Goal: Task Accomplishment & Management: Use online tool/utility

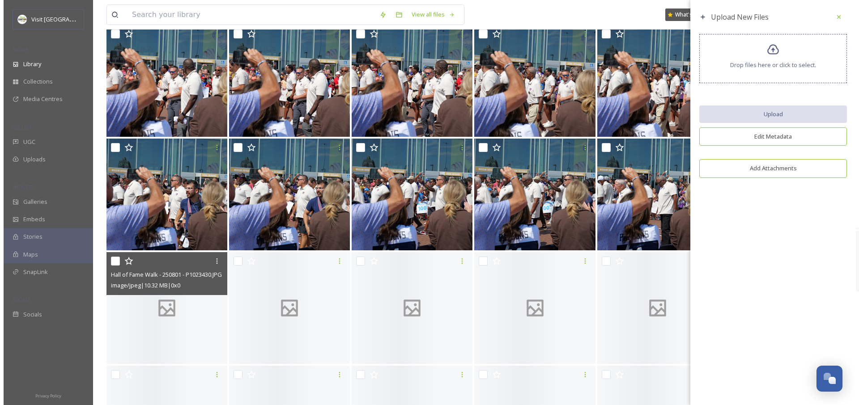
scroll to position [422, 0]
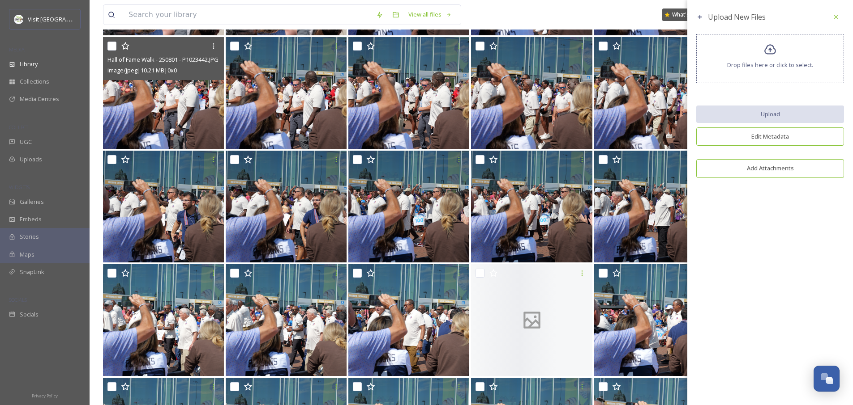
click at [191, 98] on img at bounding box center [163, 93] width 121 height 112
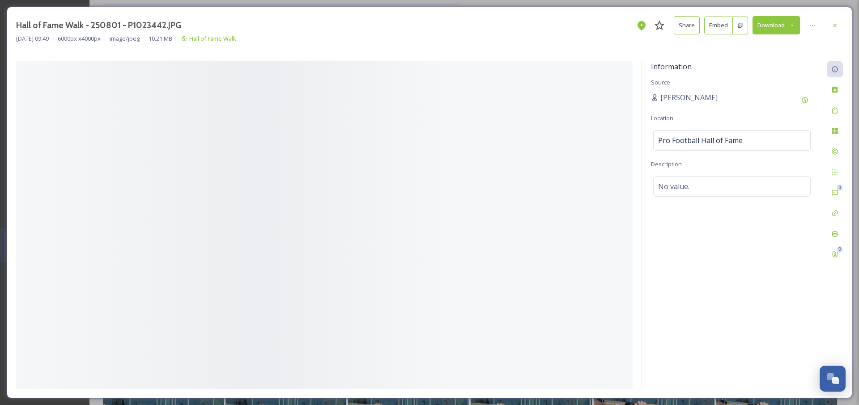
scroll to position [180, 0]
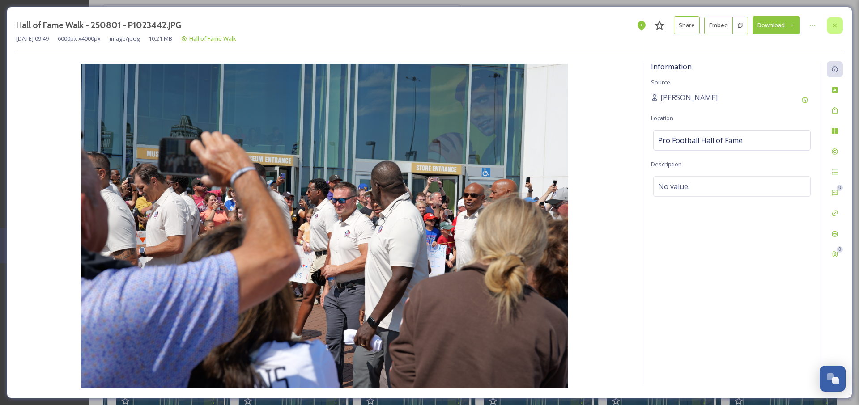
click at [834, 24] on icon at bounding box center [834, 25] width 7 height 7
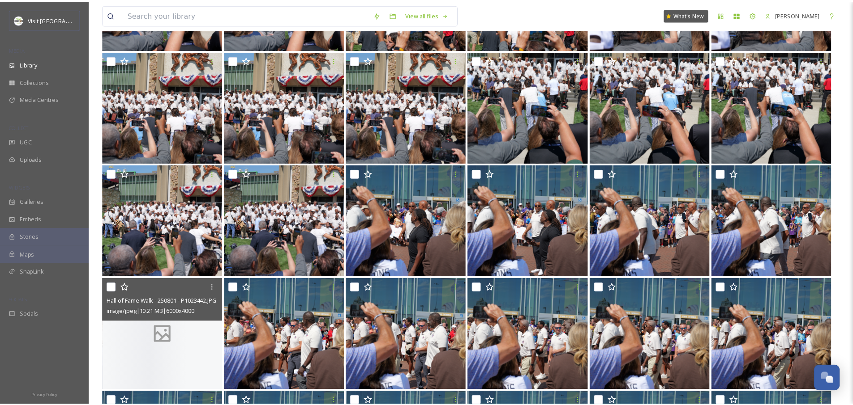
scroll to position [1067, 0]
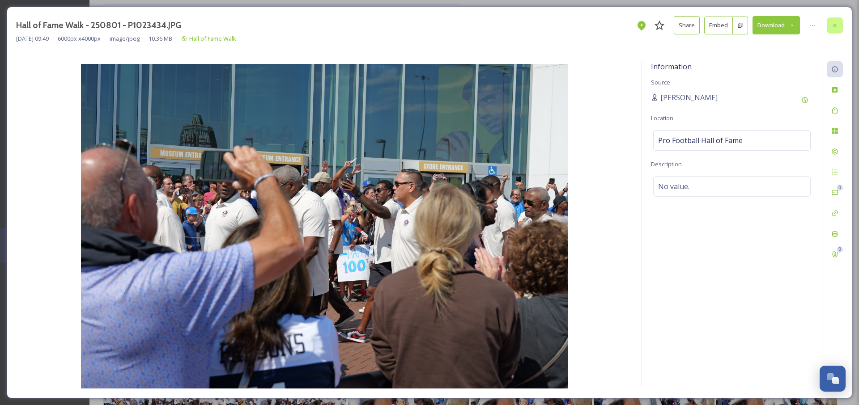
click at [834, 27] on icon at bounding box center [834, 25] width 7 height 7
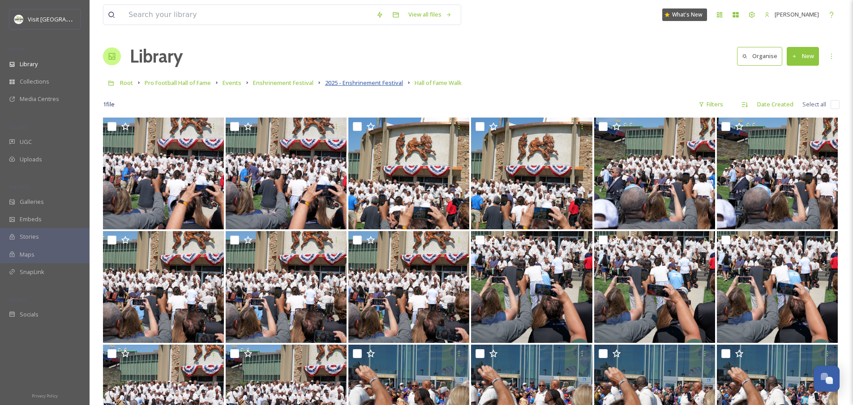
click at [384, 85] on span "2025 - Enshrinement Festival" at bounding box center [364, 83] width 78 height 8
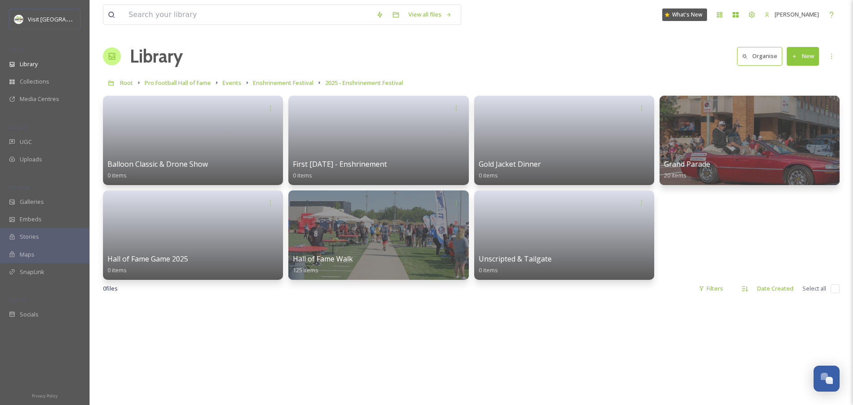
click at [806, 48] on button "New" at bounding box center [802, 56] width 32 height 18
click at [788, 110] on span "Folder" at bounding box center [792, 112] width 17 height 9
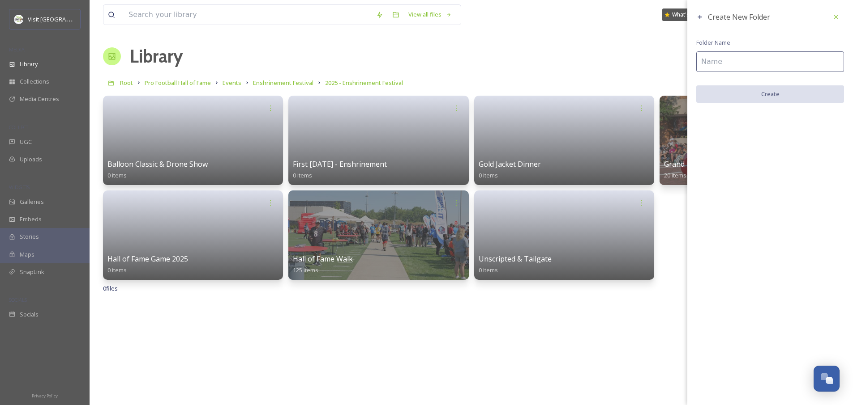
click at [766, 59] on input at bounding box center [770, 61] width 148 height 21
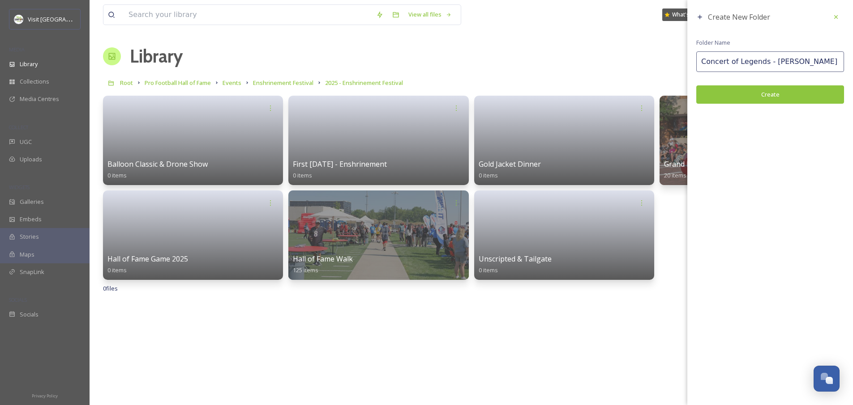
type input "Concert of Legends - [PERSON_NAME]"
click at [813, 94] on button "Create" at bounding box center [770, 94] width 148 height 18
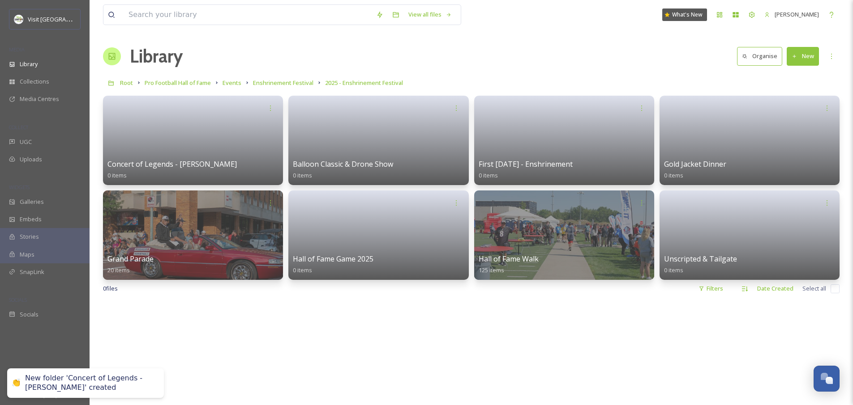
click at [157, 141] on link at bounding box center [193, 137] width 175 height 43
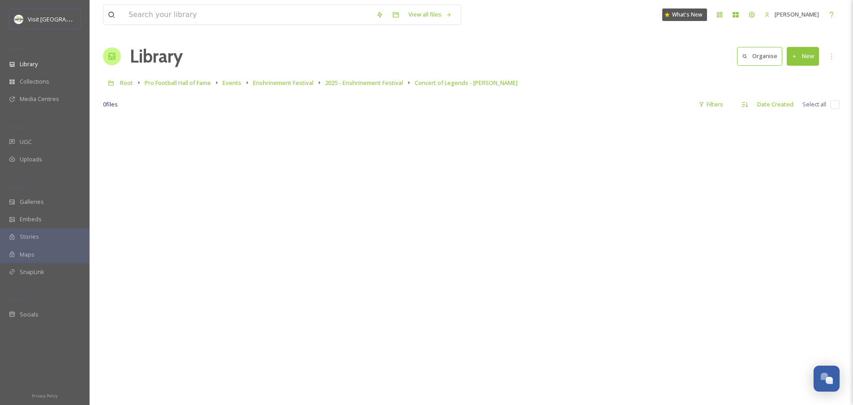
click at [810, 55] on button "New" at bounding box center [802, 56] width 32 height 18
click at [805, 77] on span "File Upload" at bounding box center [799, 77] width 30 height 9
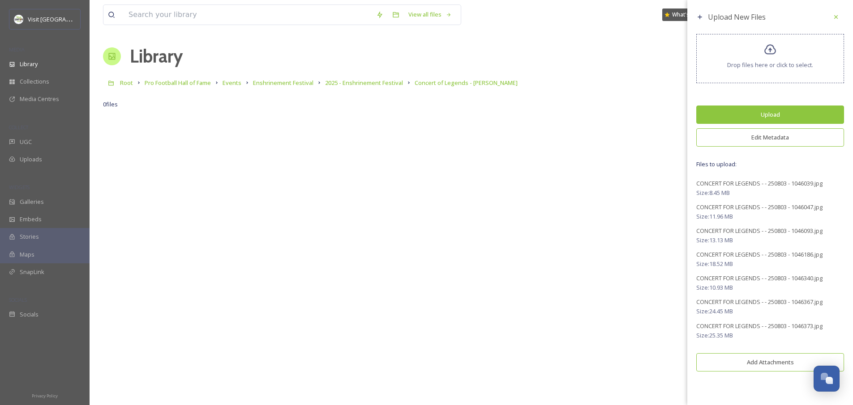
click at [765, 136] on button "Edit Metadata" at bounding box center [770, 137] width 148 height 18
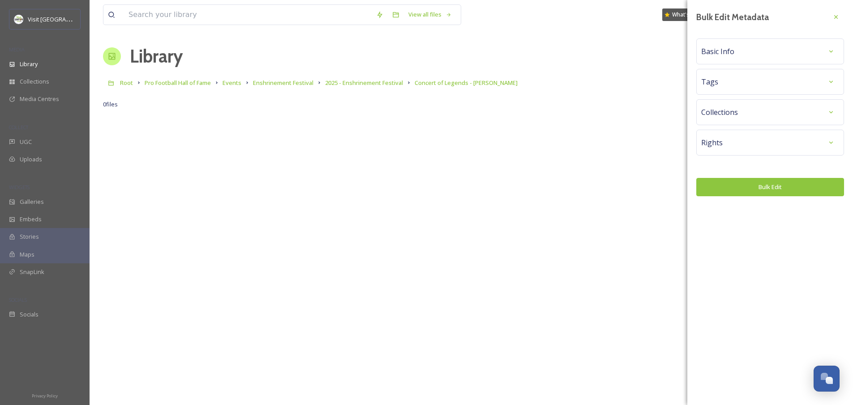
click at [743, 82] on div "Tags" at bounding box center [770, 82] width 138 height 16
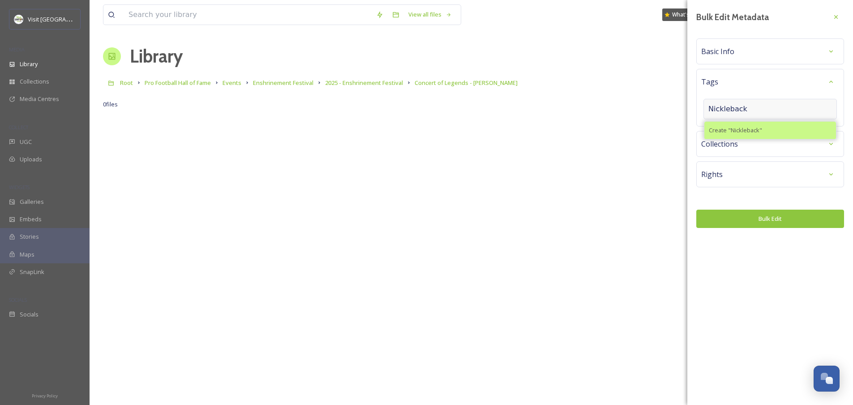
type input "Nickleback"
click at [744, 131] on span "Create " Nickleback "" at bounding box center [734, 130] width 53 height 9
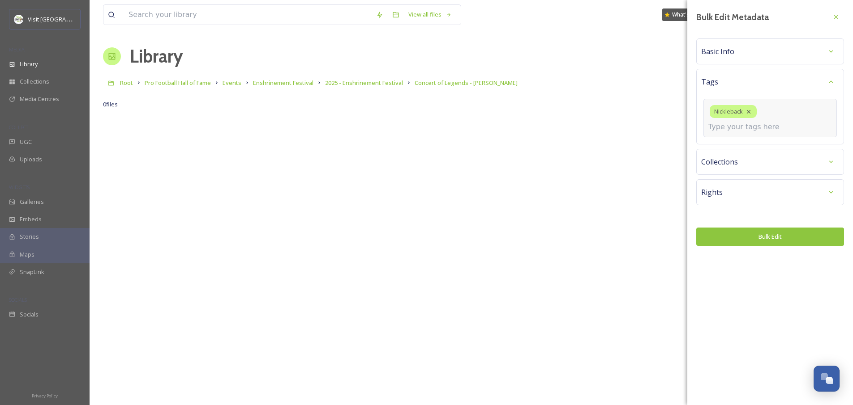
click at [757, 122] on input at bounding box center [753, 127] width 90 height 11
type input "Concert"
type input "l"
type input "L"
type input "live music"
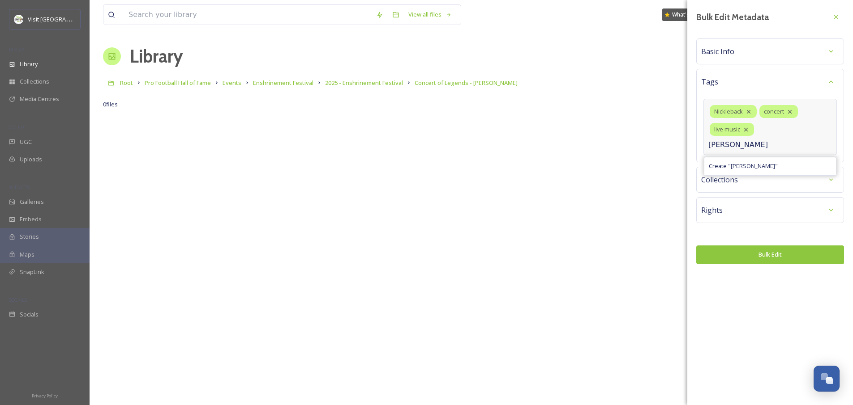
type input "Tom Benson"
type input "Enshrinement"
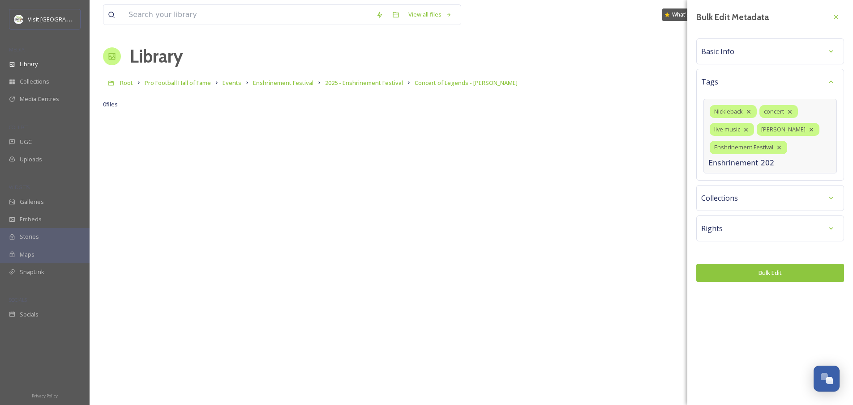
type input "Enshrinement 2025"
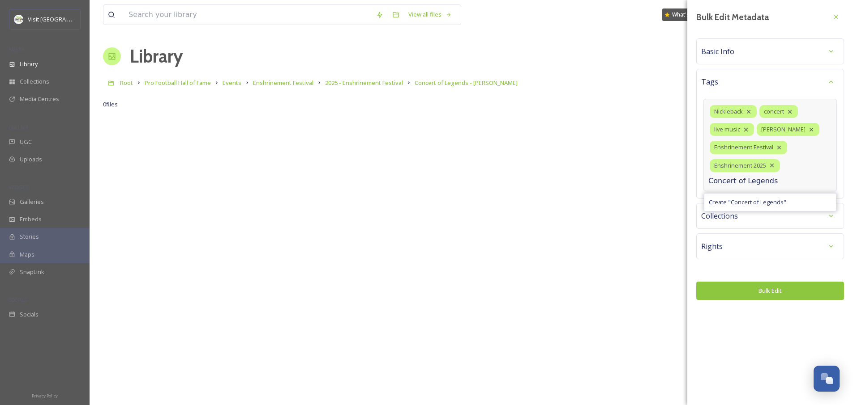
type input "Concert of Legends"
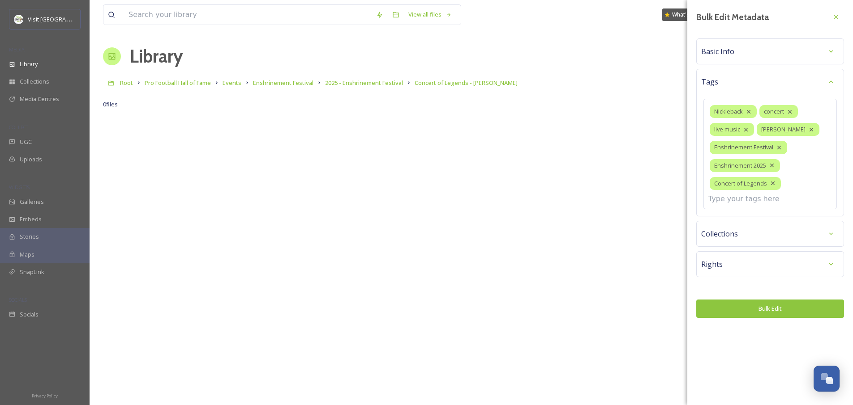
click at [742, 49] on div "Basic Info" at bounding box center [770, 51] width 138 height 16
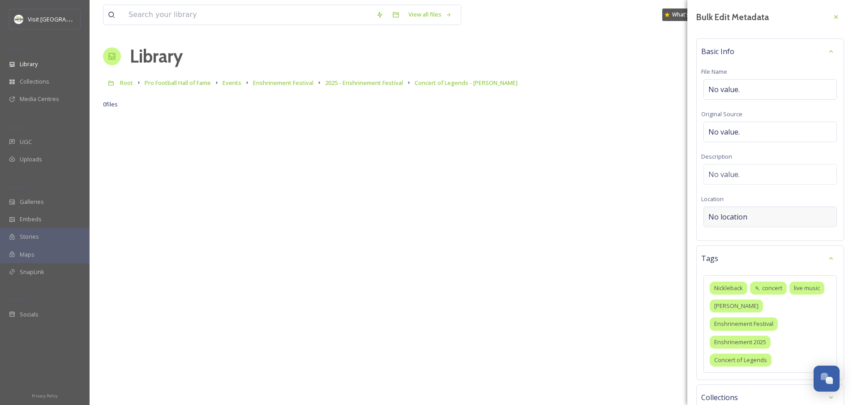
click at [731, 222] on span "No location" at bounding box center [727, 217] width 39 height 11
click at [731, 220] on input at bounding box center [769, 217] width 132 height 20
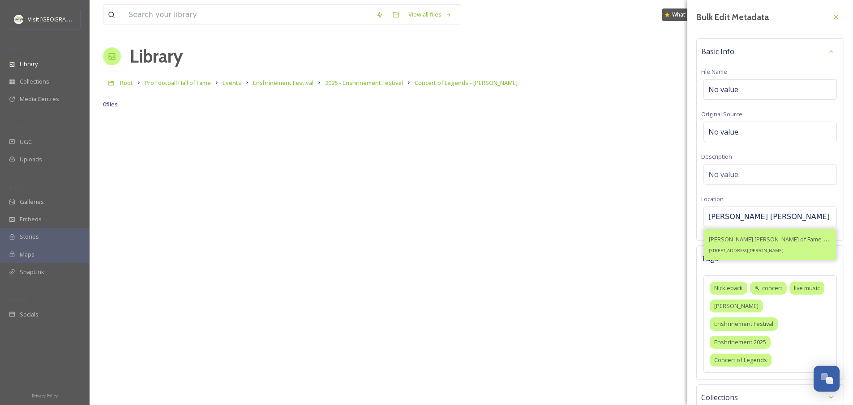
type input "Tom Benson Hall of F"
click at [780, 247] on div "Tom Benson Hall of Fame Stadium 1835 Harrison Ave NW, Canton, OH 44708, USA" at bounding box center [769, 244] width 123 height 21
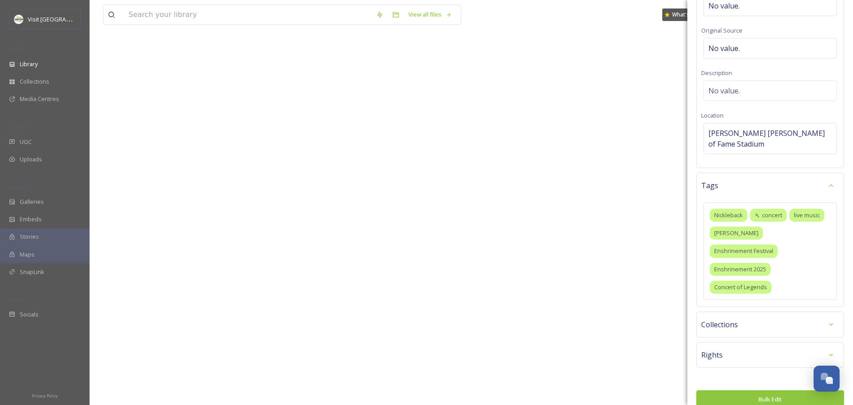
scroll to position [85, 0]
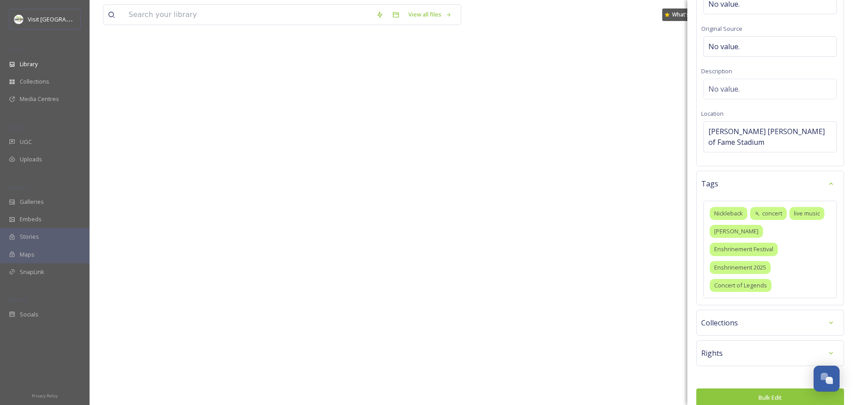
click at [750, 389] on button "Bulk Edit" at bounding box center [770, 398] width 148 height 18
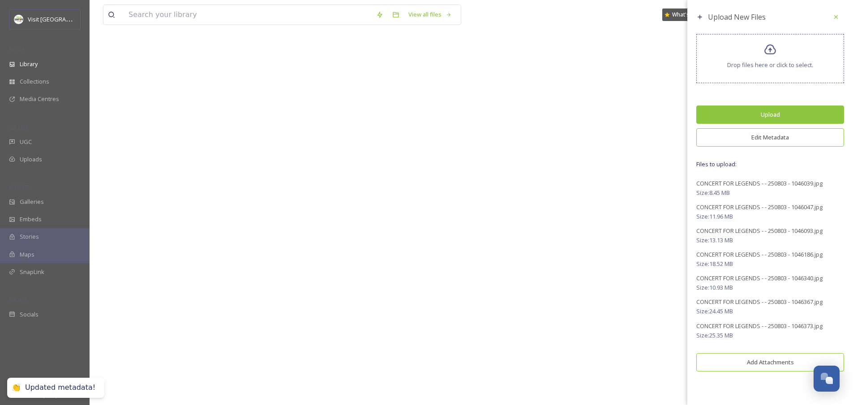
click at [759, 115] on button "Upload" at bounding box center [770, 115] width 148 height 18
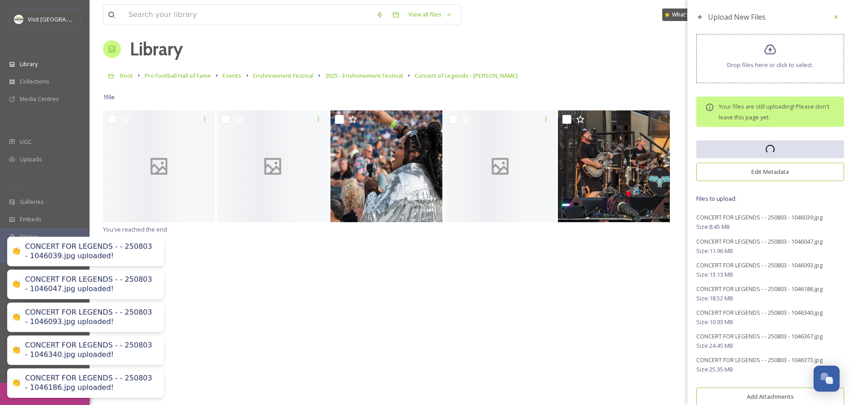
scroll to position [0, 0]
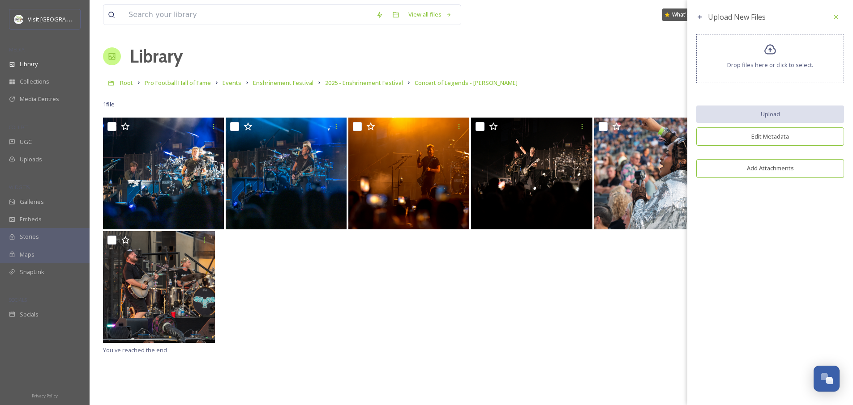
click at [836, 15] on icon at bounding box center [835, 16] width 7 height 7
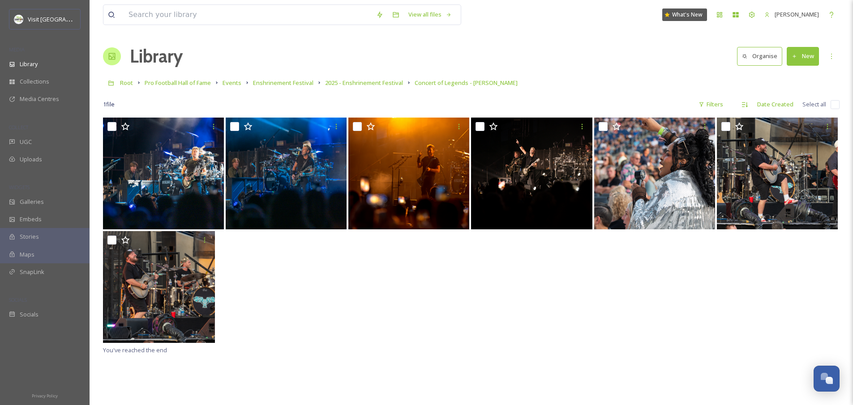
click at [801, 58] on button "New" at bounding box center [802, 56] width 32 height 18
click at [789, 110] on span "Folder" at bounding box center [792, 112] width 17 height 9
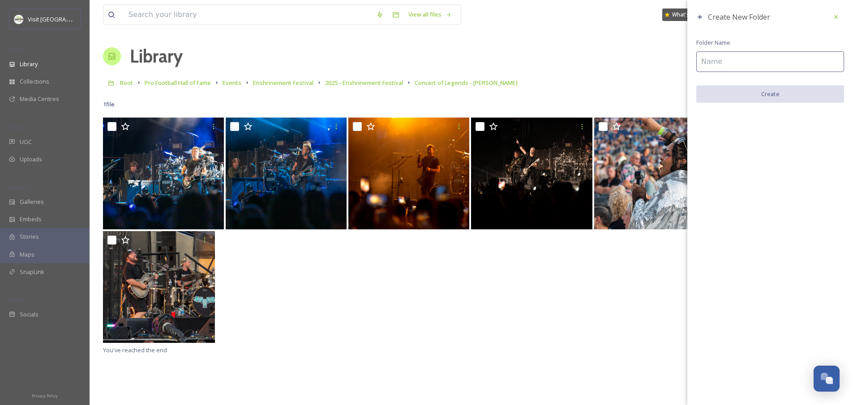
click at [735, 59] on input at bounding box center [770, 61] width 148 height 21
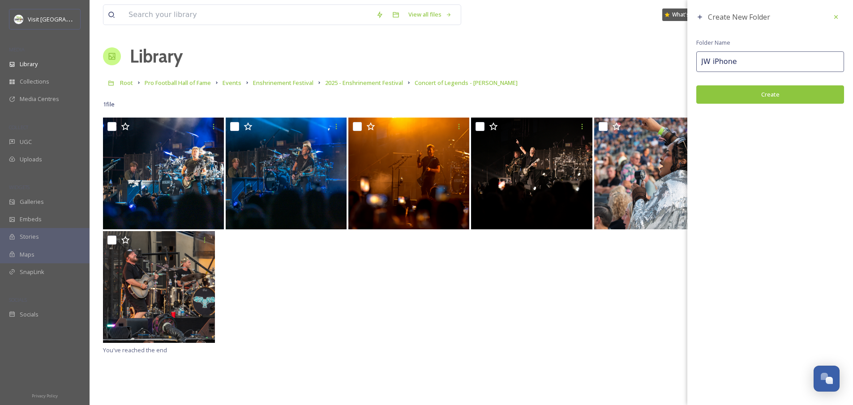
type input "JW iPhone"
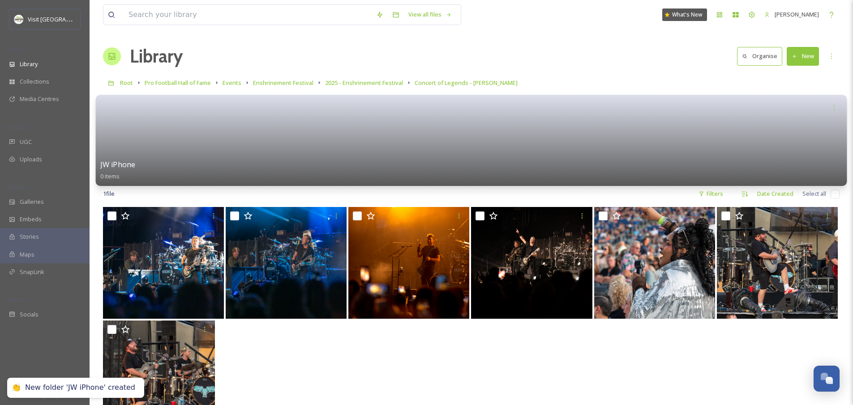
click at [652, 106] on div at bounding box center [471, 107] width 742 height 17
click at [657, 138] on link at bounding box center [471, 137] width 742 height 43
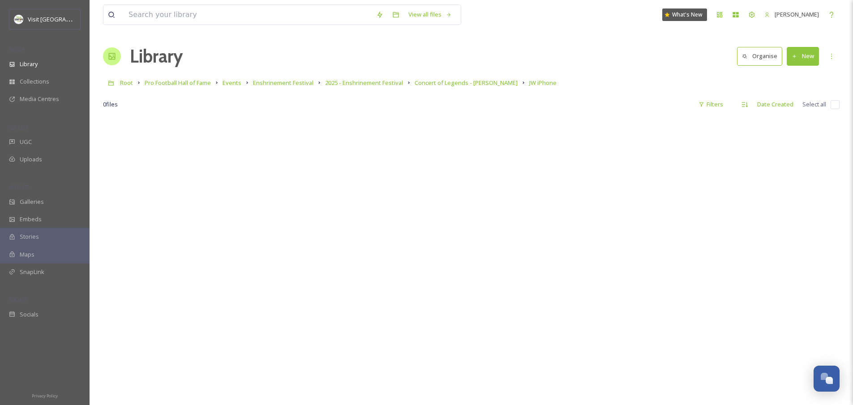
click at [800, 56] on button "New" at bounding box center [802, 56] width 32 height 18
click at [801, 76] on span "File Upload" at bounding box center [799, 77] width 30 height 9
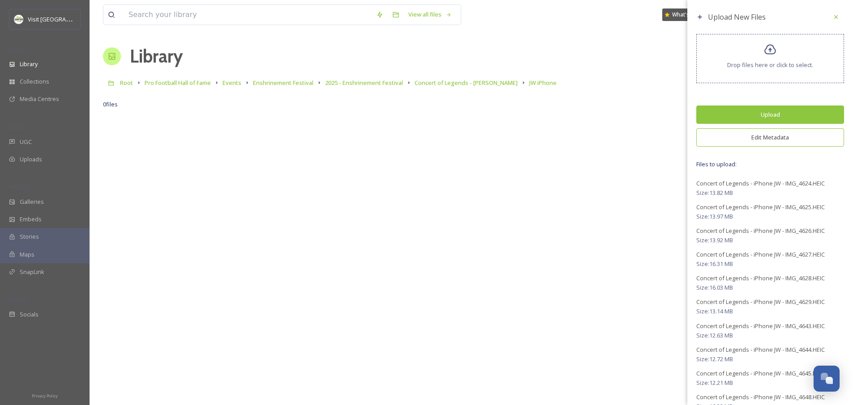
click at [765, 141] on button "Edit Metadata" at bounding box center [770, 137] width 148 height 18
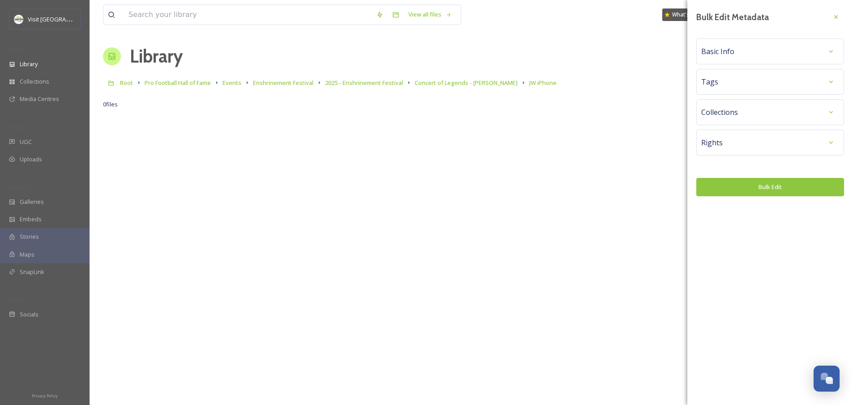
click at [760, 122] on div "Collections" at bounding box center [770, 112] width 148 height 26
click at [749, 81] on div "Tags" at bounding box center [770, 82] width 138 height 16
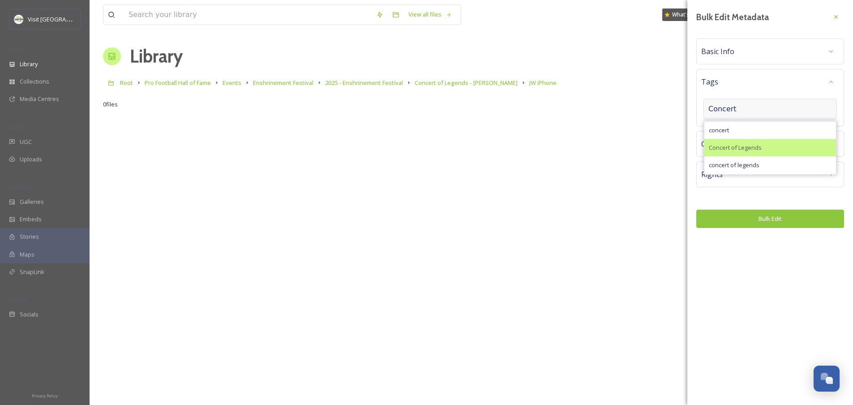
type input "Concert"
click at [752, 146] on span "Concert of Legends" at bounding box center [734, 148] width 53 height 9
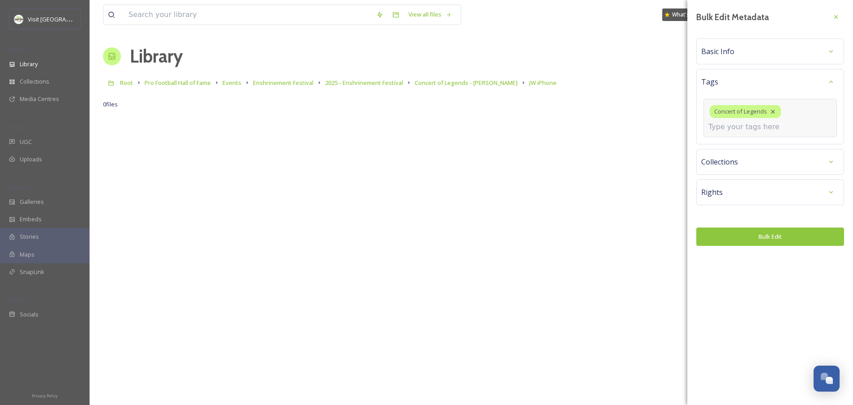
click at [763, 128] on input at bounding box center [753, 127] width 90 height 11
type input "nickelbac"
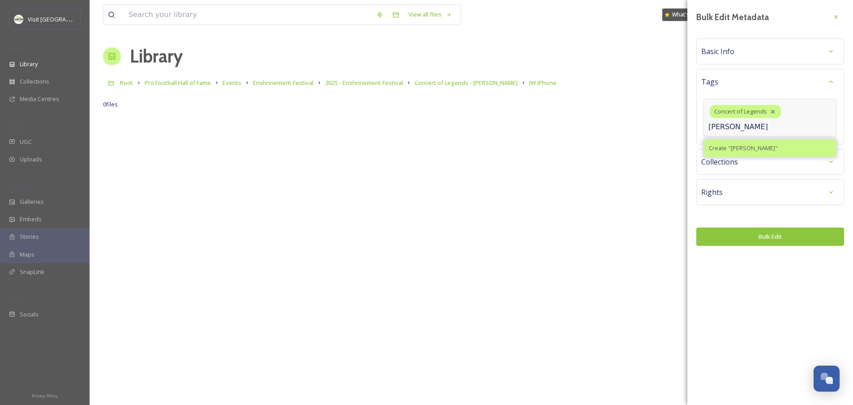
type input "Nickelback"
click at [747, 148] on span "Create " Nickelback "" at bounding box center [742, 148] width 69 height 9
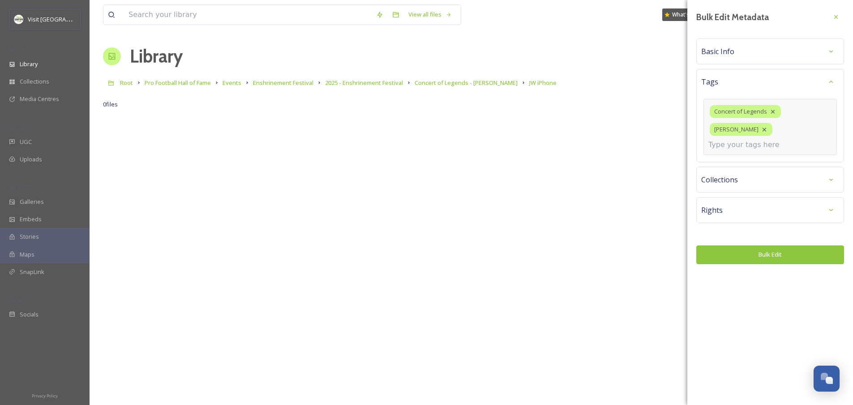
click at [766, 140] on input at bounding box center [753, 145] width 90 height 11
type input "Tom Benson"
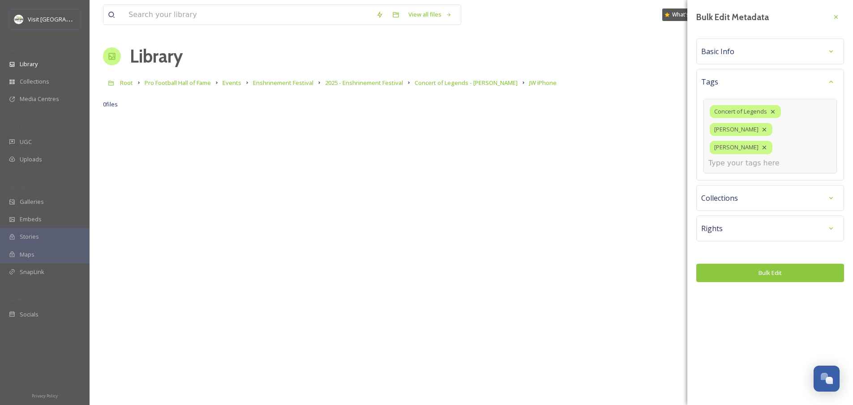
type input "N"
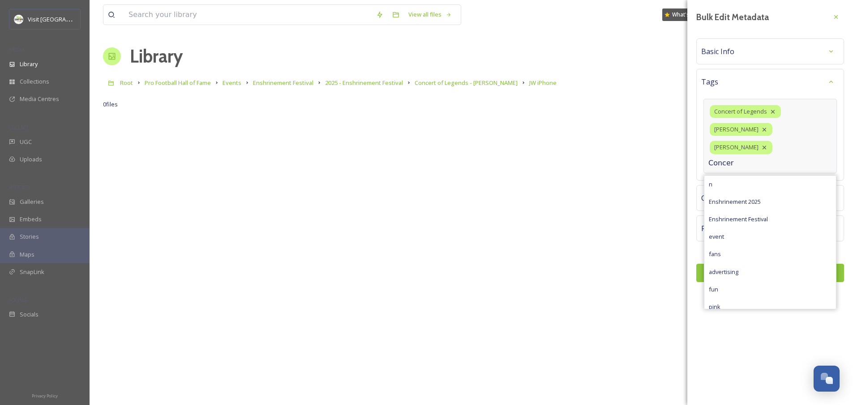
type input "Concert"
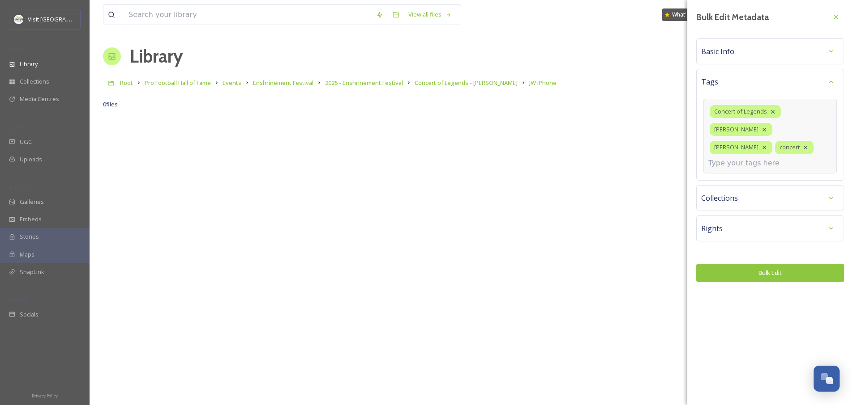
type input "m"
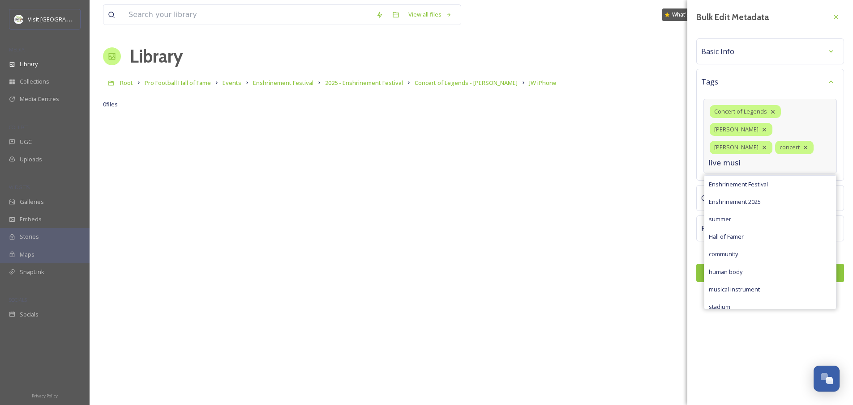
type input "live music"
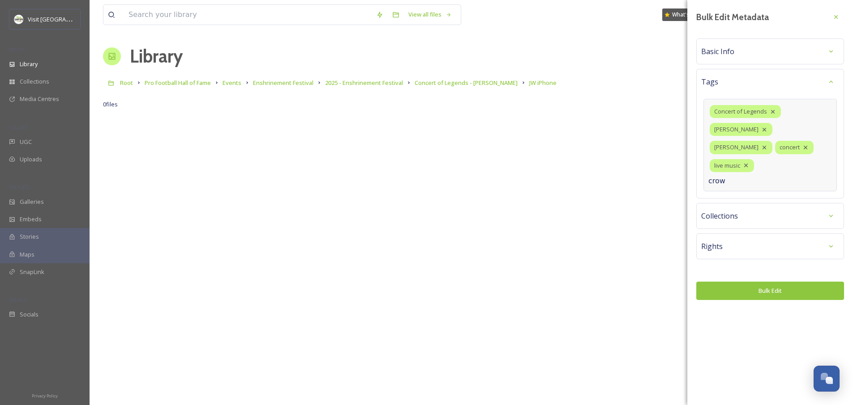
type input "crowd"
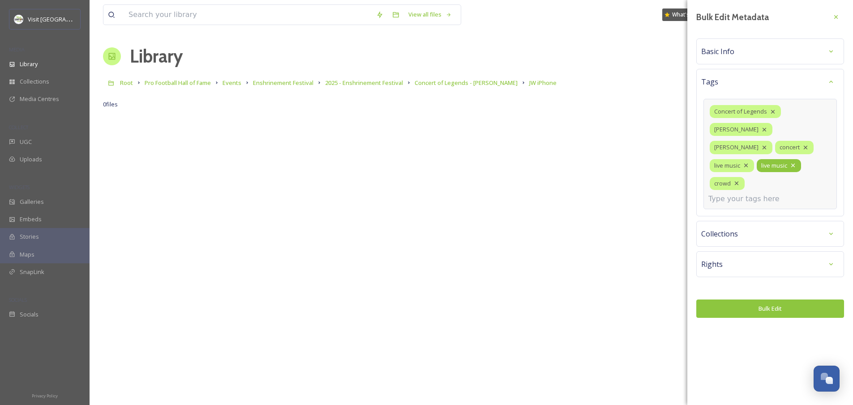
click at [793, 162] on icon at bounding box center [792, 165] width 7 height 7
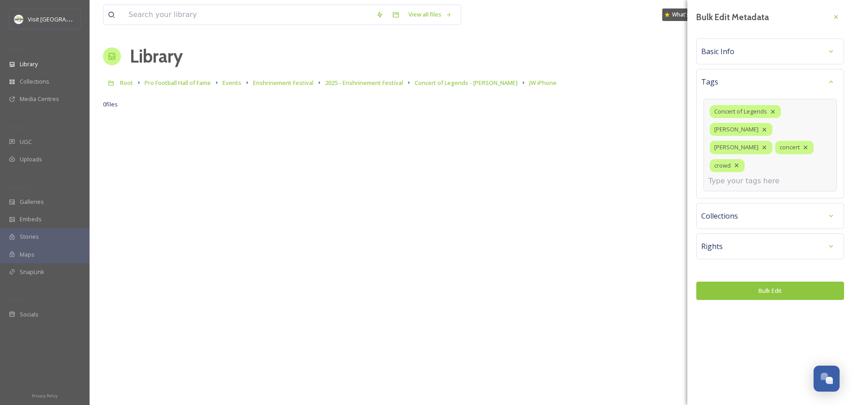
click at [756, 52] on div "Basic Info" at bounding box center [770, 51] width 138 height 16
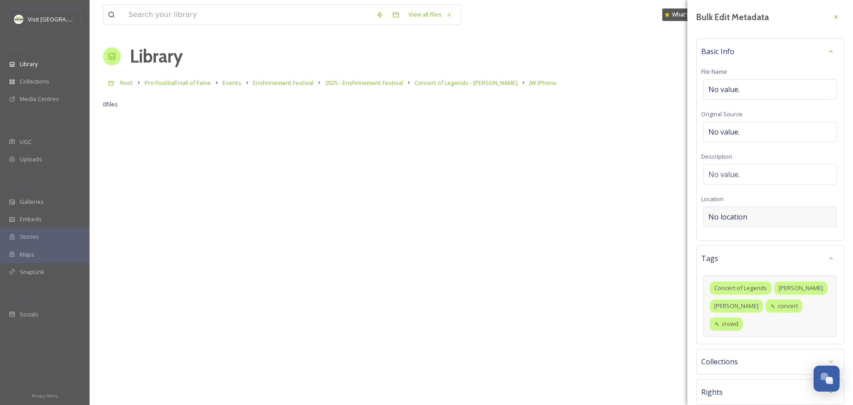
click at [726, 219] on span "No location" at bounding box center [727, 217] width 39 height 11
click at [726, 219] on input at bounding box center [769, 217] width 132 height 20
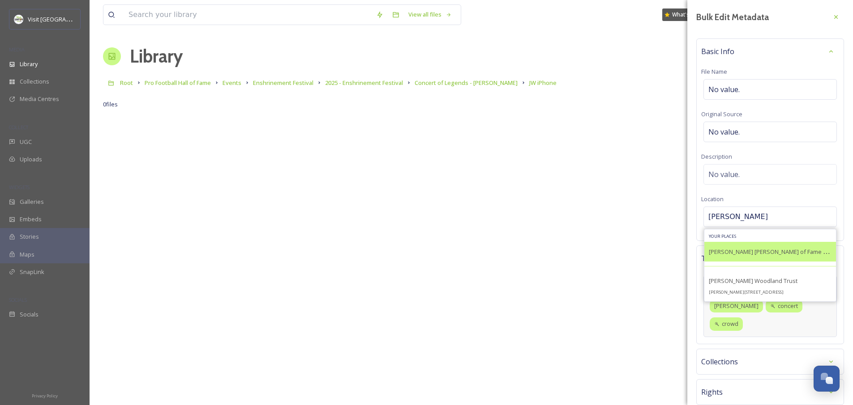
type input "Tom Benson"
click at [722, 253] on span "Tom Benson Hall of Fame Stadium" at bounding box center [776, 251] width 136 height 9
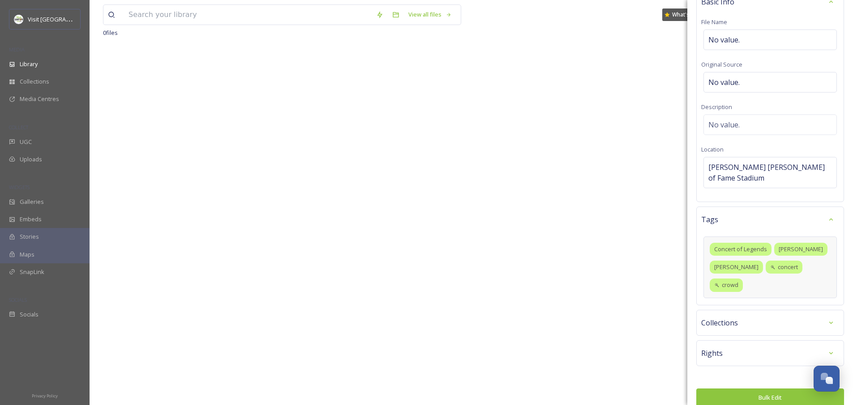
scroll to position [118, 0]
click at [750, 389] on button "Bulk Edit" at bounding box center [770, 398] width 148 height 18
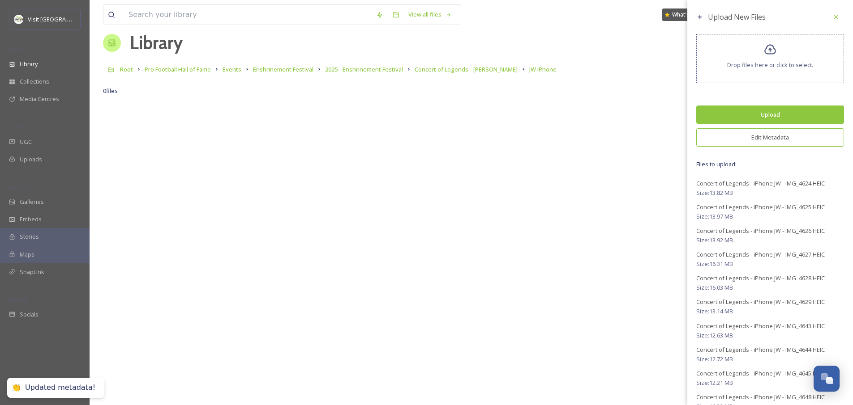
scroll to position [0, 0]
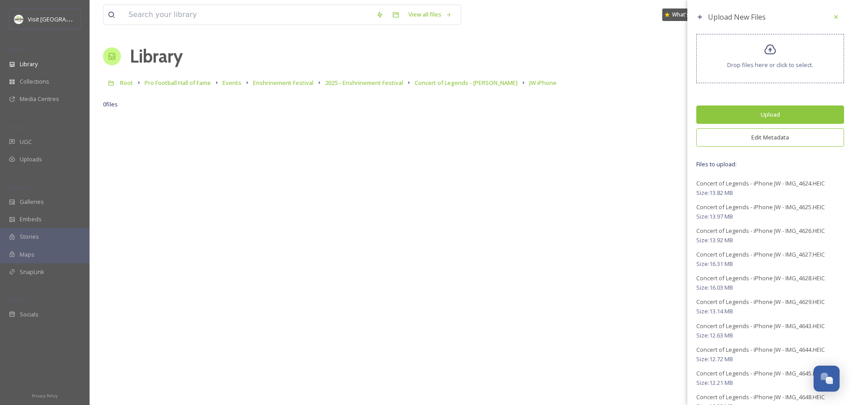
click at [759, 106] on button "Upload" at bounding box center [770, 115] width 148 height 18
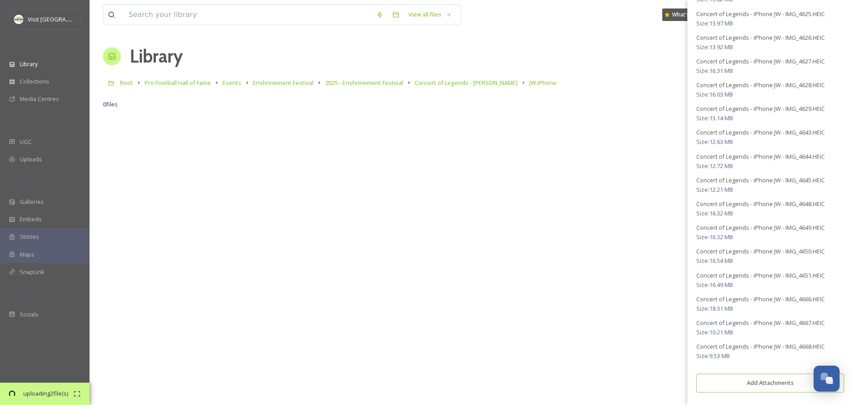
click at [57, 392] on span "uploading 2 file(s)" at bounding box center [45, 394] width 56 height 9
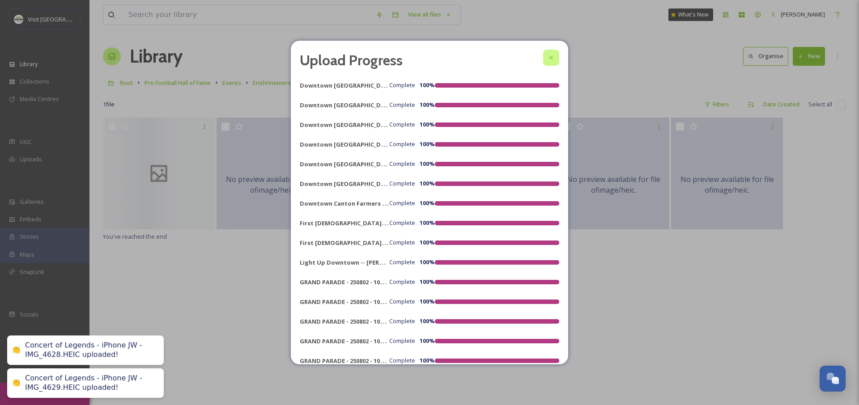
click at [545, 61] on div at bounding box center [551, 58] width 16 height 16
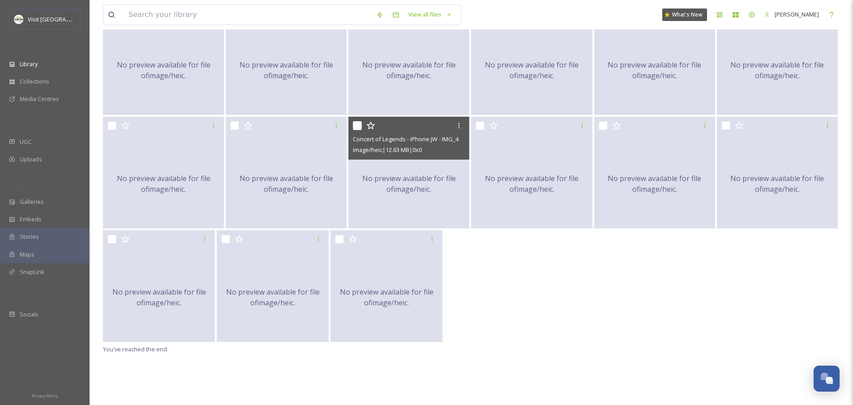
scroll to position [118, 0]
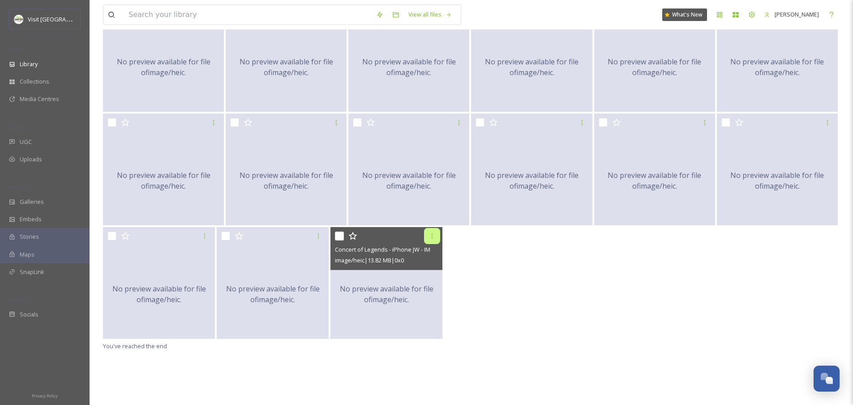
click at [433, 233] on icon at bounding box center [431, 236] width 7 height 7
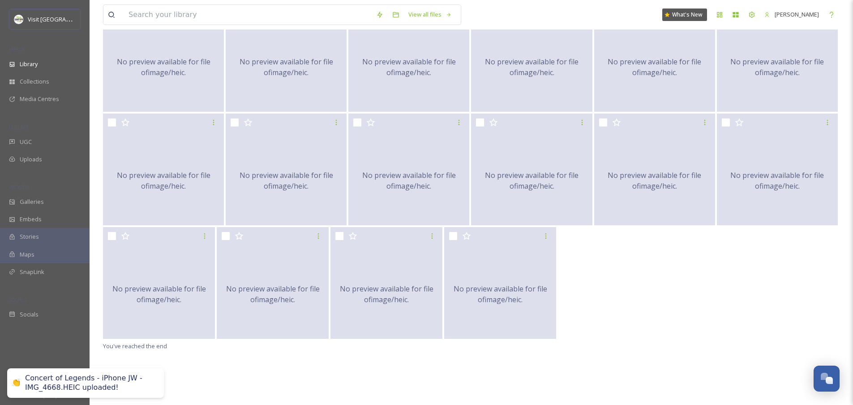
click at [317, 375] on div "No preview available for file of image/heic . No preview available for file of …" at bounding box center [471, 202] width 736 height 405
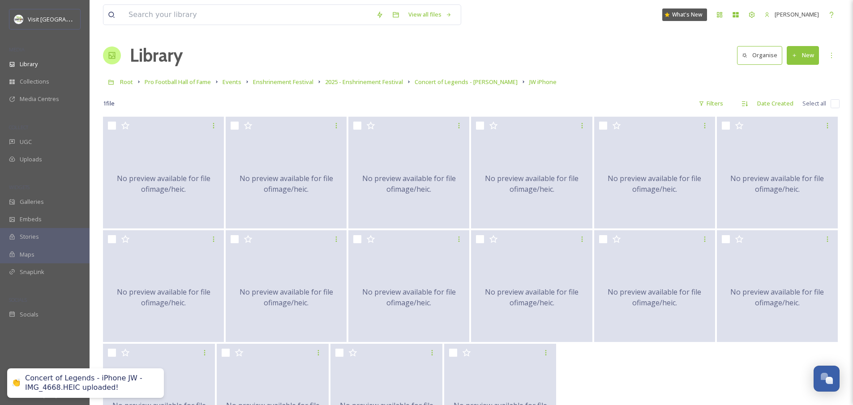
scroll to position [0, 0]
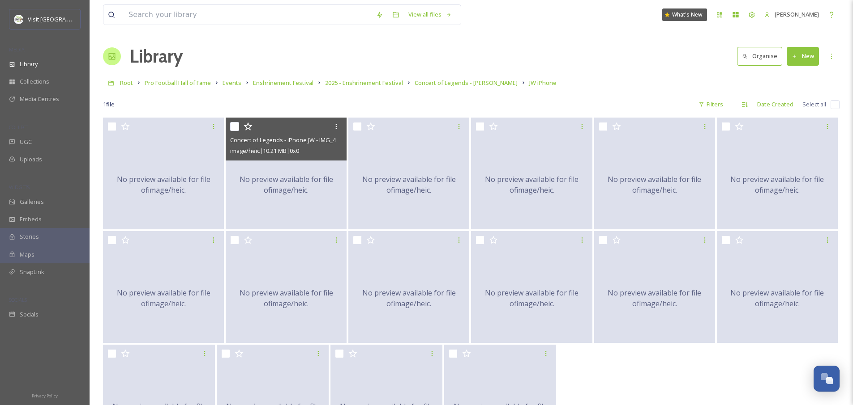
click at [299, 196] on div "No preview available for file of image/heic ." at bounding box center [286, 185] width 121 height 134
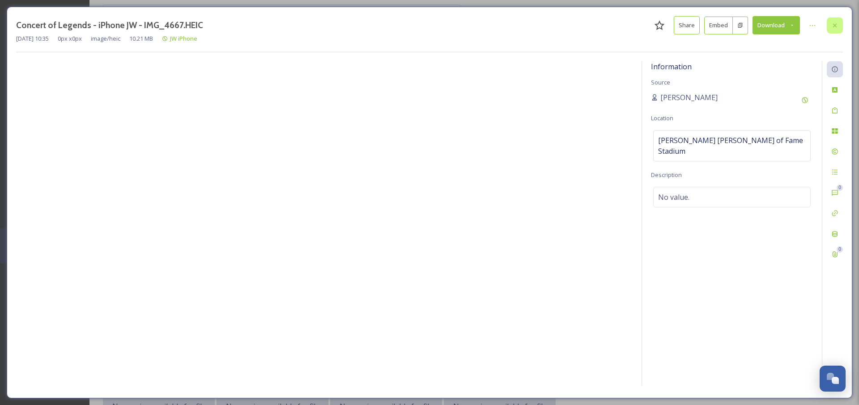
click at [836, 27] on icon at bounding box center [834, 25] width 7 height 7
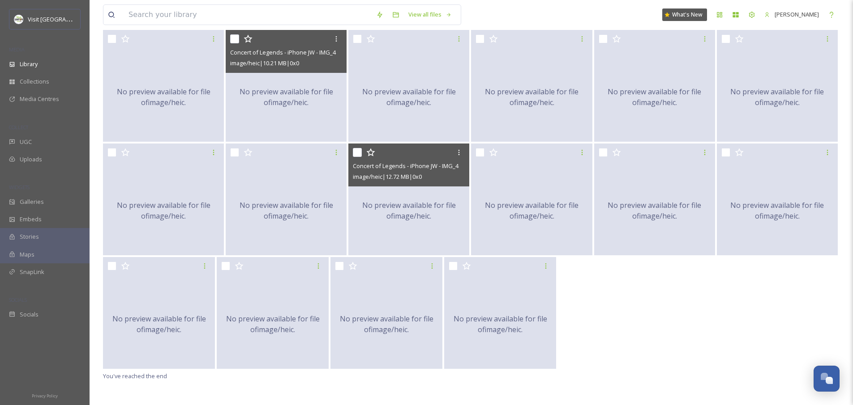
scroll to position [118, 0]
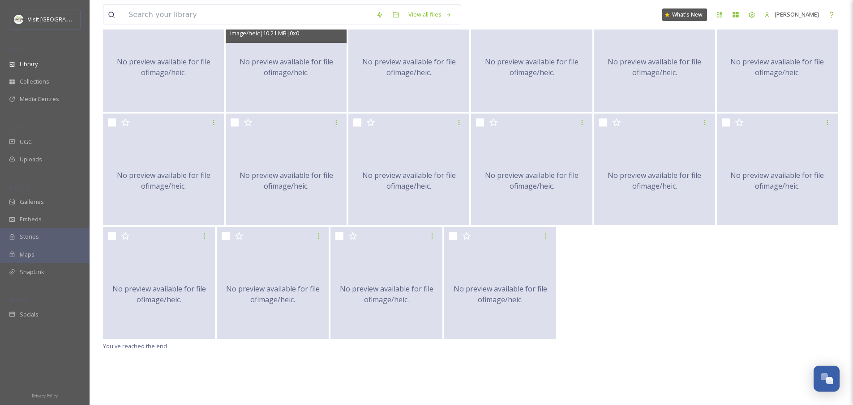
click at [709, 344] on div "No preview available for file of image/heic . No preview available for file of …" at bounding box center [471, 202] width 736 height 405
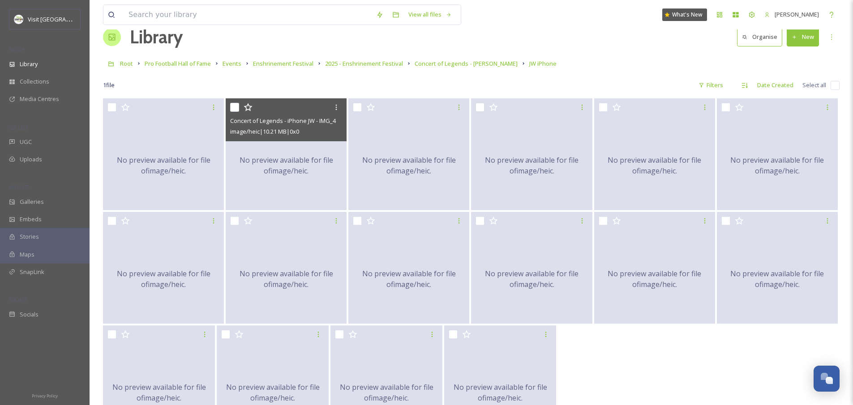
scroll to position [0, 0]
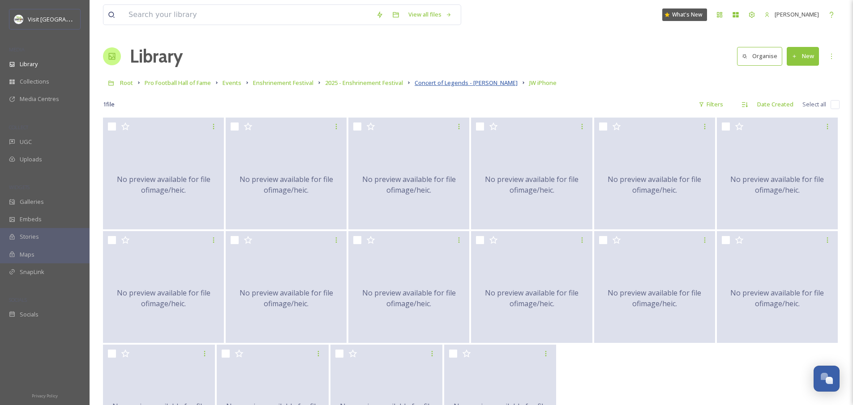
click at [470, 86] on span "Concert of Legends - Nickelback" at bounding box center [465, 83] width 103 height 8
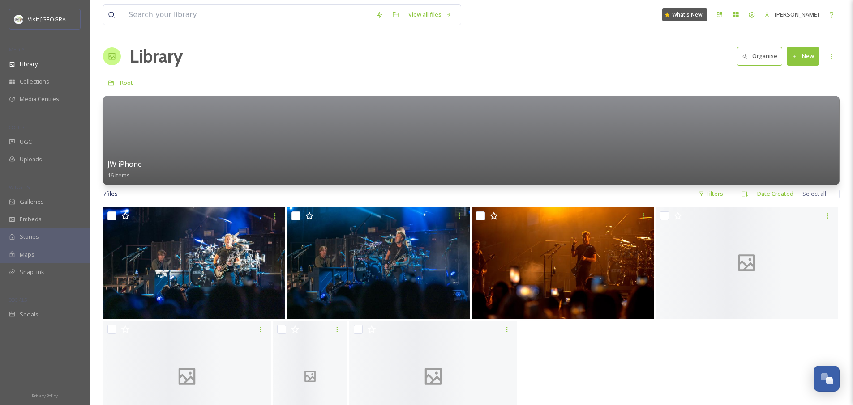
click at [553, 56] on div "Library Organise New" at bounding box center [471, 56] width 736 height 27
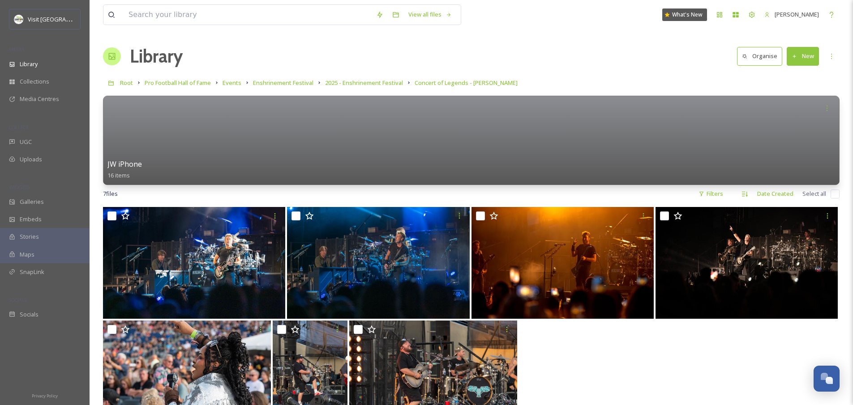
click at [806, 58] on button "New" at bounding box center [802, 56] width 32 height 18
click at [794, 111] on span "Folder" at bounding box center [792, 112] width 17 height 9
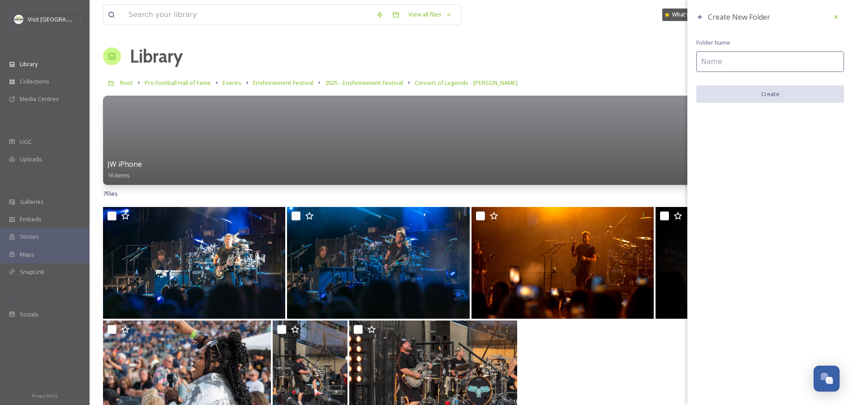
click at [742, 52] on input at bounding box center [770, 61] width 148 height 21
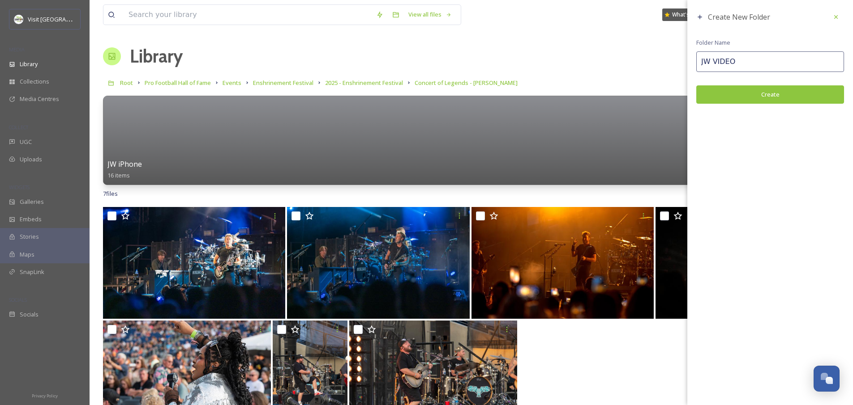
type input "JW VIDEO"
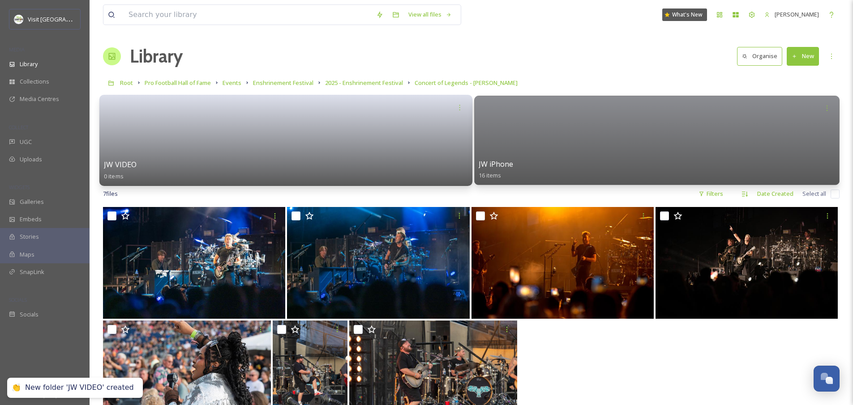
click at [307, 144] on link at bounding box center [285, 137] width 363 height 43
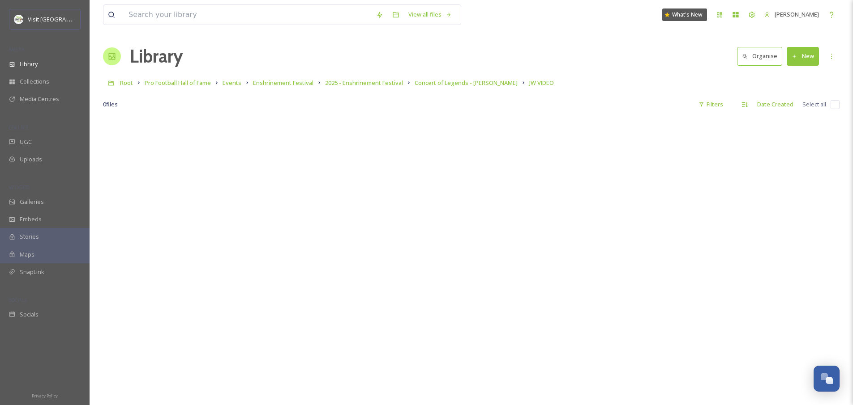
click at [801, 65] on button "New" at bounding box center [802, 56] width 32 height 18
click at [799, 78] on span "File Upload" at bounding box center [799, 77] width 30 height 9
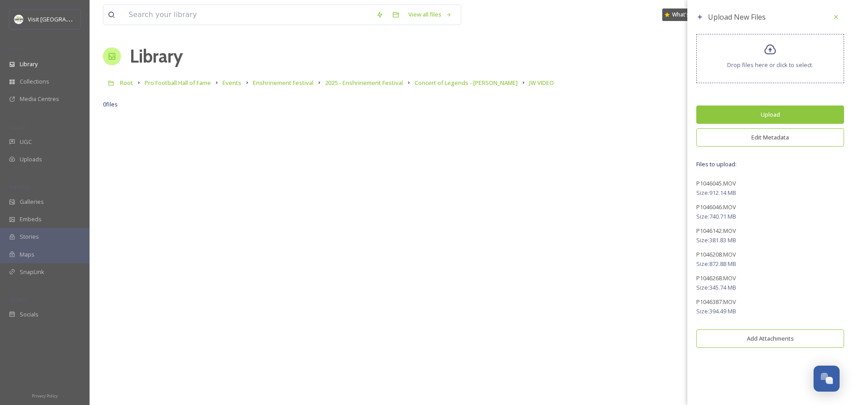
click at [769, 135] on button "Edit Metadata" at bounding box center [770, 137] width 148 height 18
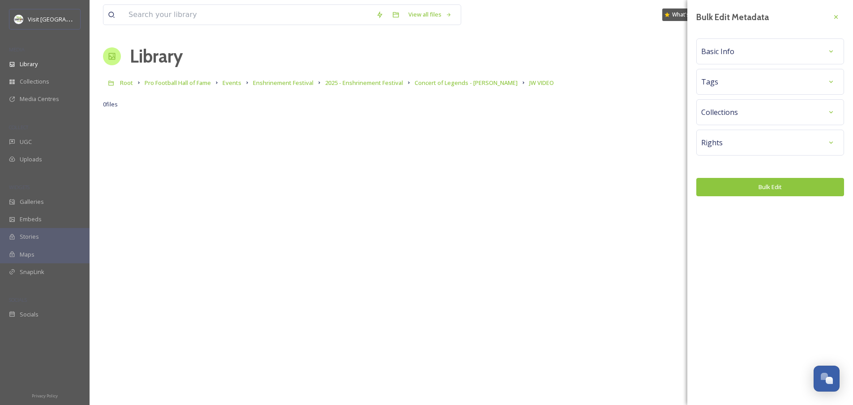
click at [733, 53] on span "Basic Info" at bounding box center [717, 51] width 33 height 11
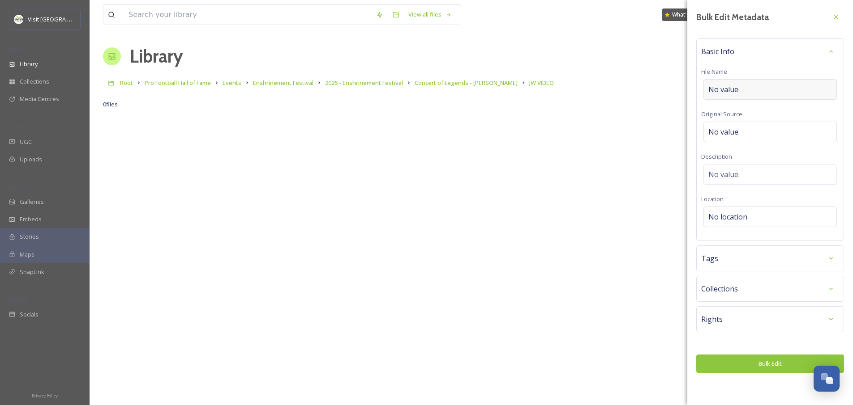
click at [734, 88] on span "No value." at bounding box center [723, 89] width 31 height 11
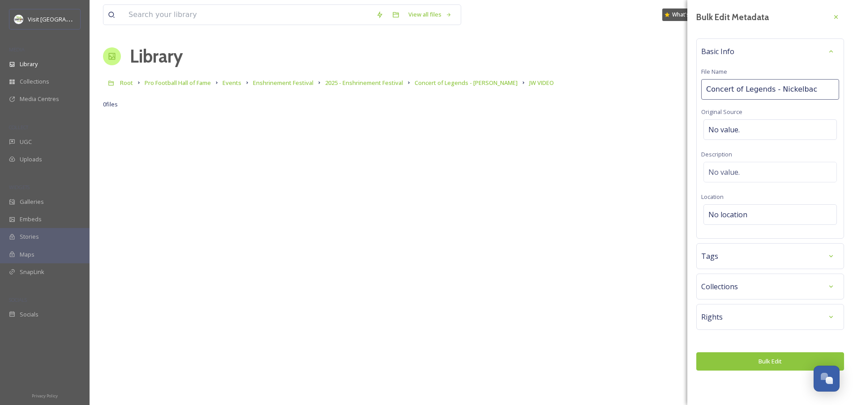
type input "Concert of Legends - Nickelback"
click at [747, 216] on div "No location" at bounding box center [769, 215] width 133 height 21
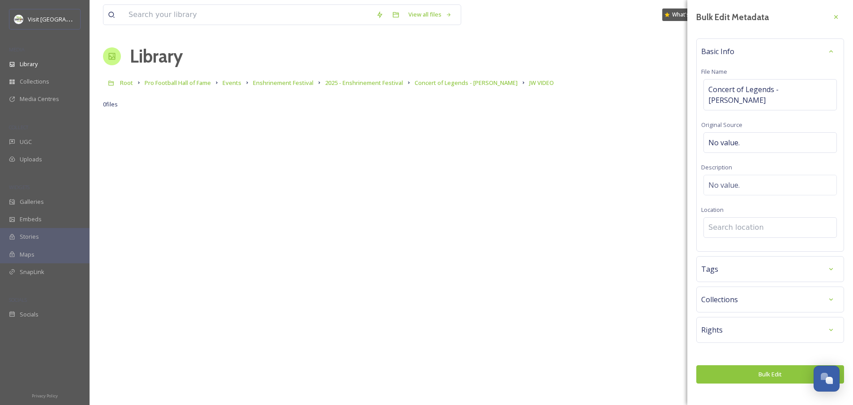
click at [747, 218] on input at bounding box center [769, 228] width 132 height 20
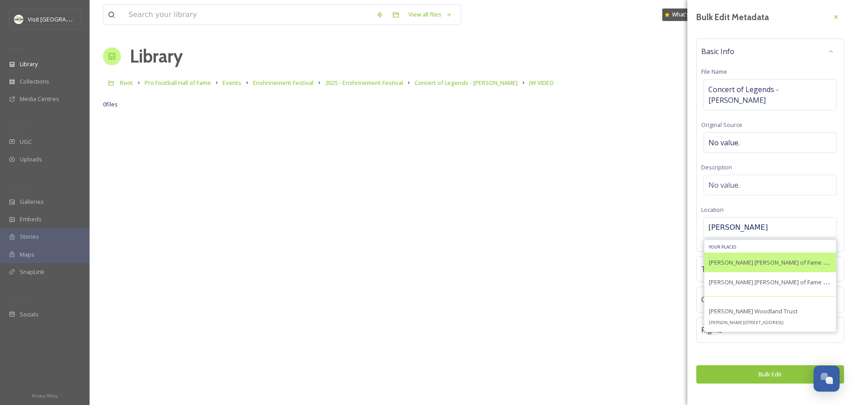
type input "Tom Benson"
click at [756, 258] on span "Tom Benson Hall of Fame Stadium" at bounding box center [776, 262] width 136 height 9
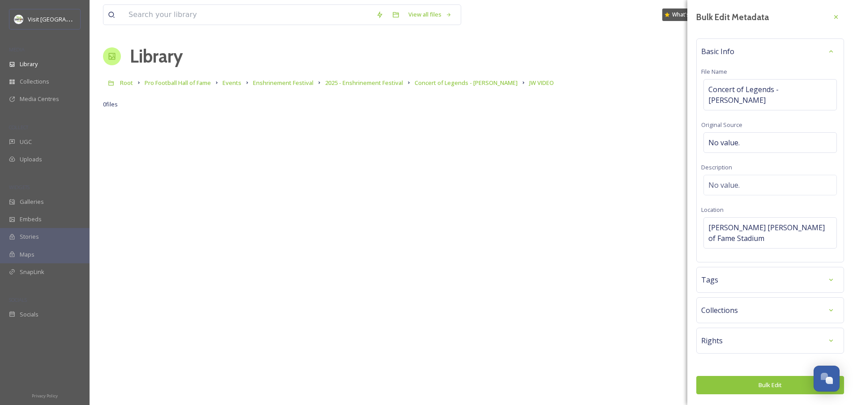
click at [753, 272] on div "Tags" at bounding box center [770, 280] width 138 height 16
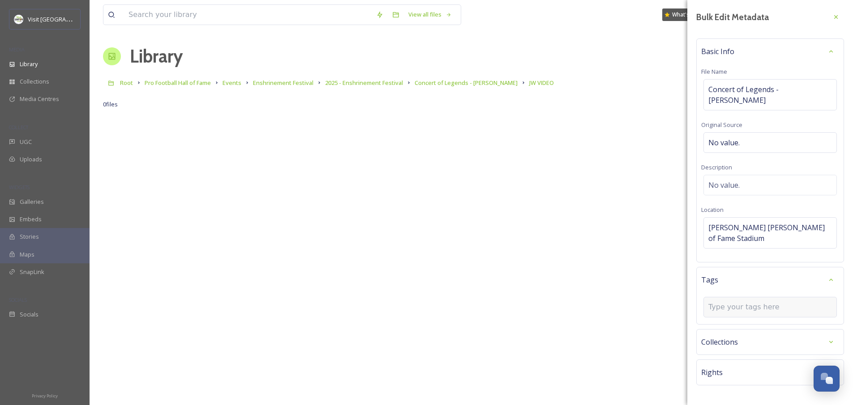
click at [745, 302] on input at bounding box center [753, 307] width 90 height 11
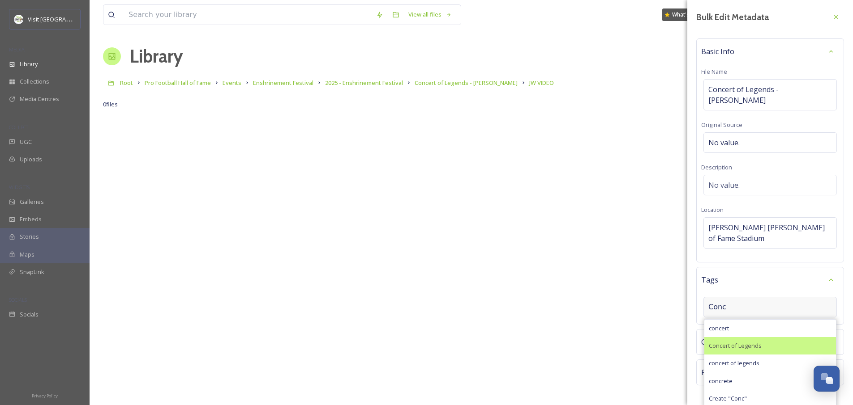
type input "Conc"
click at [751, 342] on span "Concert of Legends" at bounding box center [734, 346] width 53 height 9
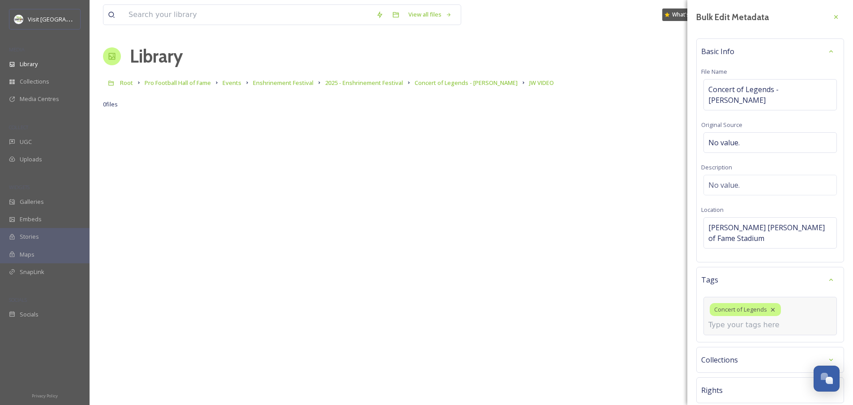
click at [750, 320] on input at bounding box center [753, 325] width 90 height 11
type input "C"
type input "Live Music"
click at [745, 338] on div "live music" at bounding box center [770, 346] width 132 height 17
click at [745, 324] on input at bounding box center [753, 325] width 90 height 11
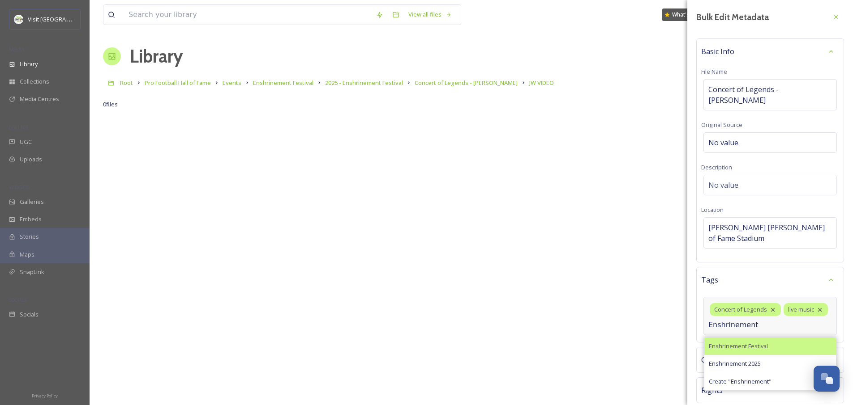
type input "Enshrinement"
click at [758, 347] on span "Enshrinement Festival" at bounding box center [737, 346] width 59 height 9
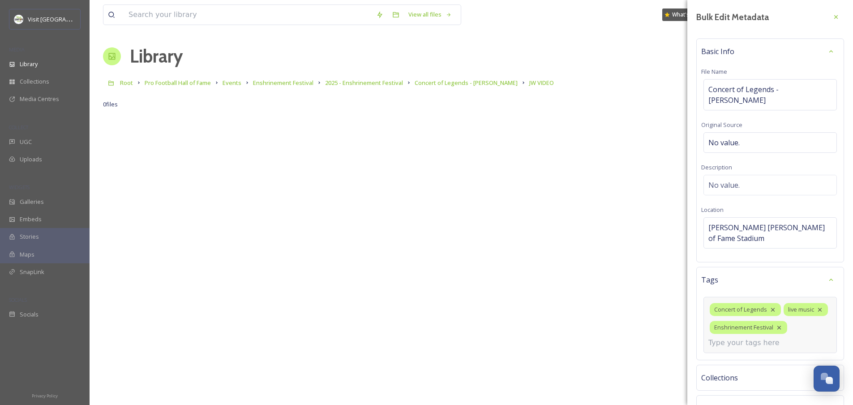
click at [755, 338] on input at bounding box center [753, 343] width 90 height 11
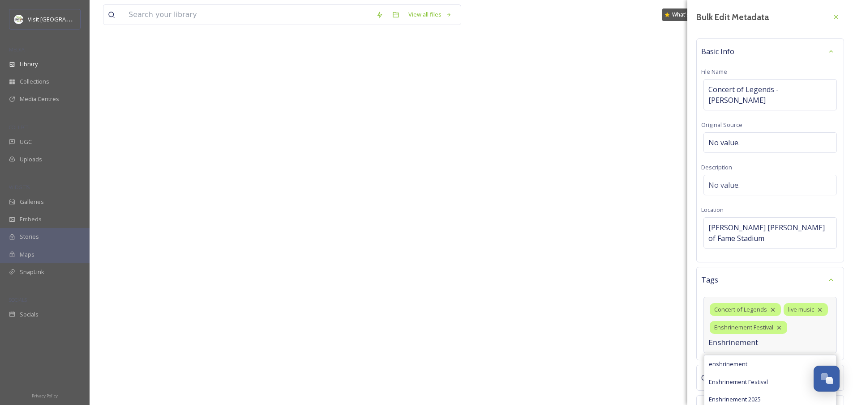
scroll to position [18, 0]
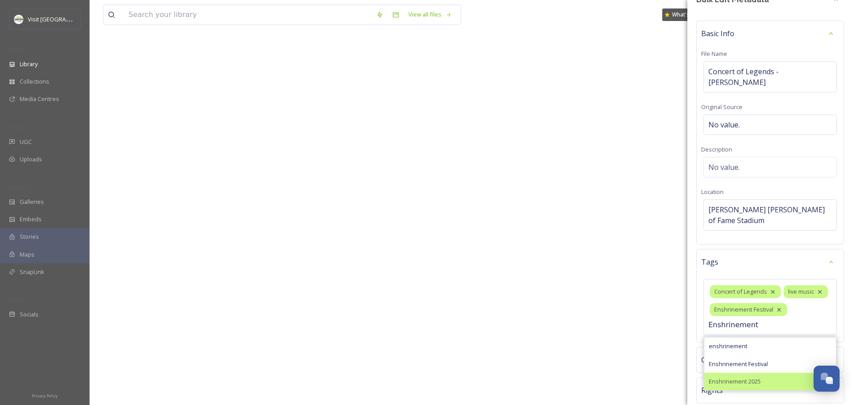
type input "Enshrinement"
click at [754, 378] on span "Enshrinement 2025" at bounding box center [734, 382] width 52 height 9
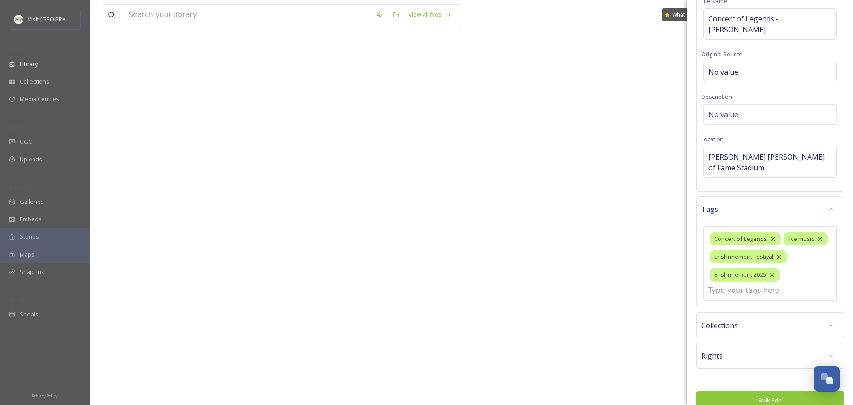
scroll to position [81, 0]
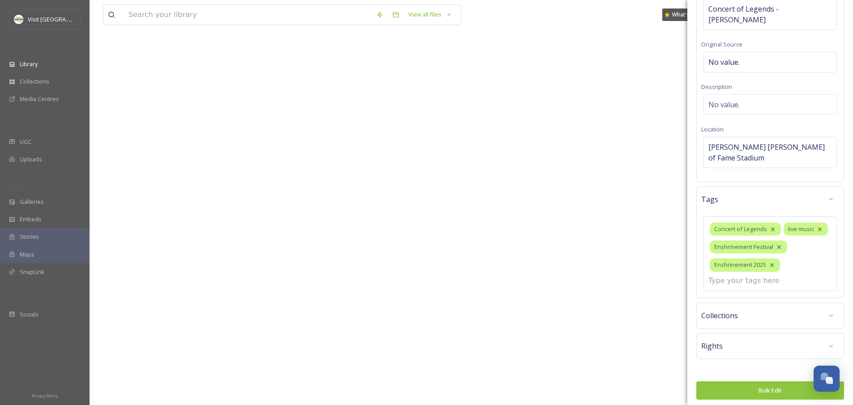
click at [758, 388] on button "Bulk Edit" at bounding box center [770, 391] width 148 height 18
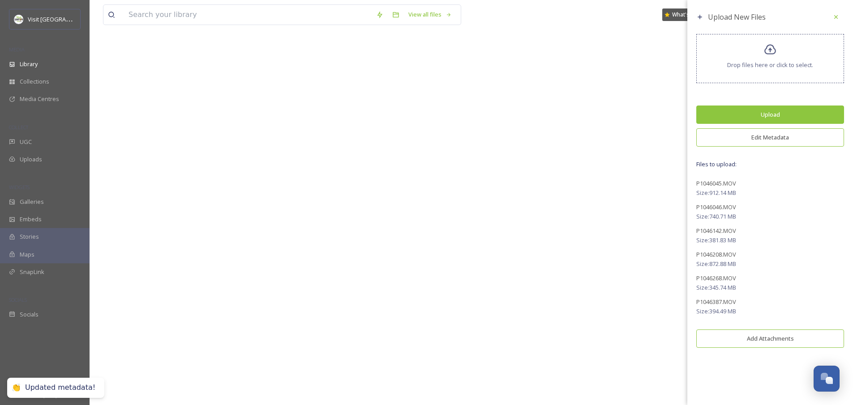
click at [771, 113] on button "Upload" at bounding box center [770, 115] width 148 height 18
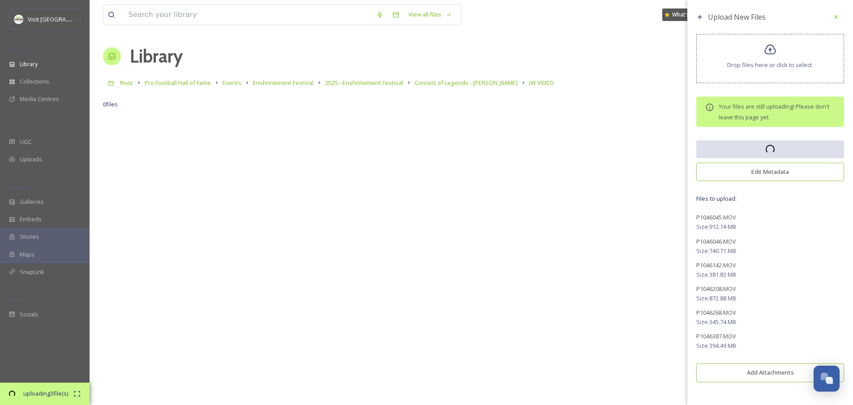
click at [46, 398] on span "03:42 remaining" at bounding box center [45, 402] width 56 height 9
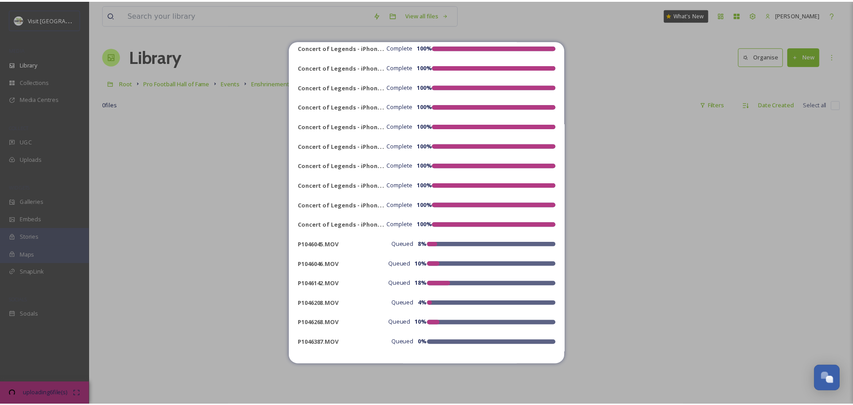
scroll to position [3355, 0]
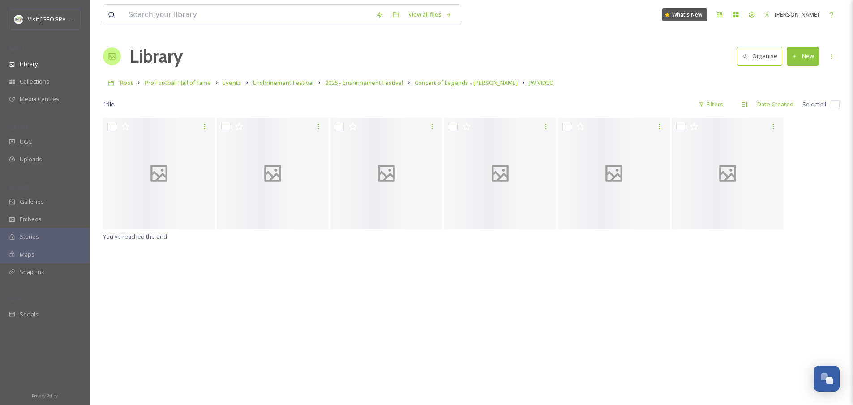
click at [219, 316] on div "You've reached the end" at bounding box center [471, 320] width 736 height 405
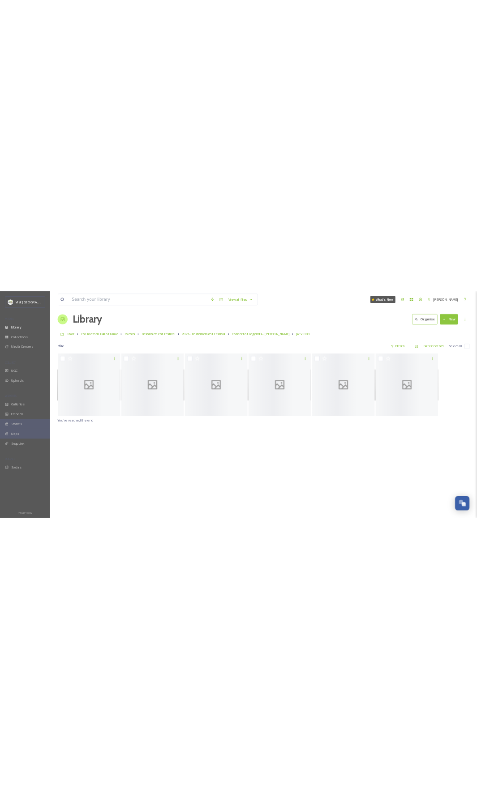
scroll to position [0, 0]
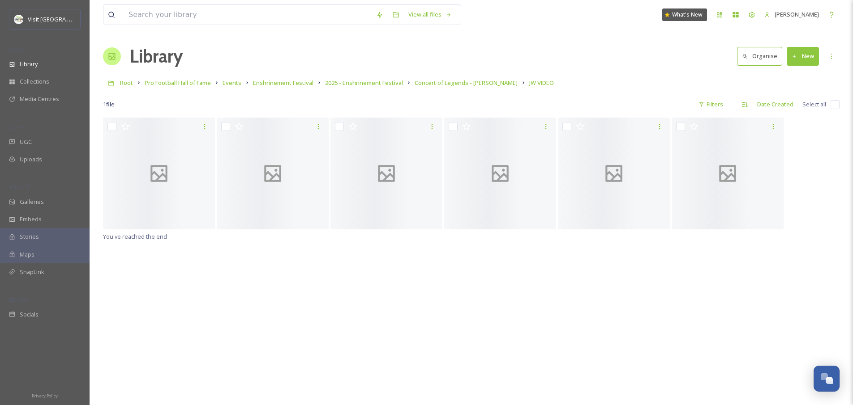
click at [132, 57] on h1 "Library" at bounding box center [156, 56] width 53 height 27
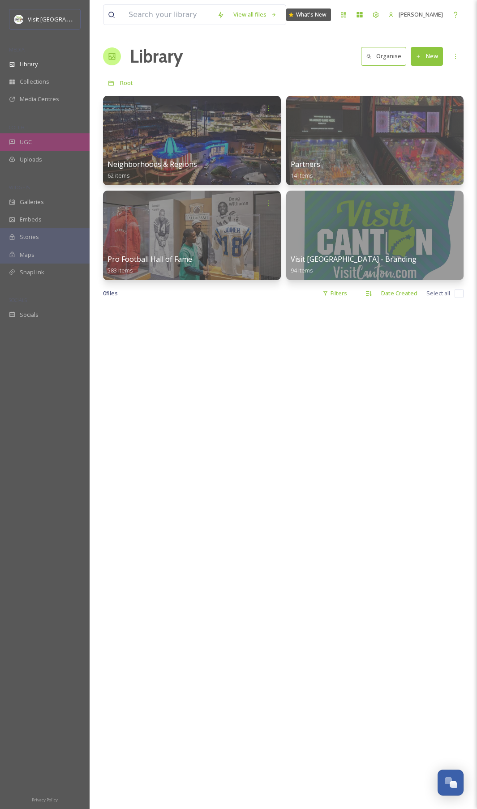
click at [16, 135] on div "UGC" at bounding box center [45, 141] width 90 height 17
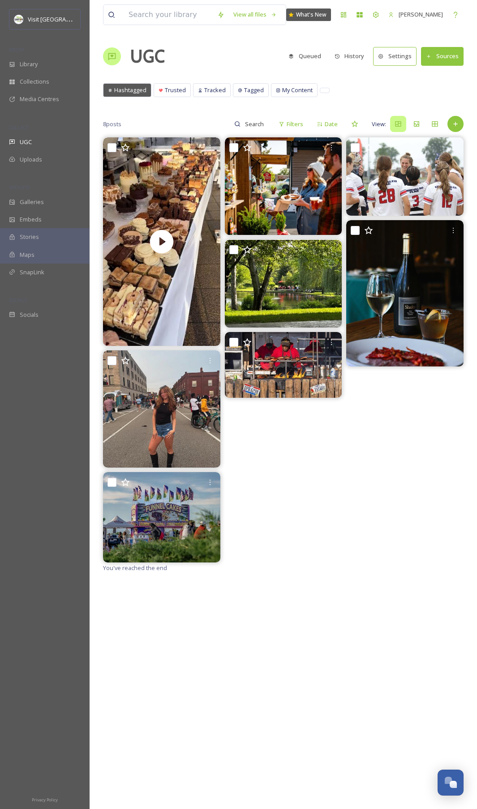
click at [395, 405] on div at bounding box center [404, 349] width 117 height 425
click at [234, 405] on div at bounding box center [283, 349] width 117 height 425
click at [352, 405] on div at bounding box center [404, 349] width 117 height 425
click at [55, 58] on div "Library" at bounding box center [45, 63] width 90 height 17
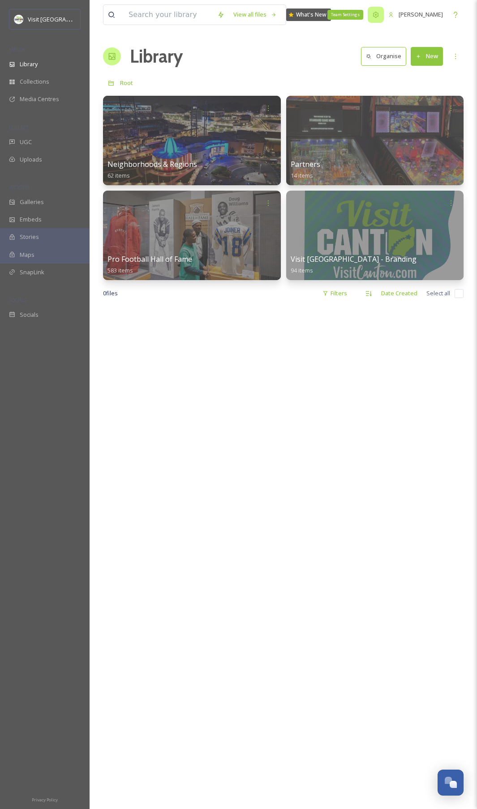
click at [367, 17] on div "Team Settings" at bounding box center [375, 15] width 16 height 16
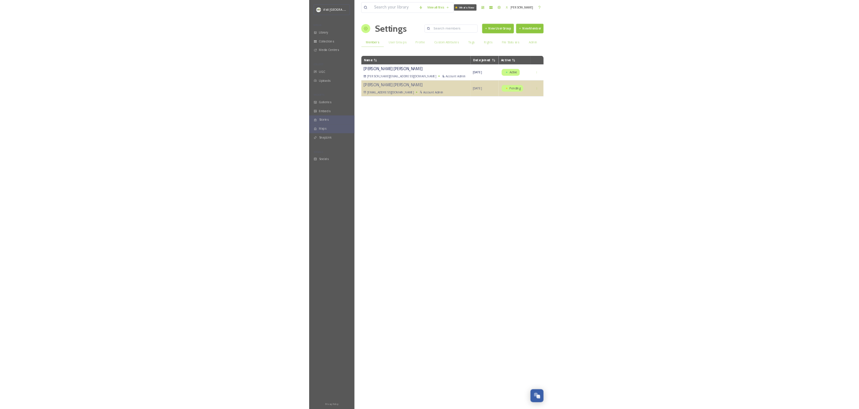
scroll to position [0, 45]
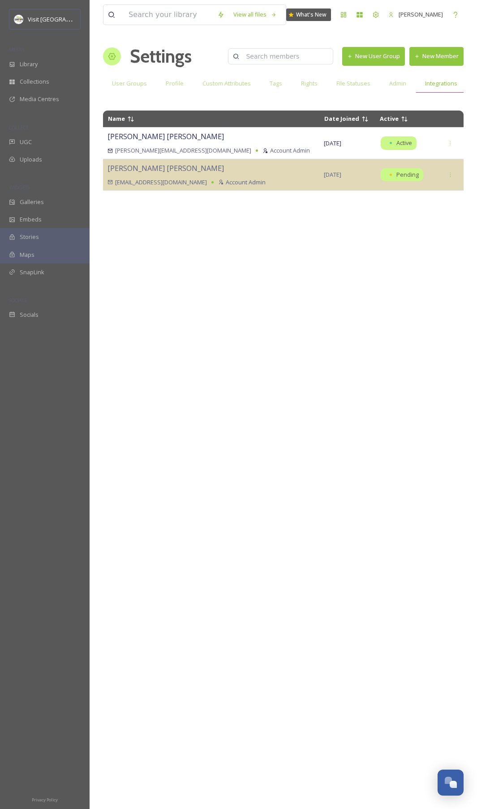
click at [451, 86] on span "Integrations" at bounding box center [441, 83] width 32 height 9
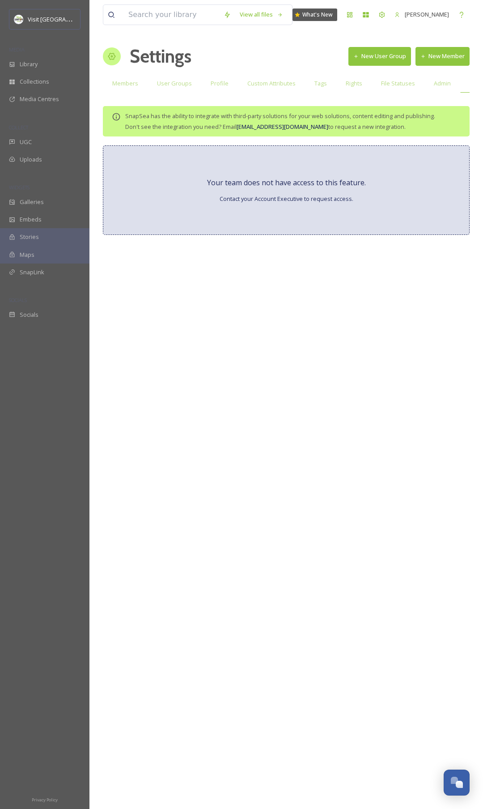
click at [307, 390] on div "View all files What's New Jonathan Williams Settings New User Group New Member …" at bounding box center [287, 404] width 394 height 809
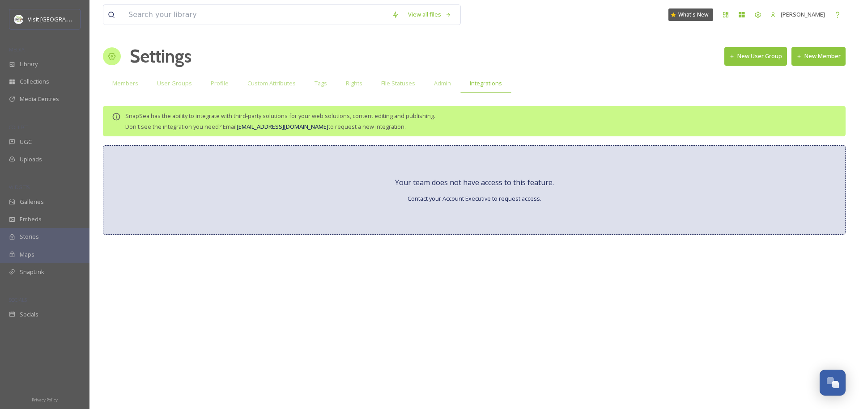
click at [270, 358] on div "View all files What's New Jonathan Williams Settings New User Group New Member …" at bounding box center [475, 204] width 770 height 409
click at [128, 84] on span "Members" at bounding box center [125, 83] width 26 height 9
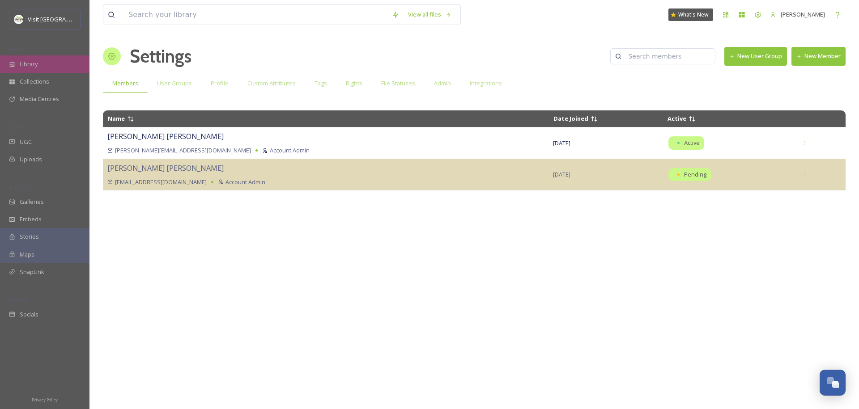
click at [47, 63] on div "Library" at bounding box center [45, 63] width 90 height 17
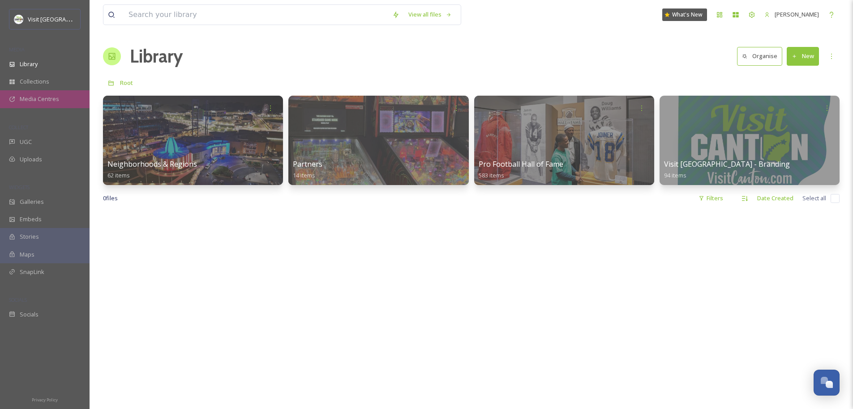
click at [34, 96] on span "Media Centres" at bounding box center [39, 99] width 39 height 9
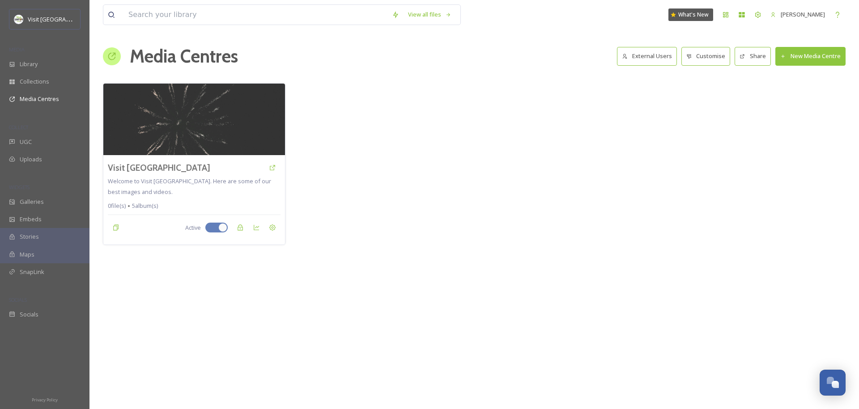
click at [813, 60] on button "New Media Centre" at bounding box center [811, 56] width 70 height 18
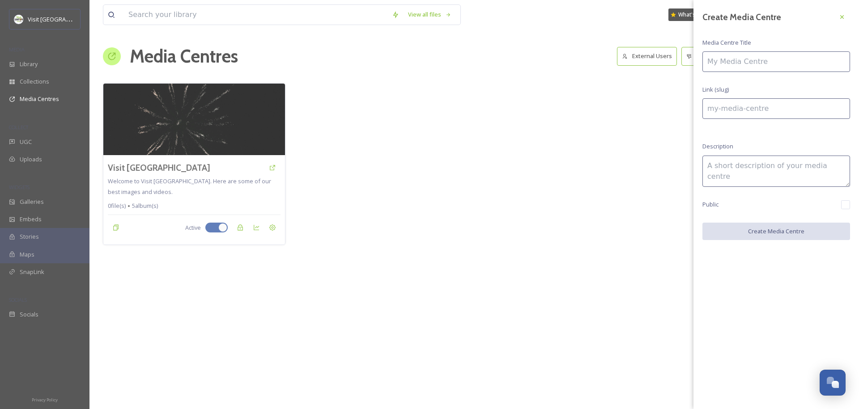
click at [765, 64] on input at bounding box center [777, 61] width 148 height 21
type input "V"
type input "v"
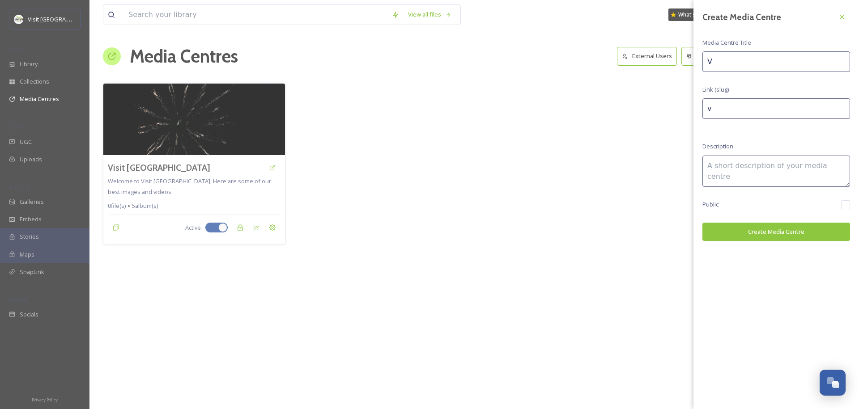
type input "Vi"
type input "vi"
type input "Vis"
type input "vis"
type input "Visi"
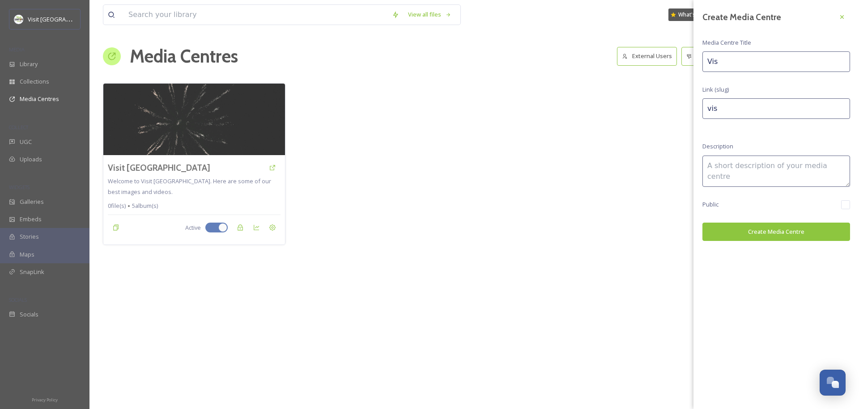
type input "visi"
type input "Visit"
type input "visit"
type input "Visit"
type input "visit-"
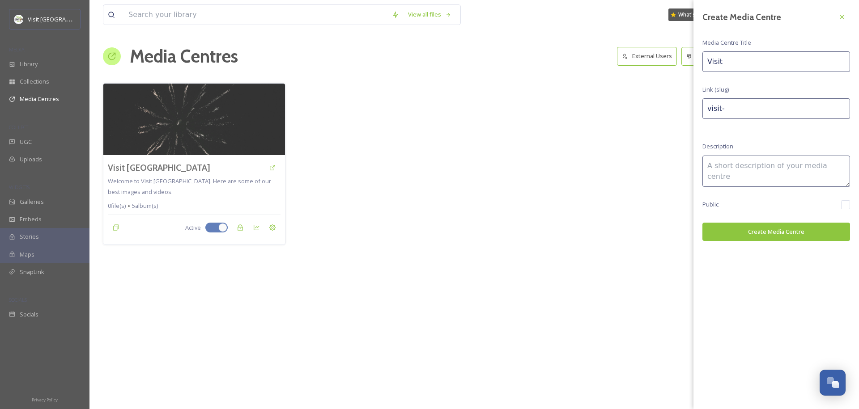
type input "Visit C"
type input "visit-c"
type input "Visit Ca"
type input "visit-ca"
type input "Visit Can"
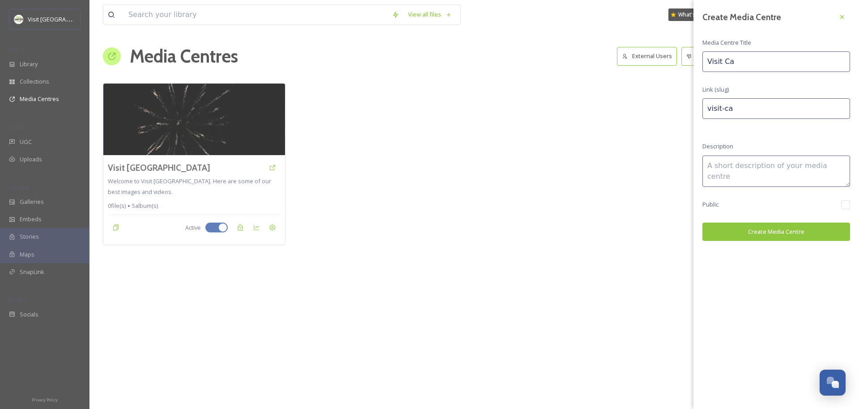
type input "visit-can"
type input "Visit Cant"
type input "visit-cant"
type input "Visit Canto"
type input "visit-canto"
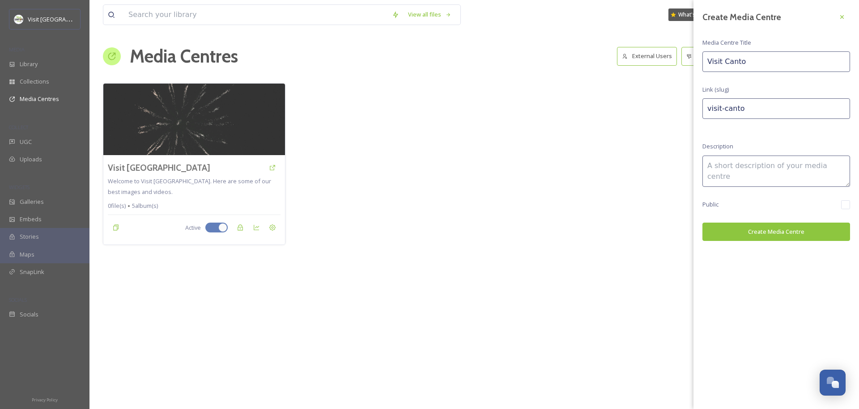
type input "Visit [GEOGRAPHIC_DATA]"
type input "visit-canton"
type input "Visit [GEOGRAPHIC_DATA]"
type input "visit-canton-"
type input "Visit Canton -"
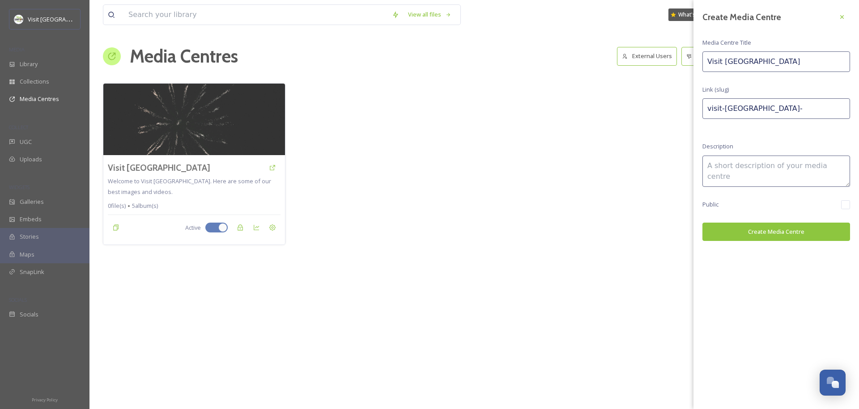
type input "visit-canton--"
type input "Visit Canton -"
type input "visit-canton---"
type input "Visit Canton - B"
type input "visit-canton---b"
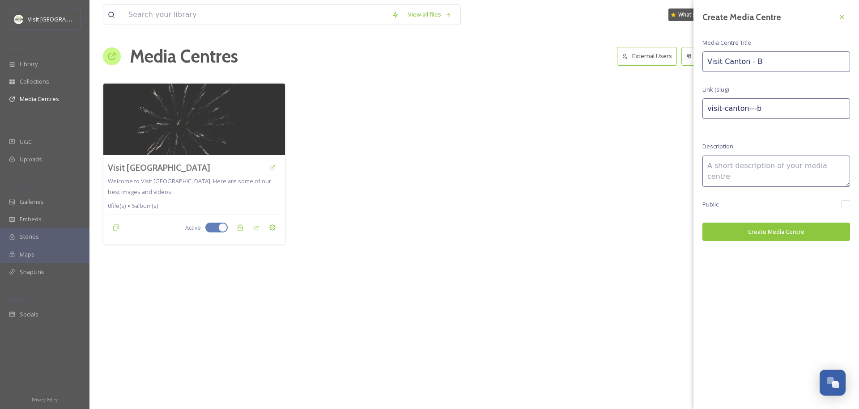
type input "Visit Canton - Br"
type input "visit-canton---br"
type input "Visit Canton - Bra"
type input "visit-canton---bra"
type input "Visit Canton - Bran"
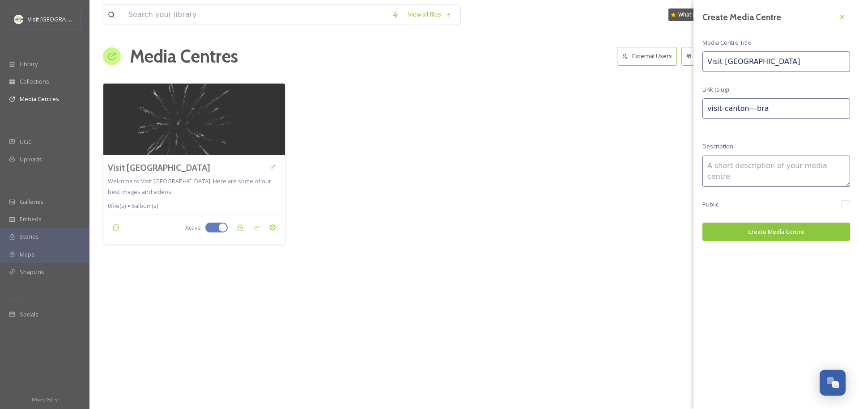
type input "visit-canton---bran"
type input "Visit Canton - Brand"
type input "visit-canton---brand"
type input "Visit Canton - Brandi"
type input "visit-canton---brandi"
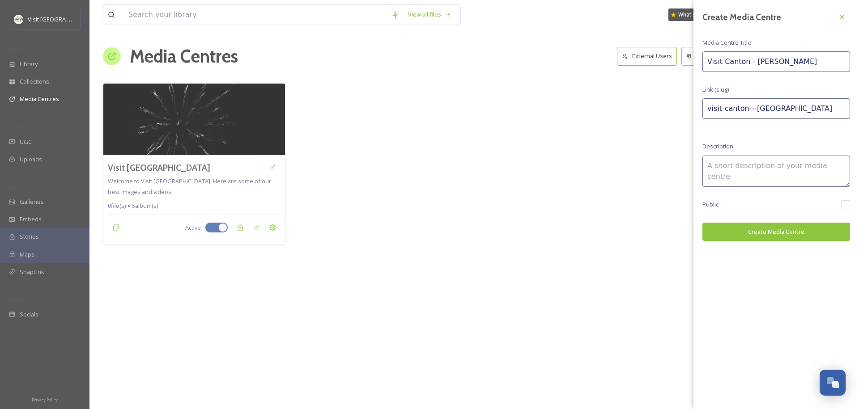
type input "Visit Canton - Brandin"
type input "visit-canton---brandin"
type input "Visit [GEOGRAPHIC_DATA] - Branding"
type input "visit-canton---branding"
type input "Visit Canton - Brandin"
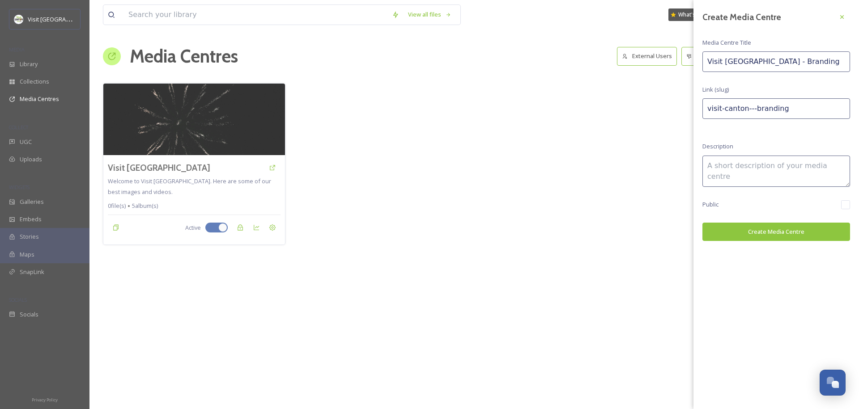
type input "visit-canton---brandin"
type input "Visit Canton - Brandi"
type input "visit-canton---brandi"
type input "Visit Canton - Brand"
type input "visit-canton---brand"
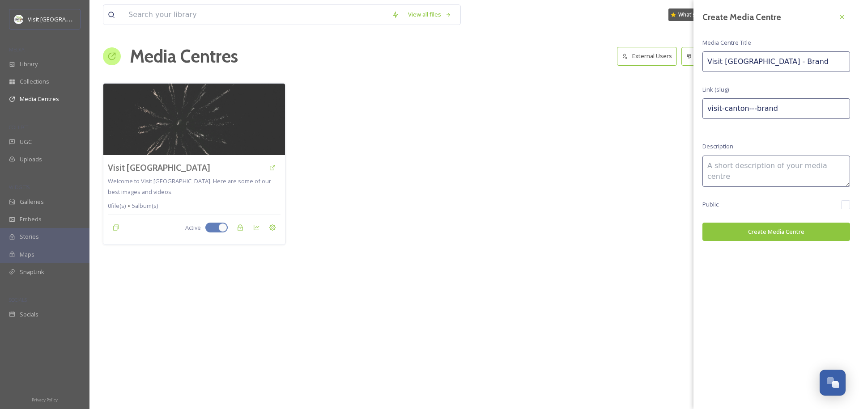
type input "Visit Canton - Bran"
type input "visit-canton---bran"
type input "Visit Canton - Bra"
type input "visit-canton---bra"
type input "Visit Canton - Br"
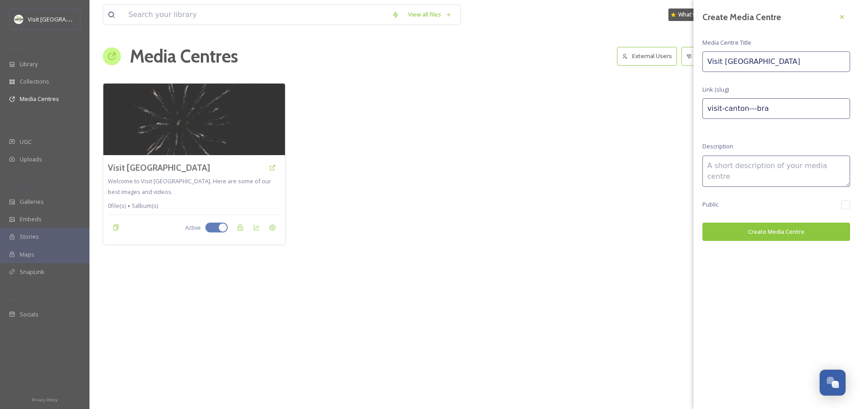
type input "visit-canton---br"
type input "Visit Canton - B"
type input "visit-canton---b"
type input "Visit Canton -"
type input "visit-canton---"
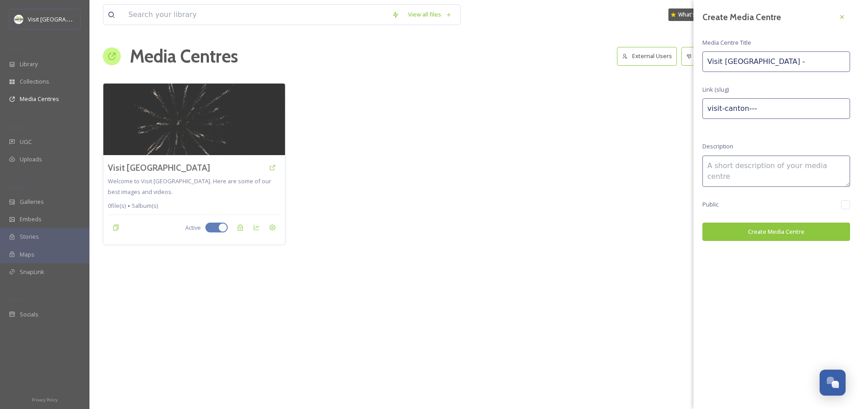
type input "Visit Canton -"
type input "visit-canton--"
type input "Visit [GEOGRAPHIC_DATA]"
type input "visit-canton-"
type input "Visit Canton B"
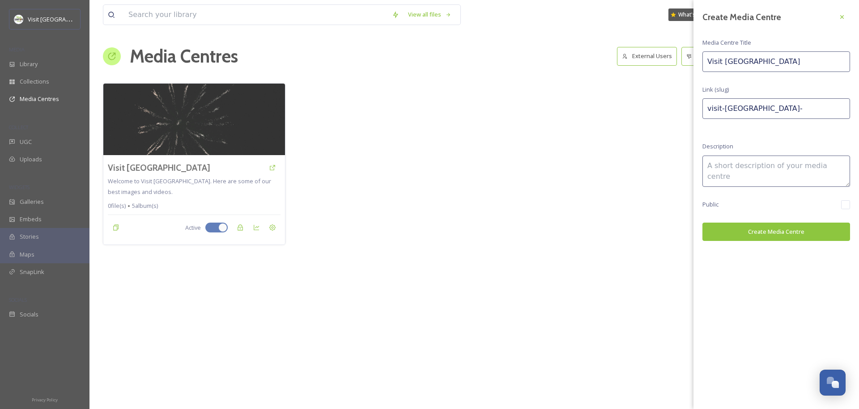
type input "visit-canton-b"
type input "Visit Canton Br"
type input "visit-canton-br"
type input "Visit Canton Bra"
type input "visit-canton-bra"
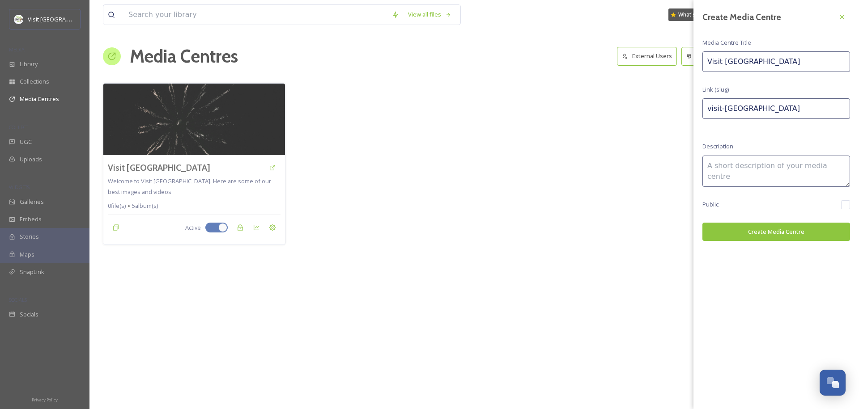
type input "Visit Canton Bran"
type input "visit-canton-bran"
type input "Visit Canton Brand"
type input "visit-canton-brand"
type input "Visit Canton Brand"
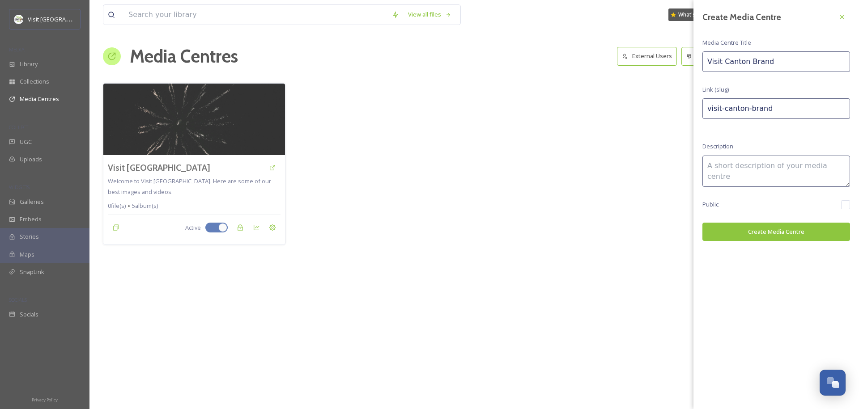
click at [725, 111] on input "visit-canton-brand" at bounding box center [777, 108] width 148 height 21
click at [746, 110] on input "visitcanton-brand" at bounding box center [777, 108] width 148 height 21
type input "visitcantonbrand"
type textarea "V"
type textarea "Branding Assets for Visit [GEOGRAPHIC_DATA]"
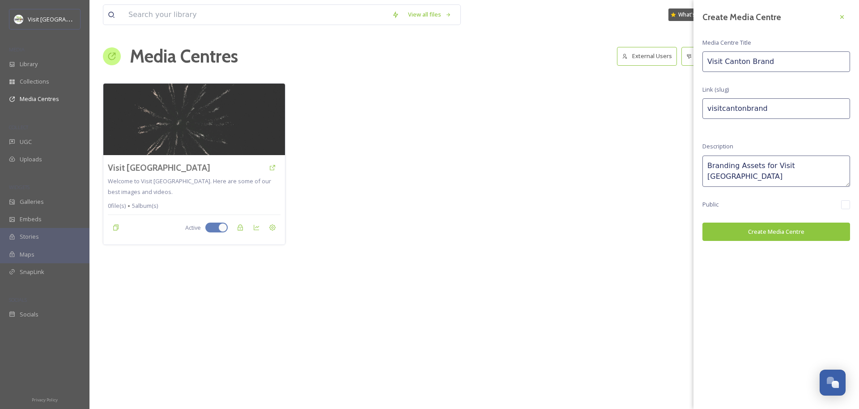
click at [779, 234] on button "Create Media Centre" at bounding box center [777, 232] width 148 height 18
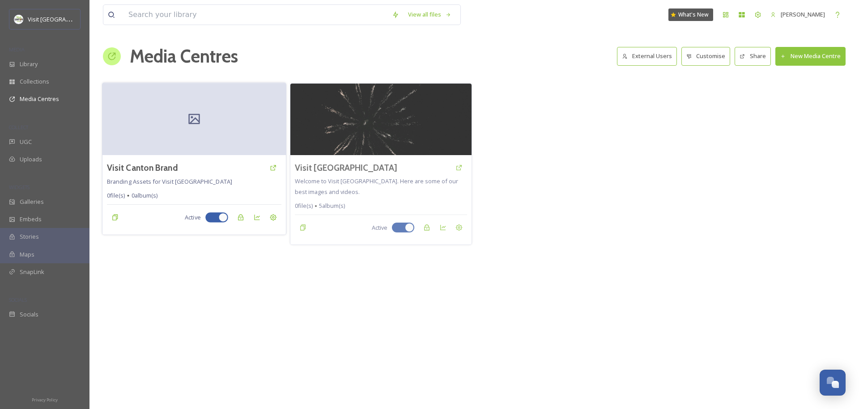
click at [188, 119] on icon at bounding box center [193, 119] width 11 height 10
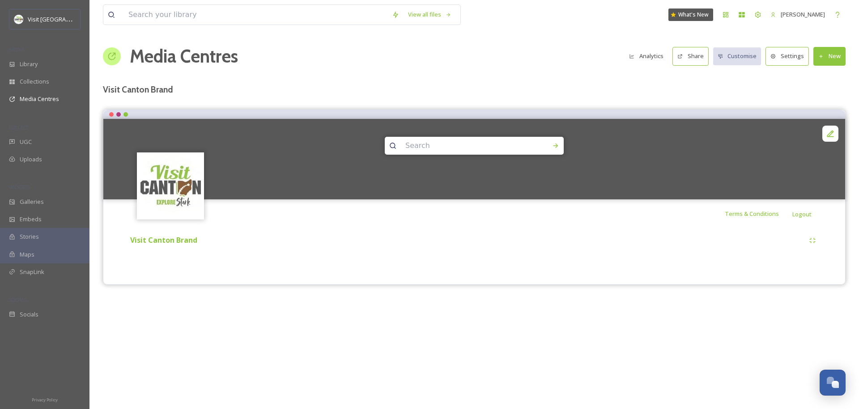
click at [835, 58] on button "New" at bounding box center [830, 56] width 32 height 18
click at [823, 96] on span "Add Album" at bounding box center [826, 94] width 29 height 9
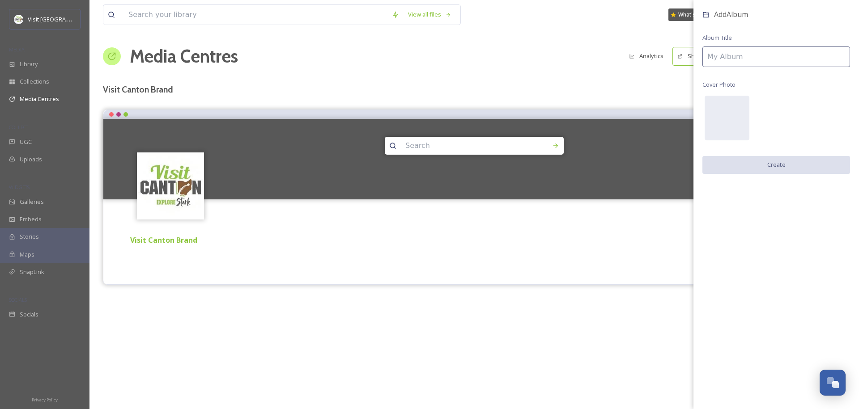
click at [737, 59] on input at bounding box center [777, 57] width 148 height 21
type input "Stacked Logo"
click at [759, 162] on button "Create" at bounding box center [777, 165] width 148 height 18
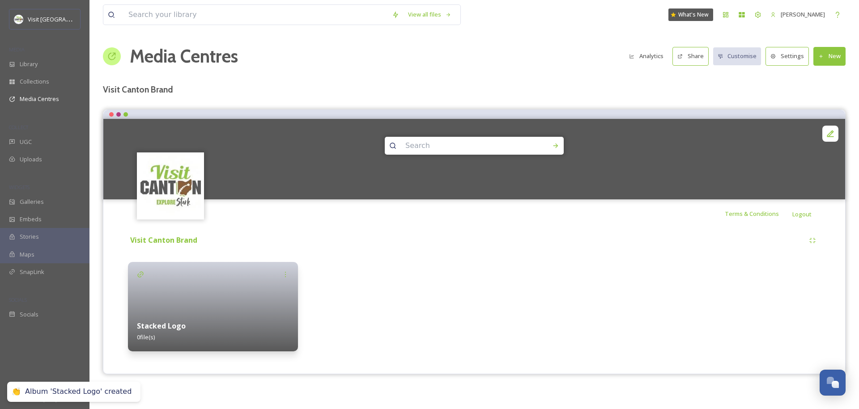
click at [835, 52] on button "New" at bounding box center [830, 56] width 32 height 18
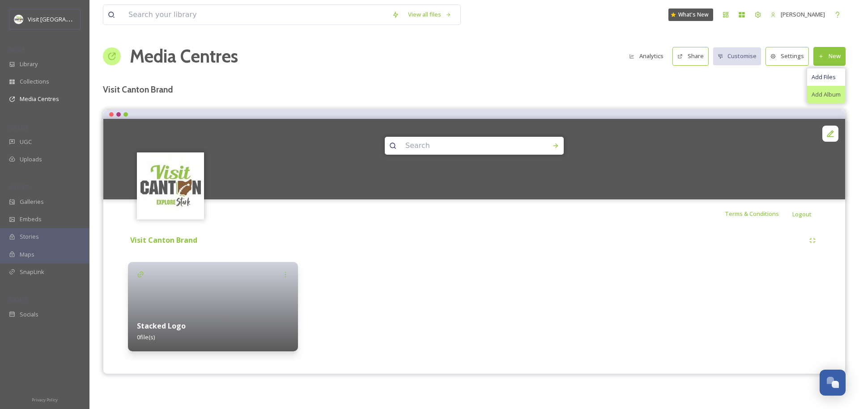
click at [829, 92] on span "Add Album" at bounding box center [826, 94] width 29 height 9
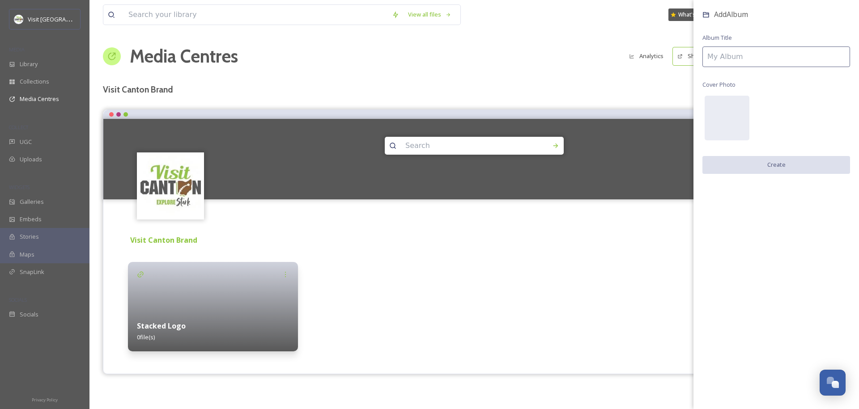
click at [771, 52] on input at bounding box center [777, 57] width 148 height 21
type input "Horizontal Logo"
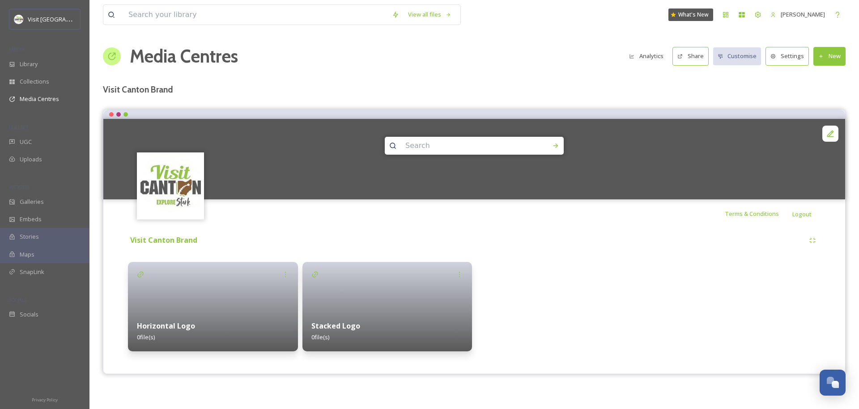
click at [207, 311] on div at bounding box center [213, 307] width 170 height 90
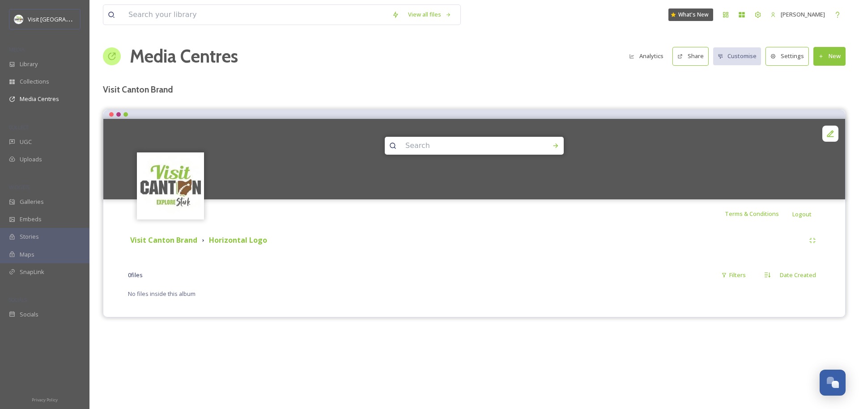
click at [832, 65] on div "Media Centres Analytics Share Customise Settings New" at bounding box center [474, 56] width 743 height 27
click at [829, 53] on button "New" at bounding box center [830, 56] width 32 height 18
click at [831, 81] on div "Add Files" at bounding box center [826, 76] width 38 height 17
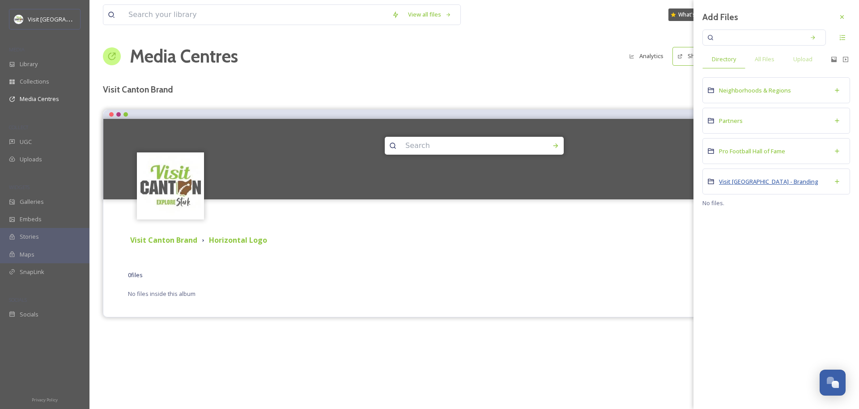
click at [750, 178] on span "Visit [GEOGRAPHIC_DATA] - Branding" at bounding box center [768, 182] width 99 height 8
click at [737, 101] on div "LOGO" at bounding box center [777, 99] width 148 height 26
click at [730, 99] on div at bounding box center [777, 97] width 148 height 22
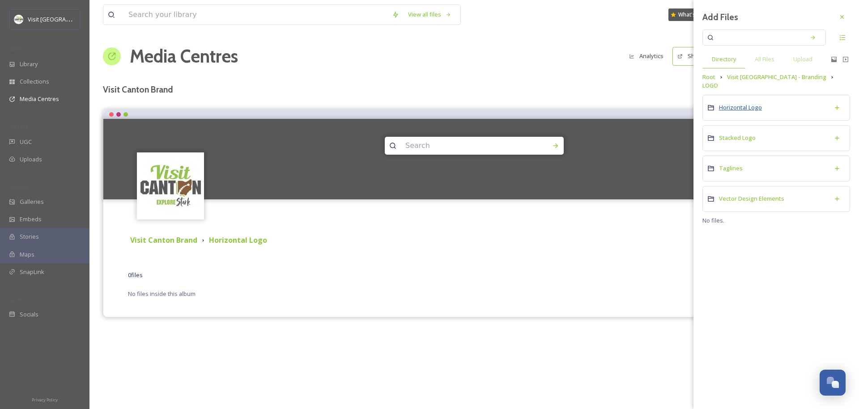
click at [739, 103] on span "Horizontal Logo" at bounding box center [740, 107] width 43 height 8
click at [738, 110] on span "Full Color" at bounding box center [731, 107] width 25 height 8
click at [734, 170] on span "PNG_Transparent" at bounding box center [743, 168] width 49 height 8
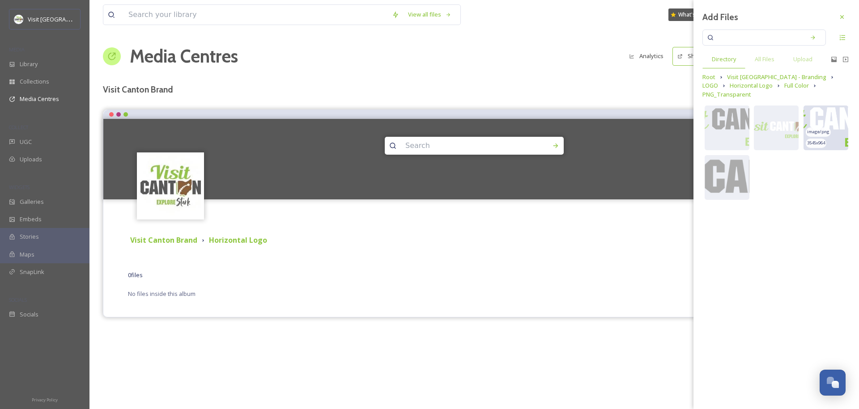
click at [815, 110] on img at bounding box center [826, 128] width 45 height 45
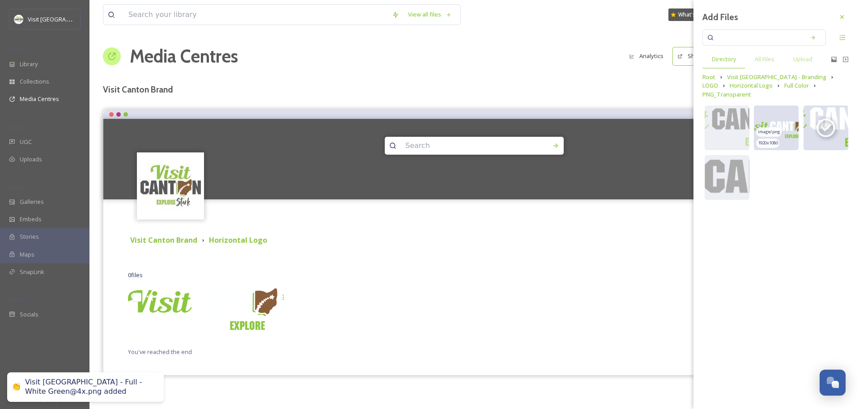
click at [782, 112] on img at bounding box center [776, 128] width 45 height 45
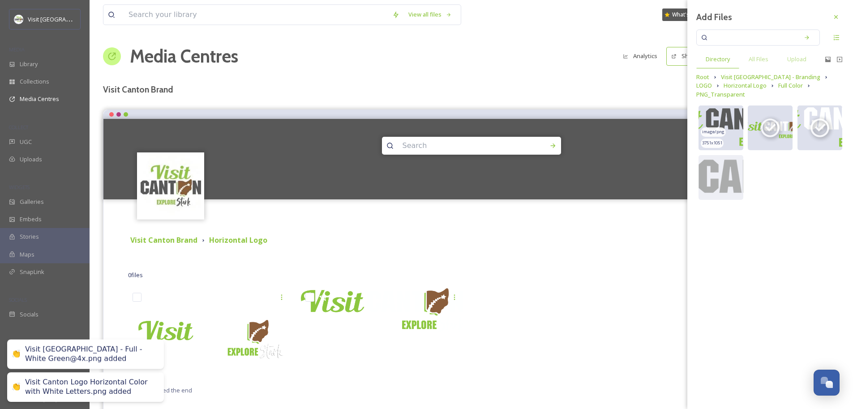
click at [719, 114] on img at bounding box center [720, 128] width 45 height 45
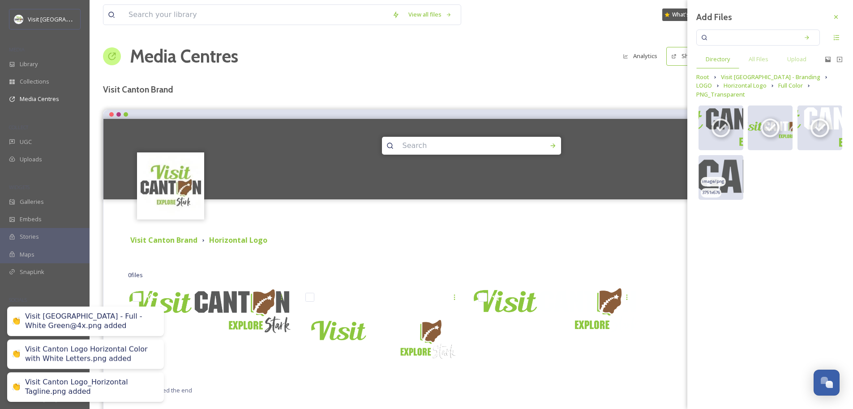
click at [721, 188] on div "3751 x 676" at bounding box center [710, 192] width 21 height 9
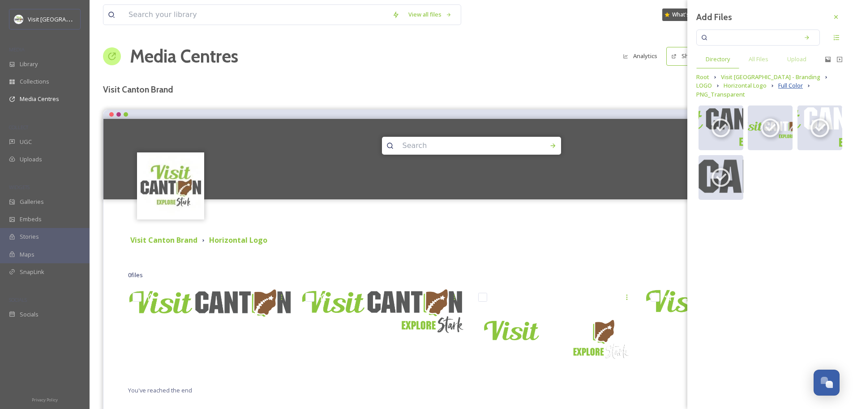
click at [778, 87] on span "Full Color" at bounding box center [790, 85] width 25 height 9
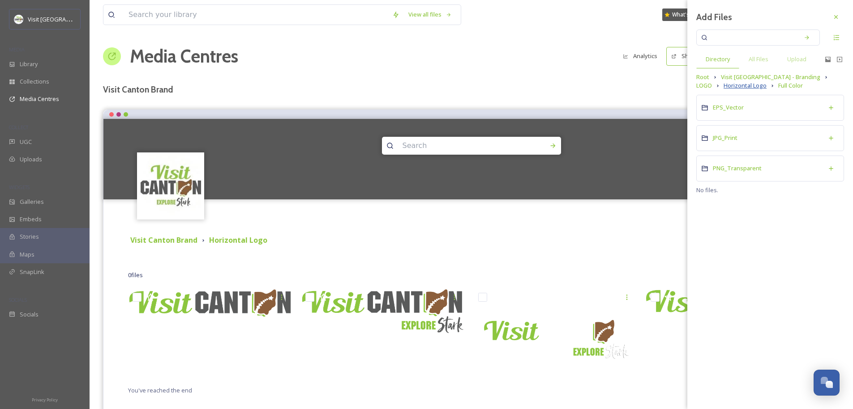
click at [723, 85] on span "Horizontal Logo" at bounding box center [744, 85] width 43 height 9
click at [728, 135] on span "One Color" at bounding box center [725, 138] width 27 height 8
click at [727, 165] on span "PNG_Transparent" at bounding box center [736, 168] width 49 height 8
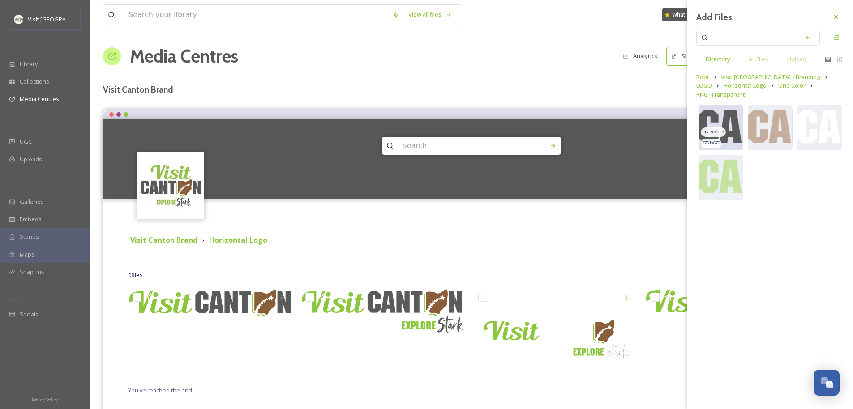
click at [729, 107] on img at bounding box center [720, 128] width 45 height 45
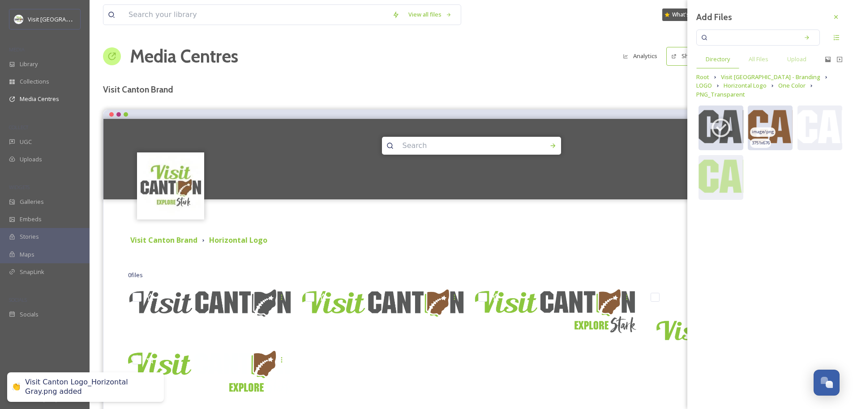
click at [779, 106] on img at bounding box center [769, 128] width 45 height 45
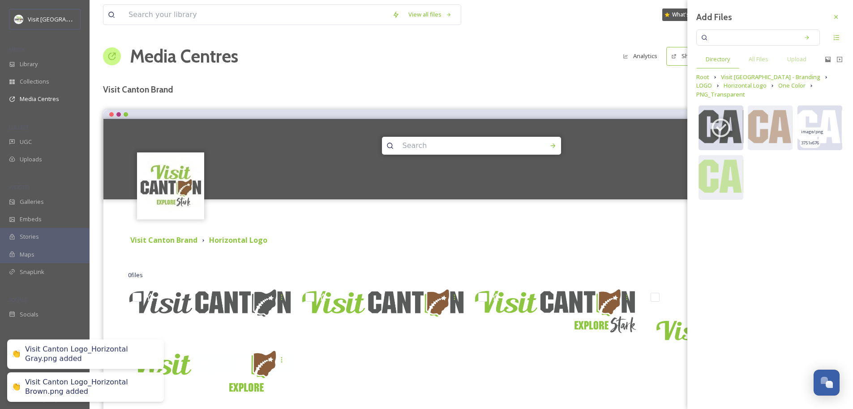
click at [814, 107] on img at bounding box center [819, 128] width 45 height 45
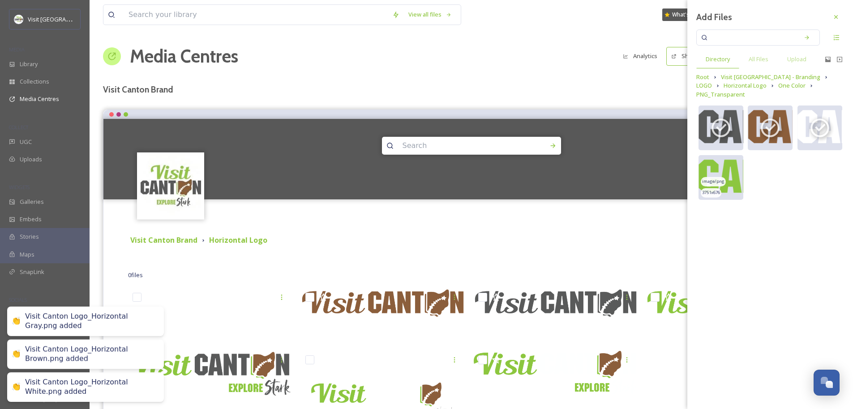
click at [727, 157] on img at bounding box center [720, 177] width 45 height 45
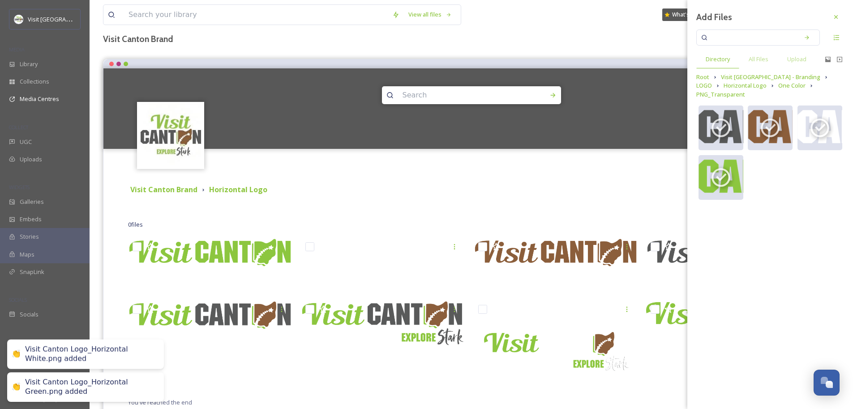
scroll to position [65, 0]
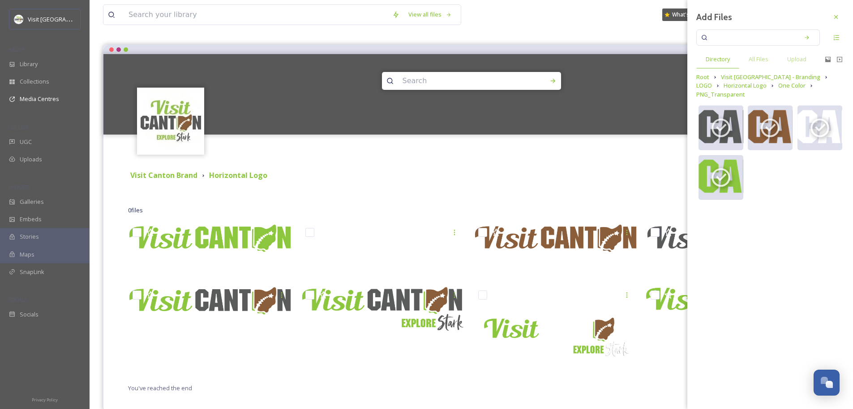
click at [488, 151] on div "Terms & Conditions Logout" at bounding box center [470, 149] width 735 height 29
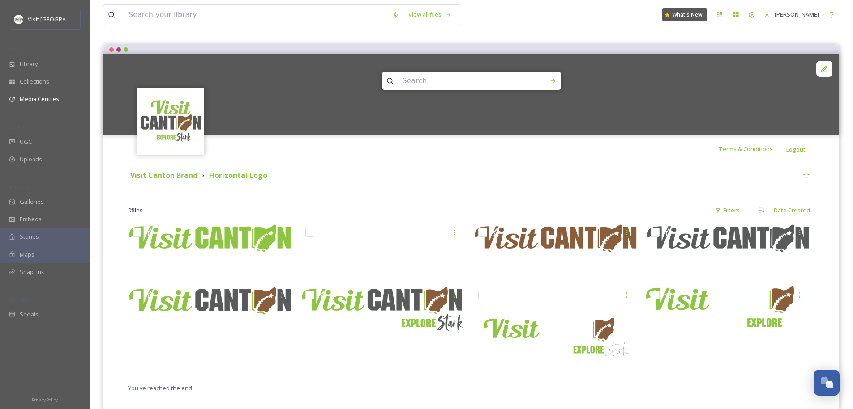
scroll to position [81, 0]
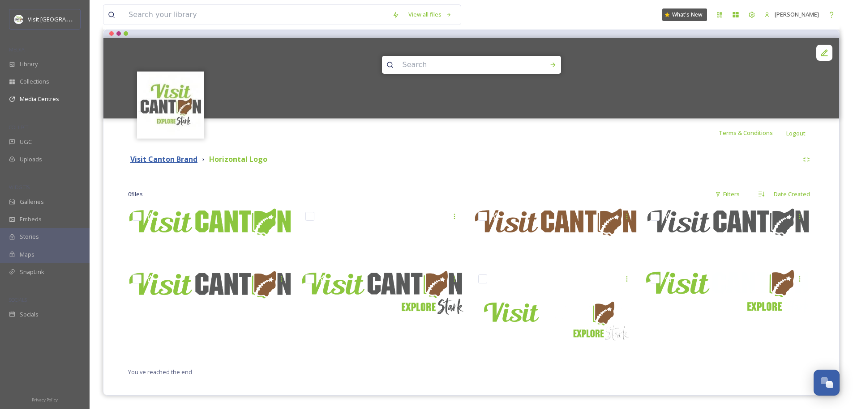
click at [179, 158] on strong "Visit Canton Brand" at bounding box center [163, 159] width 67 height 10
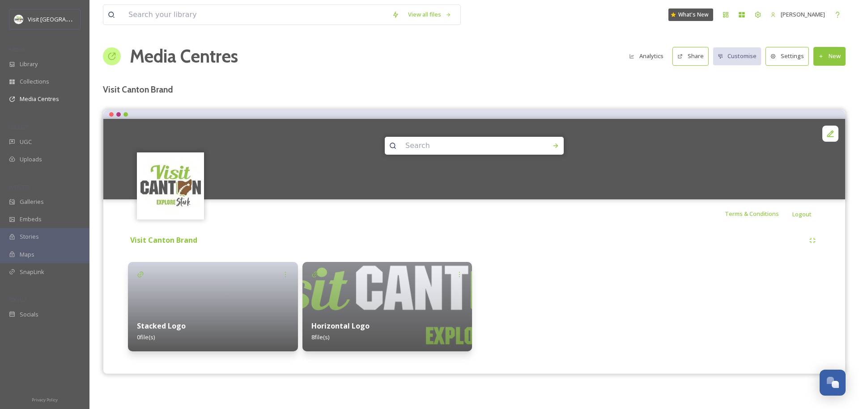
click at [213, 300] on div at bounding box center [213, 307] width 170 height 90
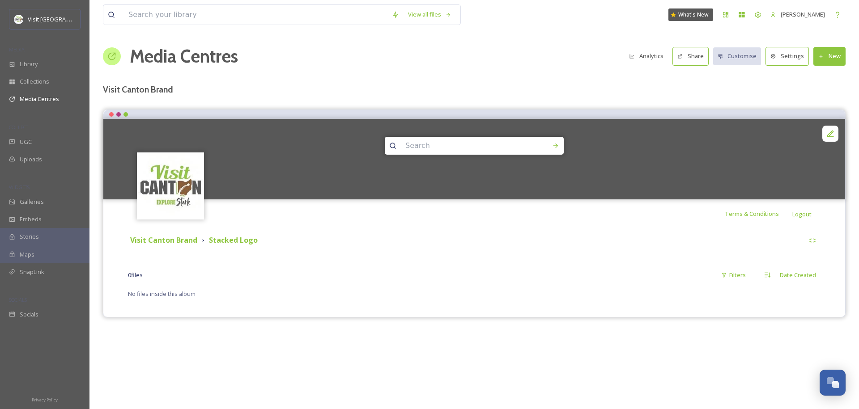
click at [836, 57] on button "New" at bounding box center [830, 56] width 32 height 18
click at [826, 78] on span "Add Files" at bounding box center [824, 77] width 24 height 9
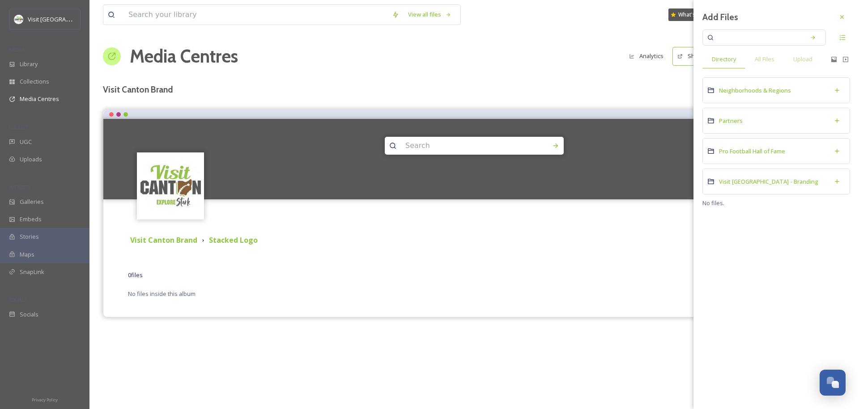
click at [744, 176] on div "Visit [GEOGRAPHIC_DATA] - Branding" at bounding box center [777, 182] width 148 height 26
click at [745, 181] on div "Add Files Directory All Files Upload Neighborhoods & Regions Partners Pro Footb…" at bounding box center [777, 204] width 166 height 409
click at [733, 101] on span "LOGO" at bounding box center [727, 99] width 16 height 8
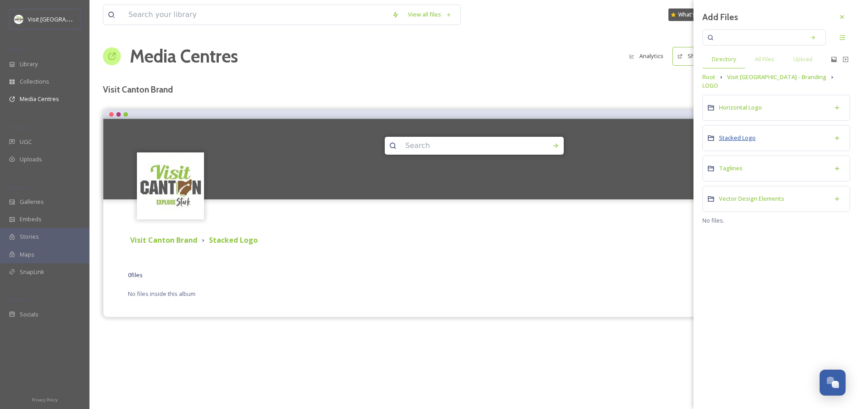
click at [744, 134] on span "Stacked Logo" at bounding box center [737, 138] width 37 height 8
click at [737, 114] on div "Full Color" at bounding box center [777, 108] width 148 height 26
click at [740, 106] on div at bounding box center [777, 106] width 148 height 22
click at [731, 167] on span "PNG_Transparent" at bounding box center [743, 168] width 49 height 8
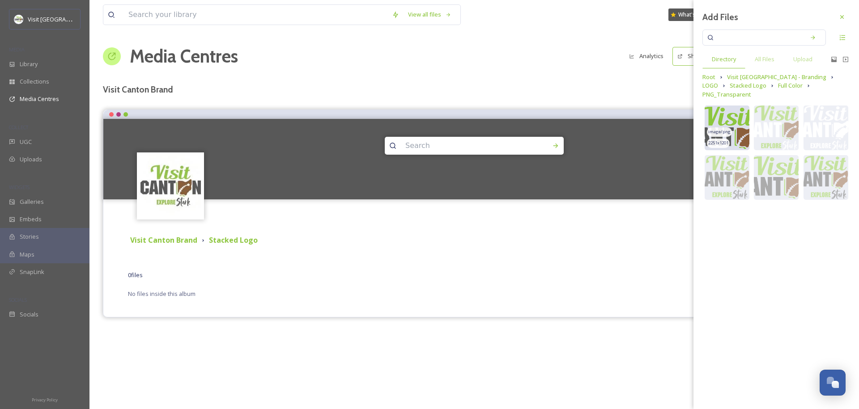
click at [717, 107] on img at bounding box center [727, 128] width 45 height 45
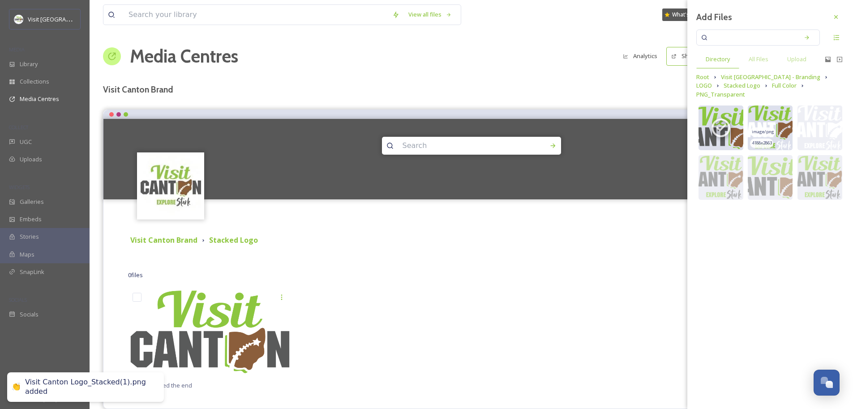
click at [774, 108] on img at bounding box center [769, 128] width 45 height 45
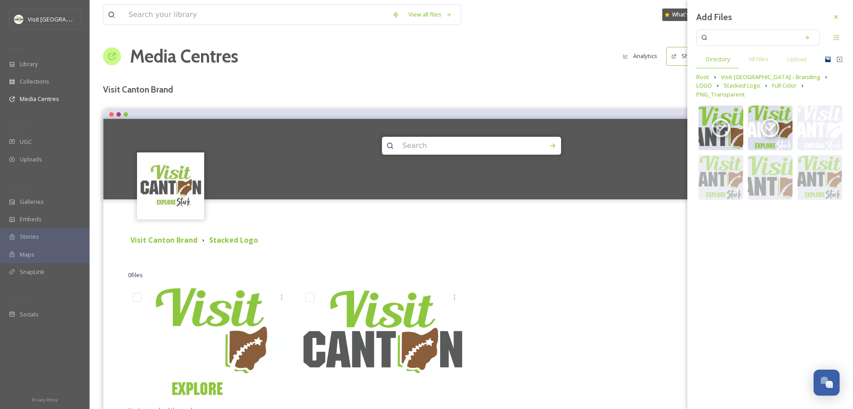
click at [827, 62] on icon at bounding box center [827, 59] width 5 height 5
click at [838, 61] on icon at bounding box center [839, 59] width 7 height 7
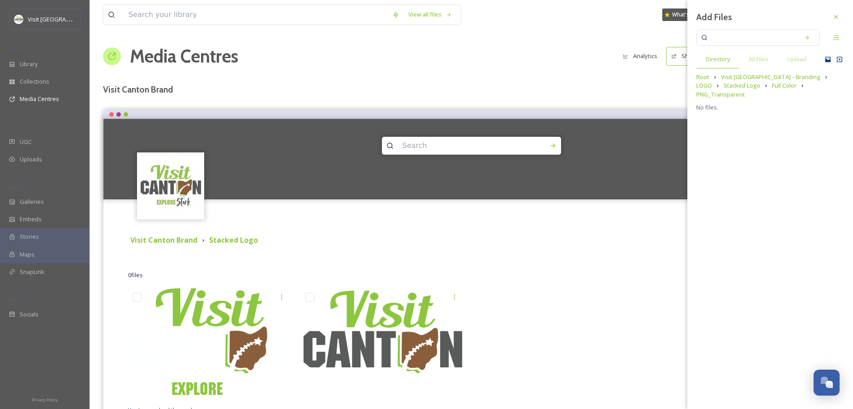
click at [827, 60] on icon at bounding box center [827, 59] width 5 height 5
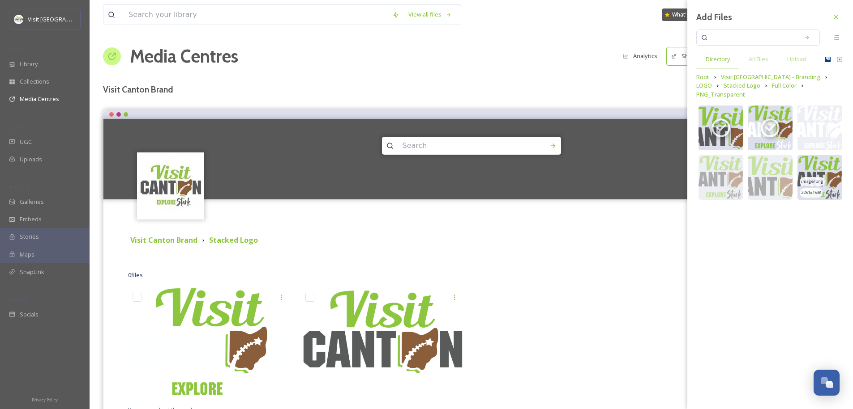
click at [823, 158] on img at bounding box center [819, 177] width 45 height 45
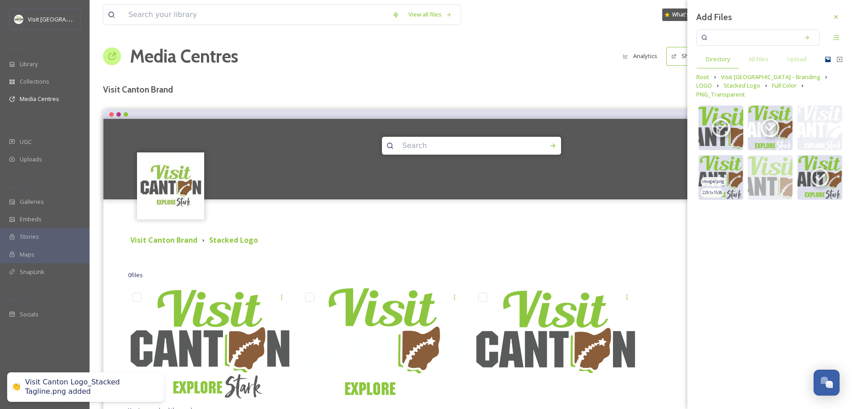
click at [726, 155] on img at bounding box center [720, 177] width 45 height 45
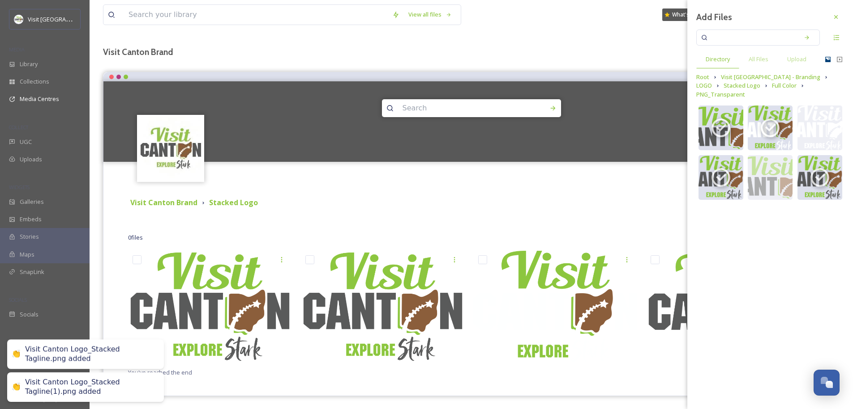
scroll to position [38, 0]
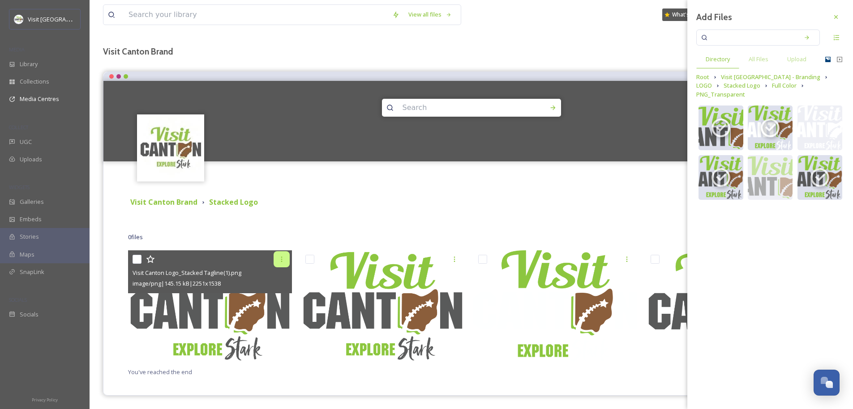
click at [284, 260] on icon at bounding box center [281, 259] width 7 height 7
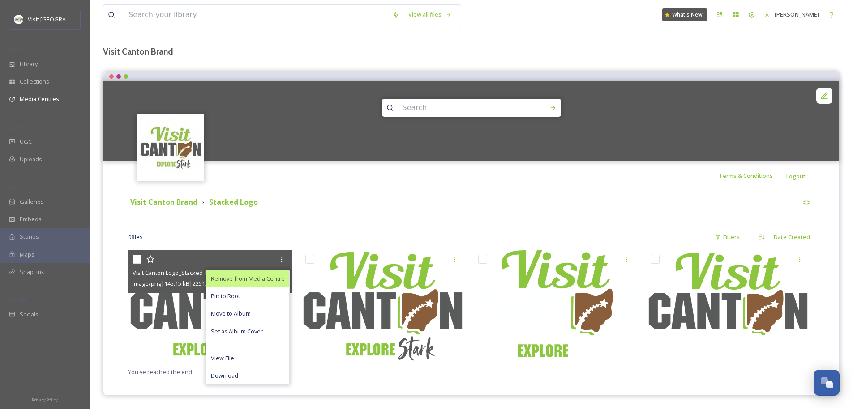
click at [254, 282] on span "Remove from Media Centre" at bounding box center [248, 279] width 74 height 9
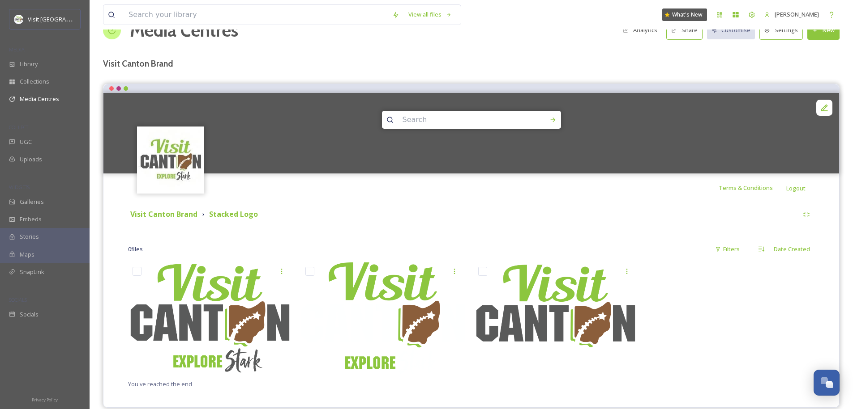
scroll to position [0, 0]
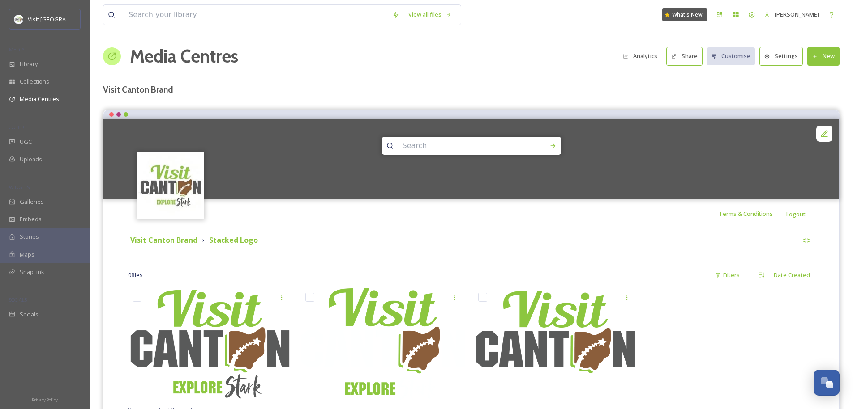
click at [824, 57] on button "New" at bounding box center [823, 56] width 32 height 18
click at [829, 77] on div "Add Files" at bounding box center [820, 76] width 38 height 17
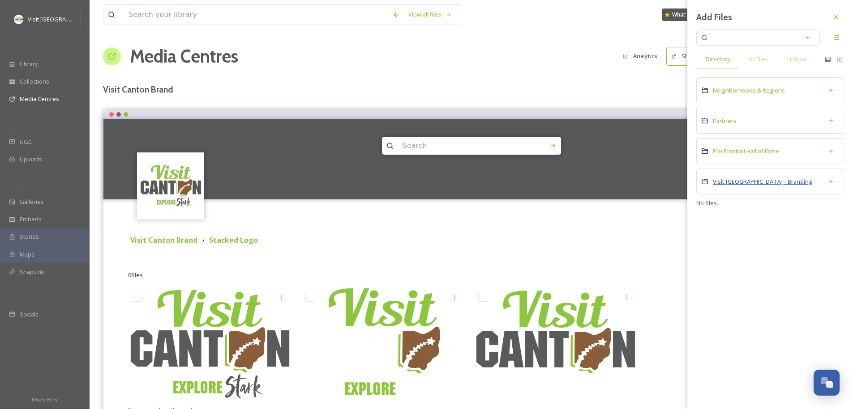
click at [744, 180] on span "Visit [GEOGRAPHIC_DATA] - Branding" at bounding box center [761, 182] width 99 height 8
click at [730, 89] on div "LOGO" at bounding box center [770, 99] width 148 height 26
click at [723, 95] on div at bounding box center [770, 97] width 148 height 22
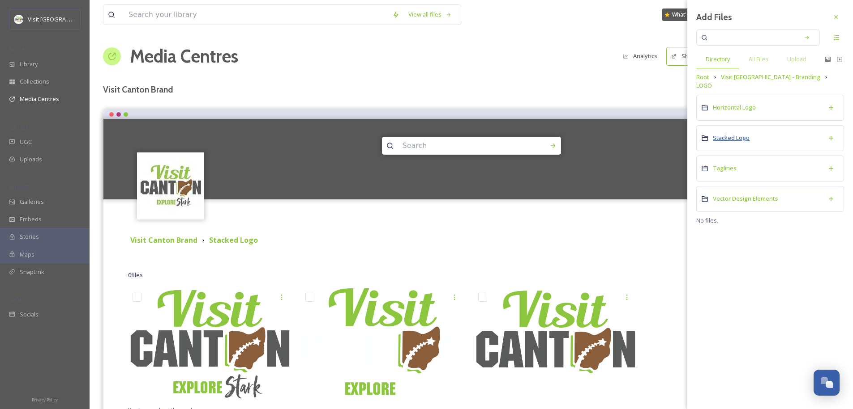
click at [734, 134] on span "Stacked Logo" at bounding box center [730, 138] width 37 height 8
click at [721, 108] on span "Full Color" at bounding box center [724, 107] width 25 height 8
click at [745, 165] on span "PNG_Transparent" at bounding box center [736, 168] width 49 height 8
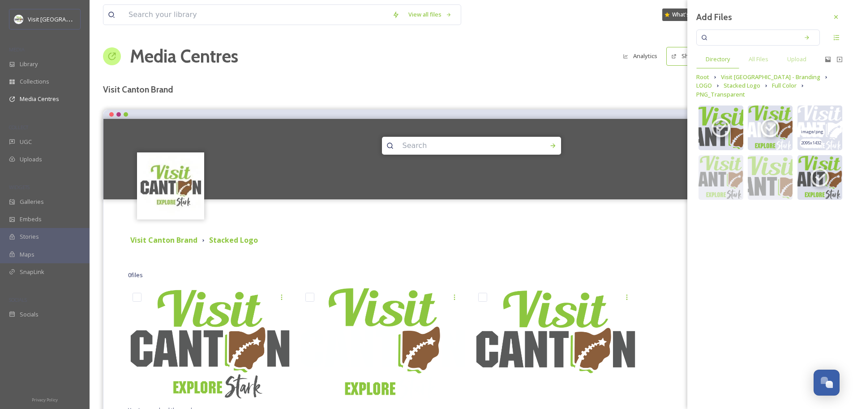
click at [823, 106] on img at bounding box center [819, 128] width 45 height 45
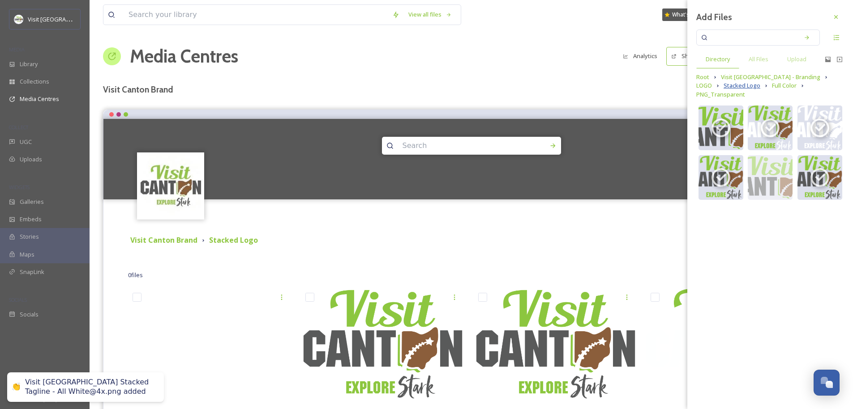
click at [729, 87] on span "Stacked Logo" at bounding box center [741, 85] width 37 height 9
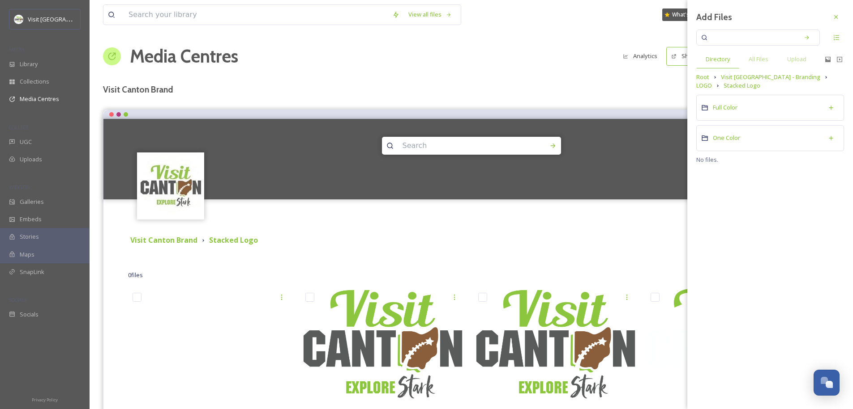
click at [741, 136] on div "One Color" at bounding box center [770, 138] width 148 height 26
click at [726, 166] on span "PNG_Transparent" at bounding box center [736, 168] width 49 height 8
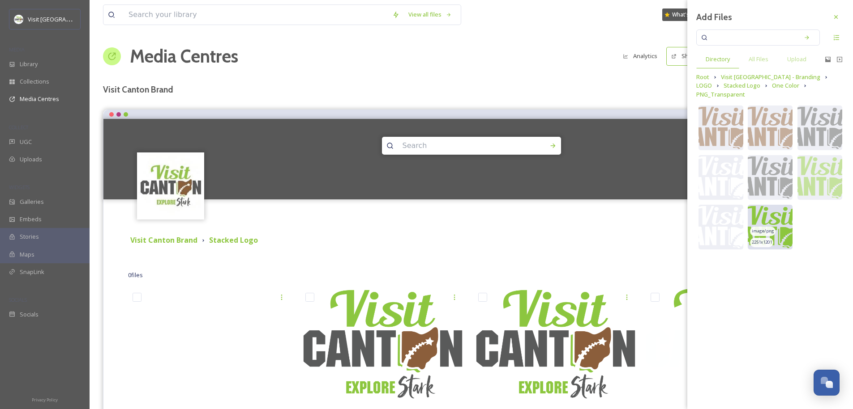
click at [784, 205] on img at bounding box center [769, 227] width 45 height 45
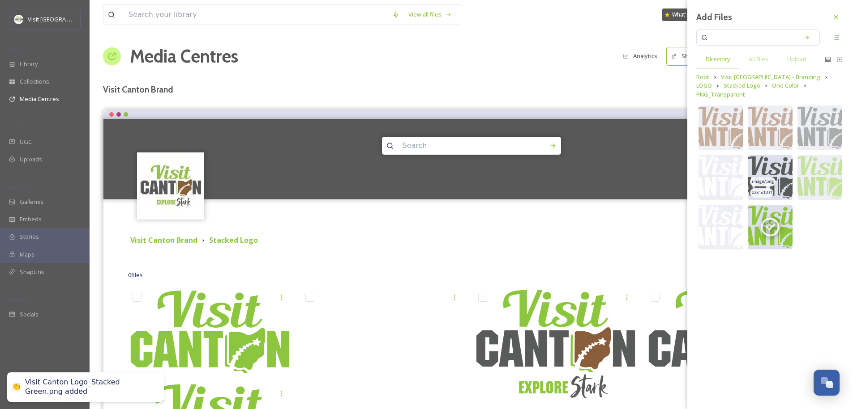
click at [778, 160] on img at bounding box center [769, 177] width 45 height 45
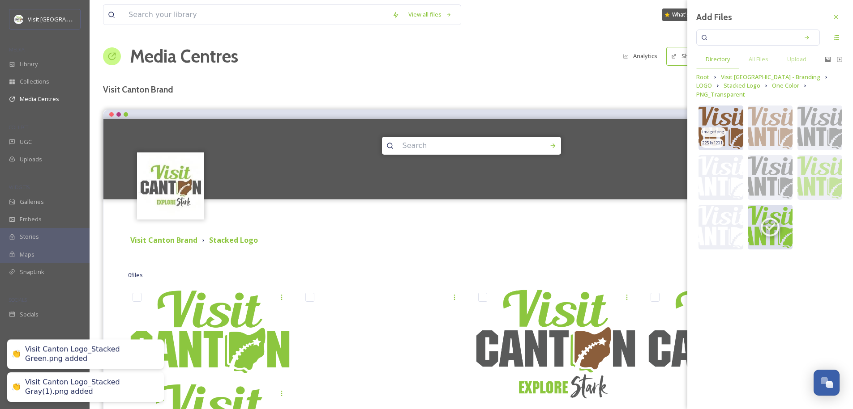
click at [717, 114] on img at bounding box center [720, 128] width 45 height 45
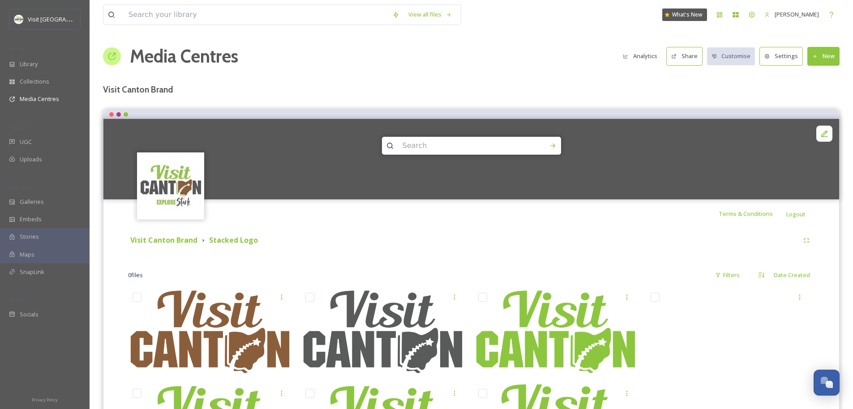
click at [619, 232] on div "Visit Canton Brand Stacked Logo 0 file s Filters Date Created You've reached th…" at bounding box center [471, 372] width 722 height 289
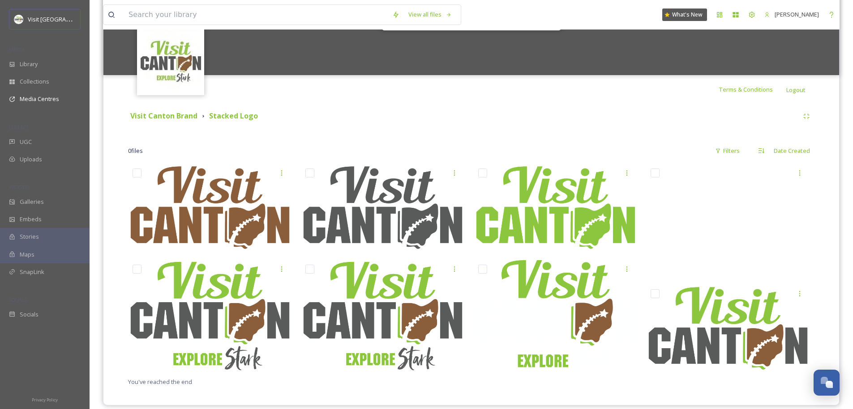
scroll to position [134, 0]
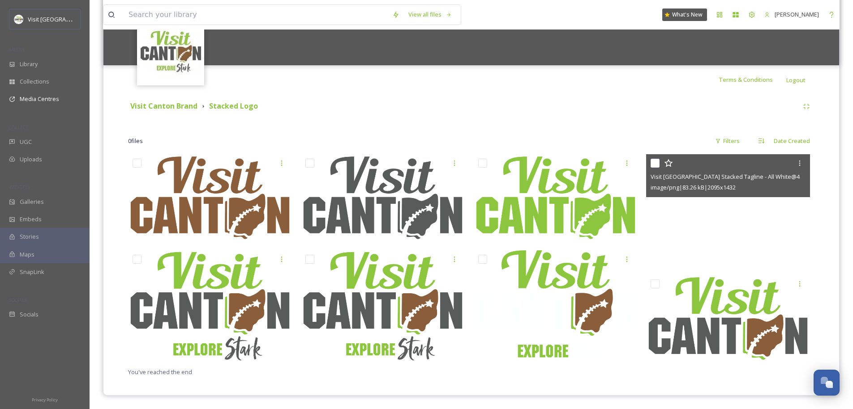
click at [763, 219] on img at bounding box center [728, 210] width 164 height 112
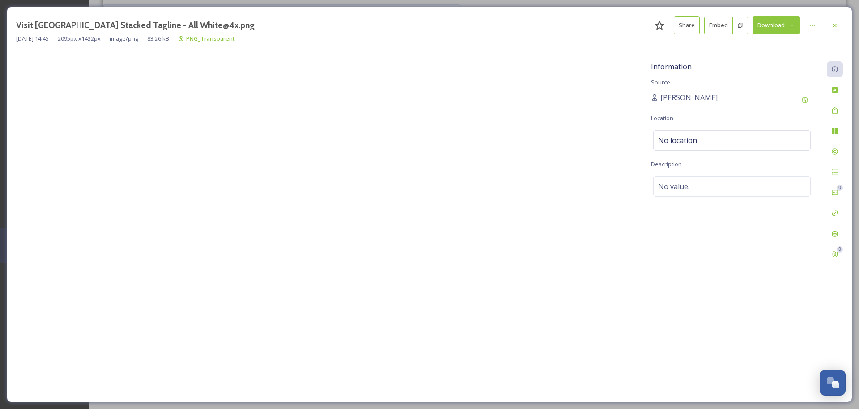
click at [262, 209] on img at bounding box center [324, 228] width 617 height 329
click at [836, 26] on icon at bounding box center [834, 25] width 7 height 7
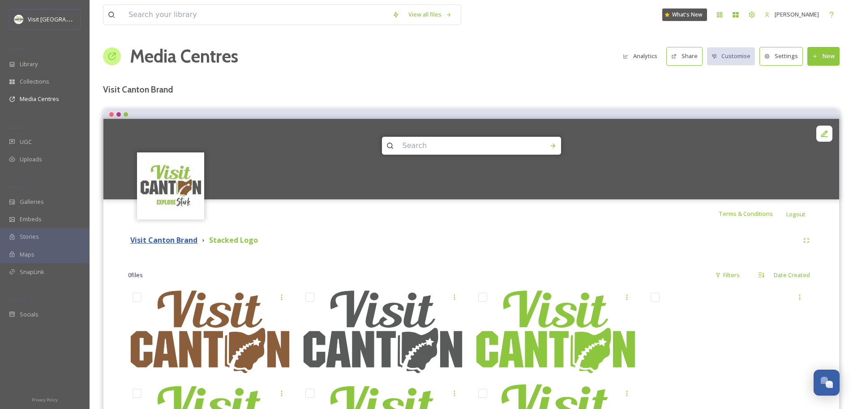
click at [158, 244] on strong "Visit Canton Brand" at bounding box center [163, 240] width 67 height 10
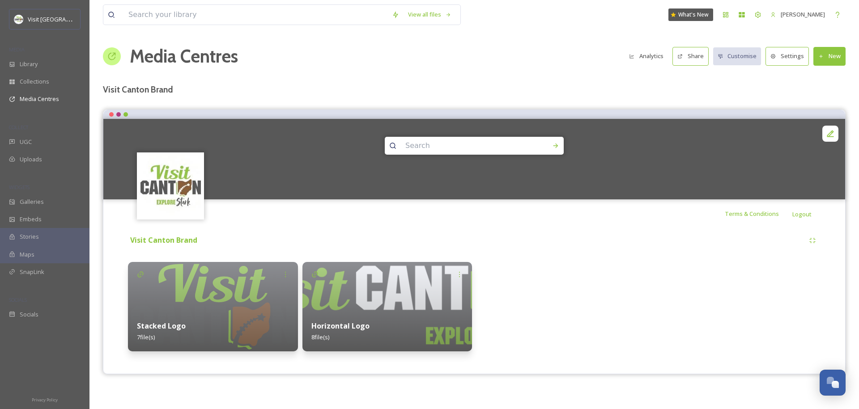
click at [626, 292] on div at bounding box center [562, 307] width 170 height 90
click at [834, 61] on button "New" at bounding box center [830, 56] width 32 height 18
click at [827, 77] on span "Add Files" at bounding box center [824, 77] width 24 height 9
click at [826, 99] on div "Add Album" at bounding box center [826, 94] width 38 height 17
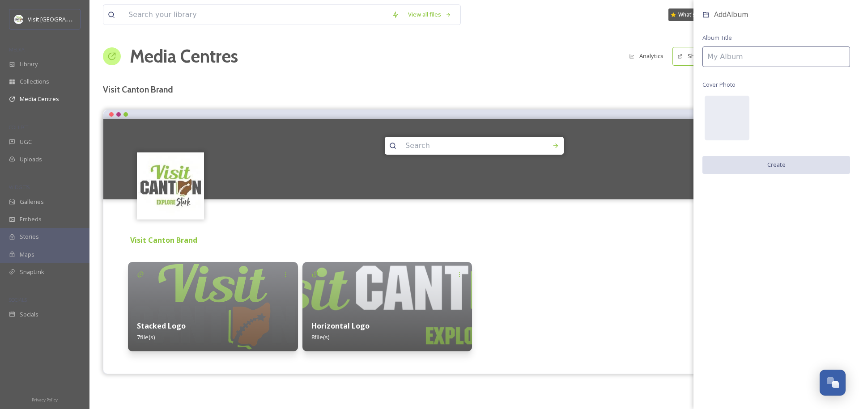
click at [647, 259] on div "Visit Canton Brand Stacked Logo 7 file(s) Horizontal Logo 8 file(s) Add Album A…" at bounding box center [474, 294] width 729 height 132
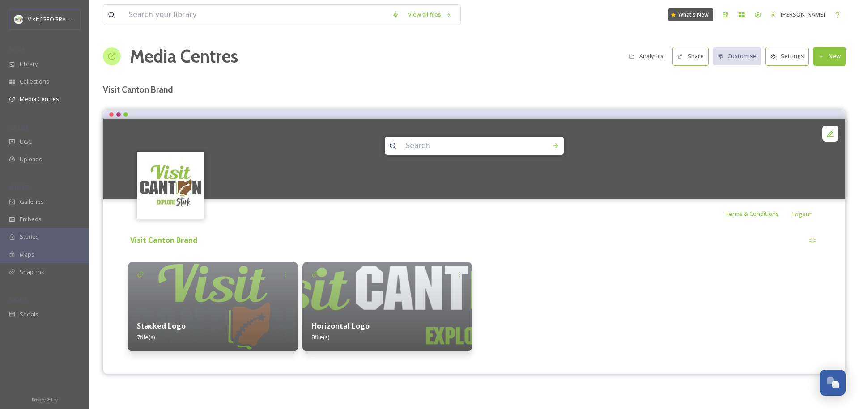
click at [191, 81] on div "View all files What's New Jonathan Williams Media Centres Analytics Share Custo…" at bounding box center [475, 204] width 770 height 409
click at [25, 66] on span "Library" at bounding box center [29, 64] width 18 height 9
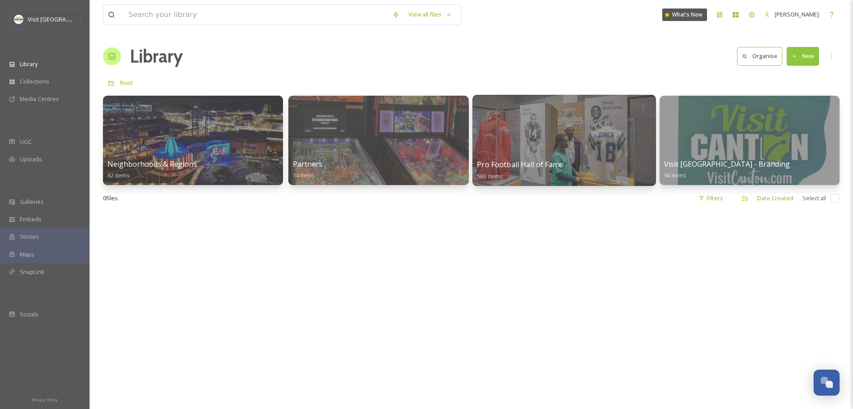
click at [586, 153] on div at bounding box center [563, 140] width 183 height 91
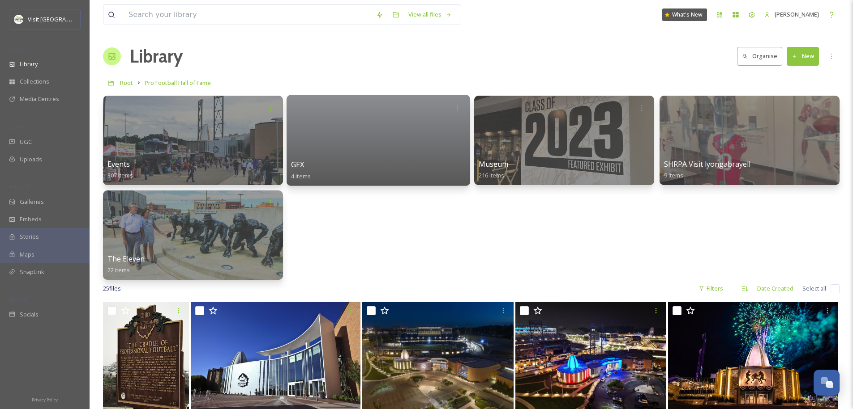
click at [362, 136] on div at bounding box center [377, 140] width 183 height 91
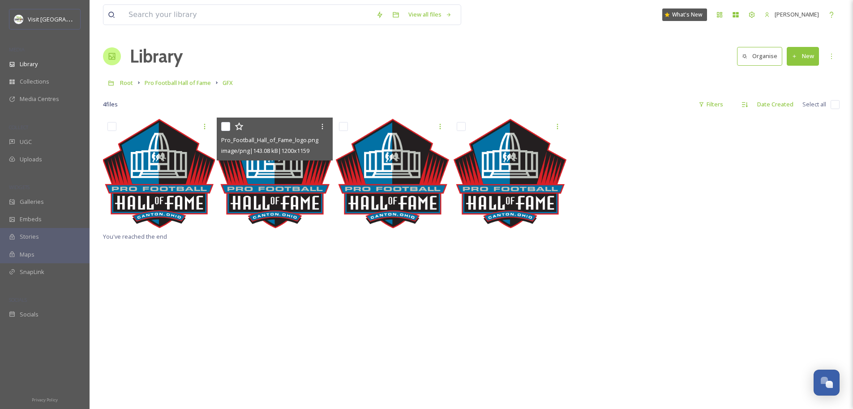
click at [227, 127] on input "checkbox" at bounding box center [225, 126] width 9 height 9
checkbox input "true"
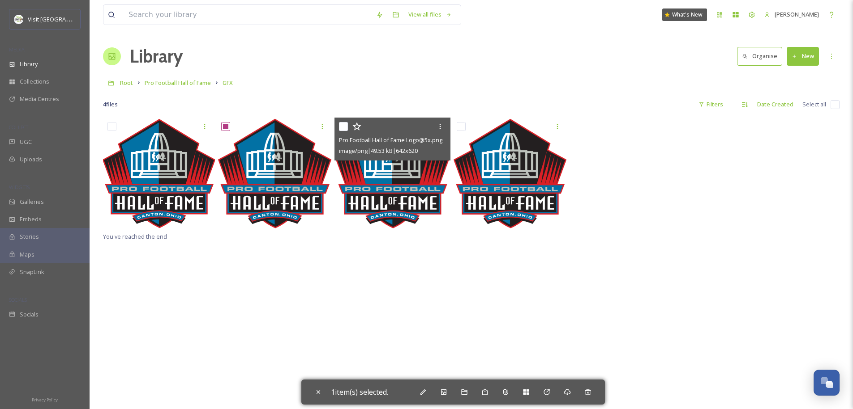
click at [341, 126] on input "checkbox" at bounding box center [343, 126] width 9 height 9
checkbox input "true"
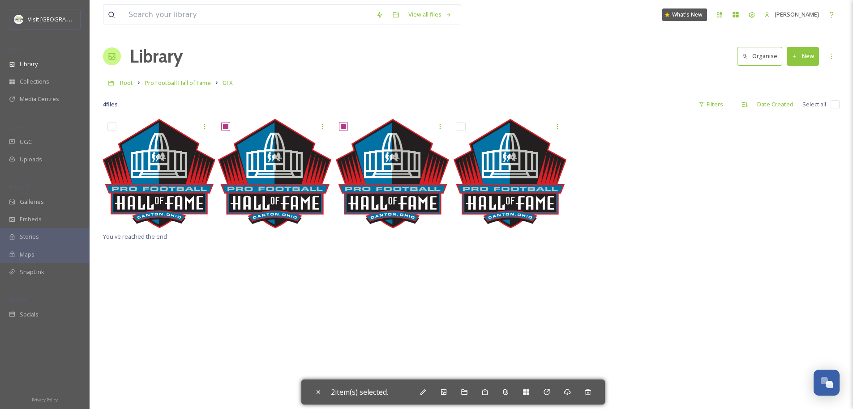
click at [601, 394] on div "2 item(s) selected." at bounding box center [452, 392] width 303 height 25
click at [590, 395] on icon at bounding box center [587, 392] width 6 height 6
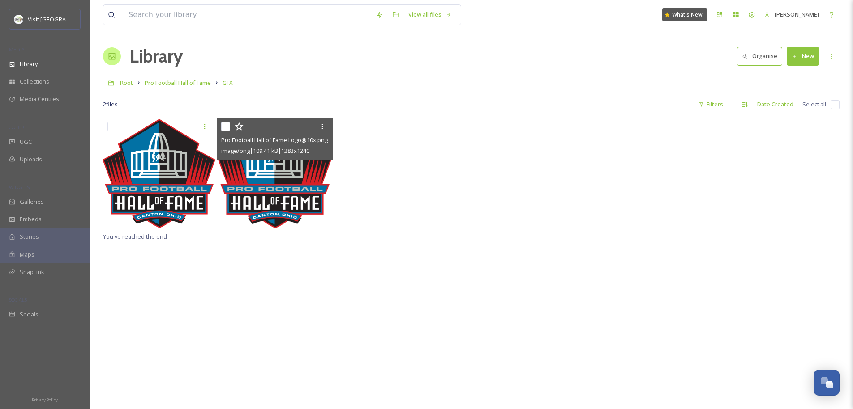
click at [304, 275] on div "Pro Football Hall of Fame Logo@10x.png image/png | 109.41 kB | 1283 x 1240 You'…" at bounding box center [471, 322] width 736 height 409
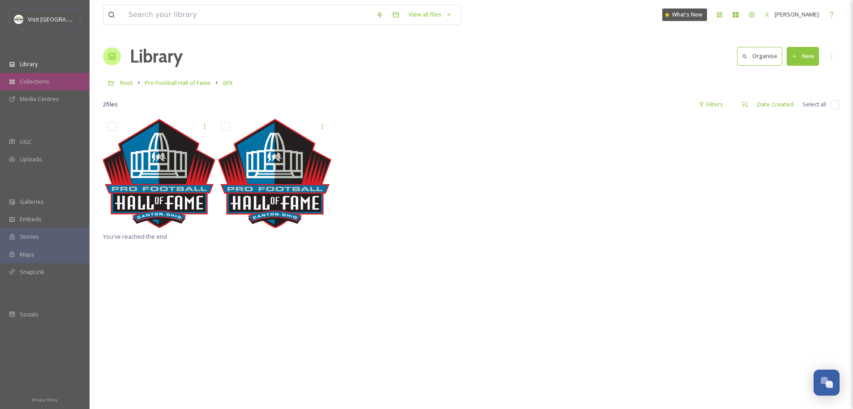
click at [53, 82] on div "Collections" at bounding box center [45, 81] width 90 height 17
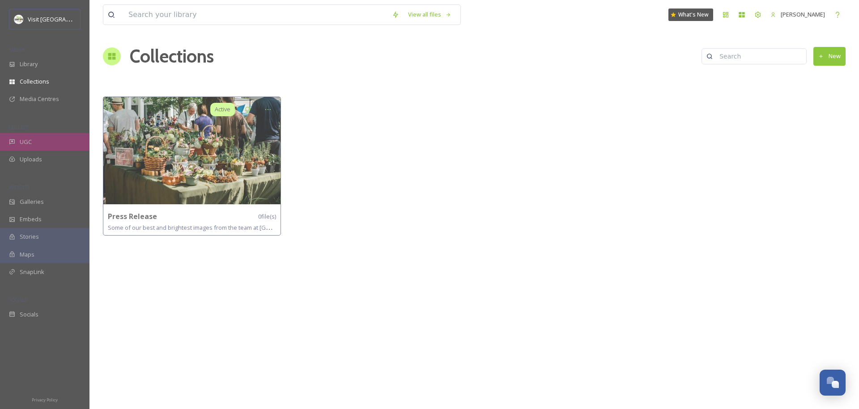
click at [43, 141] on div "UGC" at bounding box center [45, 141] width 90 height 17
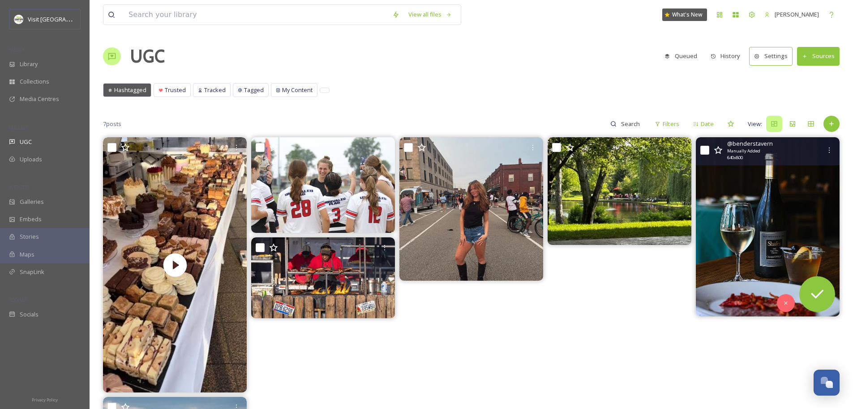
click at [705, 151] on input "checkbox" at bounding box center [704, 150] width 9 height 9
checkbox input "true"
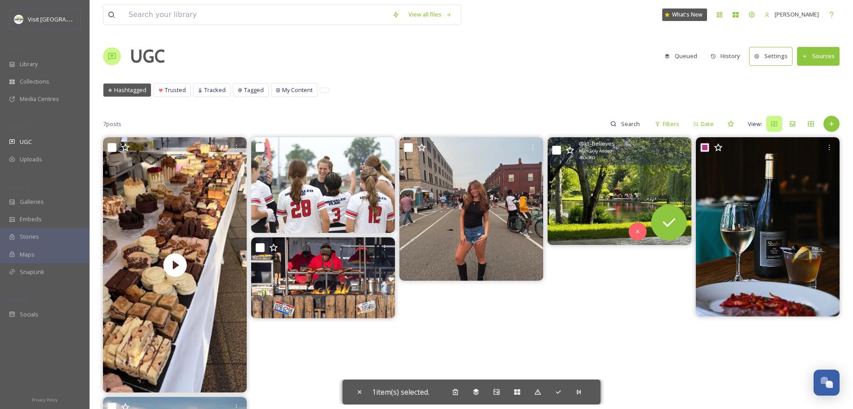
click at [558, 152] on input "checkbox" at bounding box center [556, 150] width 9 height 9
checkbox input "true"
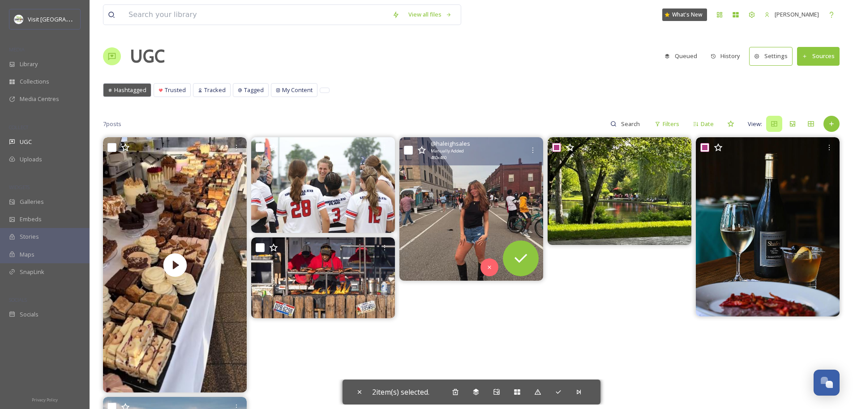
click at [406, 150] on input "checkbox" at bounding box center [408, 150] width 9 height 9
checkbox input "true"
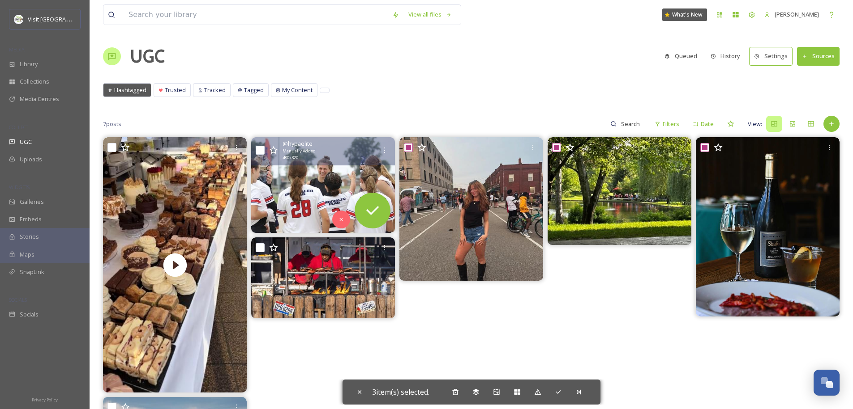
click at [258, 146] on input "checkbox" at bounding box center [260, 150] width 9 height 9
checkbox input "true"
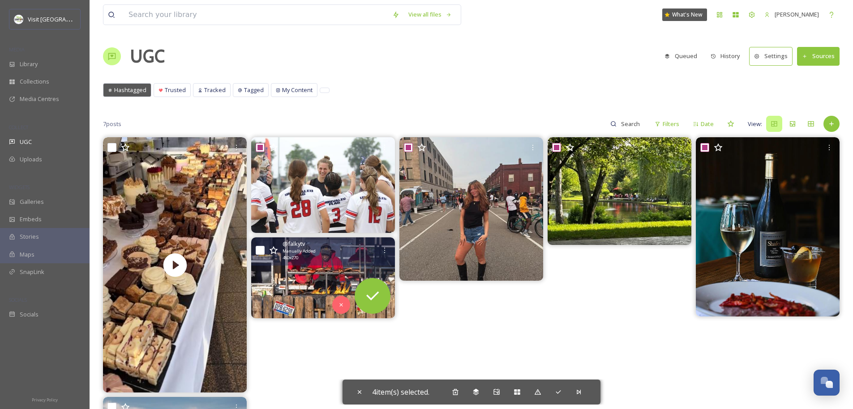
click at [262, 247] on input "checkbox" at bounding box center [260, 250] width 9 height 9
checkbox input "true"
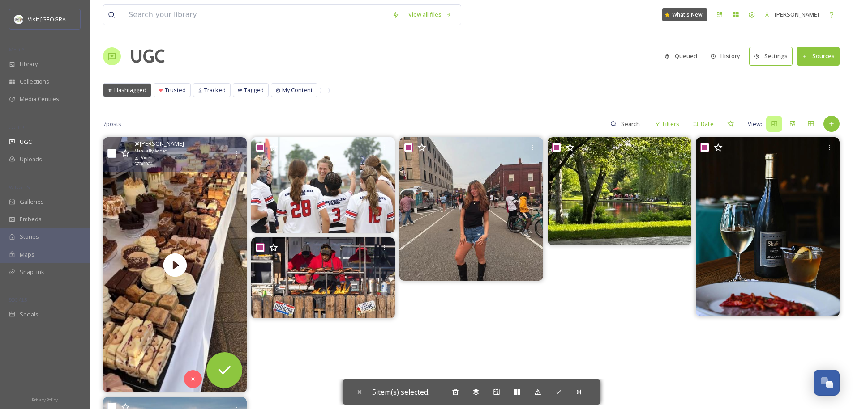
click at [113, 154] on input "checkbox" at bounding box center [111, 153] width 9 height 9
checkbox input "true"
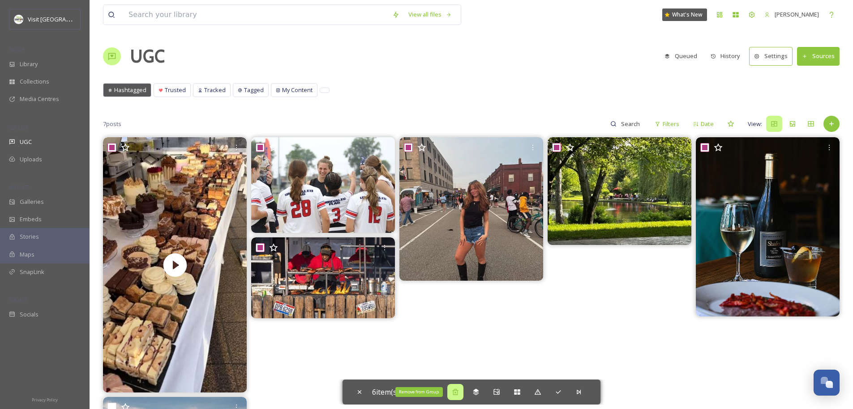
click at [457, 393] on icon at bounding box center [455, 392] width 7 height 7
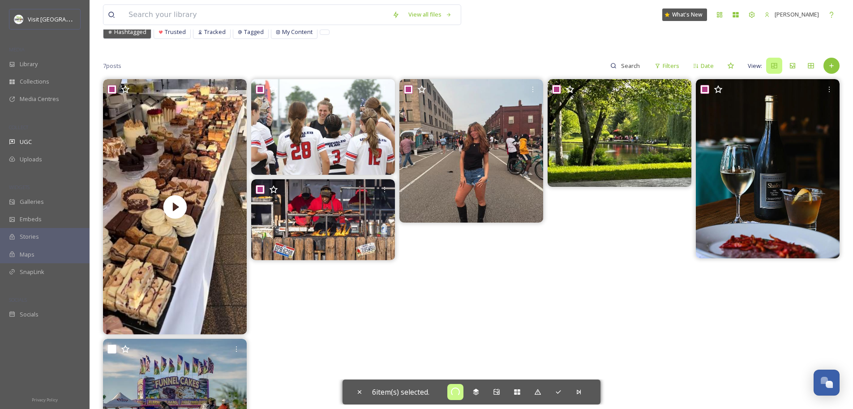
scroll to position [56, 0]
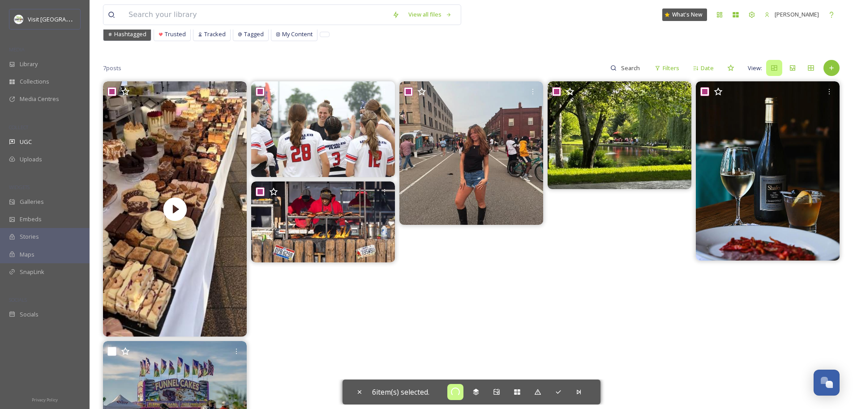
click at [587, 323] on div at bounding box center [619, 266] width 144 height 371
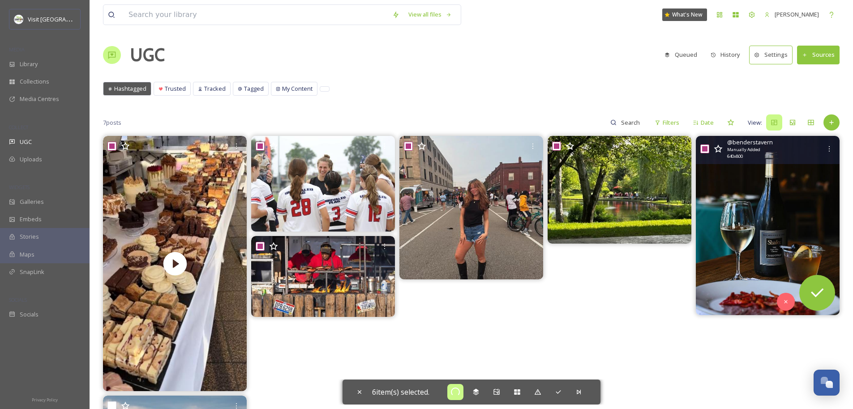
scroll to position [0, 0]
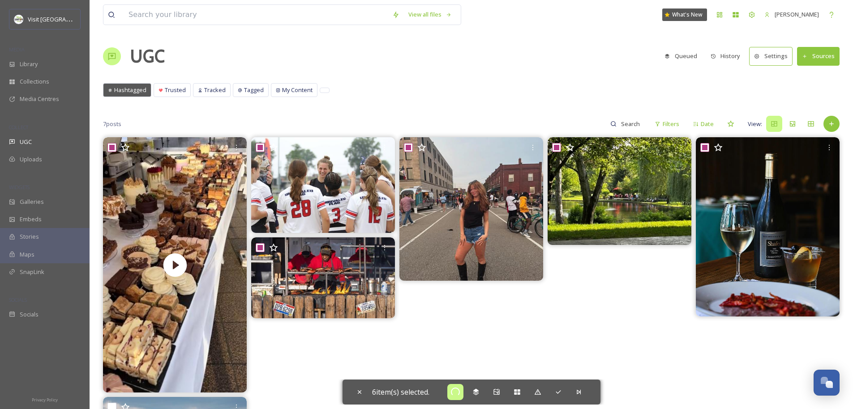
click at [822, 62] on button "Sources" at bounding box center [818, 56] width 43 height 18
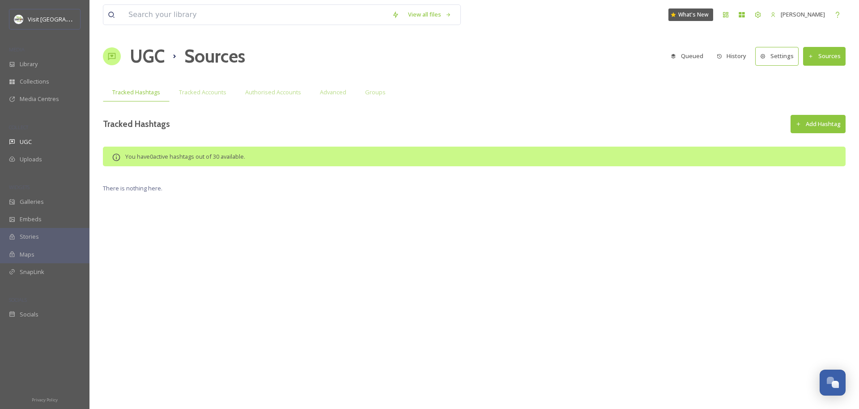
click at [825, 127] on button "Add Hashtag" at bounding box center [818, 124] width 55 height 18
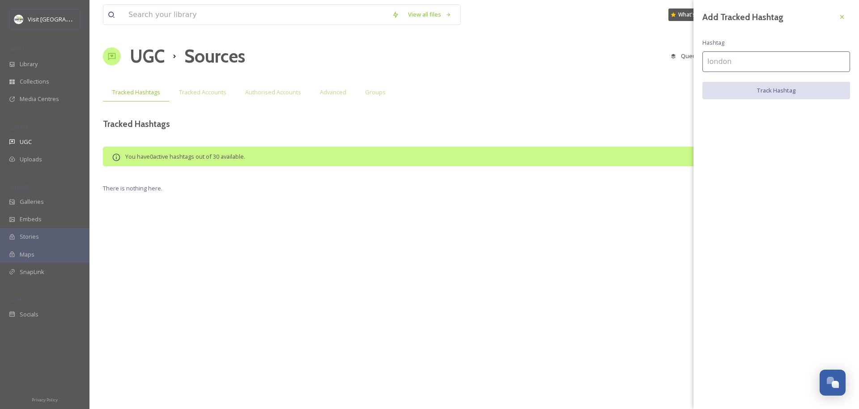
click at [762, 61] on input at bounding box center [777, 61] width 148 height 21
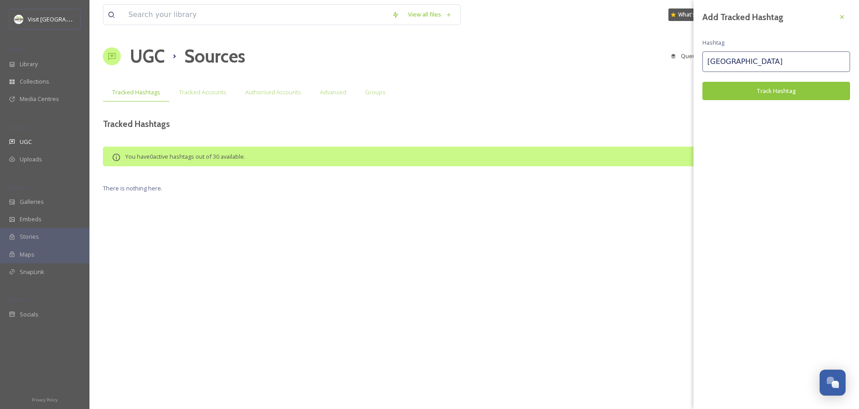
type input "Canton"
click at [728, 90] on button "Track Hashtag" at bounding box center [777, 91] width 148 height 18
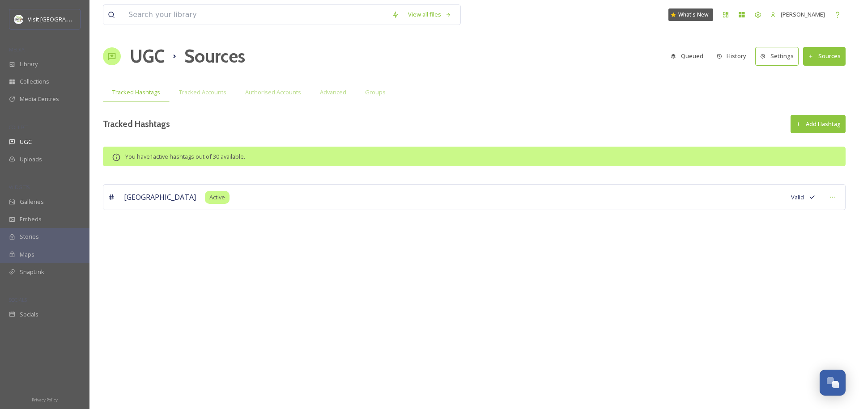
click at [812, 128] on button "Add Hashtag" at bounding box center [818, 124] width 55 height 18
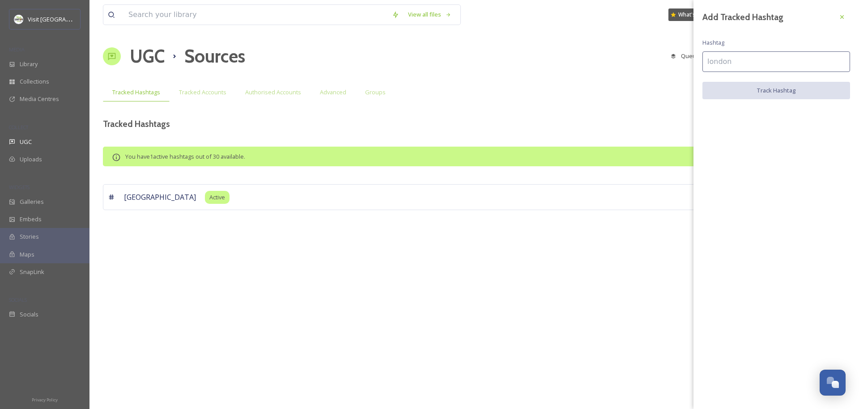
click at [746, 60] on input at bounding box center [777, 61] width 148 height 21
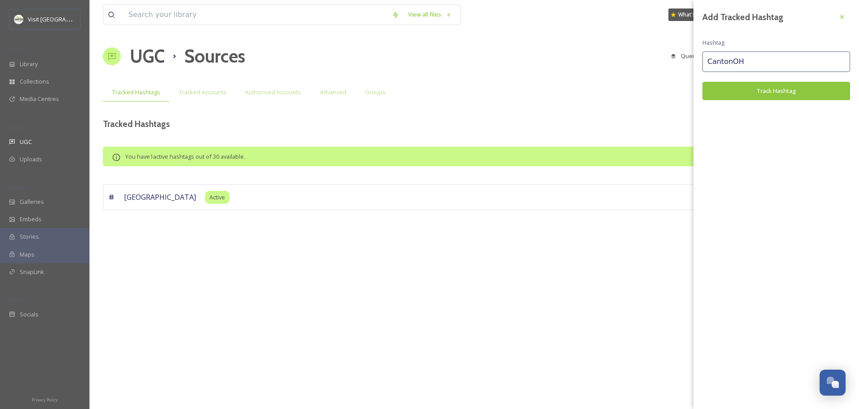
type input "CantonOH"
click at [747, 100] on div "Add Tracked Hashtag Hashtag CantonOH Track Hashtag" at bounding box center [777, 54] width 166 height 109
click at [747, 97] on button "Track Hashtag" at bounding box center [777, 91] width 148 height 18
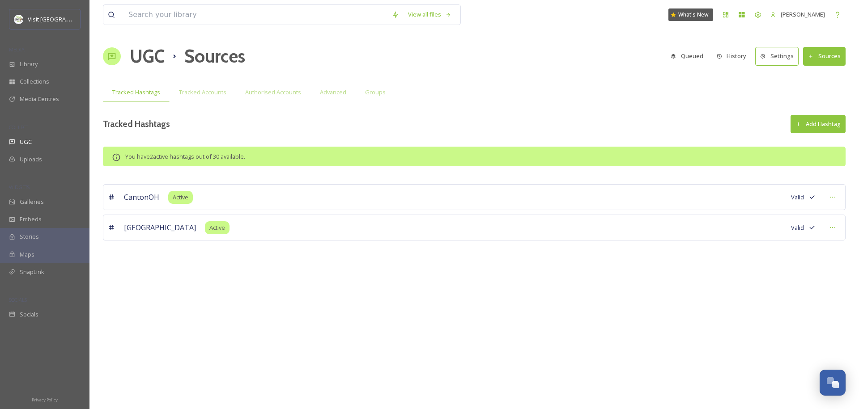
click at [820, 126] on button "Add Hashtag" at bounding box center [818, 124] width 55 height 18
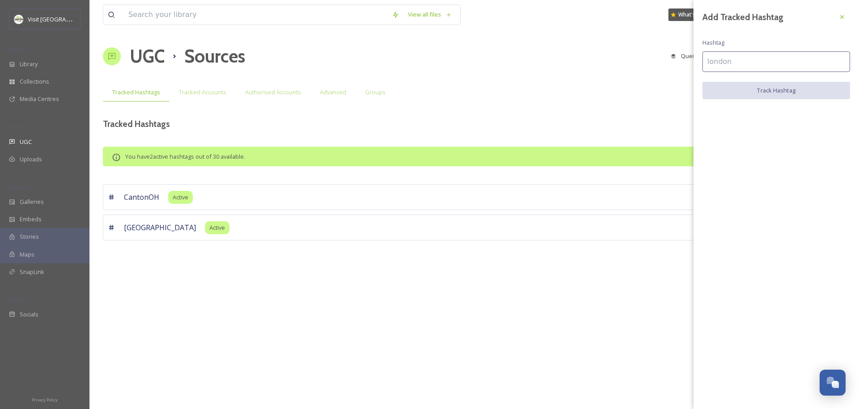
click at [725, 58] on input at bounding box center [777, 61] width 148 height 21
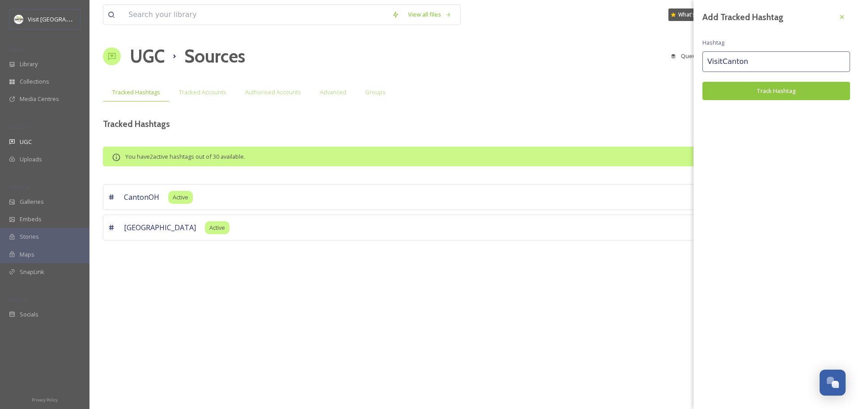
type input "VisitCanton"
click at [725, 87] on button "Track Hashtag" at bounding box center [777, 91] width 148 height 18
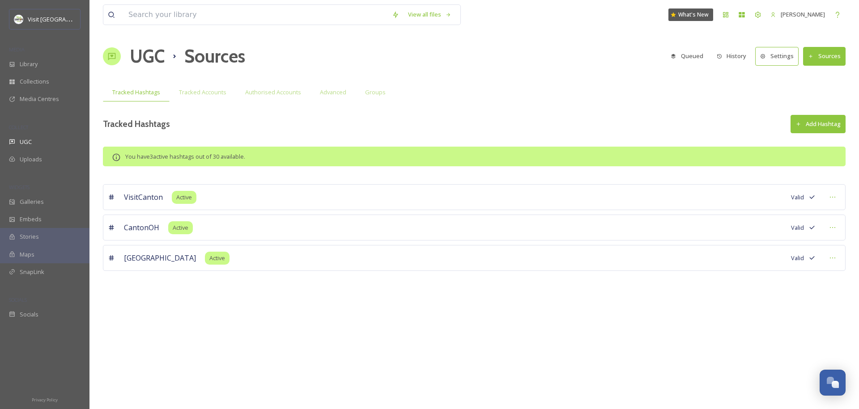
click at [831, 127] on button "Add Hashtag" at bounding box center [818, 124] width 55 height 18
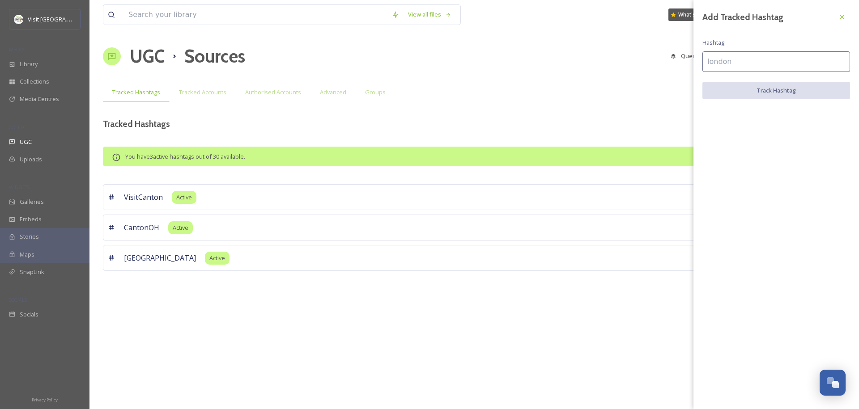
click at [732, 58] on input at bounding box center [777, 61] width 148 height 21
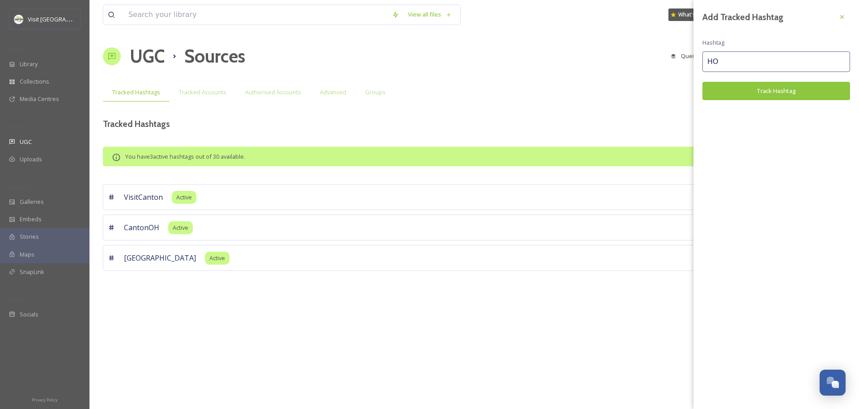
type input "H"
type input "CantonOhio"
click at [800, 92] on button "Track Hashtag" at bounding box center [777, 91] width 148 height 18
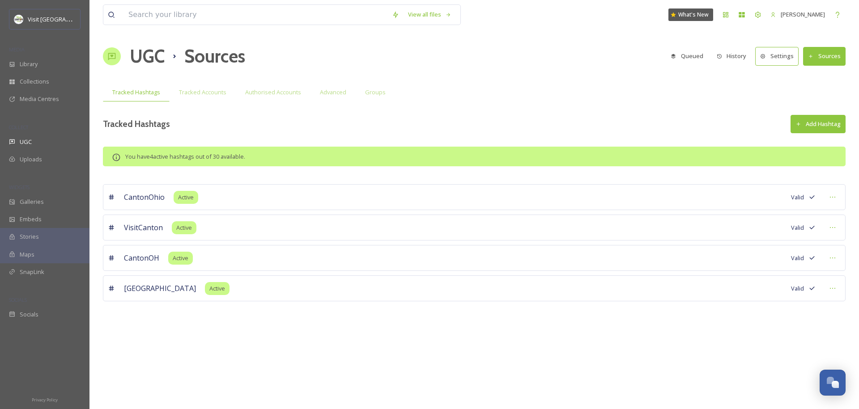
click at [824, 118] on button "Add Hashtag" at bounding box center [818, 124] width 55 height 18
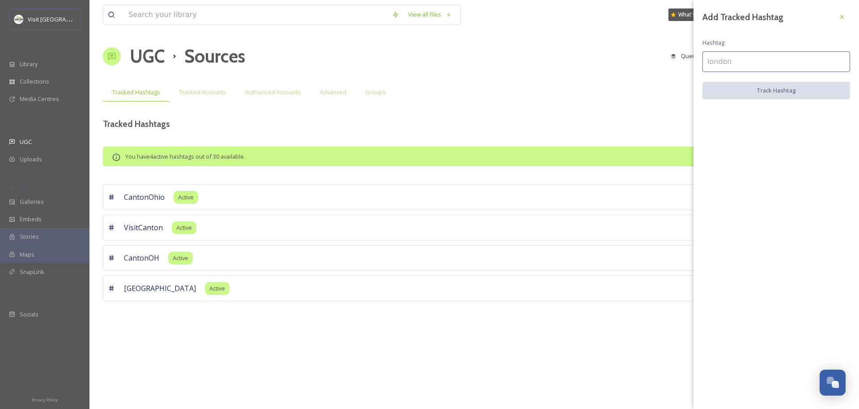
click at [755, 68] on input at bounding box center [777, 61] width 148 height 21
type input "#"
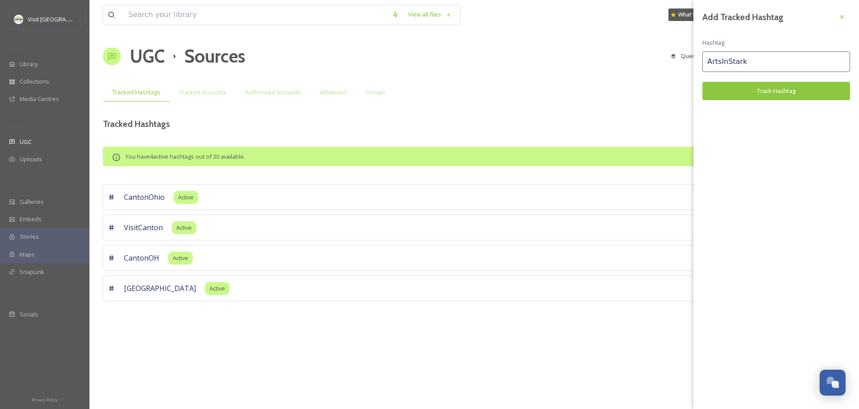
type input "ArtsInStark"
click at [739, 87] on button "Track Hashtag" at bounding box center [777, 91] width 148 height 18
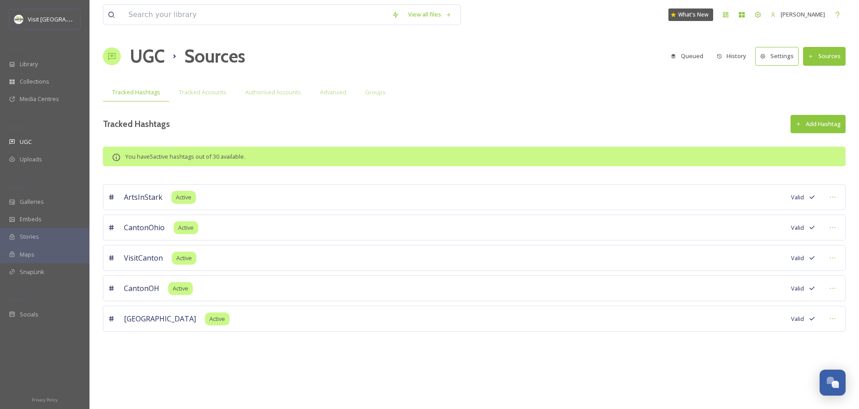
click at [800, 128] on button "Add Hashtag" at bounding box center [818, 124] width 55 height 18
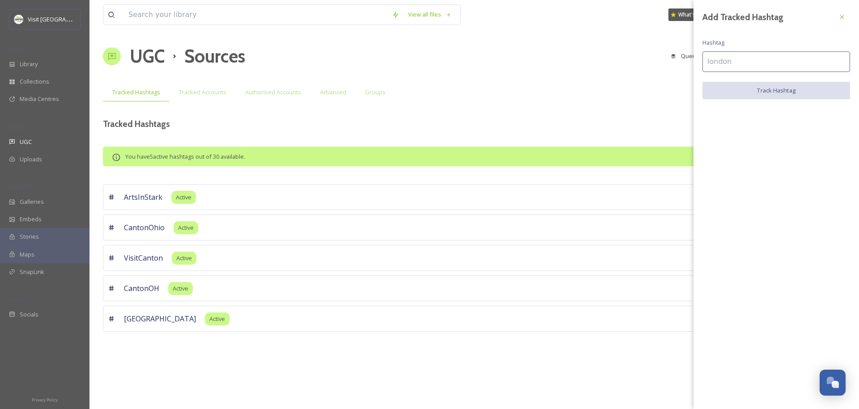
click at [778, 61] on input at bounding box center [777, 61] width 148 height 21
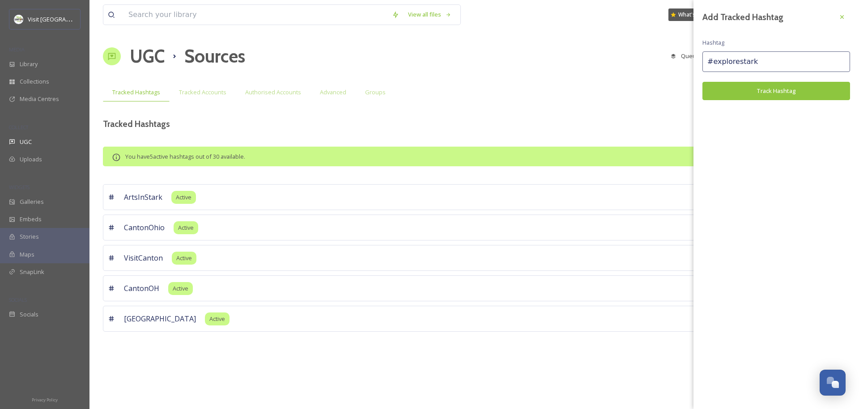
type input "#explorestark"
click at [767, 91] on button "Track Hashtag" at bounding box center [777, 91] width 148 height 18
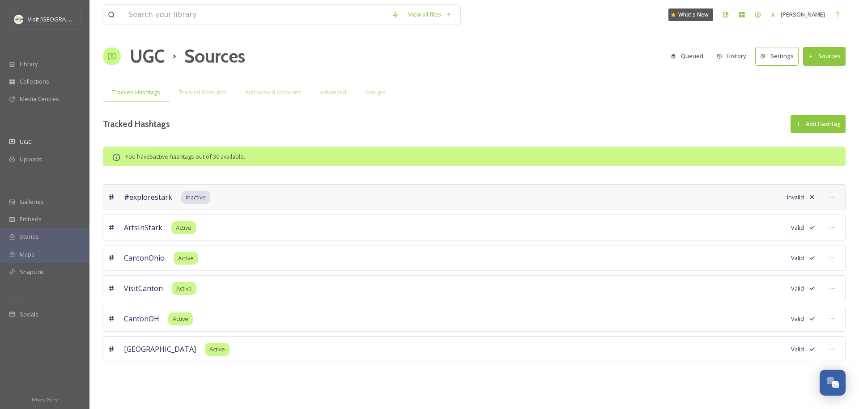
click at [612, 109] on div "View all files What's New Jonathan Williams UGC Sources Queued History Settings…" at bounding box center [475, 204] width 770 height 409
click at [199, 198] on span "Inactive" at bounding box center [196, 197] width 20 height 9
click at [785, 199] on div "#explorestark Inactive Invalid" at bounding box center [474, 197] width 743 height 26
click at [836, 196] on div at bounding box center [833, 197] width 16 height 16
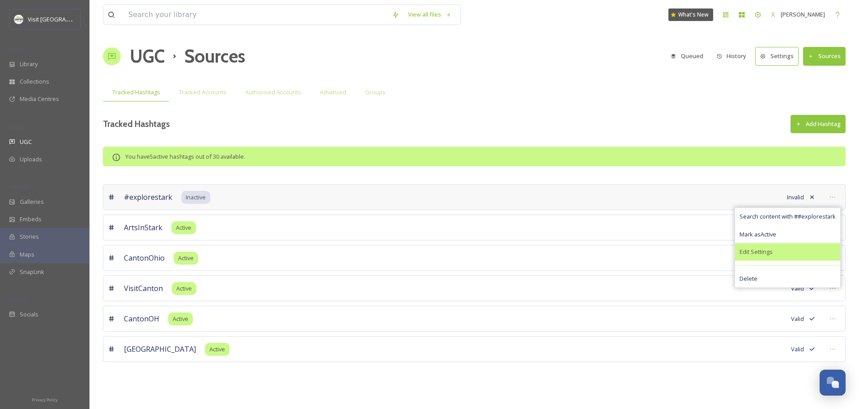
click at [777, 249] on div "Edit Settings" at bounding box center [787, 251] width 105 height 17
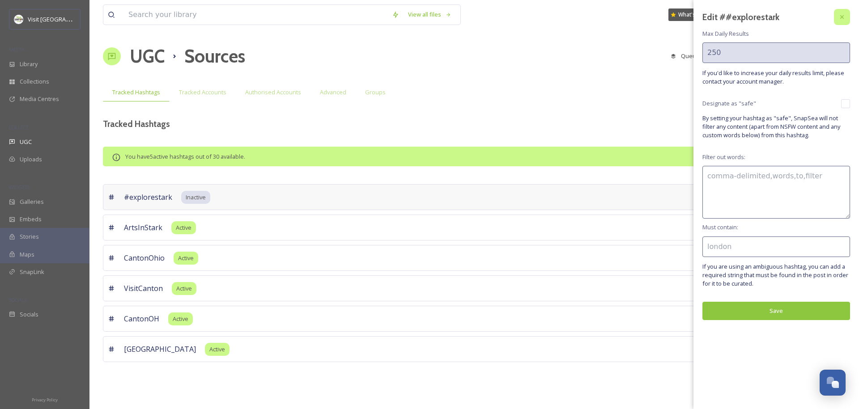
click at [846, 20] on div at bounding box center [842, 17] width 16 height 16
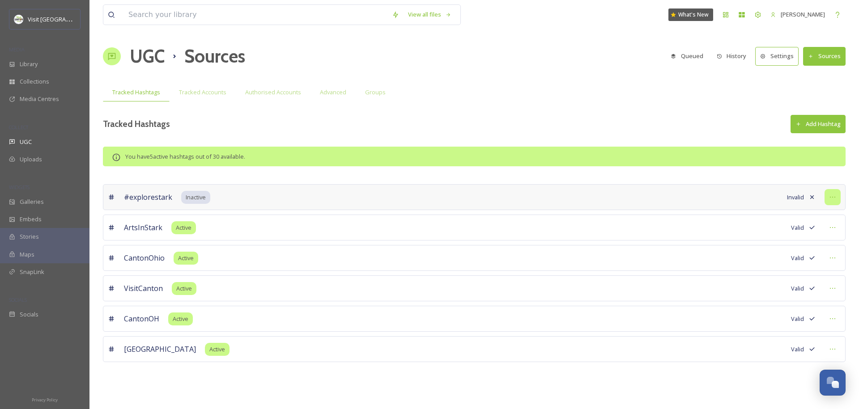
click at [830, 199] on icon at bounding box center [832, 197] width 7 height 7
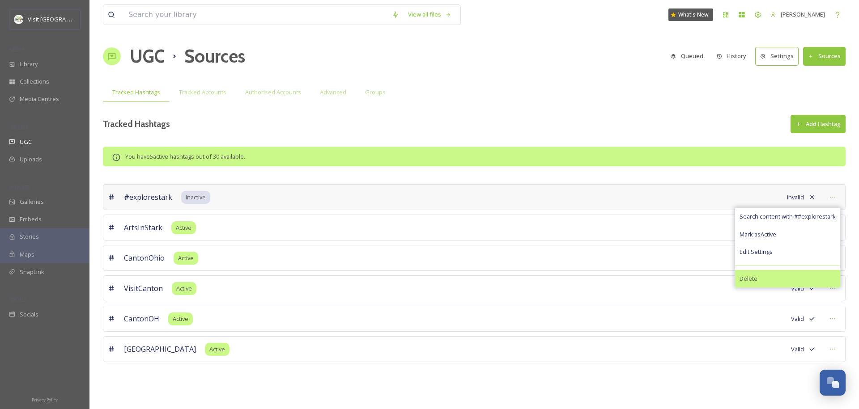
click at [774, 273] on div "Delete" at bounding box center [787, 278] width 105 height 17
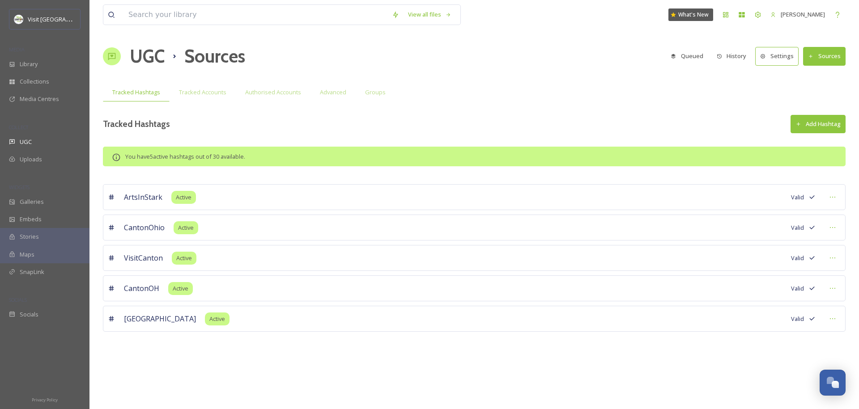
click at [817, 125] on button "Add Hashtag" at bounding box center [818, 124] width 55 height 18
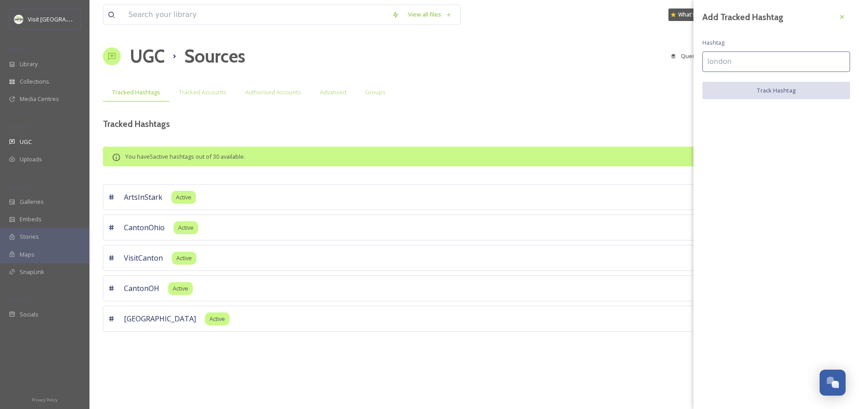
click at [775, 60] on input at bounding box center [777, 61] width 148 height 21
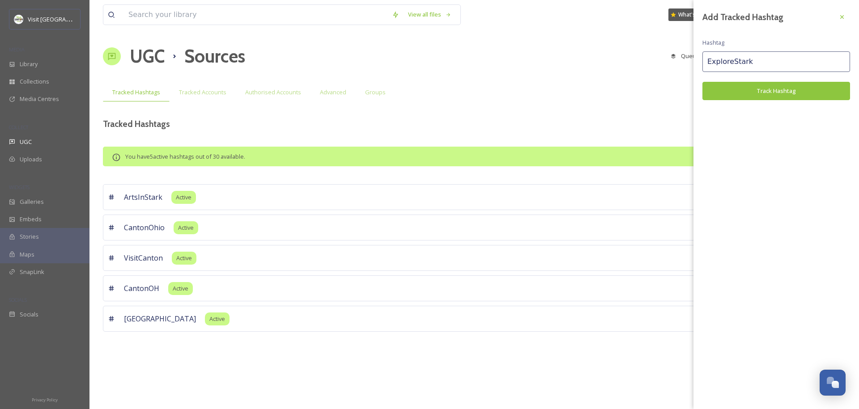
type input "ExploreStark"
click at [731, 98] on button "Track Hashtag" at bounding box center [777, 91] width 148 height 18
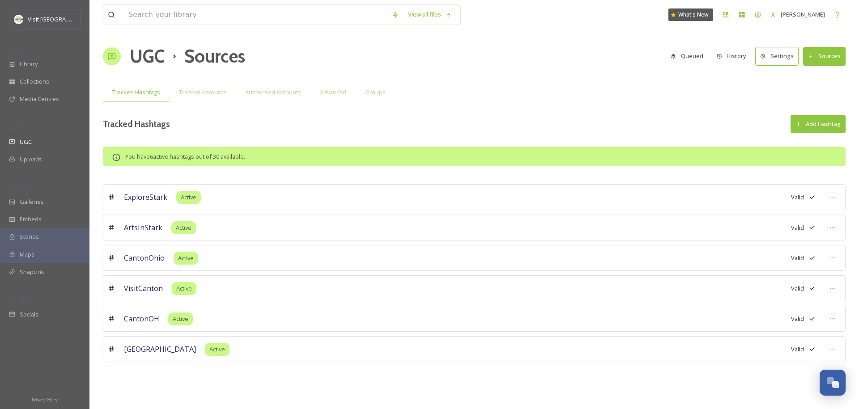
click at [464, 122] on div "Tracked Hashtags Add Hashtag" at bounding box center [474, 124] width 743 height 18
click at [284, 97] on span "Authorised Accounts" at bounding box center [273, 92] width 56 height 9
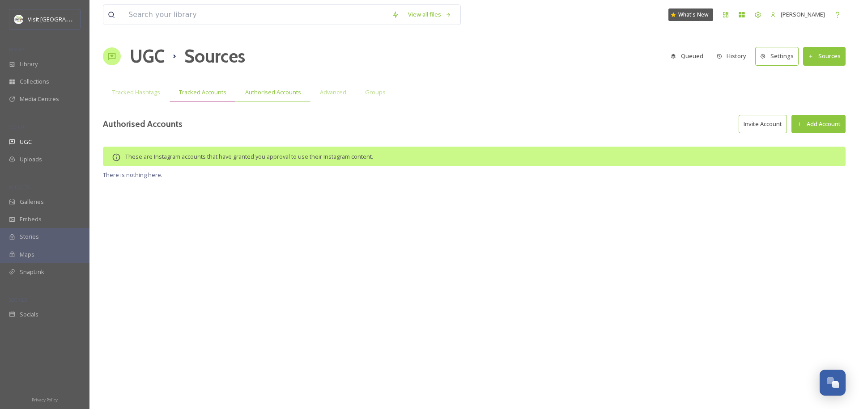
click at [210, 93] on span "Tracked Accounts" at bounding box center [202, 92] width 47 height 9
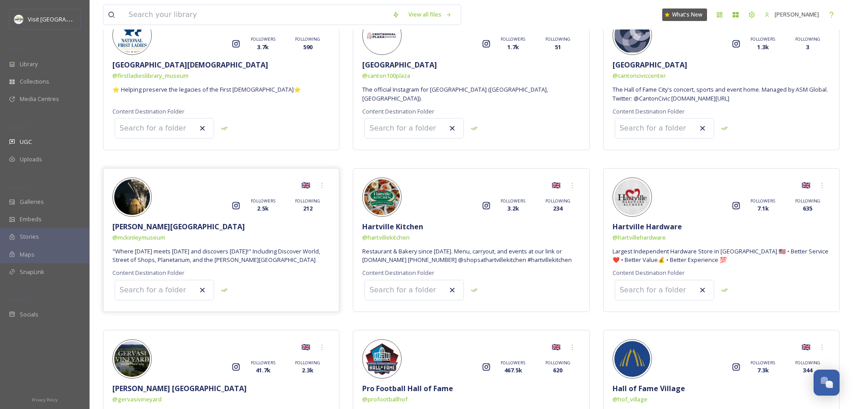
scroll to position [140, 0]
click at [158, 127] on input at bounding box center [164, 129] width 98 height 20
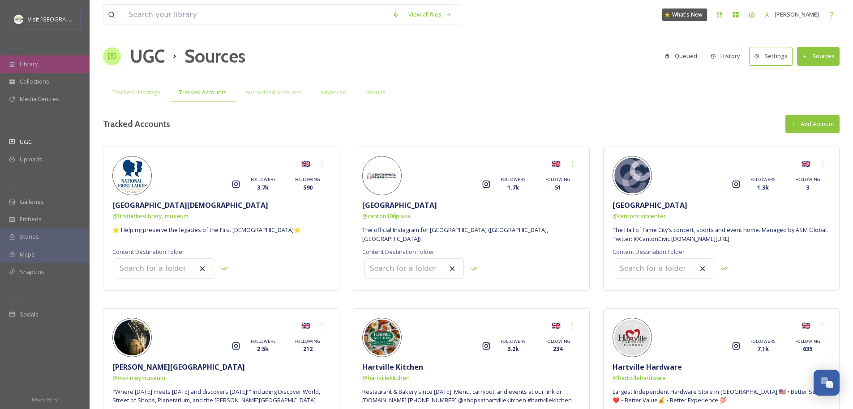
click at [35, 63] on span "Library" at bounding box center [29, 64] width 18 height 9
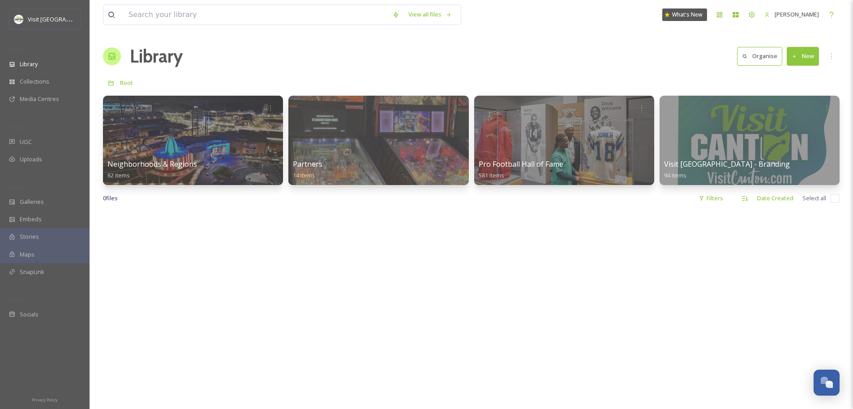
click at [807, 58] on button "New" at bounding box center [802, 56] width 32 height 18
click at [789, 111] on span "Folder" at bounding box center [792, 112] width 17 height 9
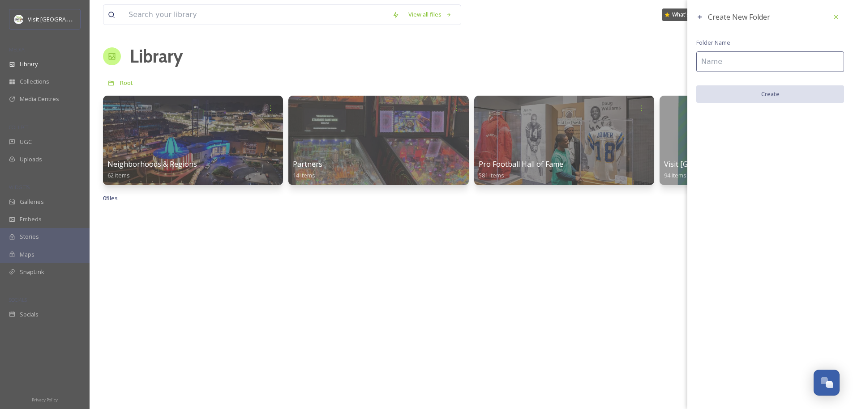
click at [732, 61] on input at bounding box center [770, 61] width 148 height 21
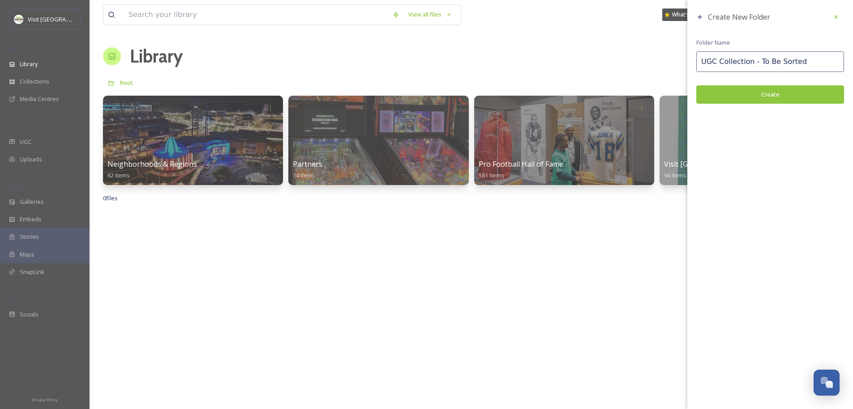
type input "UGC Collection - To Be Sorted"
click at [752, 92] on button "Create" at bounding box center [770, 94] width 148 height 18
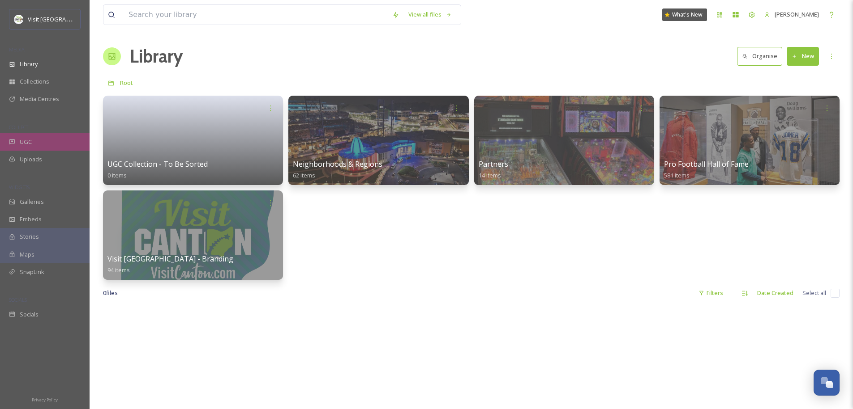
click at [43, 142] on div "UGC" at bounding box center [45, 141] width 90 height 17
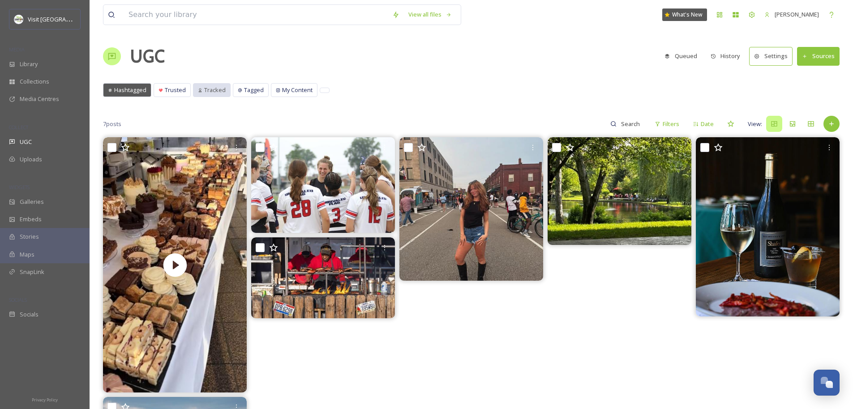
click at [207, 93] on span "Tracked" at bounding box center [214, 90] width 21 height 9
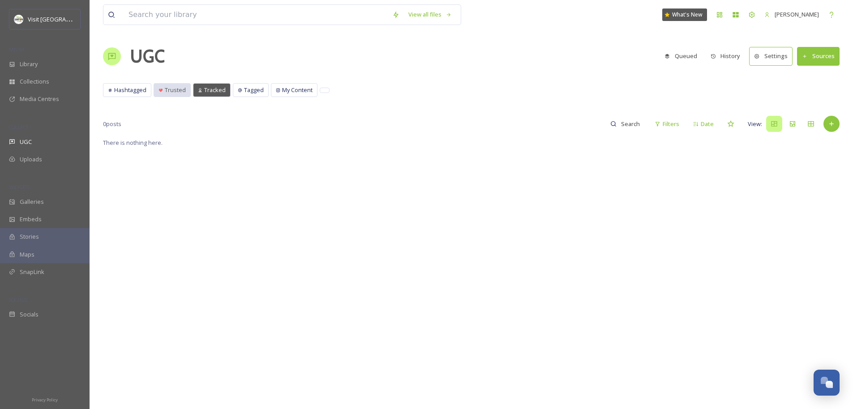
click at [159, 91] on icon at bounding box center [161, 91] width 4 height 4
click at [833, 57] on button "Sources" at bounding box center [818, 56] width 43 height 18
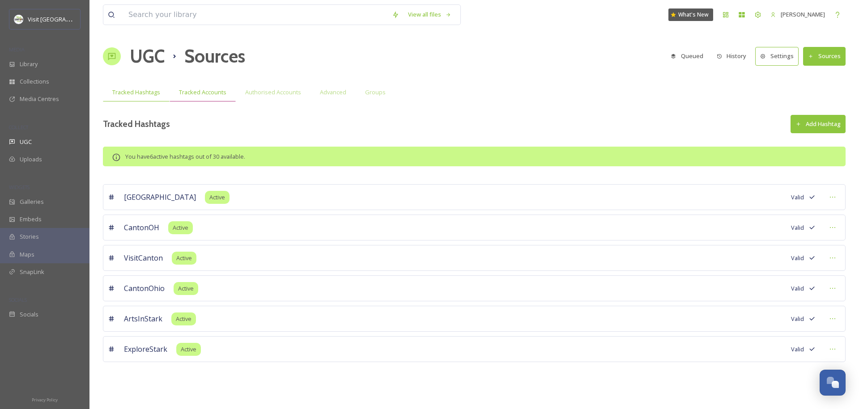
click at [216, 95] on span "Tracked Accounts" at bounding box center [202, 92] width 47 height 9
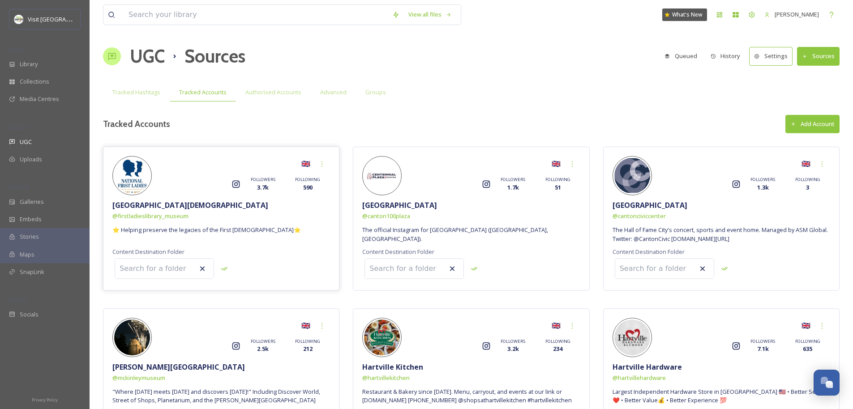
click at [172, 271] on input at bounding box center [164, 269] width 98 height 20
click at [155, 269] on input at bounding box center [164, 269] width 98 height 20
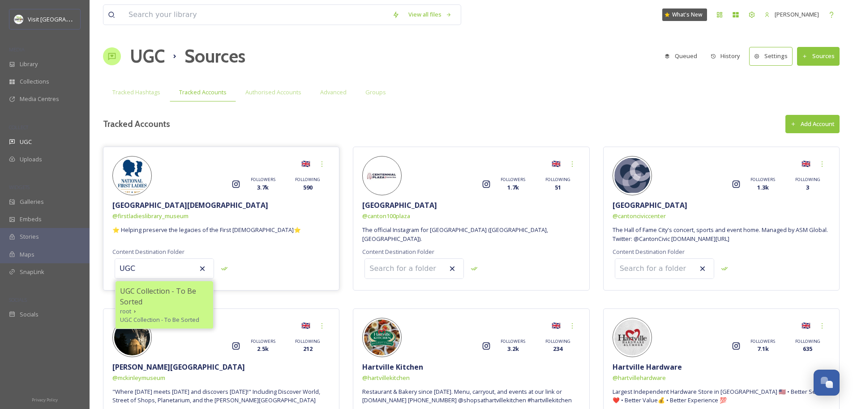
click at [156, 293] on span "UGC Collection - To Be Sorted" at bounding box center [164, 296] width 89 height 21
type input "UGC Collection - To Be Sorted"
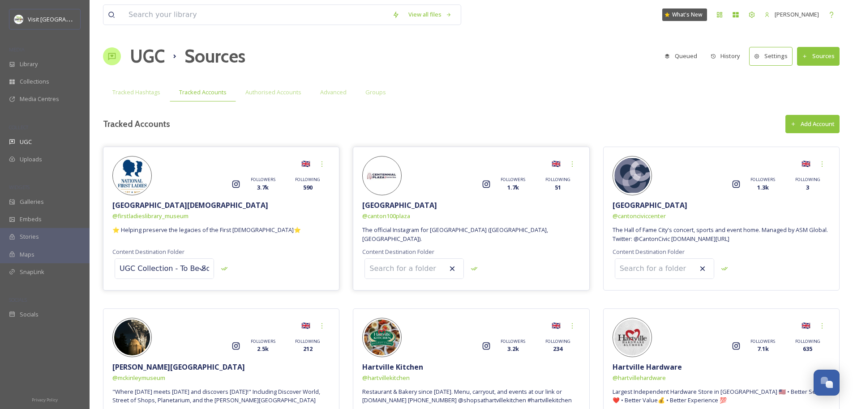
click at [406, 268] on input at bounding box center [414, 269] width 98 height 20
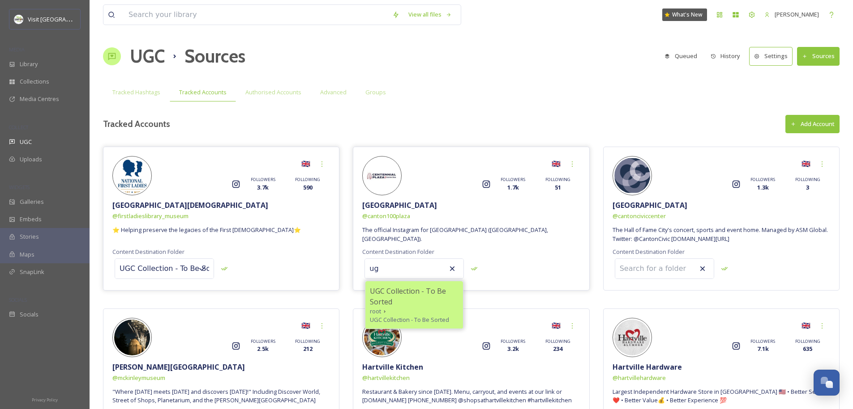
click at [407, 293] on span "UGC Collection - To Be Sorted" at bounding box center [414, 296] width 89 height 21
type input "UGC Collection - To Be Sorted"
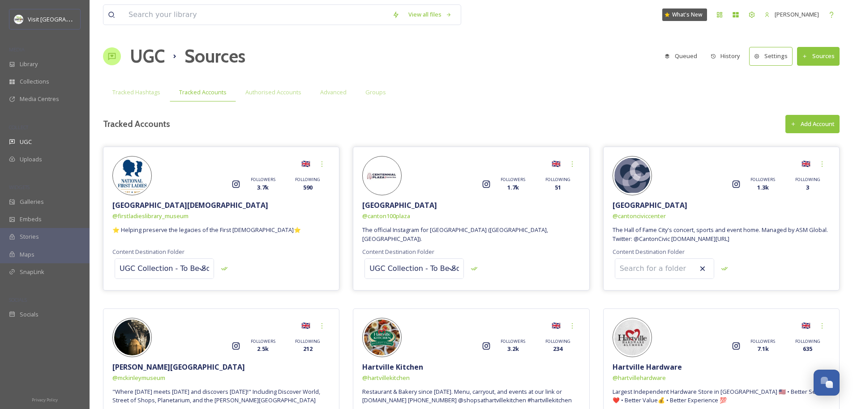
click at [674, 264] on input at bounding box center [664, 269] width 98 height 20
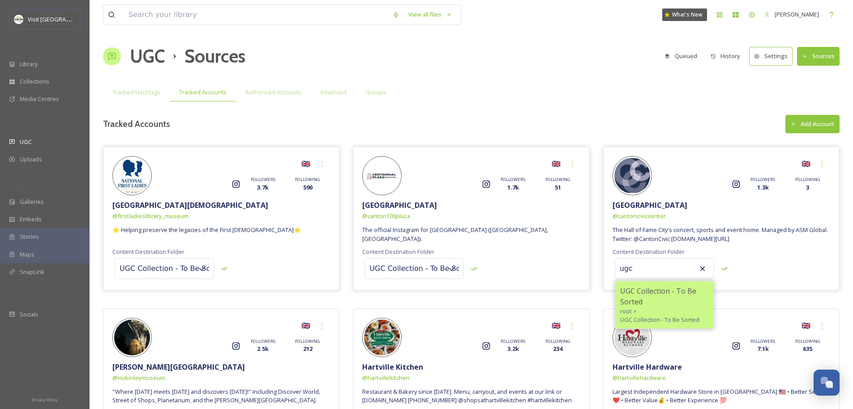
click at [649, 295] on span "UGC Collection - To Be Sorted" at bounding box center [664, 296] width 89 height 21
type input "UGC Collection - To Be Sorted"
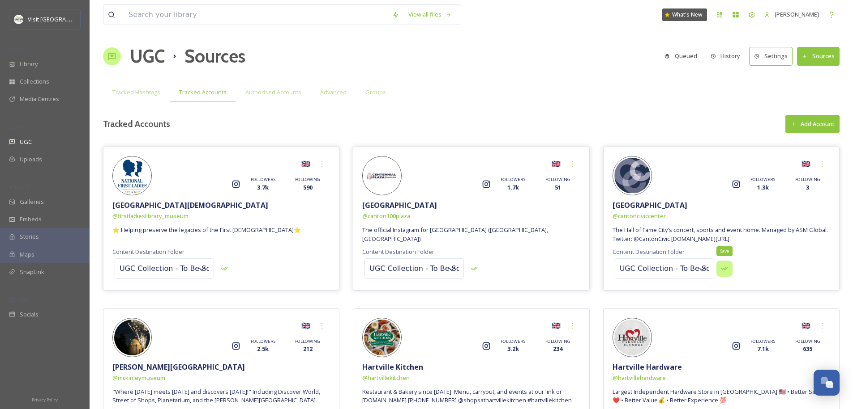
click at [720, 270] on icon at bounding box center [723, 268] width 7 height 7
click at [467, 271] on div "Save" at bounding box center [474, 269] width 16 height 16
click at [221, 269] on icon at bounding box center [224, 268] width 7 height 7
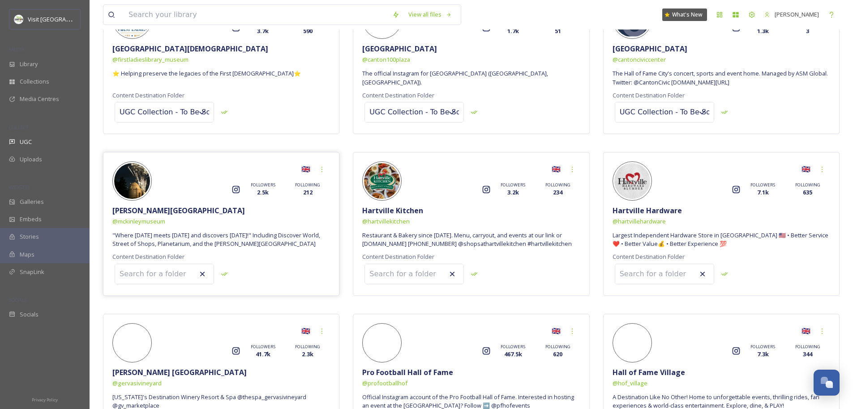
scroll to position [160, 0]
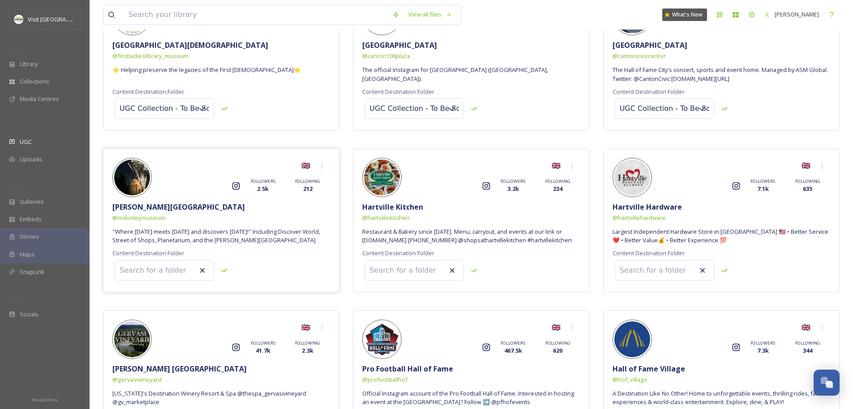
click at [166, 273] on input at bounding box center [164, 271] width 98 height 20
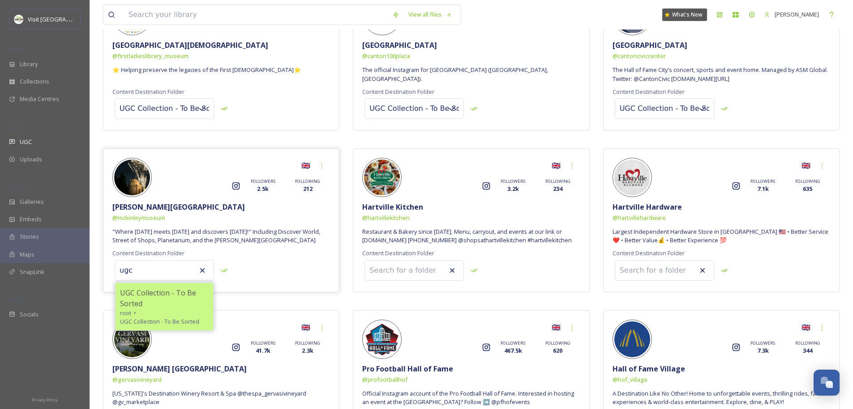
click at [152, 295] on span "UGC Collection - To Be Sorted" at bounding box center [164, 298] width 89 height 21
type input "UGC Collection - To Be Sorted"
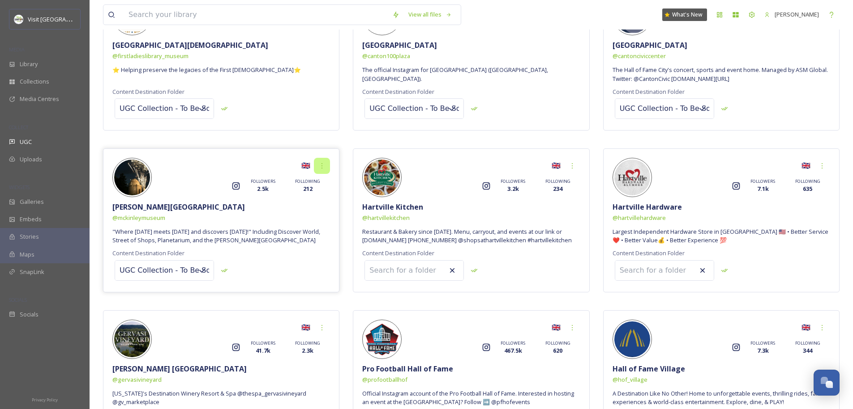
click at [320, 167] on icon at bounding box center [321, 165] width 7 height 7
click at [265, 277] on div "UGC Collection - To Be Sorted" at bounding box center [220, 270] width 217 height 25
click at [401, 274] on input at bounding box center [414, 271] width 98 height 20
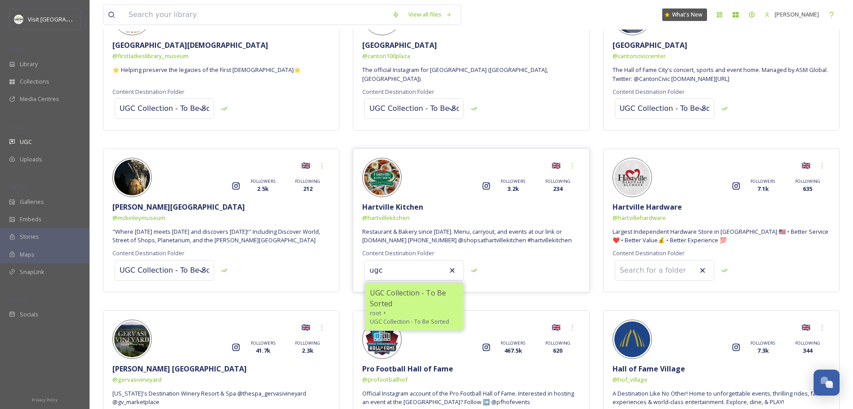
click at [411, 297] on span "UGC Collection - To Be Sorted" at bounding box center [414, 298] width 89 height 21
type input "UGC Collection - To Be Sorted"
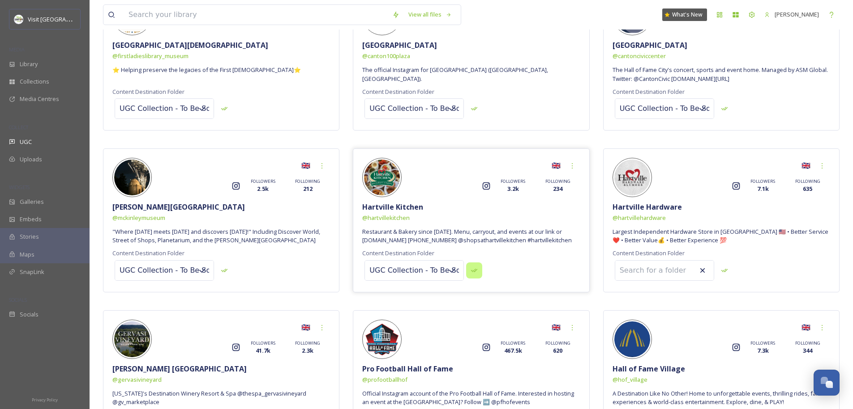
click at [466, 274] on div at bounding box center [474, 271] width 16 height 16
click at [675, 269] on input at bounding box center [664, 271] width 98 height 20
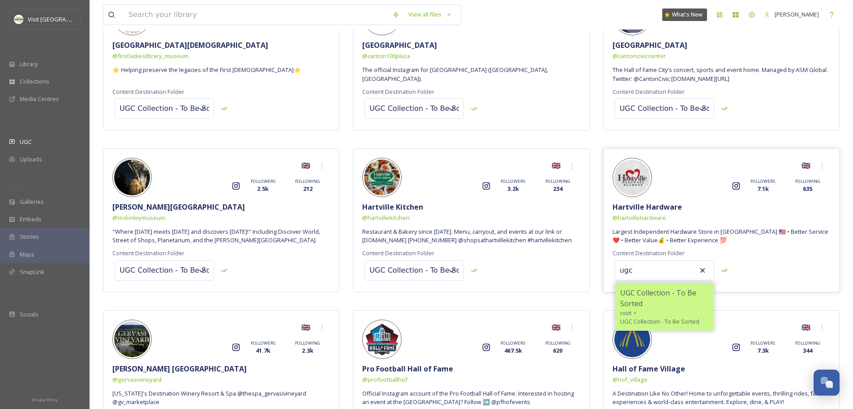
click at [661, 291] on span "UGC Collection - To Be Sorted" at bounding box center [664, 298] width 89 height 21
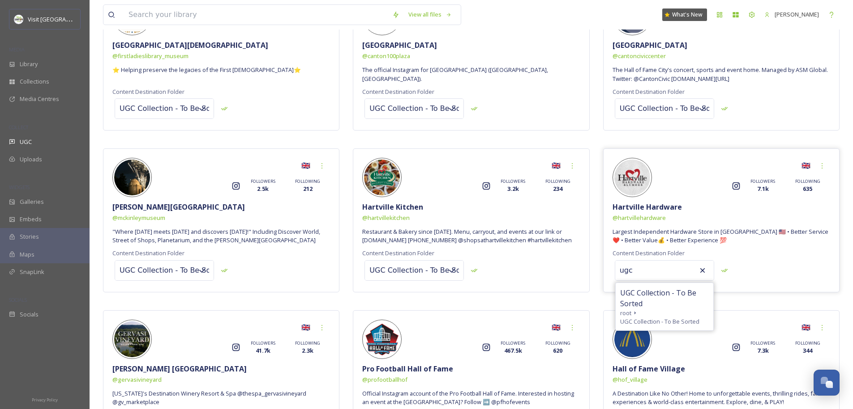
type input "UGC Collection - To Be Sorted"
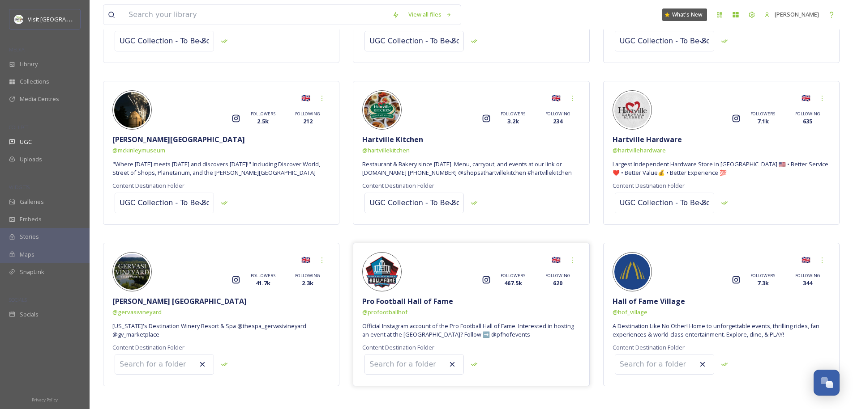
scroll to position [232, 0]
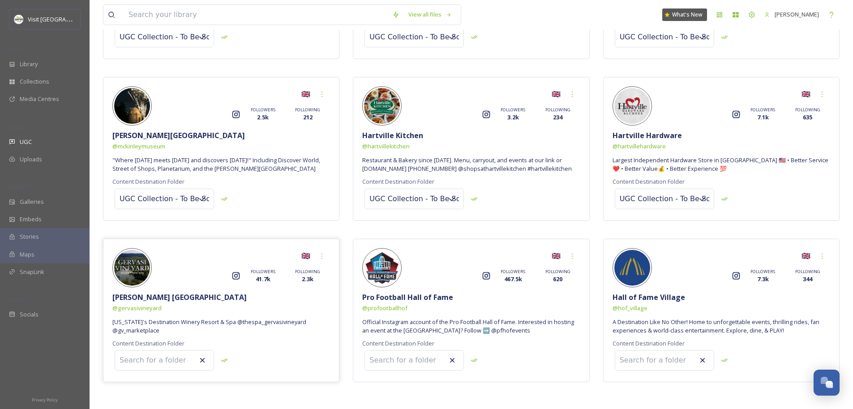
click at [153, 356] on input at bounding box center [164, 361] width 98 height 20
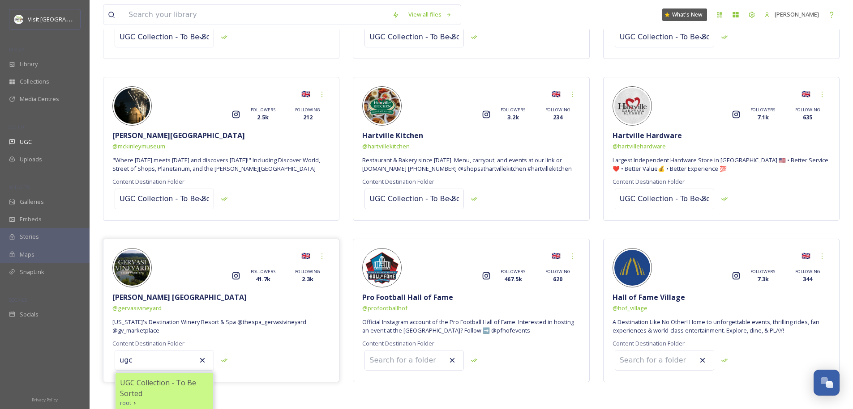
click at [150, 382] on span "UGC Collection - To Be Sorted" at bounding box center [164, 388] width 89 height 21
type input "UGC Collection - To Be Sorted"
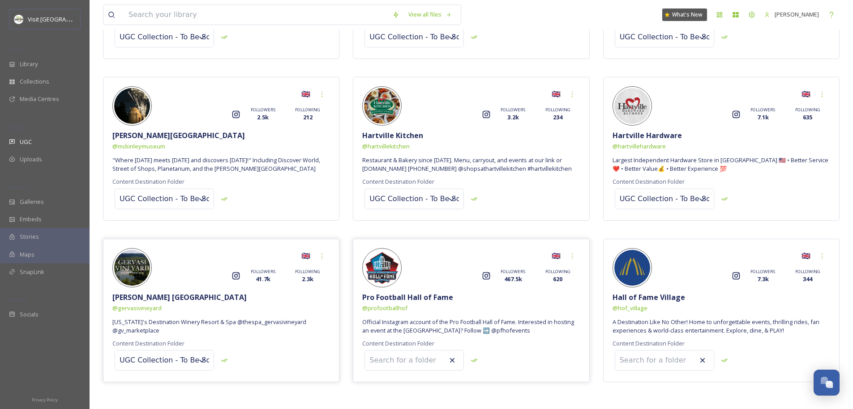
click at [414, 360] on input at bounding box center [414, 361] width 98 height 20
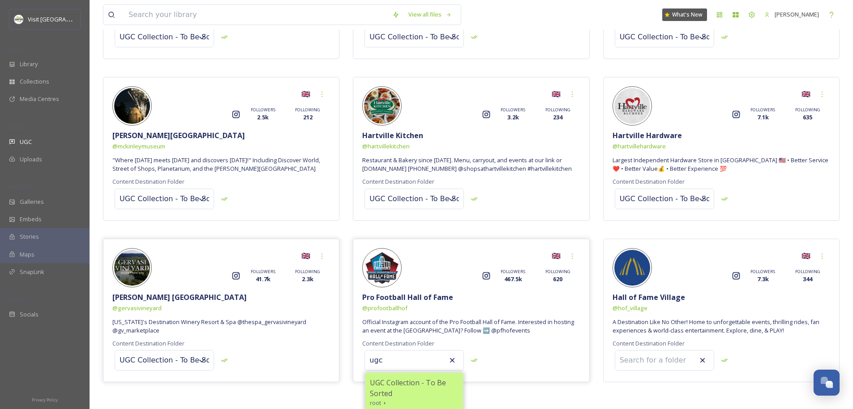
click at [410, 383] on span "UGC Collection - To Be Sorted" at bounding box center [414, 388] width 89 height 21
type input "UGC Collection - To Be Sorted"
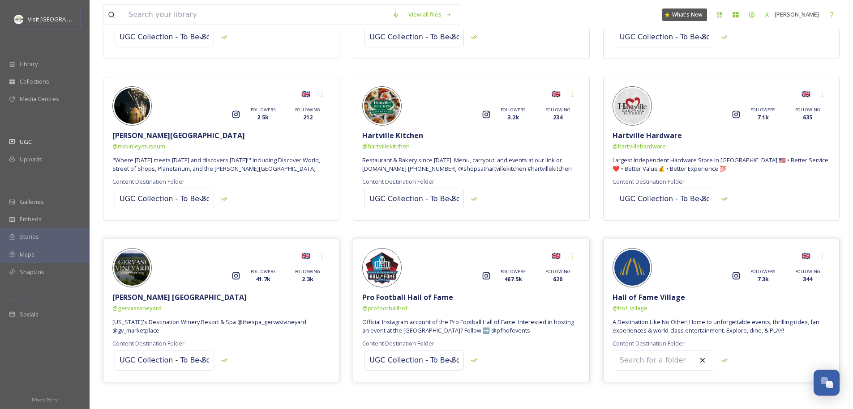
click at [666, 362] on input at bounding box center [664, 361] width 98 height 20
click at [568, 351] on div "UGC Collection - To Be Sorted" at bounding box center [470, 360] width 217 height 25
click at [631, 383] on span "UGC Collection - To Be Sorted" at bounding box center [664, 388] width 89 height 21
type input "UGC Collection - To Be Sorted"
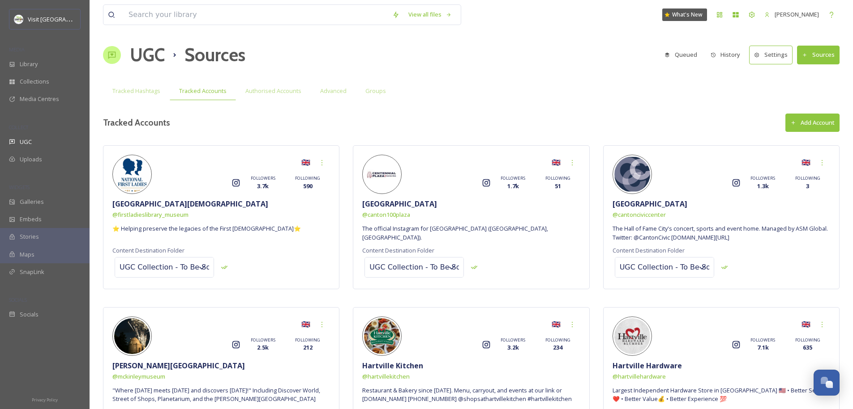
scroll to position [2, 0]
click at [762, 51] on button "Settings" at bounding box center [770, 54] width 43 height 18
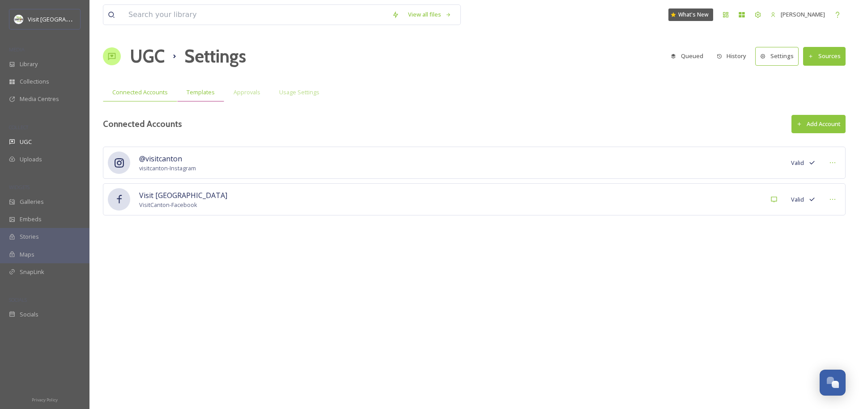
click at [211, 91] on span "Templates" at bounding box center [201, 92] width 28 height 9
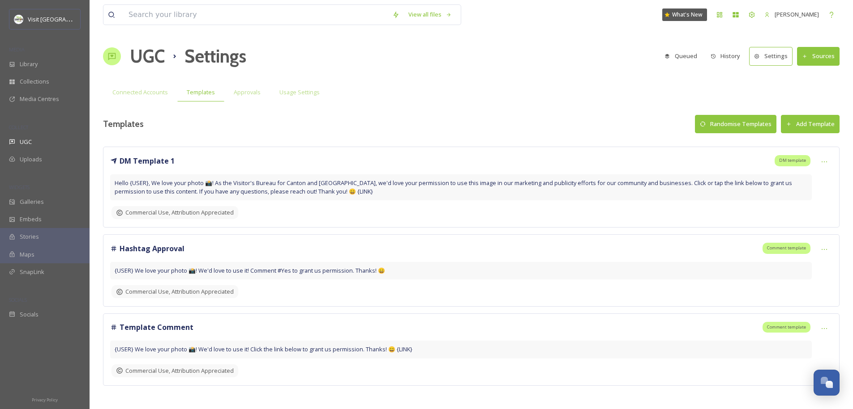
click at [355, 272] on span "{USER} We love your photo 📸! We'd love to use it! Comment #Yes to grant us perm…" at bounding box center [250, 271] width 270 height 9
click at [351, 271] on span "{USER} We love your photo 📸! We'd love to use it! Comment #Yes to grant us perm…" at bounding box center [250, 271] width 270 height 9
click at [329, 190] on span "Hello {USER}, We love your photo 📸! As the Visitor's Bureau for Canton and [GEO…" at bounding box center [461, 187] width 692 height 17
click at [752, 54] on button "Settings" at bounding box center [770, 56] width 43 height 18
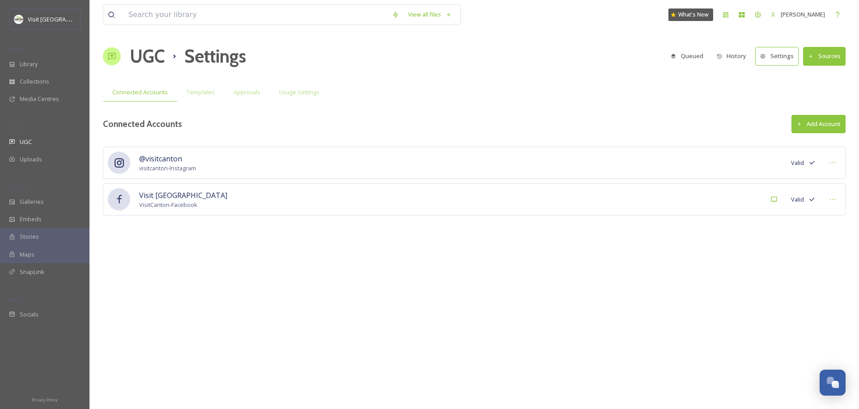
click at [766, 55] on icon at bounding box center [763, 57] width 6 height 6
click at [277, 86] on div "Usage Settings" at bounding box center [299, 92] width 59 height 18
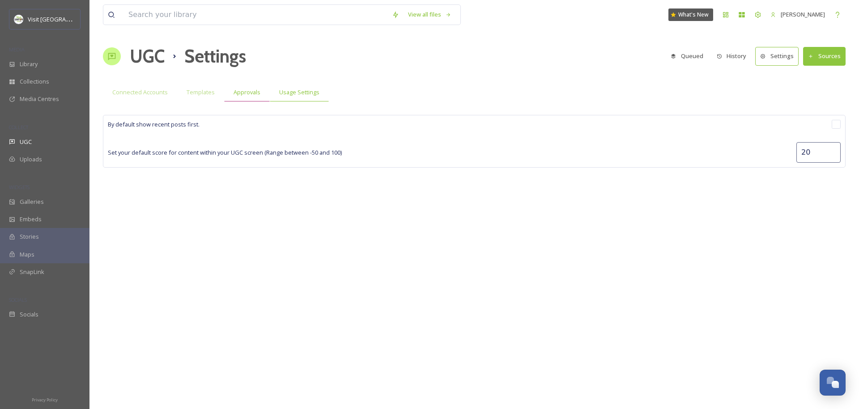
click at [249, 92] on span "Approvals" at bounding box center [247, 92] width 27 height 9
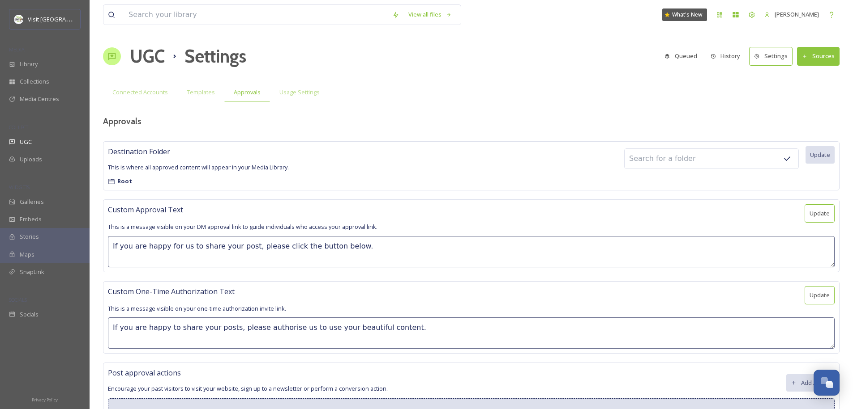
click at [155, 138] on div "View all files What's New Jonathan Williams UGC Settings Queued History Setting…" at bounding box center [471, 226] width 763 height 453
click at [176, 168] on span "This is where all approved content will appear in your Media Library." at bounding box center [198, 167] width 181 height 8
click at [758, 160] on div at bounding box center [711, 159] width 175 height 21
click at [703, 162] on input at bounding box center [673, 159] width 98 height 20
click at [679, 158] on input at bounding box center [673, 159] width 98 height 20
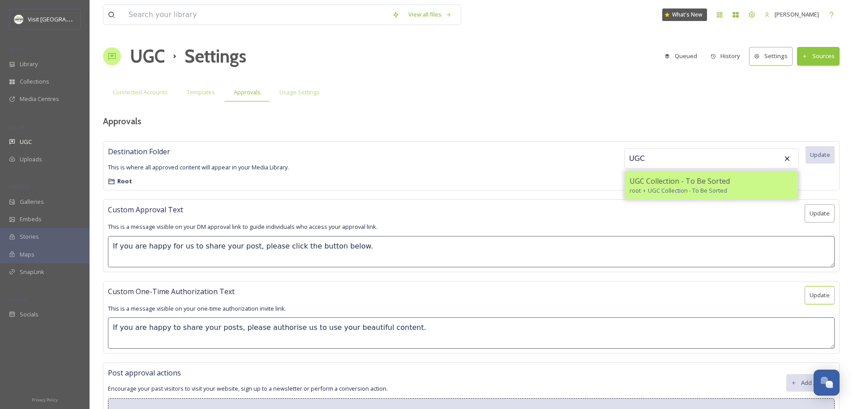
click at [679, 179] on span "UGC Collection - To Be Sorted" at bounding box center [679, 181] width 100 height 11
type input "UGC Collection - To Be Sorted"
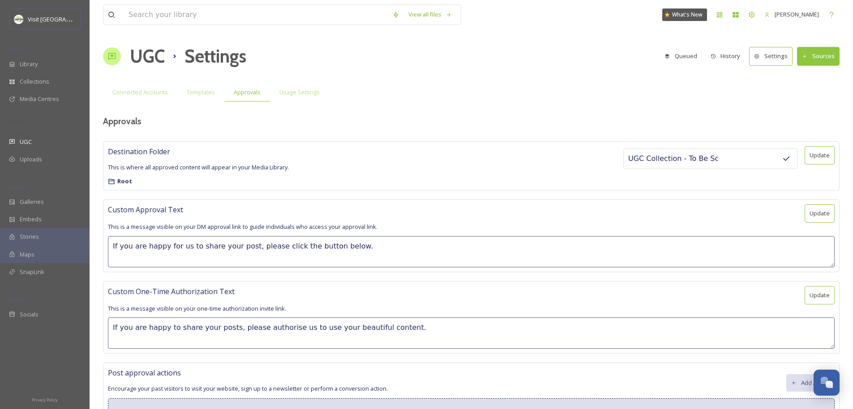
click at [834, 156] on button "Update" at bounding box center [819, 155] width 30 height 18
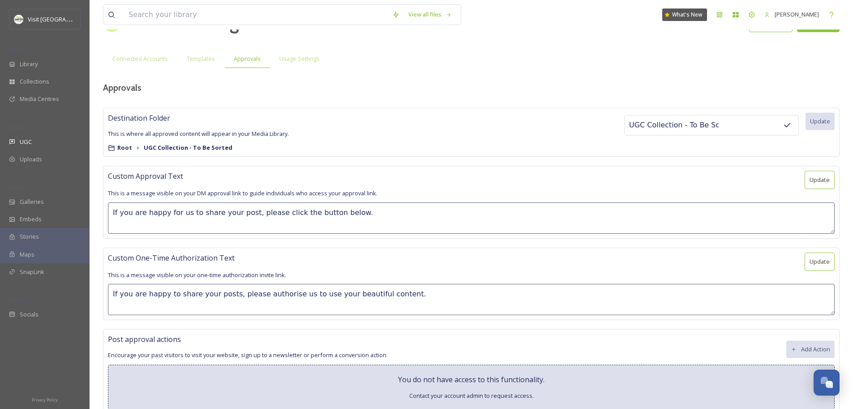
scroll to position [43, 0]
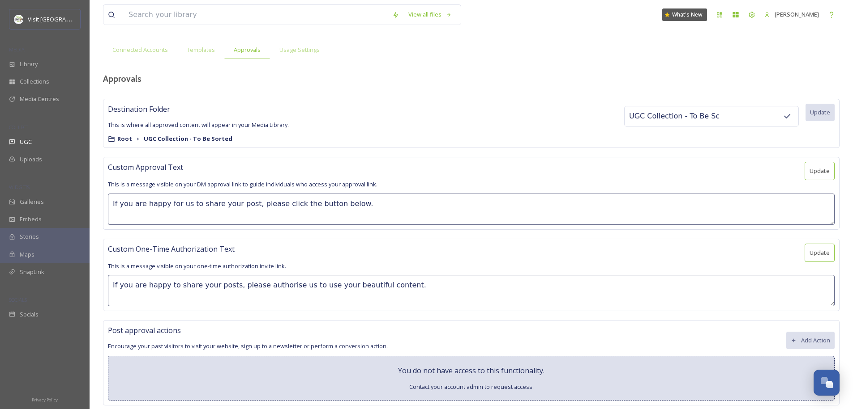
click at [473, 202] on textarea "If you are happy for us to share your post, please click the button below." at bounding box center [471, 209] width 726 height 31
click at [246, 205] on textarea "If you are happy for us to share your post, please click the button below." at bounding box center [471, 209] width 726 height 31
click at [482, 203] on textarea "If you are happy for us to share your post to help promote Canton and Stark Cou…" at bounding box center [471, 209] width 726 height 31
click at [496, 201] on textarea "If you are happy for us to share your post to help promote Canton and Stark Cou…" at bounding box center [471, 209] width 726 height 31
click at [378, 207] on textarea "If you are happy for us to share your post to help promote Canton and [GEOGRAPH…" at bounding box center [471, 209] width 726 height 31
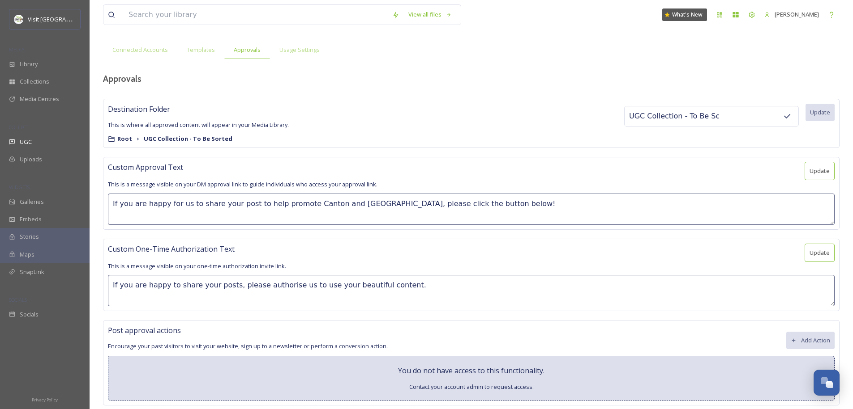
click at [378, 207] on textarea "If you are happy for us to share your post to help promote Canton and [GEOGRAPH…" at bounding box center [471, 209] width 726 height 31
type textarea "If you are happy for us to share your post to help promote Canton and [GEOGRAPH…"
click at [401, 292] on textarea "If you are happy to share your posts, please authorise us to use your beautiful…" at bounding box center [471, 290] width 726 height 31
drag, startPoint x: 416, startPoint y: 289, endPoint x: 15, endPoint y: 284, distance: 401.0
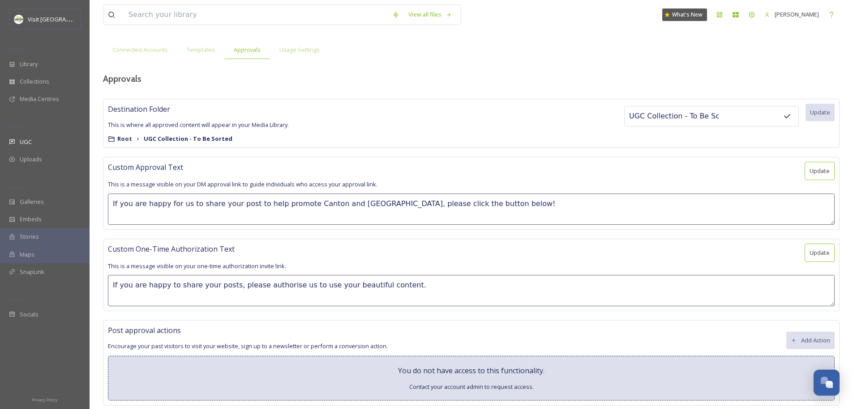
click at [15, 284] on div "Visit Canton MEDIA Library Collections Media Centres COLLECT UGC Uploads WIDGET…" at bounding box center [426, 183] width 853 height 453
paste textarea "for us to share your post to help promote Canton and Stark County, please click…"
click at [151, 285] on textarea "If you are happy for us to share your post to help promote Canton and [GEOGRAPH…" at bounding box center [471, 290] width 726 height 31
click at [230, 286] on textarea "If you are happy for us to share your post to help promote Canton and [GEOGRAPH…" at bounding box center [471, 290] width 726 height 31
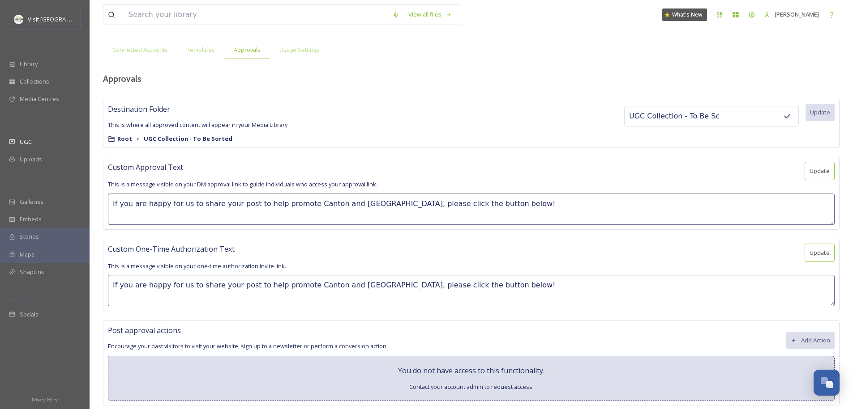
click at [230, 286] on textarea "If you are happy for us to share your post to help promote Canton and [GEOGRAPH…" at bounding box center [471, 290] width 726 height 31
type textarea "If you are happy for us to share your post to help promote Canton and [GEOGRAPH…"
click at [825, 166] on button "Update" at bounding box center [819, 171] width 30 height 18
click at [829, 250] on button "Update" at bounding box center [819, 253] width 30 height 18
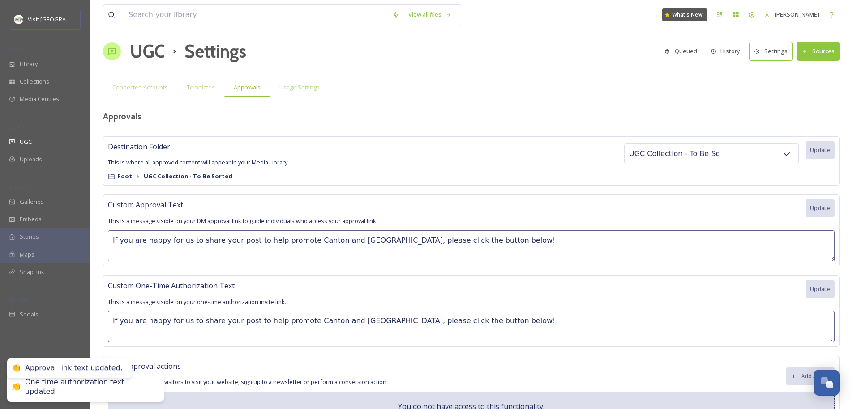
scroll to position [0, 0]
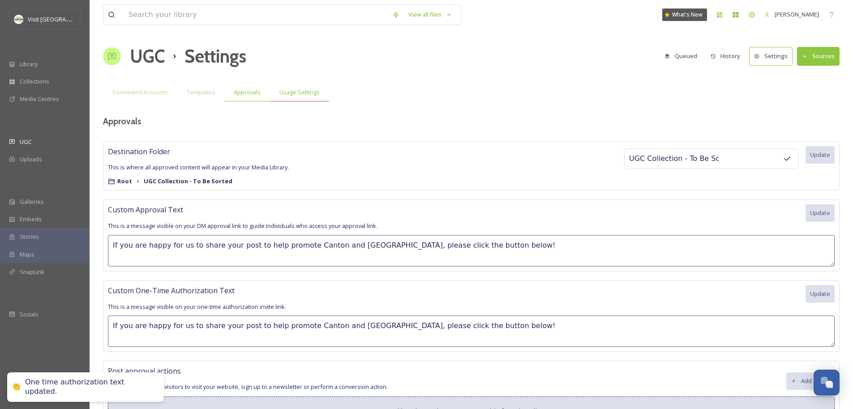
click at [318, 96] on div "Usage Settings" at bounding box center [299, 92] width 59 height 18
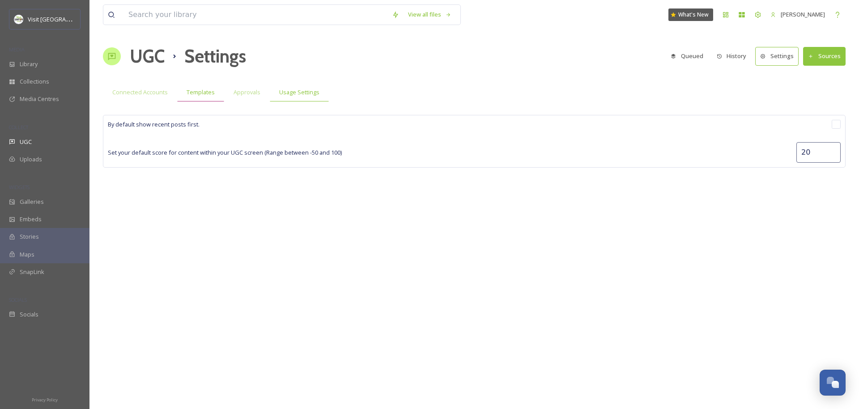
click at [198, 92] on span "Templates" at bounding box center [201, 92] width 28 height 9
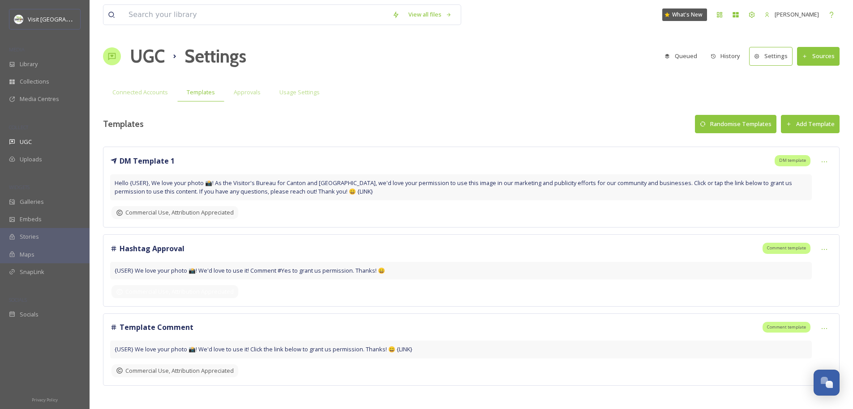
click at [220, 296] on span "Commercial Use, Attribution Appreciated" at bounding box center [179, 292] width 108 height 9
click at [34, 315] on span "Socials" at bounding box center [29, 315] width 19 height 9
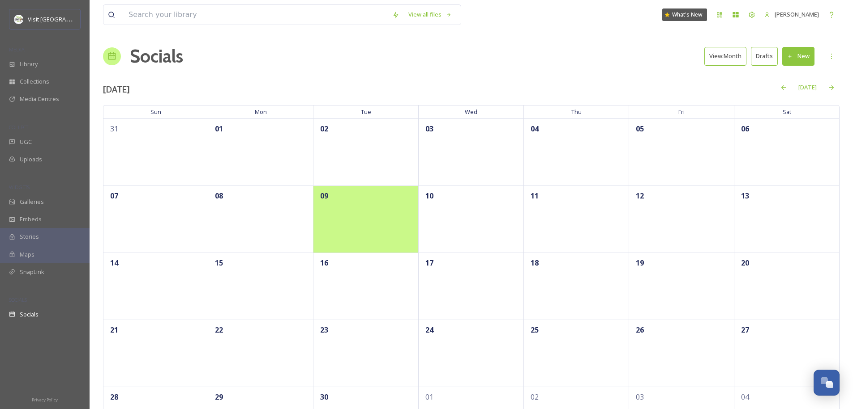
click at [358, 218] on div "09" at bounding box center [365, 219] width 105 height 67
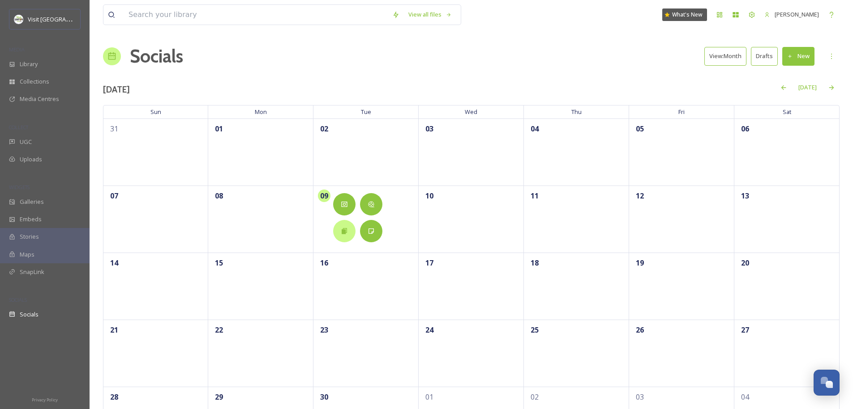
click at [342, 237] on div at bounding box center [344, 231] width 22 height 22
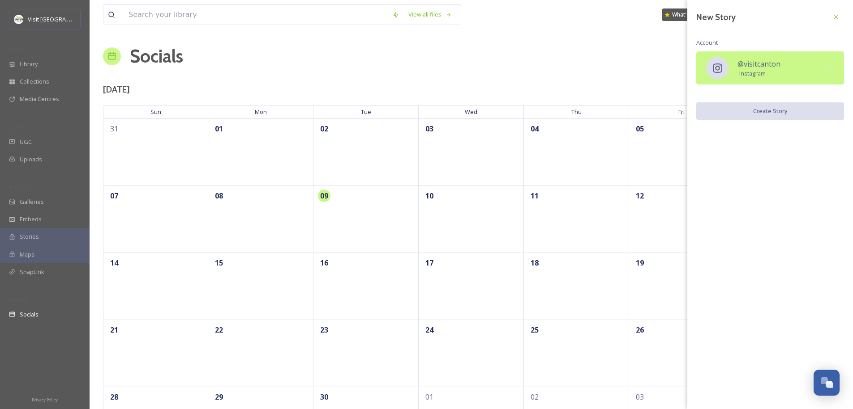
click at [778, 61] on span "@visitcanton" at bounding box center [758, 64] width 43 height 11
click at [771, 116] on button "Create Story" at bounding box center [770, 111] width 148 height 18
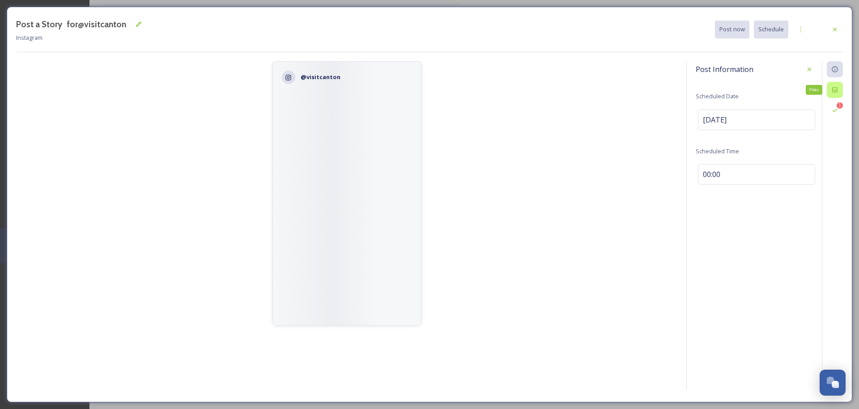
click at [831, 94] on div "Files" at bounding box center [835, 90] width 16 height 16
click at [720, 117] on div at bounding box center [720, 126] width 45 height 45
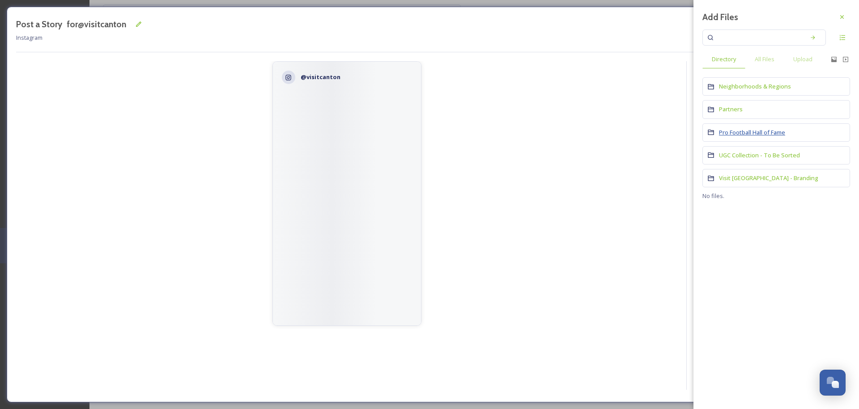
click at [740, 130] on span "Pro Football Hall of Fame" at bounding box center [752, 132] width 66 height 8
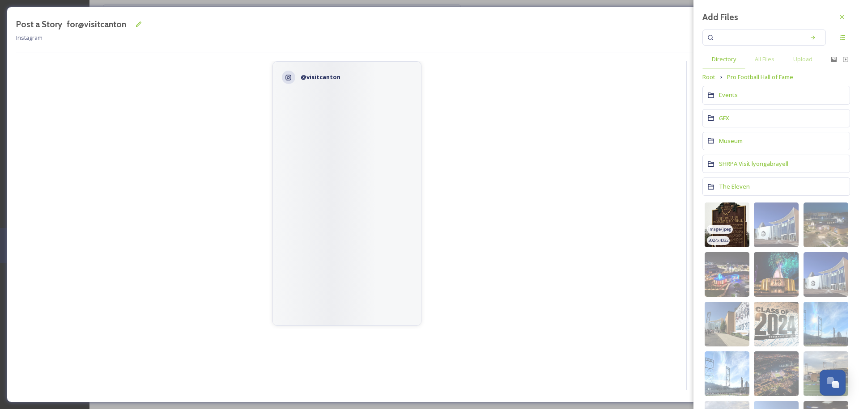
click at [729, 217] on img at bounding box center [727, 225] width 45 height 45
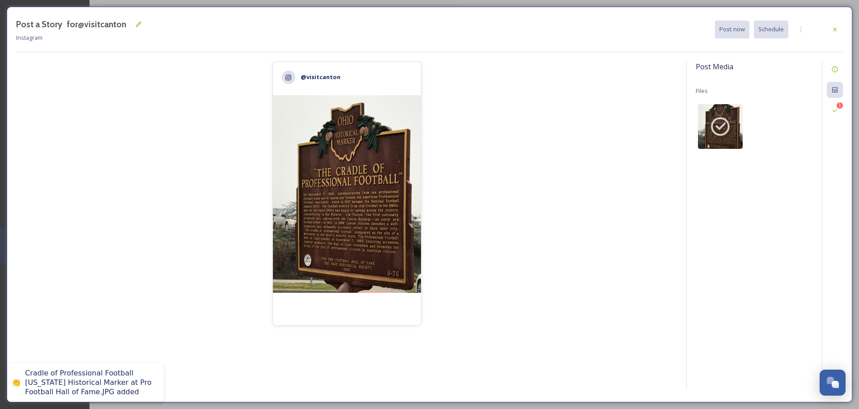
click at [356, 188] on img at bounding box center [347, 193] width 148 height 197
click at [347, 174] on img at bounding box center [347, 193] width 148 height 197
click at [345, 219] on img at bounding box center [347, 193] width 148 height 197
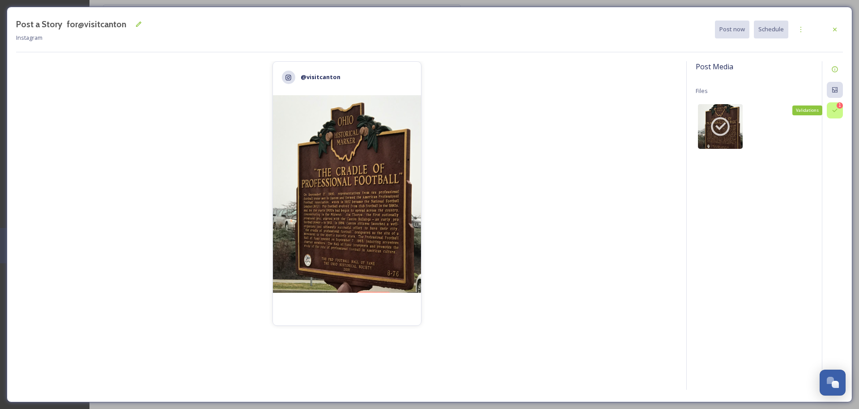
click at [836, 111] on icon at bounding box center [834, 110] width 7 height 7
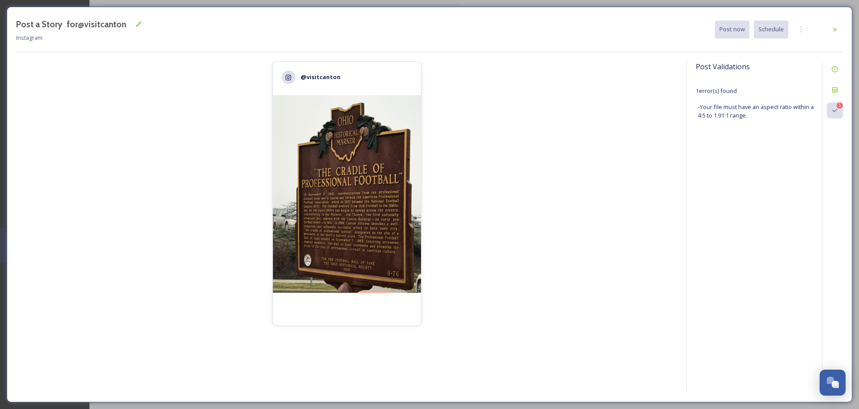
click at [738, 119] on span "- Your file must have an aspect ratio within a 4:5 to 1.91:1 range." at bounding box center [759, 111] width 122 height 17
click at [760, 109] on span "- Your file must have an aspect ratio within a 4:5 to 1.91:1 range." at bounding box center [759, 111] width 122 height 17
click at [836, 90] on icon at bounding box center [834, 89] width 7 height 7
click at [722, 123] on icon at bounding box center [720, 126] width 22 height 22
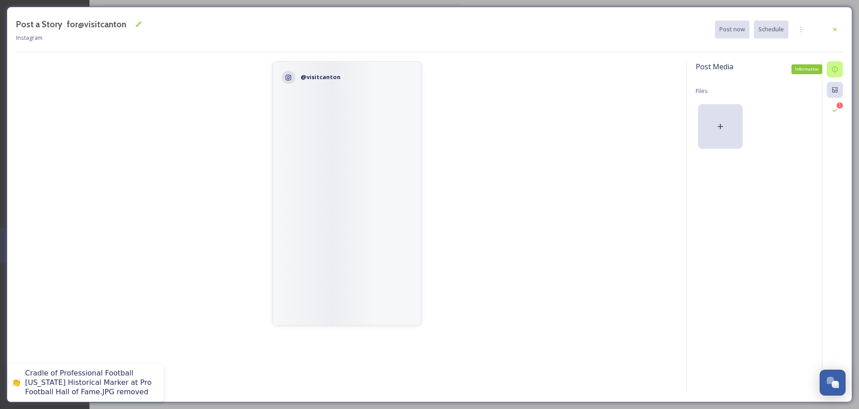
click at [836, 70] on icon at bounding box center [834, 69] width 7 height 7
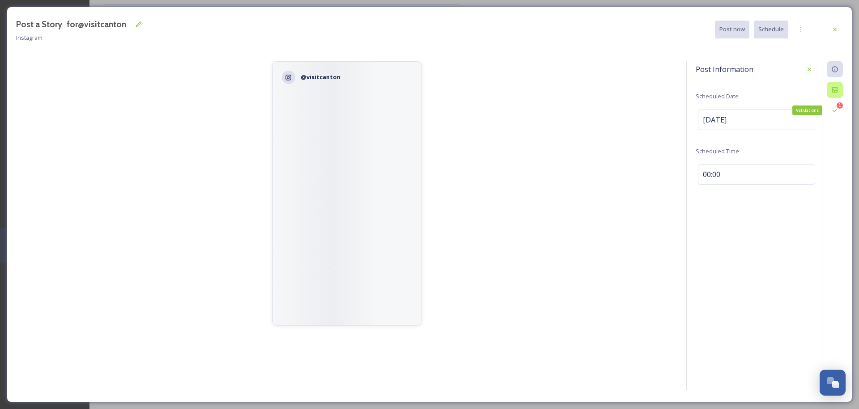
click at [836, 90] on icon at bounding box center [834, 89] width 7 height 7
click at [685, 133] on div "@visitcanton Post Media Files 1" at bounding box center [429, 227] width 827 height 332
click at [737, 125] on div at bounding box center [720, 126] width 45 height 45
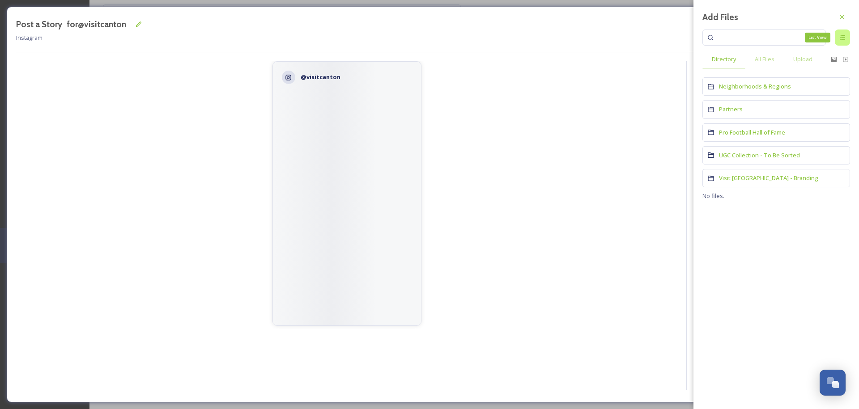
click at [846, 42] on div "List View" at bounding box center [842, 38] width 15 height 16
click at [766, 120] on div "Add Files Directory All Files Upload Neighborhoods & Regions Partners Pro Footb…" at bounding box center [777, 107] width 166 height 214
click at [761, 136] on span "Pro Football Hall of Fame" at bounding box center [752, 132] width 66 height 9
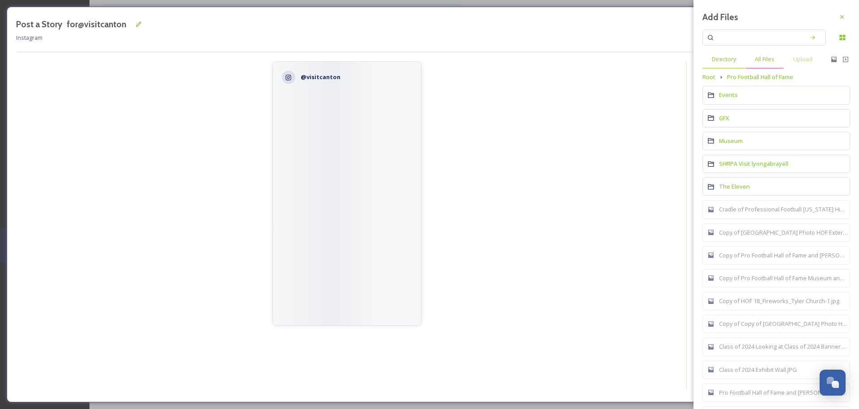
click at [764, 58] on span "All Files" at bounding box center [765, 59] width 20 height 9
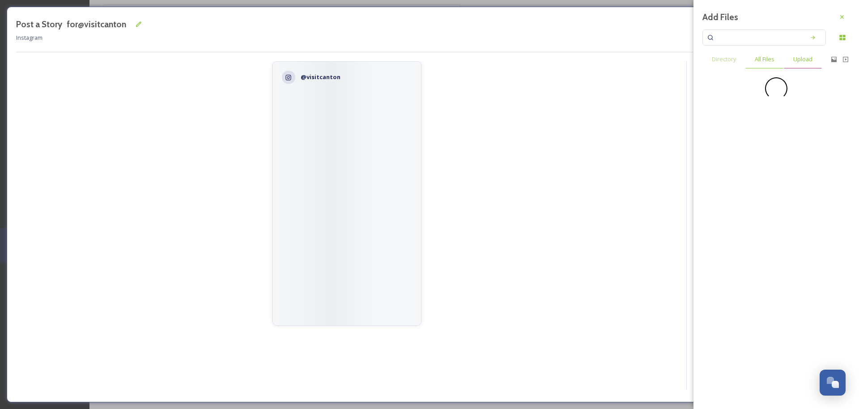
drag, startPoint x: 804, startPoint y: 59, endPoint x: 798, endPoint y: 59, distance: 5.8
click at [804, 59] on span "Upload" at bounding box center [802, 59] width 19 height 9
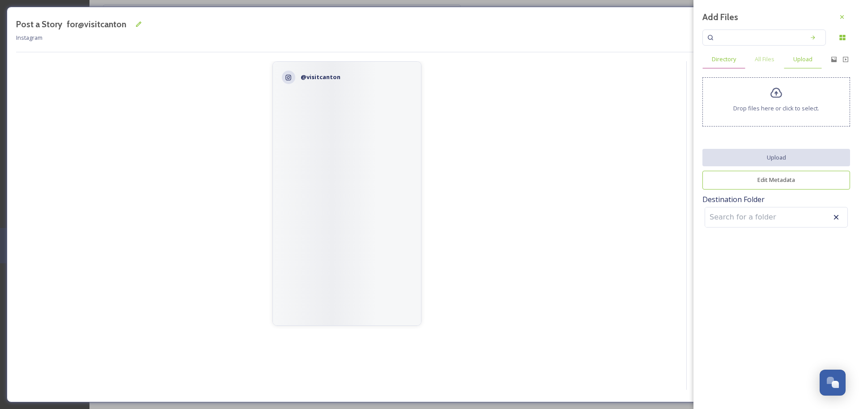
click at [729, 57] on span "Directory" at bounding box center [724, 59] width 24 height 9
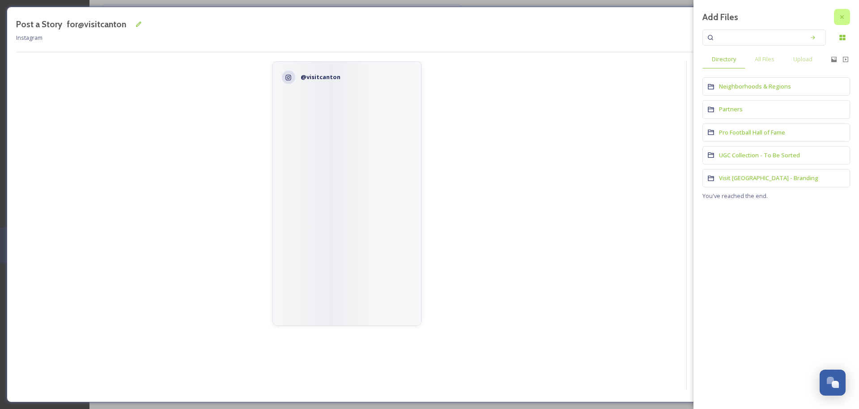
click at [844, 19] on icon at bounding box center [842, 16] width 7 height 7
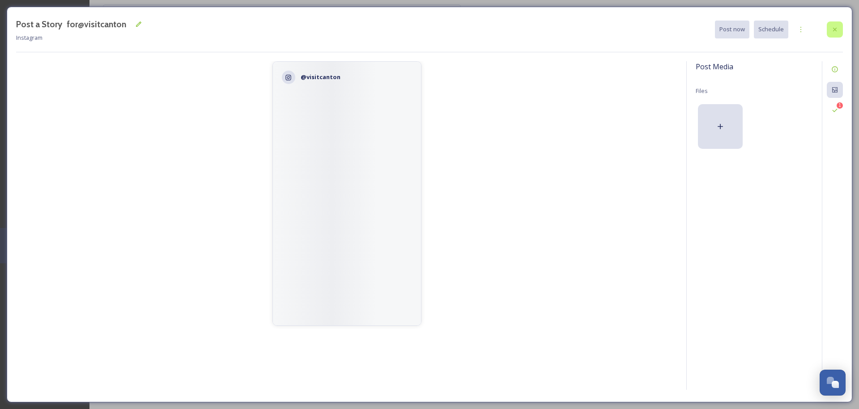
click at [833, 29] on icon at bounding box center [834, 29] width 7 height 7
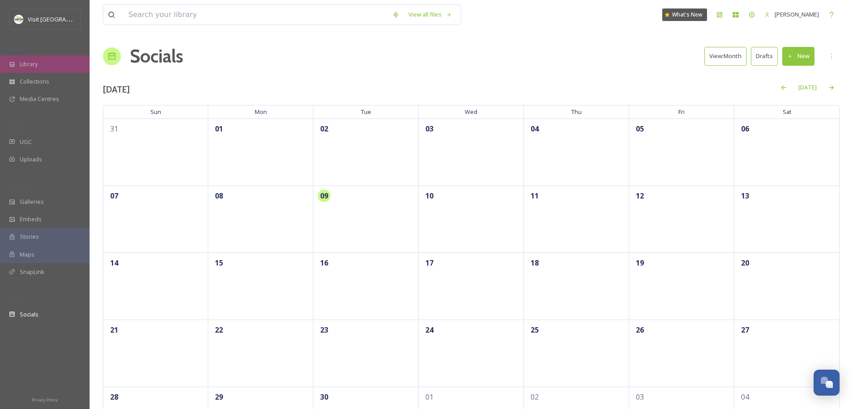
click at [22, 69] on div "Library" at bounding box center [45, 63] width 90 height 17
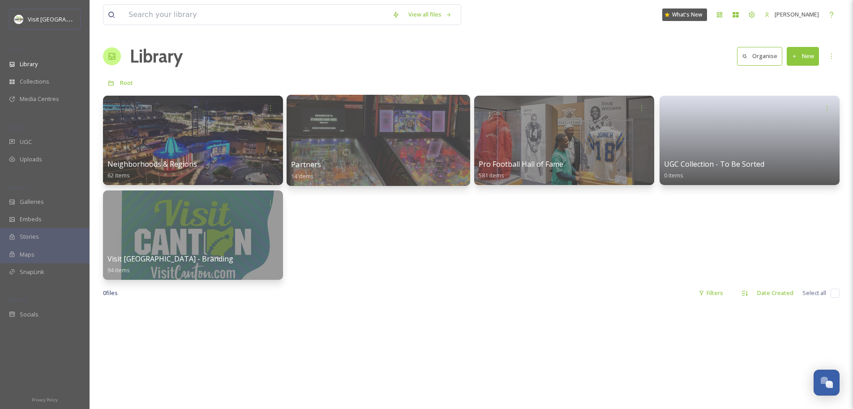
click at [414, 153] on div at bounding box center [377, 140] width 183 height 91
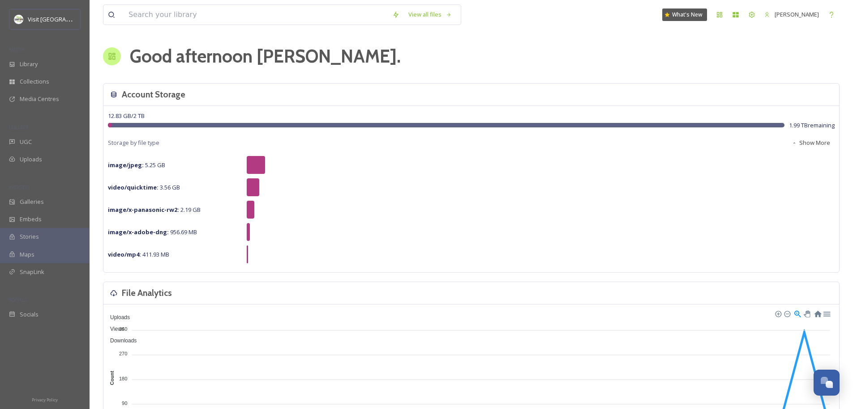
click at [183, 211] on span "image/x-panasonic-rw2 : 2.19 GB" at bounding box center [154, 210] width 93 height 8
click at [245, 206] on div "image/x-panasonic-rw2 : 2.19 GB" at bounding box center [471, 210] width 726 height 18
click at [48, 315] on div "Socials" at bounding box center [45, 314] width 90 height 17
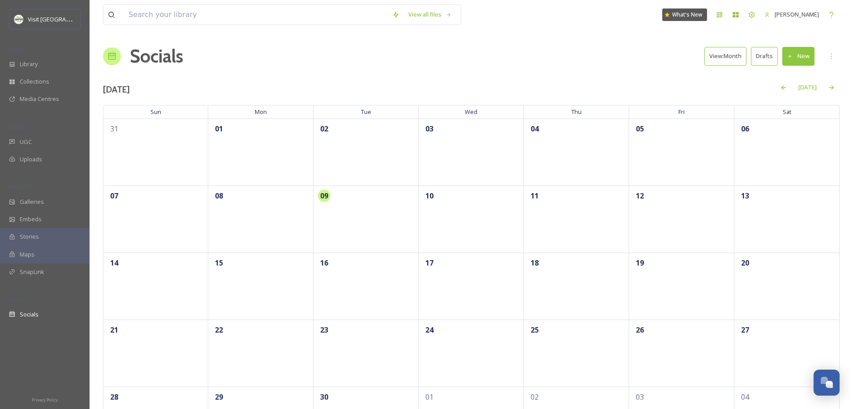
click at [42, 262] on div "Maps" at bounding box center [45, 254] width 90 height 17
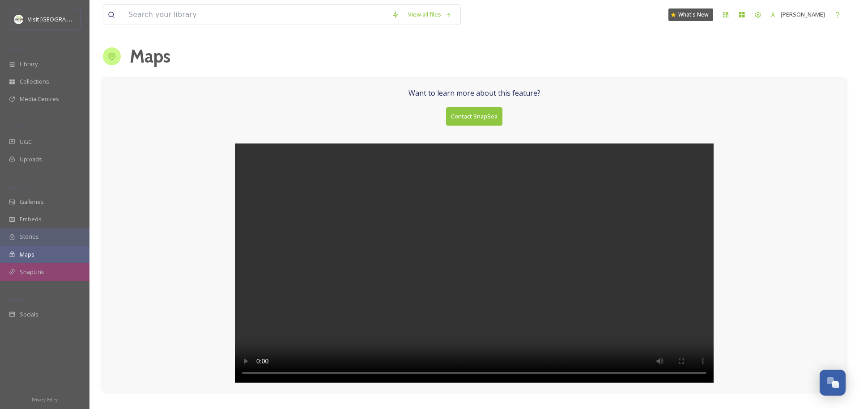
click at [42, 268] on span "SnapLink" at bounding box center [32, 272] width 25 height 9
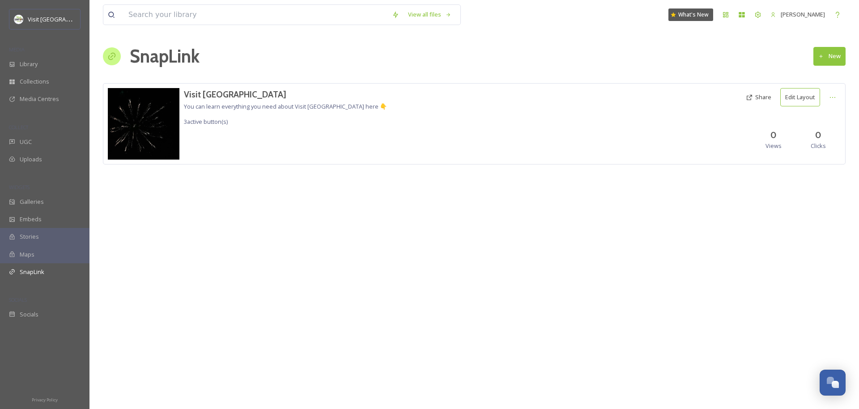
click at [809, 97] on button "Edit Layout" at bounding box center [800, 97] width 40 height 18
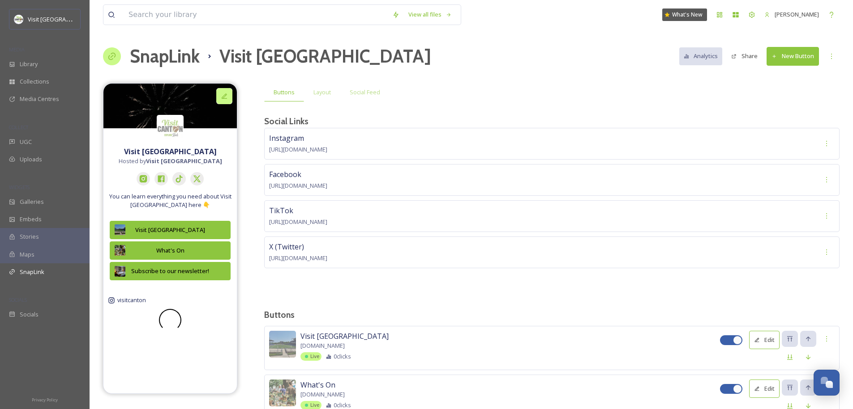
click at [223, 97] on icon at bounding box center [224, 96] width 7 height 7
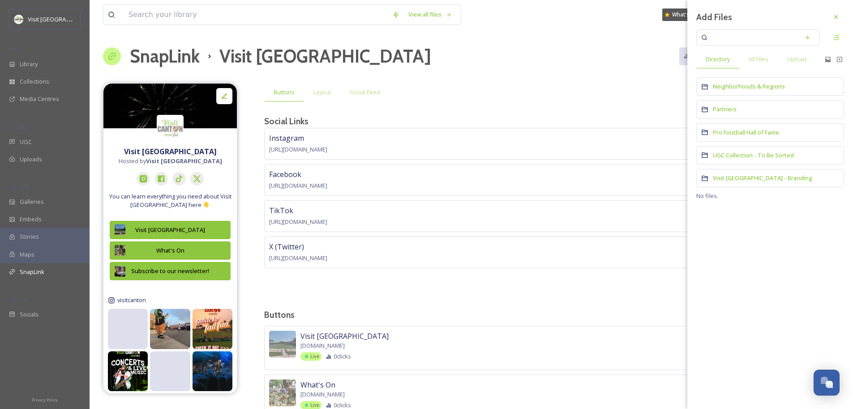
click at [578, 80] on div "View all files What's New [PERSON_NAME] SnapLink Visit Canton Analytics Share N…" at bounding box center [471, 247] width 763 height 495
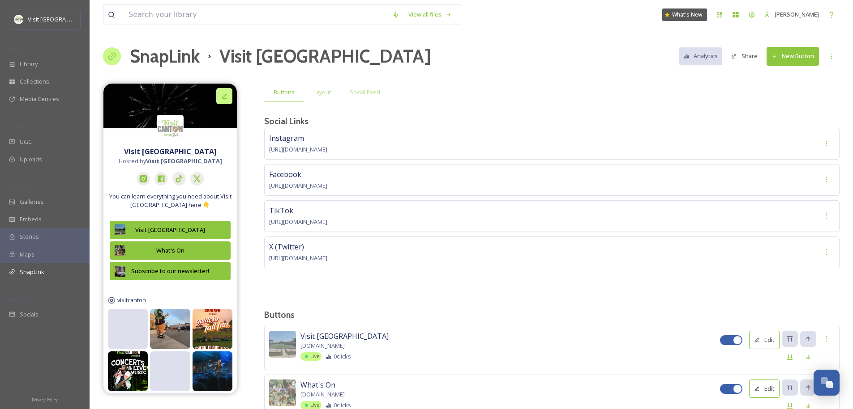
click at [227, 98] on icon at bounding box center [224, 96] width 7 height 7
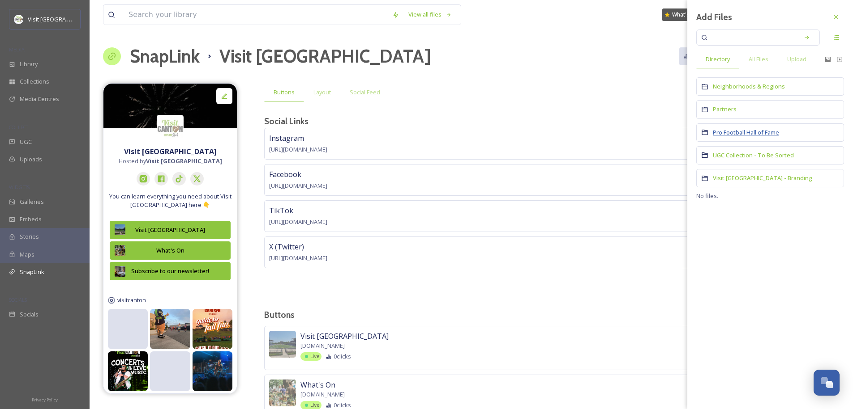
click at [731, 133] on span "Pro Football Hall of Fame" at bounding box center [745, 132] width 66 height 8
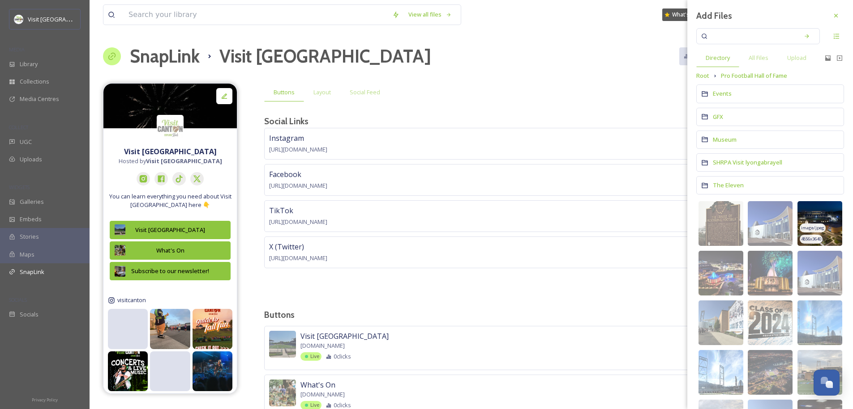
scroll to position [2, 0]
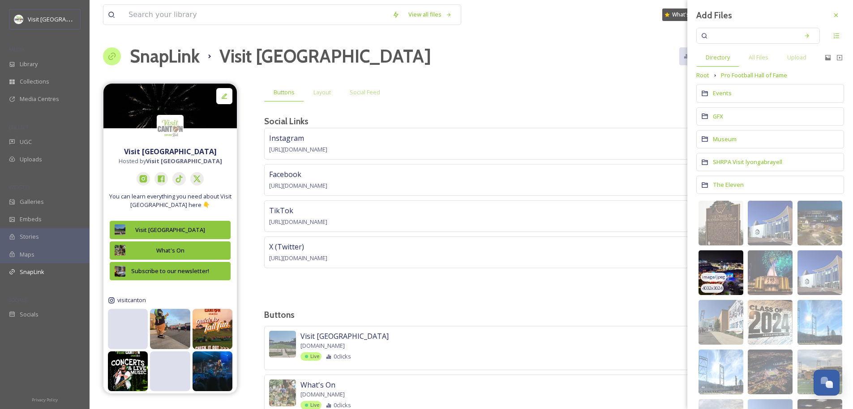
click at [729, 263] on img at bounding box center [720, 273] width 45 height 45
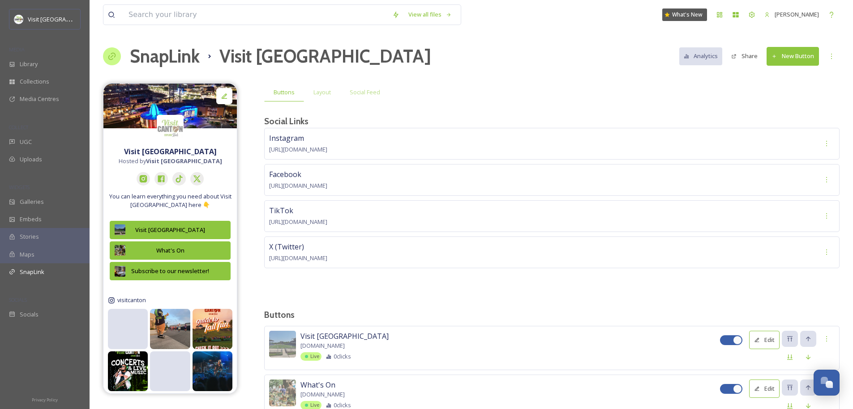
click at [184, 156] on strong "Visit [GEOGRAPHIC_DATA]" at bounding box center [170, 152] width 93 height 10
click at [183, 149] on strong "Visit [GEOGRAPHIC_DATA]" at bounding box center [170, 152] width 93 height 10
click at [318, 223] on span "[URL][DOMAIN_NAME]" at bounding box center [298, 222] width 58 height 8
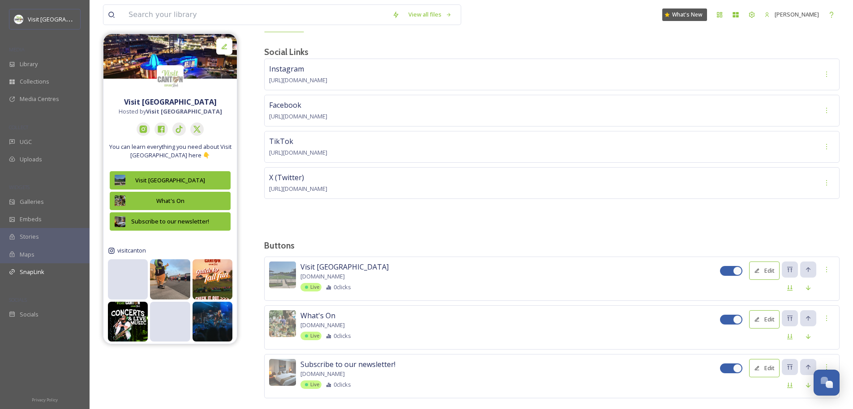
scroll to position [84, 0]
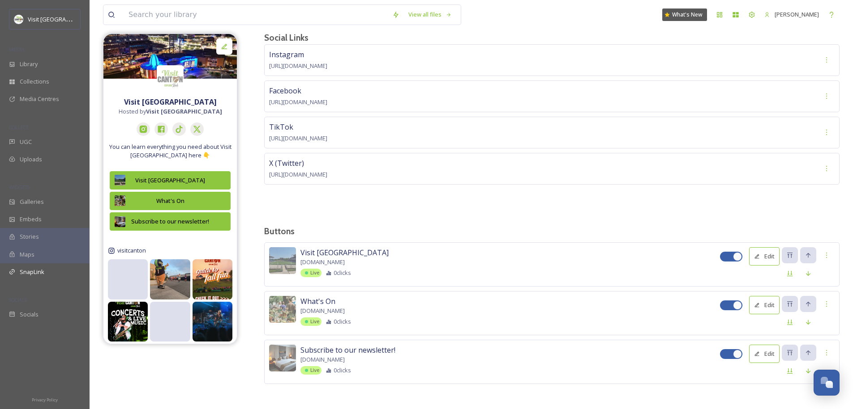
drag, startPoint x: 328, startPoint y: 251, endPoint x: 376, endPoint y: 257, distance: 48.3
click at [328, 251] on span "Visit [GEOGRAPHIC_DATA]" at bounding box center [344, 252] width 88 height 11
click at [762, 256] on button "Edit" at bounding box center [764, 256] width 30 height 18
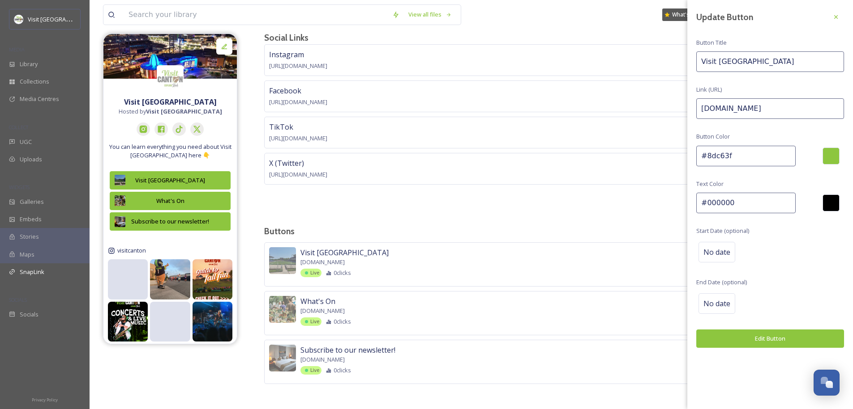
click at [836, 203] on div at bounding box center [830, 203] width 17 height 17
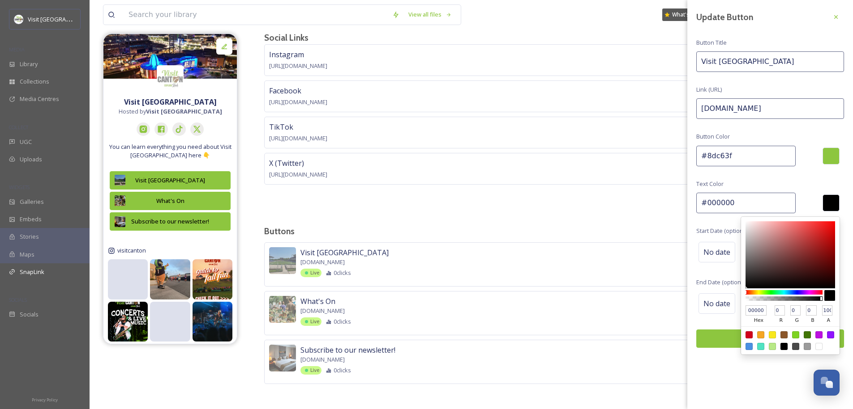
click at [745, 211] on input "#000000" at bounding box center [745, 203] width 99 height 21
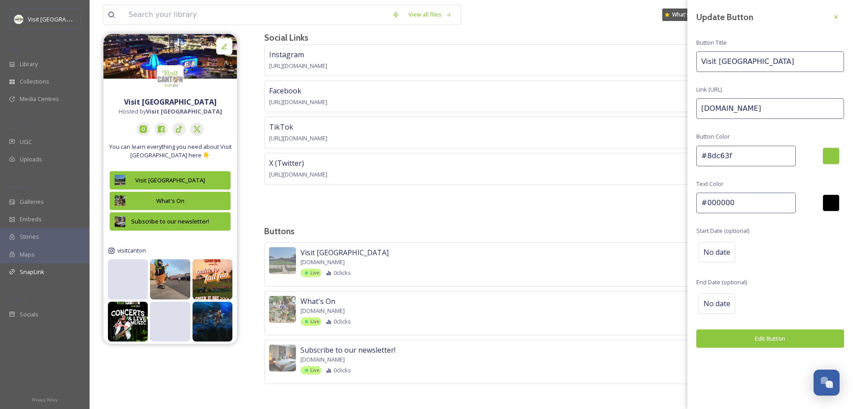
drag, startPoint x: 745, startPoint y: 205, endPoint x: 706, endPoint y: 206, distance: 39.4
click at [706, 206] on input "#000000" at bounding box center [745, 203] width 99 height 21
type input "#5a5a5a"
click at [742, 111] on input "www.snapsea.io" at bounding box center [770, 108] width 148 height 21
click at [754, 51] on div "Update Button Button Title Visit Canton Link (URL) www.snapsea.io Button Color …" at bounding box center [770, 178] width 166 height 357
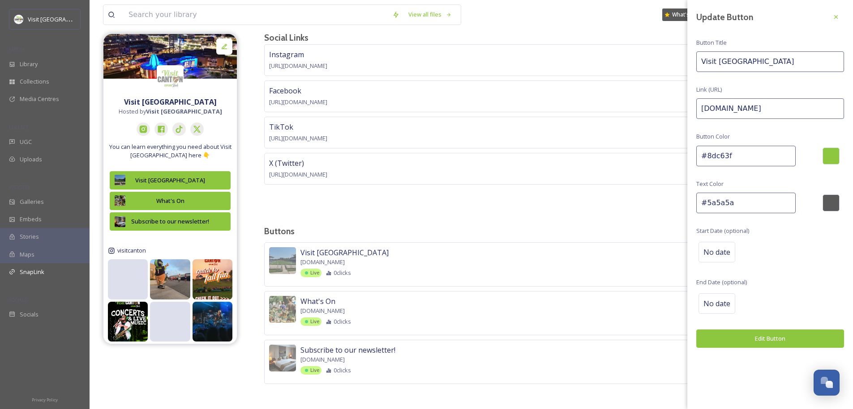
drag, startPoint x: 755, startPoint y: 59, endPoint x: 692, endPoint y: 63, distance: 63.6
click at [691, 63] on div "Update Button Button Title Visit Canton Link (URL) www.snapsea.io Button Color …" at bounding box center [770, 178] width 166 height 357
type input "Visit [GEOGRAPHIC_DATA]"
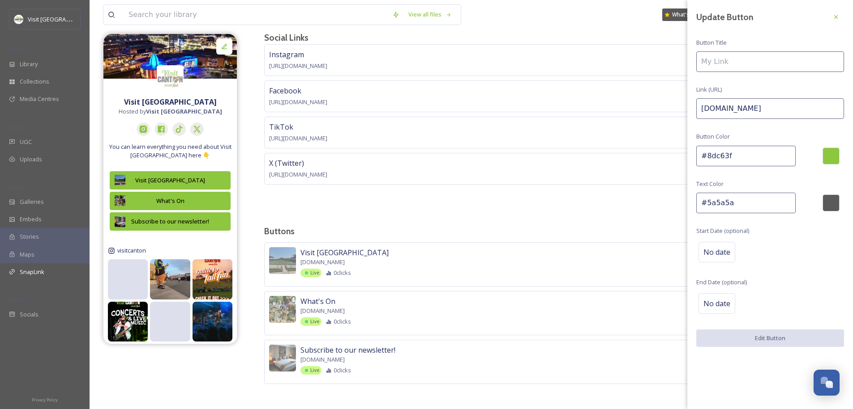
type input "O"
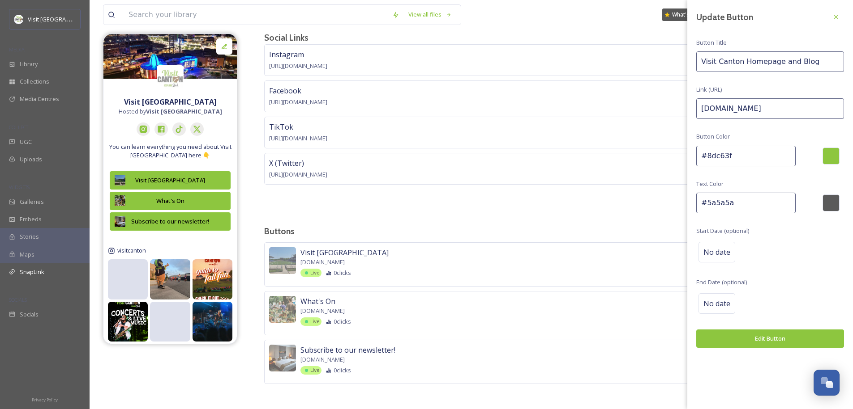
type input "Visit Canton Homepage and Blog"
type input "https://https:/"
drag, startPoint x: 779, startPoint y: 62, endPoint x: 830, endPoint y: 64, distance: 51.5
click at [830, 64] on input "Visit Canton Homepage and Blog" at bounding box center [770, 61] width 148 height 21
type input "Visit Canton Homepage"
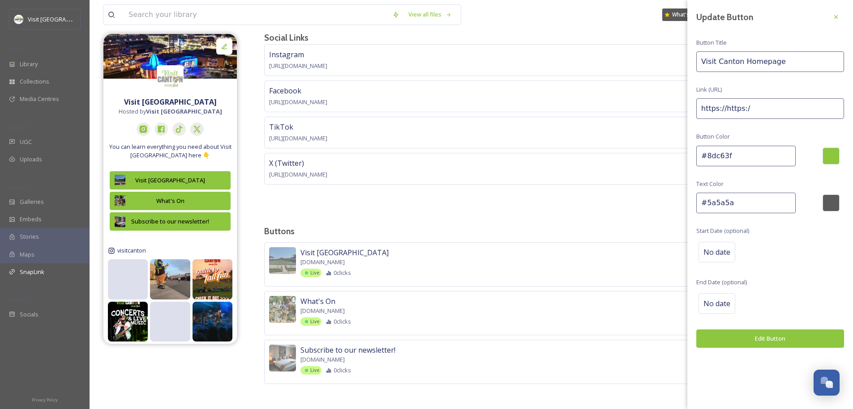
click at [746, 115] on input "https://https:/" at bounding box center [770, 108] width 148 height 21
drag, startPoint x: 757, startPoint y: 110, endPoint x: 683, endPoint y: 104, distance: 74.1
click at [683, 104] on div "Buttons Layout Social Feed Social Links Instagram https://www.instagram.com/vis…" at bounding box center [551, 206] width 575 height 412
paste input "www.visitcanton.com"
type input "https://www.visitcanton.com/"
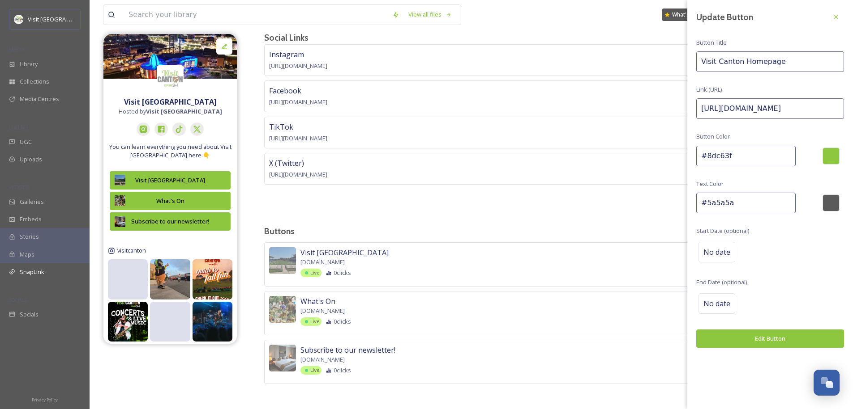
click at [774, 126] on div "Update Button Button Title Visit Canton Homepage Link (URL) https://www.visitca…" at bounding box center [770, 178] width 166 height 357
click at [741, 153] on input "#8dc63f" at bounding box center [745, 156] width 99 height 21
click at [772, 340] on button "Edit Button" at bounding box center [770, 339] width 148 height 18
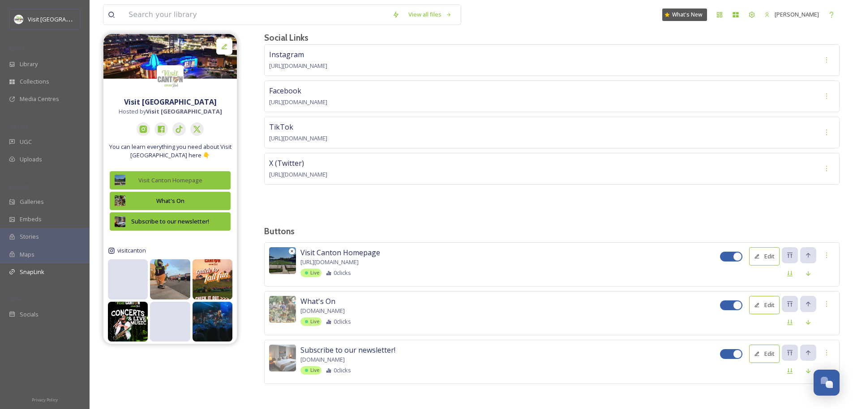
click at [287, 259] on img at bounding box center [282, 260] width 27 height 27
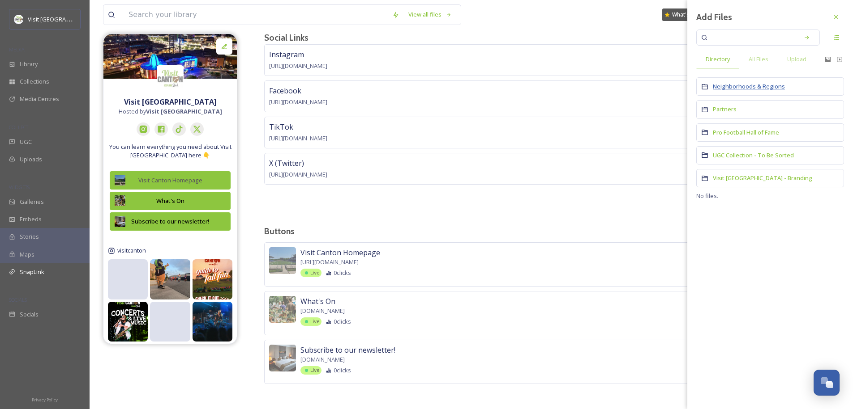
click at [726, 86] on span "Neighborhoods & Regions" at bounding box center [748, 86] width 72 height 8
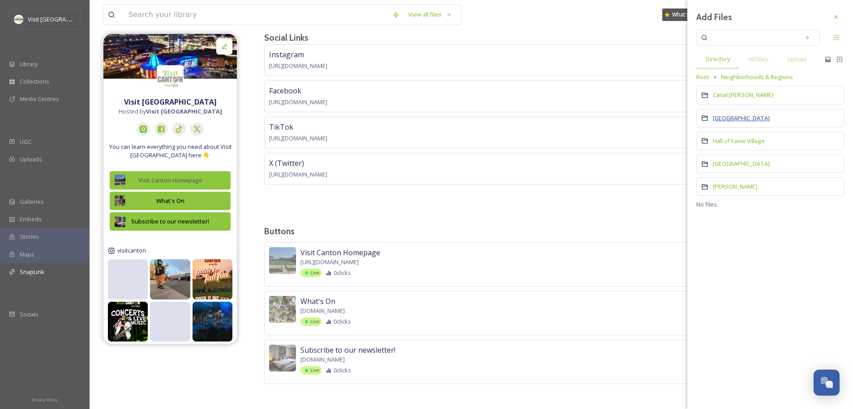
click at [731, 120] on span "Downtown Canton" at bounding box center [740, 118] width 57 height 8
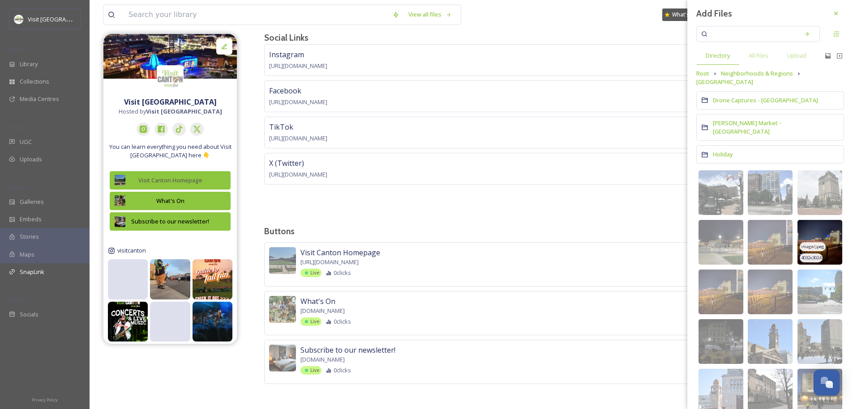
scroll to position [11, 0]
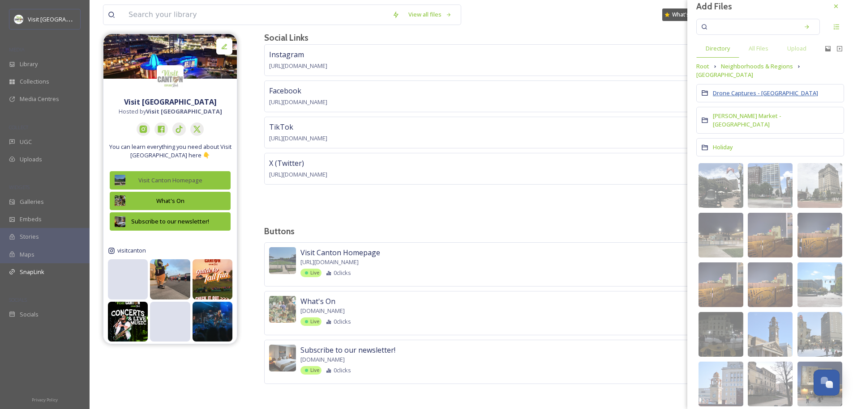
click at [739, 94] on span "Drone Captures - Downtown Canton" at bounding box center [764, 93] width 105 height 8
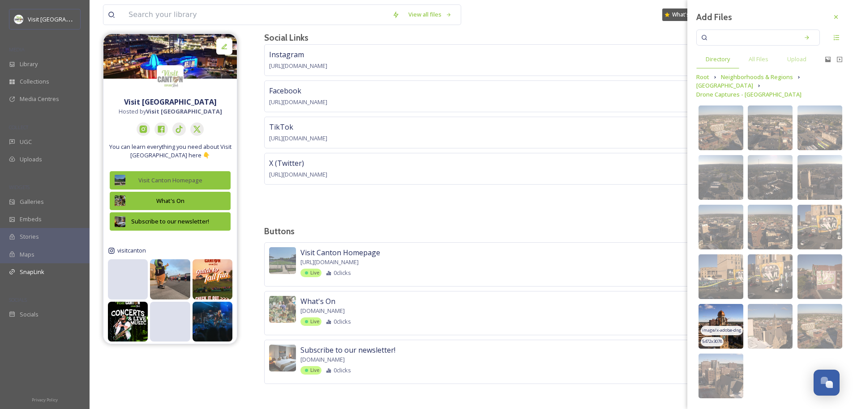
scroll to position [82, 0]
click at [730, 314] on img at bounding box center [720, 326] width 45 height 45
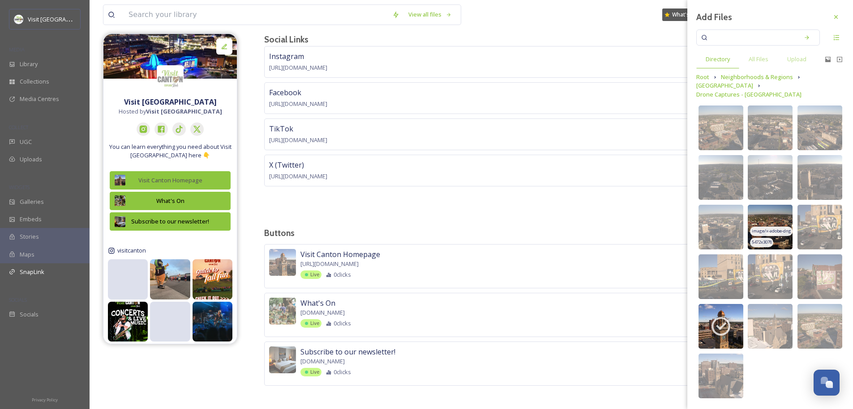
scroll to position [0, 0]
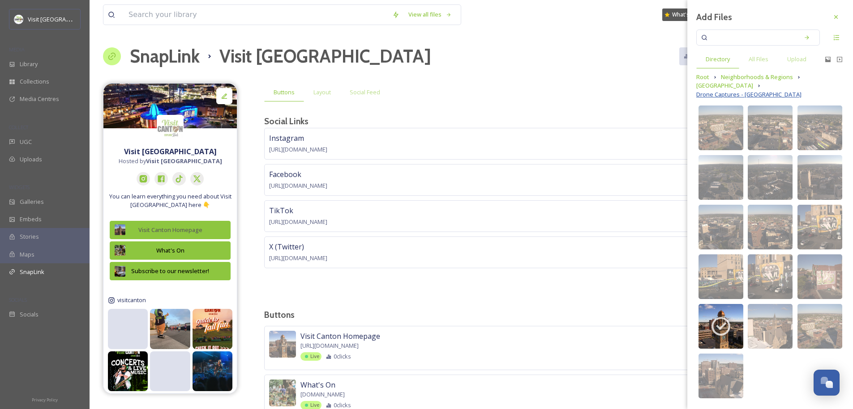
click at [728, 94] on span "Drone Captures - Downtown Canton" at bounding box center [748, 94] width 105 height 9
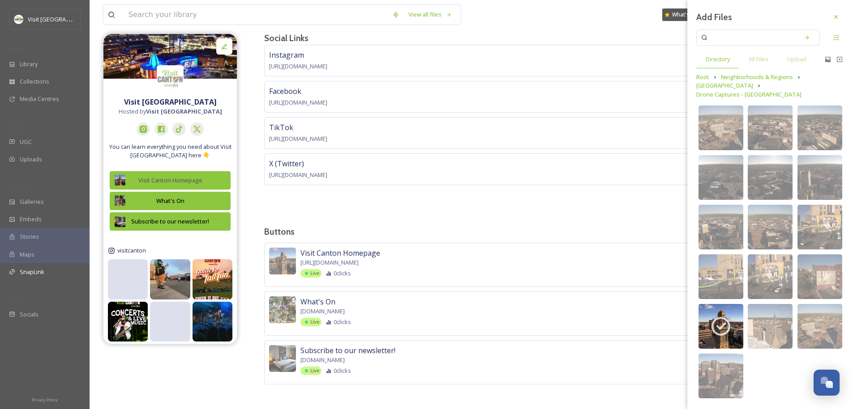
scroll to position [84, 0]
click at [367, 301] on div "What's On www.snapsea.io Live 0 clicks" at bounding box center [509, 311] width 419 height 30
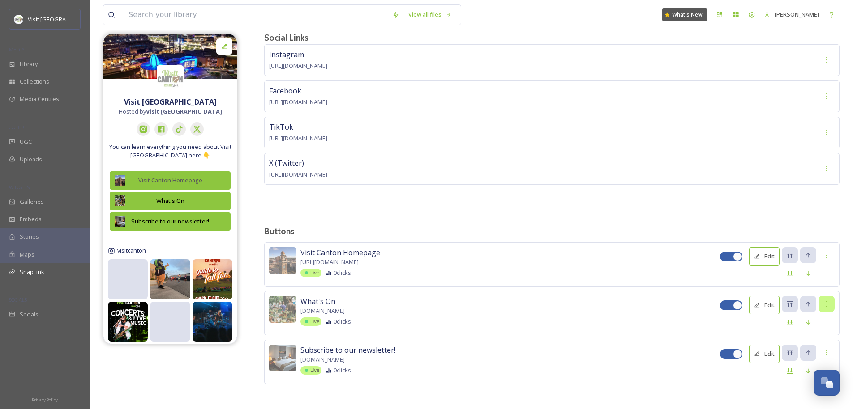
click at [827, 302] on icon at bounding box center [826, 304] width 7 height 7
click at [833, 252] on div at bounding box center [826, 255] width 16 height 16
click at [811, 276] on span "Open Link" at bounding box center [805, 275] width 27 height 9
click at [604, 217] on div "Buttons Layout Social Feed Social Links Instagram https://www.instagram.com/vis…" at bounding box center [551, 206] width 575 height 412
click at [397, 300] on div "What's On www.snapsea.io Live 0 clicks" at bounding box center [509, 311] width 419 height 30
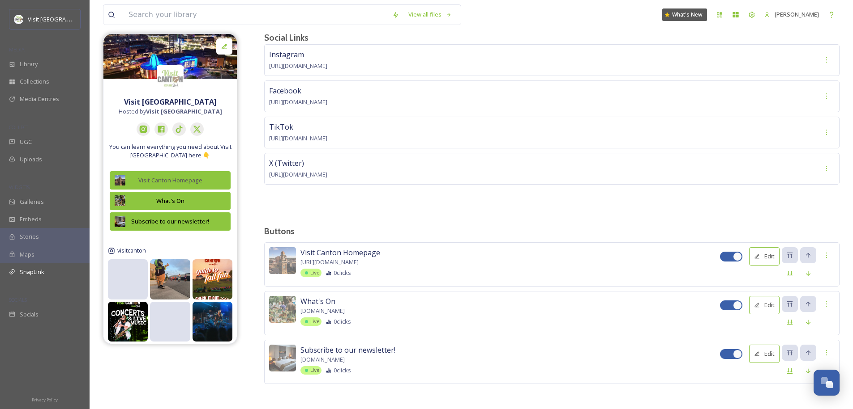
click at [767, 307] on button "Edit" at bounding box center [764, 305] width 30 height 18
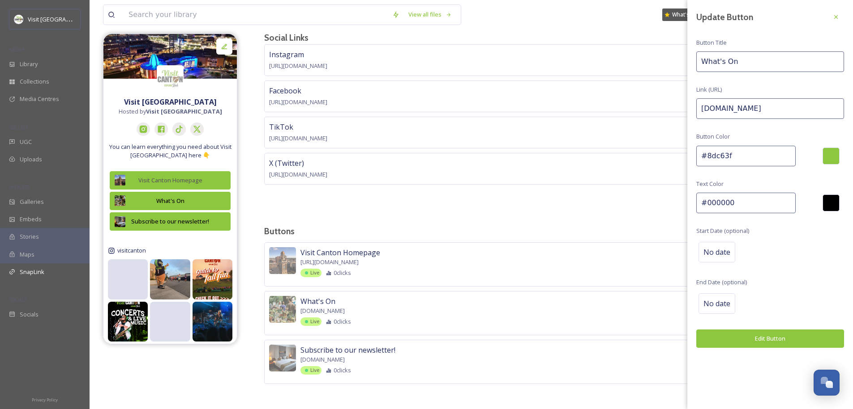
click at [746, 205] on input "#000000" at bounding box center [745, 203] width 99 height 21
drag, startPoint x: 748, startPoint y: 202, endPoint x: 707, endPoint y: 203, distance: 41.2
click at [707, 203] on input "#000000" at bounding box center [745, 203] width 99 height 21
click at [744, 208] on input "#5a5a5a" at bounding box center [745, 203] width 99 height 21
click at [744, 200] on input "#5a5a5a" at bounding box center [745, 203] width 99 height 21
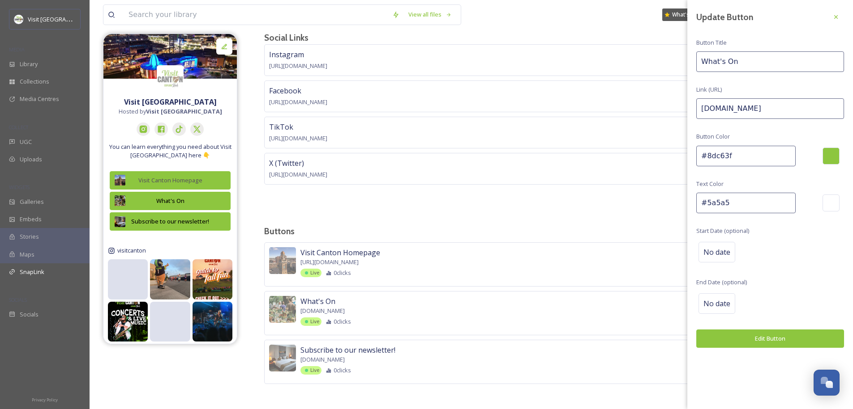
type input "#5a5a5a"
click at [753, 107] on input "[DOMAIN_NAME]" at bounding box center [770, 108] width 148 height 21
click at [747, 69] on input "What's On" at bounding box center [770, 61] width 148 height 21
click at [747, 65] on input "What's On" at bounding box center [770, 61] width 148 height 21
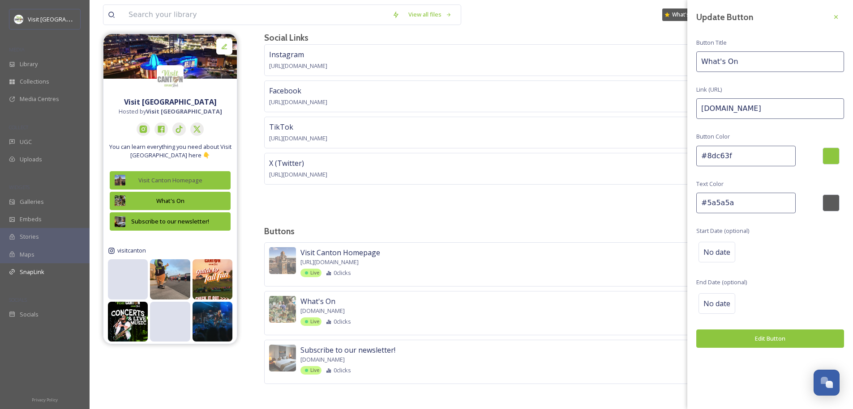
click at [747, 65] on input "What's On" at bounding box center [770, 61] width 148 height 21
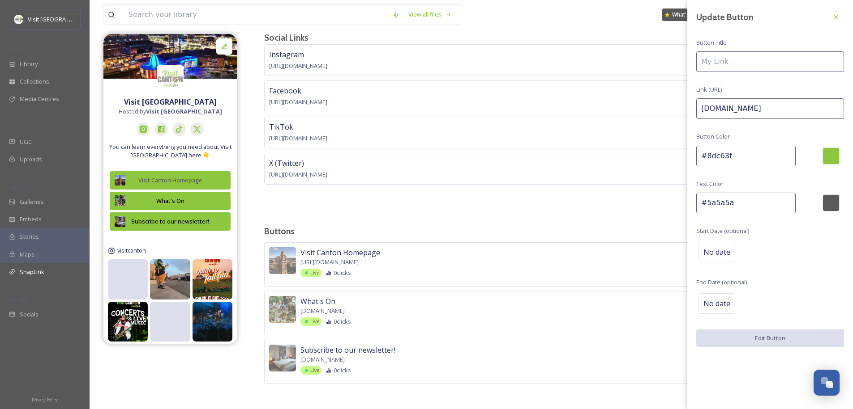
type input "F"
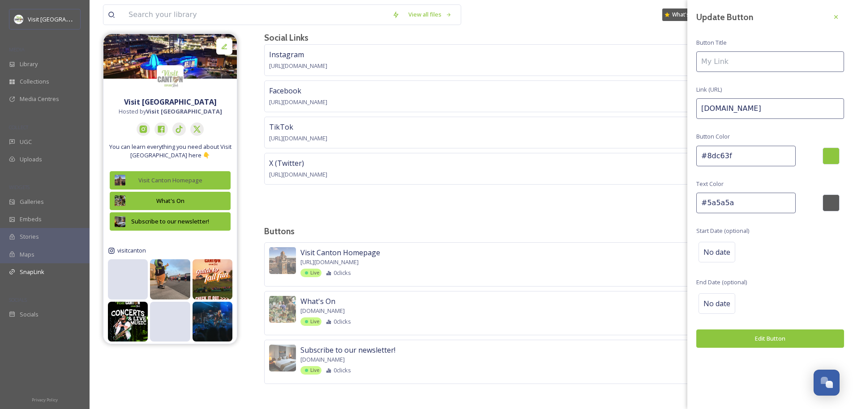
type input "G"
type input "FREE Travel Guide!"
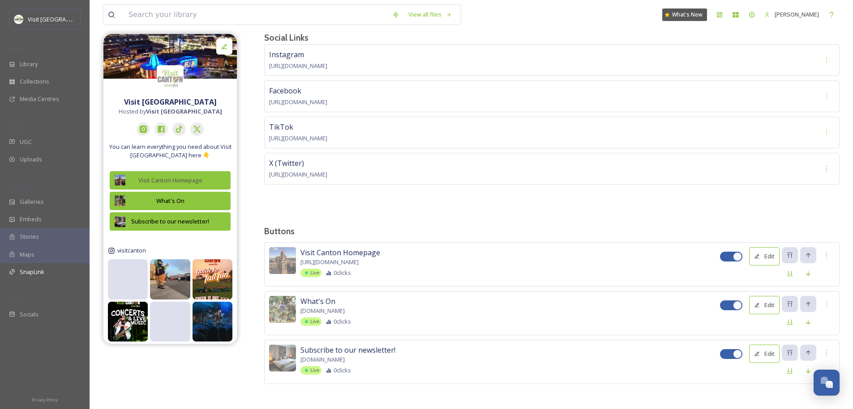
click at [767, 305] on button "Edit" at bounding box center [764, 305] width 30 height 18
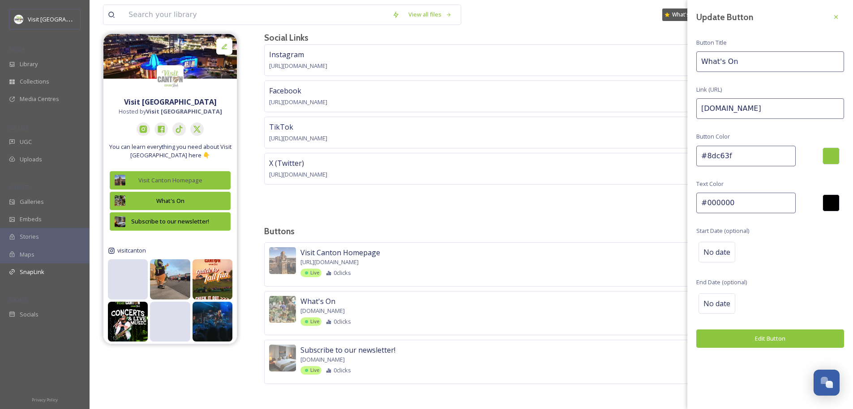
click at [749, 57] on input "What's On" at bounding box center [770, 61] width 148 height 21
type input "FREE Travel Guide"
click at [761, 198] on input "#000000" at bounding box center [745, 203] width 99 height 21
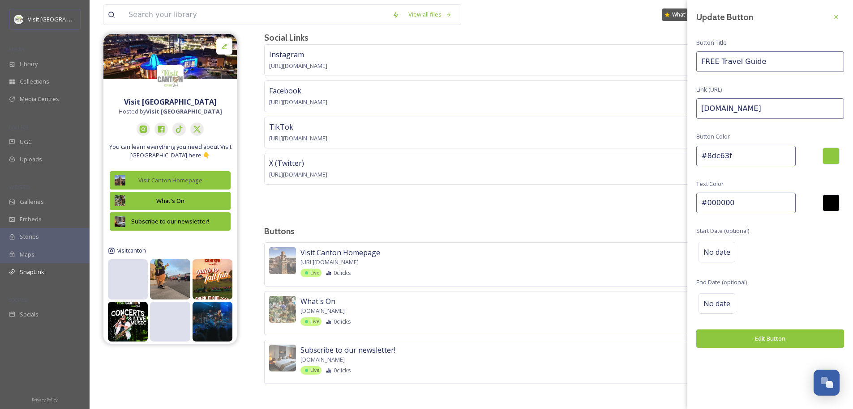
drag, startPoint x: 757, startPoint y: 200, endPoint x: 707, endPoint y: 204, distance: 49.8
click at [707, 204] on input "#000000" at bounding box center [745, 203] width 99 height 21
type input "#5a5a5a"
click at [750, 341] on button "Edit Button" at bounding box center [770, 339] width 148 height 18
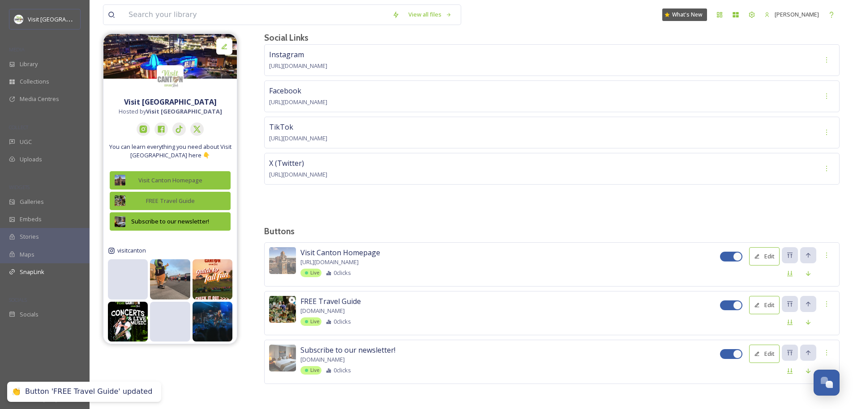
click at [293, 300] on icon at bounding box center [292, 300] width 4 height 4
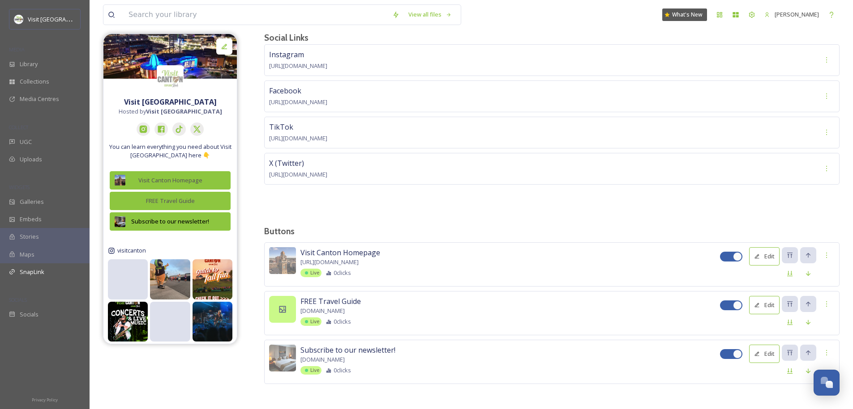
click at [290, 309] on div at bounding box center [282, 309] width 27 height 27
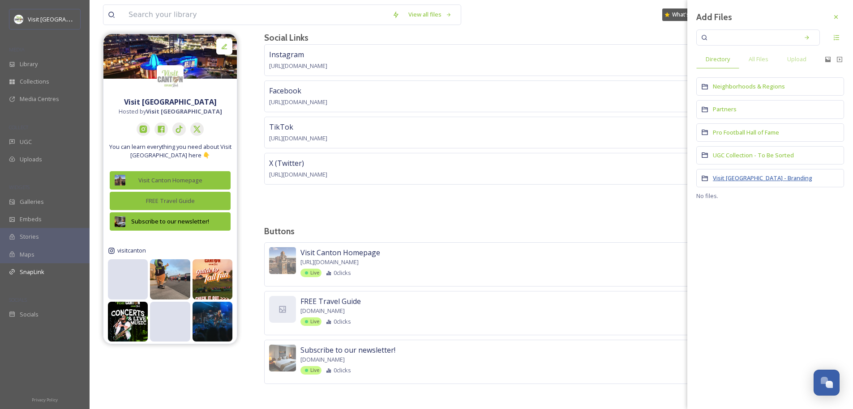
click at [731, 177] on span "Visit [GEOGRAPHIC_DATA] - Branding" at bounding box center [761, 178] width 99 height 8
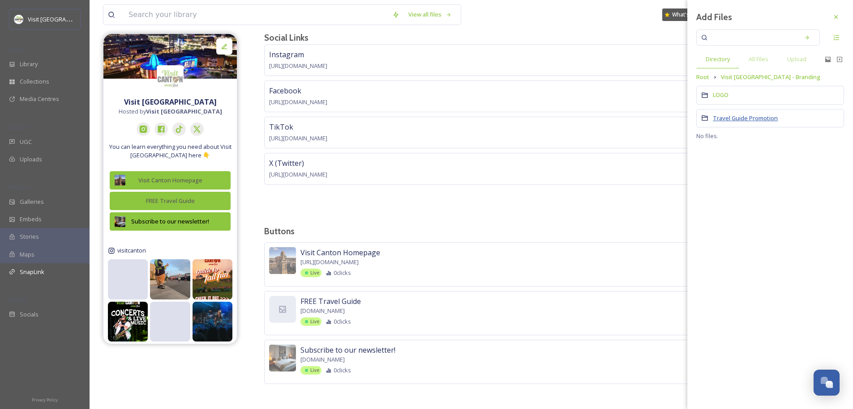
click at [728, 117] on span "Travel Guide Promotion" at bounding box center [744, 118] width 65 height 8
click at [731, 104] on span "2025 - Fall Winter" at bounding box center [735, 104] width 46 height 8
click at [731, 106] on img at bounding box center [720, 119] width 45 height 45
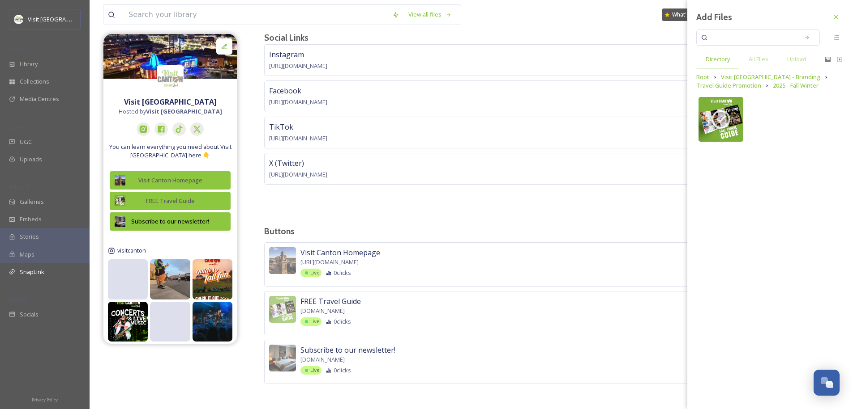
click at [515, 195] on div "Instagram https://www.instagram.com/visitcanton/?hl=en Facebook https://www.fac…" at bounding box center [551, 127] width 575 height 167
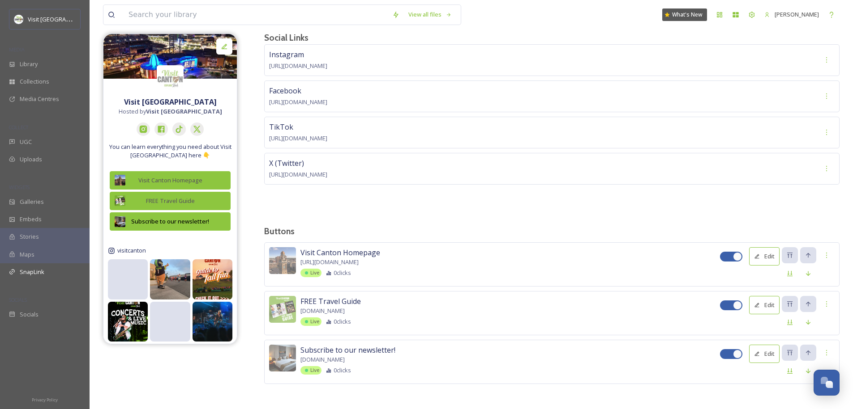
drag, startPoint x: 499, startPoint y: 353, endPoint x: 695, endPoint y: 345, distance: 195.7
click at [499, 353] on div "Subscribe to our newsletter! www.snapsea.io Live 0 clicks" at bounding box center [509, 360] width 419 height 30
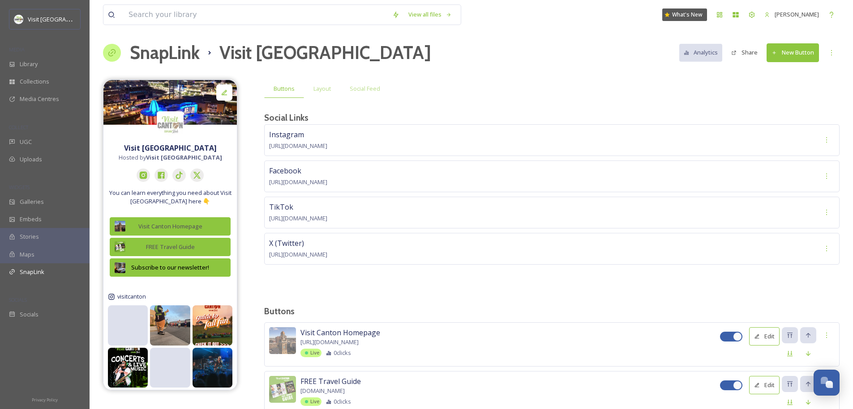
scroll to position [0, 0]
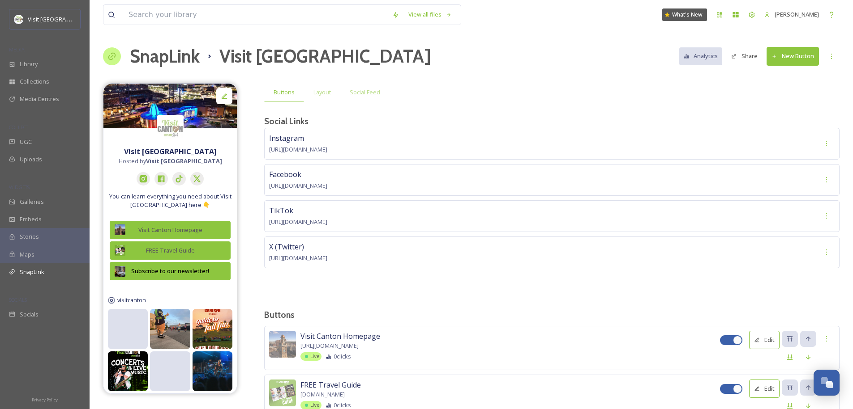
click at [298, 141] on span "Instagram" at bounding box center [286, 138] width 35 height 10
click at [822, 55] on div "SnapLink Visit Canton Analytics Share New Button" at bounding box center [471, 56] width 736 height 27
click at [830, 56] on icon at bounding box center [830, 56] width 7 height 7
click at [814, 90] on span "New Social Link" at bounding box center [813, 93] width 41 height 9
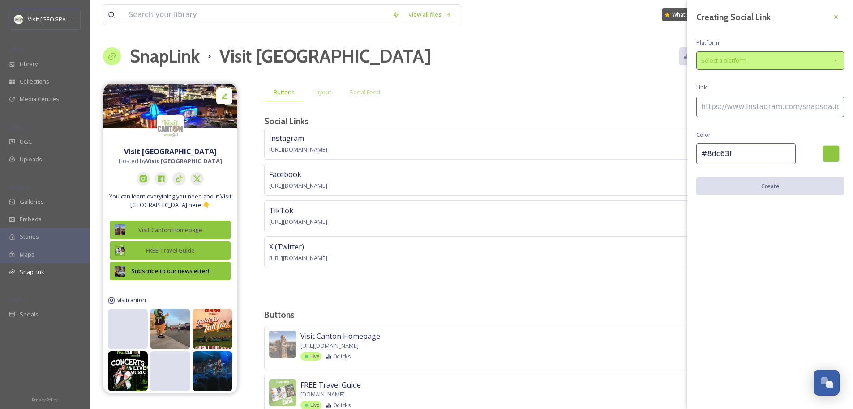
click at [765, 60] on div "Select a platform" at bounding box center [770, 60] width 148 height 18
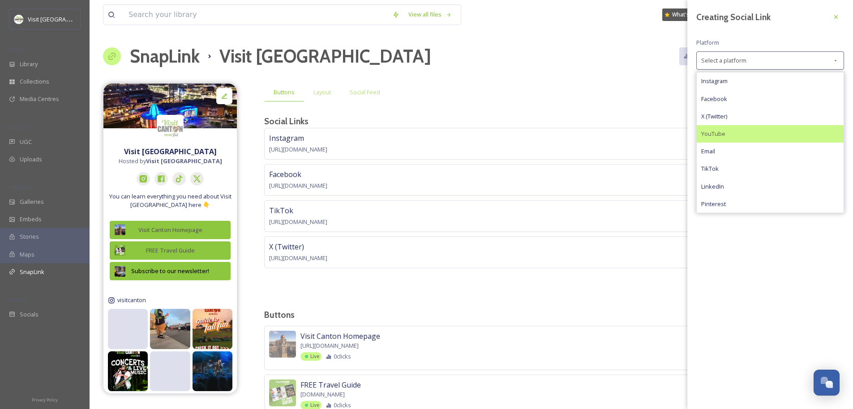
click at [727, 135] on div "YouTube" at bounding box center [769, 133] width 147 height 17
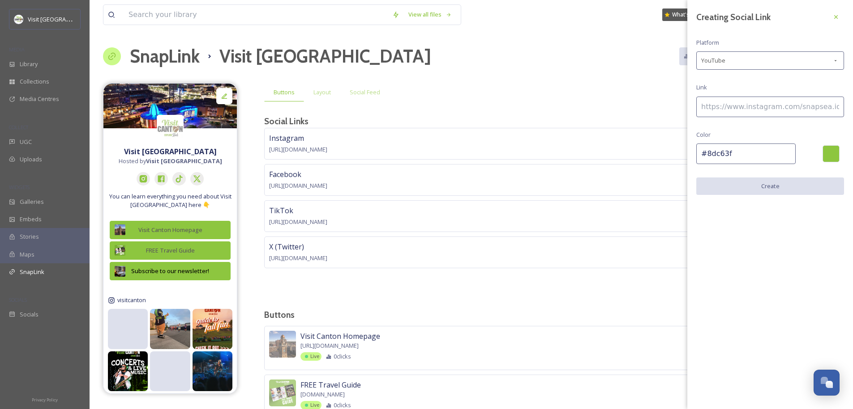
click at [731, 116] on input at bounding box center [770, 107] width 148 height 21
click at [733, 108] on input at bounding box center [770, 107] width 148 height 21
paste input "[URL][DOMAIN_NAME]"
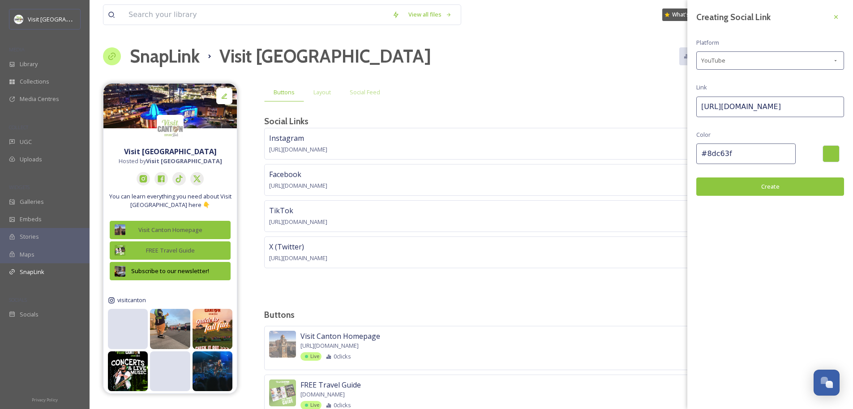
type input "[URL][DOMAIN_NAME]"
click at [756, 188] on button "Create" at bounding box center [770, 187] width 148 height 18
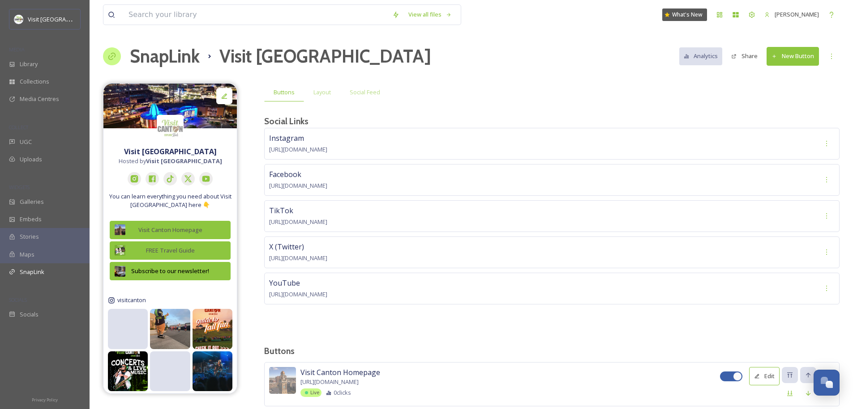
click at [396, 275] on div "YouTube https://www.youtube.com/@Visitcanton" at bounding box center [551, 289] width 575 height 32
click at [388, 245] on div "X (Twitter) https://x.com/VISITCANTON" at bounding box center [551, 253] width 575 height 32
click at [829, 57] on icon at bounding box center [830, 56] width 7 height 7
click at [817, 91] on span "New Social Link" at bounding box center [813, 93] width 41 height 9
click at [634, 89] on div "Buttons Layout Social Feed" at bounding box center [551, 92] width 575 height 18
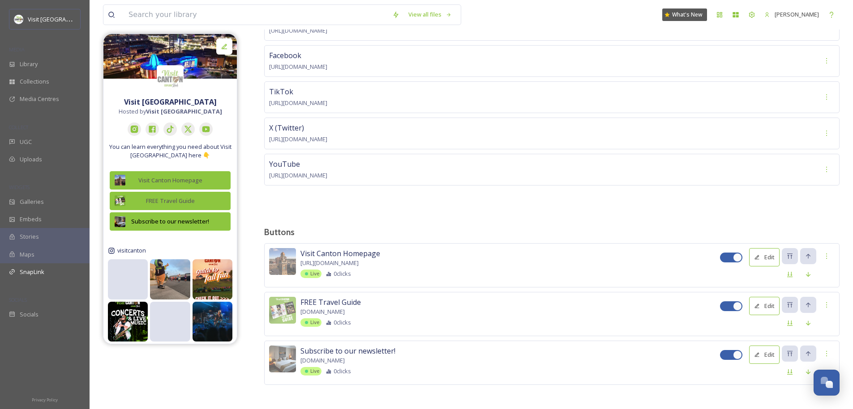
scroll to position [119, 0]
click at [828, 353] on icon at bounding box center [826, 353] width 7 height 7
click at [801, 396] on span "Delete Button" at bounding box center [810, 400] width 37 height 9
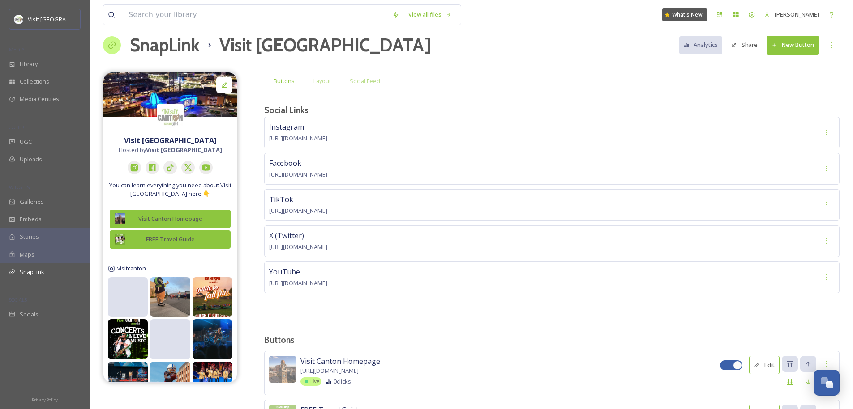
scroll to position [0, 0]
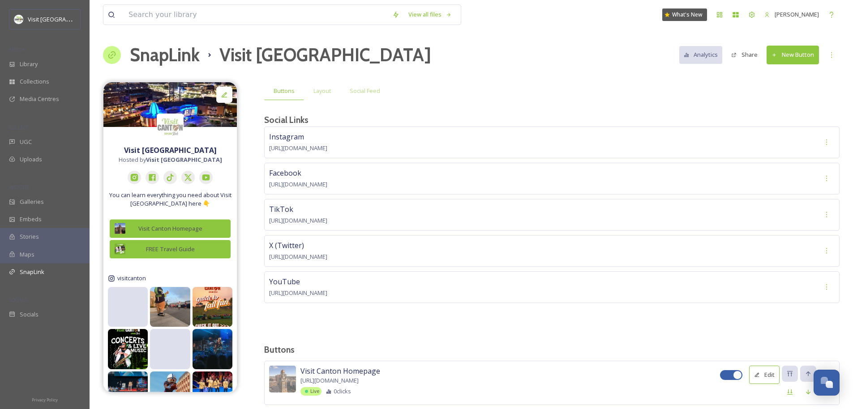
click at [788, 53] on button "New Button" at bounding box center [792, 55] width 52 height 18
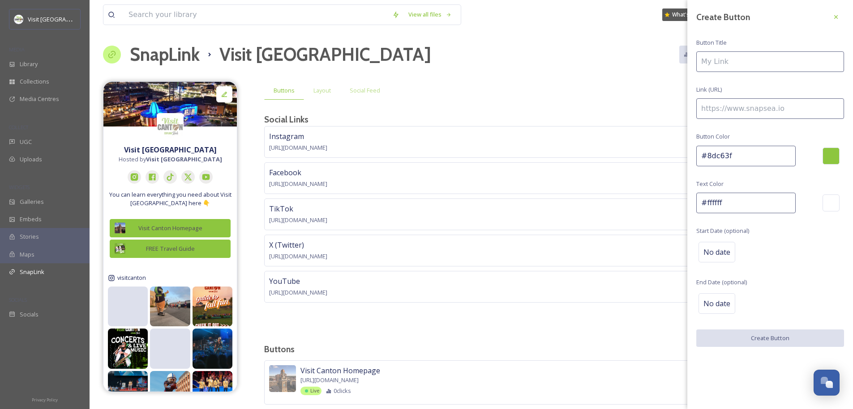
click at [738, 203] on input "#ffffff" at bounding box center [745, 203] width 99 height 21
drag, startPoint x: 730, startPoint y: 202, endPoint x: 706, endPoint y: 205, distance: 24.3
click at [706, 205] on input "#ffffff" at bounding box center [745, 203] width 99 height 21
type input "#5a5a5a"
click at [738, 162] on input "#8dc63f" at bounding box center [745, 156] width 99 height 21
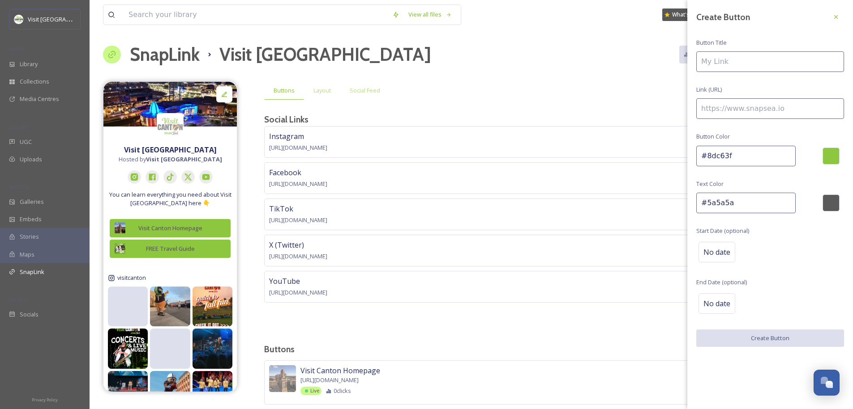
drag, startPoint x: 740, startPoint y: 156, endPoint x: 707, endPoint y: 158, distance: 33.2
click at [707, 158] on input "#8dc63f" at bounding box center [745, 156] width 99 height 21
type input "#B24A83"
click at [735, 199] on input "#5a5a5a" at bounding box center [745, 203] width 99 height 21
drag, startPoint x: 737, startPoint y: 201, endPoint x: 707, endPoint y: 204, distance: 30.1
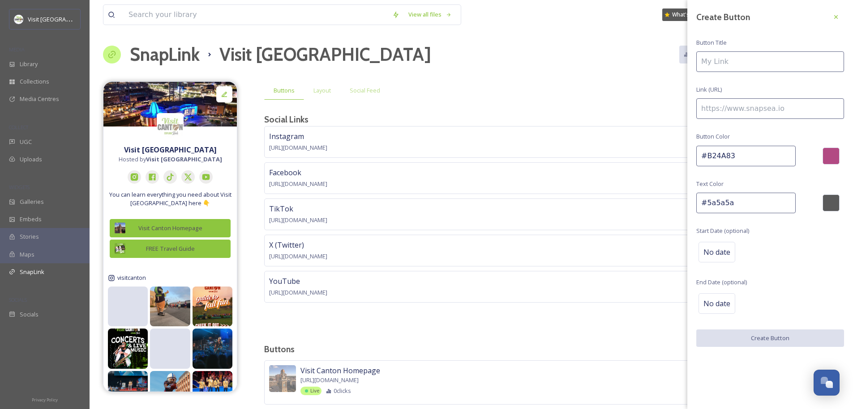
click at [707, 204] on input "#5a5a5a" at bounding box center [745, 203] width 99 height 21
type input "#F1F1F1F1"
click at [763, 271] on div "Create Button Button Title Link (URL) Button Color #B24A83 Text Color #F1F1F1F1…" at bounding box center [770, 178] width 166 height 356
click at [730, 67] on input at bounding box center [770, 61] width 148 height 21
type input "W"
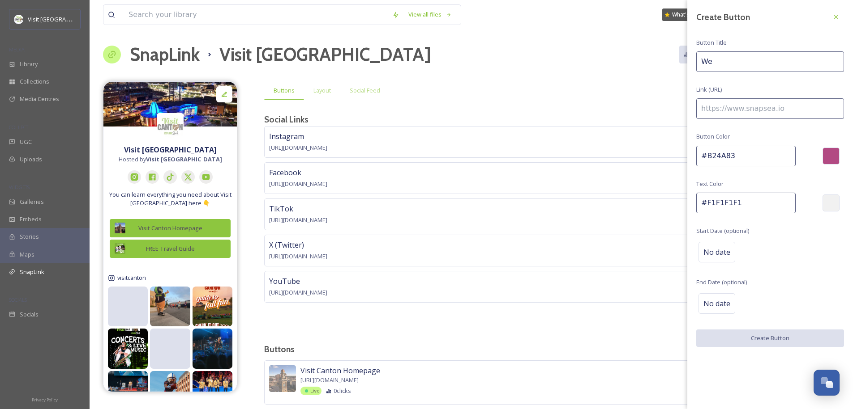
type input "W"
type input "What's Going On This Weekend"
click at [748, 104] on input at bounding box center [770, 108] width 148 height 21
paste input "[URL][DOMAIN_NAME]"
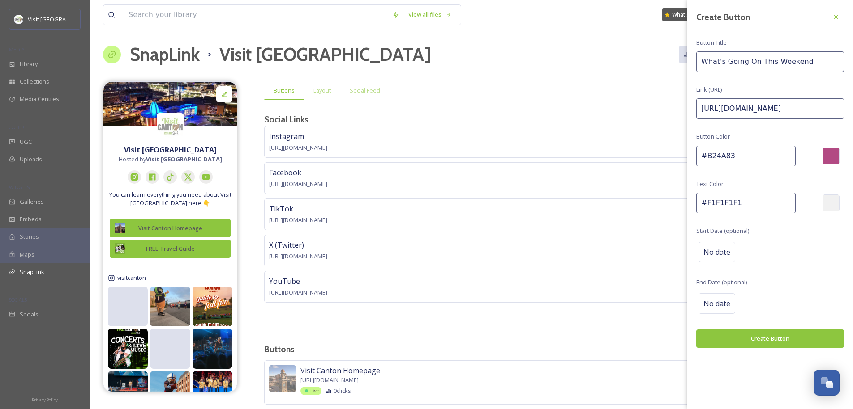
type input "[URL][DOMAIN_NAME]"
click at [763, 333] on button "Create Button" at bounding box center [770, 339] width 148 height 18
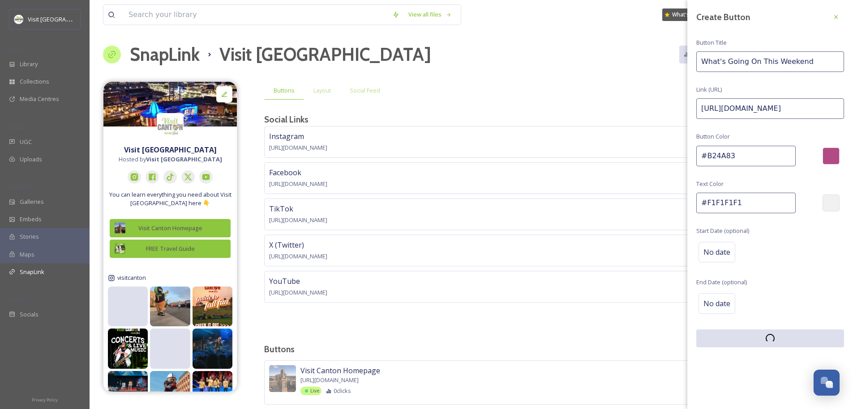
click at [795, 112] on input "[URL][DOMAIN_NAME]" at bounding box center [770, 108] width 148 height 21
drag, startPoint x: 799, startPoint y: 106, endPoint x: 859, endPoint y: 112, distance: 60.2
click at [853, 112] on html "Visit Canton MEDIA Library Collections Media Centres COLLECT UGC Uploads WIDGET…" at bounding box center [426, 239] width 853 height 482
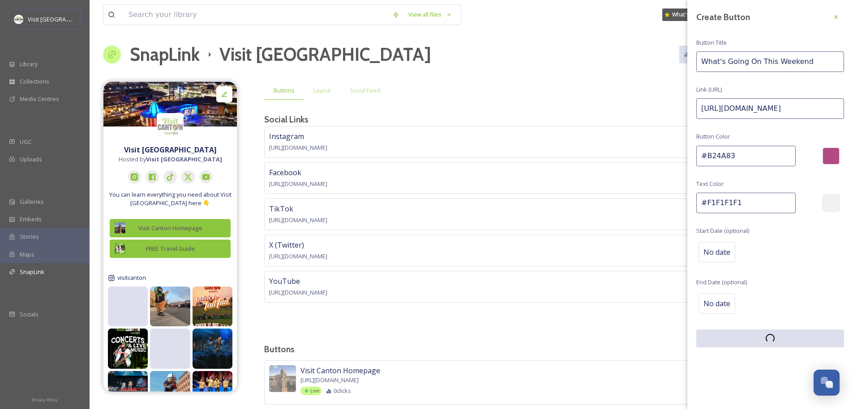
click at [738, 156] on input "#B24A83" at bounding box center [745, 156] width 99 height 21
click at [583, 99] on div "Buttons Layout Social Feed" at bounding box center [551, 90] width 575 height 18
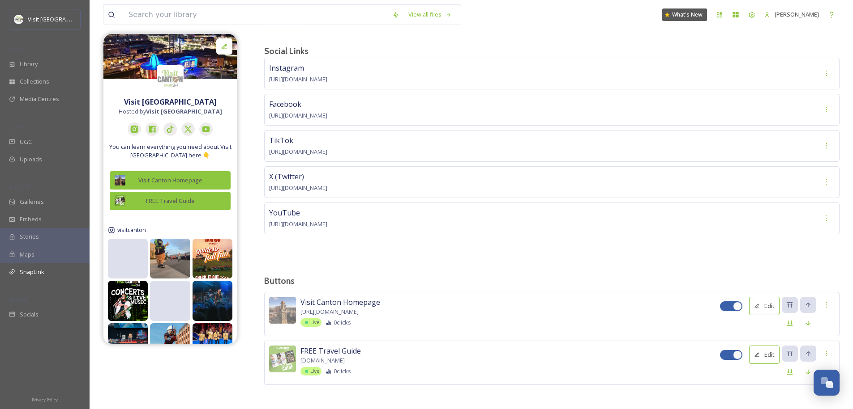
scroll to position [71, 0]
click at [830, 352] on div at bounding box center [826, 353] width 16 height 16
click at [649, 286] on div "Buttons Layout Social Feed Social Links Instagram https://www.instagram.com/vis…" at bounding box center [551, 212] width 575 height 399
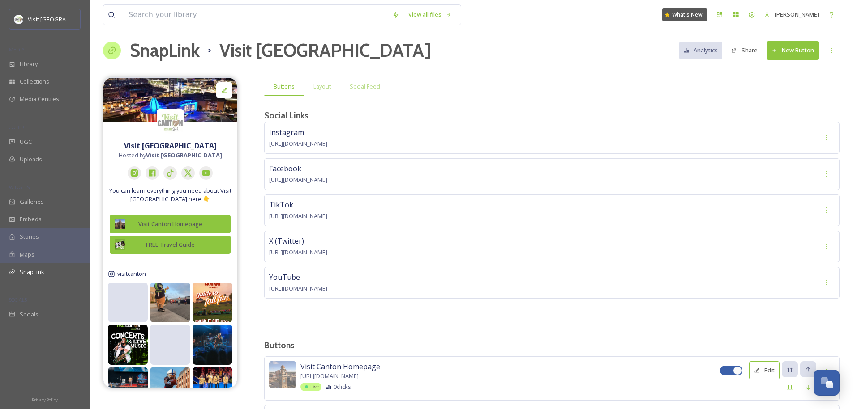
scroll to position [0, 0]
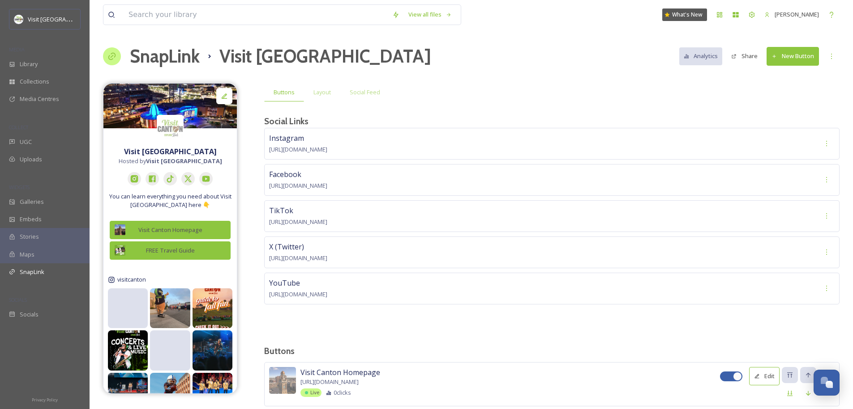
click at [789, 57] on button "New Button" at bounding box center [792, 56] width 52 height 18
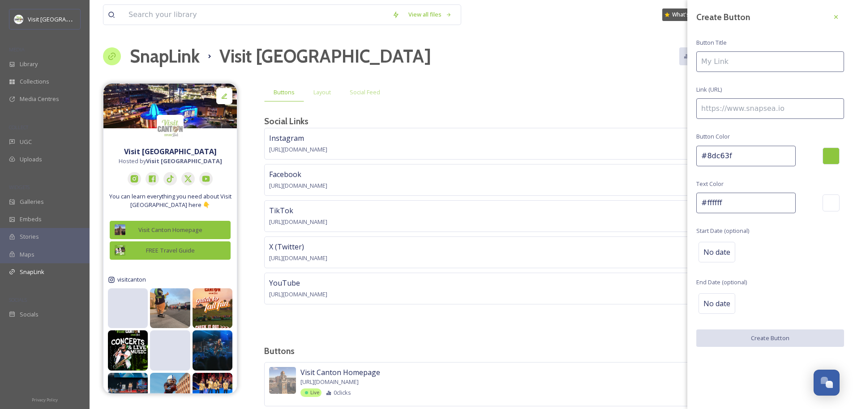
click at [766, 59] on input at bounding box center [770, 61] width 148 height 21
click at [725, 111] on input at bounding box center [770, 108] width 148 height 21
paste input "[URL][DOMAIN_NAME]"
type input "[URL][DOMAIN_NAME]"
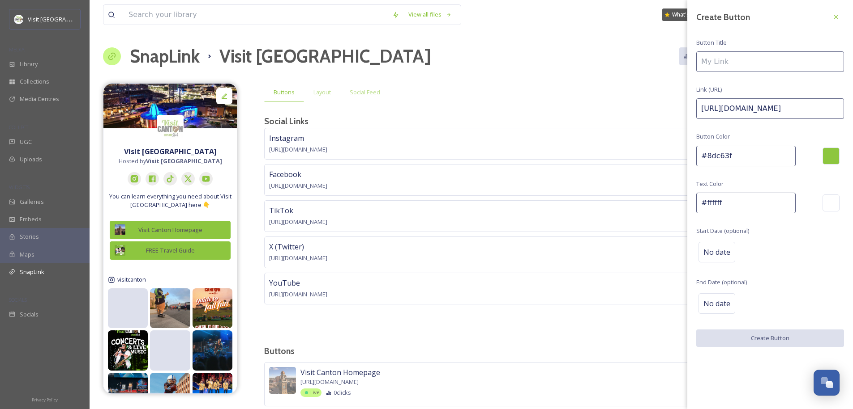
click at [716, 60] on input at bounding box center [770, 61] width 148 height 21
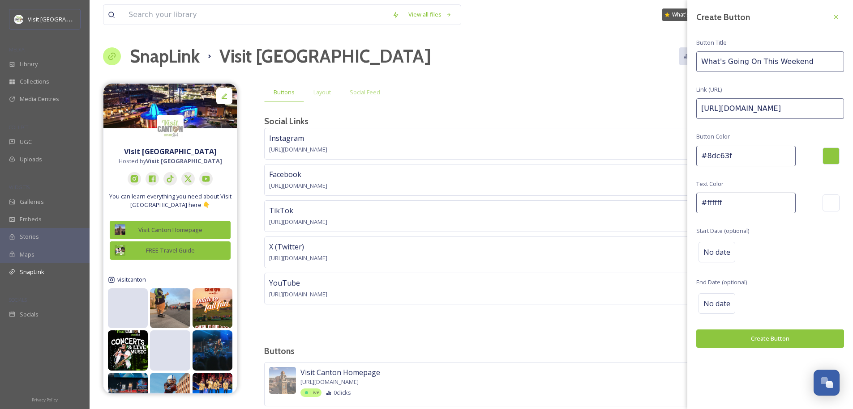
type input "What's Going On This Weekend"
click at [785, 334] on button "Create Button" at bounding box center [770, 339] width 148 height 18
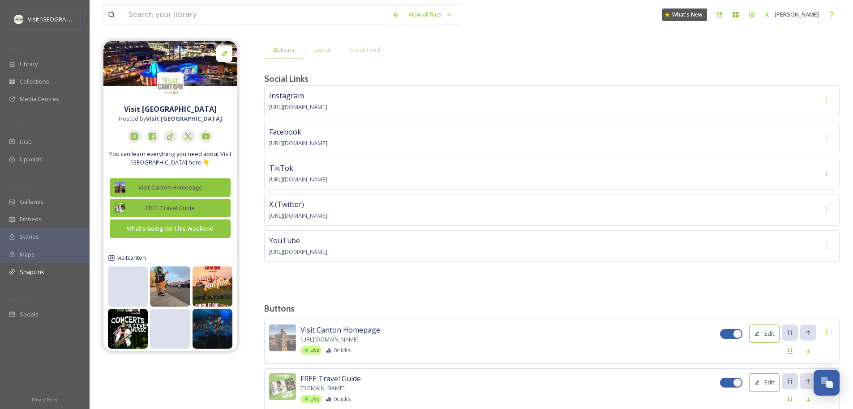
scroll to position [119, 0]
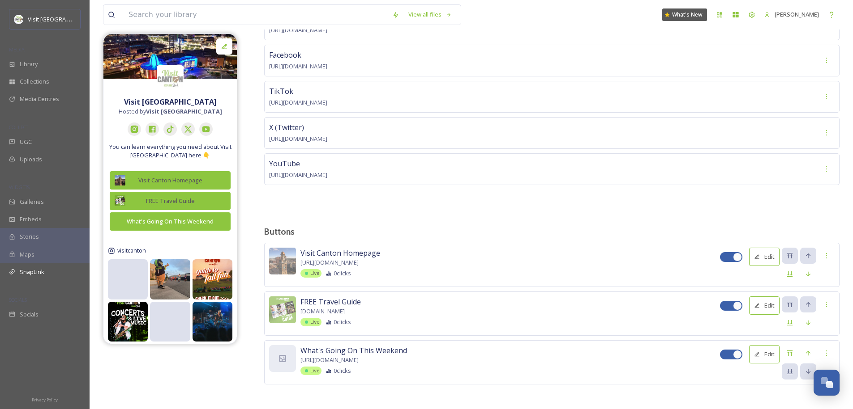
click at [767, 354] on button "Edit" at bounding box center [764, 354] width 30 height 18
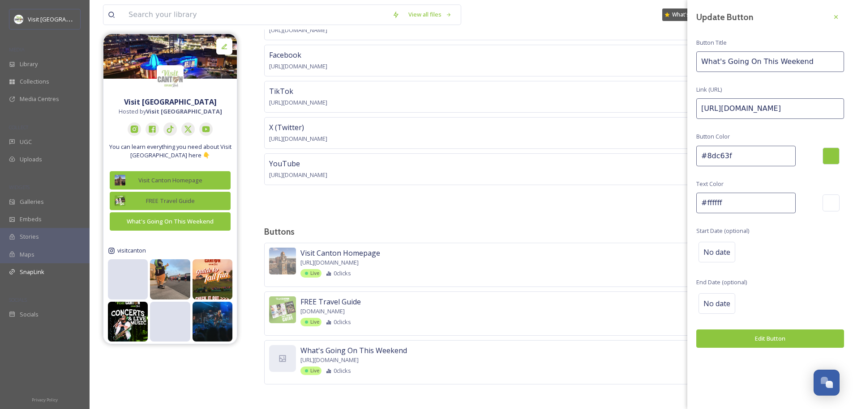
drag, startPoint x: 757, startPoint y: 206, endPoint x: 705, endPoint y: 205, distance: 51.9
click at [705, 205] on input "#ffffff" at bounding box center [745, 203] width 99 height 21
click at [766, 152] on input "#8dc63f" at bounding box center [745, 156] width 99 height 21
drag, startPoint x: 762, startPoint y: 154, endPoint x: 708, endPoint y: 156, distance: 54.6
click at [708, 156] on input "#8dc63f" at bounding box center [745, 156] width 99 height 21
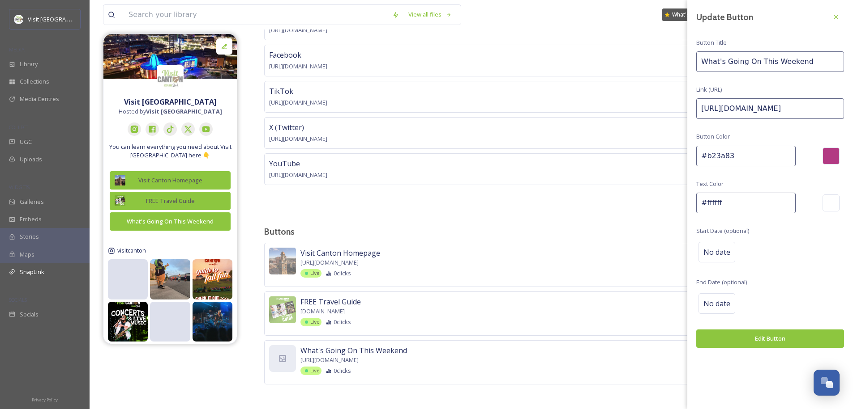
type input "#b23a83"
click at [762, 344] on button "Edit Button" at bounding box center [770, 339] width 148 height 18
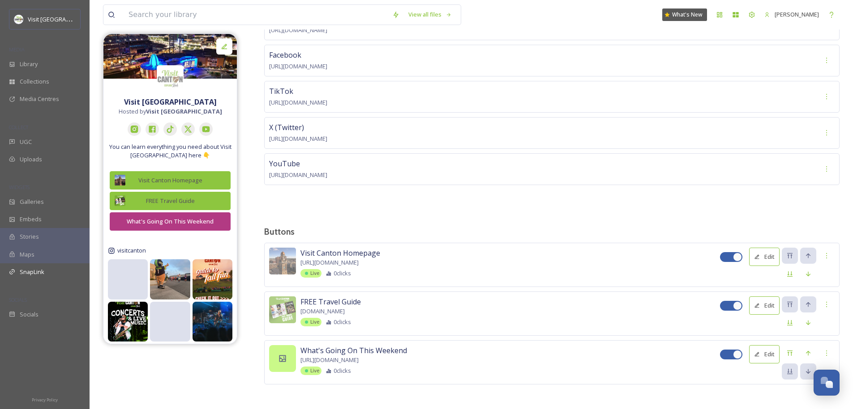
click at [286, 354] on icon at bounding box center [282, 358] width 9 height 9
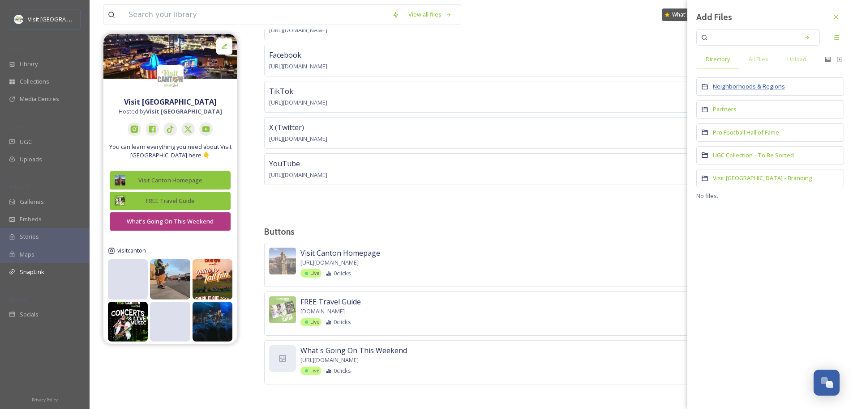
click at [750, 87] on span "Neighborhoods & Regions" at bounding box center [748, 86] width 72 height 8
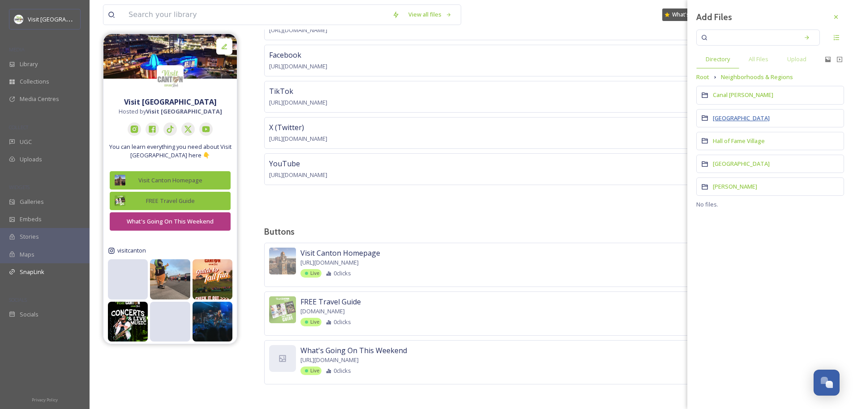
click at [731, 118] on span "[GEOGRAPHIC_DATA]" at bounding box center [740, 118] width 57 height 8
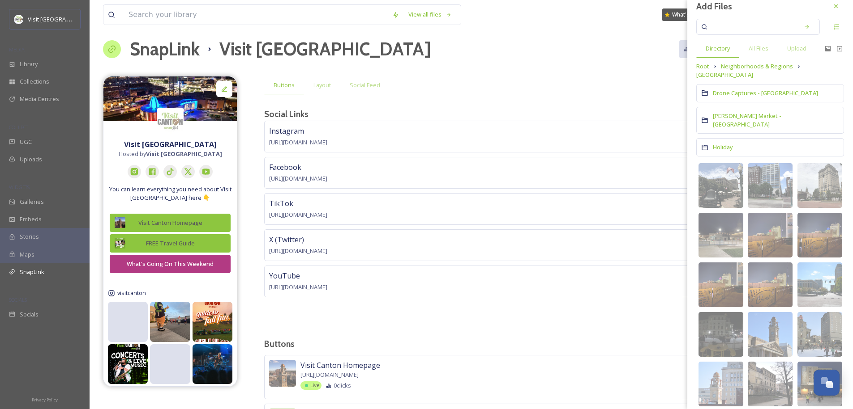
scroll to position [0, 0]
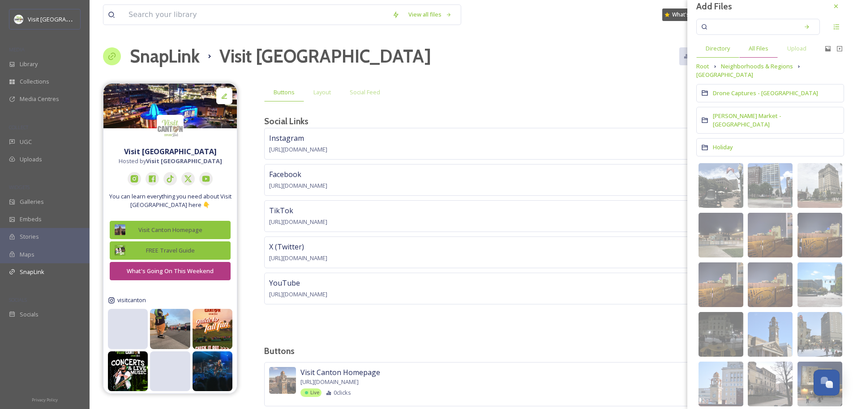
click at [758, 53] on div "All Files" at bounding box center [758, 48] width 38 height 18
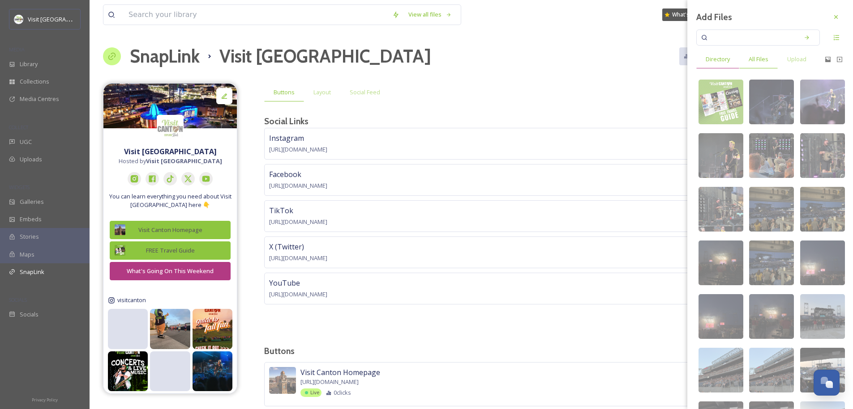
click at [718, 62] on span "Directory" at bounding box center [717, 59] width 24 height 9
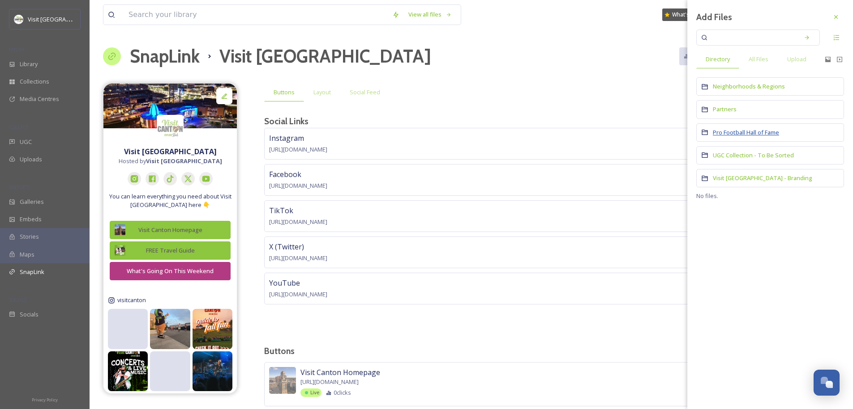
click at [736, 132] on span "Pro Football Hall of Fame" at bounding box center [745, 132] width 66 height 8
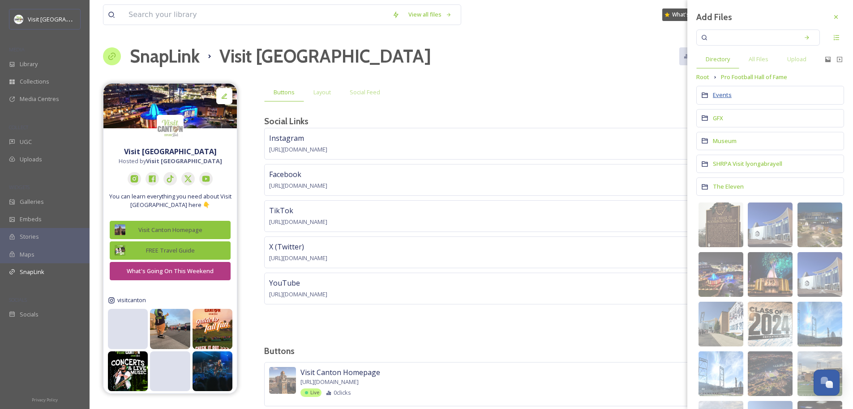
click at [718, 96] on span "Events" at bounding box center [721, 95] width 19 height 8
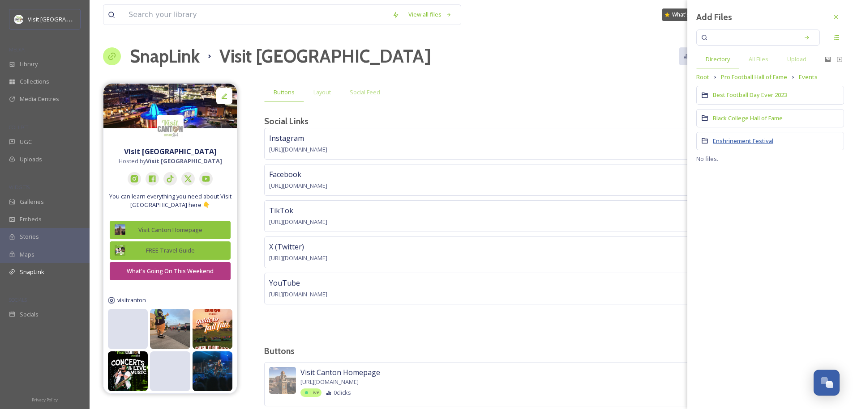
click at [737, 141] on span "Enshrinement Festival" at bounding box center [742, 141] width 60 height 8
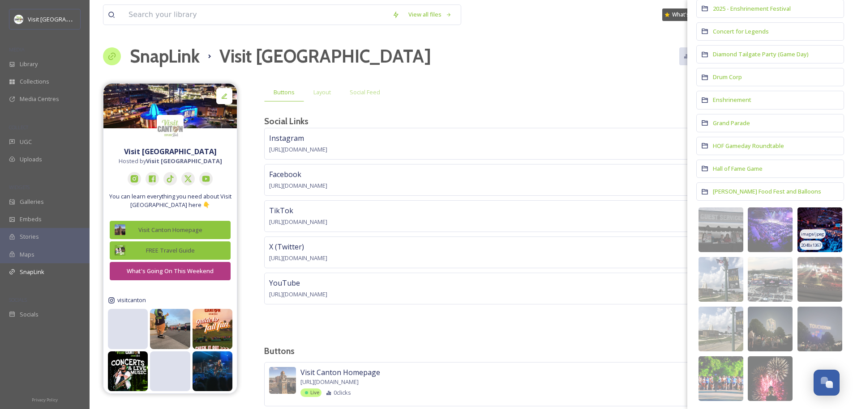
scroll to position [95, 0]
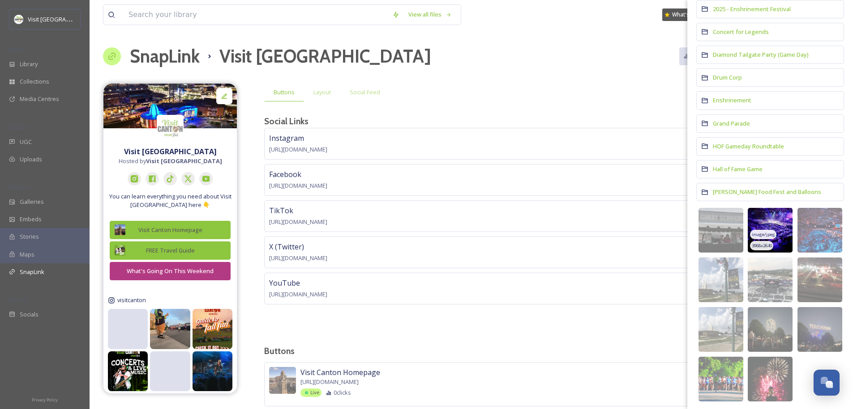
click at [782, 215] on img at bounding box center [769, 230] width 45 height 45
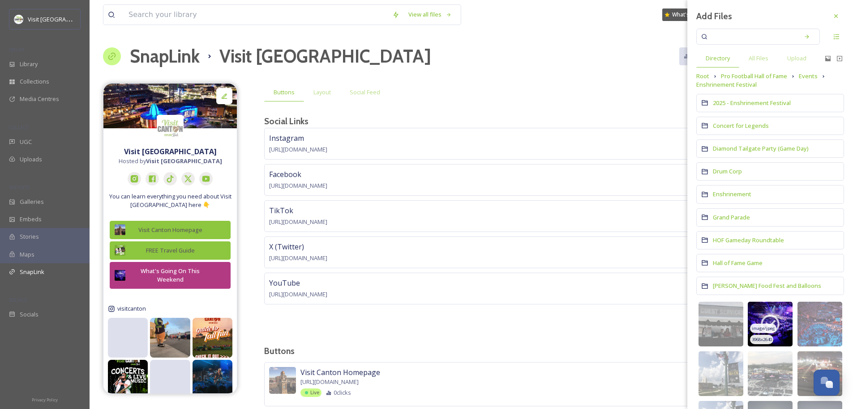
scroll to position [0, 0]
click at [832, 40] on icon at bounding box center [835, 37] width 7 height 7
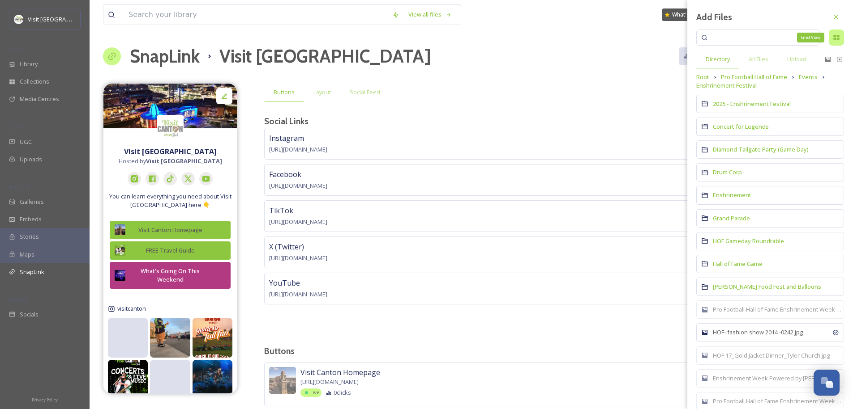
click at [833, 40] on icon at bounding box center [836, 37] width 6 height 5
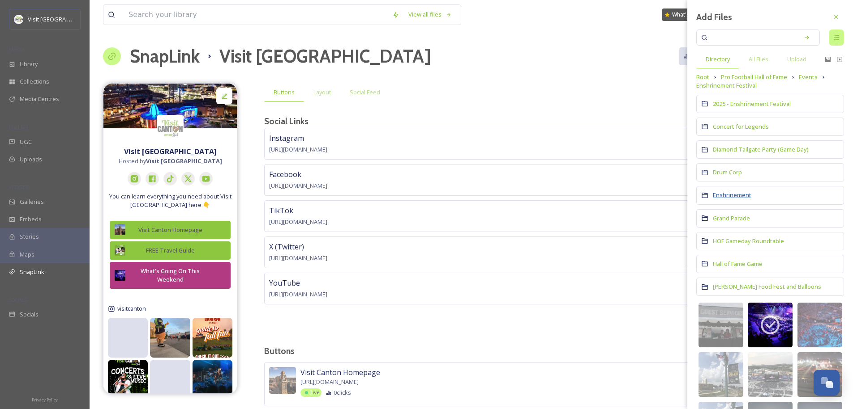
click at [734, 192] on span "Enshrinement" at bounding box center [731, 195] width 38 height 8
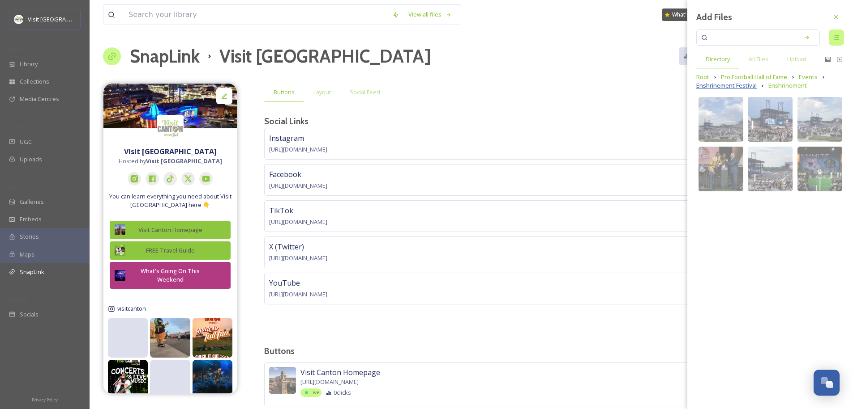
click at [748, 86] on span "Enshrinement Festival" at bounding box center [726, 85] width 60 height 9
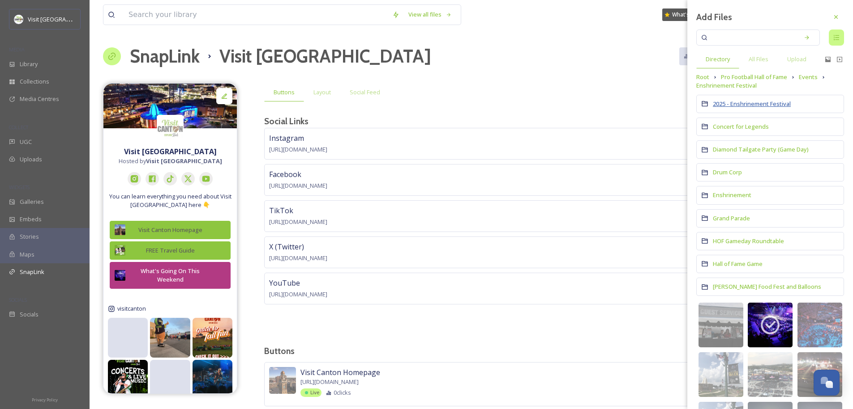
click at [746, 101] on span "2025 - Enshrinement Festival" at bounding box center [751, 104] width 78 height 8
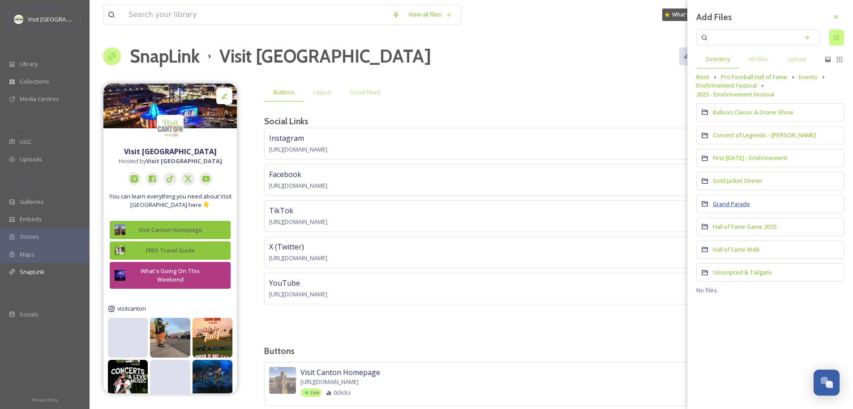
click at [742, 203] on span "Grand Parade" at bounding box center [730, 204] width 37 height 8
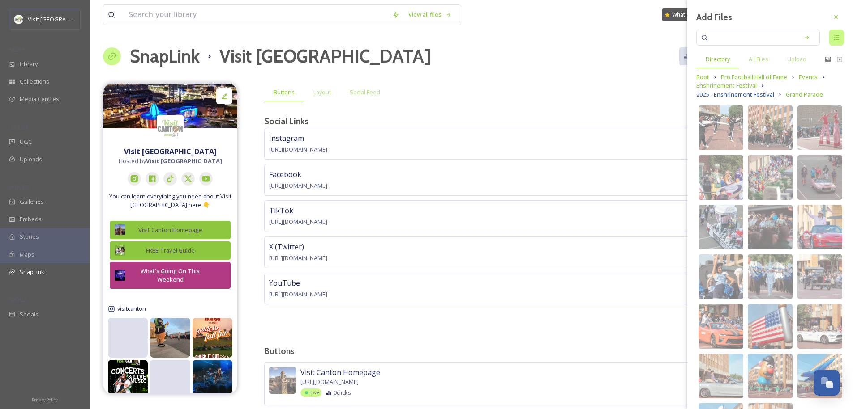
click at [739, 93] on span "2025 - Enshrinement Festival" at bounding box center [735, 94] width 78 height 9
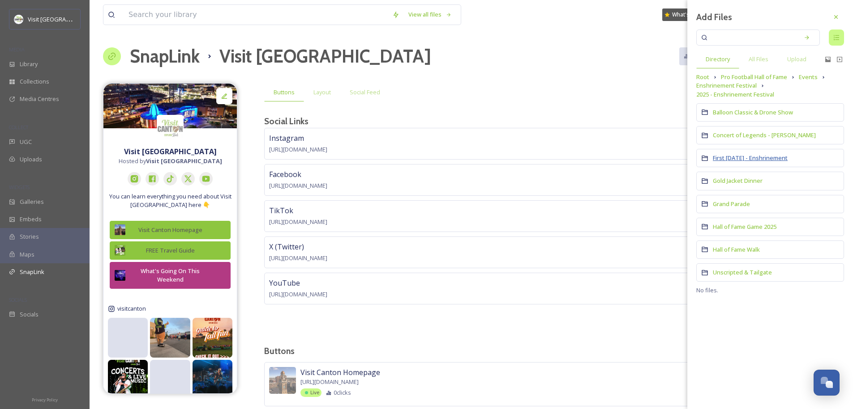
click at [738, 159] on span "First [DATE] - Enshrinement" at bounding box center [749, 158] width 75 height 8
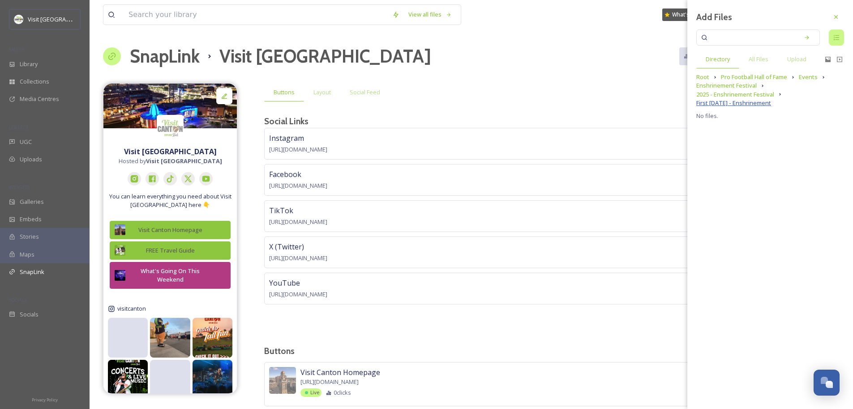
click at [760, 100] on span "First [DATE] - Enshrinement" at bounding box center [733, 103] width 75 height 9
click at [761, 95] on span "2025 - Enshrinement Festival" at bounding box center [735, 94] width 78 height 9
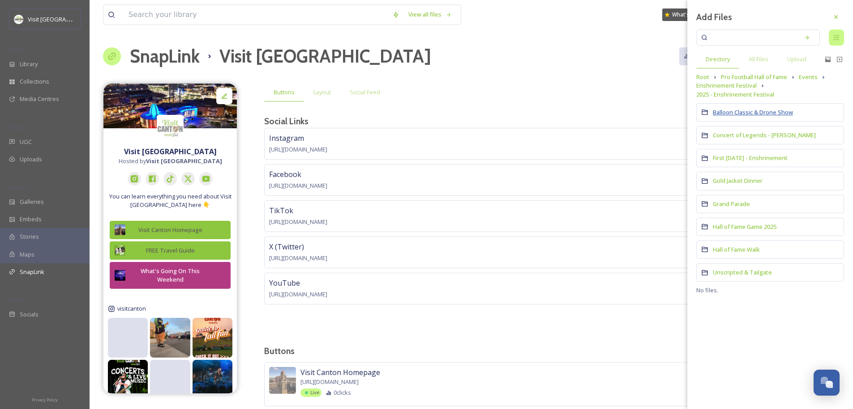
click at [753, 114] on span "Balloon Classic & Drone Show" at bounding box center [752, 112] width 80 height 8
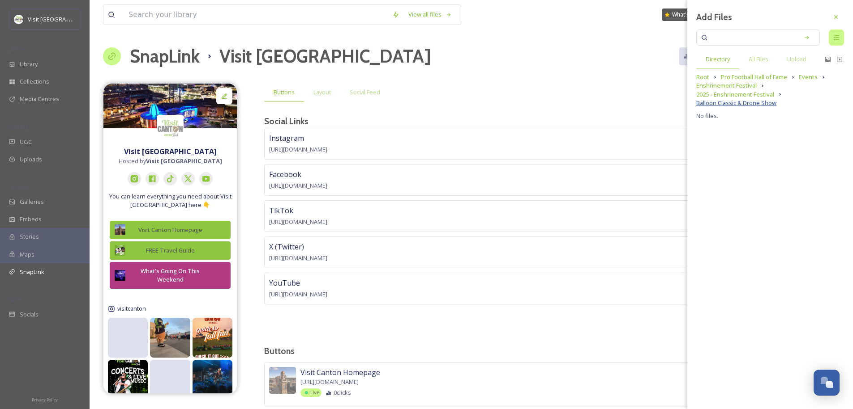
click at [755, 100] on span "Balloon Classic & Drone Show" at bounding box center [736, 103] width 80 height 9
click at [756, 93] on span "2025 - Enshrinement Festival" at bounding box center [735, 94] width 78 height 9
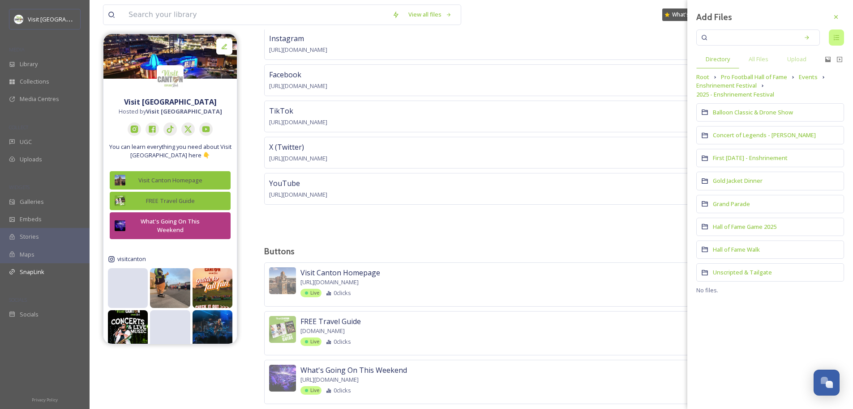
scroll to position [119, 0]
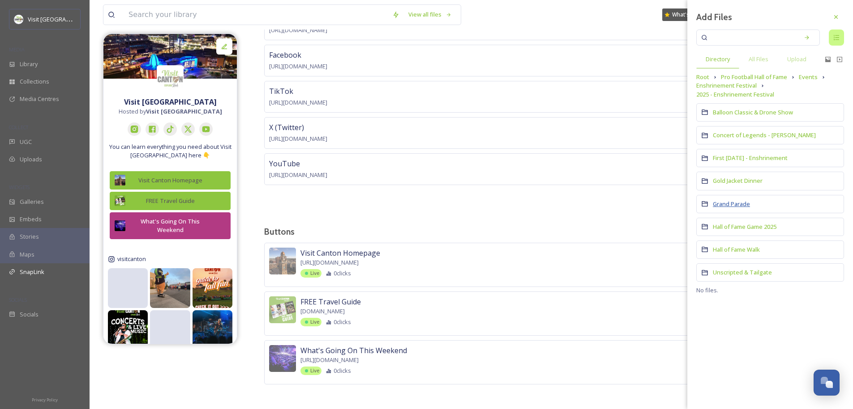
click at [739, 204] on span "Grand Parade" at bounding box center [730, 204] width 37 height 8
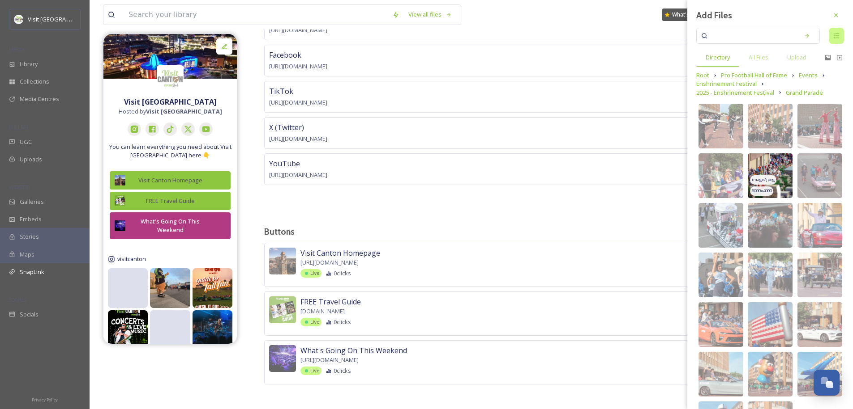
scroll to position [0, 0]
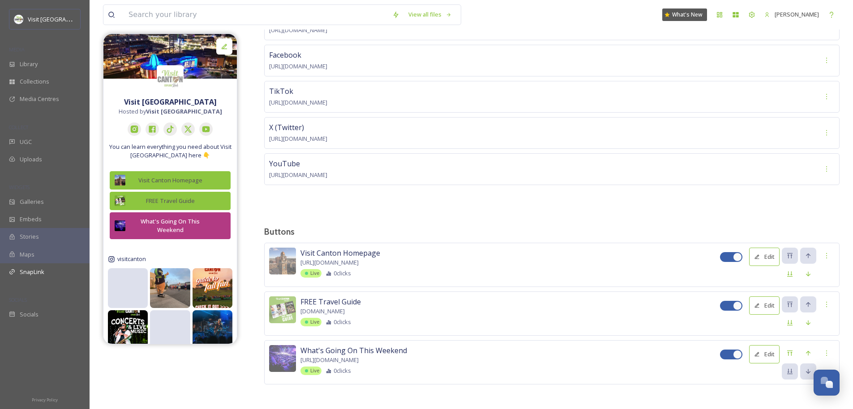
click at [580, 208] on div "Instagram https://www.instagram.com/visitcanton/?hl=en Facebook https://www.fac…" at bounding box center [551, 111] width 575 height 204
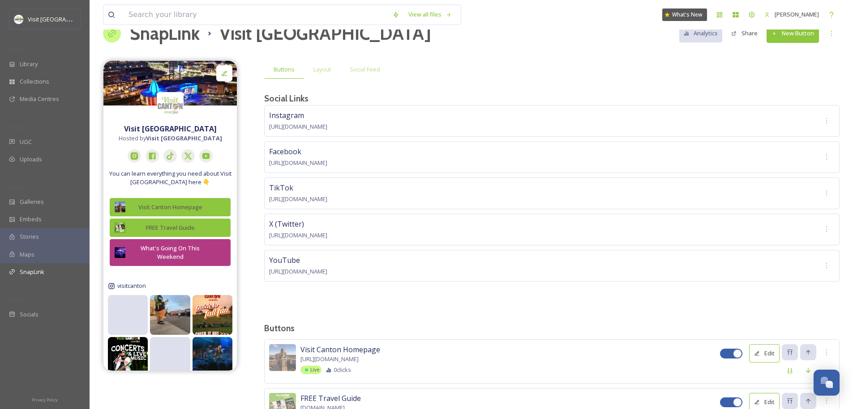
scroll to position [119, 0]
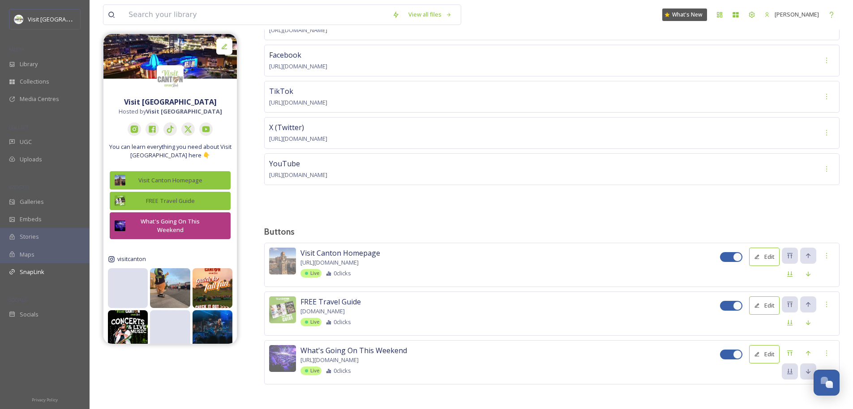
click at [576, 217] on div "Buttons Layout Social Feed Social Links Instagram https://www.instagram.com/vis…" at bounding box center [551, 188] width 575 height 448
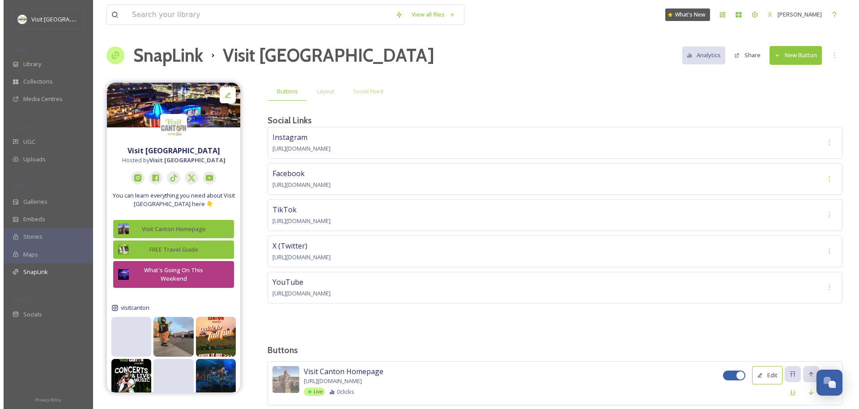
scroll to position [0, 0]
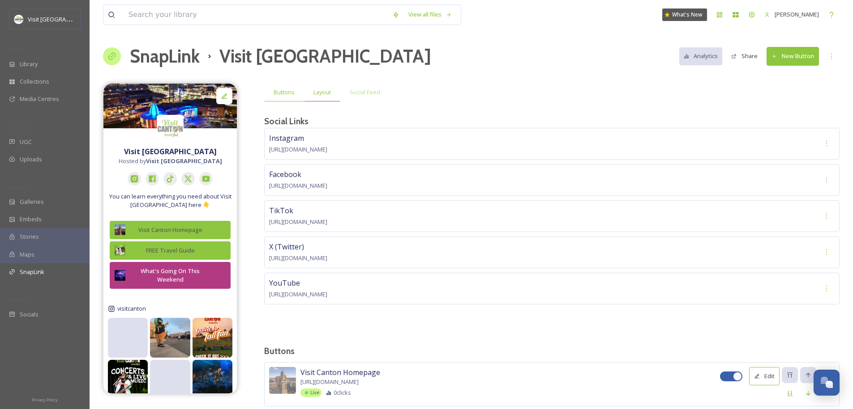
click at [331, 92] on span "Layout" at bounding box center [321, 92] width 17 height 9
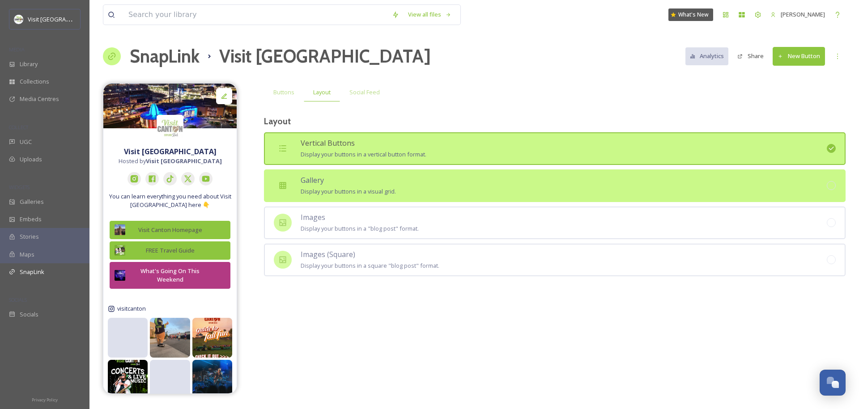
click at [353, 188] on span "Display your buttons in a visual grid." at bounding box center [348, 192] width 95 height 8
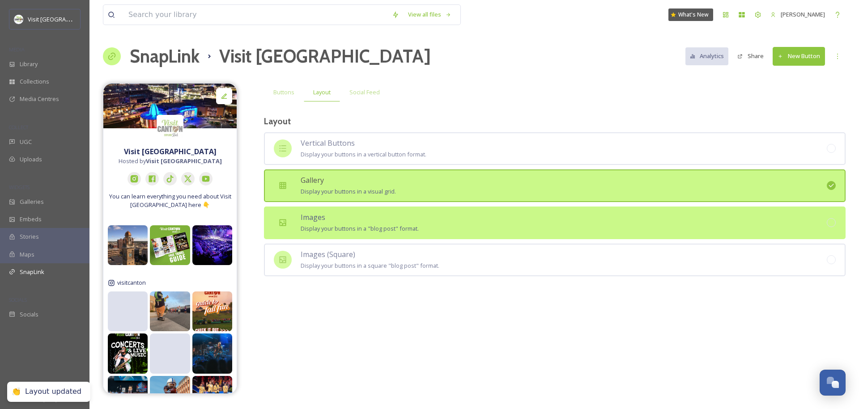
click at [357, 222] on div "Images Display your buttons in a "blog post" format." at bounding box center [360, 223] width 118 height 22
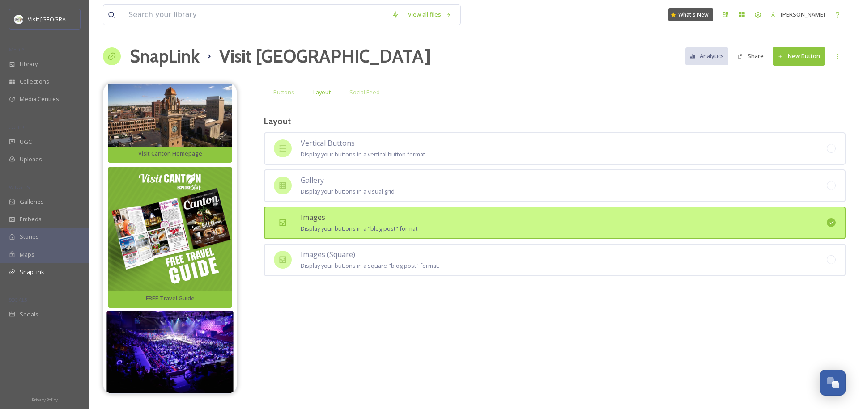
scroll to position [144, 0]
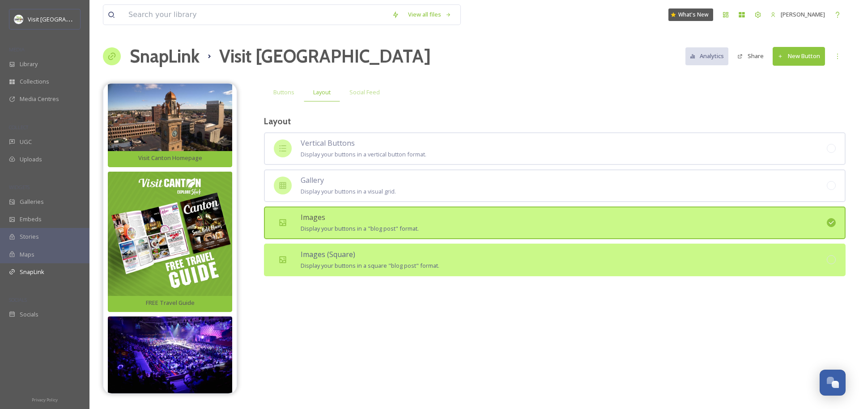
click at [354, 256] on div "Images (Square) Display your buttons in a square "blog post" format." at bounding box center [370, 260] width 139 height 22
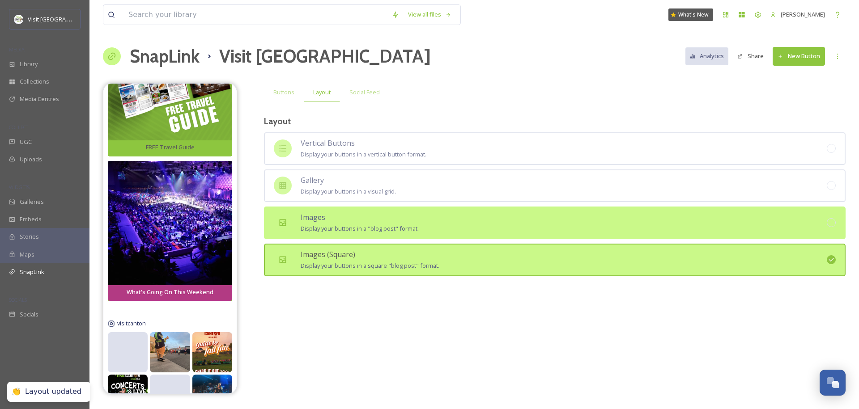
click at [355, 215] on div "Images Display your buttons in a "blog post" format." at bounding box center [360, 223] width 118 height 22
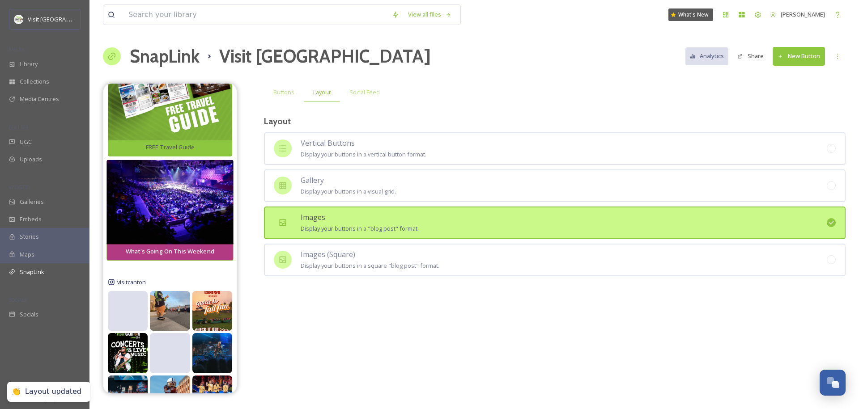
scroll to position [302, 0]
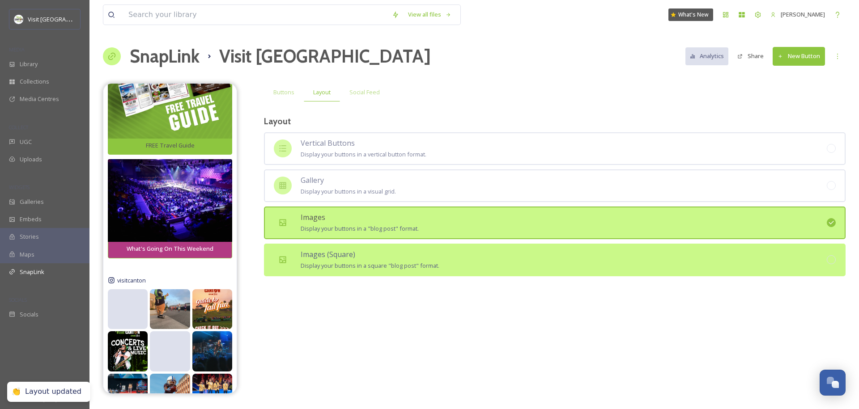
click at [376, 257] on div "Images (Square) Display your buttons in a square "blog post" format." at bounding box center [370, 260] width 139 height 22
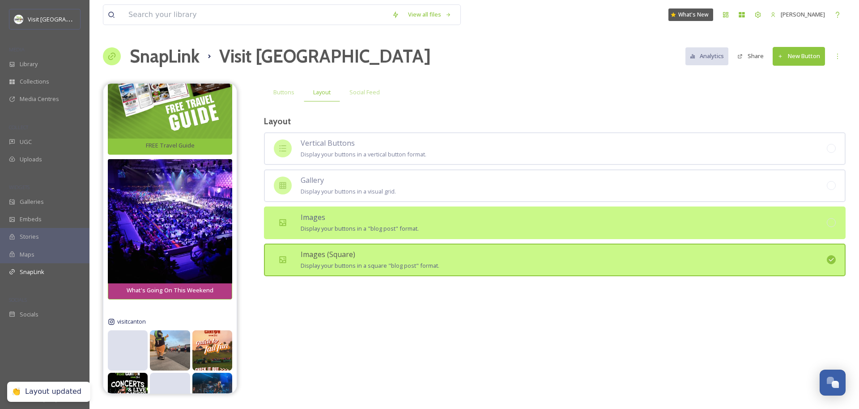
click at [375, 216] on div "Images Display your buttons in a "blog post" format." at bounding box center [360, 223] width 118 height 22
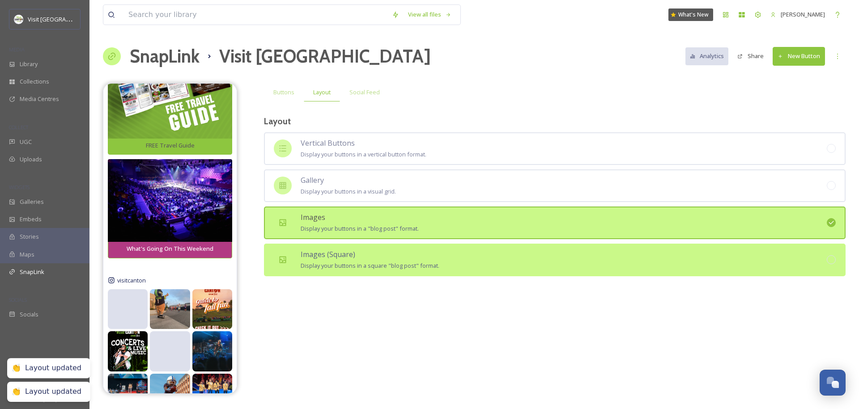
click at [369, 256] on div "Images (Square) Display your buttons in a square "blog post" format." at bounding box center [370, 260] width 139 height 22
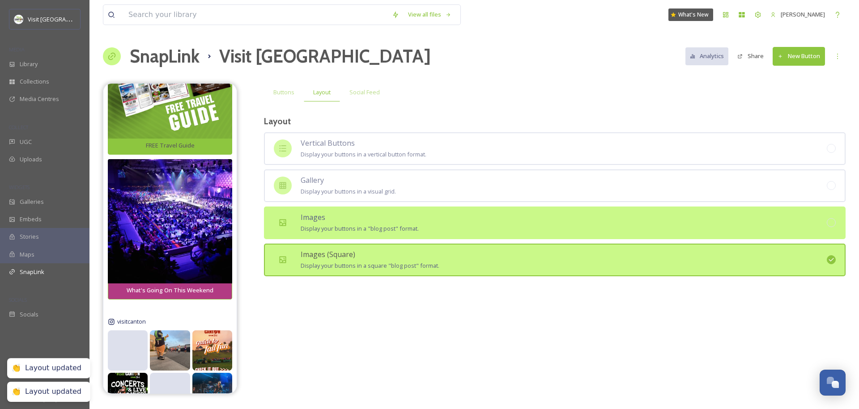
click at [372, 218] on div "Images Display your buttons in a "blog post" format." at bounding box center [360, 223] width 118 height 22
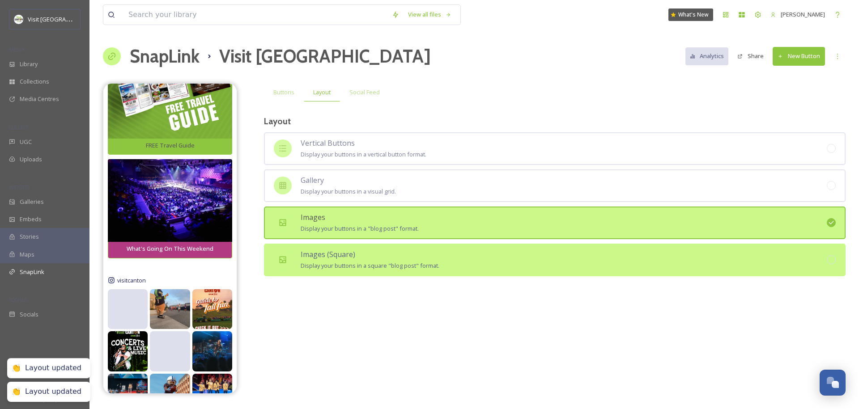
click at [373, 246] on div "Images (Square) Display your buttons in a square "blog post" format." at bounding box center [555, 260] width 582 height 33
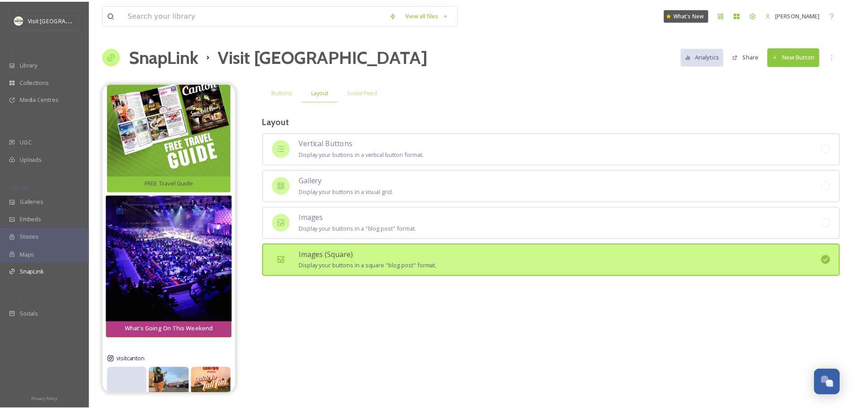
scroll to position [320, 0]
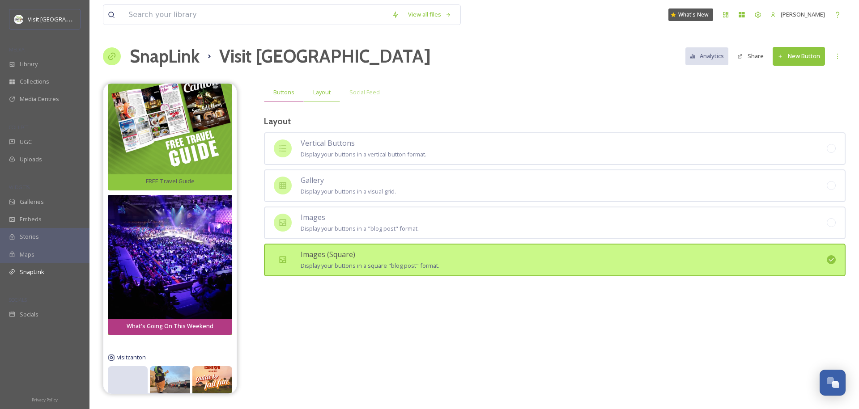
click at [271, 99] on div "Buttons" at bounding box center [284, 92] width 40 height 18
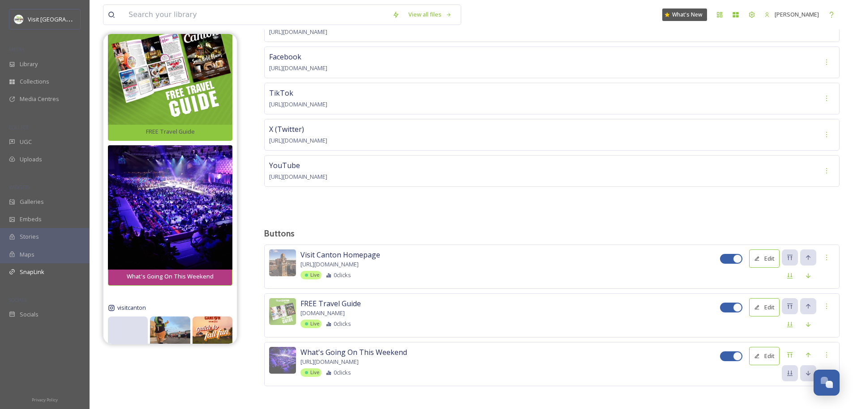
scroll to position [119, 0]
click at [761, 253] on button "Edit" at bounding box center [764, 257] width 30 height 18
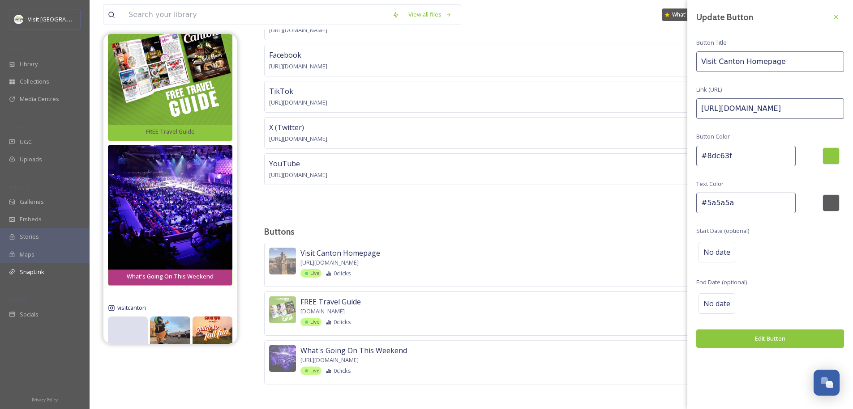
drag, startPoint x: 733, startPoint y: 207, endPoint x: 707, endPoint y: 206, distance: 26.0
click at [707, 206] on input "#5a5a5a" at bounding box center [745, 203] width 99 height 21
type input "#fafafa"
click at [751, 341] on button "Edit Button" at bounding box center [770, 339] width 148 height 18
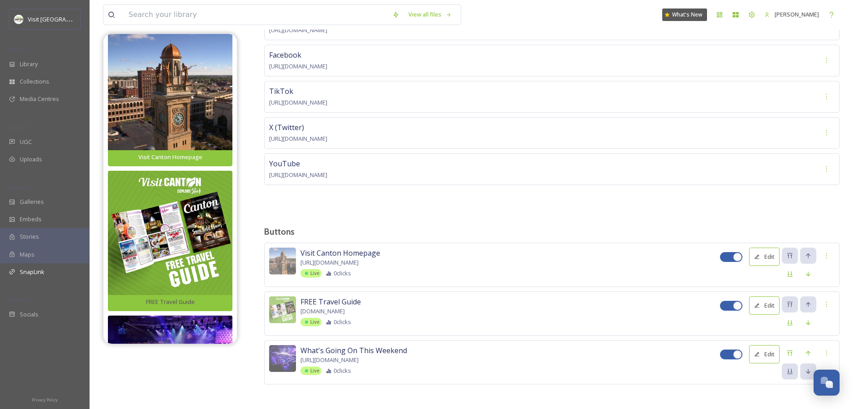
click at [767, 304] on button "Edit" at bounding box center [764, 306] width 30 height 18
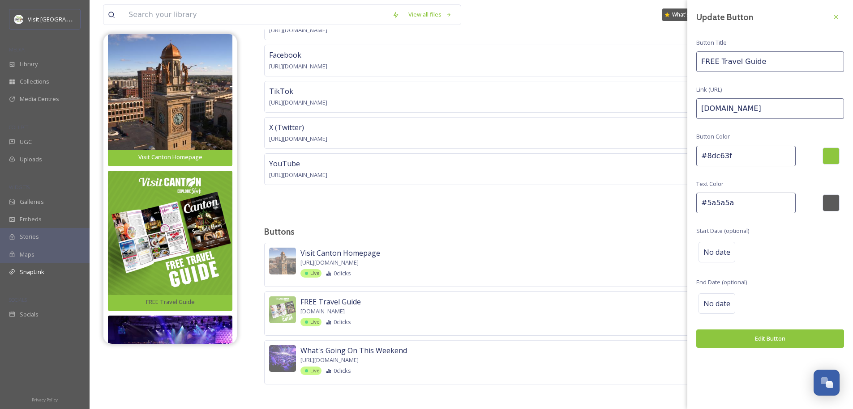
click at [703, 61] on input "FREE Travel Guide" at bounding box center [770, 61] width 148 height 21
click at [752, 59] on input "Get your FREE Travel Guide" at bounding box center [770, 61] width 148 height 21
type input "Get your FREE Travel Guide"
drag, startPoint x: 764, startPoint y: 204, endPoint x: 707, endPoint y: 203, distance: 57.7
click at [707, 203] on input "#5a5a5a" at bounding box center [745, 203] width 99 height 21
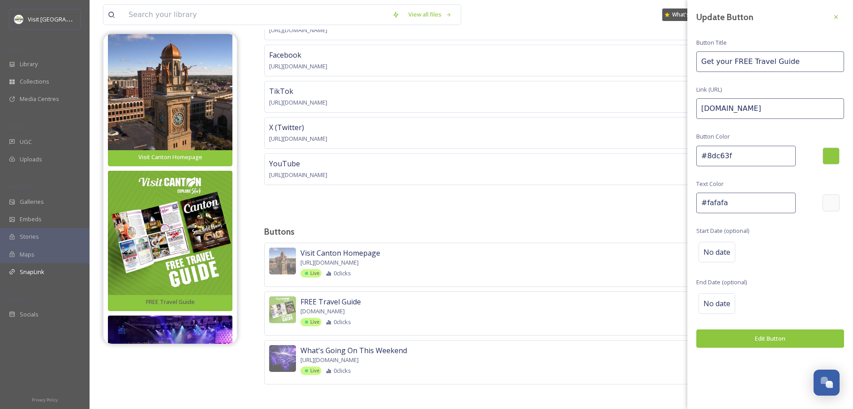
type input "#fafafa"
click at [760, 341] on button "Edit Button" at bounding box center [770, 339] width 148 height 18
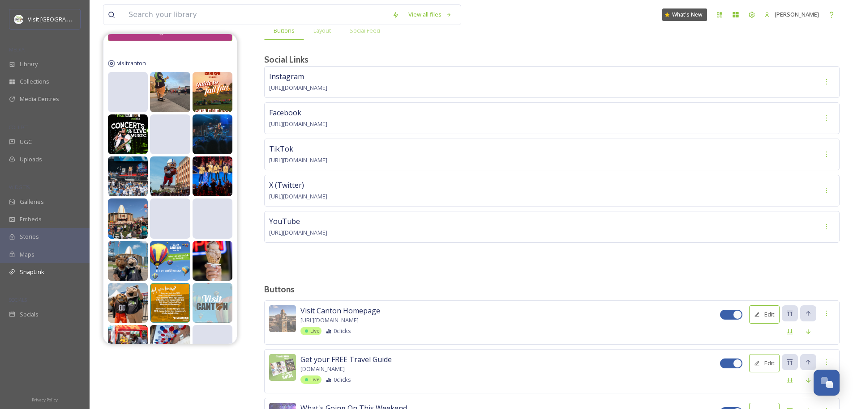
scroll to position [0, 0]
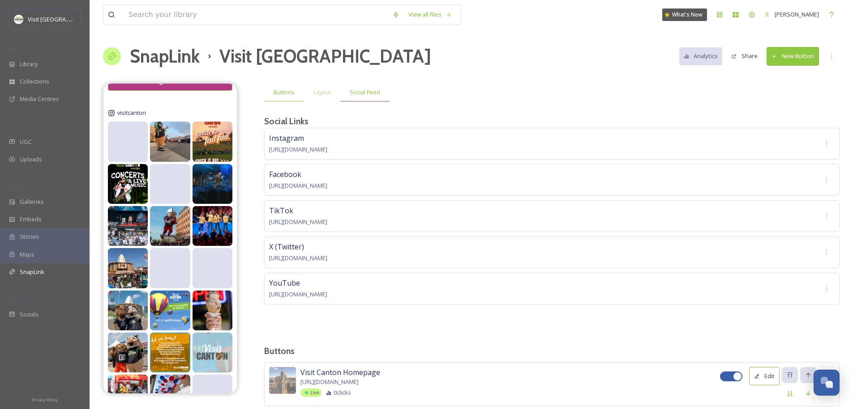
click at [366, 95] on span "Social Feed" at bounding box center [365, 92] width 30 height 9
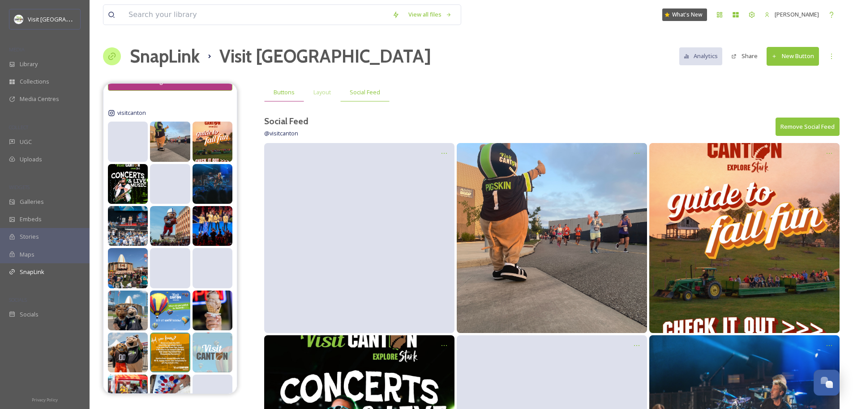
click at [287, 90] on span "Buttons" at bounding box center [283, 92] width 21 height 9
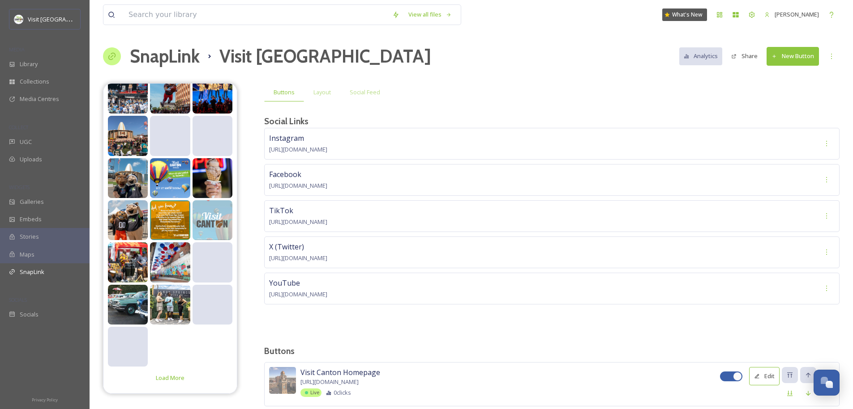
click at [374, 254] on div "X (Twitter) https://x.com/VISITCANTON" at bounding box center [551, 253] width 575 height 32
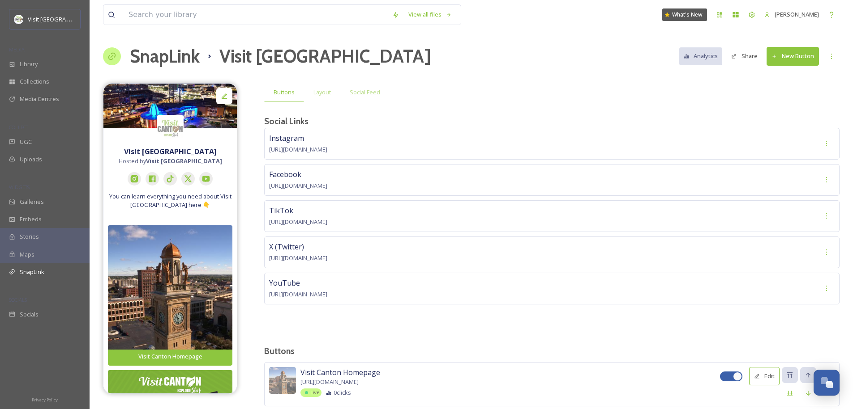
click at [797, 59] on button "New Button" at bounding box center [792, 56] width 52 height 18
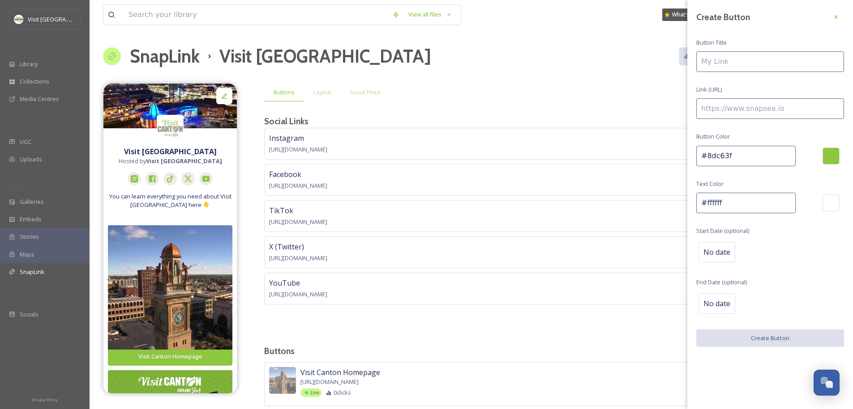
click at [764, 61] on input at bounding box center [770, 61] width 148 height 21
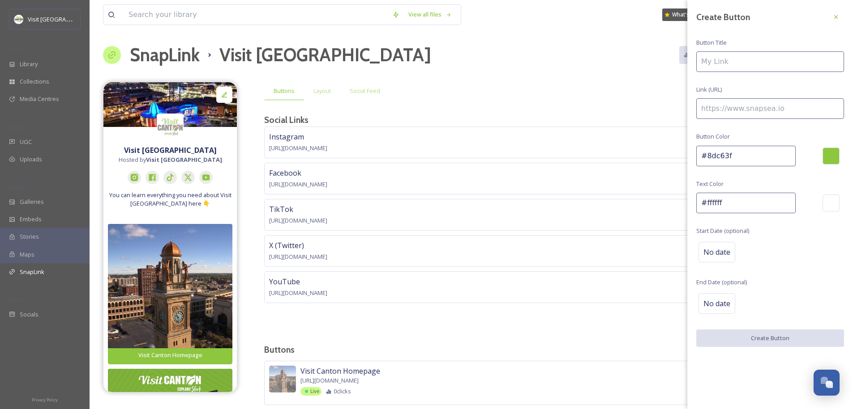
scroll to position [2, 0]
click at [740, 204] on input "#ffffff" at bounding box center [745, 203] width 99 height 21
type input "#fafafafa"
click at [736, 60] on input at bounding box center [770, 61] width 148 height 21
click at [761, 161] on input "#8dc63f" at bounding box center [745, 156] width 99 height 21
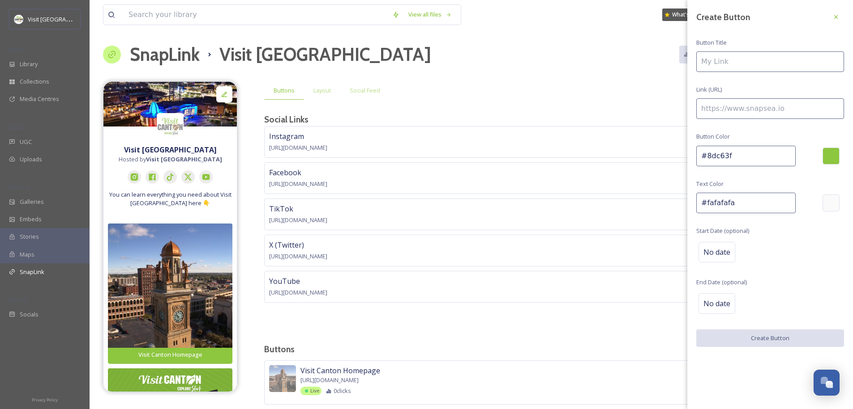
drag, startPoint x: 752, startPoint y: 158, endPoint x: 706, endPoint y: 156, distance: 45.7
click at [705, 156] on input "#8dc63f" at bounding box center [745, 156] width 99 height 21
click at [834, 155] on div at bounding box center [830, 156] width 17 height 17
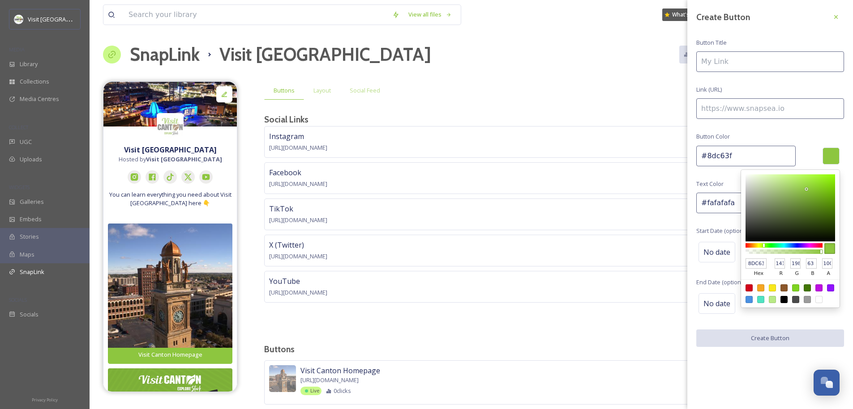
click at [747, 159] on input "#8dc63f" at bounding box center [745, 156] width 99 height 21
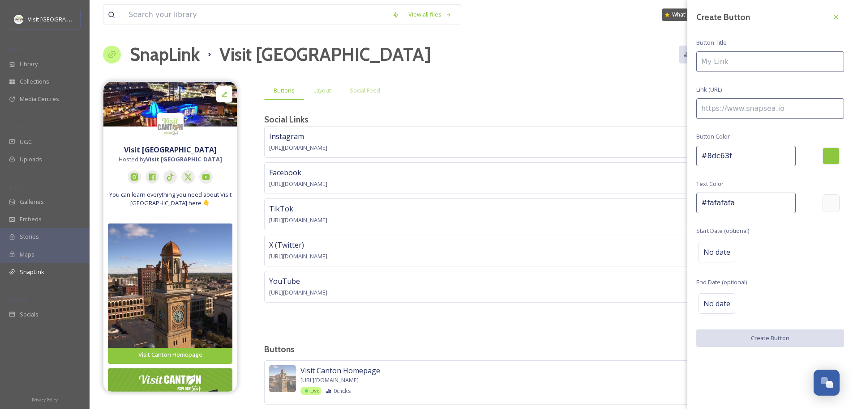
click at [741, 158] on input "#8dc63f" at bounding box center [745, 156] width 99 height 21
type input "#b23a83"
click at [736, 64] on input at bounding box center [770, 61] width 148 height 21
type input "VIP SAVINGS PASS"
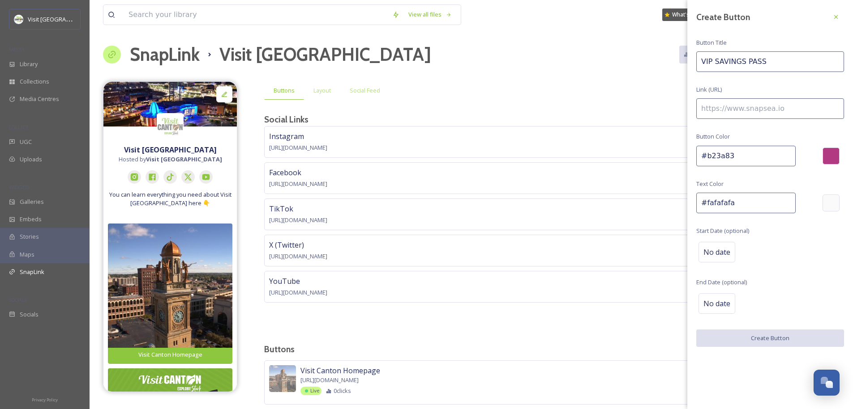
click at [759, 115] on input at bounding box center [770, 108] width 148 height 21
click at [754, 108] on input at bounding box center [770, 108] width 148 height 21
paste input "[URL][DOMAIN_NAME]"
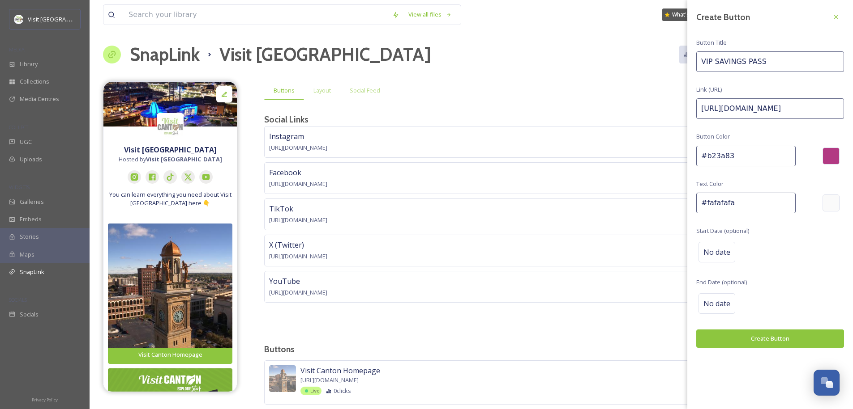
type input "[URL][DOMAIN_NAME]"
click at [708, 61] on input "VIP SAVINGS PASS" at bounding box center [770, 61] width 148 height 21
drag, startPoint x: 713, startPoint y: 62, endPoint x: 822, endPoint y: 63, distance: 108.3
click at [822, 63] on input "VIP SAVINGS PASS" at bounding box center [770, 61] width 148 height 21
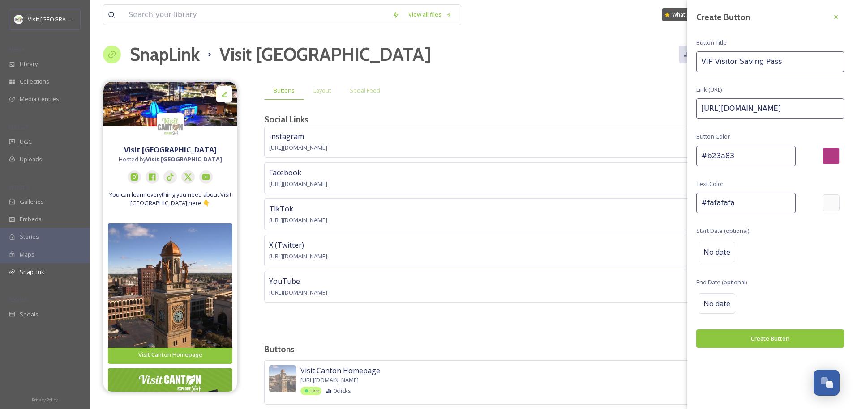
type input "VIP Visitor Saving Pass"
click at [757, 340] on button "Create Button" at bounding box center [770, 339] width 148 height 18
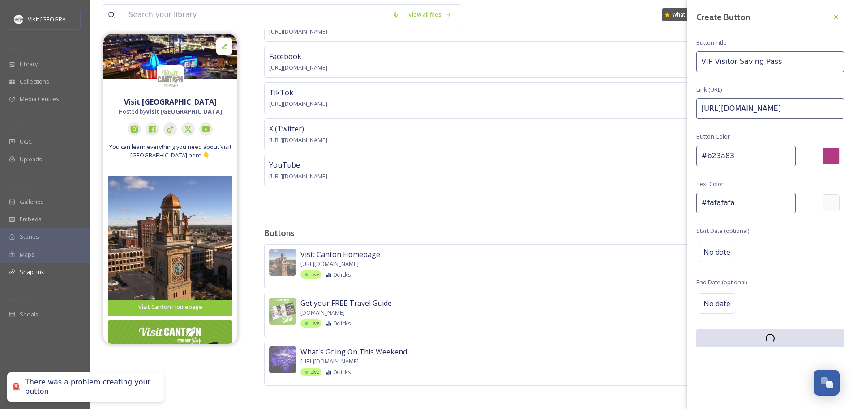
scroll to position [119, 0]
click at [450, 213] on div "Buttons Layout Social Feed Social Links Instagram https://www.instagram.com/vis…" at bounding box center [551, 188] width 575 height 448
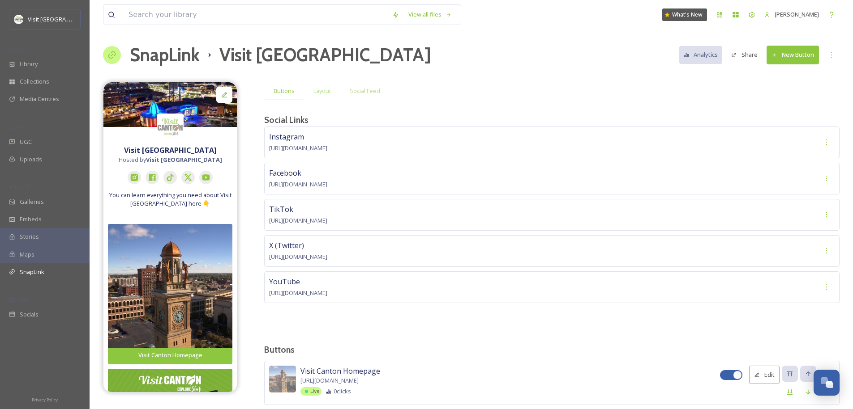
scroll to position [2, 0]
click at [809, 54] on button "New Button" at bounding box center [792, 54] width 52 height 18
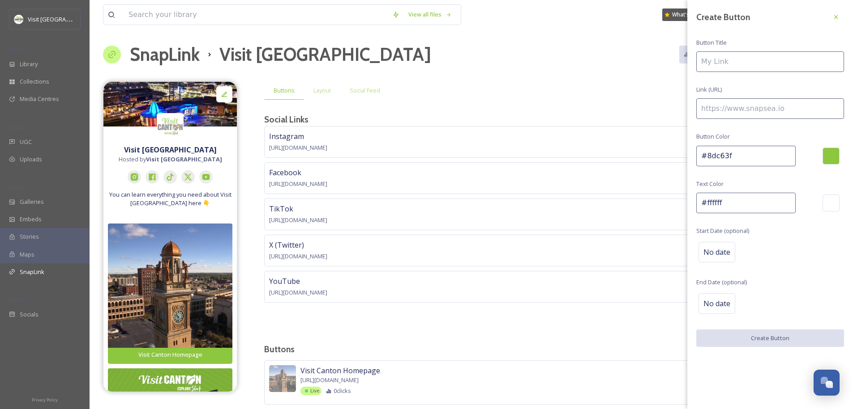
click at [763, 105] on input at bounding box center [770, 108] width 148 height 21
paste input "[URL][DOMAIN_NAME]"
type input "[URL][DOMAIN_NAME]"
click at [750, 56] on input at bounding box center [770, 61] width 148 height 21
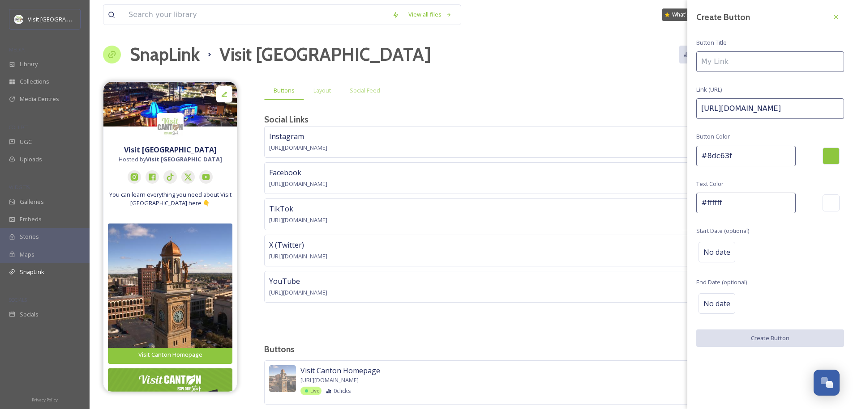
scroll to position [0, 0]
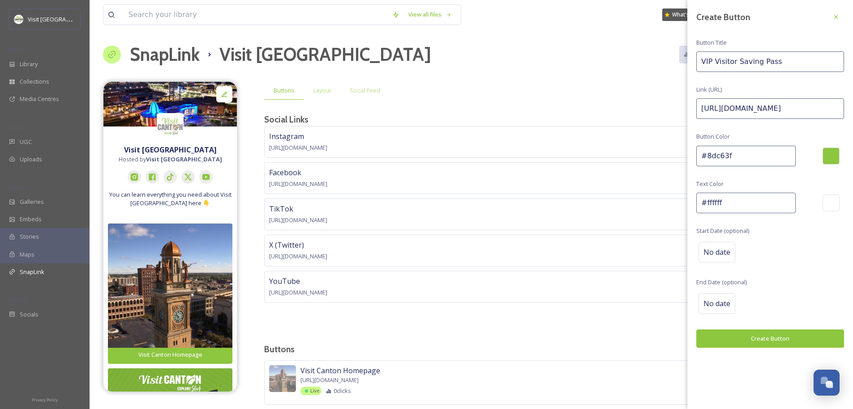
type input "VIP Visitor Saving Pass"
click at [723, 200] on input "#ffffff" at bounding box center [745, 203] width 99 height 21
drag, startPoint x: 726, startPoint y: 200, endPoint x: 709, endPoint y: 202, distance: 17.1
click at [708, 202] on input "#ffffff" at bounding box center [745, 203] width 99 height 21
type input "#fafafa"
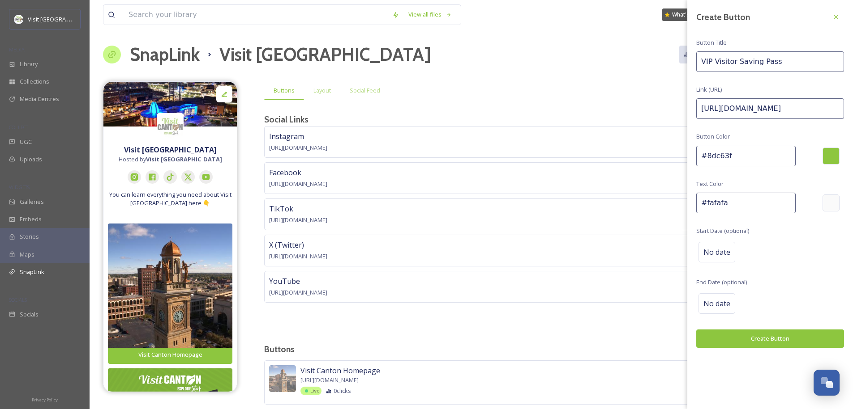
click at [752, 340] on button "Create Button" at bounding box center [770, 339] width 148 height 18
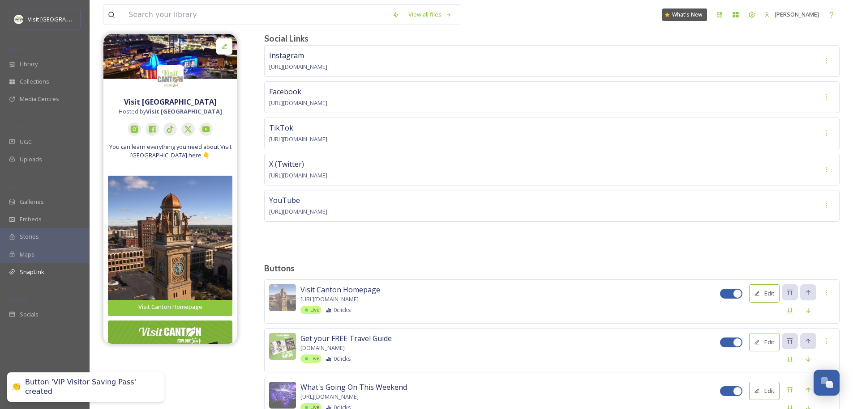
scroll to position [168, 0]
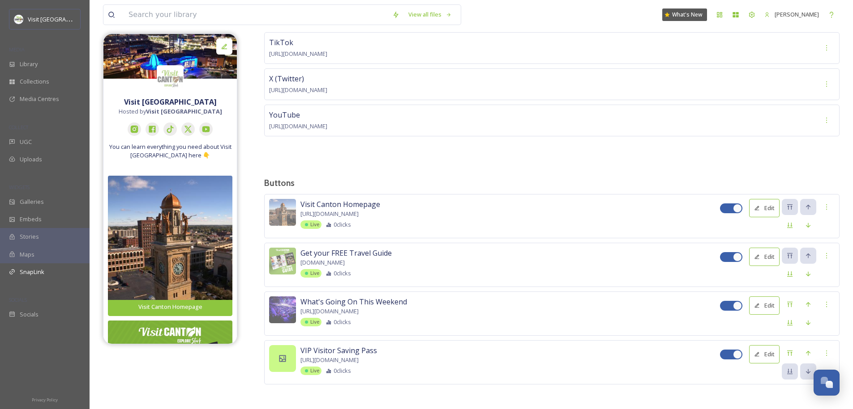
click at [290, 350] on div at bounding box center [282, 358] width 27 height 27
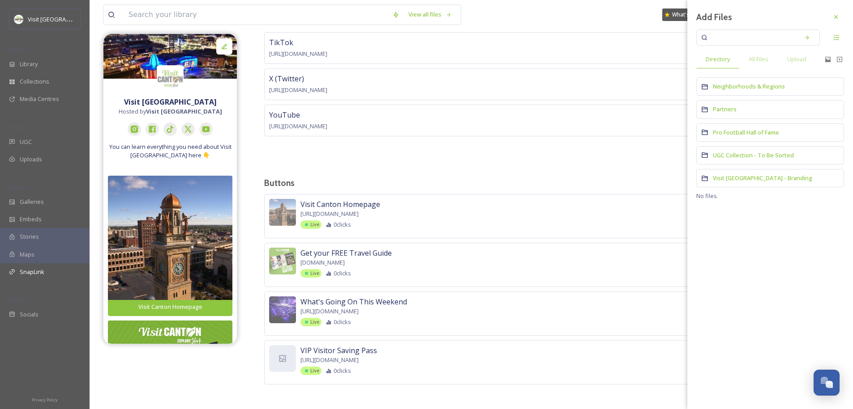
click at [559, 304] on div "What's Going On This Weekend https://www.visitcanton.com/blog/whats-going-on-th…" at bounding box center [509, 312] width 419 height 30
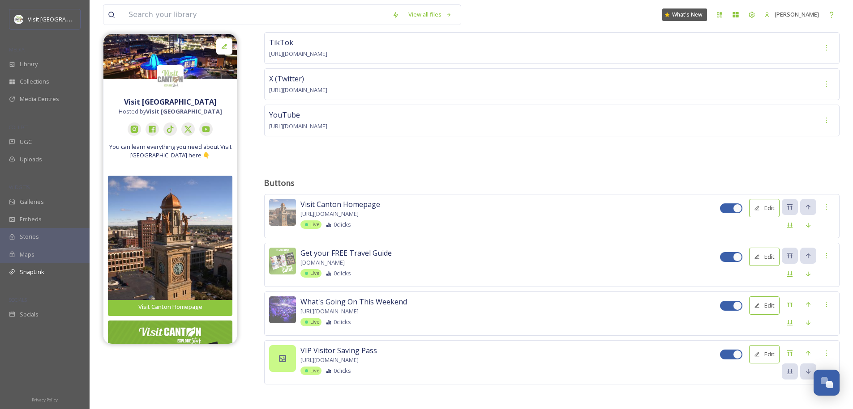
click at [290, 356] on div at bounding box center [282, 358] width 27 height 27
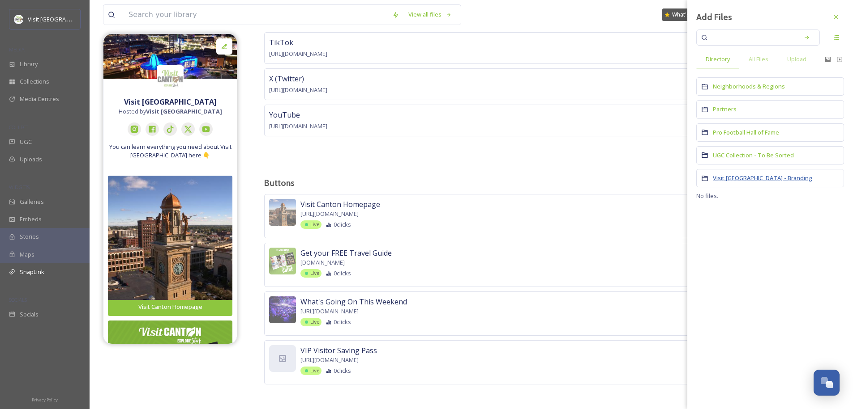
click at [730, 178] on span "Visit [GEOGRAPHIC_DATA] - Branding" at bounding box center [761, 178] width 99 height 8
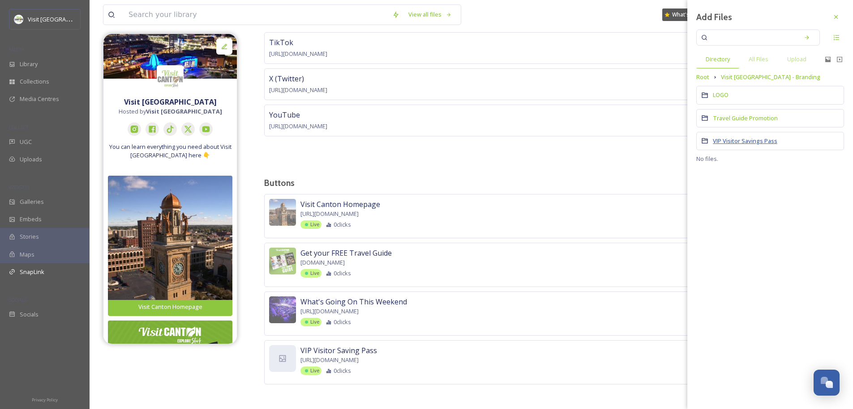
click at [732, 138] on span "VIP Visitor Savings Pass" at bounding box center [744, 141] width 64 height 8
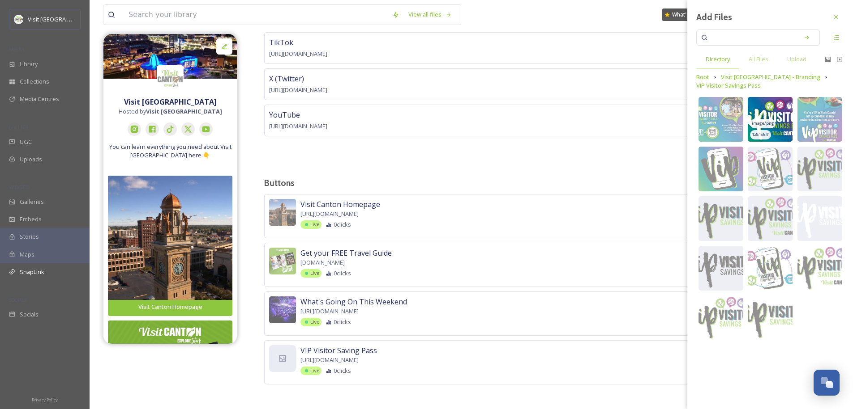
click at [771, 102] on img at bounding box center [769, 119] width 45 height 45
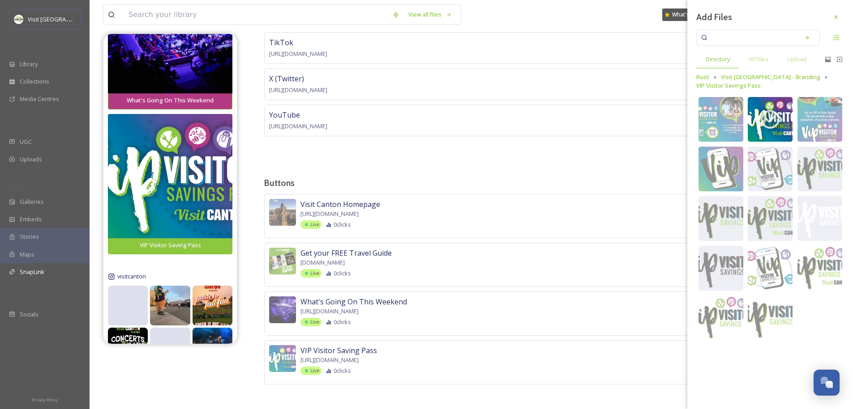
scroll to position [506, 0]
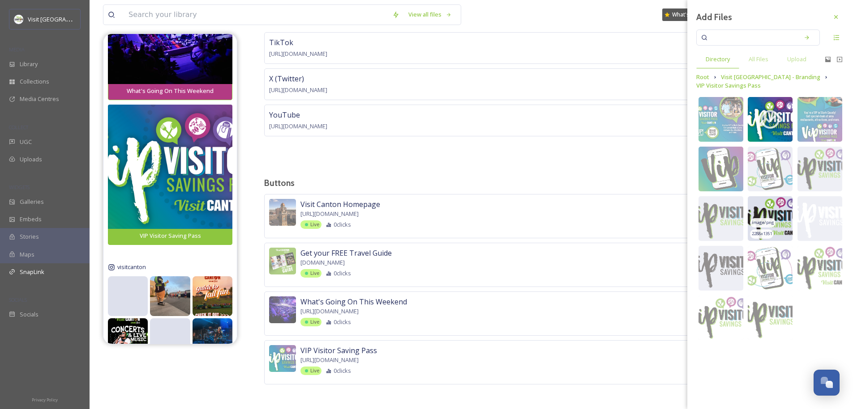
click at [782, 210] on img at bounding box center [769, 218] width 45 height 45
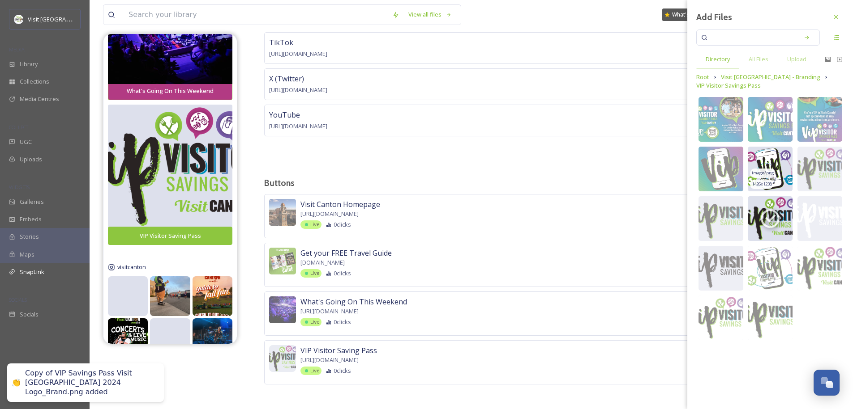
click at [781, 159] on img at bounding box center [769, 169] width 45 height 45
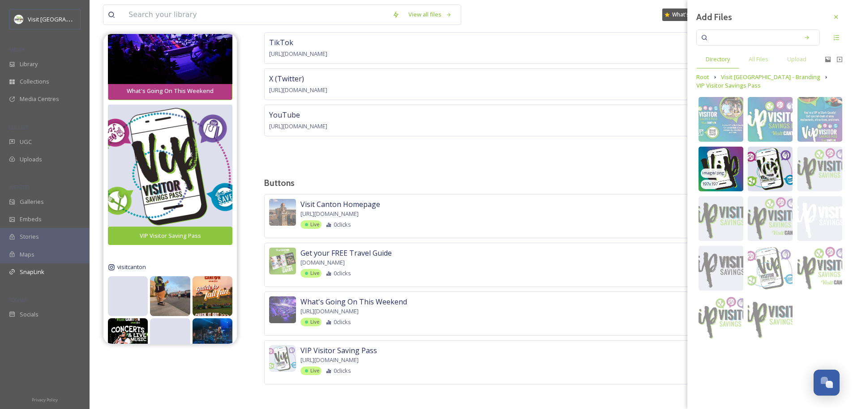
click at [724, 158] on img at bounding box center [720, 169] width 45 height 45
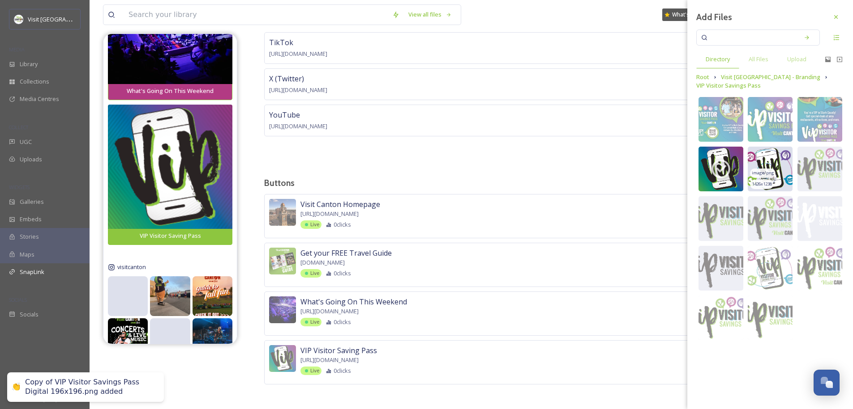
click at [767, 154] on img at bounding box center [769, 169] width 45 height 45
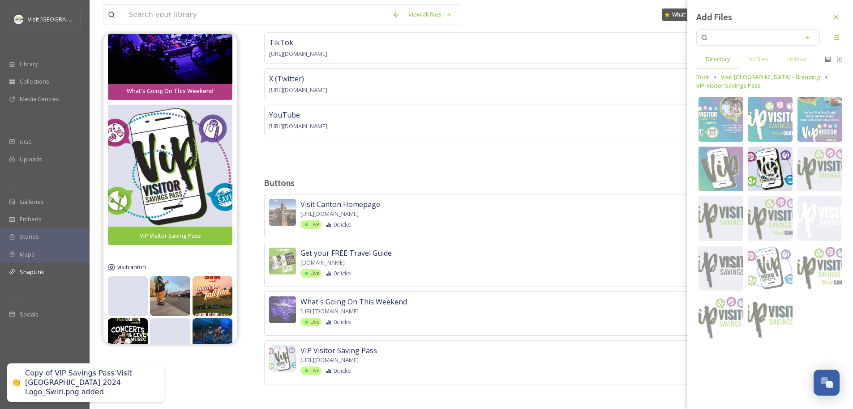
click at [509, 162] on div "Buttons Layout Social Feed Social Links Instagram https://www.instagram.com/vis…" at bounding box center [551, 163] width 575 height 497
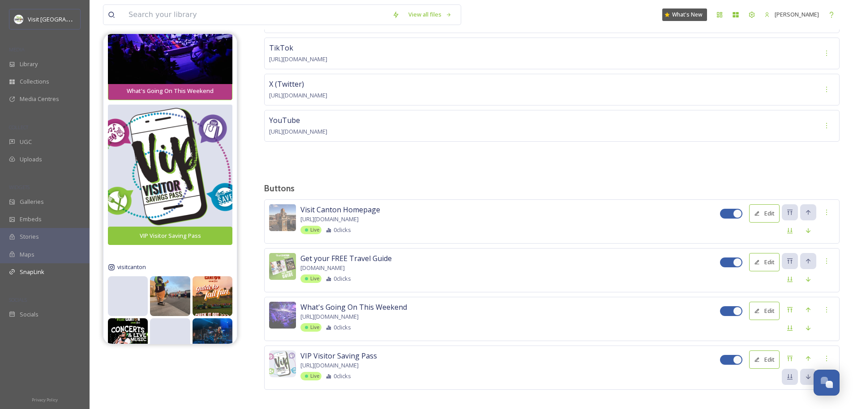
scroll to position [168, 0]
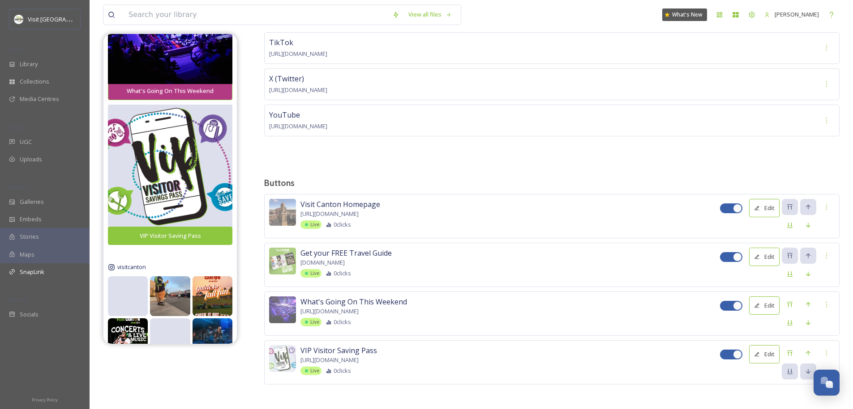
click at [756, 353] on icon at bounding box center [757, 355] width 4 height 4
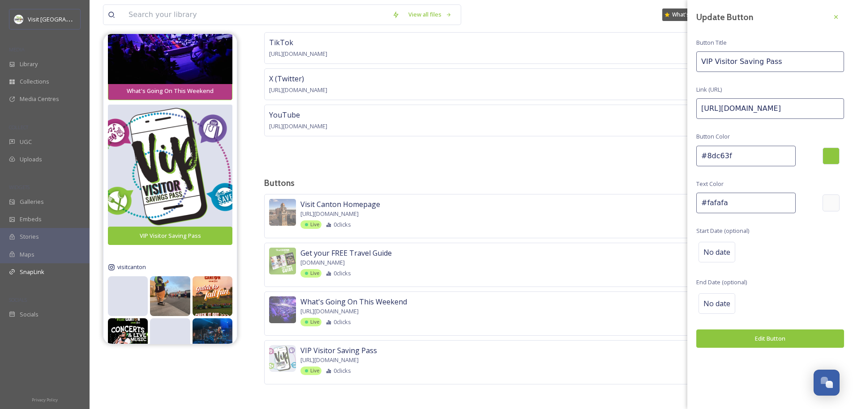
click at [589, 191] on div "Buttons Layout Social Feed Social Links Instagram https://www.instagram.com/vis…" at bounding box center [551, 163] width 575 height 497
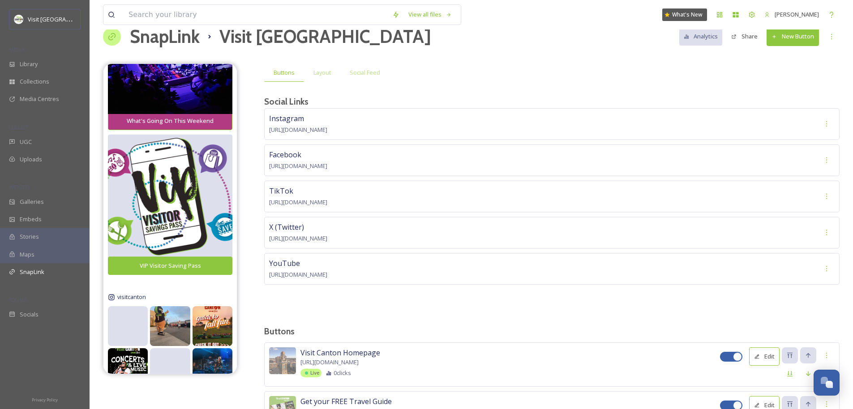
scroll to position [0, 0]
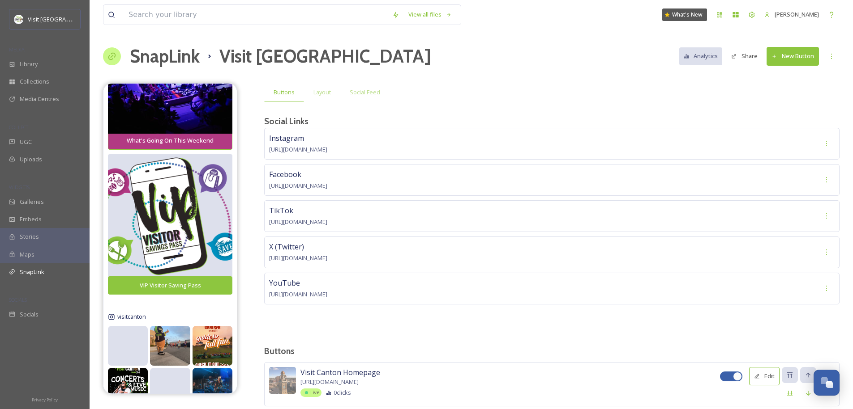
click at [784, 60] on button "New Button" at bounding box center [792, 56] width 52 height 18
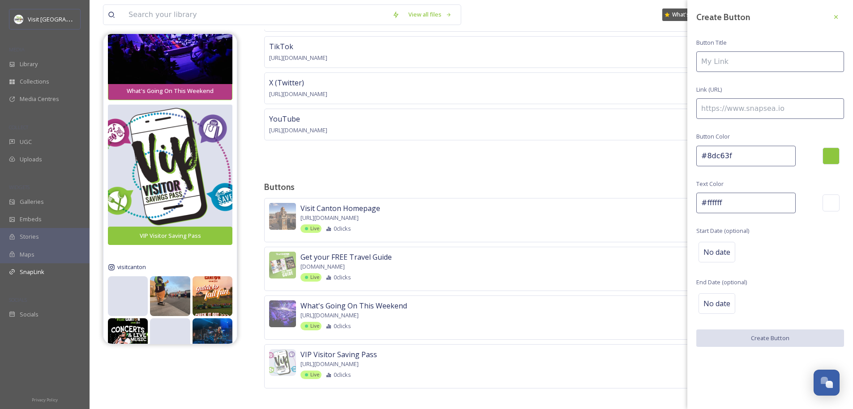
scroll to position [168, 0]
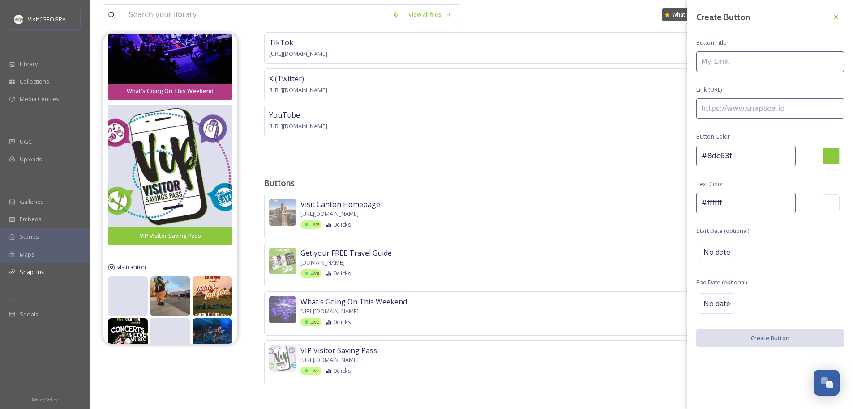
click at [746, 72] on div "Create Button Button Title Link (URL) Button Color #8dc63f Text Color #ffffff S…" at bounding box center [770, 178] width 166 height 356
click at [748, 62] on input at bounding box center [770, 61] width 148 height 21
type input "{"
type input "Pigskin's Pals Adventure Pass"
click at [751, 104] on input at bounding box center [770, 108] width 148 height 21
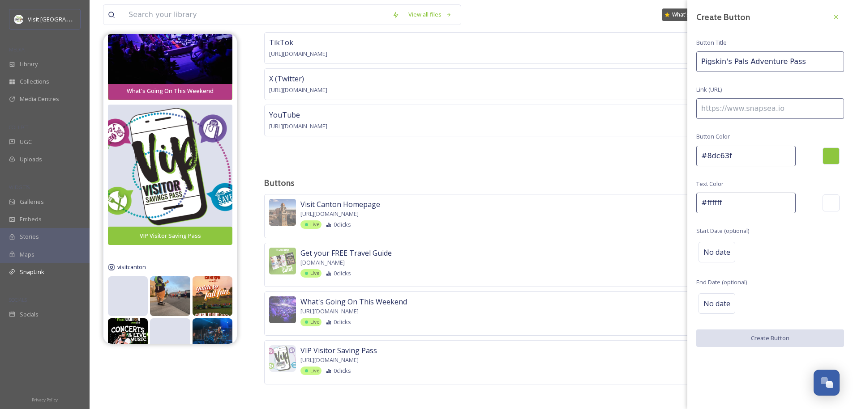
paste input "[URL][DOMAIN_NAME]"
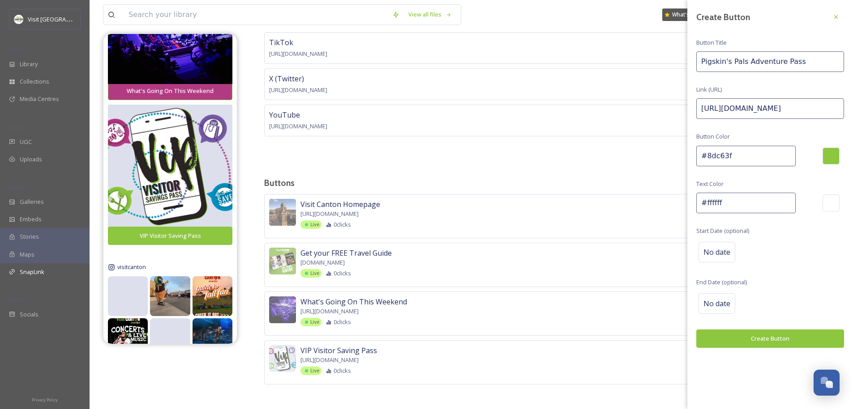
type input "[URL][DOMAIN_NAME]"
click at [769, 337] on button "Create Button" at bounding box center [770, 339] width 148 height 18
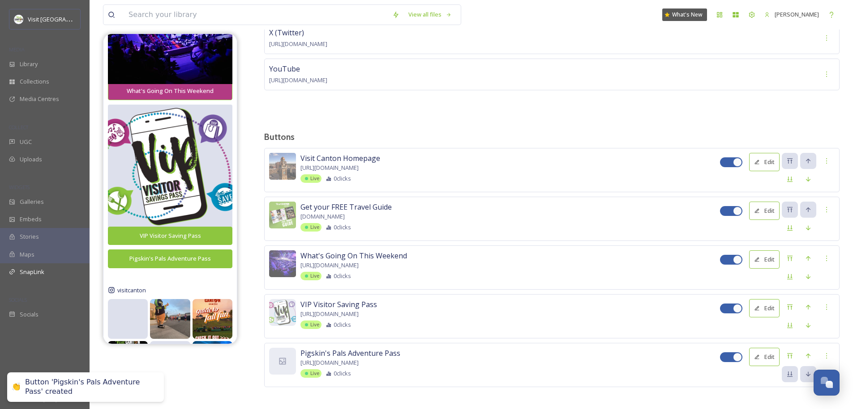
scroll to position [213, 0]
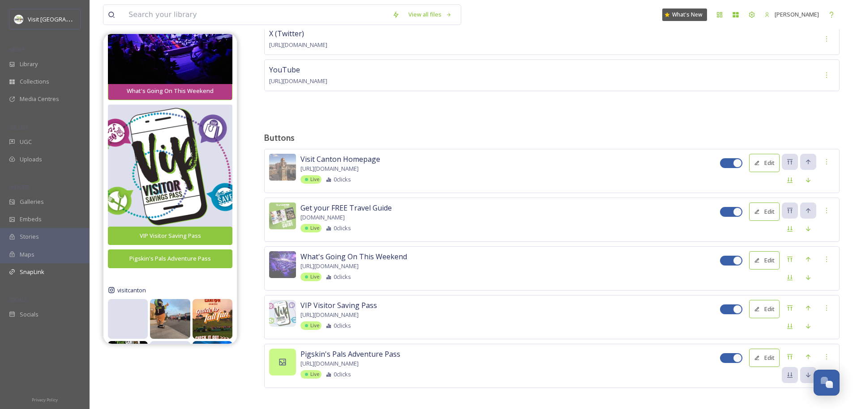
click at [289, 357] on div at bounding box center [282, 362] width 27 height 27
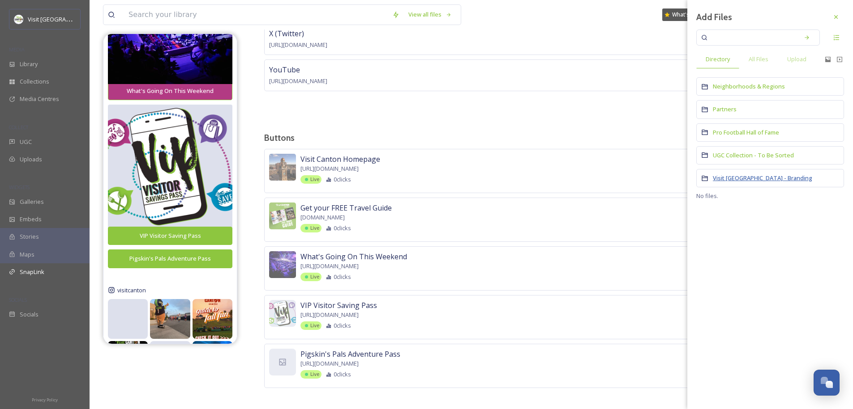
click at [739, 179] on span "Visit [GEOGRAPHIC_DATA] - Branding" at bounding box center [761, 178] width 99 height 8
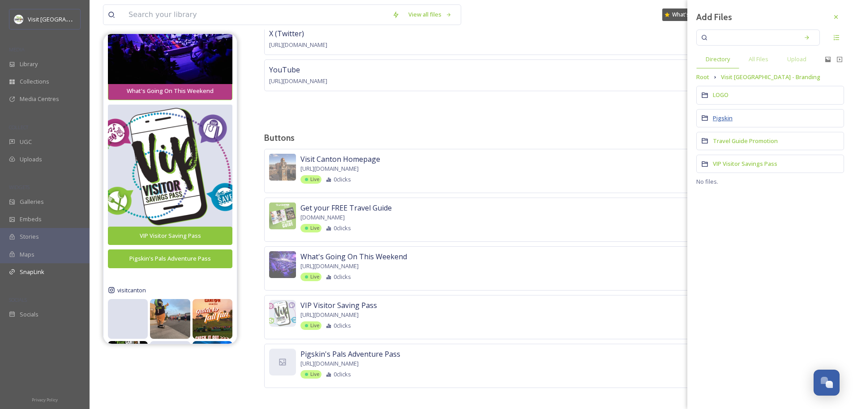
click at [731, 115] on span "Pigskin" at bounding box center [722, 118] width 20 height 8
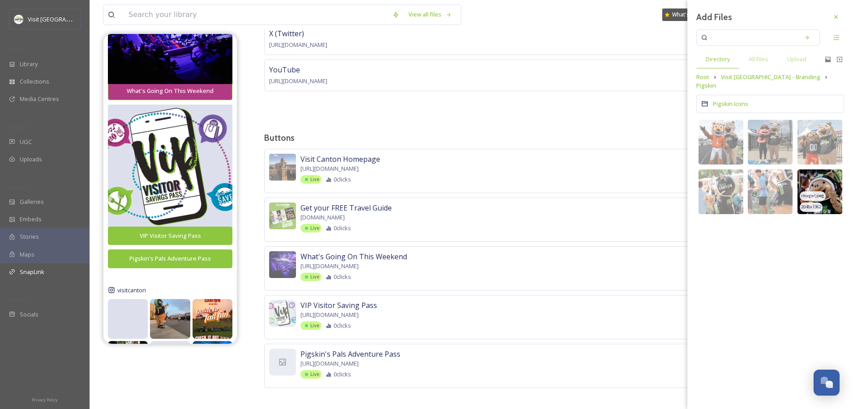
click at [833, 173] on img at bounding box center [819, 192] width 45 height 45
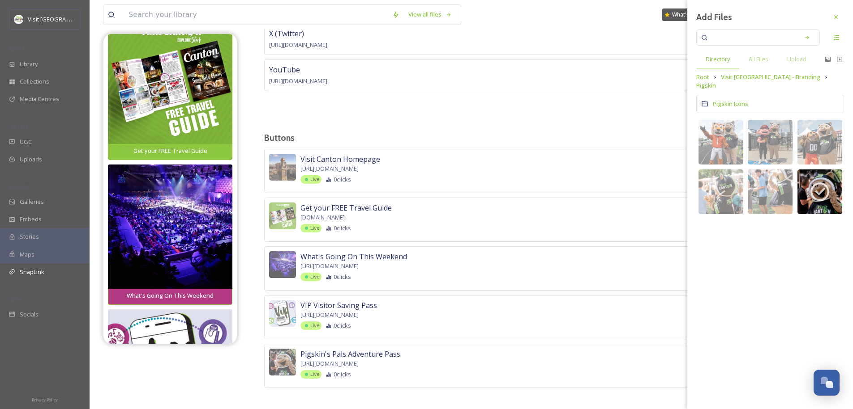
scroll to position [286, 0]
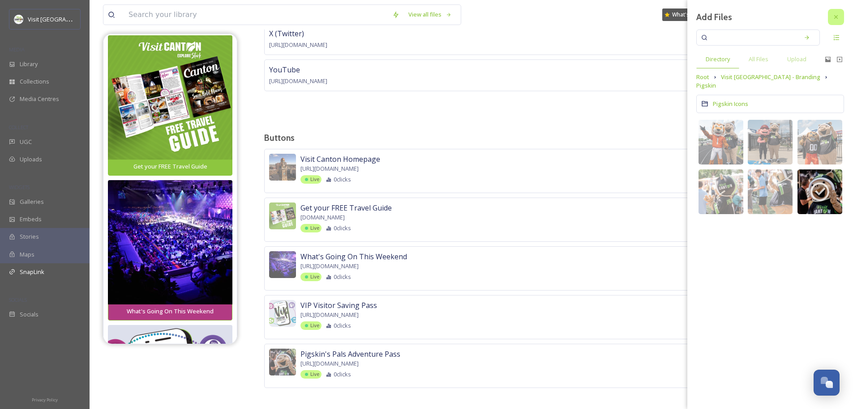
click at [837, 19] on icon at bounding box center [835, 16] width 7 height 7
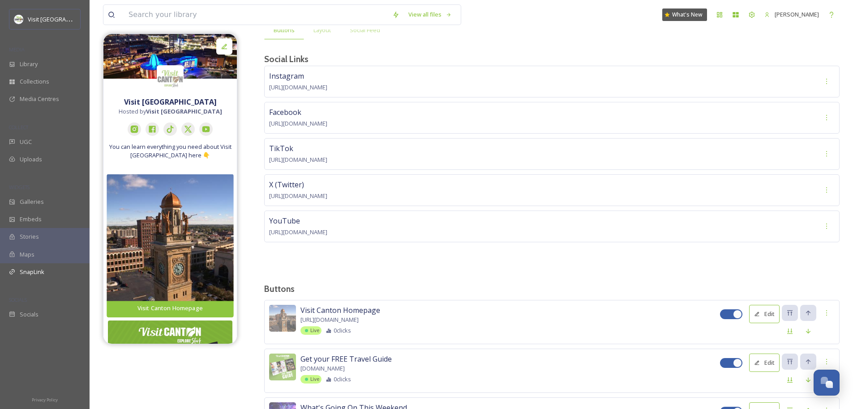
scroll to position [0, 0]
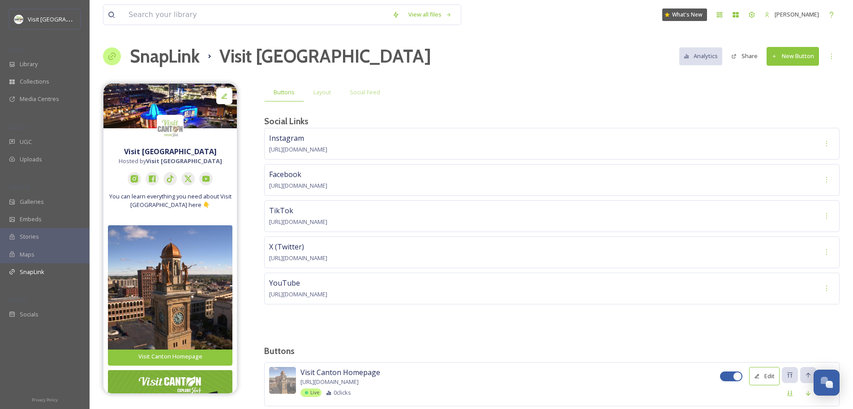
click at [746, 57] on button "Share" at bounding box center [743, 55] width 35 height 17
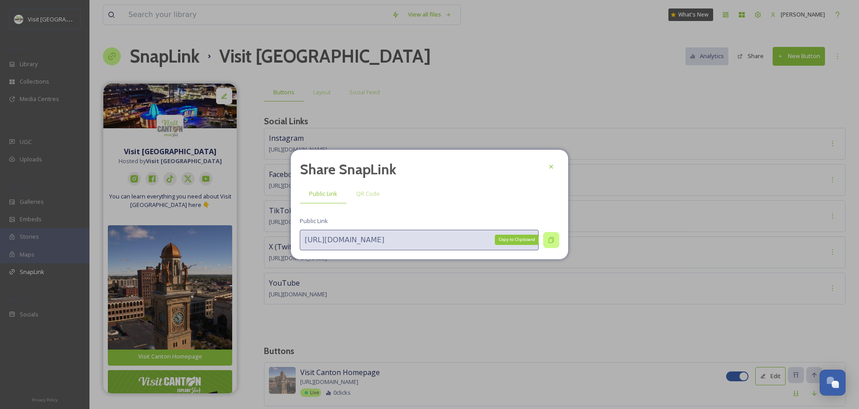
click at [551, 240] on icon at bounding box center [551, 240] width 7 height 7
click at [550, 165] on icon at bounding box center [552, 167] width 4 height 4
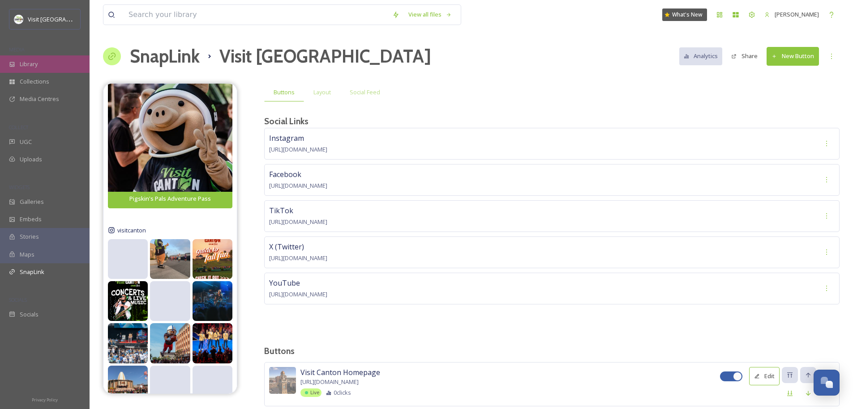
click at [38, 68] on div "Library" at bounding box center [45, 63] width 90 height 17
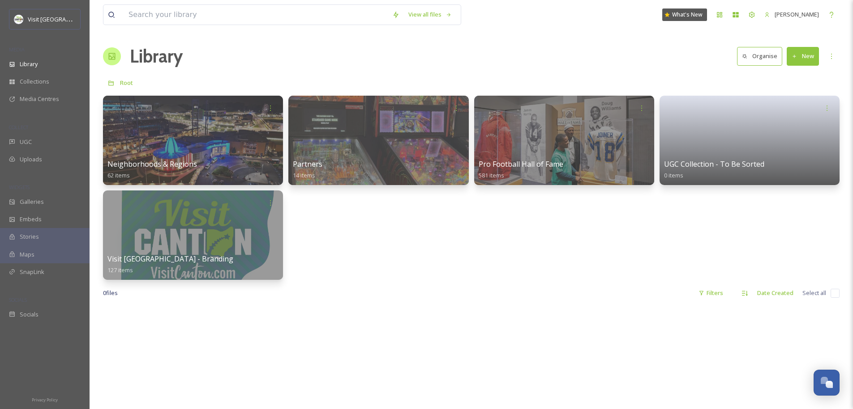
click at [434, 286] on div "0 file s Filters Date Created Select all" at bounding box center [471, 293] width 736 height 17
click at [368, 149] on div at bounding box center [377, 140] width 183 height 91
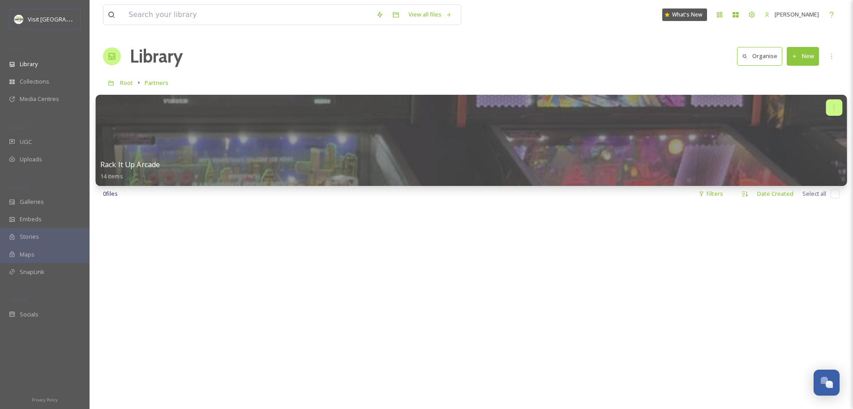
click at [826, 107] on div at bounding box center [834, 107] width 17 height 17
click at [817, 170] on div "Delete" at bounding box center [817, 173] width 50 height 18
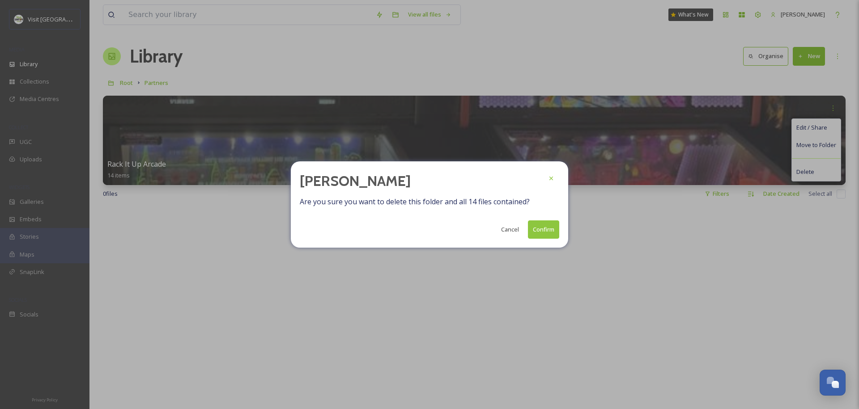
click at [560, 227] on div "Delete Folder Are you sure you want to delete this folder and all 14 files cont…" at bounding box center [429, 205] width 277 height 86
click at [550, 231] on button "Confirm" at bounding box center [543, 230] width 31 height 18
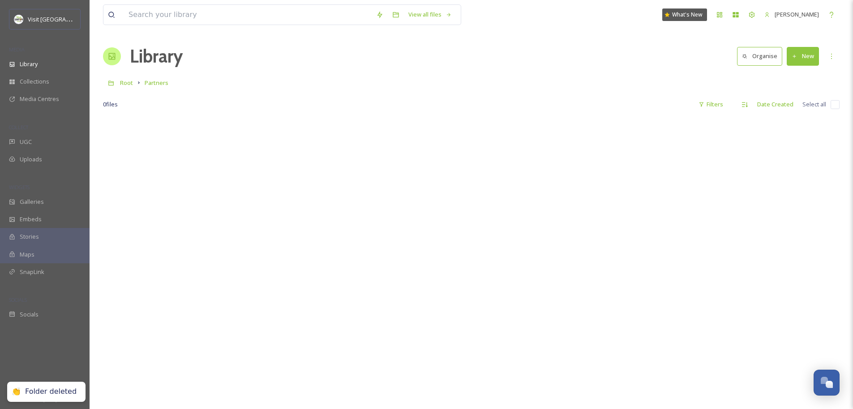
click at [341, 169] on div at bounding box center [471, 322] width 736 height 409
click at [222, 146] on div at bounding box center [471, 322] width 736 height 409
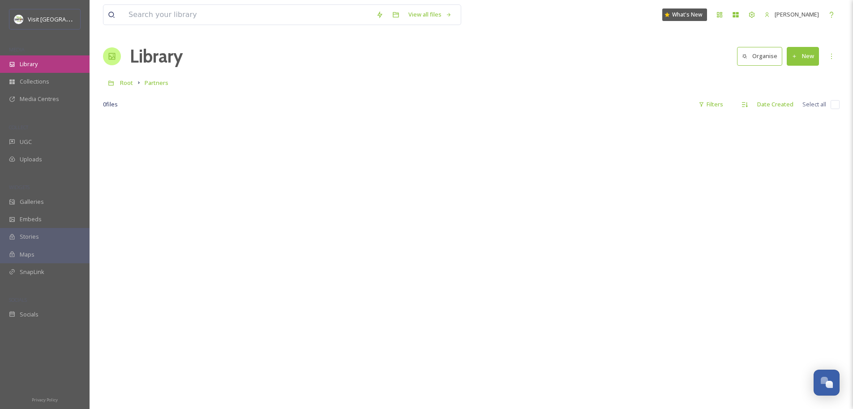
click at [41, 65] on div "Library" at bounding box center [45, 63] width 90 height 17
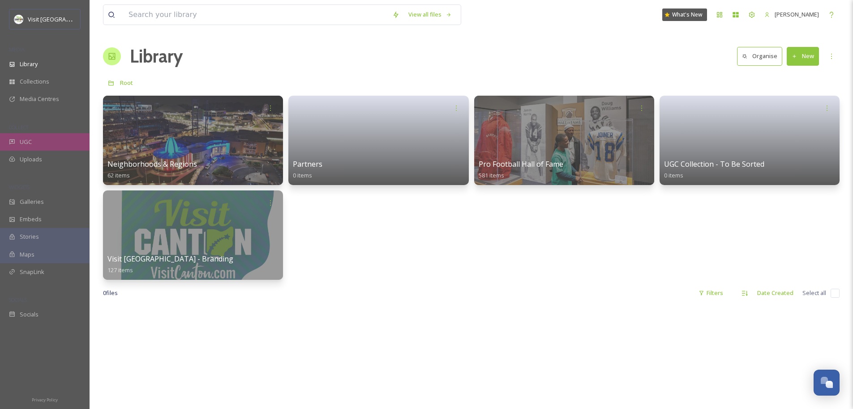
click at [24, 143] on span "UGC" at bounding box center [26, 142] width 12 height 9
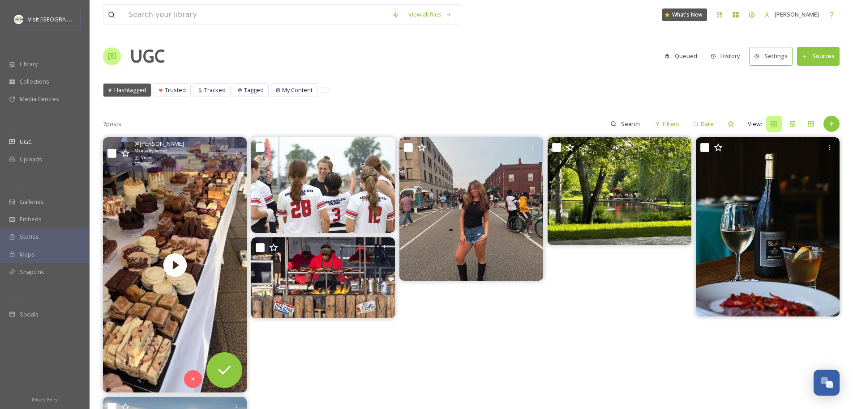
click at [111, 153] on input "checkbox" at bounding box center [111, 153] width 9 height 9
checkbox input "true"
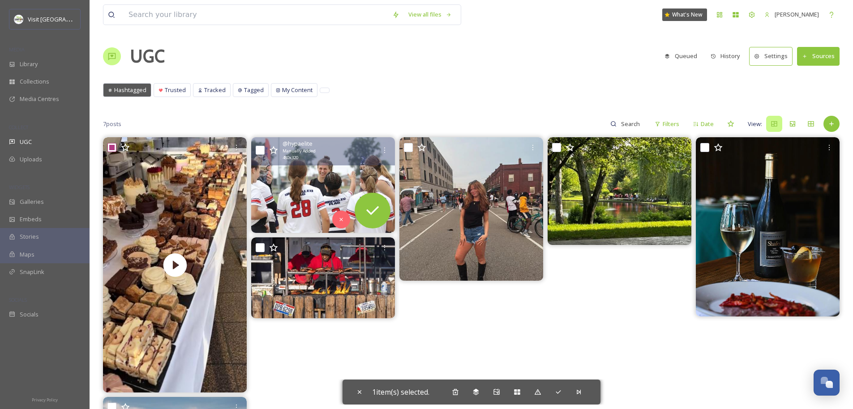
click at [259, 151] on input "checkbox" at bounding box center [260, 150] width 9 height 9
checkbox input "true"
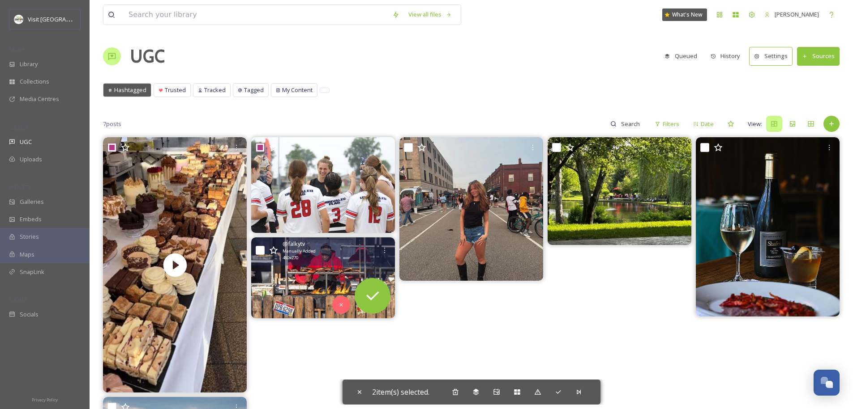
click at [260, 245] on div "@ falkytv Manually Added 480 x 270" at bounding box center [323, 252] width 144 height 28
click at [264, 253] on div "@ falkytv Manually Added 480 x 270" at bounding box center [323, 252] width 144 height 28
click at [262, 253] on input "checkbox" at bounding box center [260, 250] width 9 height 9
checkbox input "true"
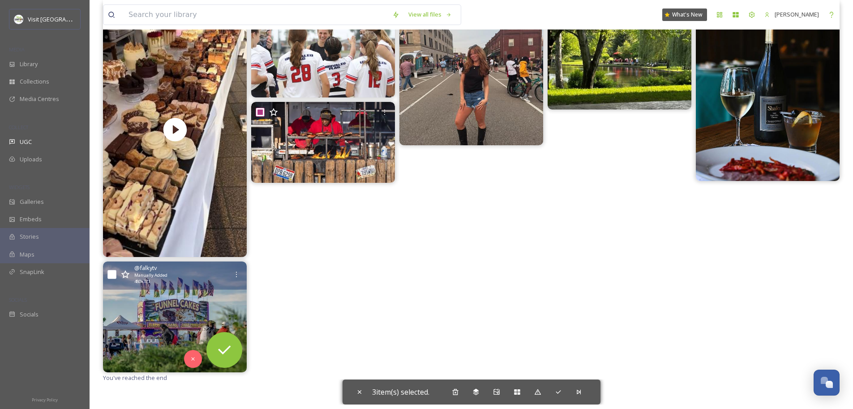
scroll to position [130, 0]
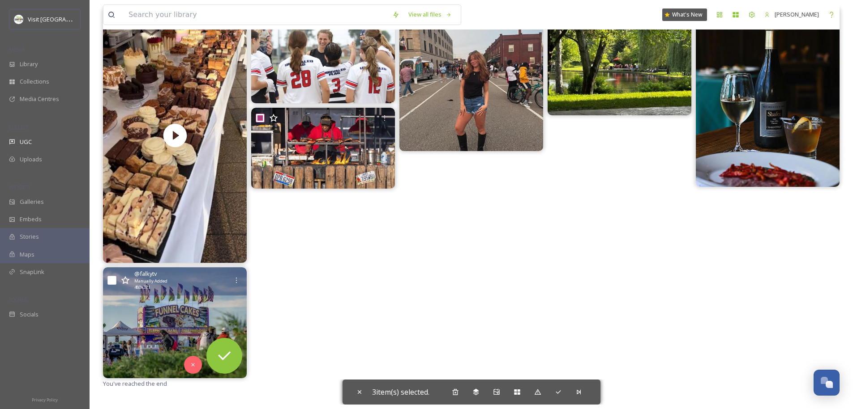
click at [112, 281] on input "checkbox" at bounding box center [111, 280] width 9 height 9
checkbox input "true"
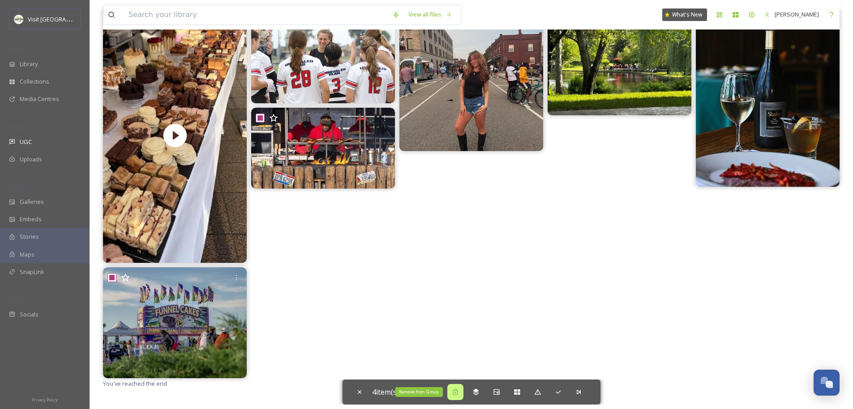
click at [456, 391] on icon at bounding box center [455, 392] width 7 height 7
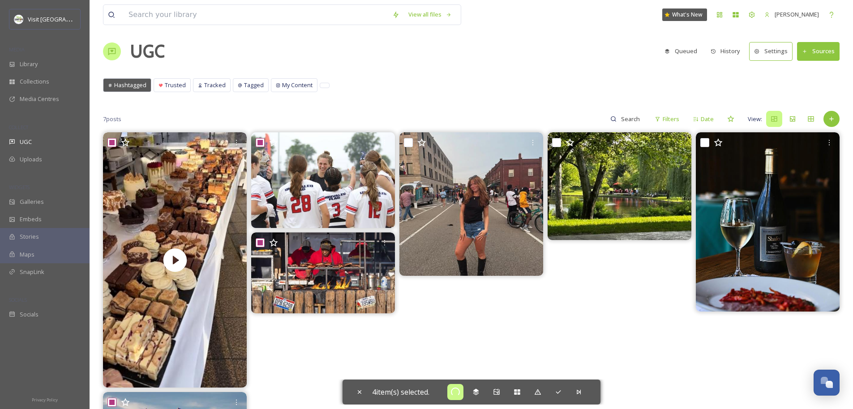
scroll to position [0, 0]
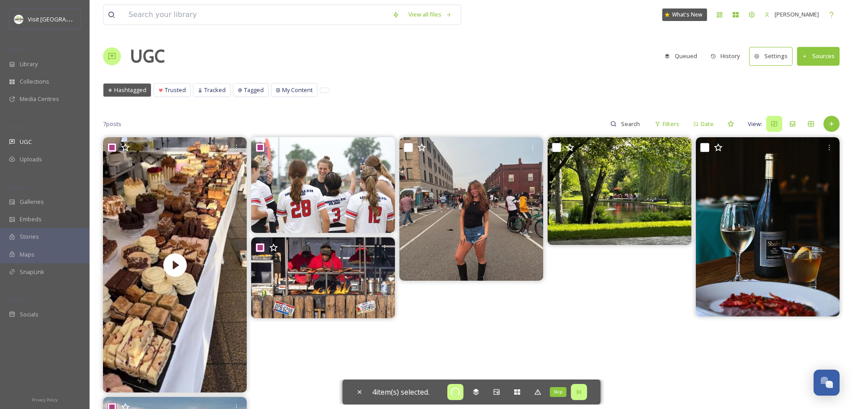
click at [580, 394] on icon at bounding box center [578, 392] width 7 height 7
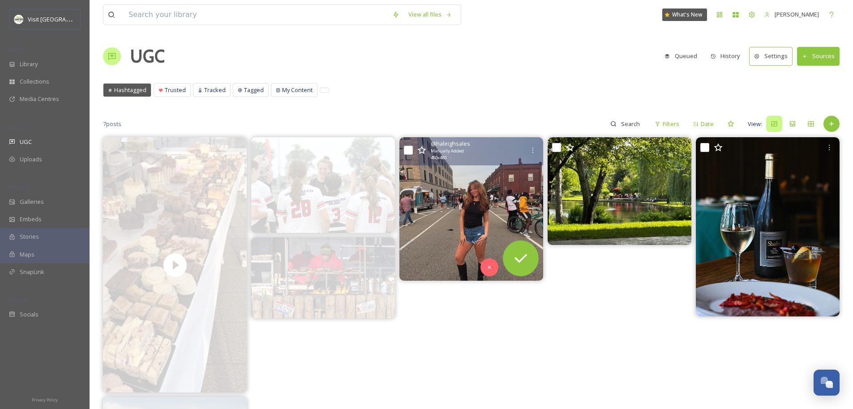
click at [411, 150] on input "checkbox" at bounding box center [408, 150] width 9 height 9
checkbox input "true"
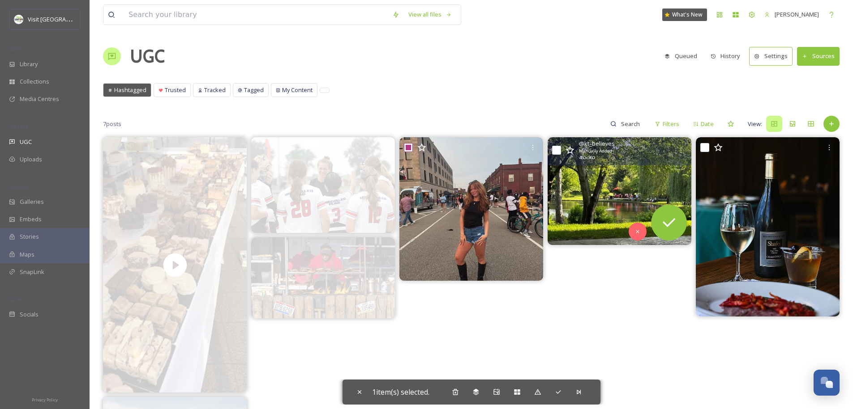
click at [558, 148] on input "checkbox" at bounding box center [556, 150] width 9 height 9
checkbox input "true"
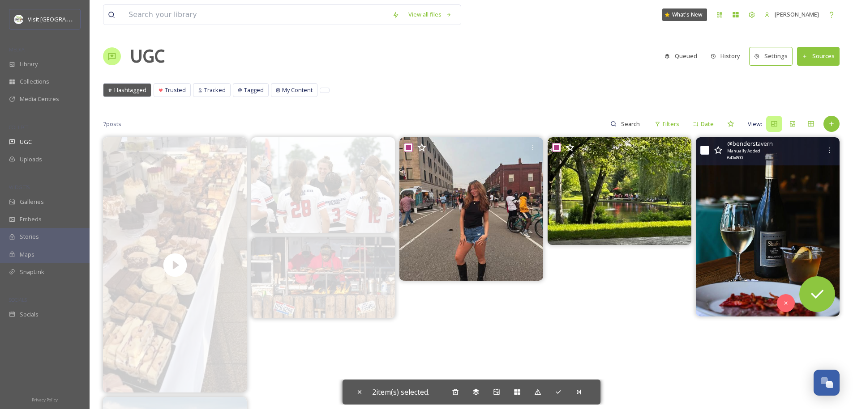
click at [705, 150] on input "checkbox" at bounding box center [704, 150] width 9 height 9
checkbox input "true"
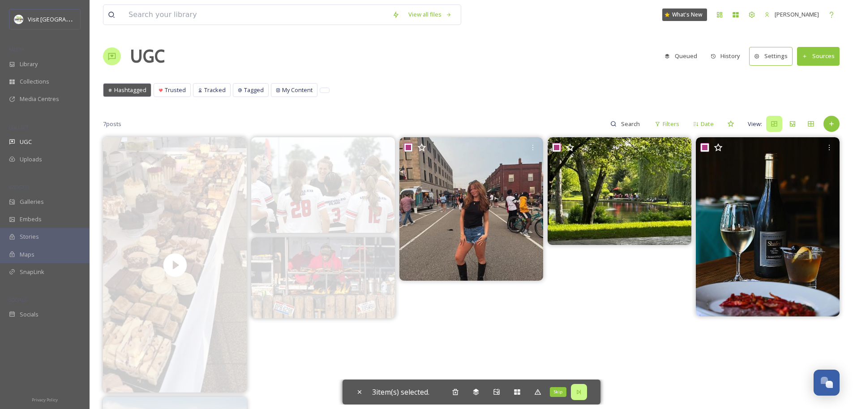
click at [582, 392] on icon at bounding box center [578, 392] width 7 height 7
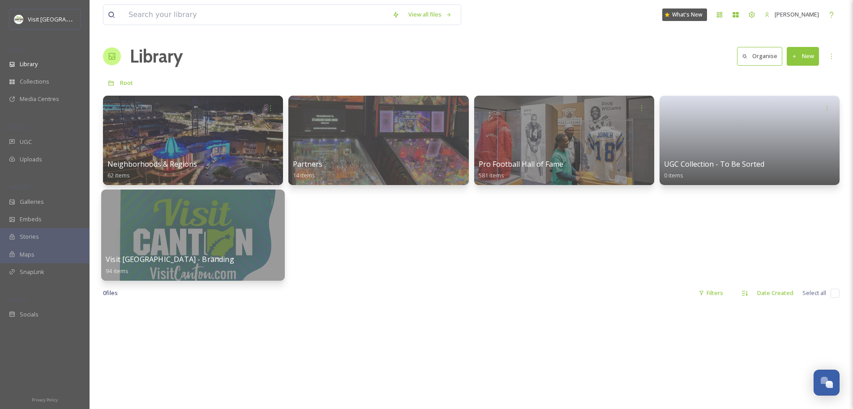
click at [166, 234] on div at bounding box center [192, 235] width 183 height 91
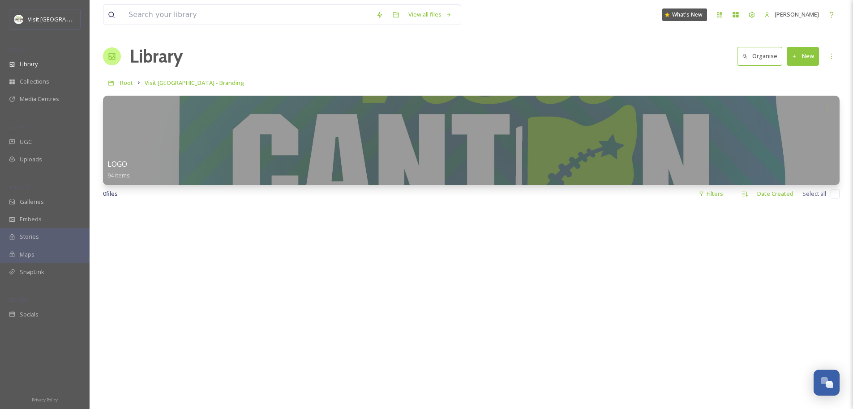
click at [809, 57] on button "New" at bounding box center [802, 56] width 32 height 18
click at [796, 108] on span "Folder" at bounding box center [792, 112] width 17 height 9
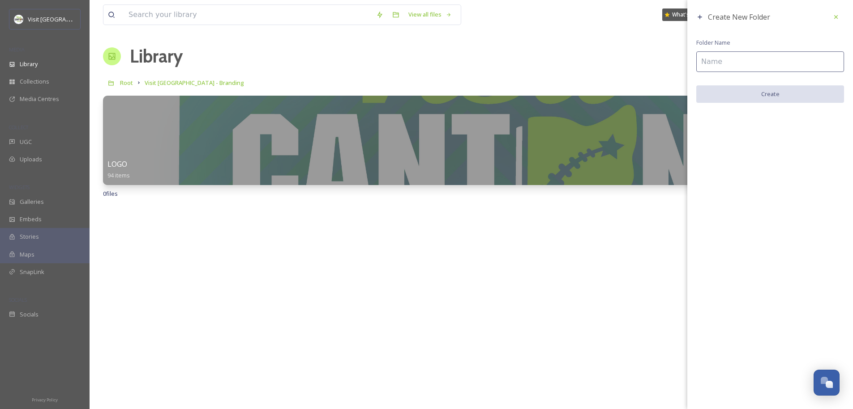
click at [761, 70] on input at bounding box center [770, 61] width 148 height 21
click at [761, 65] on input at bounding box center [770, 61] width 148 height 21
type input "Travel Guide"
type input "P"
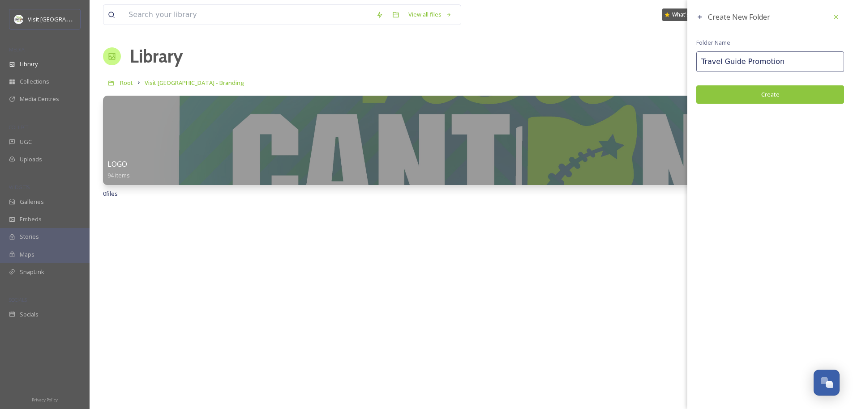
type input "Travel Guide Promotion"
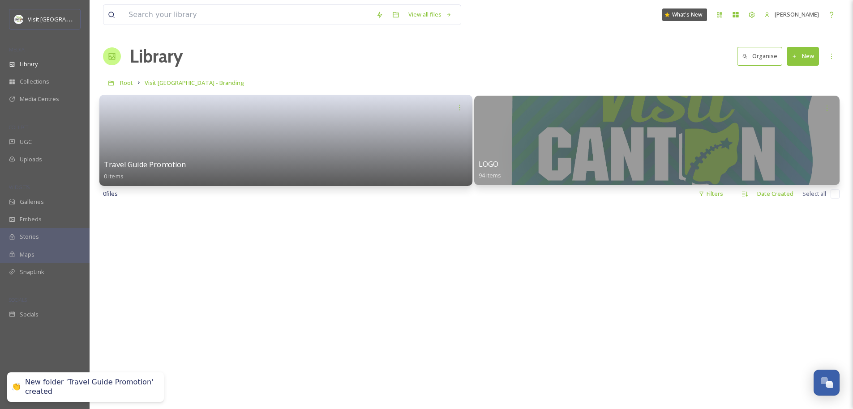
click at [380, 129] on link at bounding box center [285, 137] width 363 height 43
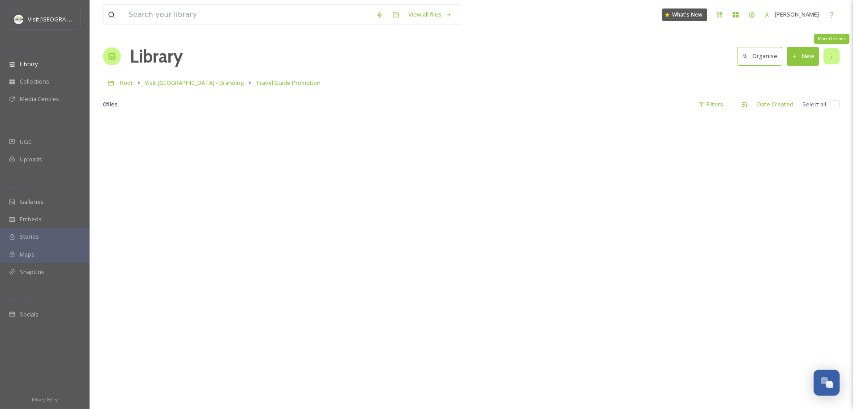
click at [824, 57] on div "More Options" at bounding box center [831, 56] width 16 height 16
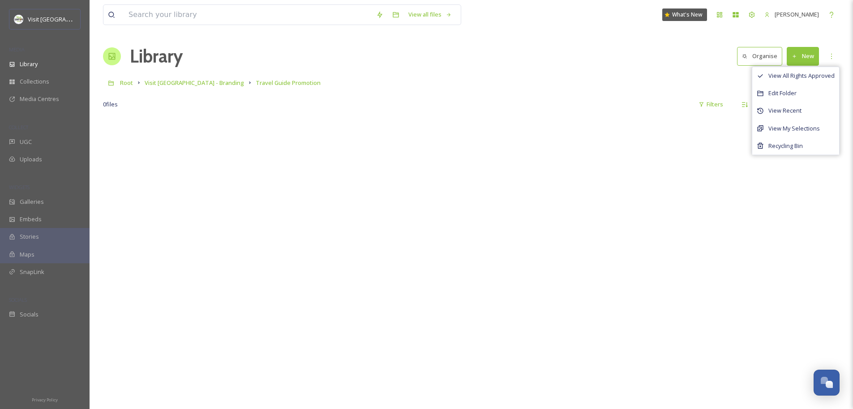
click at [808, 56] on button "New" at bounding box center [802, 56] width 32 height 18
click at [793, 112] on span "Folder" at bounding box center [792, 112] width 17 height 9
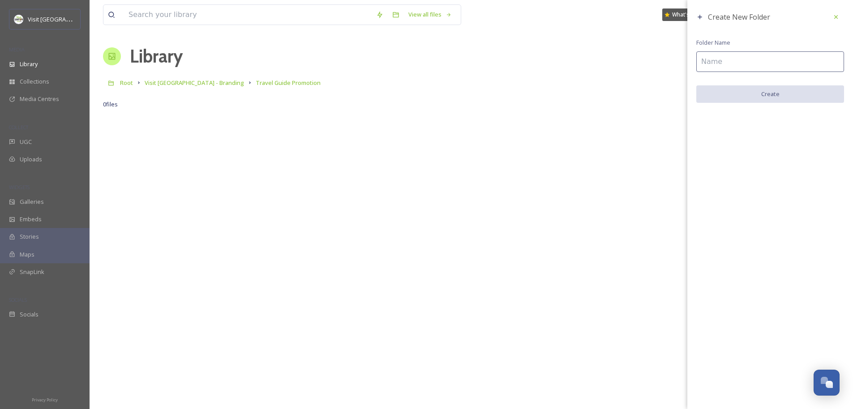
click at [746, 51] on div "Create New Folder Folder Name Create" at bounding box center [770, 56] width 166 height 112
type input "2025 - Fall Winter"
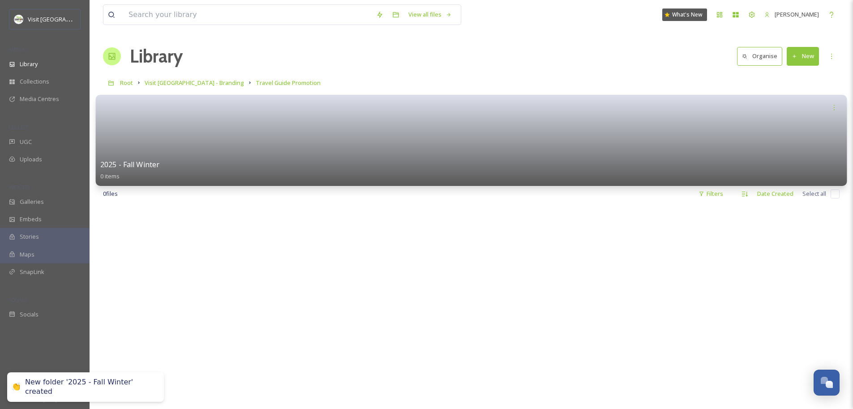
click at [374, 144] on link at bounding box center [471, 137] width 742 height 43
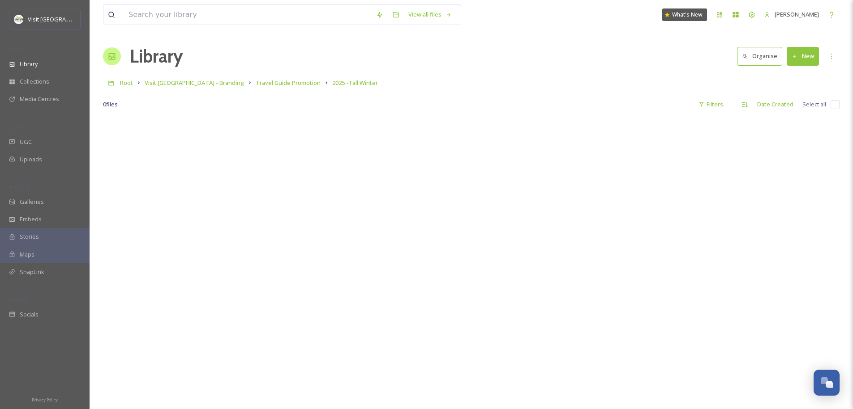
click at [806, 59] on button "New" at bounding box center [802, 56] width 32 height 18
click at [797, 78] on span "File Upload" at bounding box center [799, 77] width 30 height 9
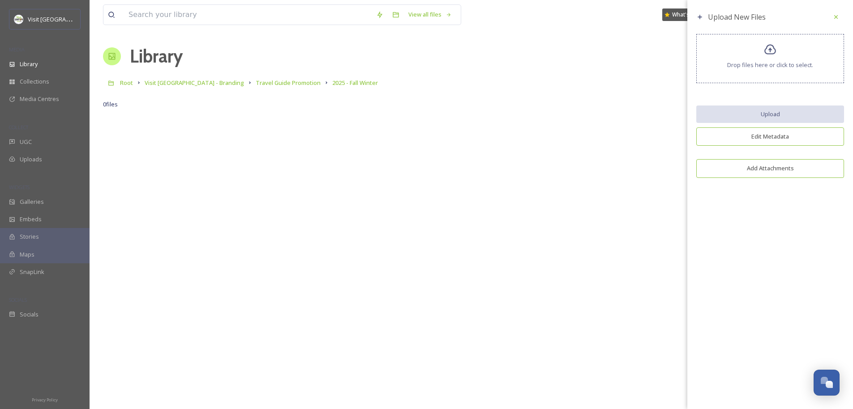
click at [768, 62] on span "Drop files here or click to select." at bounding box center [770, 65] width 86 height 9
click at [736, 65] on span "Drop files here or click to select." at bounding box center [770, 65] width 86 height 9
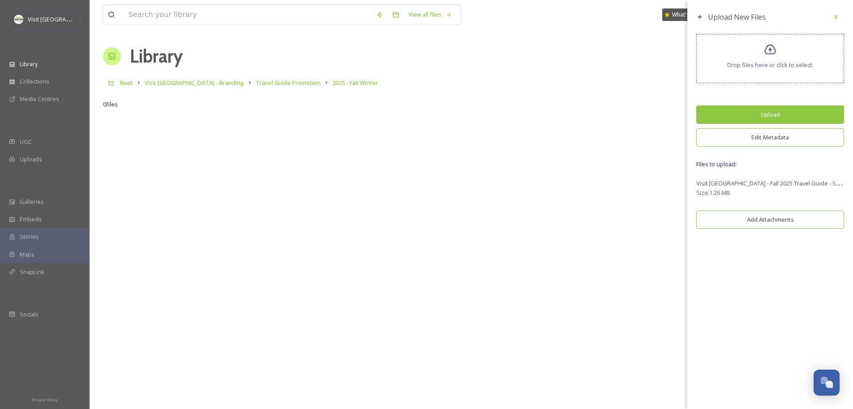
click at [762, 136] on button "Edit Metadata" at bounding box center [770, 137] width 148 height 18
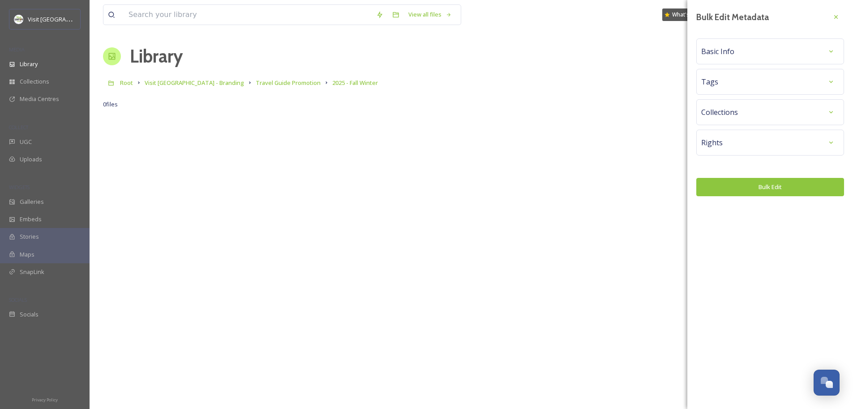
click at [724, 43] on div "Basic Info" at bounding box center [770, 51] width 138 height 16
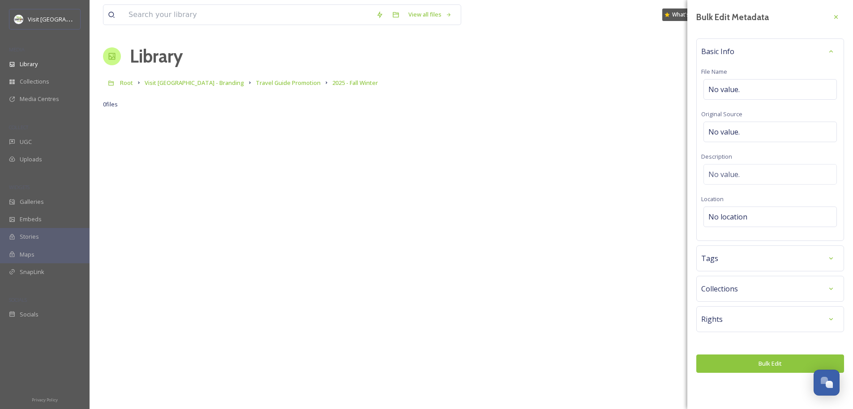
click at [733, 21] on h3 "Bulk Edit Metadata" at bounding box center [732, 17] width 72 height 13
click at [738, 46] on div "Basic Info" at bounding box center [770, 51] width 138 height 16
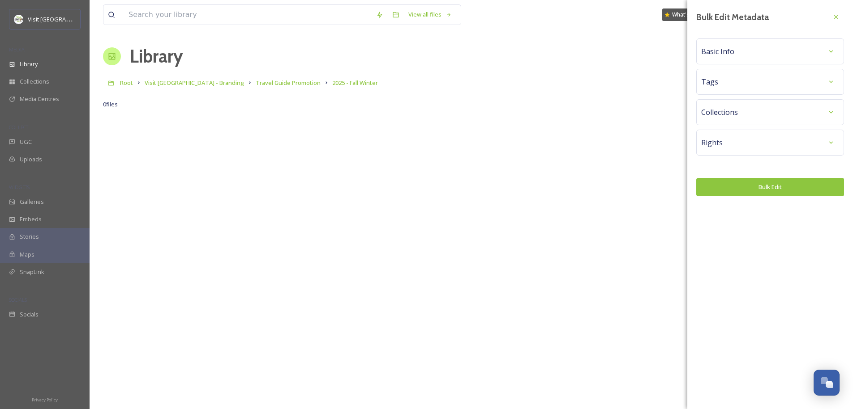
click at [733, 142] on div "Rights" at bounding box center [770, 143] width 138 height 16
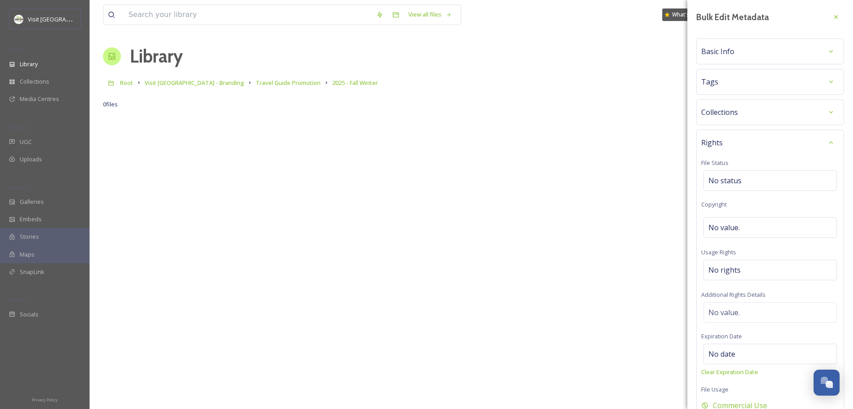
click at [726, 115] on span "Collections" at bounding box center [719, 112] width 37 height 11
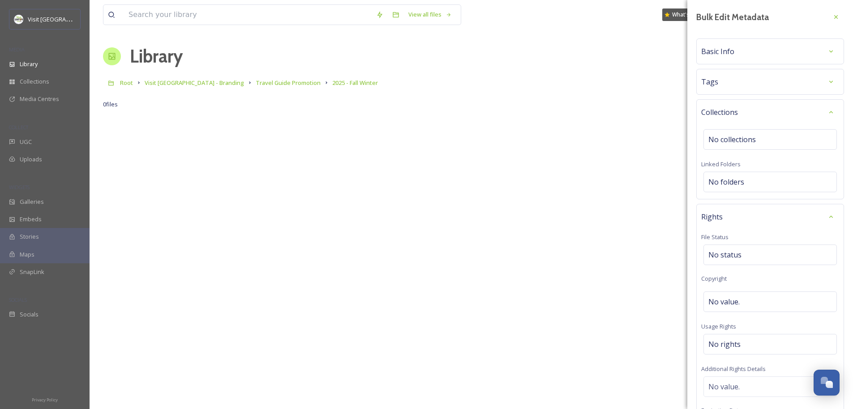
click at [744, 116] on div "Collections" at bounding box center [770, 112] width 138 height 16
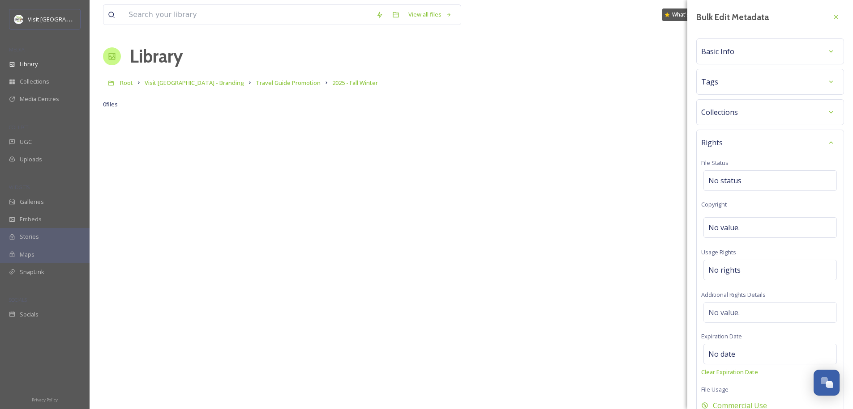
click at [747, 120] on div "Collections" at bounding box center [770, 112] width 148 height 26
click at [746, 110] on div "Collections" at bounding box center [770, 112] width 138 height 16
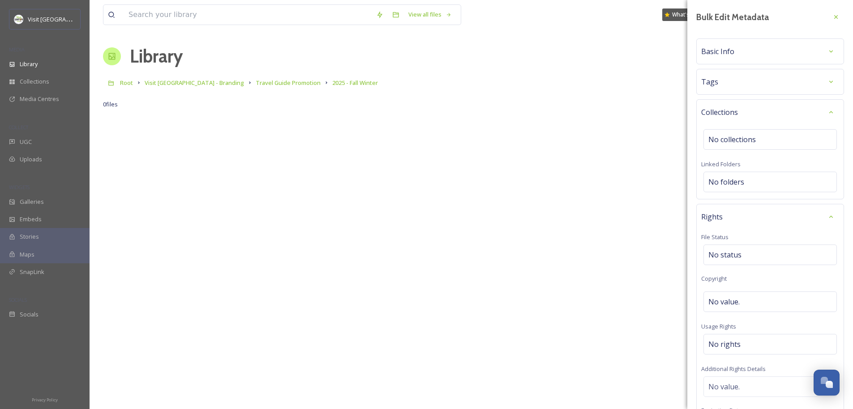
click at [742, 85] on div "Tags" at bounding box center [770, 82] width 138 height 16
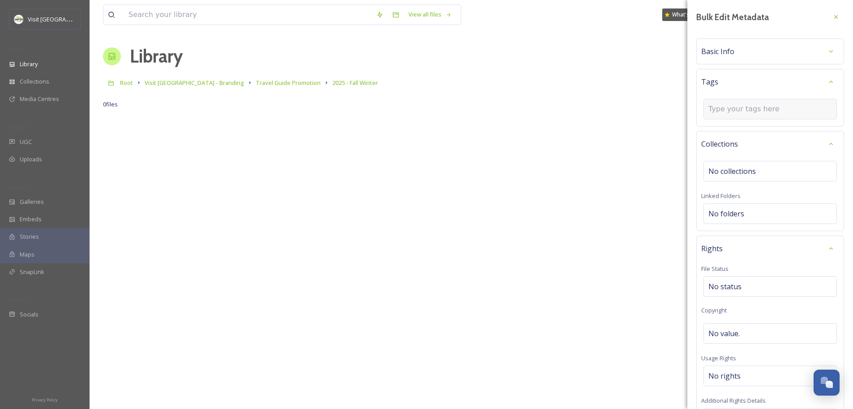
click at [742, 108] on input at bounding box center [753, 109] width 90 height 11
click at [742, 81] on div "Tags" at bounding box center [770, 82] width 138 height 16
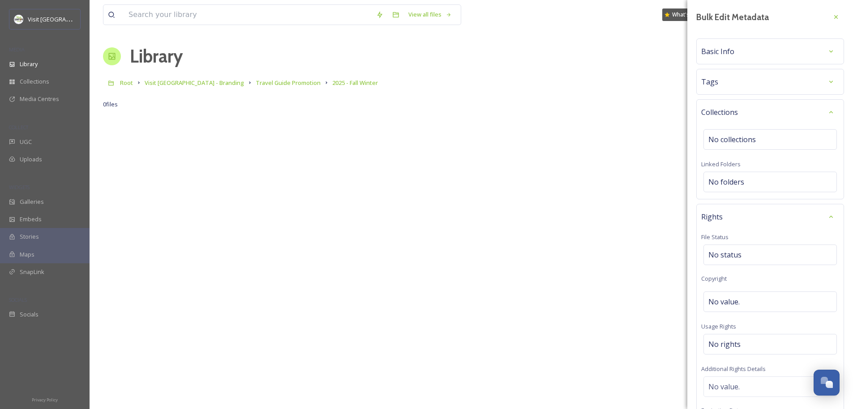
click at [742, 88] on div "Tags" at bounding box center [770, 82] width 138 height 16
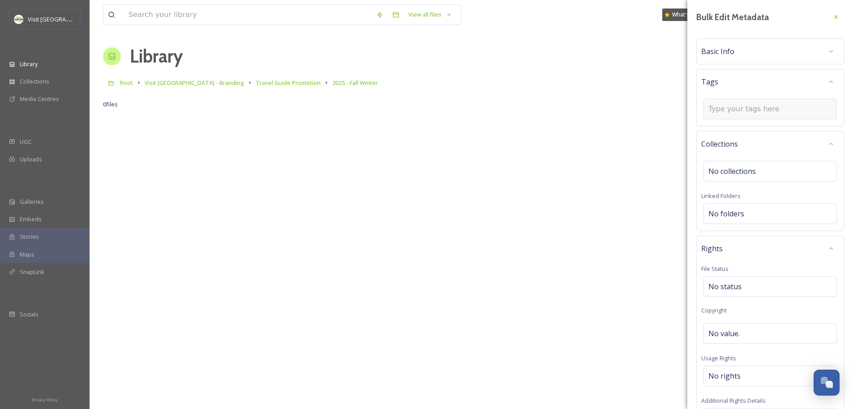
click at [737, 106] on input at bounding box center [753, 109] width 90 height 11
type input "travel guide"
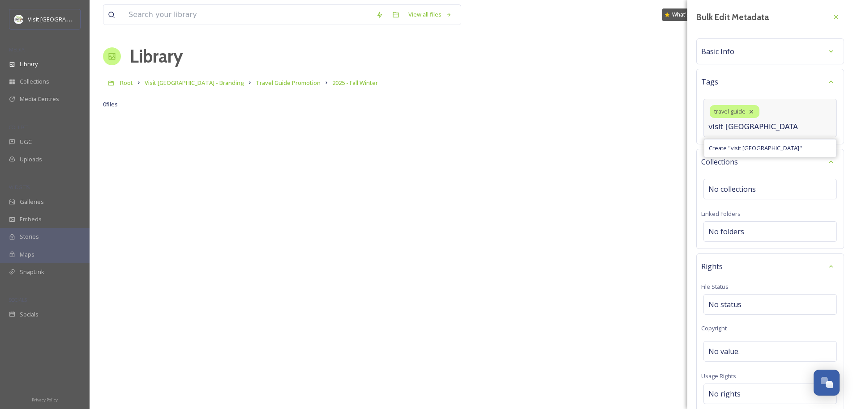
type input "visit canton"
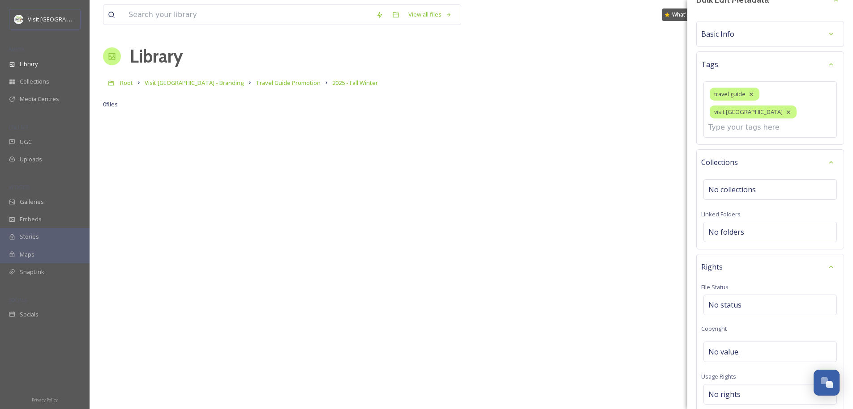
scroll to position [35, 0]
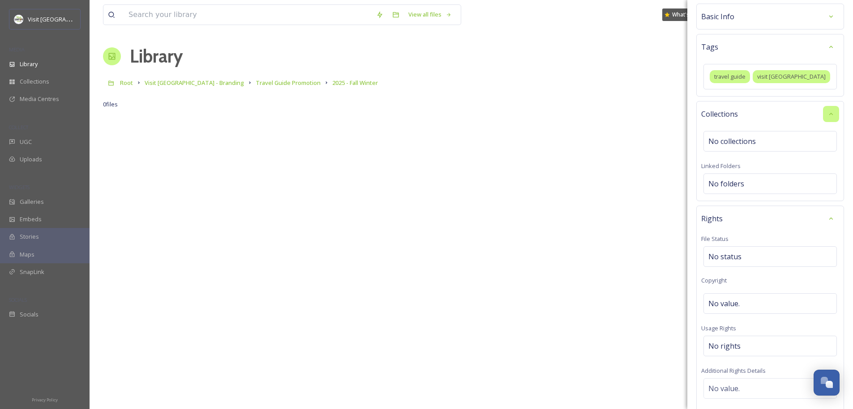
click at [827, 122] on div at bounding box center [831, 114] width 16 height 16
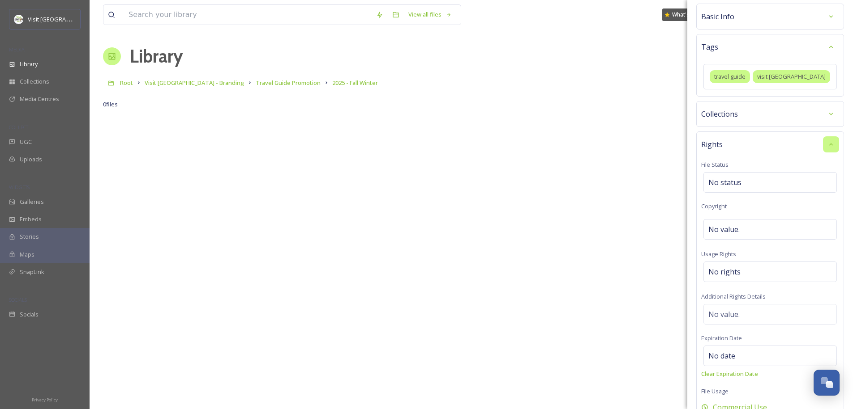
click at [827, 142] on icon at bounding box center [830, 144] width 7 height 7
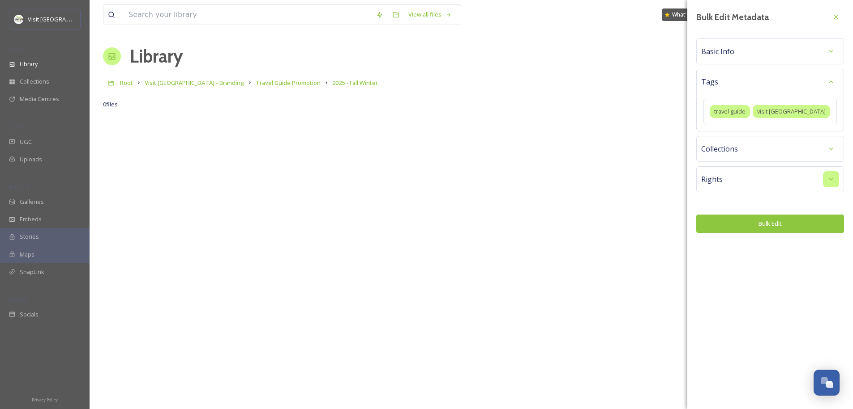
click at [817, 46] on div "Basic Info" at bounding box center [770, 51] width 138 height 16
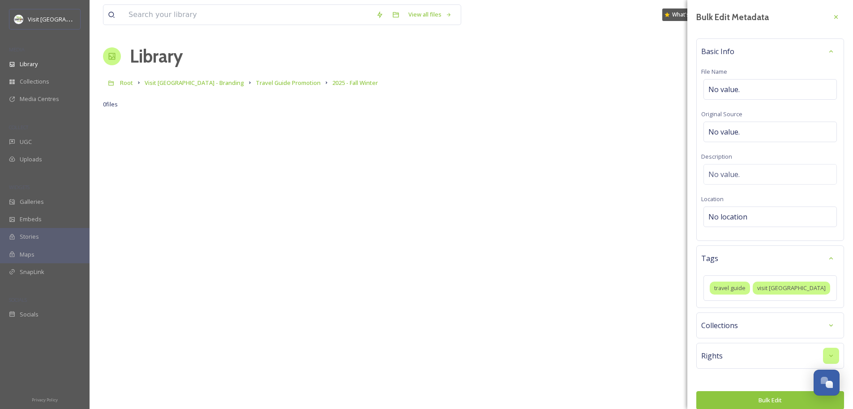
click at [771, 51] on div "Basic Info" at bounding box center [770, 51] width 138 height 16
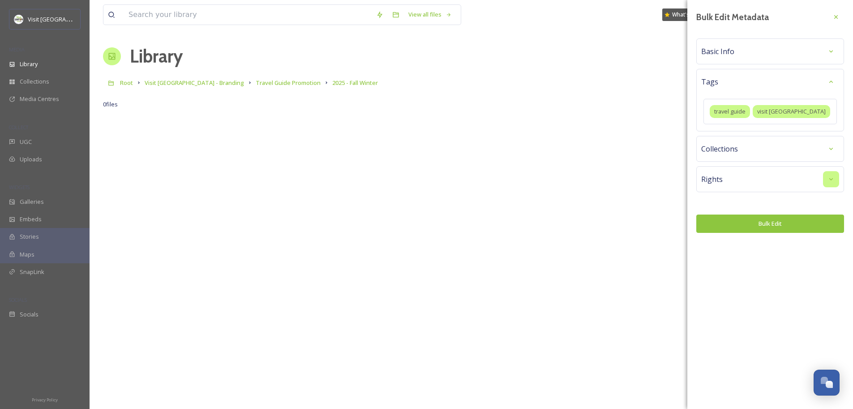
click at [770, 221] on button "Bulk Edit" at bounding box center [770, 224] width 148 height 18
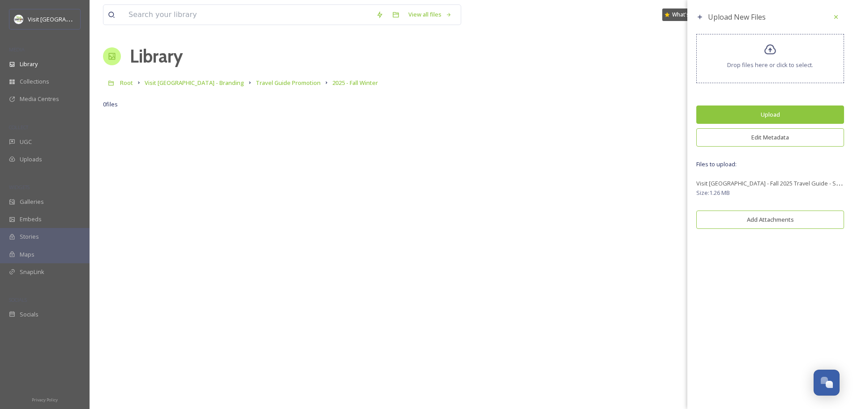
click at [772, 226] on button "Add Attachments" at bounding box center [770, 220] width 148 height 18
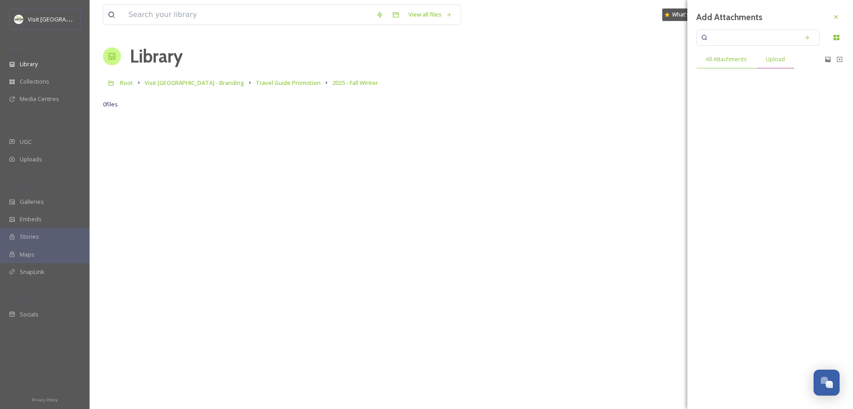
click at [769, 58] on span "Upload" at bounding box center [774, 59] width 19 height 9
click at [735, 60] on span "All Attachments" at bounding box center [725, 59] width 41 height 9
click at [836, 16] on icon at bounding box center [835, 16] width 7 height 7
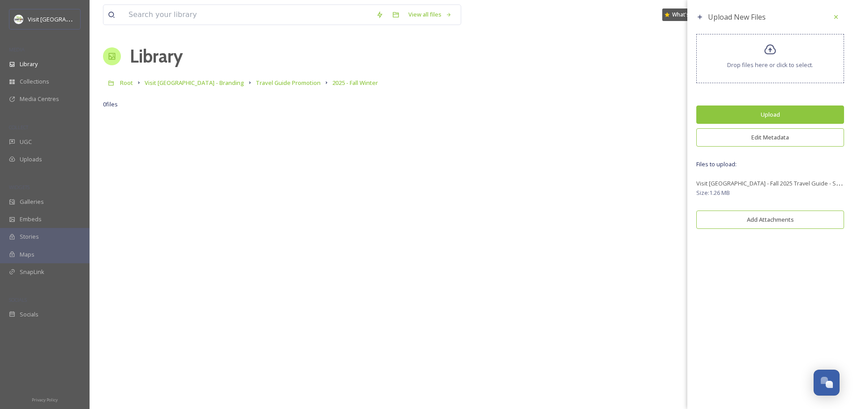
click at [784, 112] on button "Upload" at bounding box center [770, 115] width 148 height 18
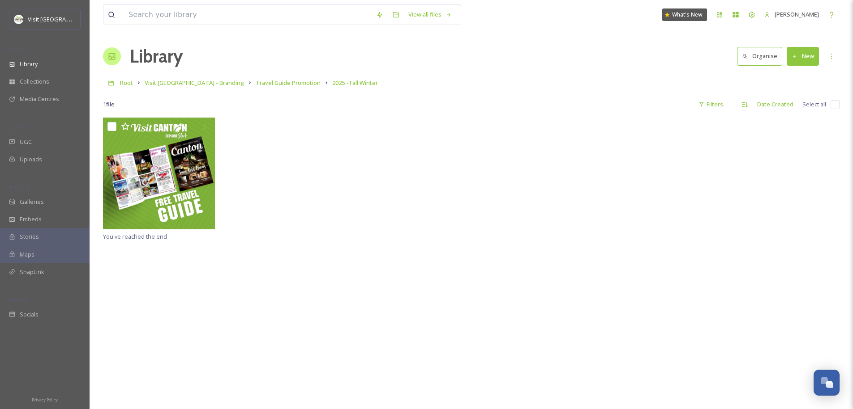
click at [285, 187] on div at bounding box center [471, 175] width 736 height 114
click at [264, 201] on div at bounding box center [471, 175] width 736 height 114
click at [256, 84] on span "Travel Guide Promotion" at bounding box center [288, 83] width 65 height 8
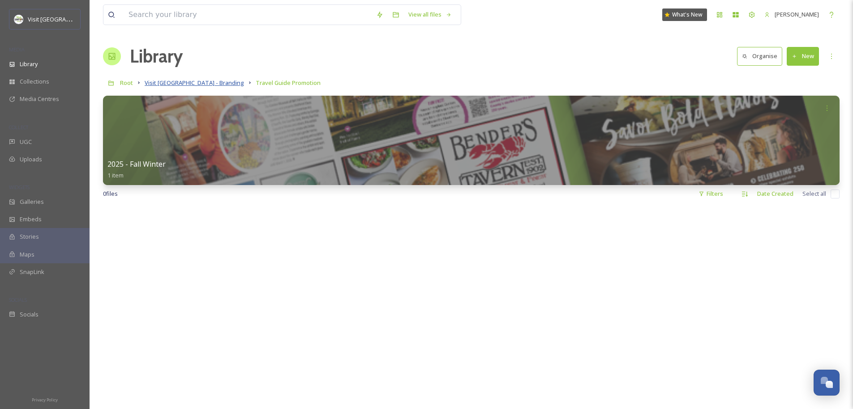
click at [162, 85] on span "Visit [GEOGRAPHIC_DATA] - Branding" at bounding box center [194, 83] width 99 height 8
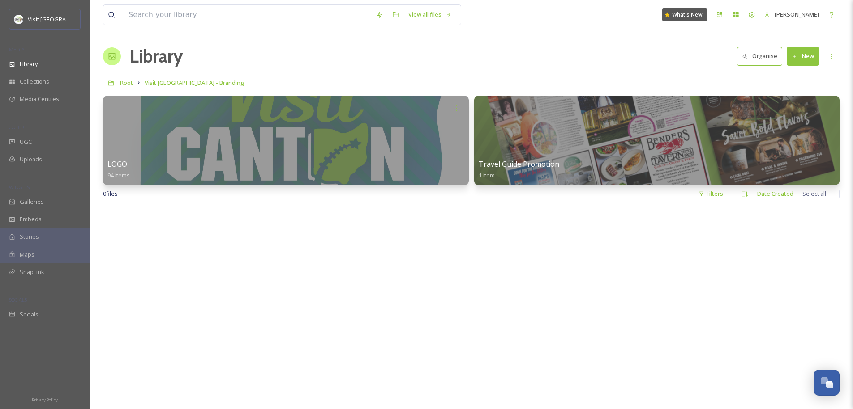
click at [500, 264] on div at bounding box center [471, 411] width 736 height 409
click at [804, 60] on button "New" at bounding box center [802, 56] width 32 height 18
click at [790, 110] on span "Folder" at bounding box center [792, 112] width 17 height 9
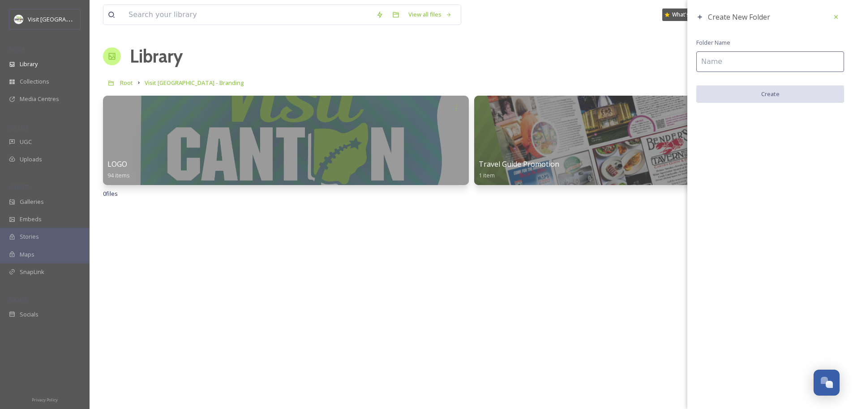
drag, startPoint x: 736, startPoint y: 71, endPoint x: 733, endPoint y: 67, distance: 4.8
click at [735, 69] on input at bounding box center [770, 61] width 148 height 21
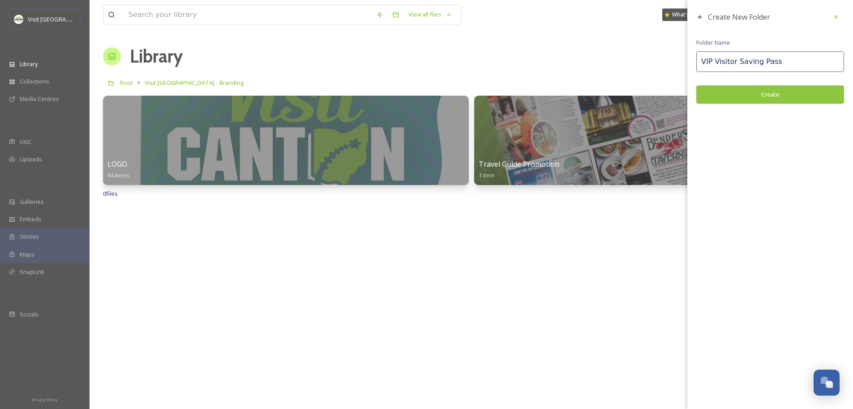
type input "VIP Visitor Saving Pass"
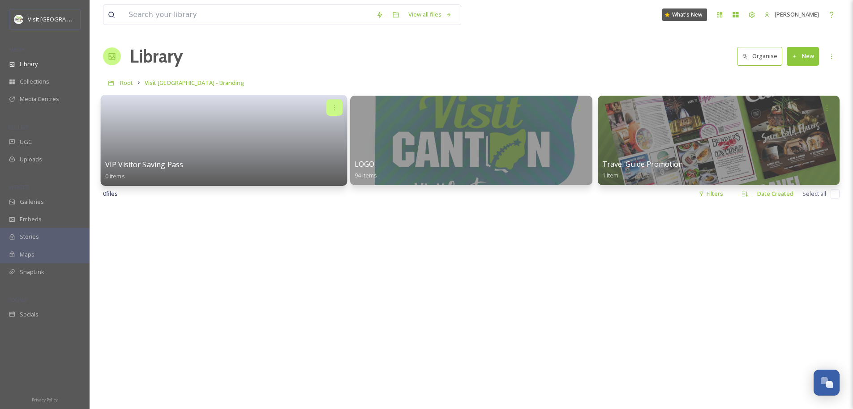
click at [331, 109] on icon at bounding box center [334, 107] width 7 height 7
click at [324, 125] on span "Edit / Share" at bounding box center [312, 127] width 31 height 9
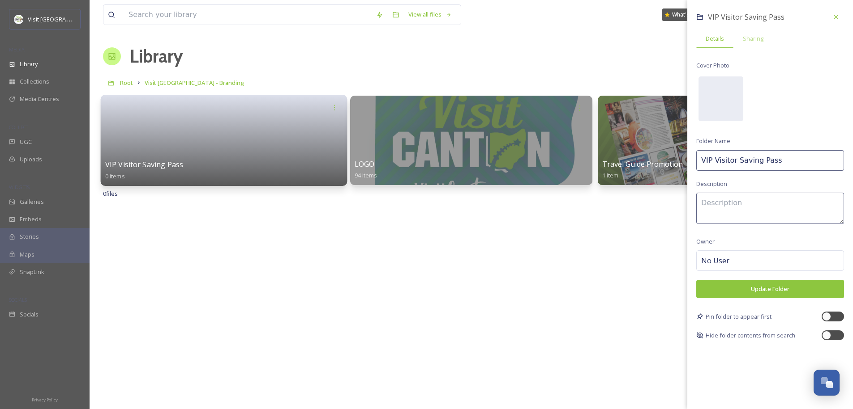
click at [758, 159] on input "VIP Visitor Saving Pass" at bounding box center [770, 160] width 148 height 21
type input "VIP Visitor Savings Pass"
click at [394, 241] on div at bounding box center [471, 411] width 736 height 409
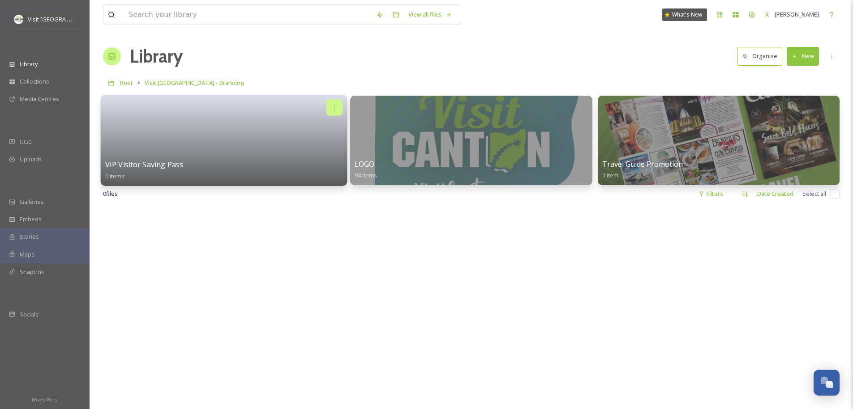
click at [335, 109] on icon at bounding box center [334, 107] width 7 height 7
click at [324, 130] on span "Edit / Share" at bounding box center [312, 127] width 31 height 9
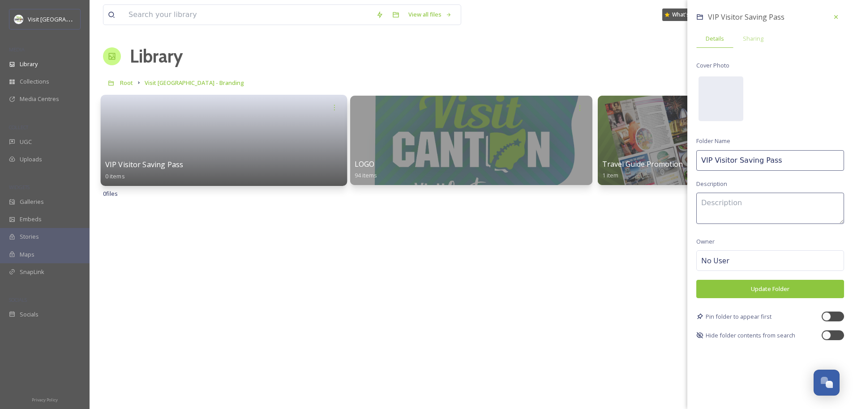
click at [757, 161] on input "VIP Visitor Saving Pass" at bounding box center [770, 160] width 148 height 21
type input "VIP Visitor Savings Pass"
click at [760, 291] on button "Update Folder" at bounding box center [770, 289] width 148 height 18
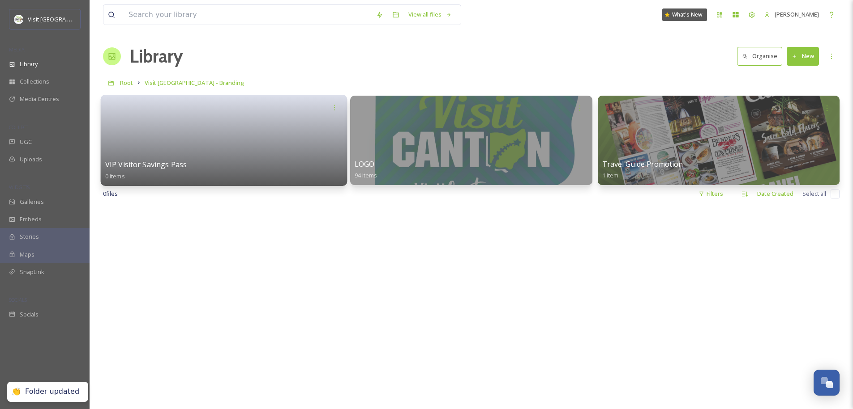
click at [563, 251] on div at bounding box center [471, 411] width 736 height 409
click at [178, 119] on link at bounding box center [224, 137] width 238 height 43
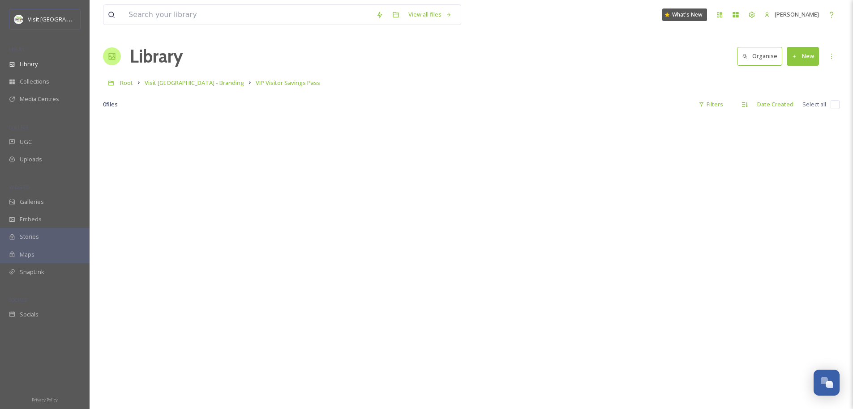
click at [808, 57] on button "New" at bounding box center [802, 56] width 32 height 18
click at [797, 74] on span "File Upload" at bounding box center [799, 77] width 30 height 9
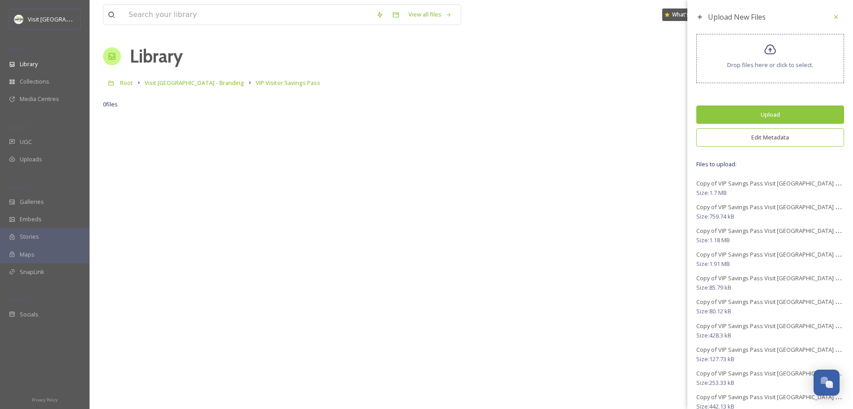
click at [745, 144] on button "Edit Metadata" at bounding box center [770, 137] width 148 height 18
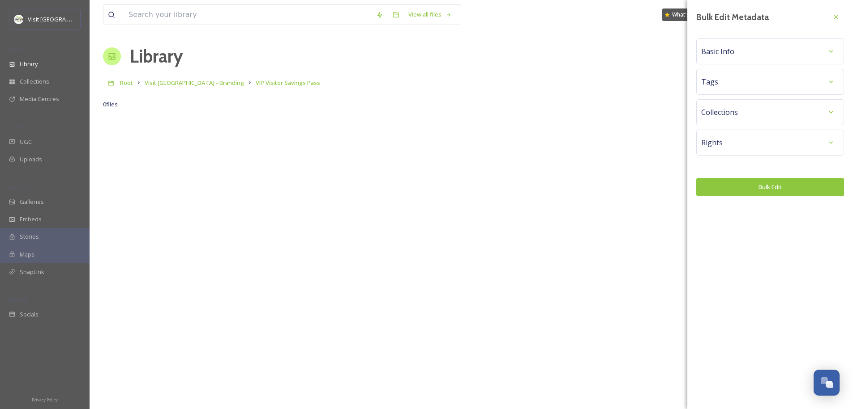
click at [734, 90] on div "Tags" at bounding box center [770, 82] width 148 height 26
click at [735, 83] on div "Tags" at bounding box center [770, 82] width 138 height 16
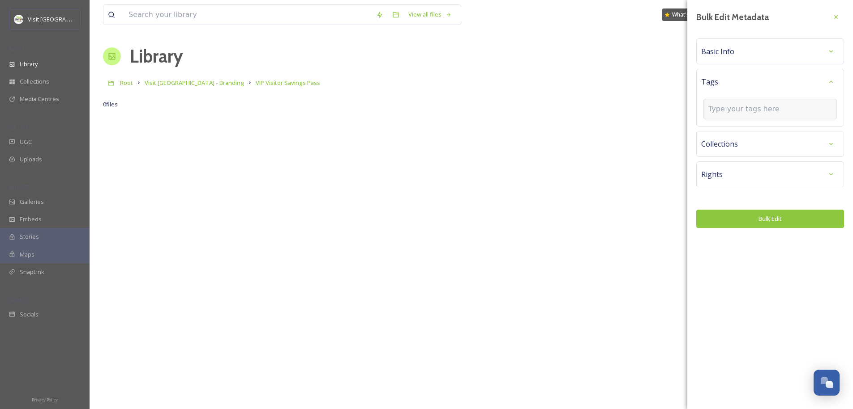
click at [739, 110] on input at bounding box center [753, 109] width 90 height 11
type input "VIP Visitor Savings Pass"
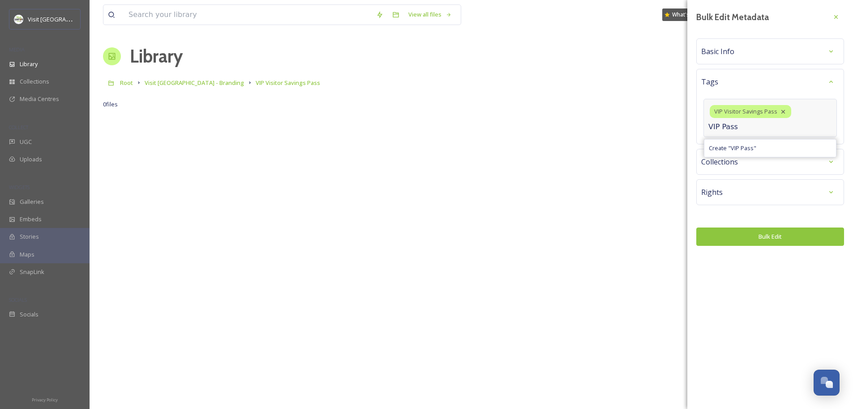
type input "VIP Pass"
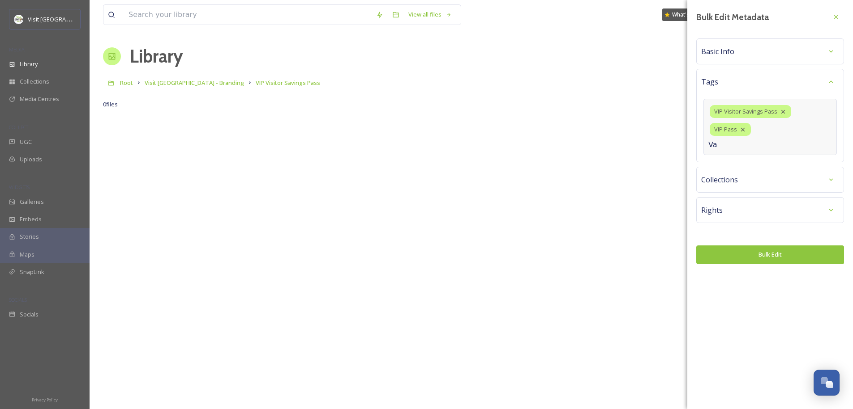
type input "V"
type input "Savings Pass"
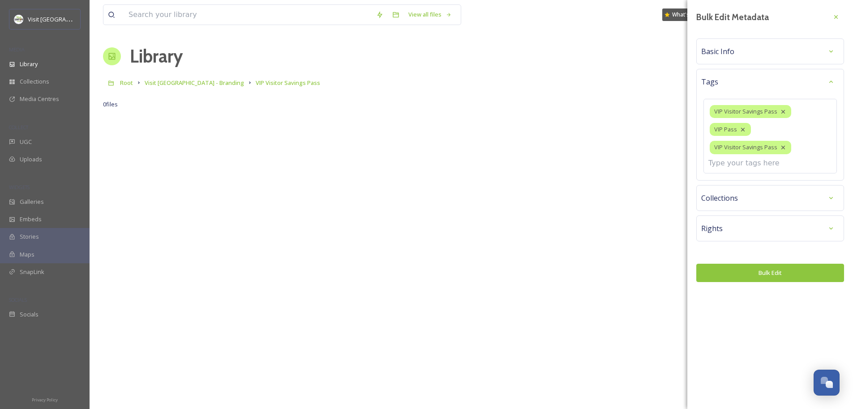
click at [752, 277] on div "Bulk Edit Metadata Basic Info Tags VIP Visitor Savings Pass VIP Pass VIP Visito…" at bounding box center [770, 204] width 166 height 409
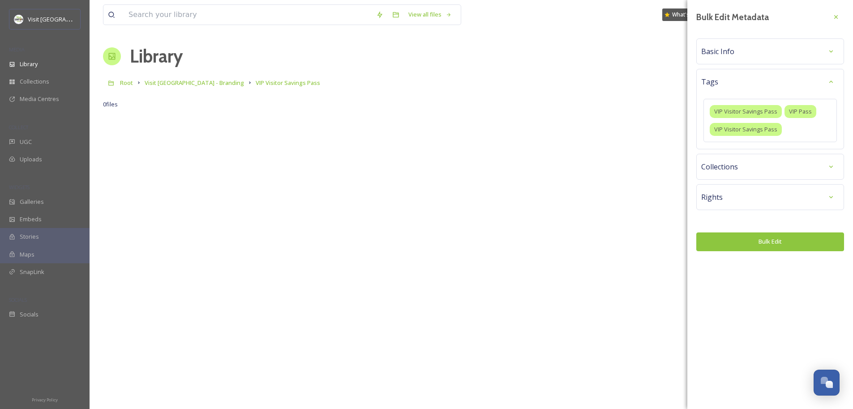
click at [759, 235] on button "Bulk Edit" at bounding box center [770, 242] width 148 height 18
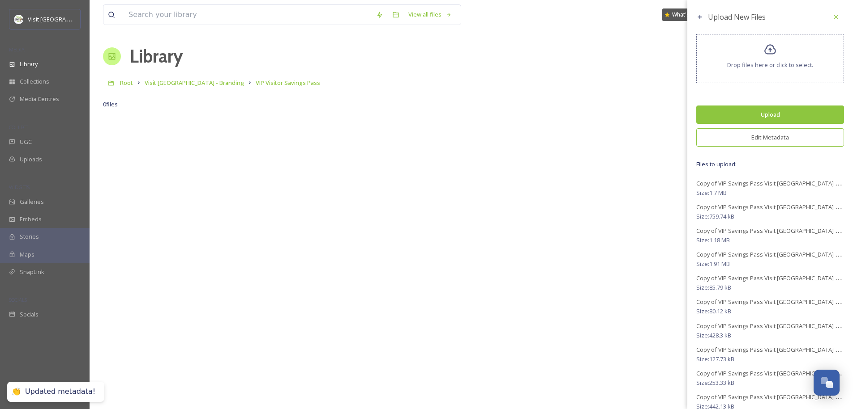
click at [763, 114] on button "Upload" at bounding box center [770, 115] width 148 height 18
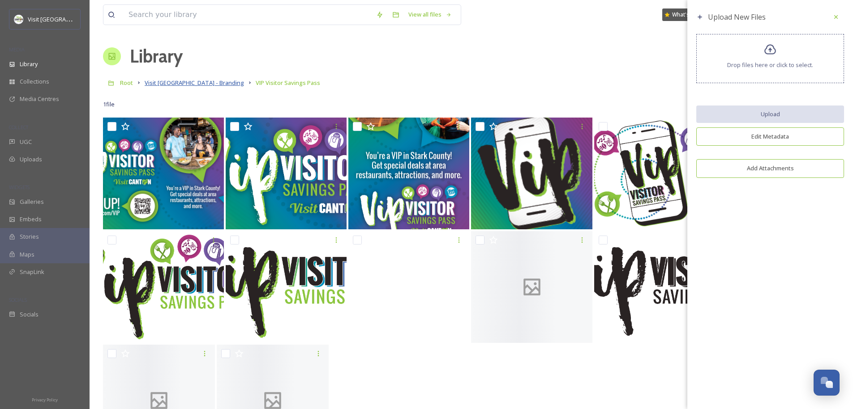
click at [183, 82] on span "Visit [GEOGRAPHIC_DATA] - Branding" at bounding box center [194, 83] width 99 height 8
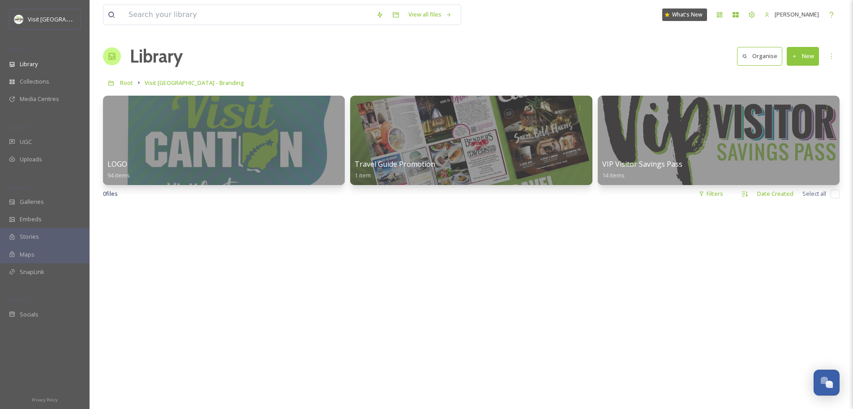
click at [430, 290] on div at bounding box center [471, 411] width 736 height 409
click at [815, 55] on button "New" at bounding box center [802, 56] width 32 height 18
click at [788, 109] on span "Folder" at bounding box center [792, 112] width 17 height 9
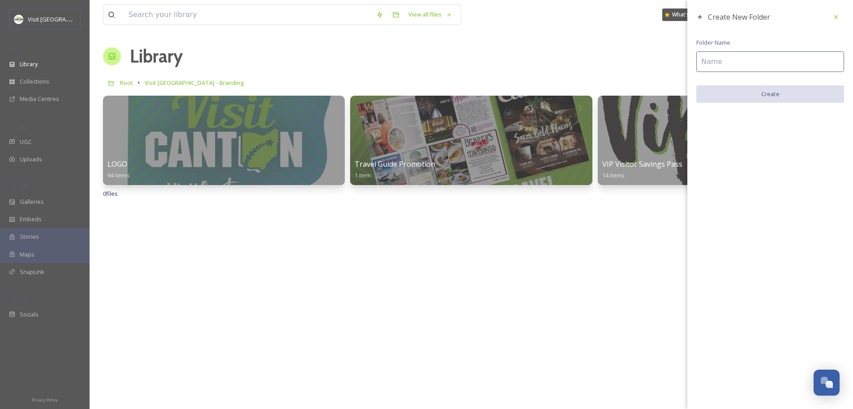
click at [755, 52] on input at bounding box center [770, 61] width 148 height 21
type input "Pigskin"
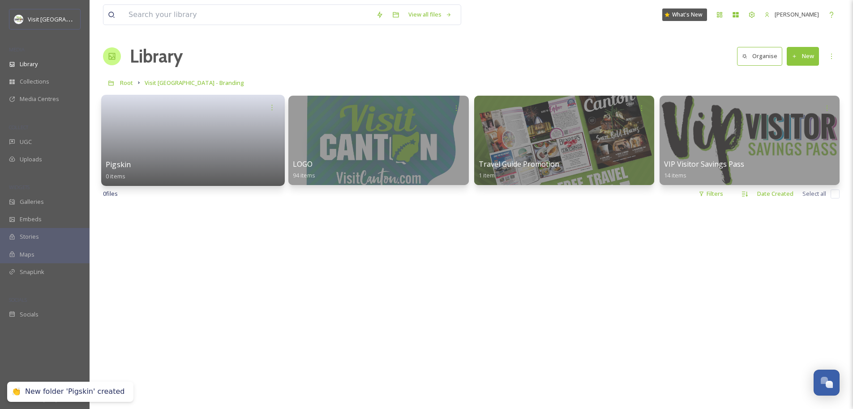
click at [189, 114] on div at bounding box center [193, 107] width 175 height 17
click at [158, 153] on link at bounding box center [193, 137] width 175 height 43
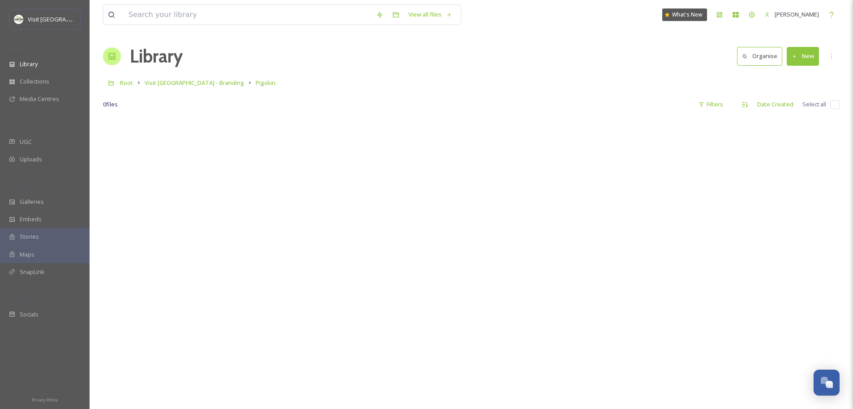
click at [803, 58] on button "New" at bounding box center [802, 56] width 32 height 18
click at [795, 112] on span "Folder" at bounding box center [792, 112] width 17 height 9
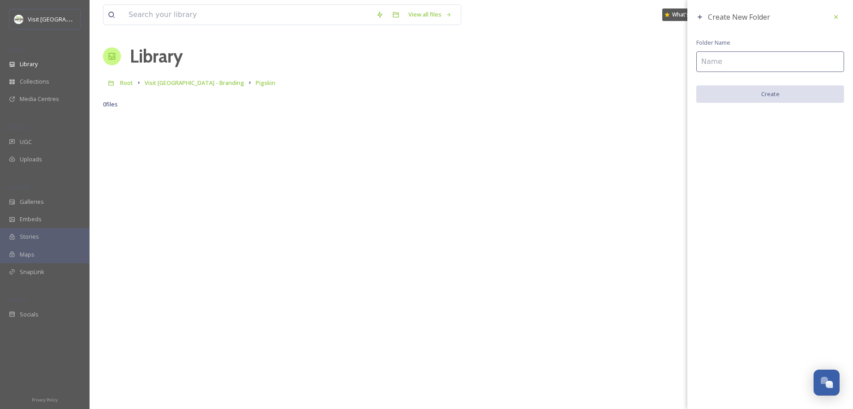
click at [716, 67] on input at bounding box center [770, 61] width 148 height 21
type input "Pigskin Icons"
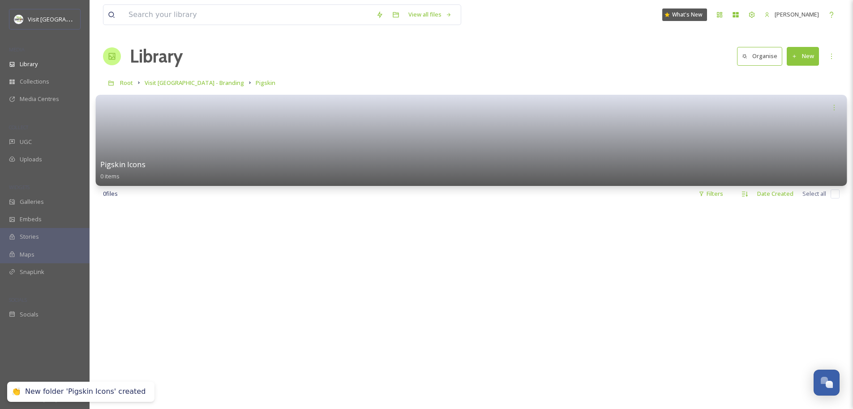
click at [686, 134] on link at bounding box center [471, 137] width 742 height 43
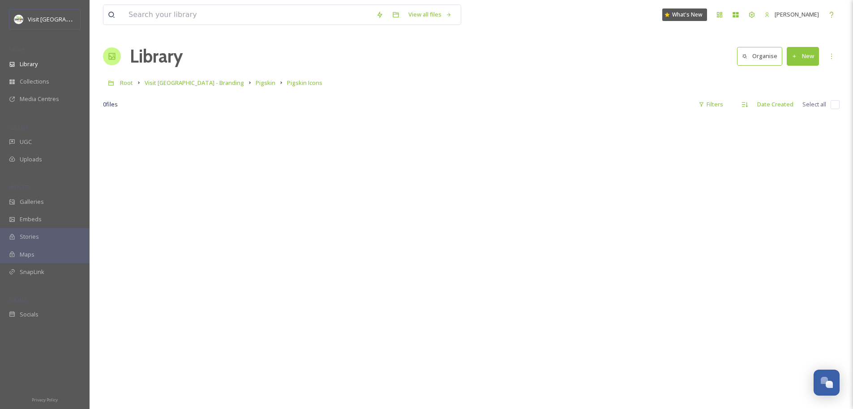
click at [810, 41] on div "View all files What's New Jonathan Williams Library Organise New Root Visit Can…" at bounding box center [471, 263] width 763 height 527
click at [808, 53] on button "New" at bounding box center [802, 56] width 32 height 18
click at [793, 111] on span "Folder" at bounding box center [792, 112] width 17 height 9
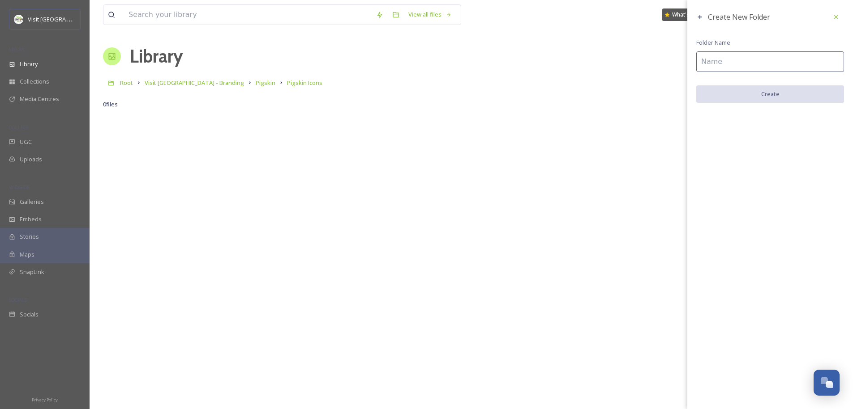
click at [638, 96] on div "0 file s Filters Date Created Select all" at bounding box center [471, 104] width 736 height 17
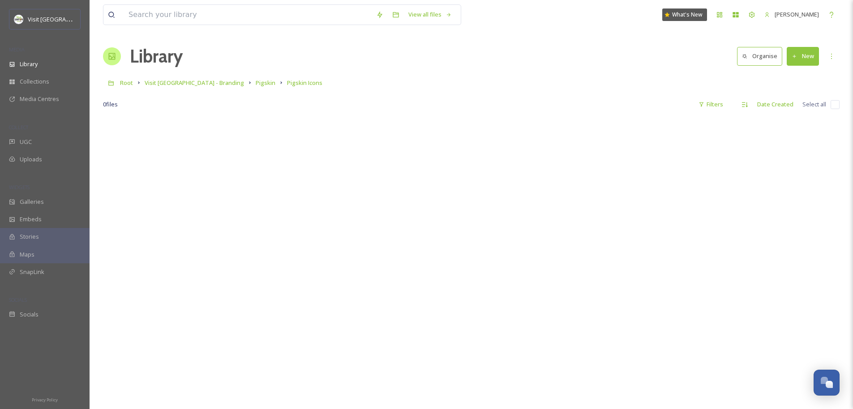
click at [801, 56] on button "New" at bounding box center [802, 56] width 32 height 18
click at [786, 75] on span "File Upload" at bounding box center [799, 77] width 30 height 9
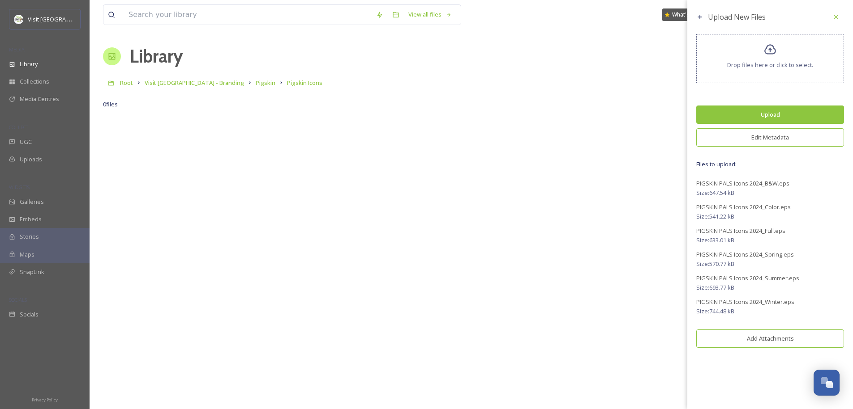
click at [776, 141] on button "Edit Metadata" at bounding box center [770, 137] width 148 height 18
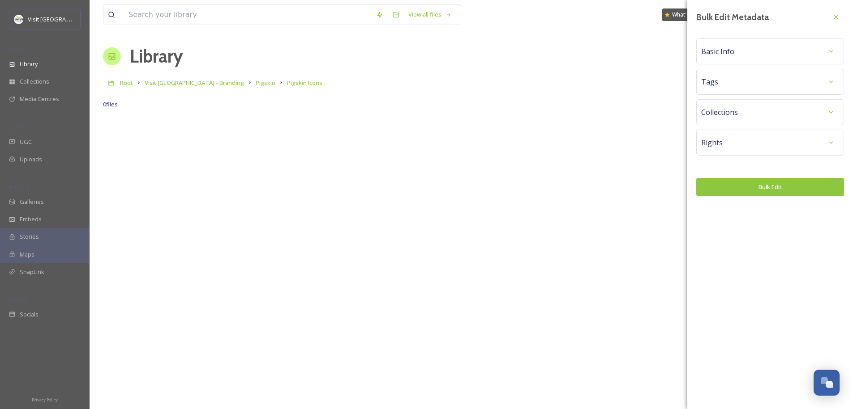
click at [748, 107] on div "Collections" at bounding box center [770, 112] width 138 height 16
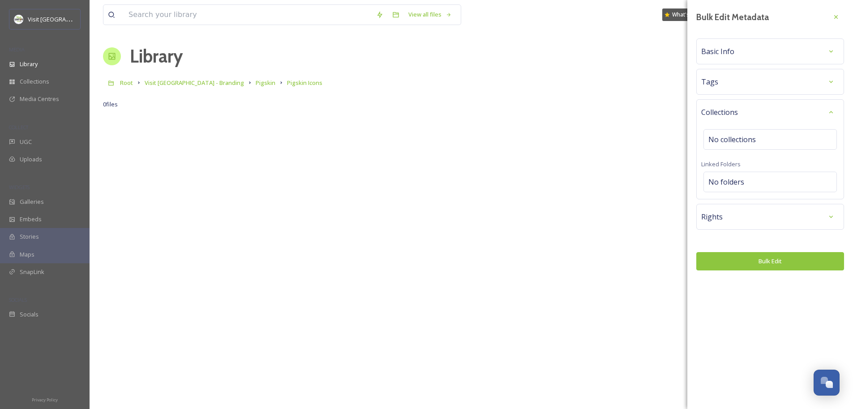
click at [742, 81] on div "Tags" at bounding box center [770, 82] width 138 height 16
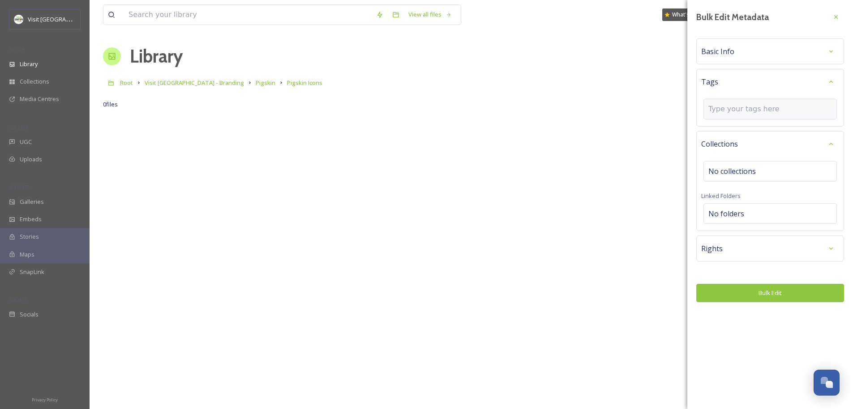
click at [735, 108] on input at bounding box center [753, 109] width 90 height 11
type input "{"
type input "Pigskin"
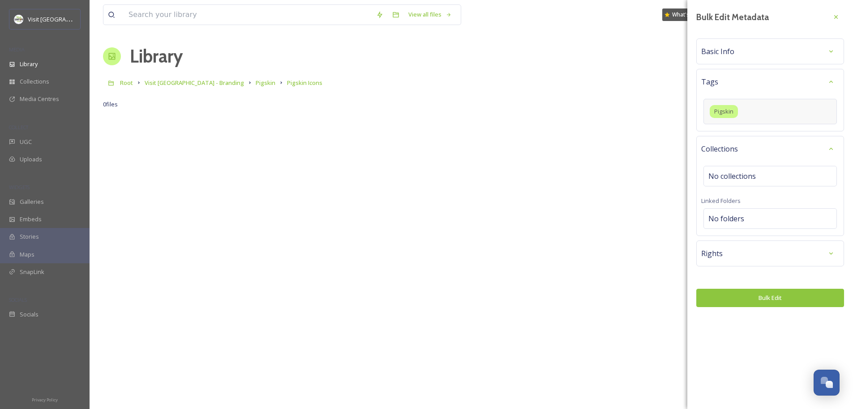
click at [763, 272] on div "Bulk Edit Metadata Basic Info Tags Pigskin Collections No collections Linked Fo…" at bounding box center [770, 158] width 166 height 316
click at [760, 296] on button "Bulk Edit" at bounding box center [770, 298] width 148 height 18
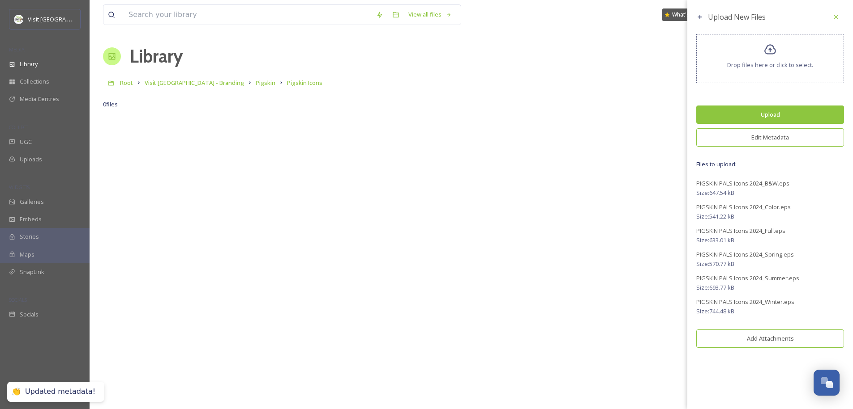
click at [769, 119] on button "Upload" at bounding box center [770, 115] width 148 height 18
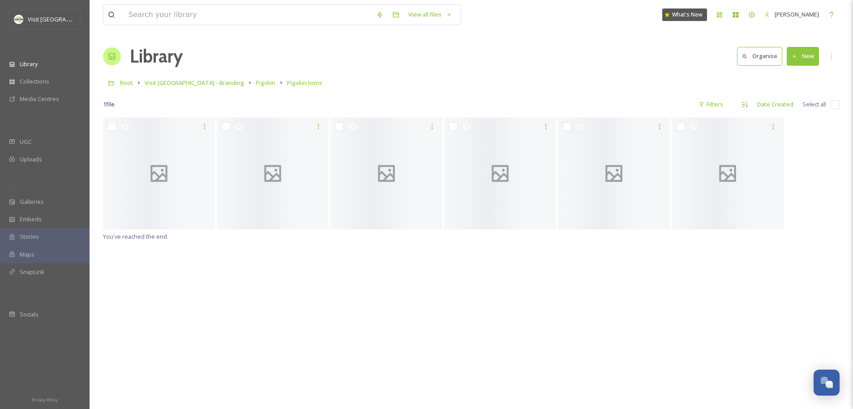
click at [410, 314] on div "You've reached the end" at bounding box center [471, 322] width 736 height 409
click at [802, 52] on button "New" at bounding box center [802, 56] width 32 height 18
click at [801, 81] on div "File Upload" at bounding box center [792, 76] width 51 height 17
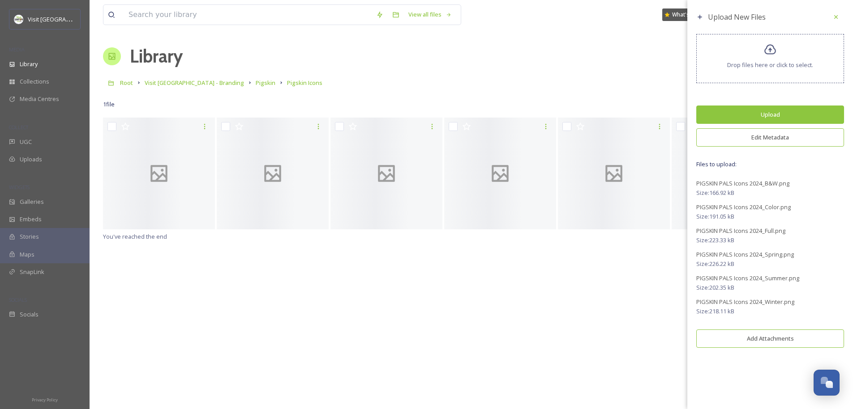
click at [770, 141] on button "Edit Metadata" at bounding box center [770, 137] width 148 height 18
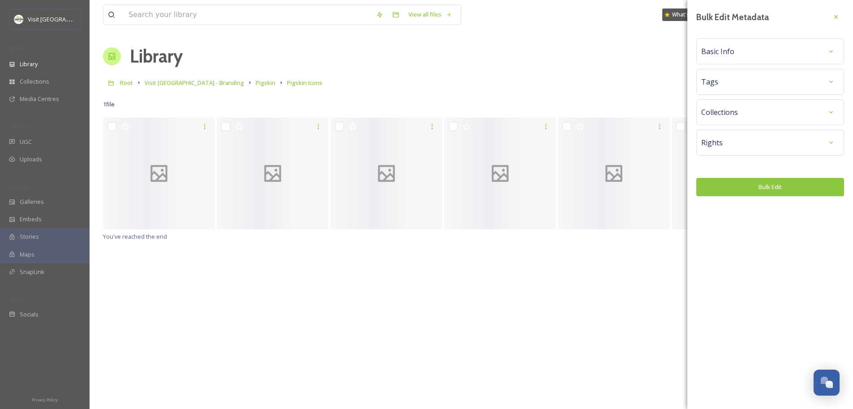
click at [742, 76] on div "Tags" at bounding box center [770, 82] width 138 height 16
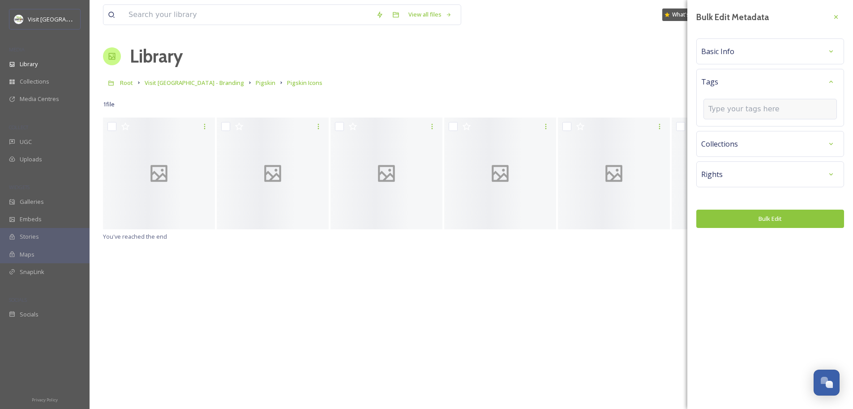
click at [740, 99] on div at bounding box center [769, 109] width 133 height 21
click at [739, 106] on input at bounding box center [753, 109] width 90 height 11
type input "Pigskin"
click at [734, 128] on div "Pigskin" at bounding box center [770, 130] width 132 height 17
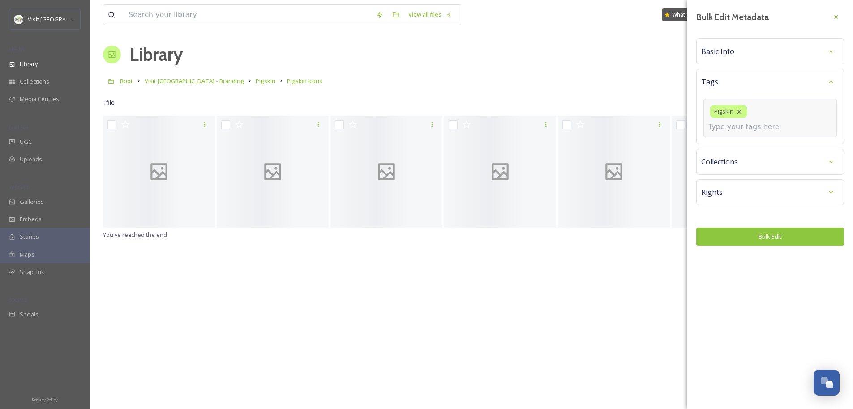
click at [746, 228] on button "Bulk Edit" at bounding box center [770, 237] width 148 height 18
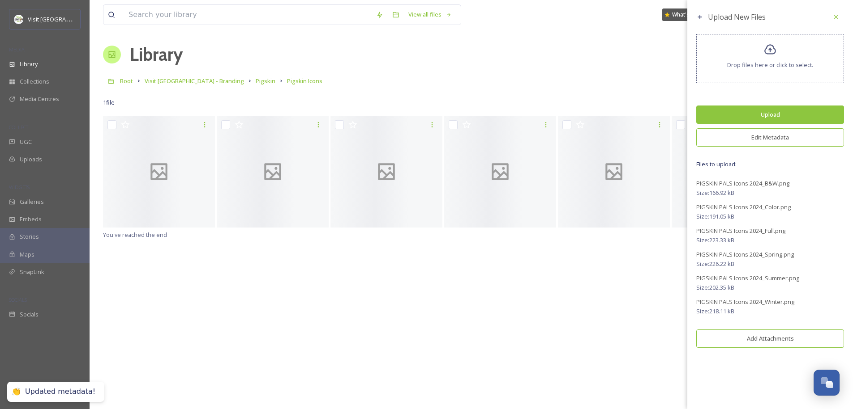
click at [760, 122] on button "Upload" at bounding box center [770, 115] width 148 height 18
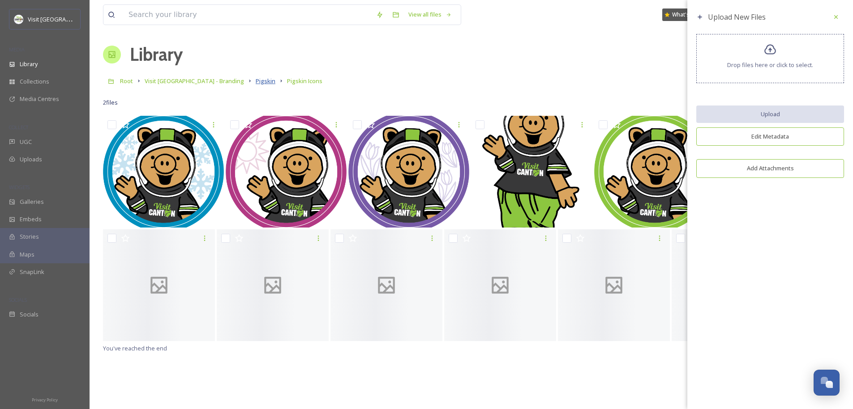
click at [256, 82] on span "Pigskin" at bounding box center [266, 81] width 20 height 8
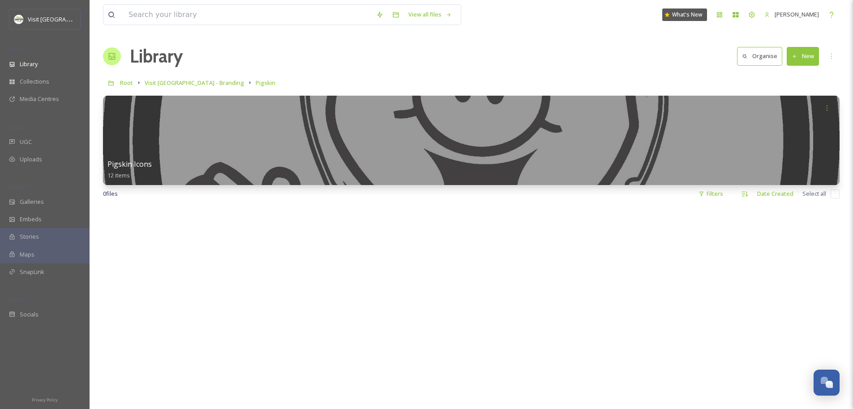
click at [392, 235] on div at bounding box center [471, 411] width 736 height 409
click at [802, 57] on button "New" at bounding box center [802, 56] width 32 height 18
click at [797, 81] on div "File Upload" at bounding box center [792, 76] width 51 height 17
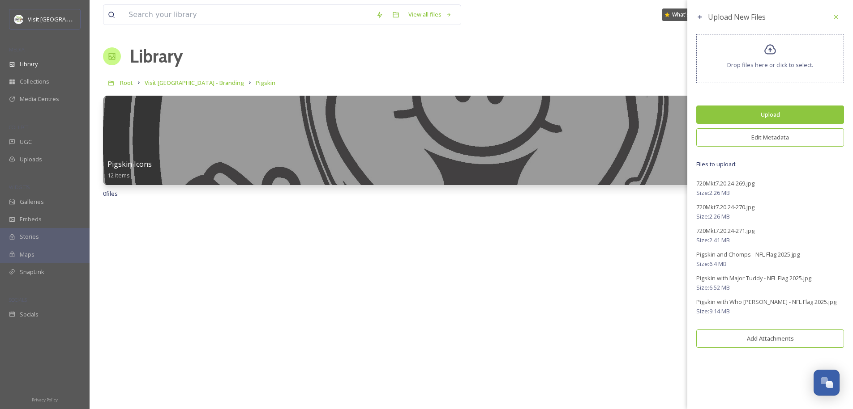
click at [767, 153] on div "Upload New Files Drop files here or click to select. Upload Edit Metadata Files…" at bounding box center [770, 181] width 166 height 362
click at [767, 139] on button "Edit Metadata" at bounding box center [770, 137] width 148 height 18
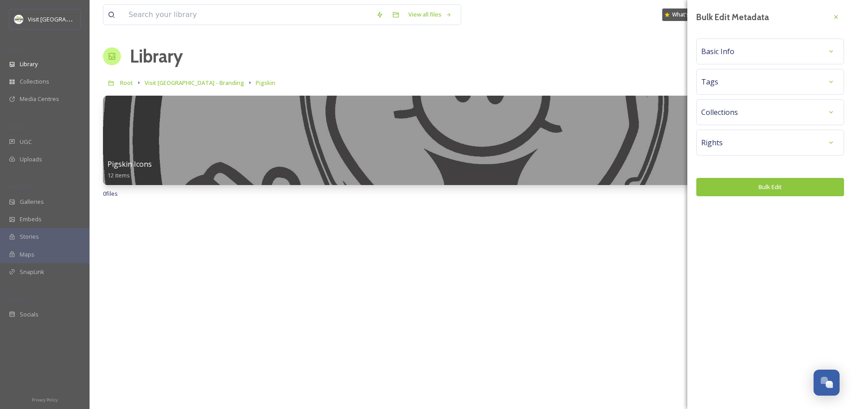
click at [755, 88] on div "Tags" at bounding box center [770, 82] width 138 height 16
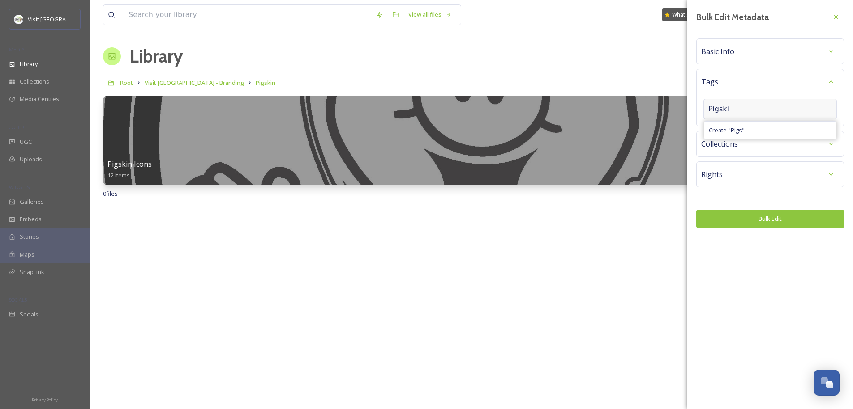
type input "Pigskin"
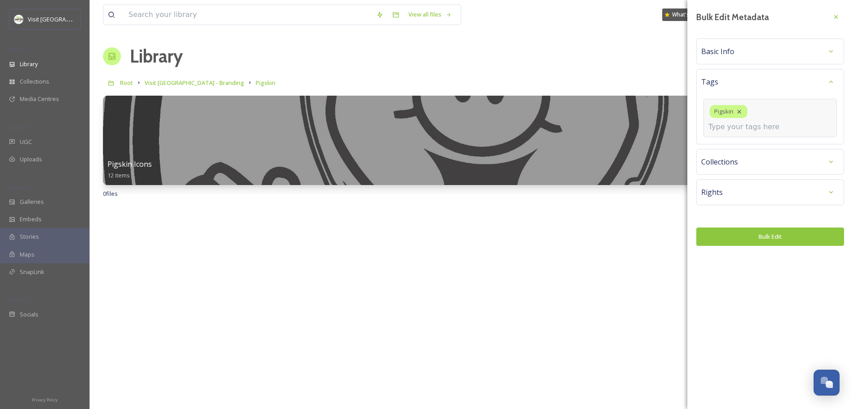
type input "N"
type input "Mascot"
type input "Summer"
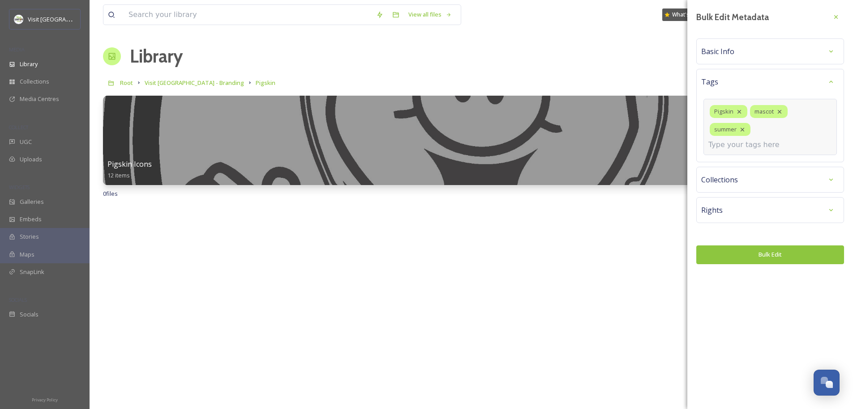
type input "K"
type input "Family Fun"
type input "Events"
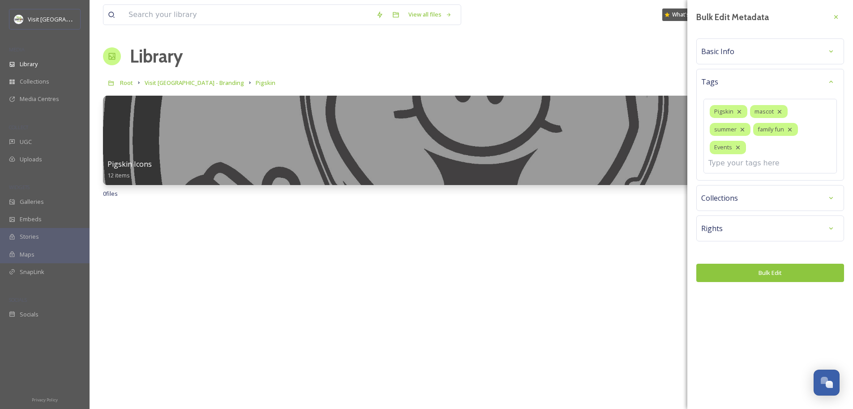
click at [730, 255] on div "Bulk Edit Metadata Basic Info Tags Pigskin mascot summer family fun Events Coll…" at bounding box center [770, 145] width 166 height 291
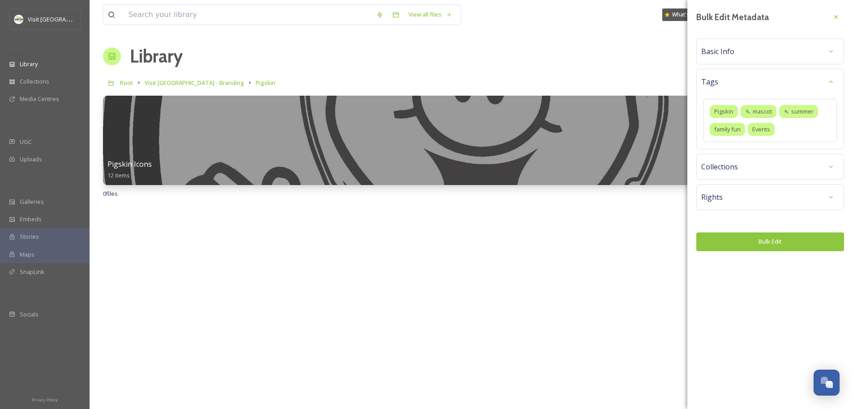
click at [734, 244] on button "Bulk Edit" at bounding box center [770, 242] width 148 height 18
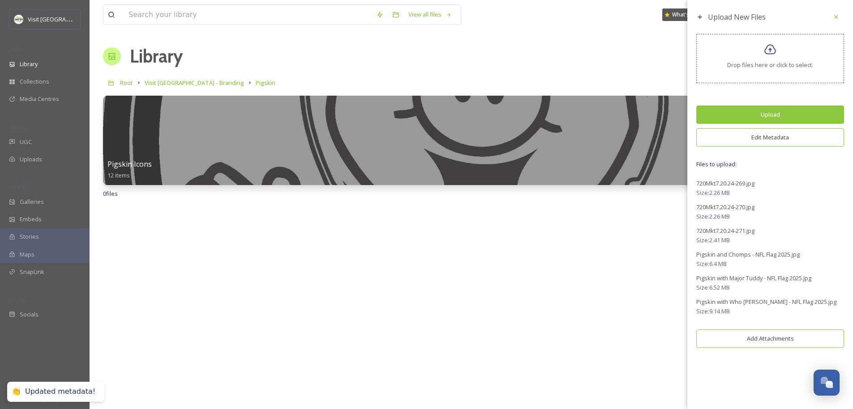
click at [764, 118] on button "Upload" at bounding box center [770, 115] width 148 height 18
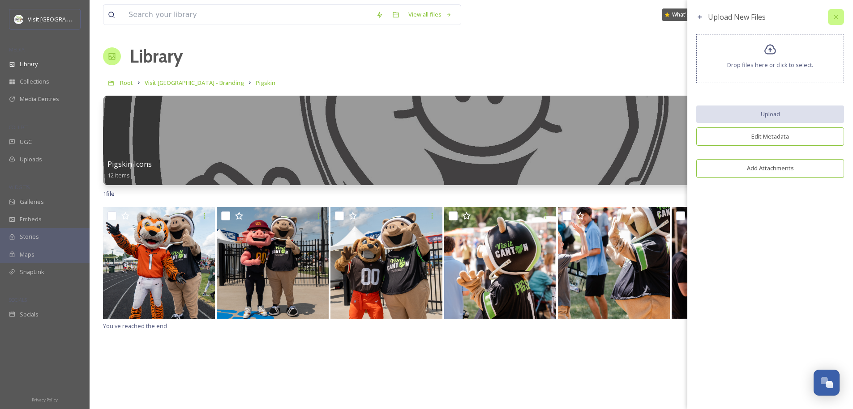
click at [836, 17] on icon at bounding box center [835, 16] width 7 height 7
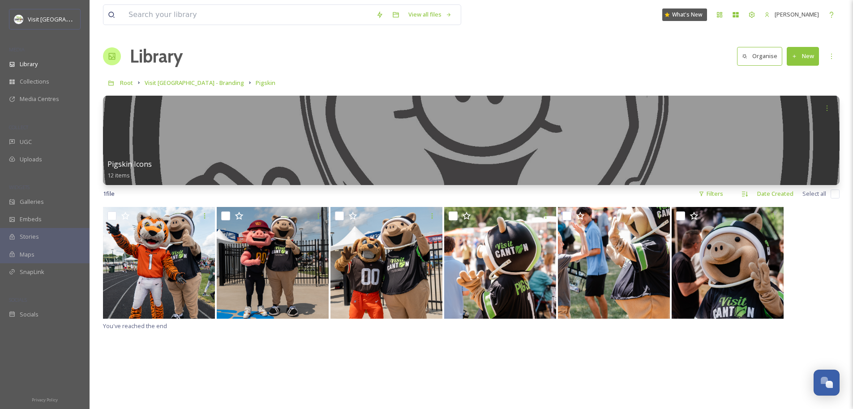
click at [654, 53] on div "Library Organise New" at bounding box center [471, 56] width 736 height 27
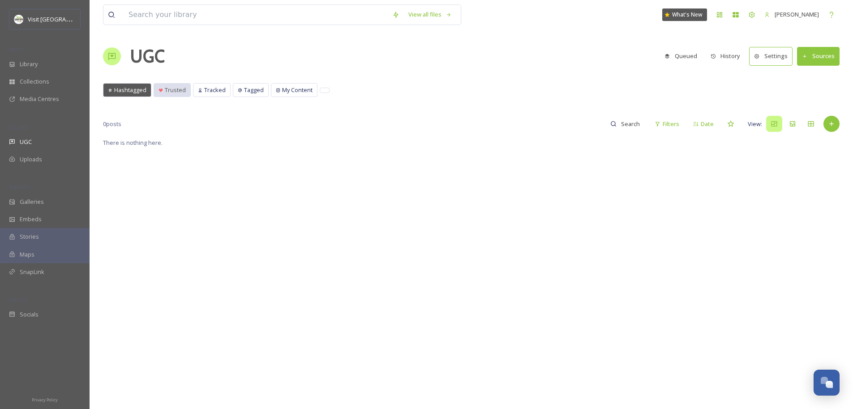
click at [174, 96] on div "Trusted" at bounding box center [172, 90] width 36 height 13
click at [200, 92] on icon at bounding box center [200, 90] width 4 height 4
click at [250, 92] on span "Tagged" at bounding box center [254, 90] width 20 height 9
click at [290, 93] on span "My Content" at bounding box center [297, 90] width 30 height 9
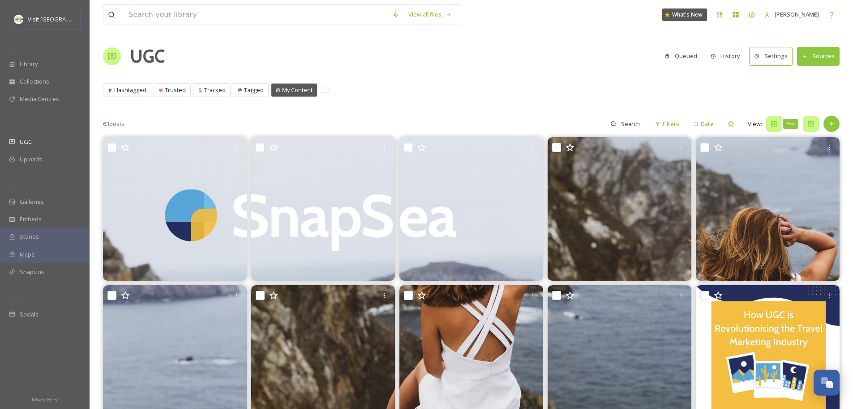
click at [810, 126] on icon at bounding box center [810, 123] width 6 height 5
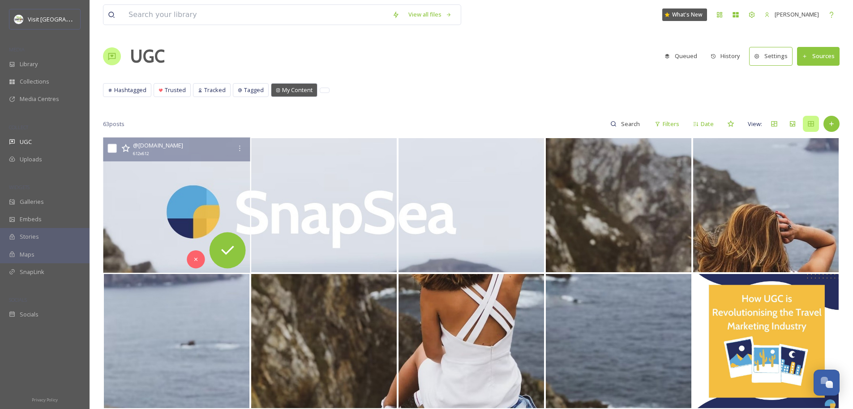
click at [111, 150] on input "checkbox" at bounding box center [111, 148] width 9 height 9
checkbox input "true"
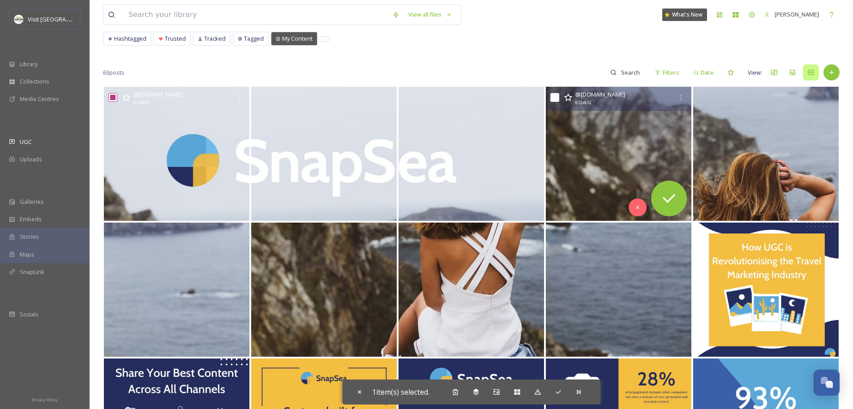
scroll to position [1507, 0]
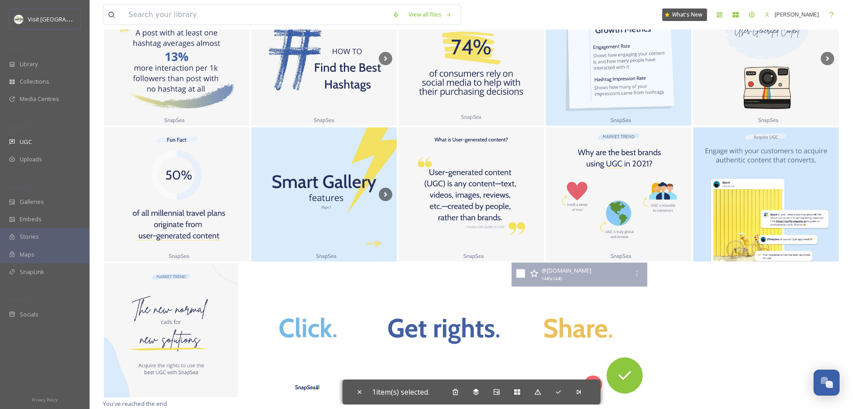
click at [593, 333] on img at bounding box center [580, 331] width 136 height 136
checkbox input "true"
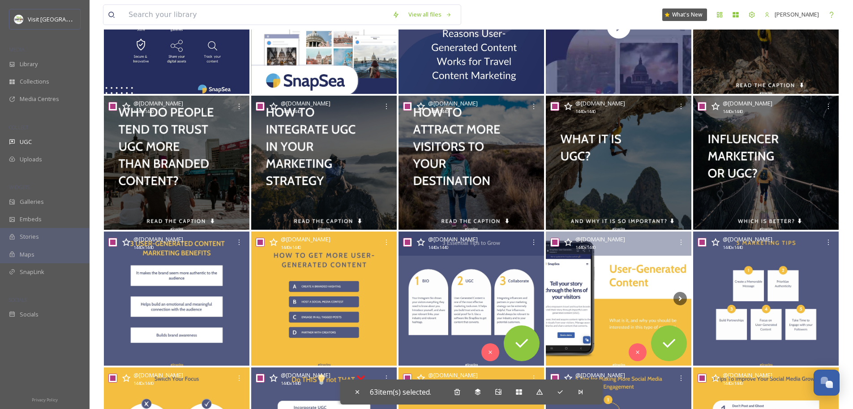
scroll to position [0, 0]
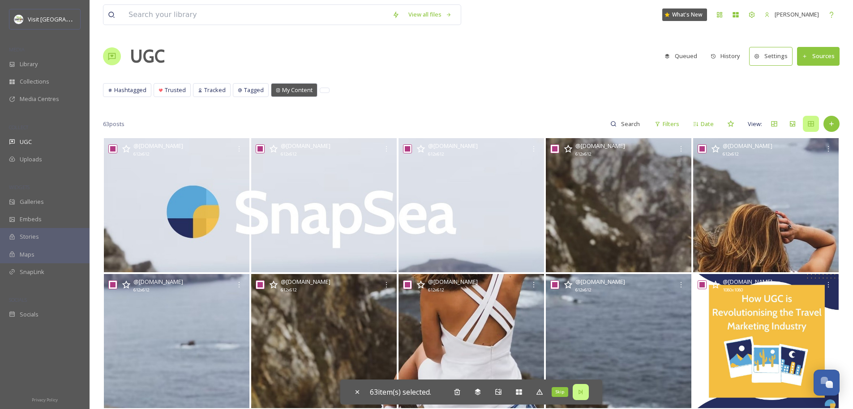
click at [582, 394] on icon at bounding box center [580, 392] width 7 height 7
checkbox input "false"
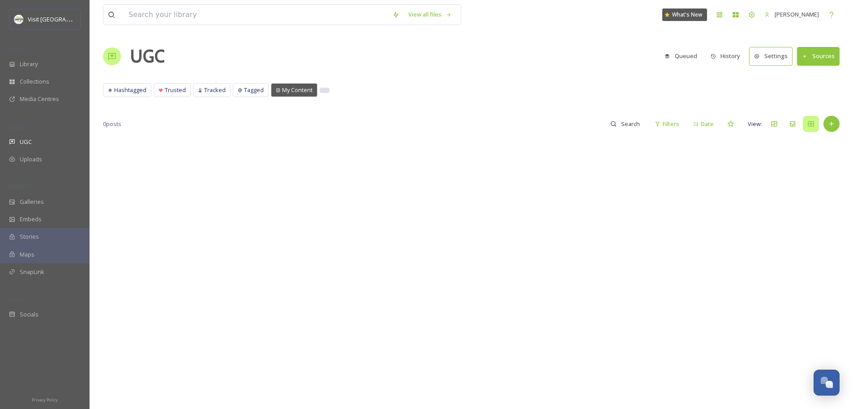
click at [327, 92] on div at bounding box center [324, 90] width 9 height 4
click at [323, 93] on div "Hashtagged Trusted Tracked Tagged My Content Hashtagged Trusted Tracked Tagged …" at bounding box center [471, 92] width 736 height 18
click at [320, 91] on div at bounding box center [324, 90] width 9 height 4
click at [768, 128] on div "Grid" at bounding box center [774, 124] width 16 height 16
click at [288, 89] on span "My Content" at bounding box center [297, 90] width 30 height 9
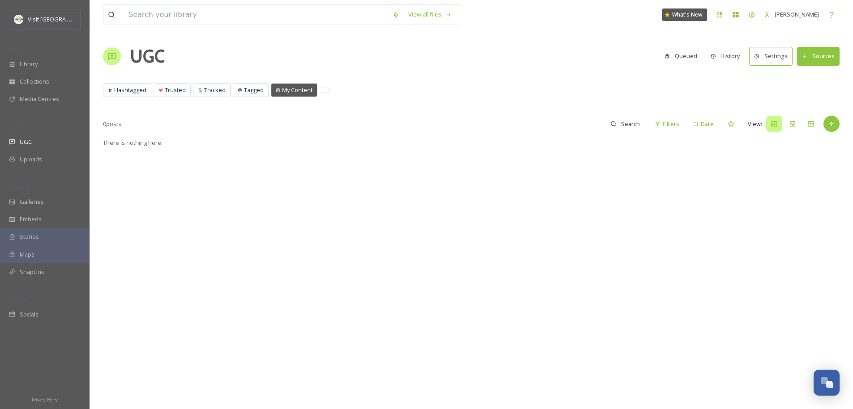
click at [818, 55] on button "Sources" at bounding box center [818, 56] width 43 height 18
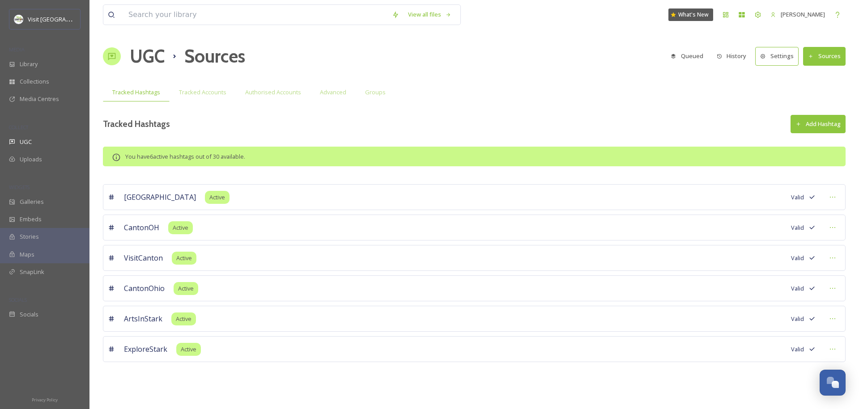
click at [827, 57] on button "Sources" at bounding box center [824, 56] width 43 height 18
click at [780, 51] on button "Settings" at bounding box center [776, 56] width 43 height 18
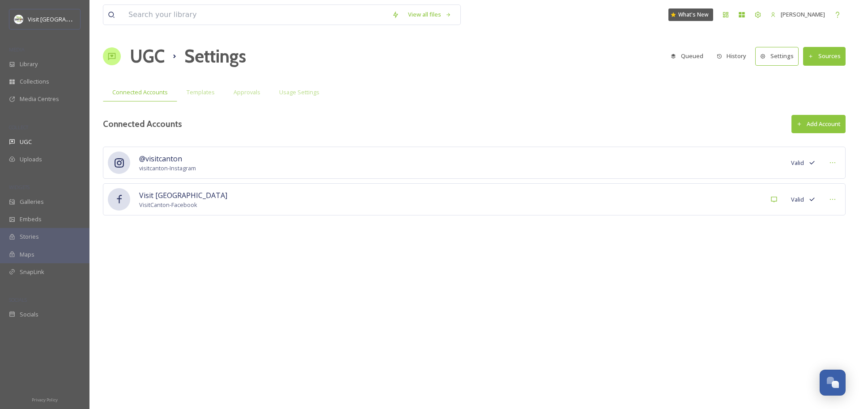
click at [333, 177] on div "@visitcanton visitcanton - Instagram Valid" at bounding box center [474, 163] width 743 height 32
click at [682, 202] on div "Visit [GEOGRAPHIC_DATA] VisitCanton - Facebook Receiving Comments [PERSON_NAME]" at bounding box center [474, 199] width 743 height 32
click at [736, 161] on div "@visitcanton visitcanton - Instagram Valid" at bounding box center [474, 163] width 743 height 32
click at [833, 159] on icon at bounding box center [832, 162] width 7 height 7
click at [542, 165] on div "@visitcanton visitcanton - Instagram [PERSON_NAME] as Inactive" at bounding box center [474, 163] width 743 height 32
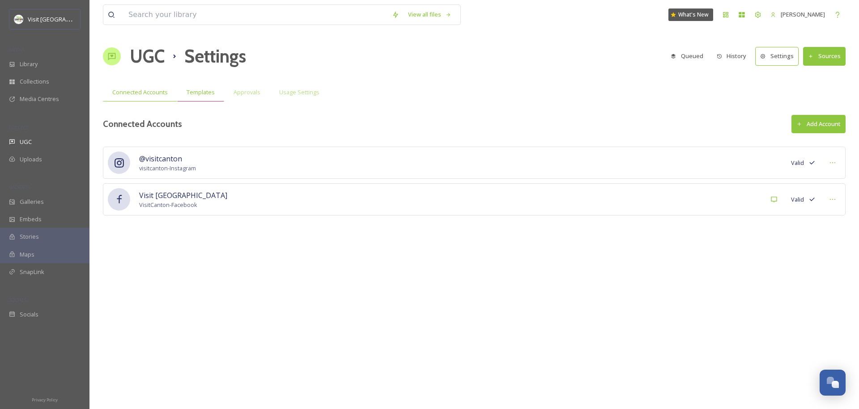
click at [200, 100] on div "Templates" at bounding box center [200, 92] width 47 height 18
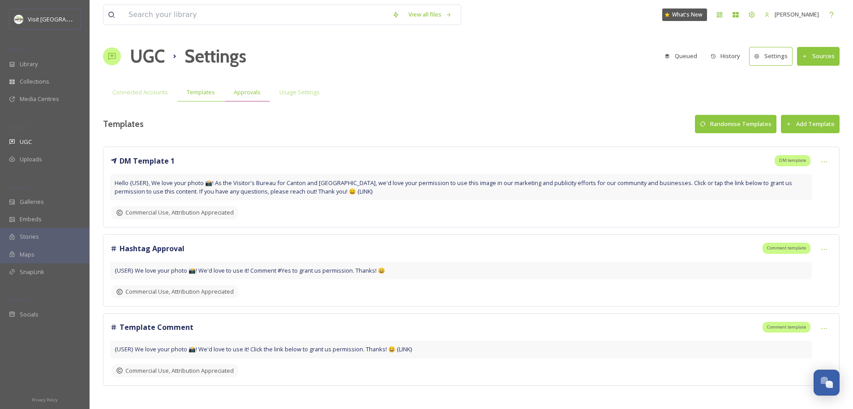
click at [239, 88] on span "Approvals" at bounding box center [247, 92] width 27 height 9
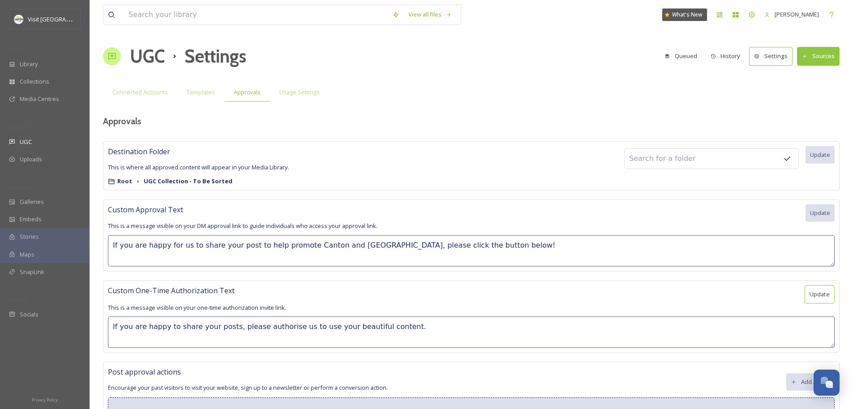
click at [295, 75] on div "View all files What's New [PERSON_NAME] UGC Settings Queued History Settings So…" at bounding box center [471, 226] width 763 height 452
click at [297, 91] on span "Usage Settings" at bounding box center [299, 92] width 40 height 9
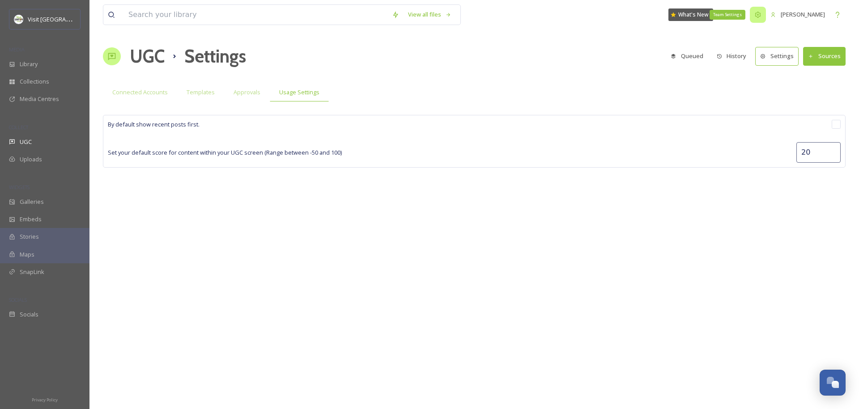
click at [755, 16] on icon at bounding box center [758, 15] width 6 height 6
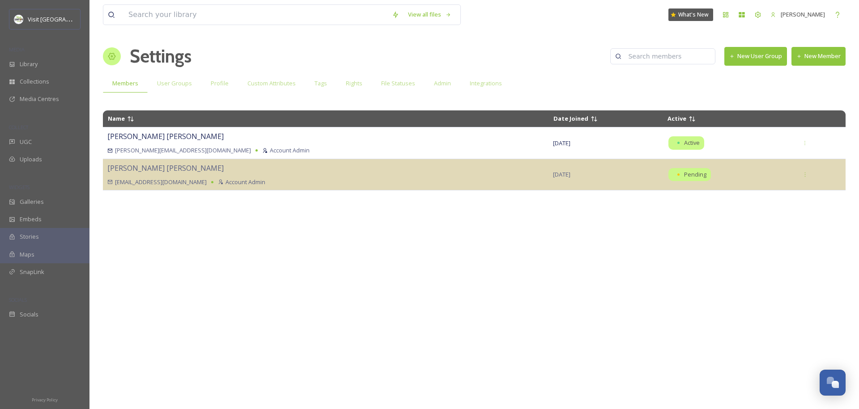
click at [838, 54] on button "New Member" at bounding box center [819, 56] width 54 height 18
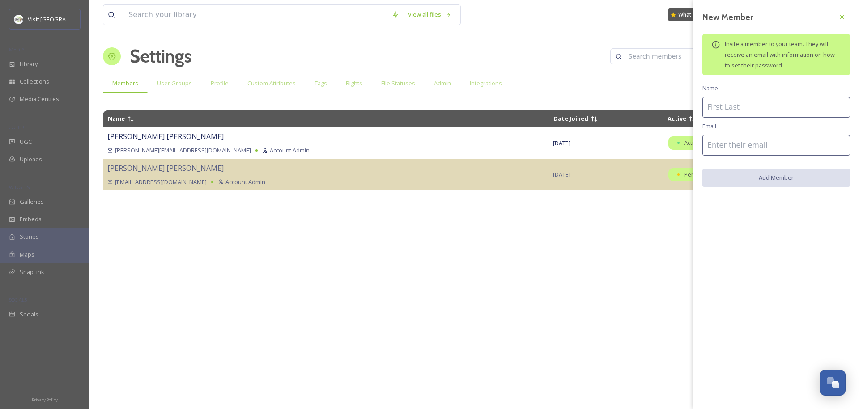
click at [753, 108] on input at bounding box center [777, 107] width 148 height 21
click at [710, 145] on input at bounding box center [777, 145] width 148 height 21
paste input "[EMAIL_ADDRESS][DOMAIN_NAME]"
type input "[EMAIL_ADDRESS][DOMAIN_NAME]"
click at [733, 120] on div "New Member Invite a member to your team. They will receive an email with inform…" at bounding box center [777, 98] width 166 height 196
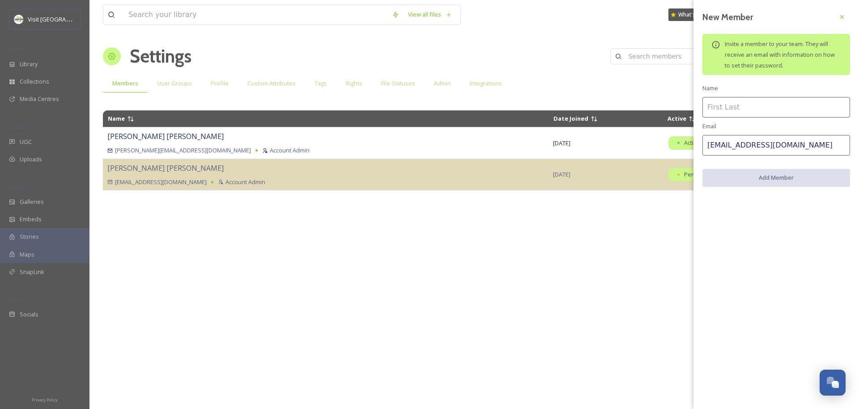
click at [733, 111] on input at bounding box center [777, 107] width 148 height 21
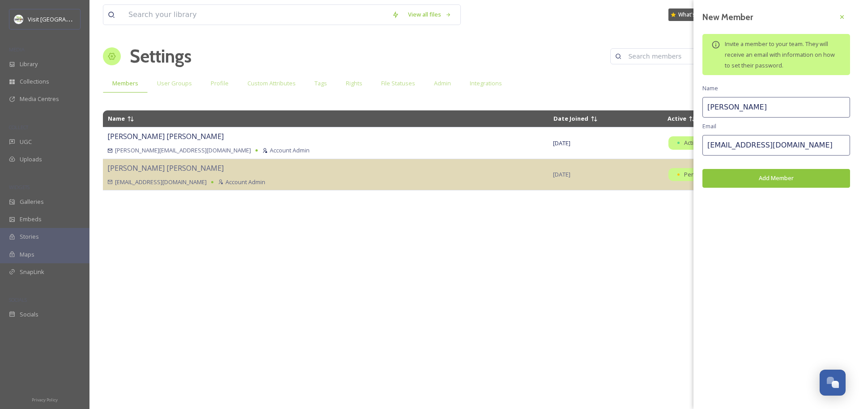
type input "[PERSON_NAME]"
click at [763, 217] on div "New Member Invite a member to your team. They will receive an email with inform…" at bounding box center [777, 204] width 166 height 409
click at [750, 105] on input "[PERSON_NAME]" at bounding box center [777, 107] width 148 height 21
click at [774, 181] on button "Add Member" at bounding box center [777, 178] width 148 height 18
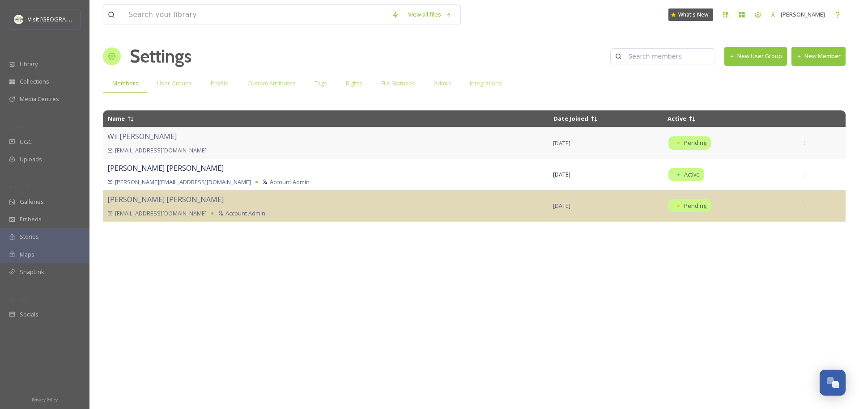
click at [197, 138] on div "[PERSON_NAME] [PERSON_NAME][EMAIL_ADDRESS][DOMAIN_NAME]" at bounding box center [325, 143] width 437 height 24
click at [814, 143] on td at bounding box center [819, 143] width 53 height 31
click at [797, 145] on div at bounding box center [805, 143] width 16 height 16
click at [754, 196] on span "Enable Collaborate Access" at bounding box center [773, 197] width 69 height 9
click at [798, 143] on div at bounding box center [805, 143] width 16 height 16
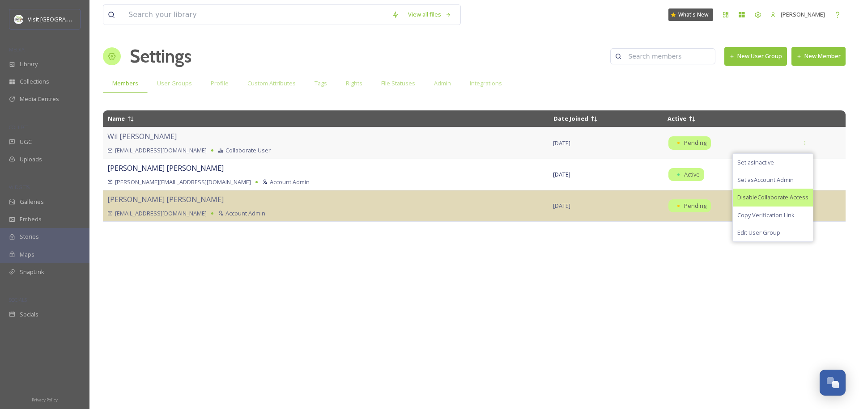
click at [768, 198] on span "Disable Collaborate Access" at bounding box center [773, 197] width 71 height 9
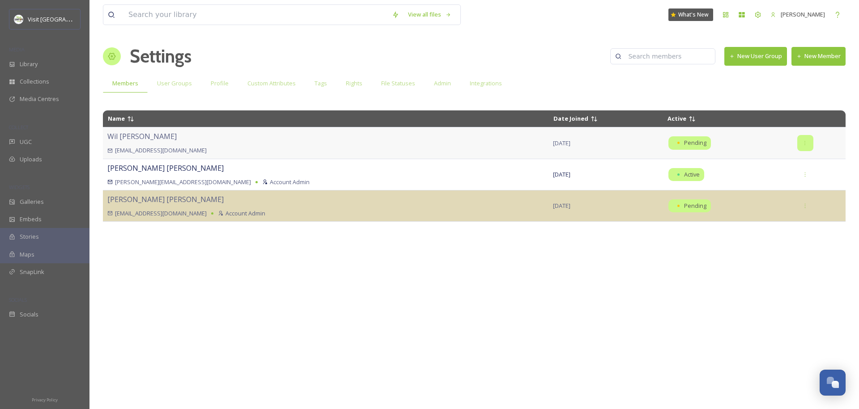
click at [802, 145] on icon at bounding box center [805, 144] width 6 height 6
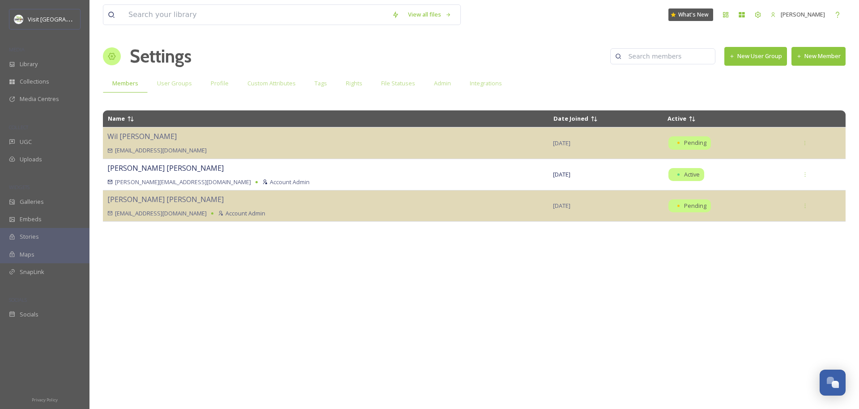
click at [500, 259] on div "Name Date Joined Active [PERSON_NAME] [PERSON_NAME][EMAIL_ADDRESS][DOMAIN_NAME]…" at bounding box center [474, 255] width 743 height 298
click at [24, 67] on span "Library" at bounding box center [29, 64] width 18 height 9
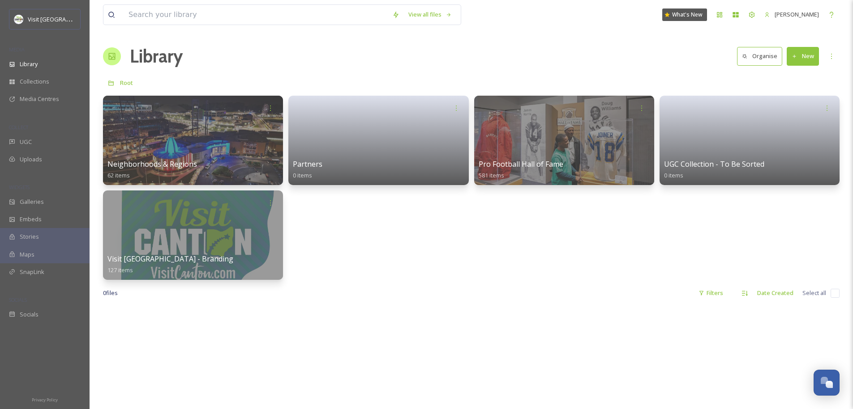
click at [460, 286] on div "0 file s Filters Date Created Select all" at bounding box center [471, 293] width 736 height 17
click at [750, 12] on div "Team Settings" at bounding box center [751, 15] width 16 height 16
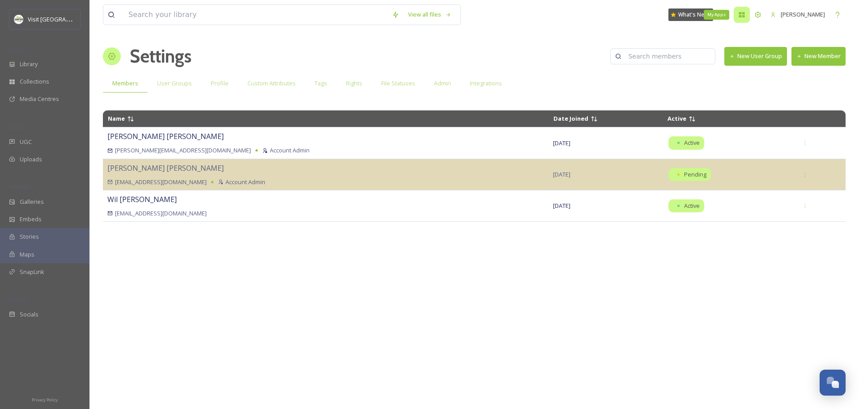
click at [742, 16] on div "My Apps" at bounding box center [742, 15] width 16 height 16
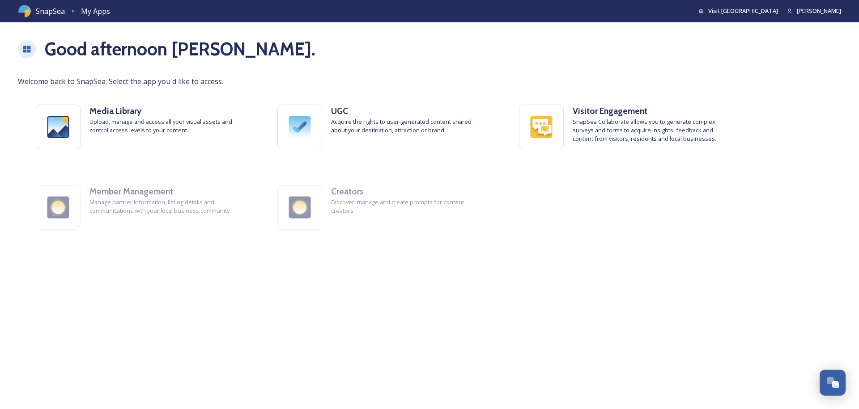
click at [740, 12] on div "Visit [GEOGRAPHIC_DATA]" at bounding box center [739, 11] width 80 height 9
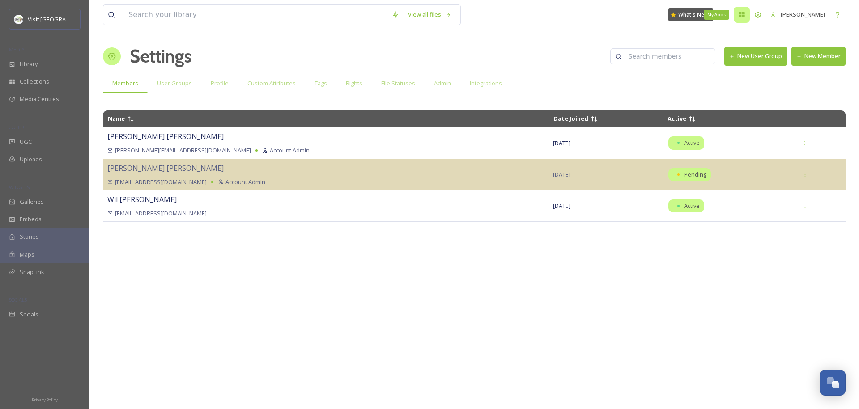
click at [739, 16] on icon at bounding box center [742, 14] width 6 height 5
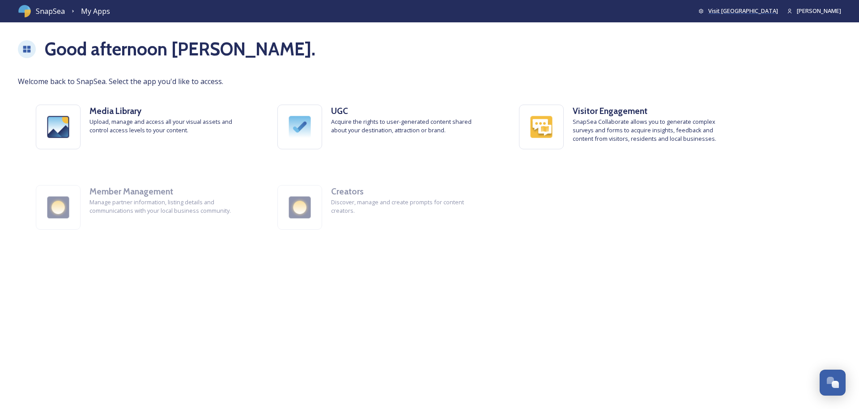
click at [743, 14] on span "Visit [GEOGRAPHIC_DATA]" at bounding box center [743, 11] width 70 height 8
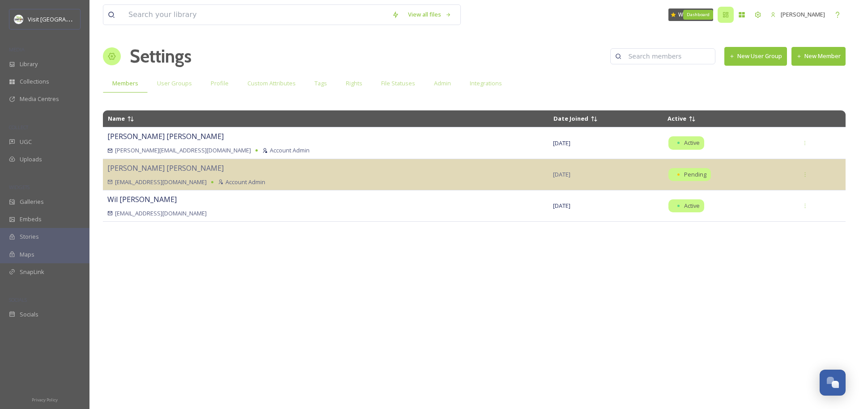
click at [722, 17] on icon at bounding box center [725, 14] width 7 height 7
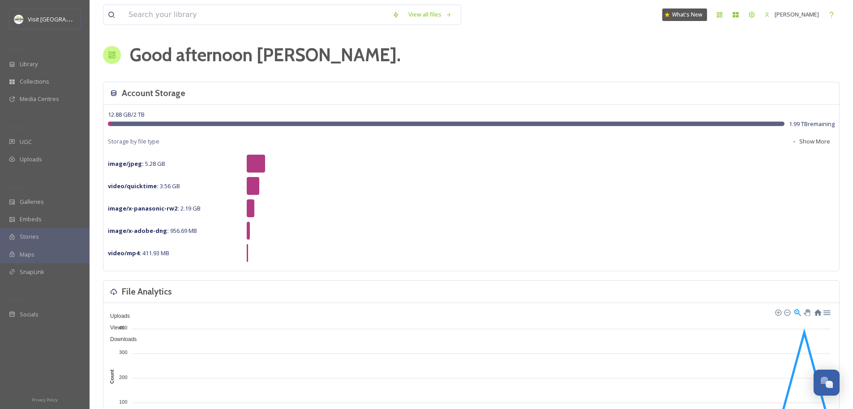
scroll to position [2, 0]
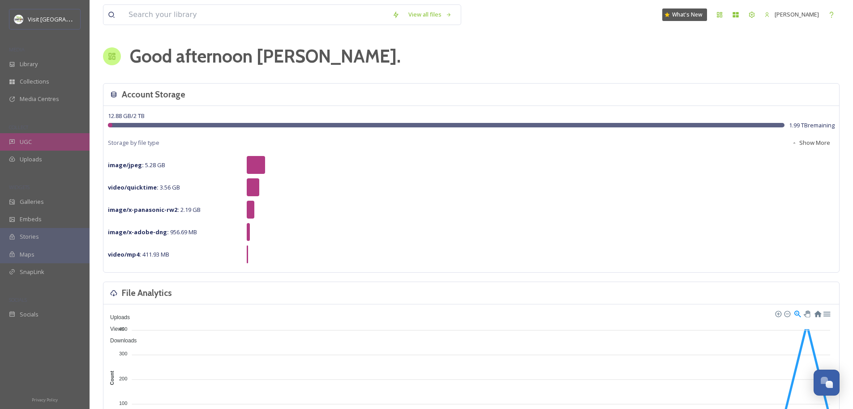
click at [47, 136] on div "UGC" at bounding box center [45, 141] width 90 height 17
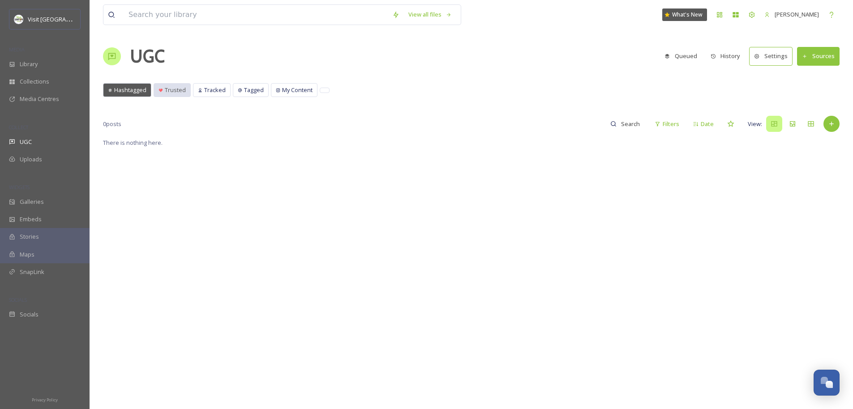
click at [186, 95] on div "Trusted" at bounding box center [172, 90] width 36 height 13
click at [819, 51] on button "Sources" at bounding box center [818, 56] width 43 height 18
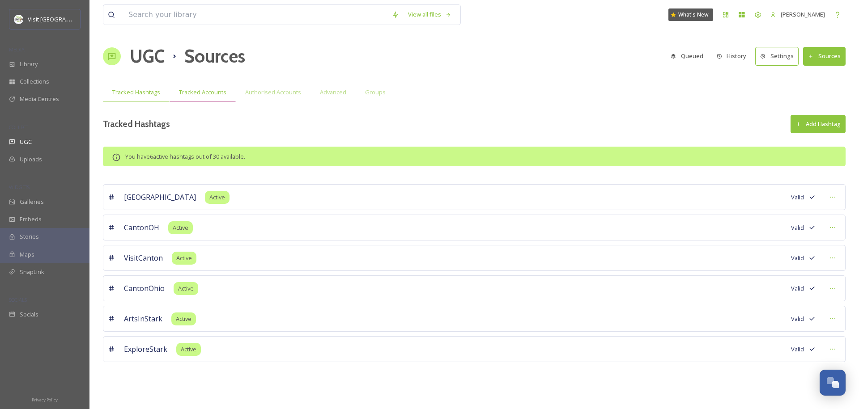
click at [204, 85] on div "Tracked Accounts" at bounding box center [203, 92] width 66 height 18
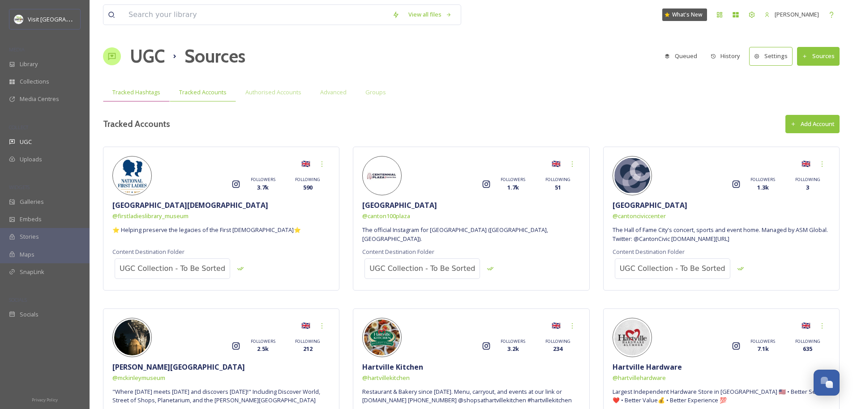
click at [129, 99] on div "Tracked Hashtags" at bounding box center [136, 92] width 67 height 18
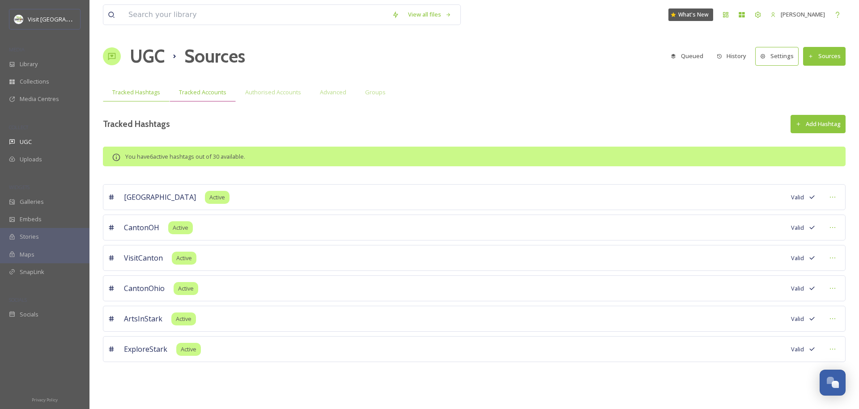
click at [179, 97] on div "Tracked Accounts" at bounding box center [203, 92] width 66 height 18
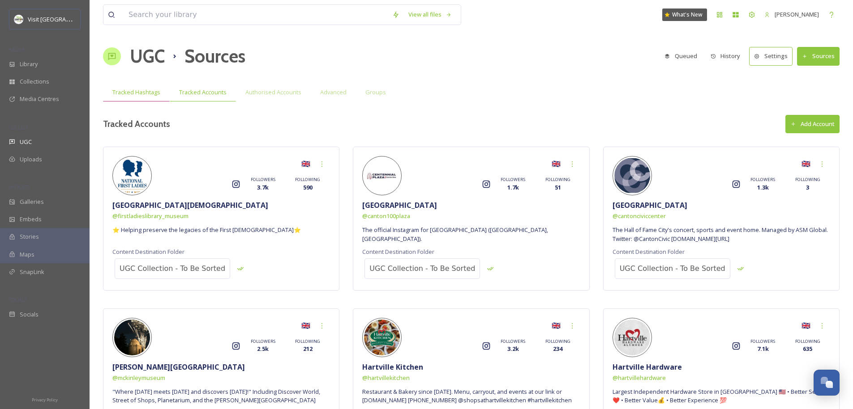
click at [151, 99] on div "Tracked Hashtags" at bounding box center [136, 92] width 67 height 18
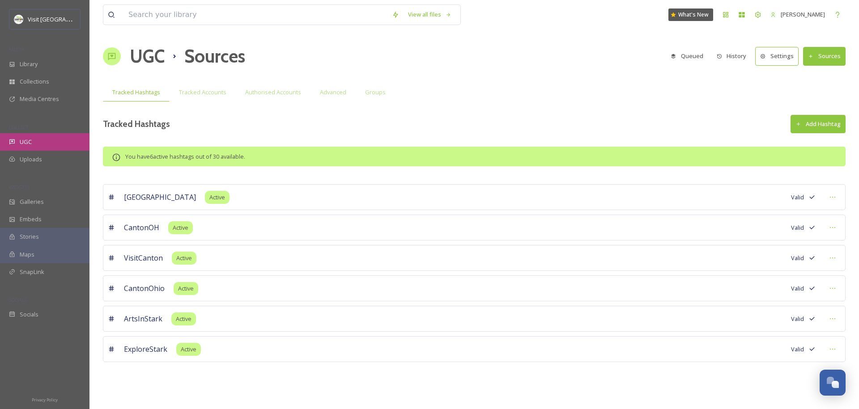
click at [33, 139] on div "UGC" at bounding box center [45, 141] width 90 height 17
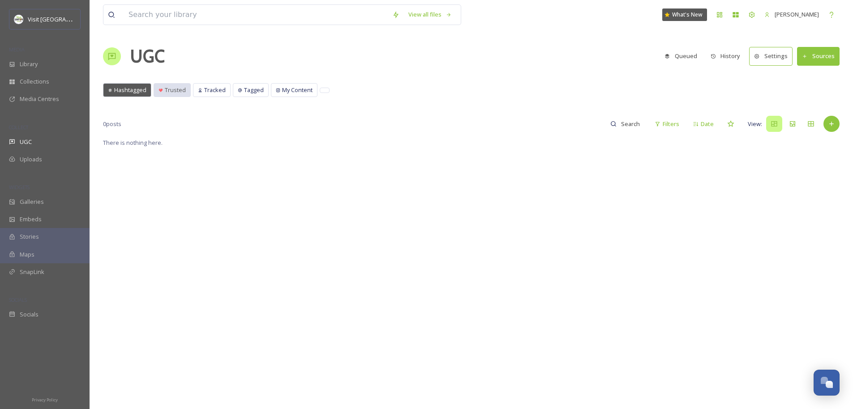
click at [184, 91] on span "Trusted" at bounding box center [175, 90] width 21 height 9
click at [218, 91] on span "Tracked" at bounding box center [214, 90] width 21 height 9
click at [766, 55] on button "Settings" at bounding box center [770, 56] width 43 height 18
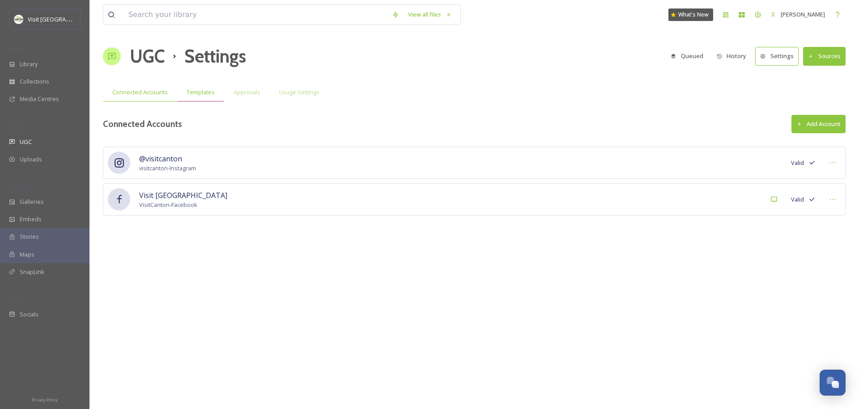
click at [220, 98] on div "Templates" at bounding box center [200, 92] width 47 height 18
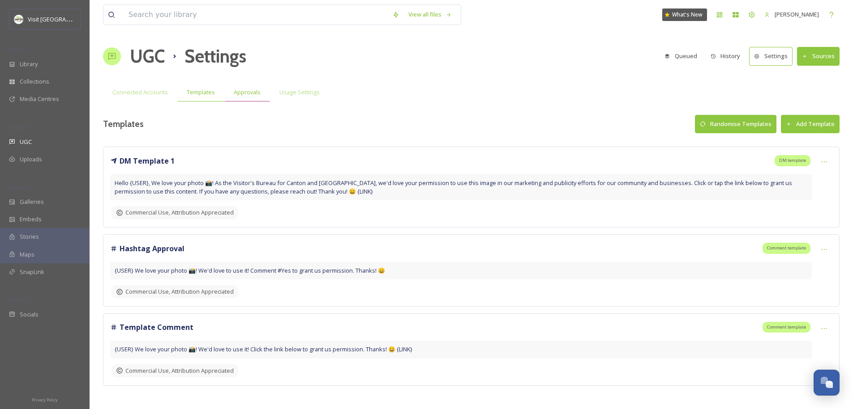
click at [245, 96] on span "Approvals" at bounding box center [247, 92] width 27 height 9
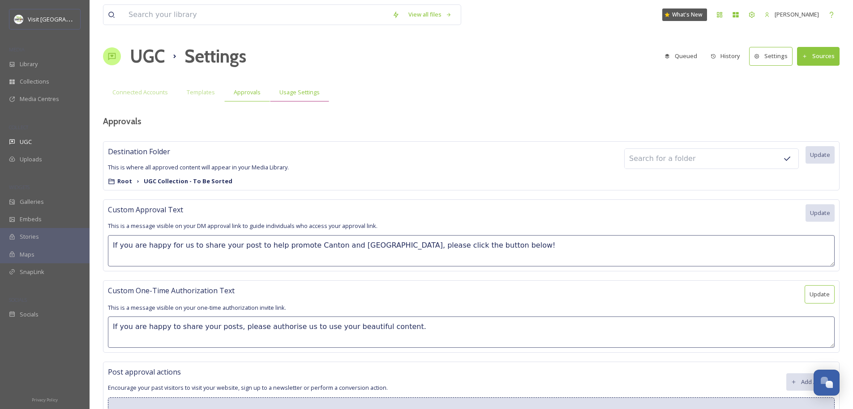
click at [292, 91] on span "Usage Settings" at bounding box center [299, 92] width 40 height 9
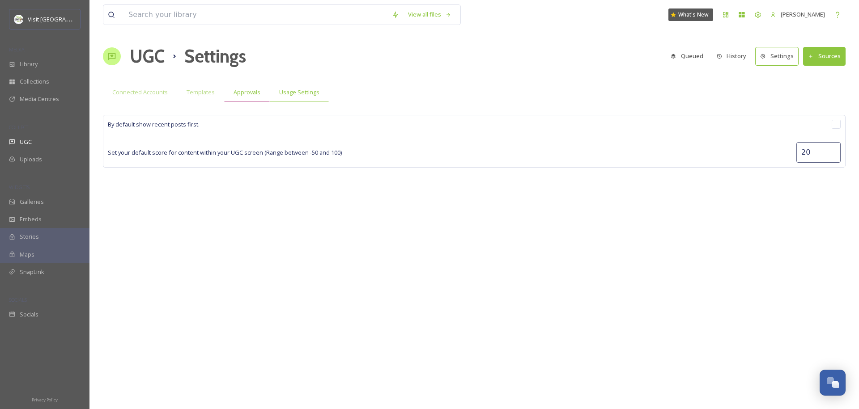
click at [247, 96] on span "Approvals" at bounding box center [247, 92] width 27 height 9
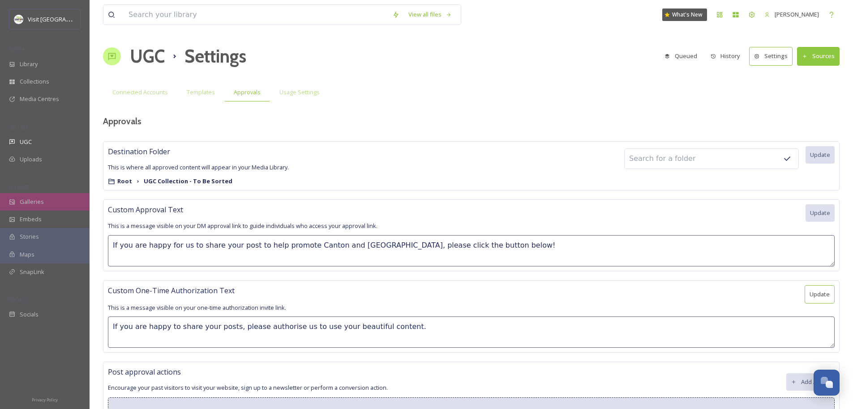
click at [42, 199] on span "Galleries" at bounding box center [32, 202] width 24 height 9
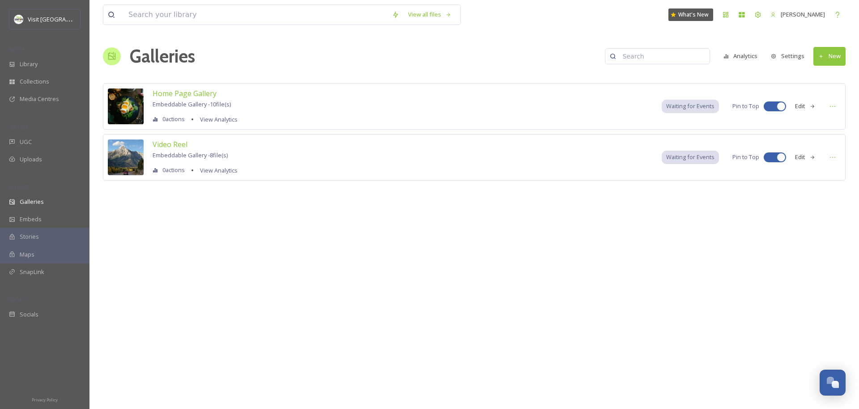
click at [802, 107] on button "Edit" at bounding box center [806, 106] width 30 height 17
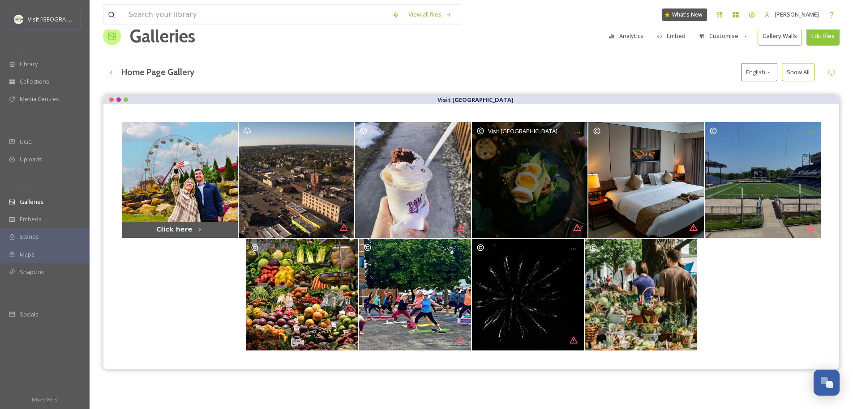
scroll to position [21, 0]
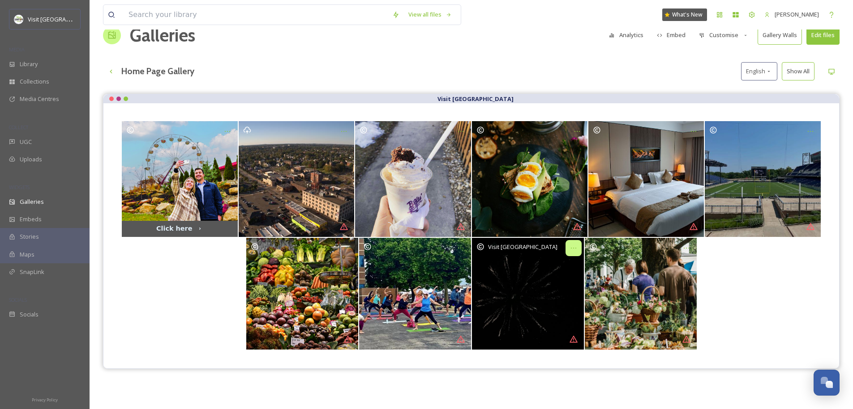
click at [575, 247] on icon at bounding box center [573, 248] width 7 height 7
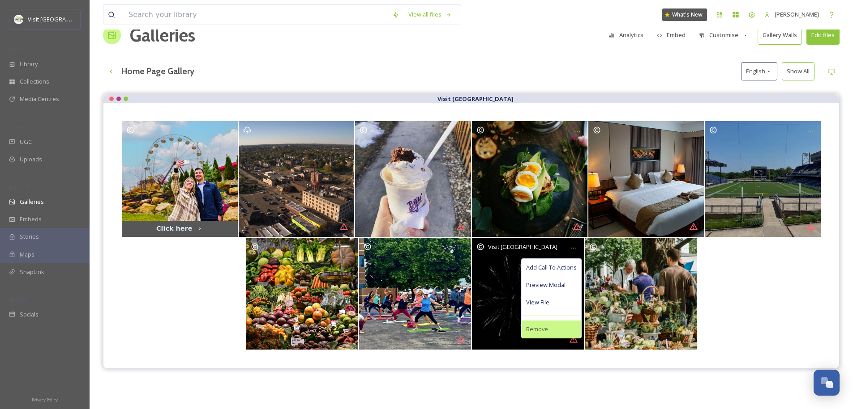
click at [537, 324] on div "Remove" at bounding box center [551, 329] width 60 height 17
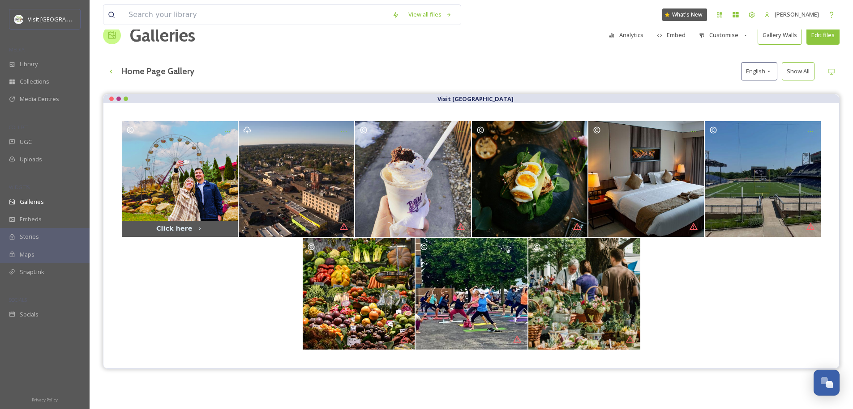
scroll to position [5, 0]
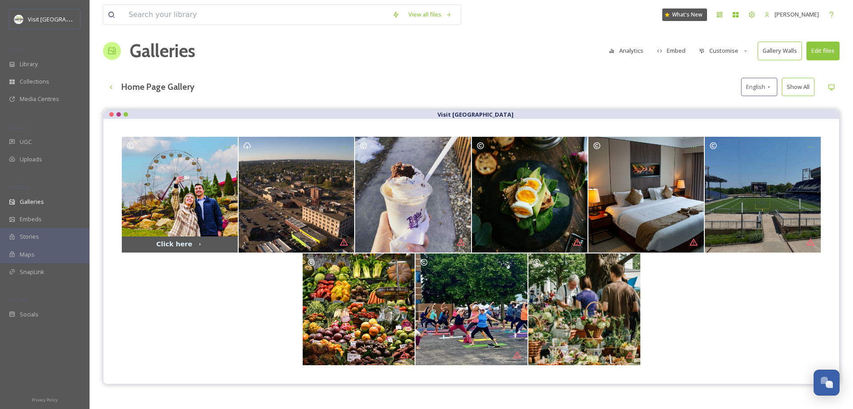
click at [822, 52] on button "Edit files" at bounding box center [822, 51] width 33 height 18
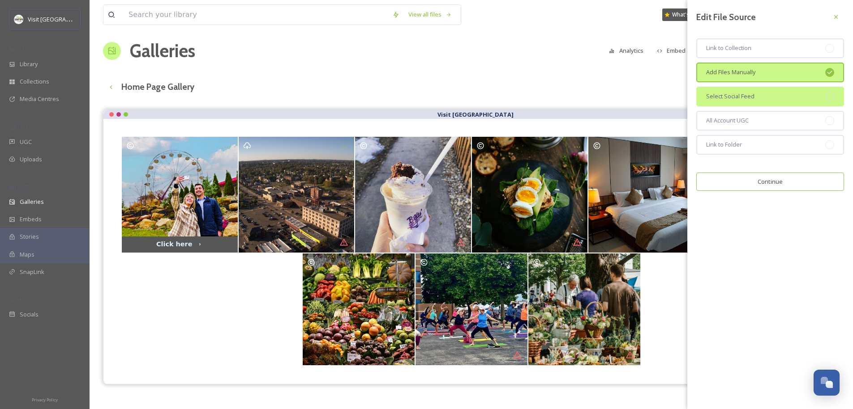
click at [748, 101] on div "Select Social Feed" at bounding box center [770, 97] width 148 height 20
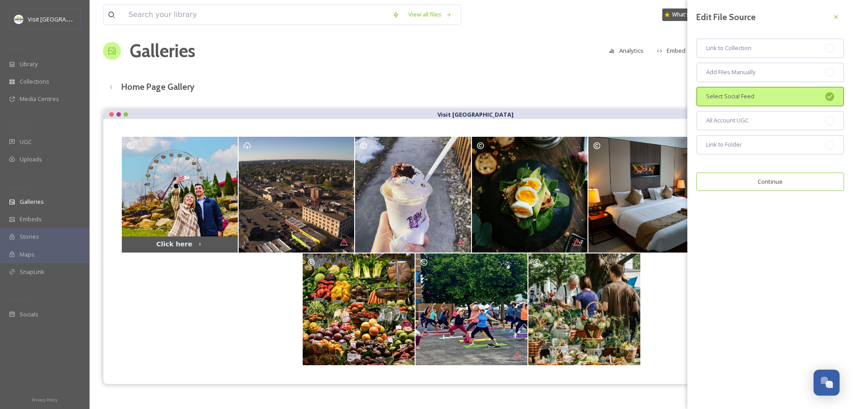
click at [745, 182] on button "Continue" at bounding box center [770, 182] width 148 height 18
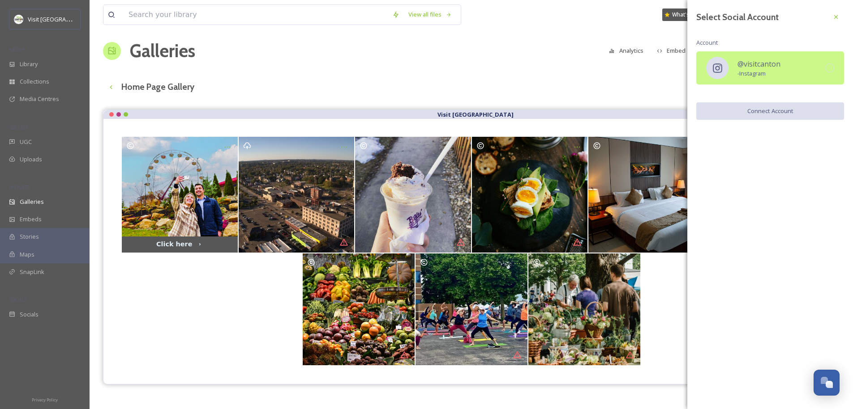
click at [803, 62] on div "@visitcanton - Instagram" at bounding box center [770, 67] width 148 height 33
click at [780, 106] on button "Connect Account" at bounding box center [770, 111] width 148 height 18
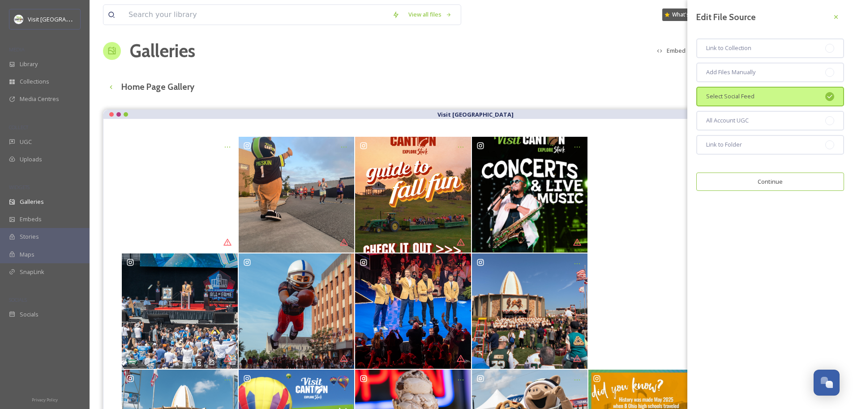
click at [401, 81] on div "Home Page Gallery English Show All" at bounding box center [471, 87] width 736 height 18
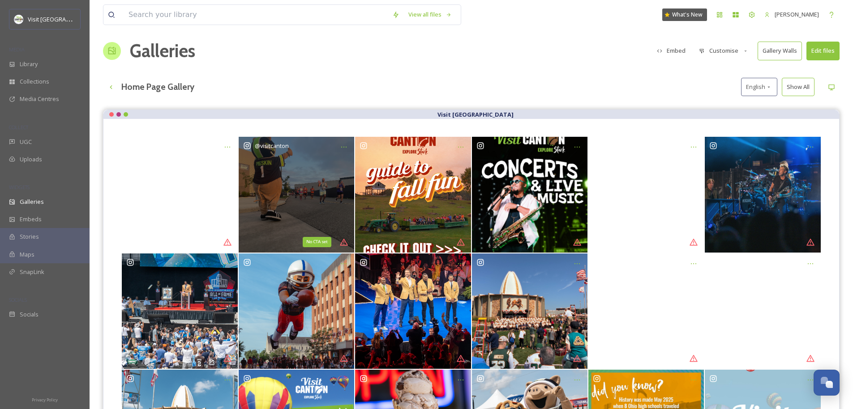
click at [344, 244] on icon at bounding box center [344, 242] width 8 height 7
click at [300, 202] on div "@ visitcanton" at bounding box center [296, 194] width 115 height 115
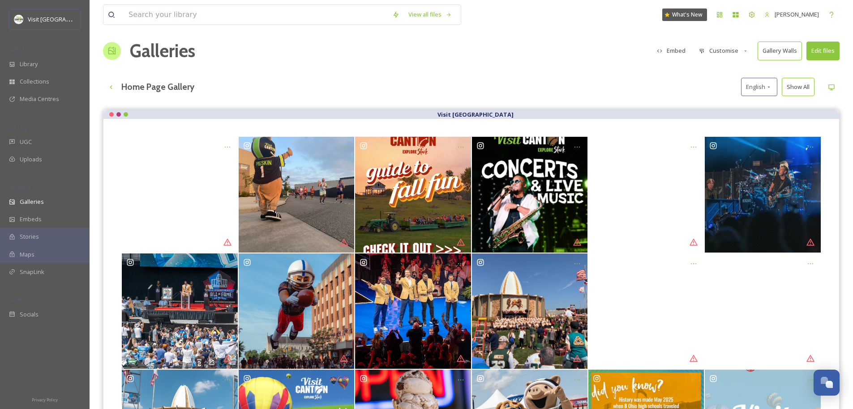
click at [720, 51] on button "Customise" at bounding box center [723, 50] width 59 height 17
click at [660, 89] on div "Home Page Gallery English Show All" at bounding box center [471, 87] width 736 height 18
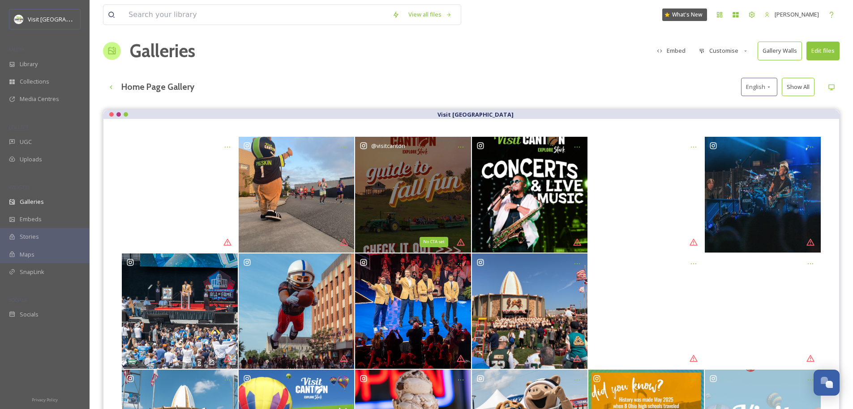
click at [459, 243] on icon at bounding box center [460, 242] width 9 height 9
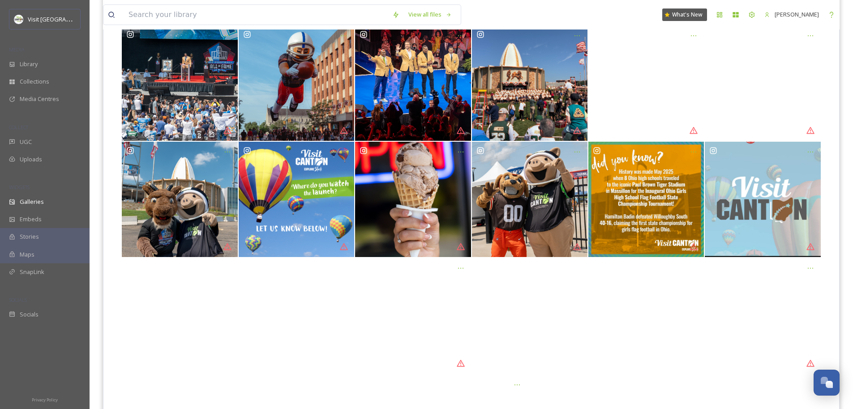
scroll to position [35, 0]
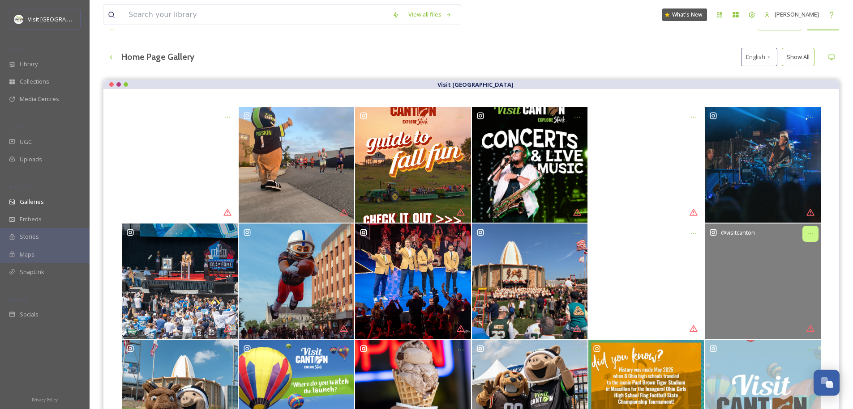
click at [811, 230] on icon at bounding box center [809, 233] width 7 height 7
click at [793, 253] on span "Hide Post" at bounding box center [784, 253] width 26 height 9
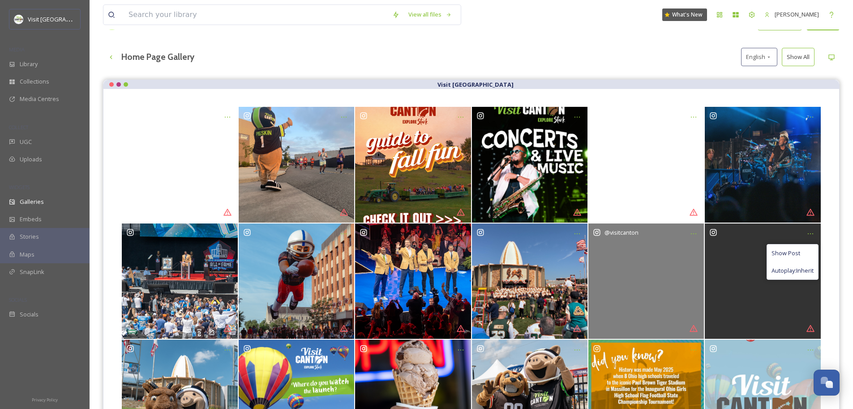
click at [685, 267] on div "@ visitcanton" at bounding box center [645, 281] width 115 height 115
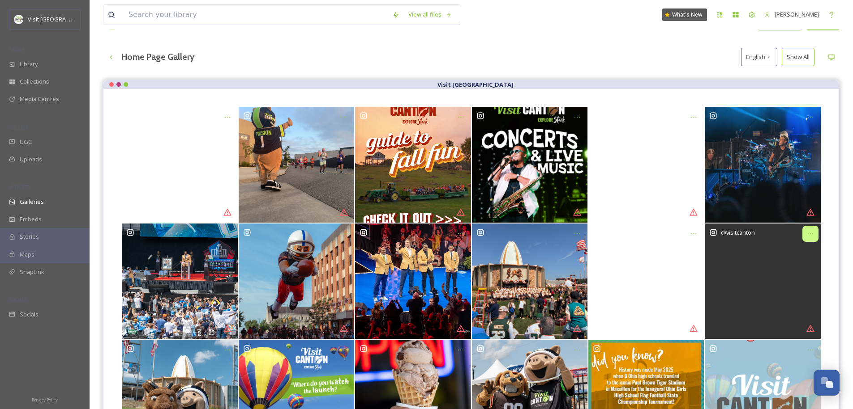
click at [808, 233] on icon at bounding box center [809, 233] width 7 height 7
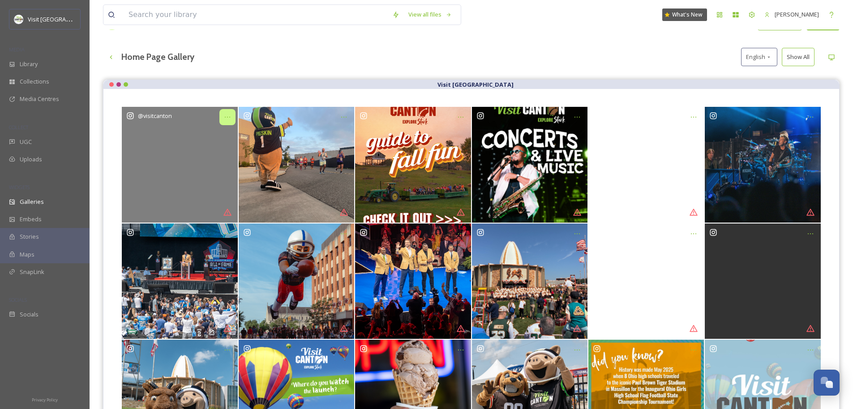
click at [228, 114] on icon at bounding box center [227, 117] width 7 height 7
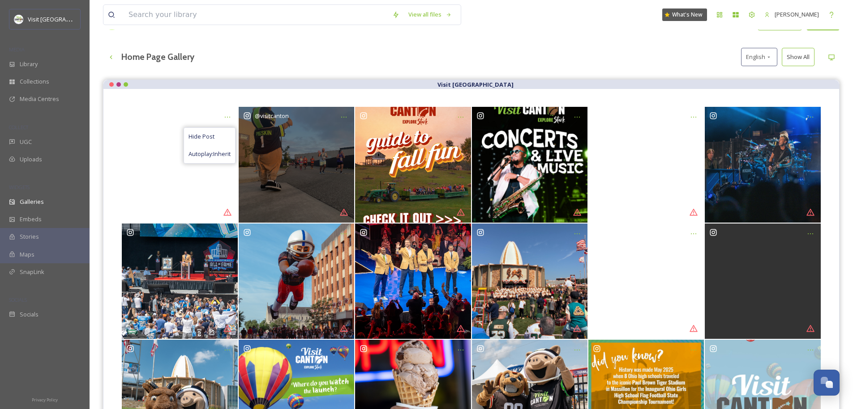
click at [307, 80] on div "Visit [GEOGRAPHIC_DATA]" at bounding box center [470, 84] width 735 height 9
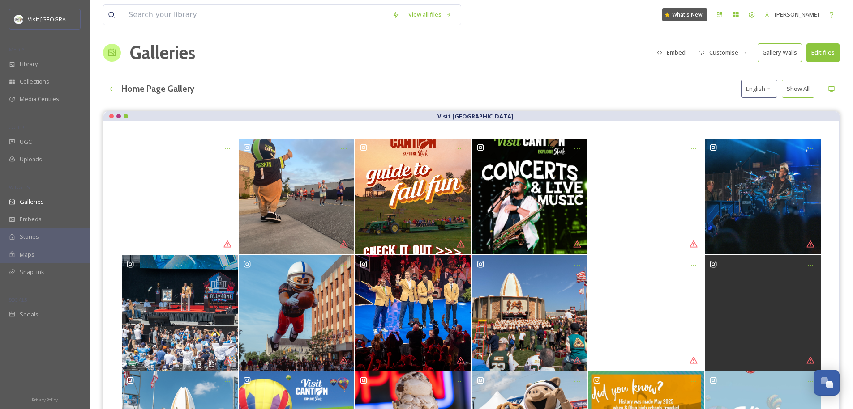
scroll to position [0, 0]
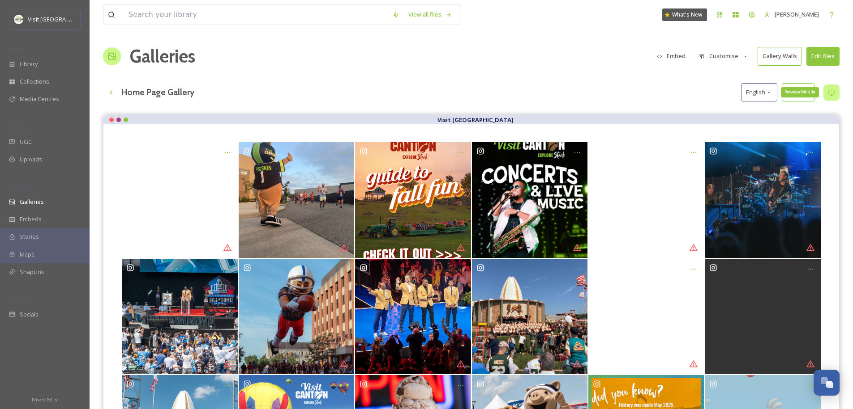
click at [831, 93] on icon at bounding box center [830, 92] width 7 height 7
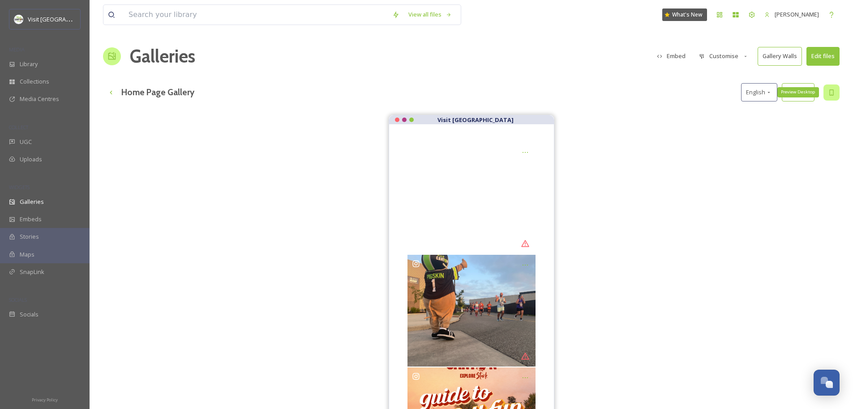
click at [831, 93] on icon at bounding box center [830, 92] width 7 height 7
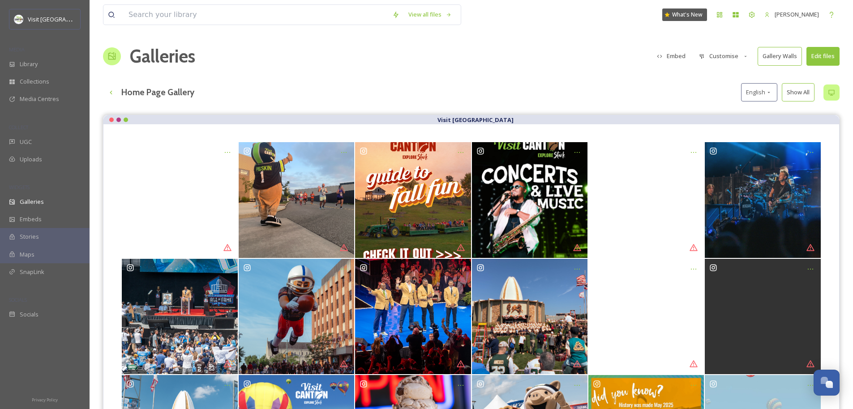
click at [795, 97] on button "Show All" at bounding box center [797, 92] width 33 height 18
click at [795, 97] on button "Reset" at bounding box center [801, 92] width 26 height 18
click at [729, 56] on button "Customise" at bounding box center [723, 55] width 59 height 17
click at [725, 69] on div "Layout" at bounding box center [726, 76] width 62 height 17
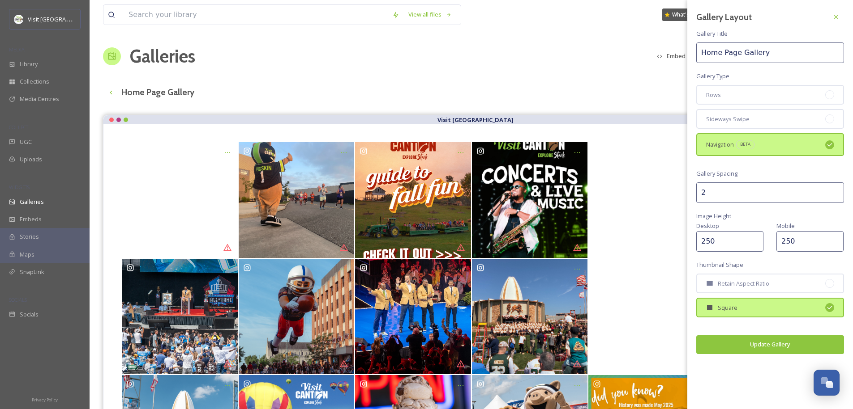
click at [724, 150] on div "Navigation BETA" at bounding box center [770, 144] width 148 height 22
click at [729, 99] on div "Rows" at bounding box center [770, 95] width 148 height 20
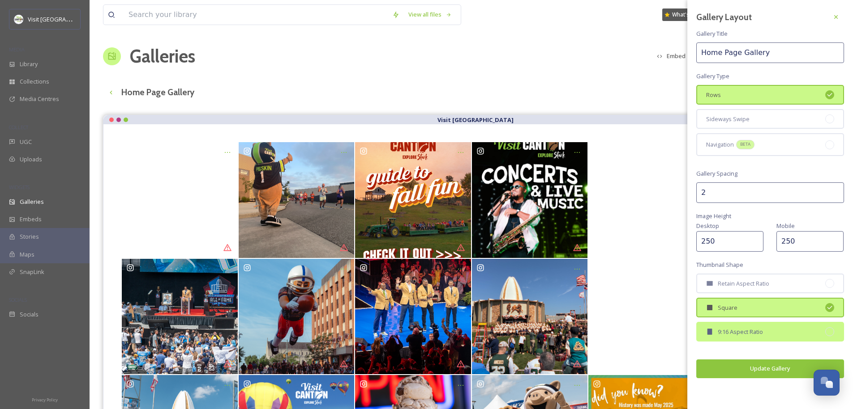
click at [734, 333] on span "9:16 Aspect Ratio" at bounding box center [739, 332] width 45 height 9
click at [764, 371] on button "Update Gallery" at bounding box center [770, 369] width 148 height 18
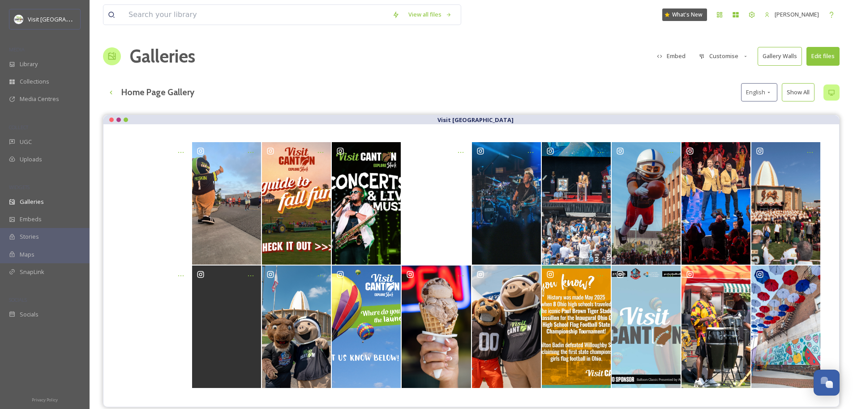
click at [730, 58] on button "Customise" at bounding box center [723, 55] width 59 height 17
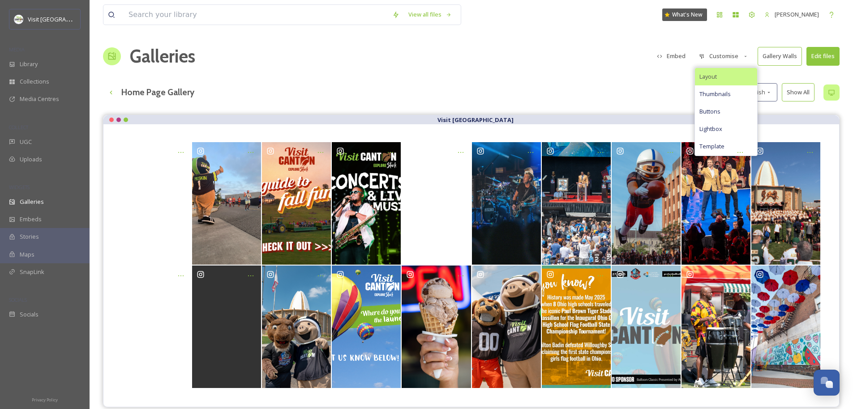
click at [717, 68] on div "Layout" at bounding box center [726, 76] width 62 height 17
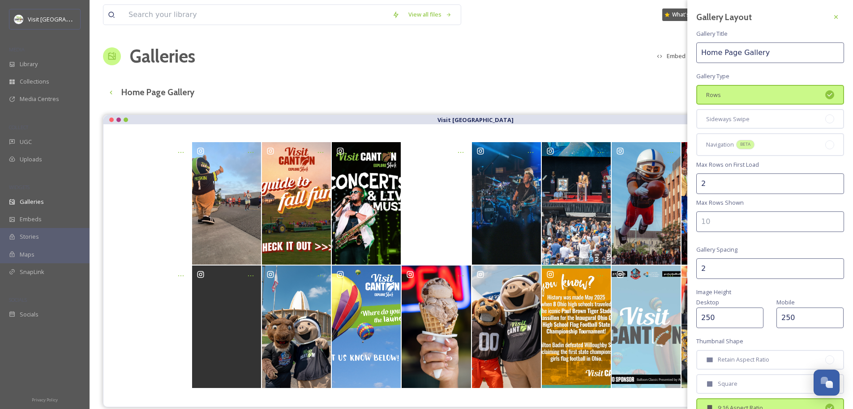
click at [721, 96] on div "Rows" at bounding box center [770, 95] width 148 height 20
click at [720, 115] on span "Sideways Swipe" at bounding box center [727, 119] width 43 height 9
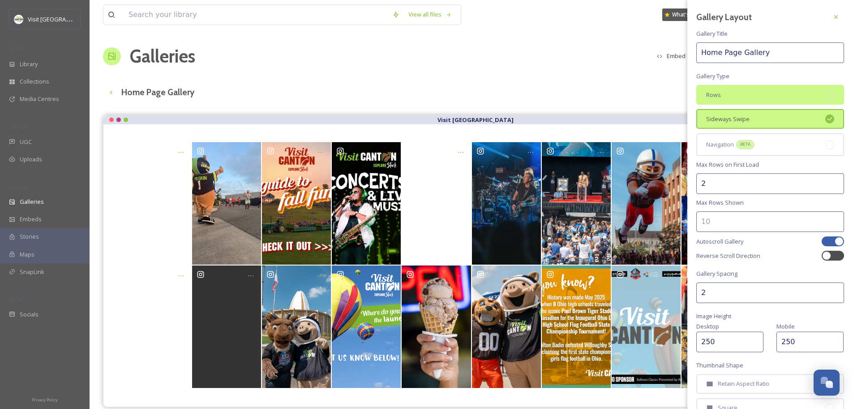
click at [729, 90] on div "Rows" at bounding box center [770, 95] width 148 height 20
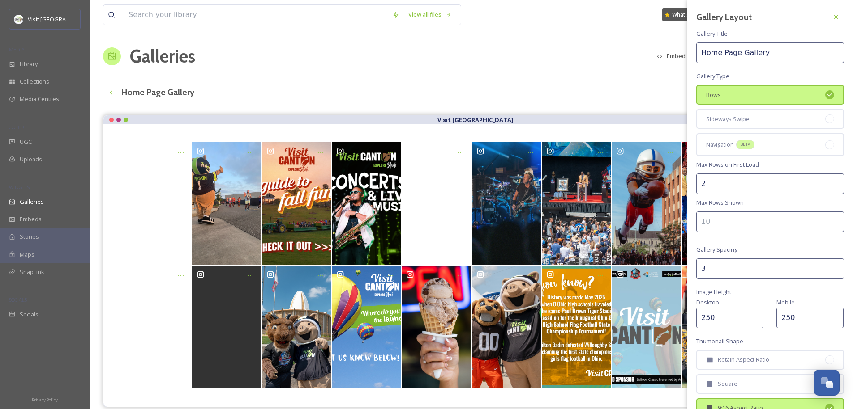
type input "3"
click at [829, 266] on input "3" at bounding box center [770, 269] width 148 height 21
click at [733, 315] on input "250" at bounding box center [729, 318] width 67 height 21
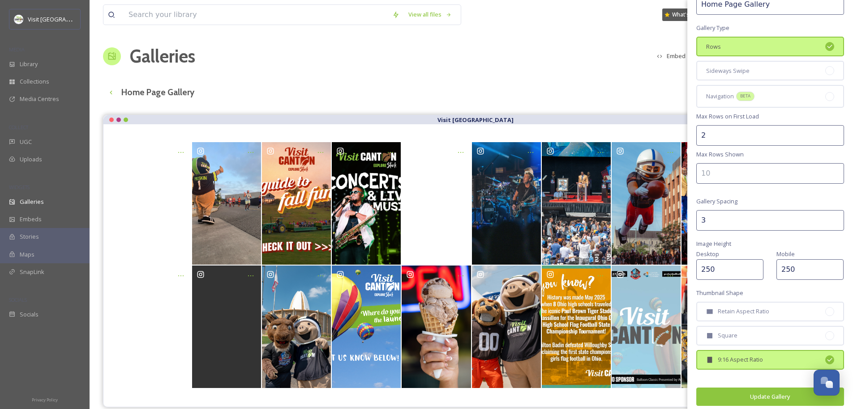
scroll to position [54, 0]
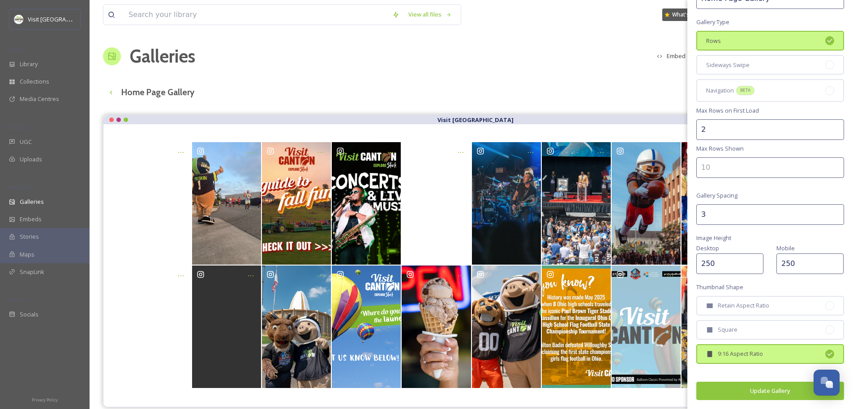
click at [751, 390] on button "Update Gallery" at bounding box center [770, 391] width 148 height 18
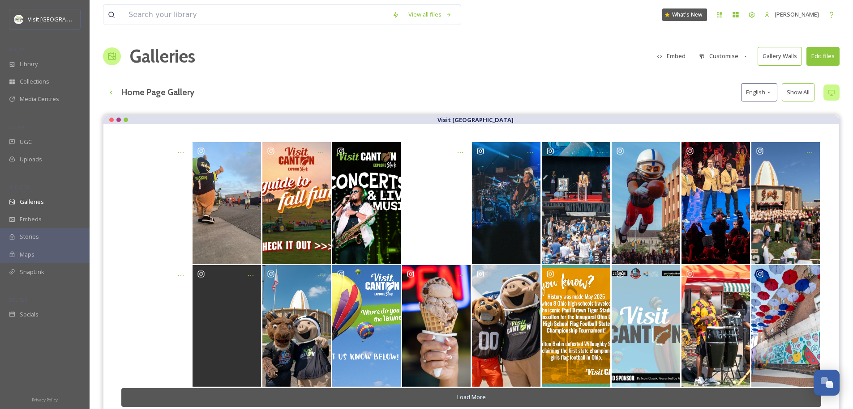
click at [734, 59] on button "Customise" at bounding box center [723, 55] width 59 height 17
click at [790, 111] on div "View all files What's New Jonathan Williams Galleries Embed Customise Layout Th…" at bounding box center [471, 269] width 763 height 538
click at [724, 59] on button "Customise" at bounding box center [723, 55] width 59 height 17
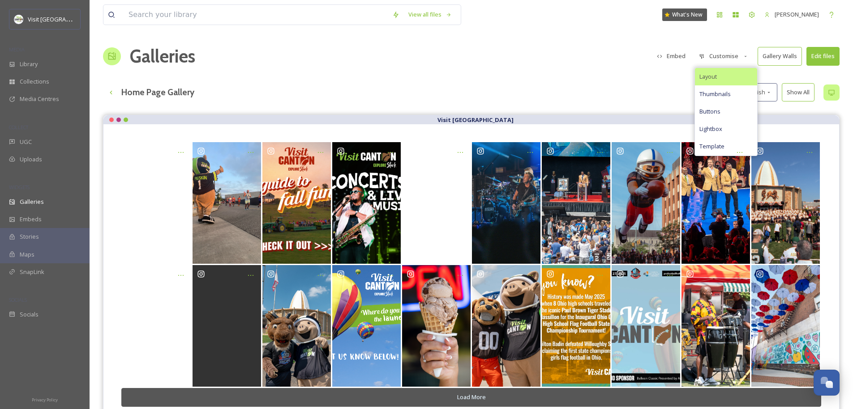
click at [729, 78] on div "Layout" at bounding box center [726, 76] width 62 height 17
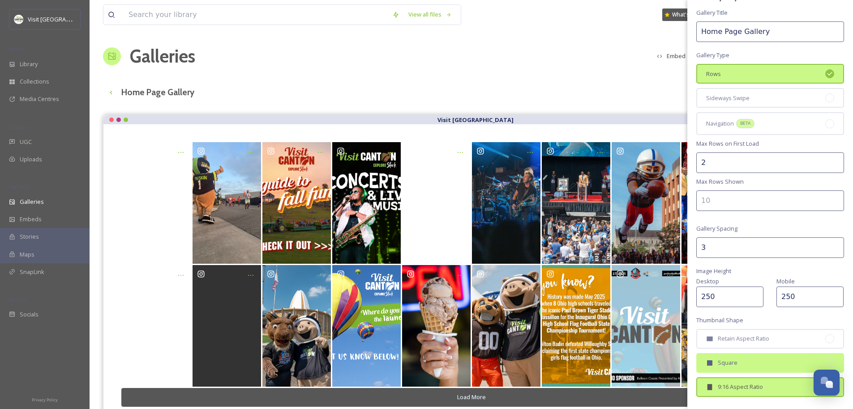
scroll to position [54, 0]
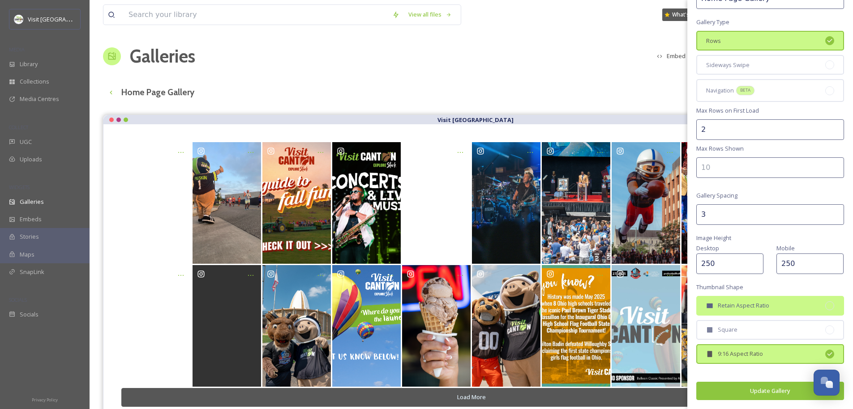
click at [745, 308] on span "Retain Aspect Ratio" at bounding box center [742, 306] width 51 height 9
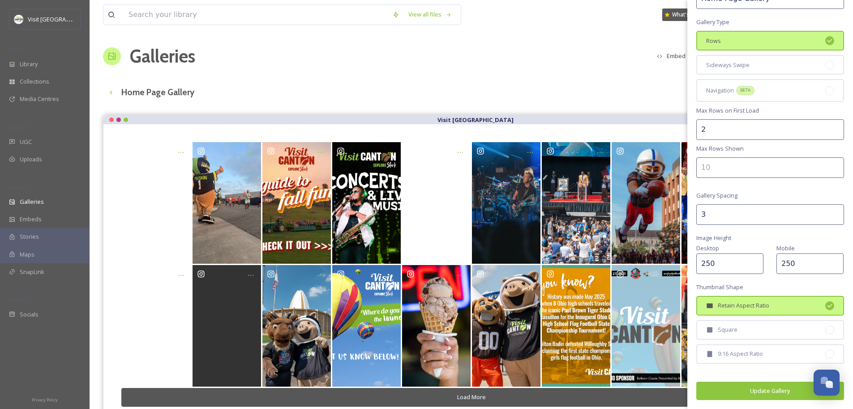
click at [746, 392] on button "Update Gallery" at bounding box center [770, 391] width 148 height 18
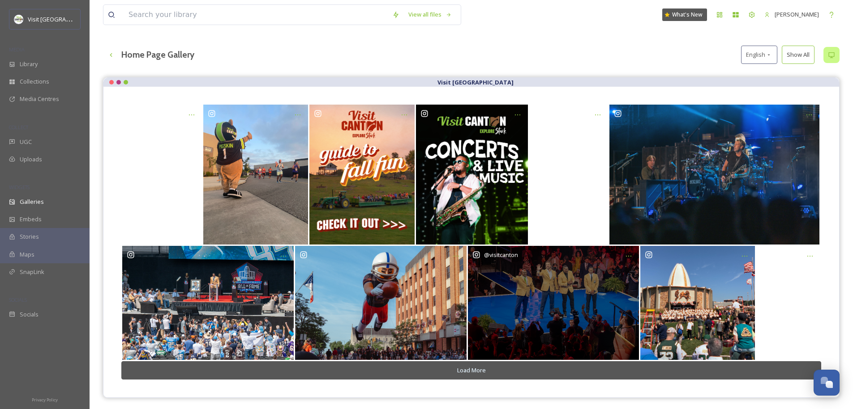
scroll to position [60, 0]
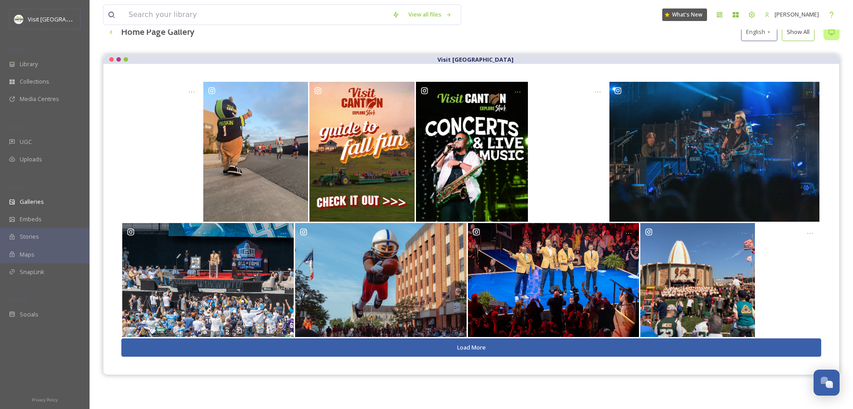
click at [492, 351] on button "Load More" at bounding box center [470, 348] width 699 height 18
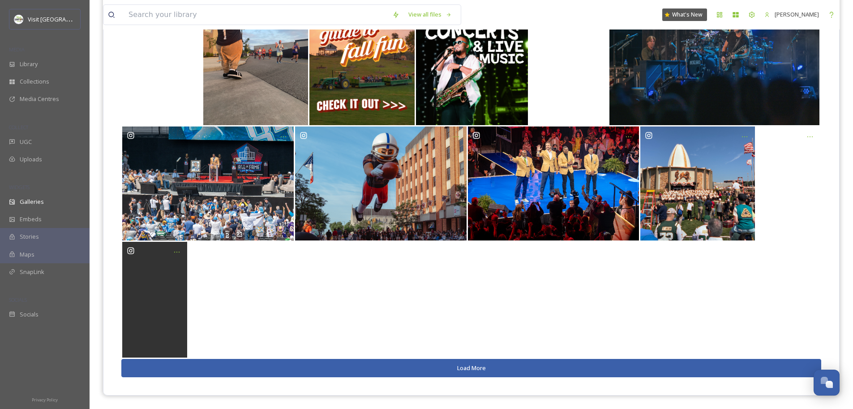
click at [475, 367] on button "Load More" at bounding box center [470, 368] width 699 height 18
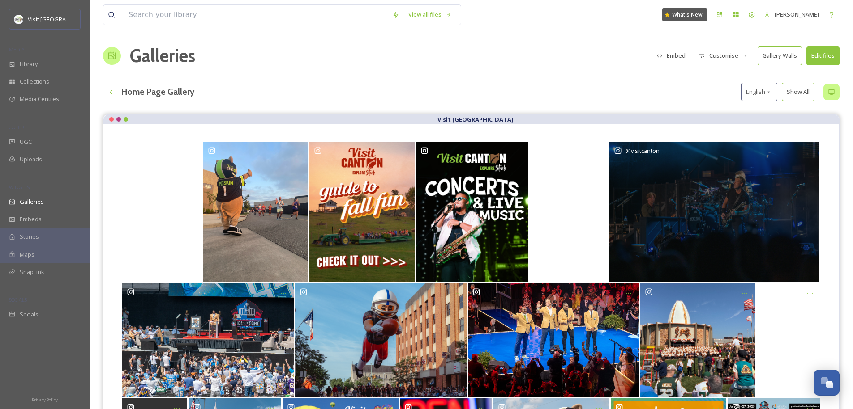
scroll to position [290, 0]
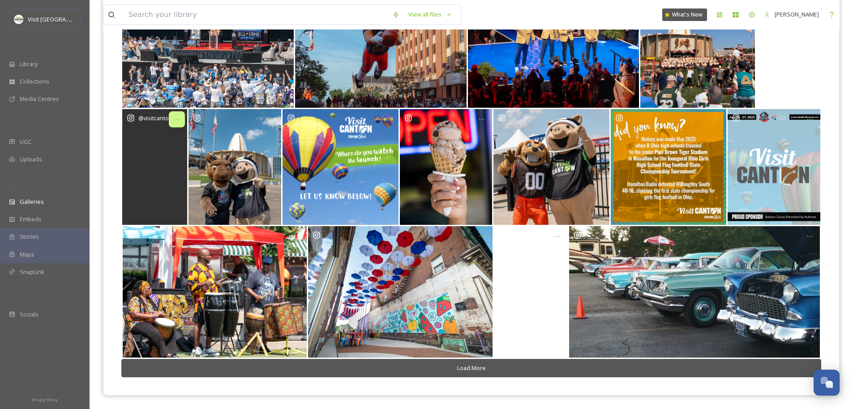
click at [179, 120] on icon at bounding box center [176, 119] width 7 height 7
click at [167, 141] on div "Show Post" at bounding box center [158, 138] width 51 height 17
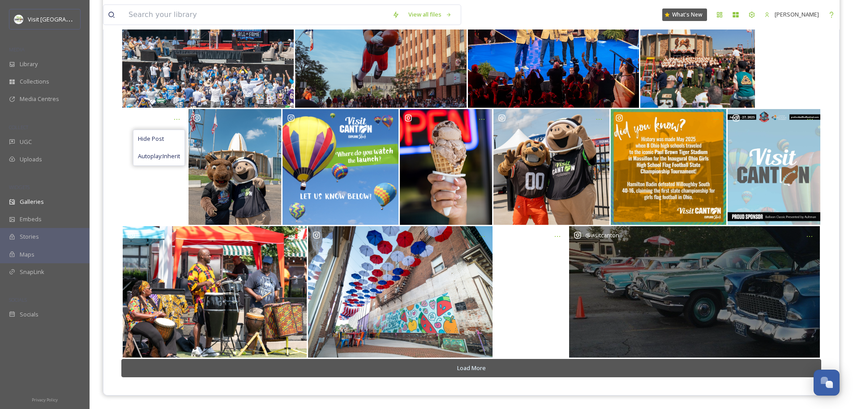
scroll to position [0, 0]
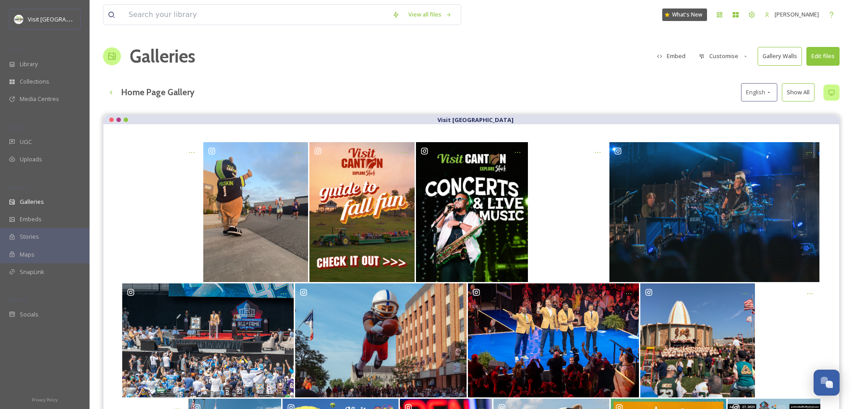
click at [814, 53] on button "Edit files" at bounding box center [822, 56] width 33 height 18
click at [641, 95] on div "Home Page Gallery English Show All" at bounding box center [471, 92] width 736 height 18
click at [725, 60] on button "Customise" at bounding box center [723, 55] width 59 height 17
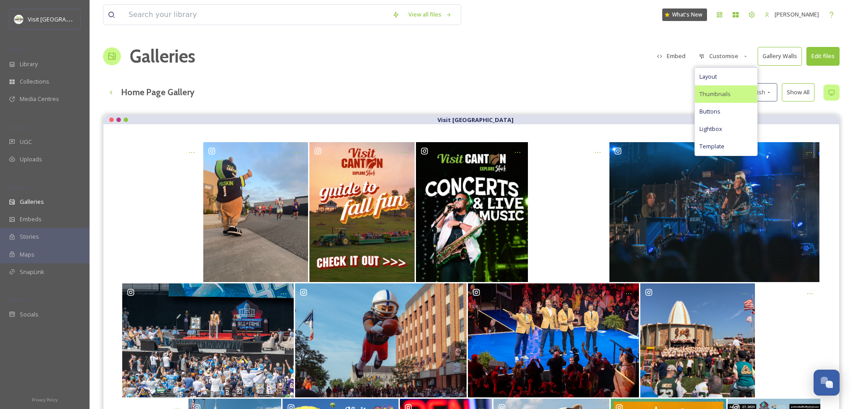
click at [720, 93] on span "Thumbnails" at bounding box center [714, 94] width 31 height 9
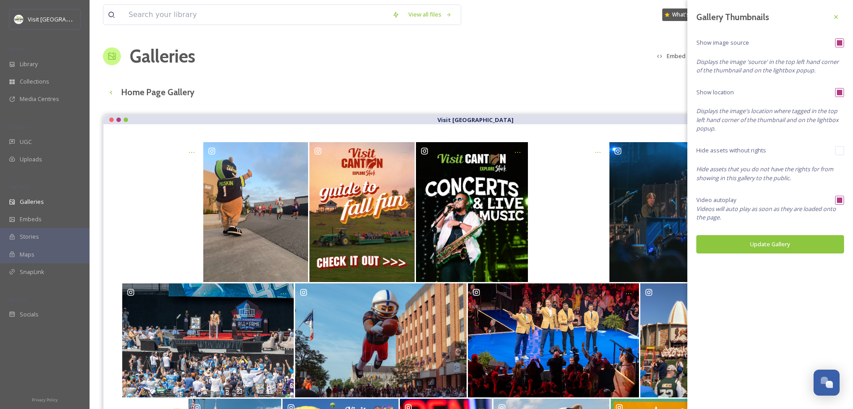
click at [838, 92] on input "checkbox" at bounding box center [839, 92] width 9 height 9
checkbox input "false"
click at [767, 247] on button "Update Gallery" at bounding box center [770, 244] width 148 height 18
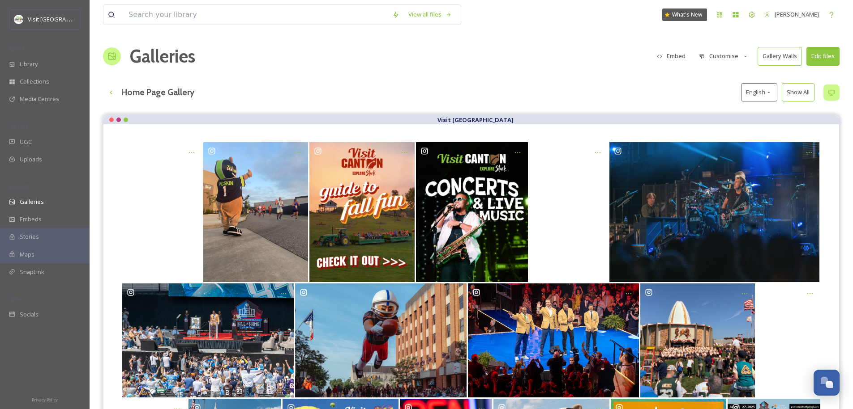
click at [730, 53] on button "Customise" at bounding box center [723, 55] width 59 height 17
click at [716, 127] on span "Lightbox" at bounding box center [710, 129] width 23 height 9
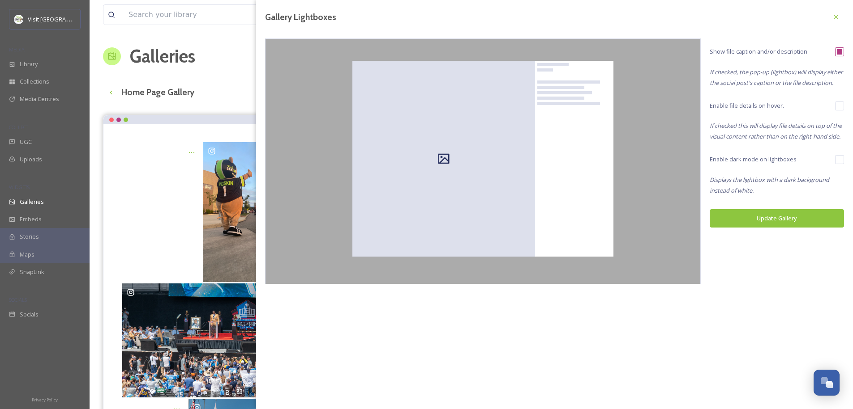
click at [839, 160] on input "checkbox" at bounding box center [839, 159] width 9 height 9
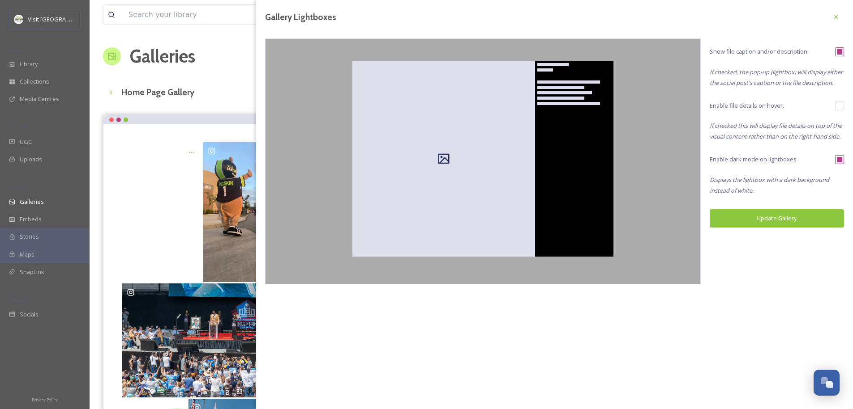
click at [839, 160] on input "checkbox" at bounding box center [839, 159] width 9 height 9
checkbox input "false"
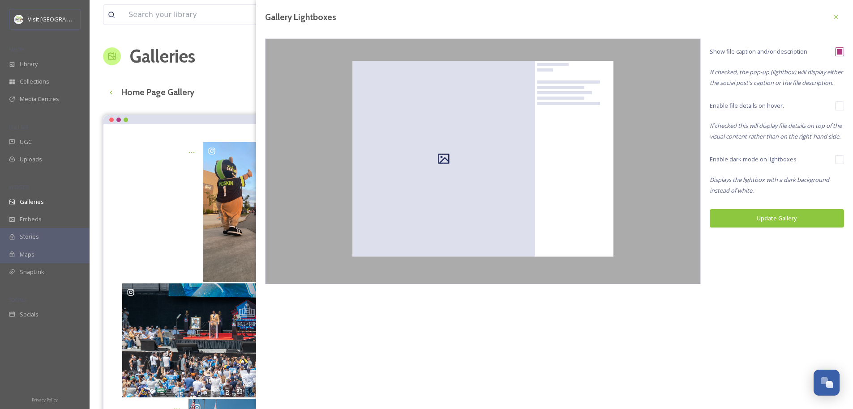
click at [835, 102] on input "checkbox" at bounding box center [839, 106] width 9 height 9
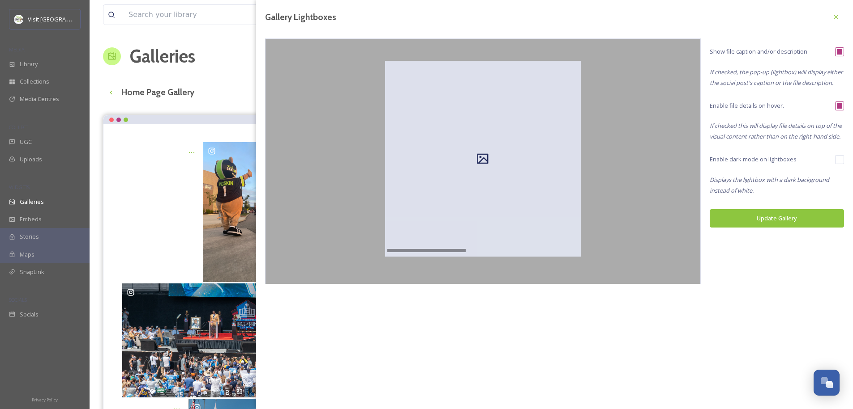
click at [835, 105] on input "checkbox" at bounding box center [839, 106] width 9 height 9
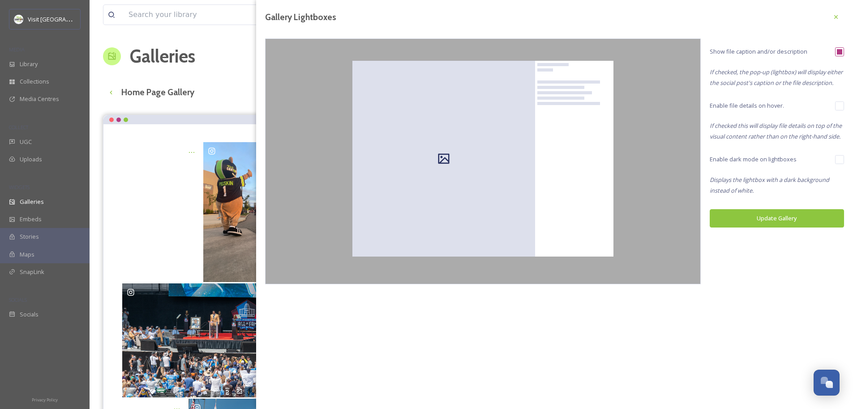
click at [835, 106] on input "checkbox" at bounding box center [839, 106] width 9 height 9
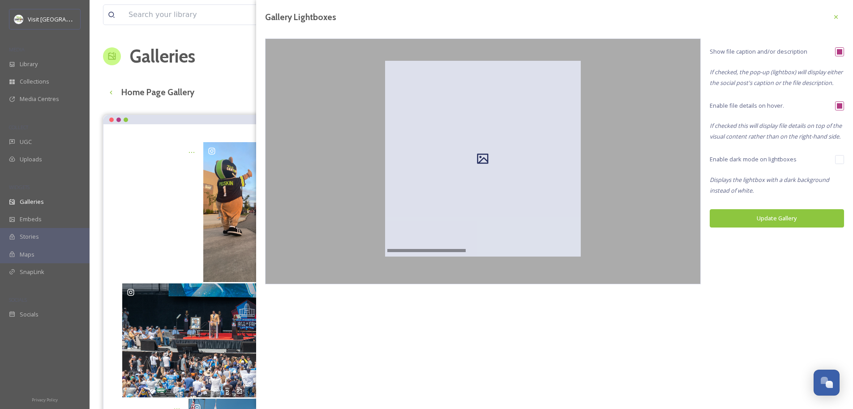
click at [842, 107] on input "checkbox" at bounding box center [839, 106] width 9 height 9
checkbox input "false"
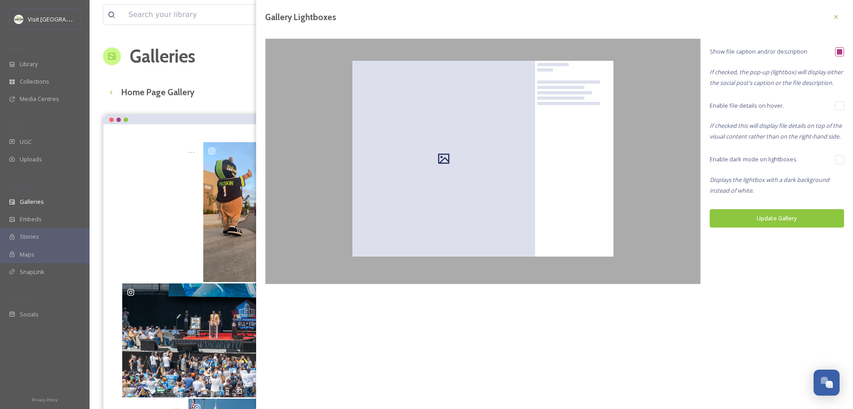
click at [766, 219] on button "Update Gallery" at bounding box center [776, 218] width 134 height 18
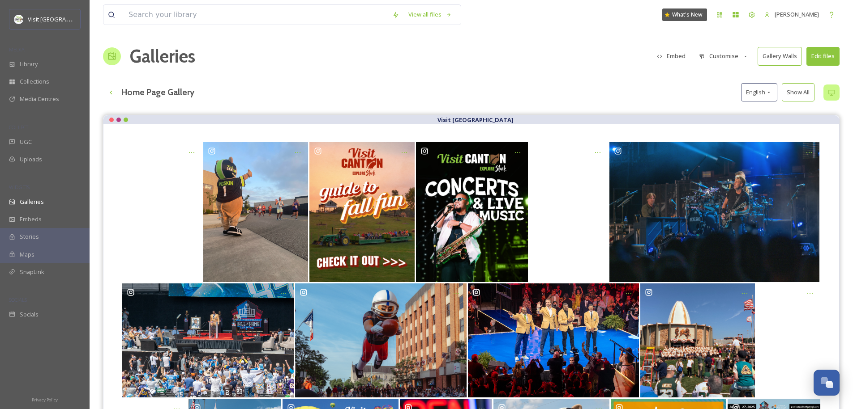
click at [742, 57] on icon at bounding box center [745, 57] width 6 height 6
click at [722, 142] on span "Template" at bounding box center [711, 146] width 25 height 9
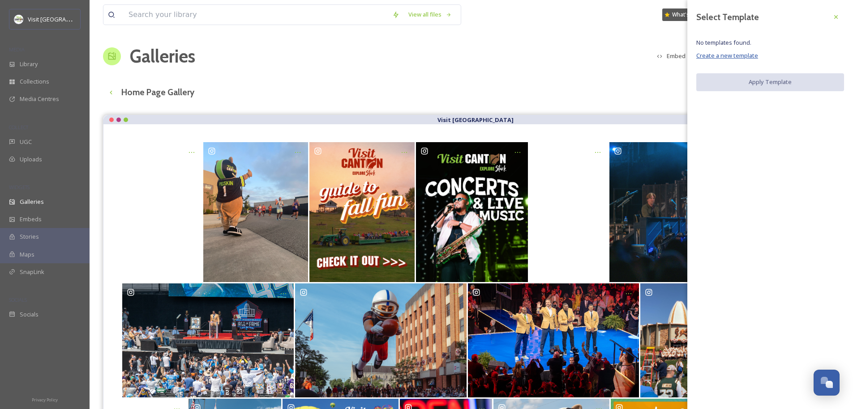
click at [733, 59] on span "Create a new template" at bounding box center [727, 55] width 62 height 8
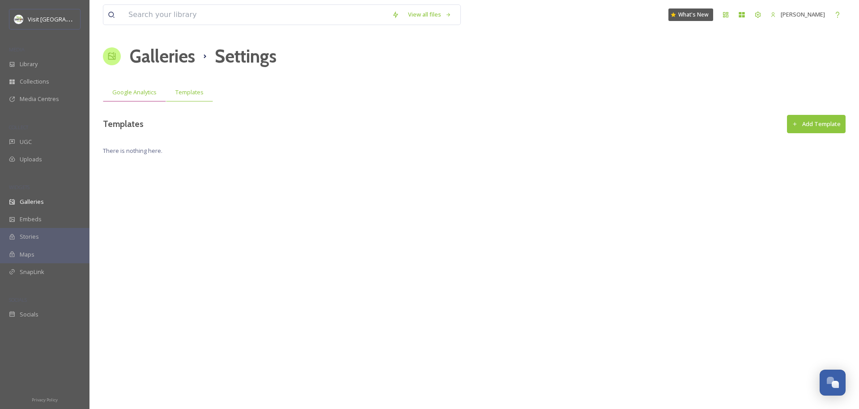
click at [139, 86] on div "Google Analytics" at bounding box center [134, 92] width 63 height 18
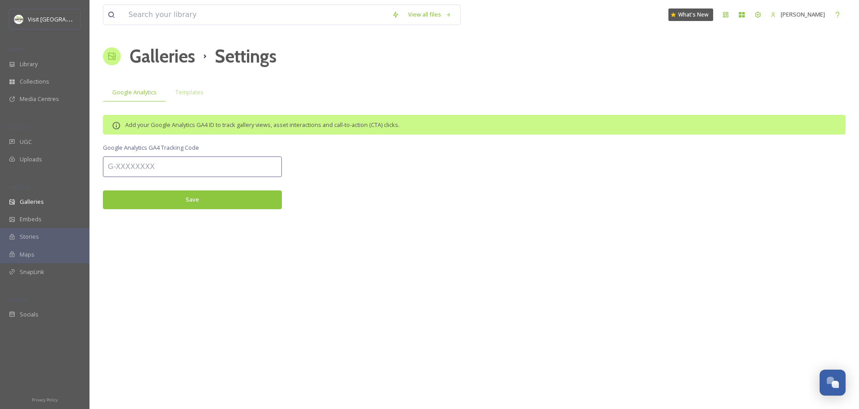
click at [524, 219] on div "View all files What's New Jonathan Williams Galleries Settings Google Analytics…" at bounding box center [475, 204] width 770 height 409
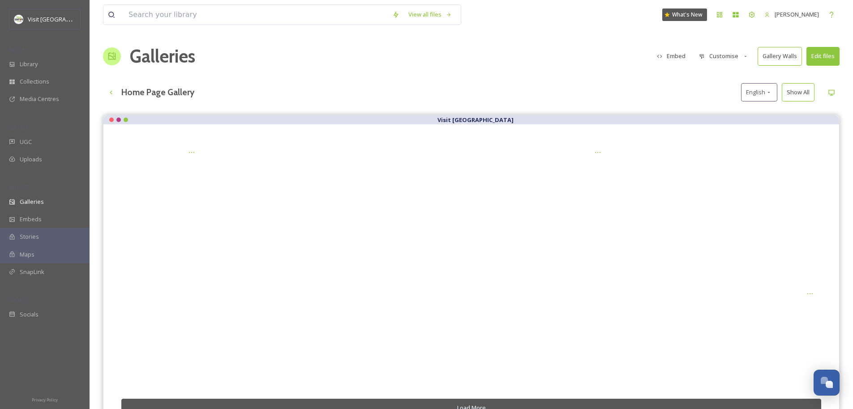
click at [720, 55] on button "Customise" at bounding box center [723, 55] width 59 height 17
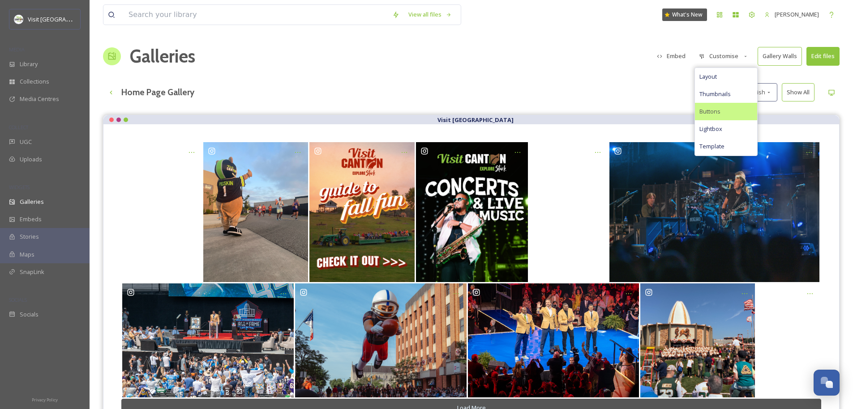
click at [709, 111] on span "Buttons" at bounding box center [709, 111] width 21 height 9
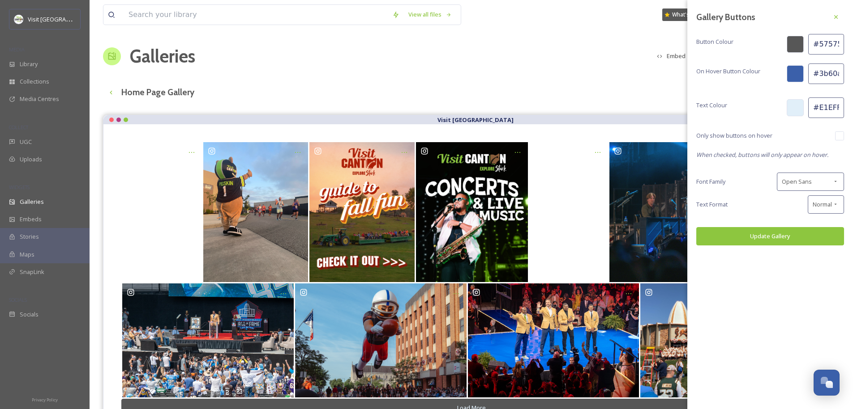
click at [822, 46] on input "#575757" at bounding box center [826, 44] width 36 height 21
drag, startPoint x: 817, startPoint y: 43, endPoint x: 859, endPoint y: 42, distance: 41.6
click at [853, 42] on html "Visit Canton MEDIA Library Collections Media Centres COLLECT UGC Uploads WIDGET…" at bounding box center [426, 269] width 853 height 538
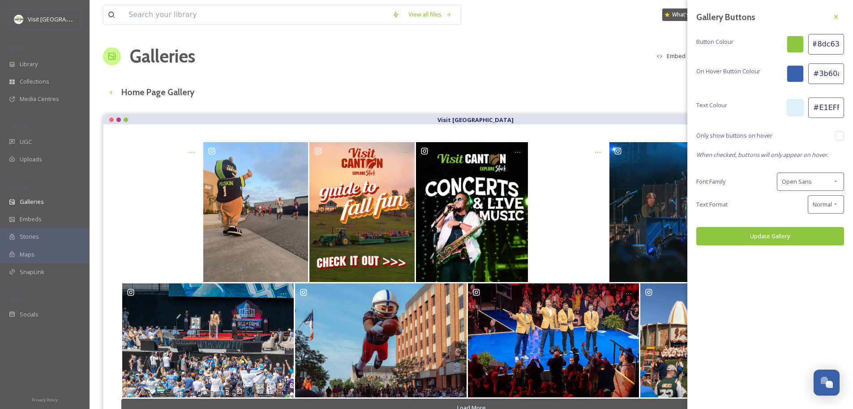
type input "#8dc63f"
click at [828, 77] on input "#3b60aa" at bounding box center [826, 74] width 36 height 21
click at [802, 72] on div at bounding box center [794, 73] width 17 height 17
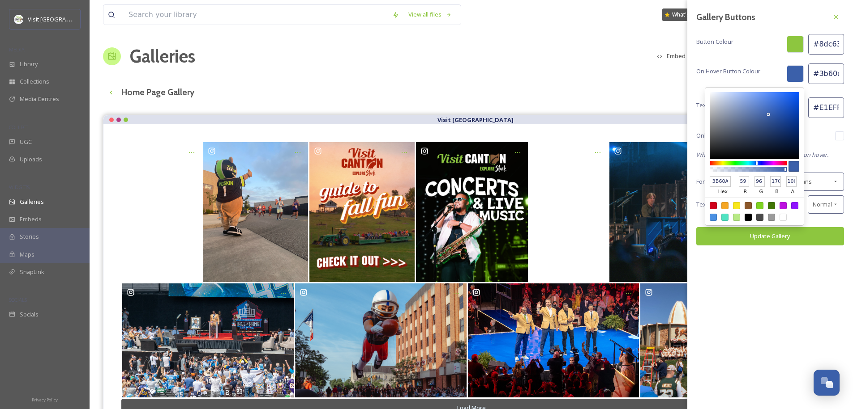
click at [728, 183] on input "3B60AA" at bounding box center [719, 181] width 21 height 11
click at [724, 182] on input "3B60AA" at bounding box center [719, 181] width 21 height 11
type input "b"
type input "b2"
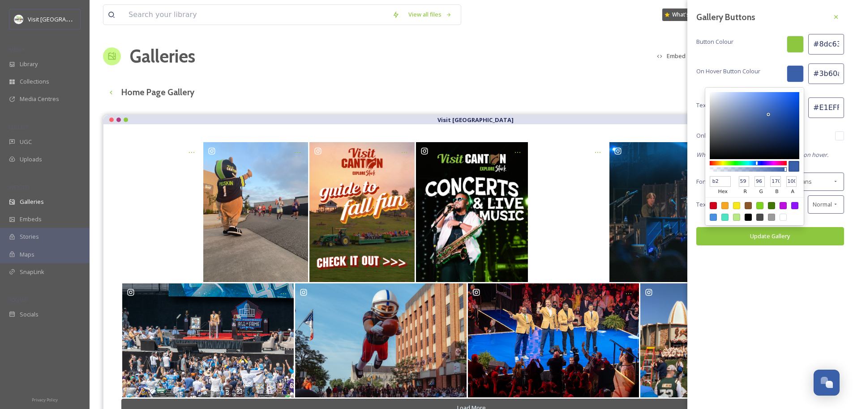
type input "#bb2233"
type input "b23"
type input "187"
type input "34"
type input "51"
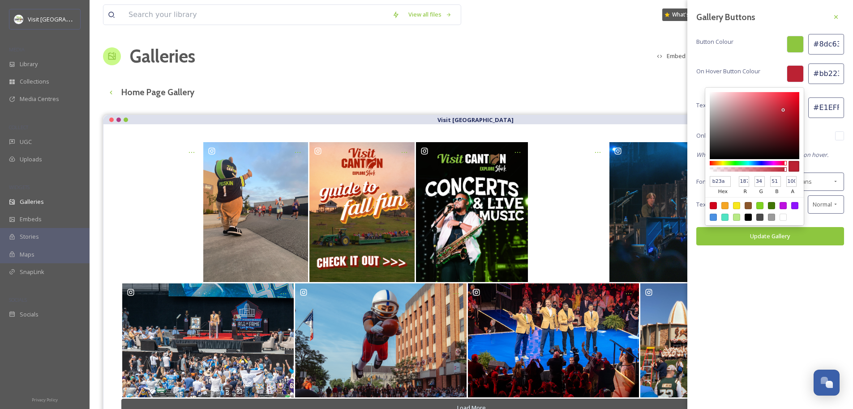
type input "b23a8"
type input "#b23a83"
type input "b23a83"
type input "178"
type input "58"
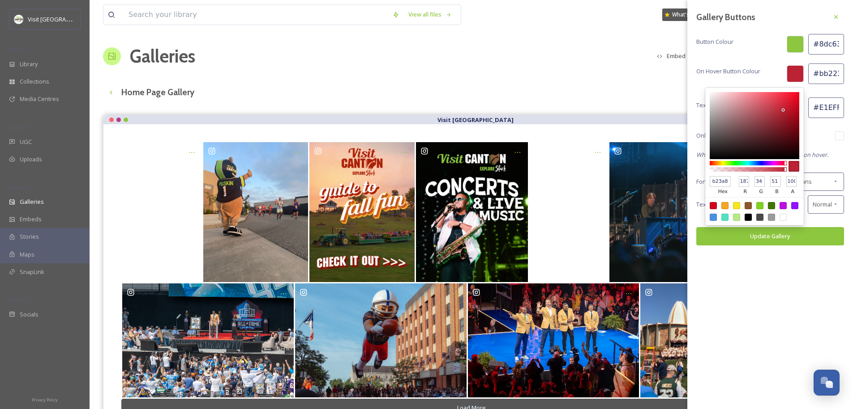
type input "131"
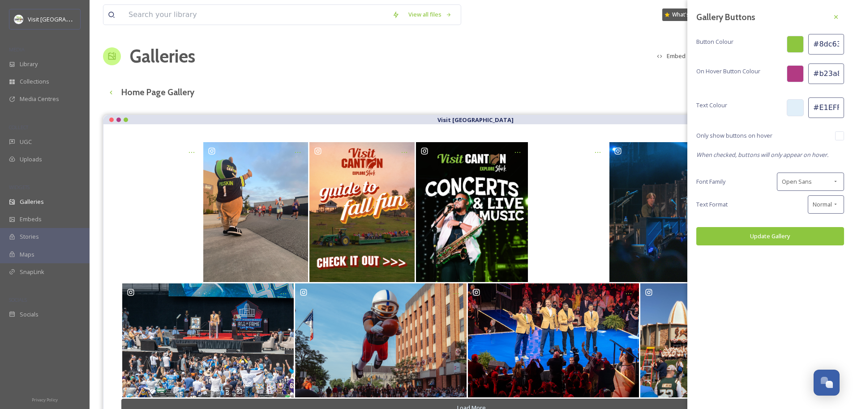
click at [791, 298] on div "Gallery Buttons Button Colour #8dc63f On Hover Button Colour #b23a83 Text Colou…" at bounding box center [770, 204] width 166 height 409
click at [823, 102] on input "#E1EFF9" at bounding box center [826, 108] width 36 height 21
drag, startPoint x: 820, startPoint y: 107, endPoint x: 859, endPoint y: 112, distance: 39.2
click at [853, 112] on html "Visit Canton MEDIA Library Collections Media Centres COLLECT UGC Uploads WIDGET…" at bounding box center [426, 269] width 853 height 538
click at [820, 105] on input "#E1EFF9" at bounding box center [826, 108] width 36 height 21
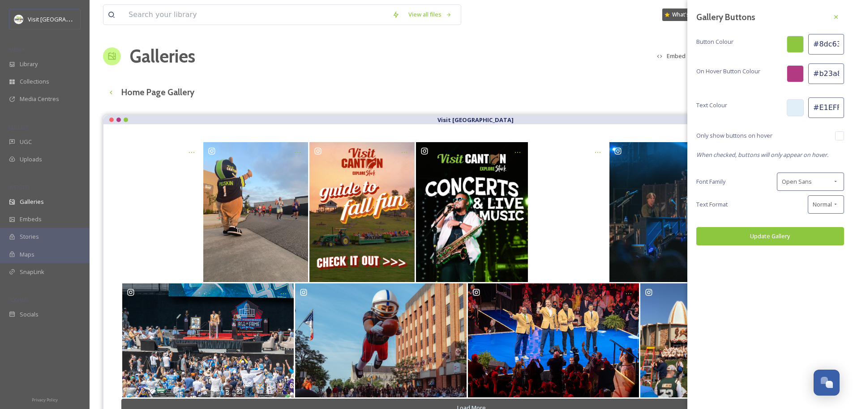
click at [820, 105] on input "#E1EFF9" at bounding box center [826, 108] width 36 height 21
click at [819, 107] on input "#E1EFF9" at bounding box center [826, 108] width 36 height 21
drag, startPoint x: 819, startPoint y: 108, endPoint x: 859, endPoint y: 112, distance: 40.0
click at [853, 112] on html "Visit Canton MEDIA Library Collections Media Centres COLLECT UGC Uploads WIDGET…" at bounding box center [426, 269] width 853 height 538
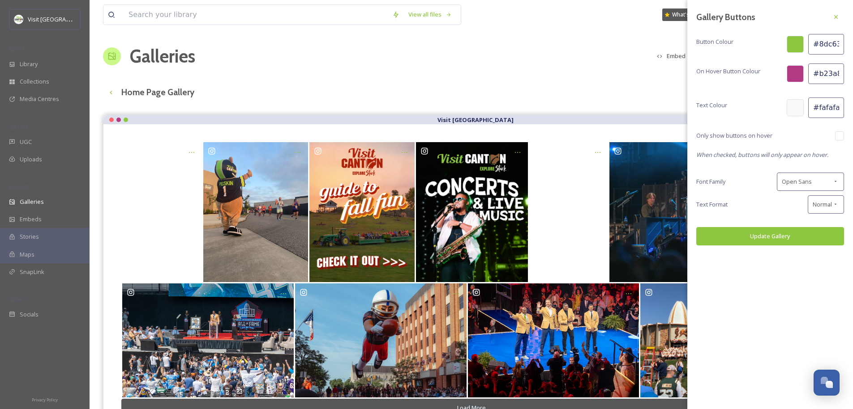
type input "#fafafa"
click at [846, 136] on div "Gallery Buttons Button Colour #8dc63f On Hover Button Colour #b23a83 Text Colou…" at bounding box center [770, 127] width 166 height 255
click at [842, 137] on div "Gallery Buttons Button Colour #8dc63f On Hover Button Colour #b23a83 Text Colou…" at bounding box center [770, 127] width 166 height 255
click at [842, 137] on input "checkbox" at bounding box center [839, 136] width 9 height 9
checkbox input "true"
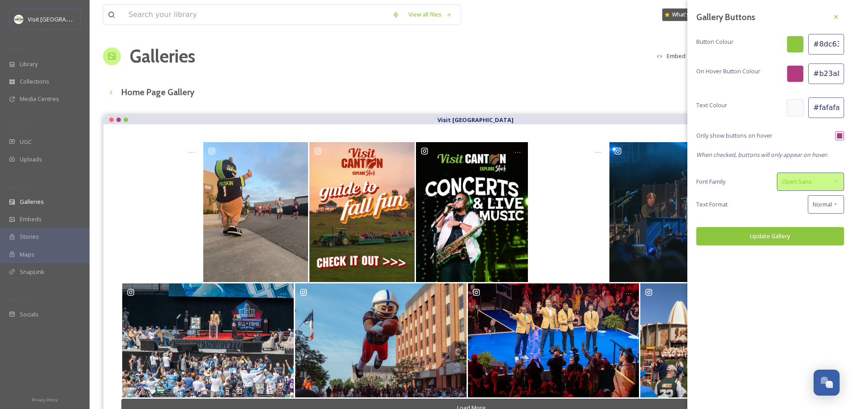
click at [800, 181] on span "Open Sans" at bounding box center [796, 182] width 30 height 9
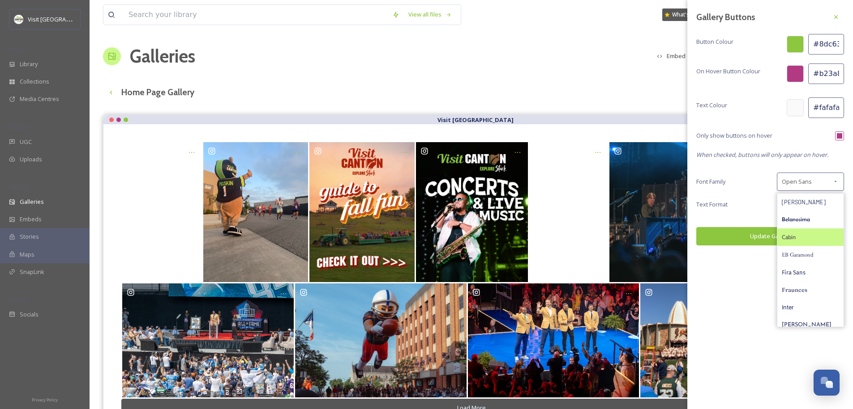
click at [805, 242] on div "Cabin" at bounding box center [810, 237] width 66 height 17
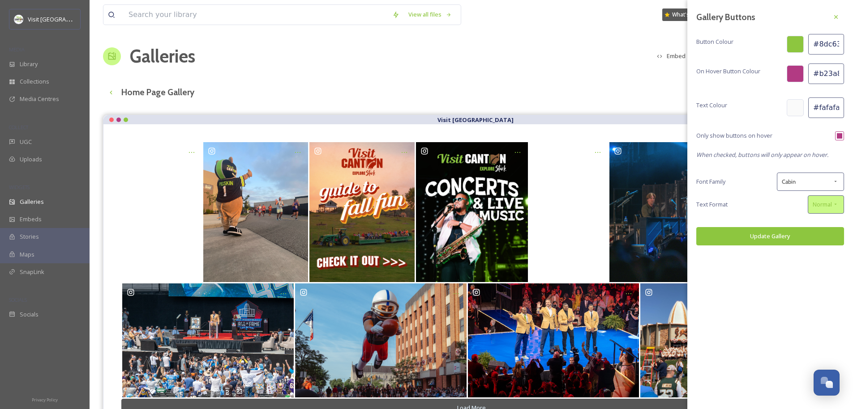
click at [828, 201] on span "Normal" at bounding box center [821, 204] width 19 height 9
click at [778, 209] on div "Text Format Normal Normal all lowercase ALL UPPERCASE" at bounding box center [770, 205] width 148 height 18
click at [775, 238] on button "Update Gallery" at bounding box center [770, 236] width 148 height 18
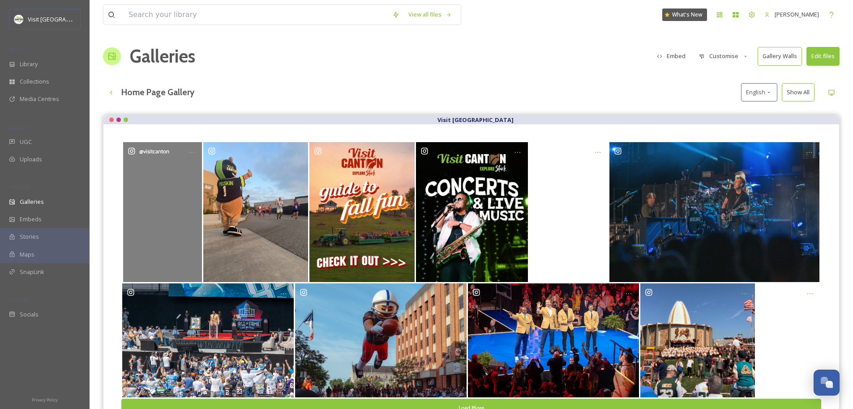
click at [187, 239] on div "@ visitcanton" at bounding box center [162, 212] width 79 height 140
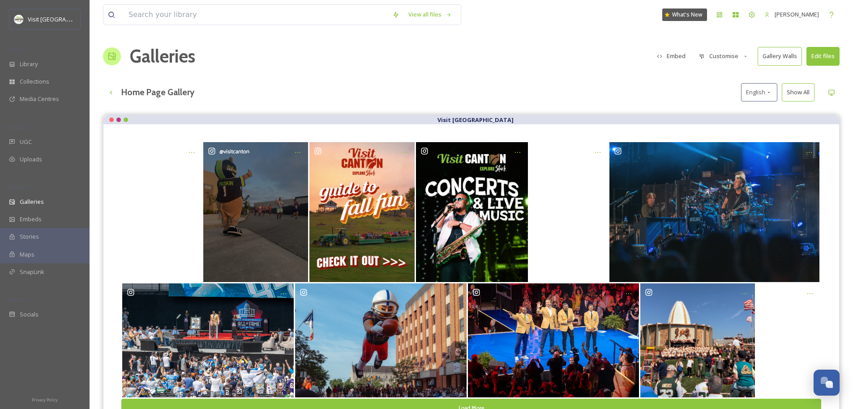
click at [302, 233] on div "@ visitcanton" at bounding box center [255, 212] width 105 height 140
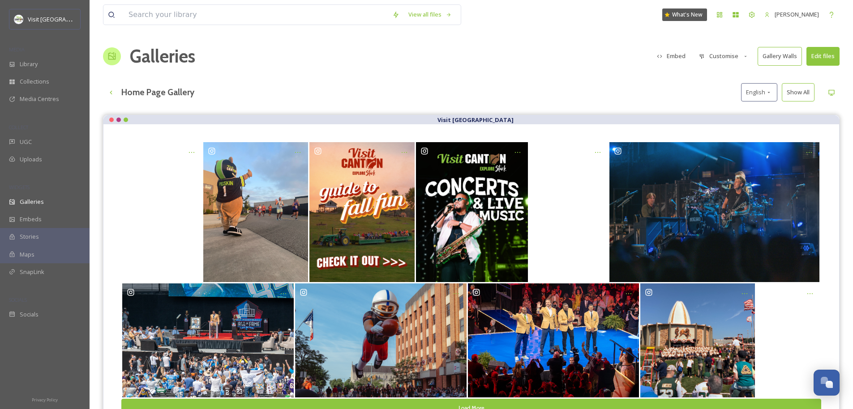
click at [724, 55] on button "Customise" at bounding box center [723, 55] width 59 height 17
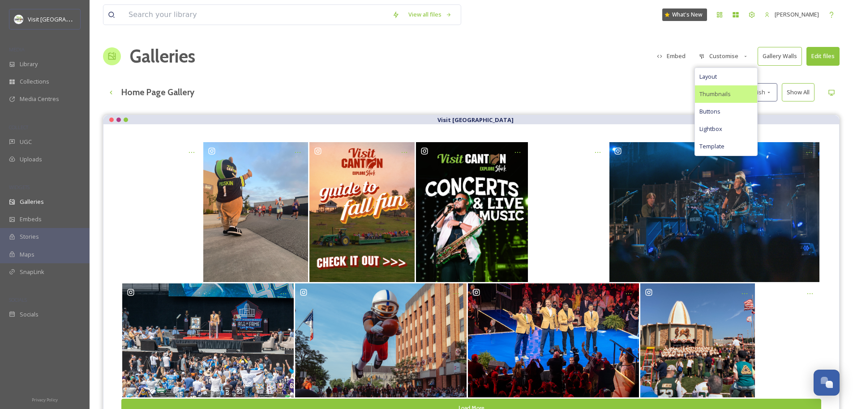
click at [716, 92] on span "Thumbnails" at bounding box center [714, 94] width 31 height 9
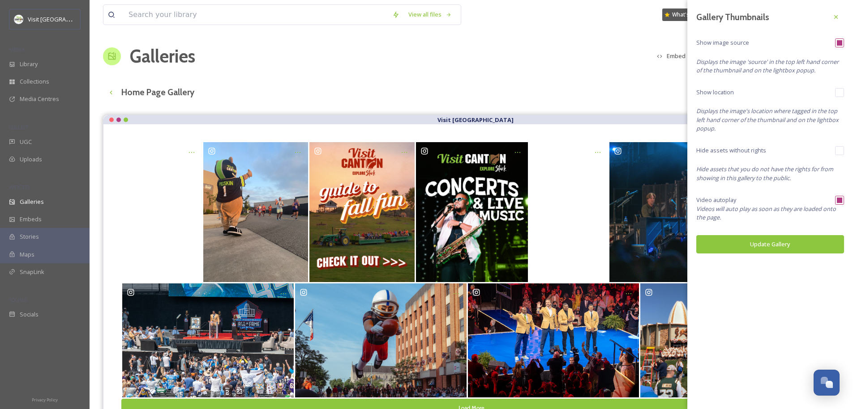
click at [776, 246] on button "Update Gallery" at bounding box center [770, 244] width 148 height 18
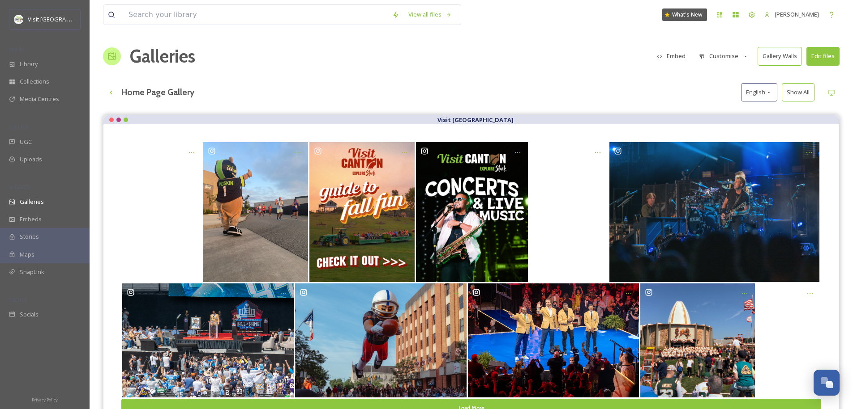
click at [790, 55] on button "Gallery Walls" at bounding box center [779, 56] width 44 height 18
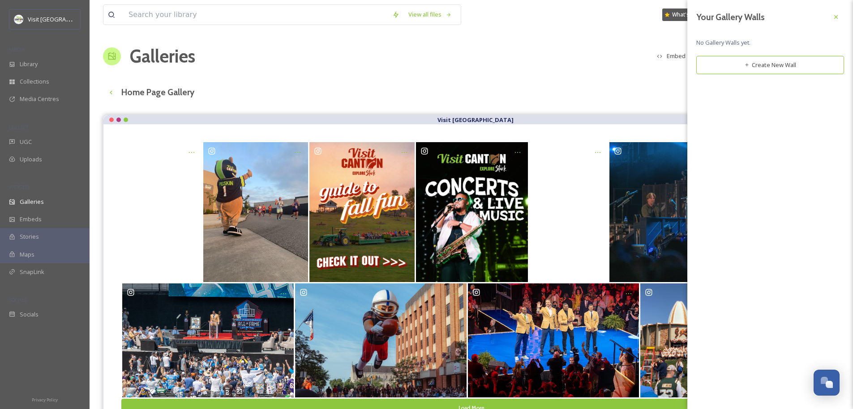
click at [757, 68] on button "Create New Wall" at bounding box center [770, 65] width 148 height 18
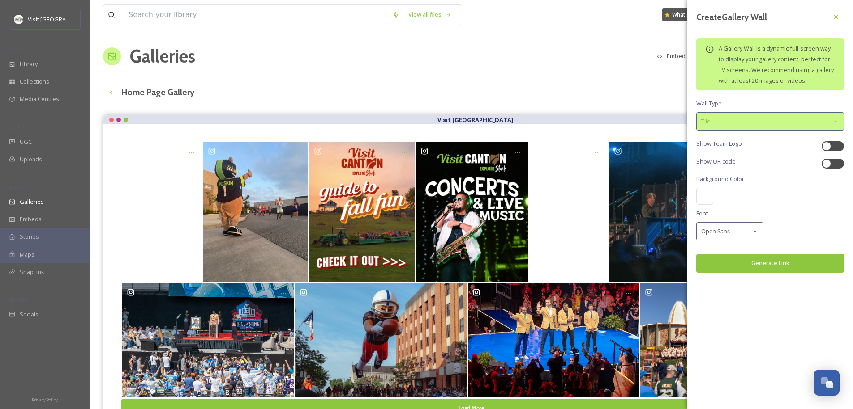
click at [724, 118] on div "Tile" at bounding box center [770, 121] width 148 height 18
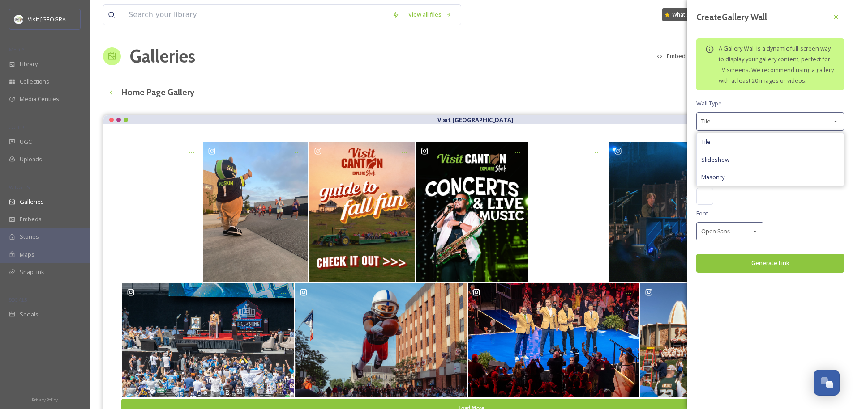
click at [774, 205] on div at bounding box center [770, 196] width 148 height 17
click at [830, 163] on div at bounding box center [826, 163] width 9 height 9
checkbox input "true"
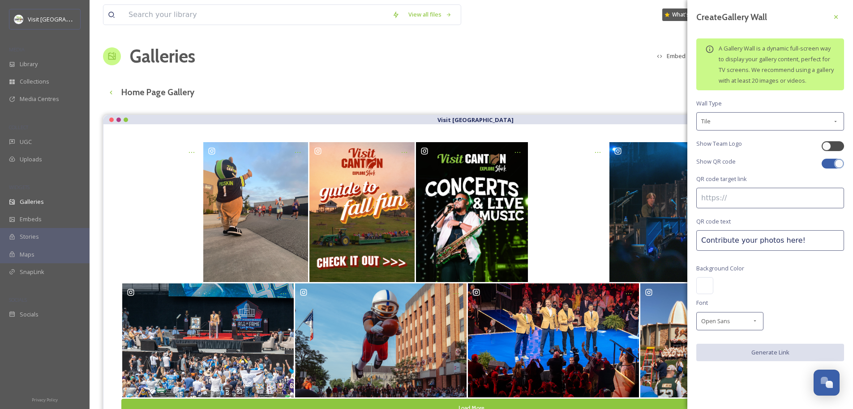
click at [743, 199] on input at bounding box center [770, 198] width 148 height 21
click at [737, 239] on input "Contribute your photos here!" at bounding box center [770, 240] width 148 height 21
type input "B"
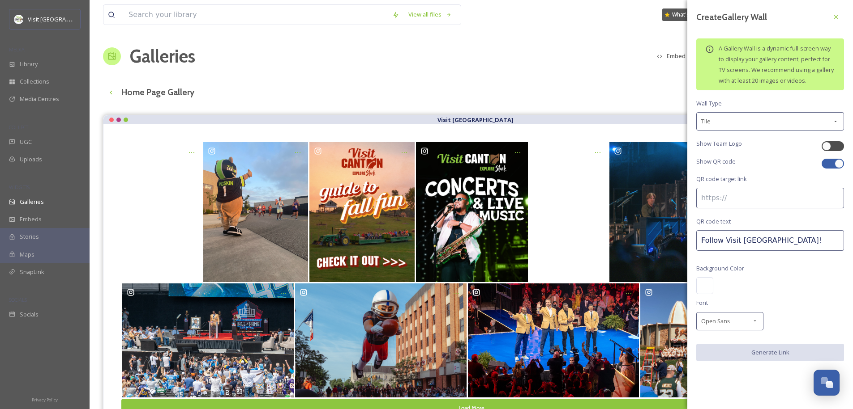
type input "Follow Visit Canton!"
click at [707, 286] on div at bounding box center [704, 285] width 17 height 17
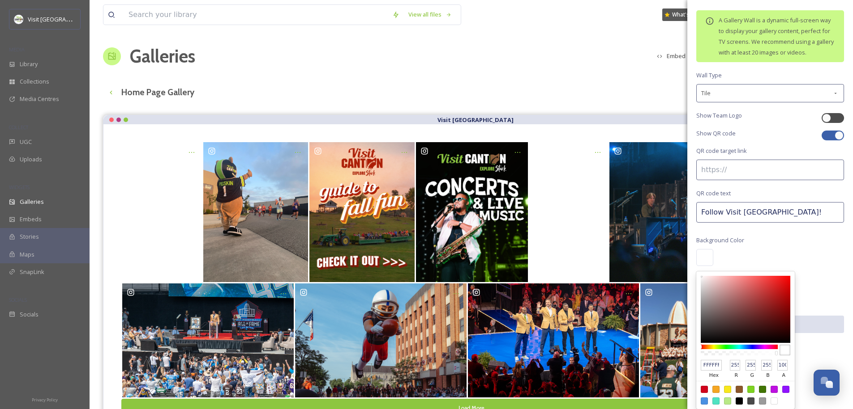
click at [709, 364] on div "FFFFFF hex" at bounding box center [713, 370] width 26 height 22
click at [709, 371] on input "FFFFFF" at bounding box center [710, 365] width 21 height 11
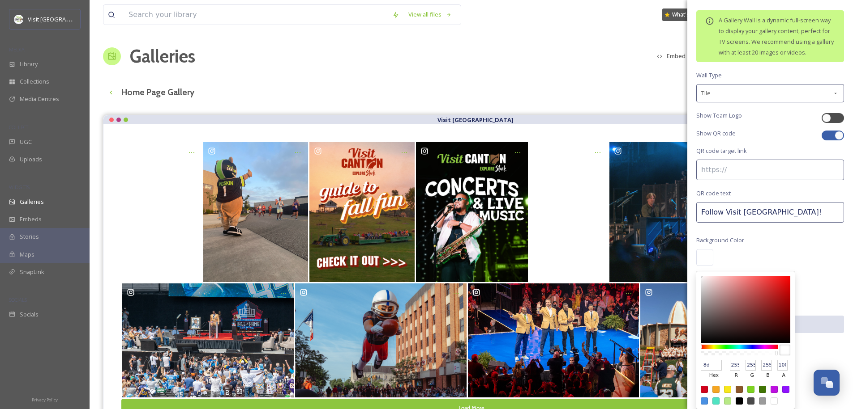
type input "8dc"
type input "136"
type input "221"
type input "204"
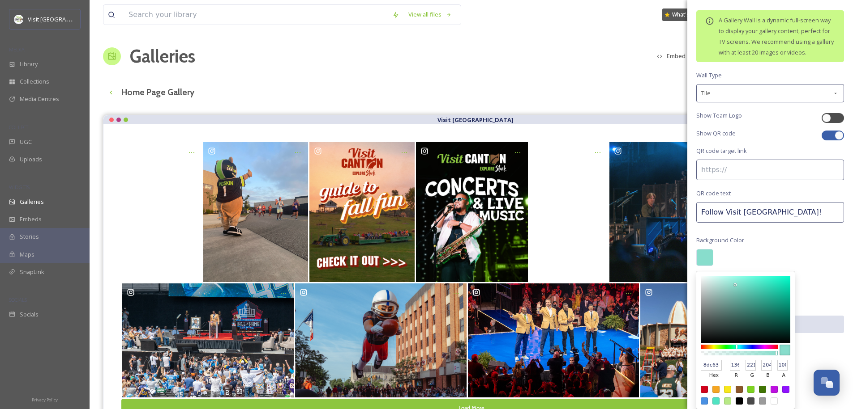
type input "8dc63f"
type input "141"
type input "198"
type input "63"
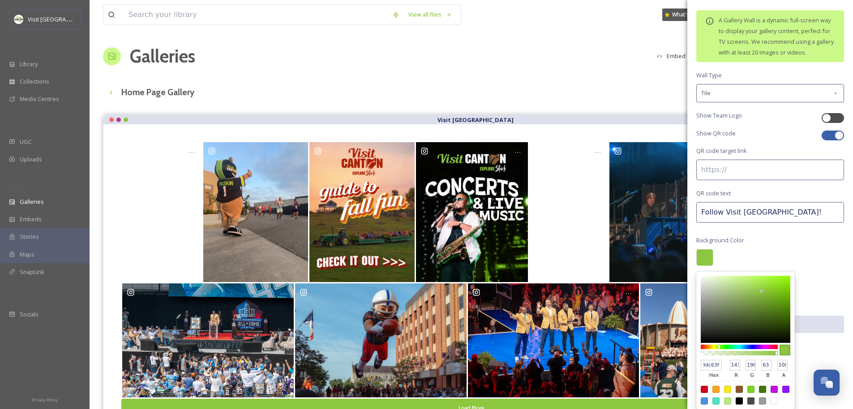
click at [810, 263] on div "Create Gallery Wall A Gallery Wall is a dynamic full-screen way to display your…" at bounding box center [770, 164] width 166 height 384
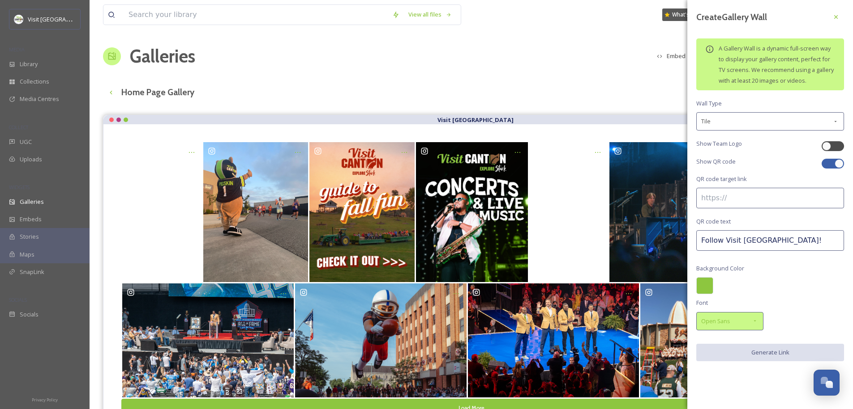
click at [750, 325] on div "Open Sans" at bounding box center [729, 321] width 67 height 18
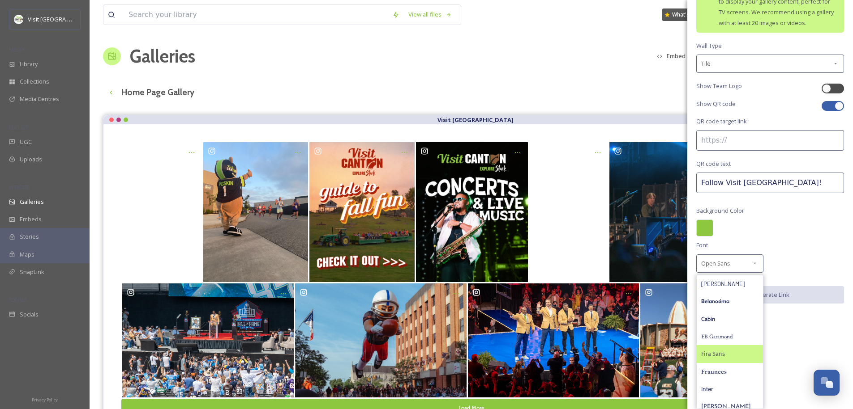
scroll to position [68, 0]
click at [721, 318] on div "Cabin" at bounding box center [729, 319] width 66 height 17
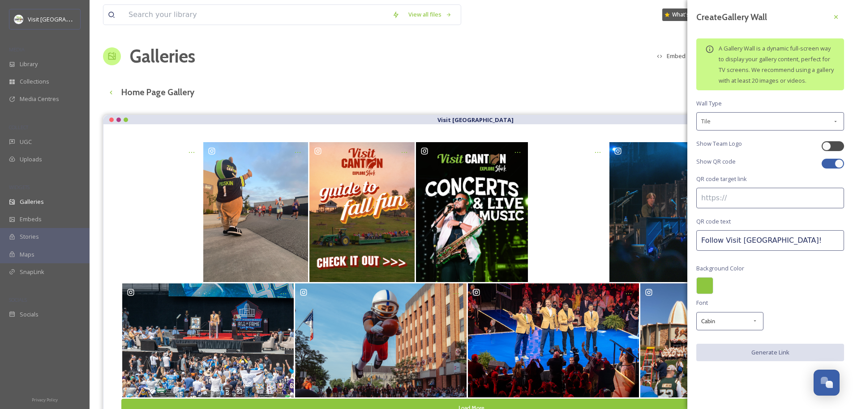
scroll to position [0, 0]
click at [731, 195] on input at bounding box center [770, 198] width 148 height 21
click at [833, 141] on div at bounding box center [832, 146] width 22 height 10
checkbox input "true"
click at [723, 162] on span "Show QR code" at bounding box center [715, 162] width 39 height 9
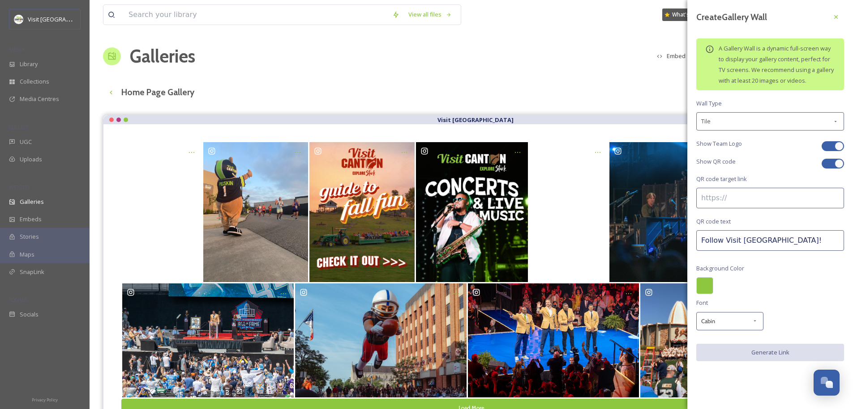
click at [722, 196] on input at bounding box center [770, 198] width 148 height 21
click at [726, 192] on input at bounding box center [770, 198] width 148 height 21
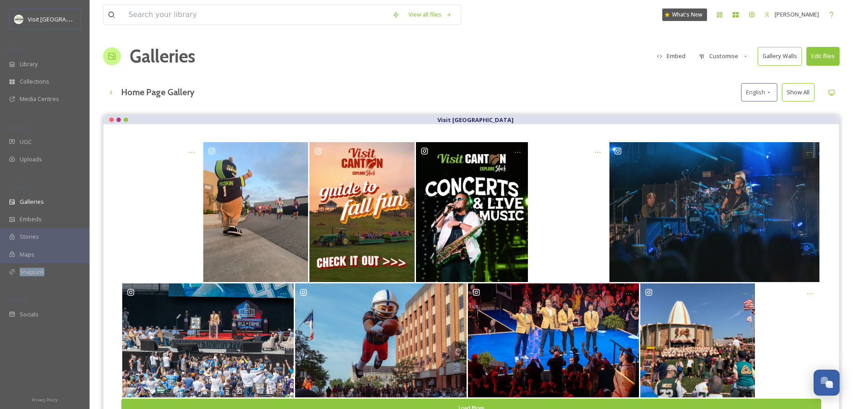
click at [777, 60] on button "Gallery Walls" at bounding box center [779, 56] width 44 height 18
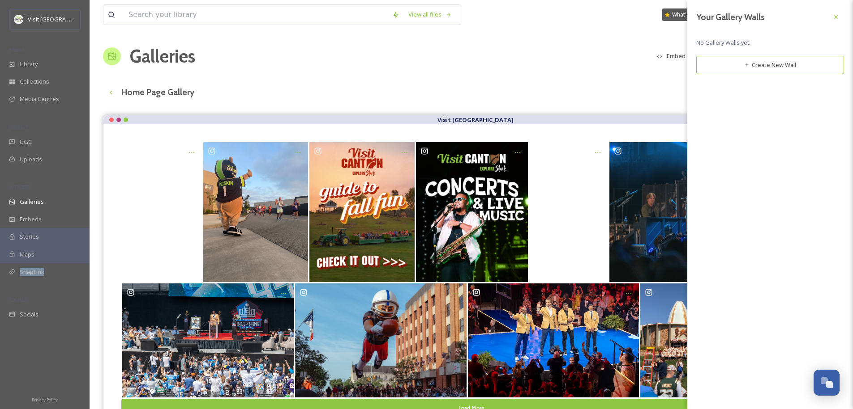
click at [768, 66] on button "Create New Wall" at bounding box center [770, 65] width 148 height 18
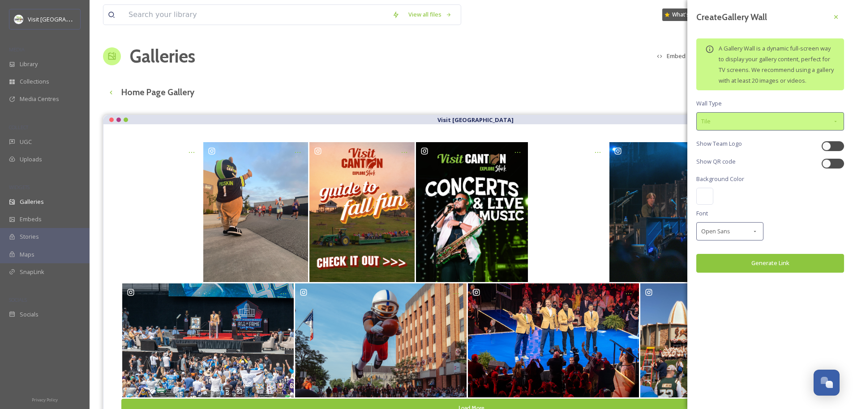
click at [802, 125] on div "Tile" at bounding box center [770, 121] width 148 height 18
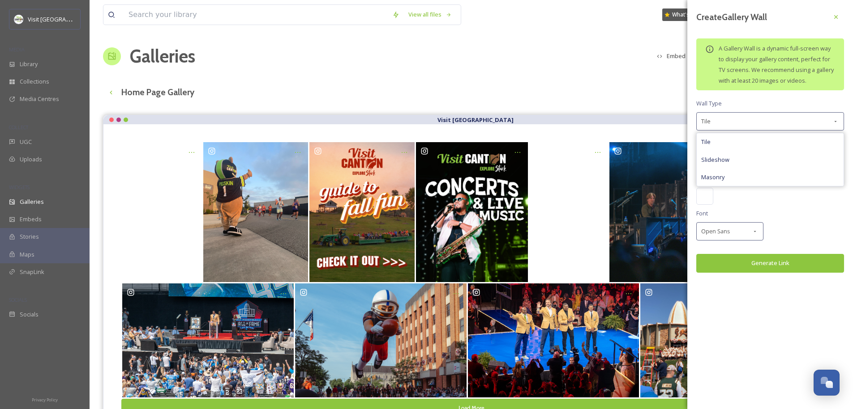
click at [800, 102] on div "Create Gallery Wall A Gallery Wall is a dynamic full-screen way to display your…" at bounding box center [770, 147] width 166 height 295
click at [832, 145] on div at bounding box center [832, 146] width 22 height 10
checkbox input "true"
click at [833, 165] on div at bounding box center [832, 164] width 22 height 10
checkbox input "true"
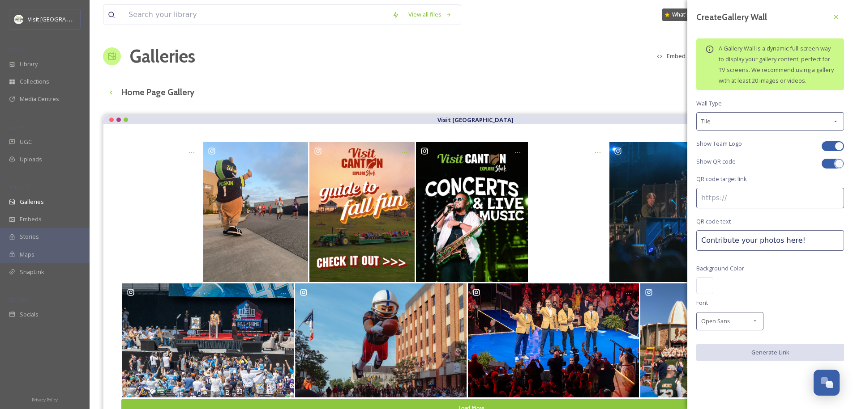
click at [767, 193] on input at bounding box center [770, 198] width 148 height 21
click at [726, 199] on input at bounding box center [770, 198] width 148 height 21
paste input "https://go.snapsea.io/v/visit-canton"
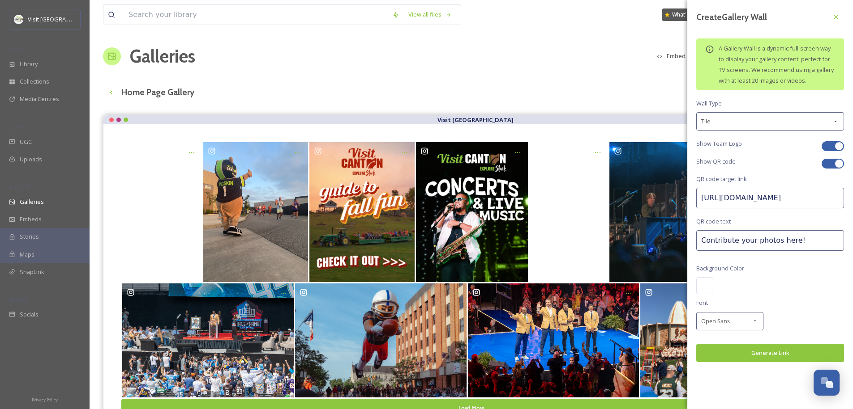
type input "https://go.snapsea.io/v/visit-canton"
click at [748, 238] on input "Contribute your photos here!" at bounding box center [770, 240] width 148 height 21
type input "V"
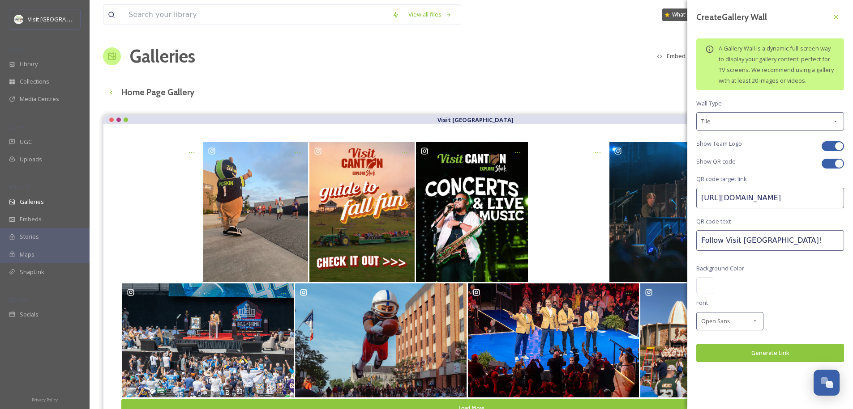
type input "Follow Visit Canton!"
click at [709, 286] on div at bounding box center [704, 285] width 17 height 17
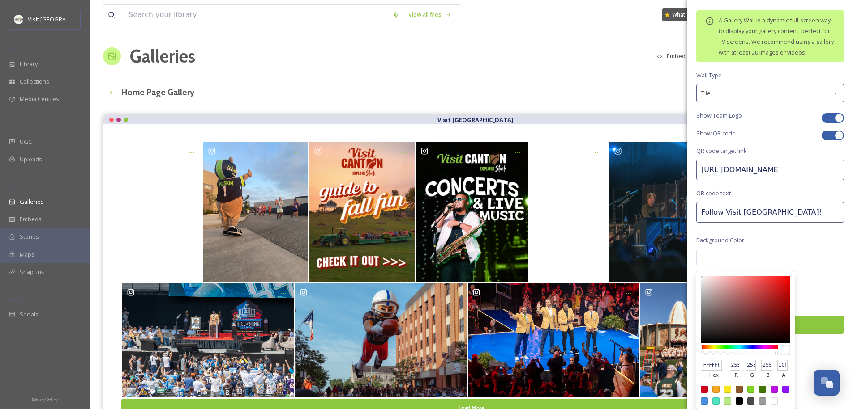
scroll to position [37, 0]
click at [713, 368] on input "FFFFFF" at bounding box center [710, 365] width 21 height 11
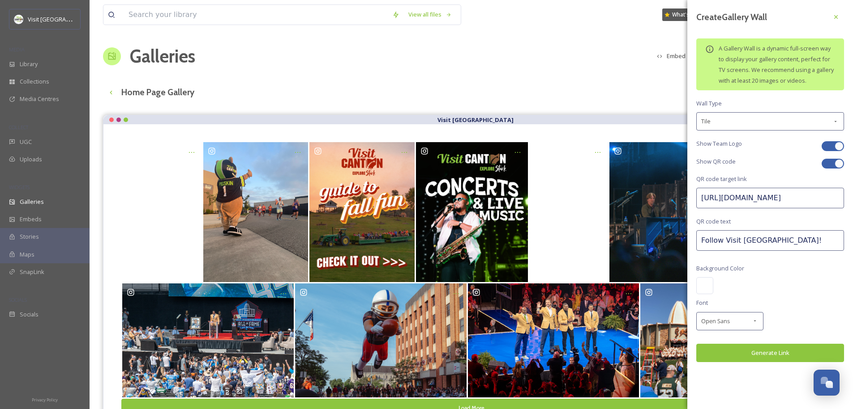
scroll to position [0, 0]
click at [801, 260] on div "Create Gallery Wall A Gallery Wall is a dynamic full-screen way to display your…" at bounding box center [770, 192] width 166 height 385
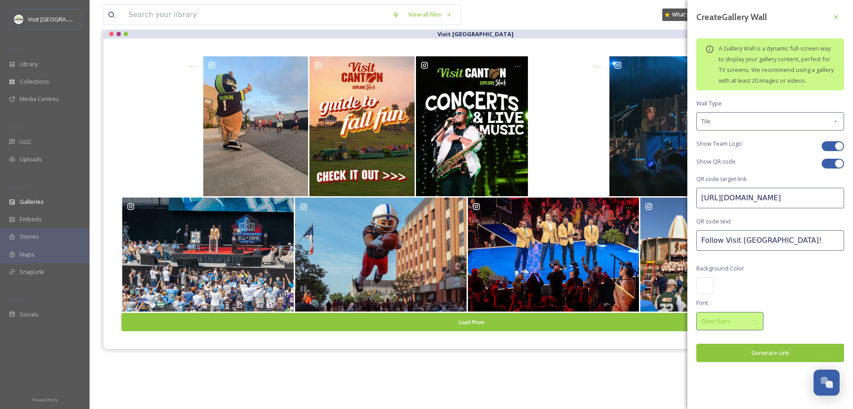
scroll to position [88, 0]
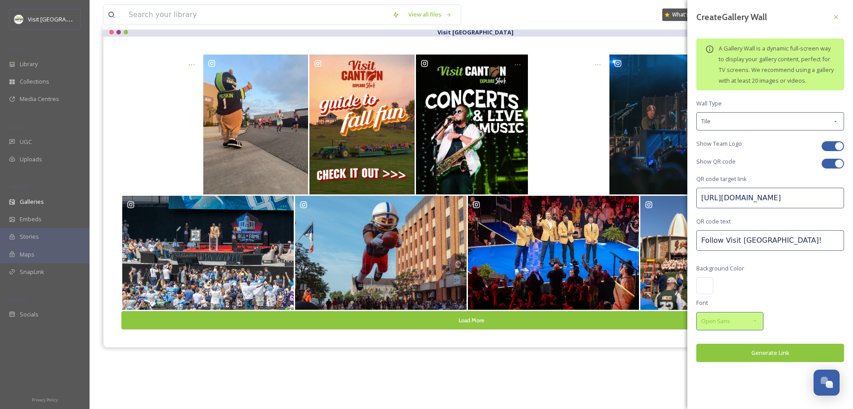
click at [709, 329] on div "Open Sans" at bounding box center [729, 321] width 67 height 18
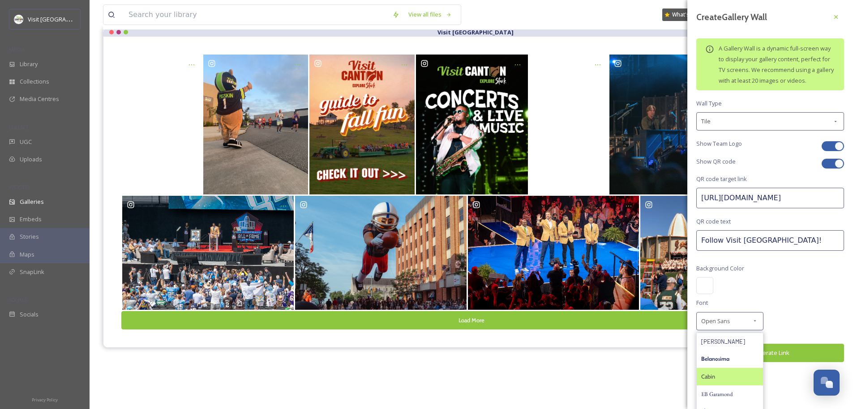
click at [718, 379] on div "Cabin" at bounding box center [729, 376] width 66 height 17
click at [776, 350] on button "Generate Link" at bounding box center [770, 353] width 148 height 18
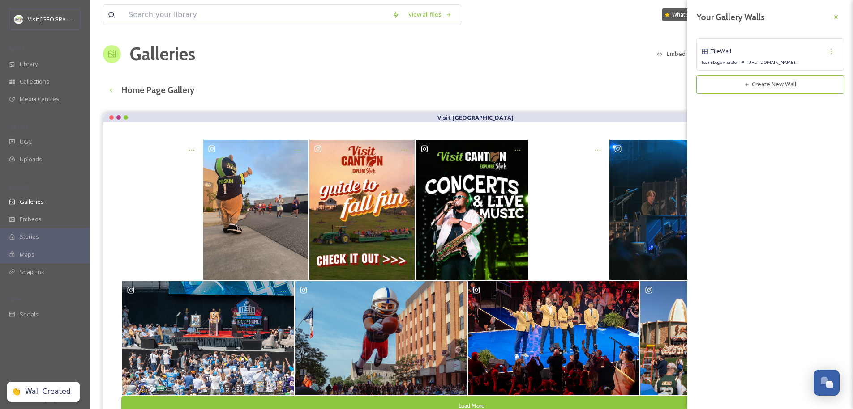
scroll to position [0, 0]
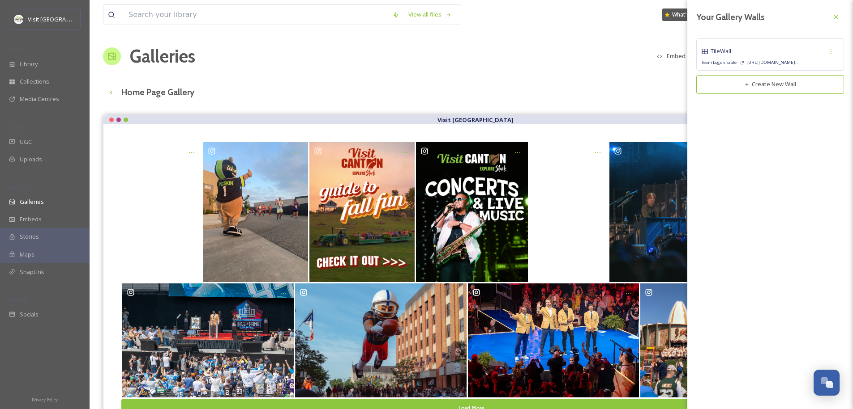
click at [764, 62] on span "https://go.snapsea.io/v/visit-..." at bounding box center [769, 63] width 58 height 6
click at [725, 54] on span "Tile Wall" at bounding box center [720, 51] width 21 height 9
click at [834, 51] on icon at bounding box center [830, 51] width 7 height 7
click at [821, 89] on span "Copy Link" at bounding box center [816, 88] width 26 height 9
click at [760, 126] on div "Your Gallery Walls Tile Wall Edit Wall Copy Link Delete Wall Team Logo visible …" at bounding box center [770, 204] width 166 height 409
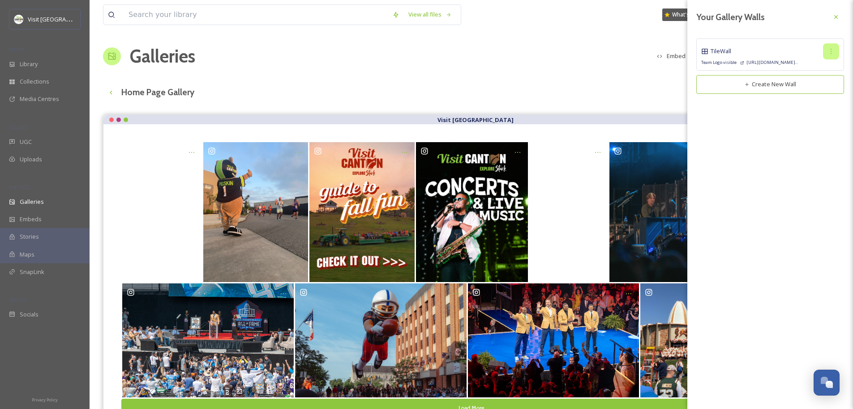
click at [832, 52] on icon at bounding box center [830, 51] width 7 height 7
click at [803, 75] on span "Edit Wall" at bounding box center [814, 71] width 22 height 9
type input "https://app.snapsea.io/p/gallery-wall/aa2acb0f-6ae7-403b-a53c-d7181b89ae91"
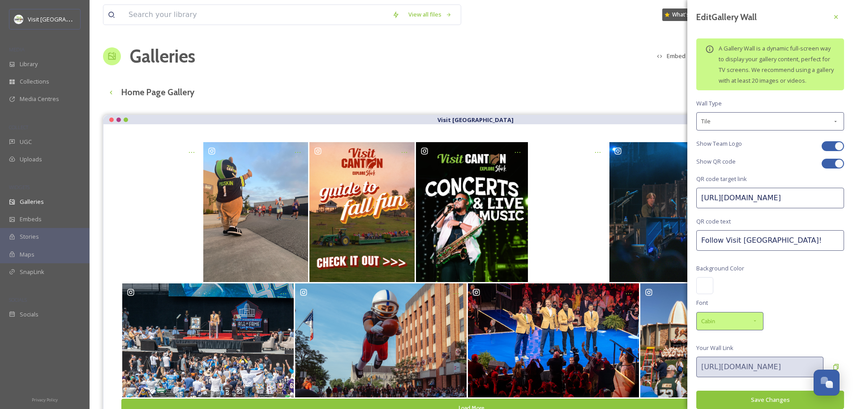
click at [750, 327] on div "Cabin" at bounding box center [729, 321] width 67 height 18
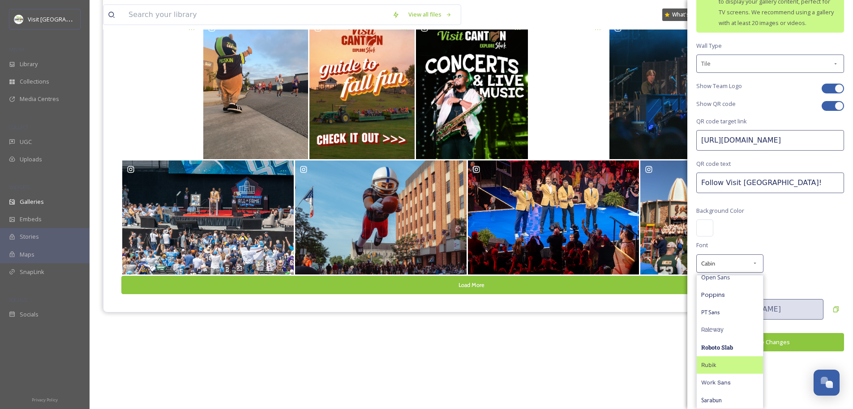
scroll to position [128, 0]
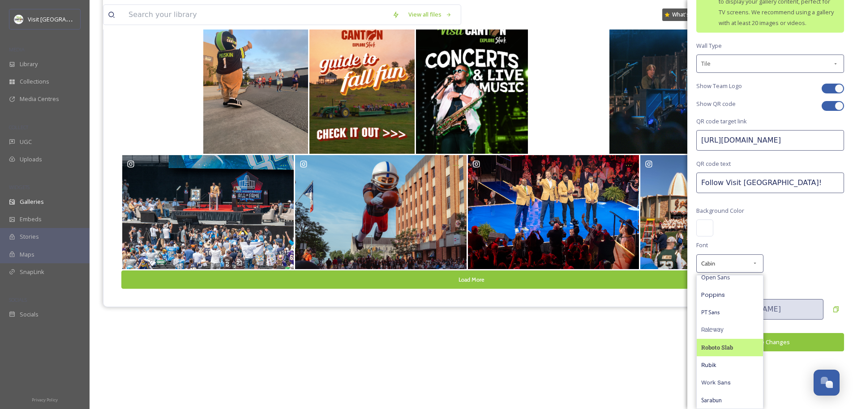
click at [725, 349] on span "Roboto Slab" at bounding box center [717, 348] width 32 height 9
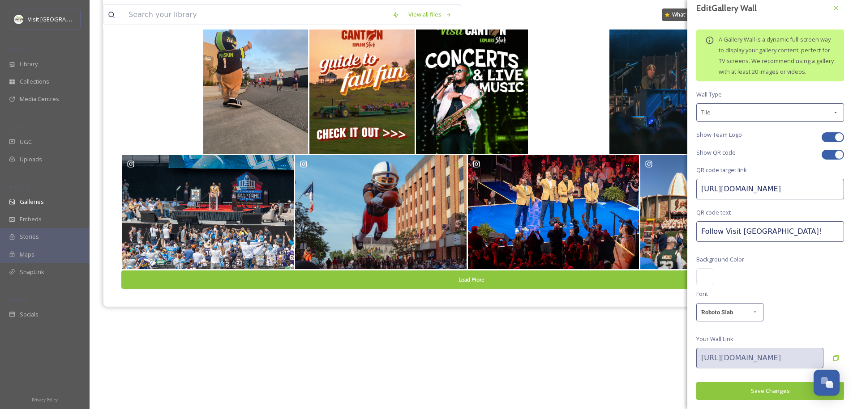
click at [749, 391] on button "Save Changes" at bounding box center [770, 391] width 148 height 18
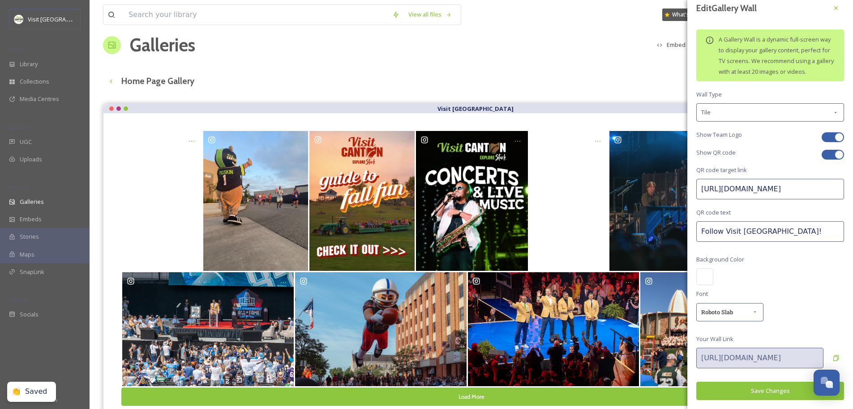
scroll to position [0, 0]
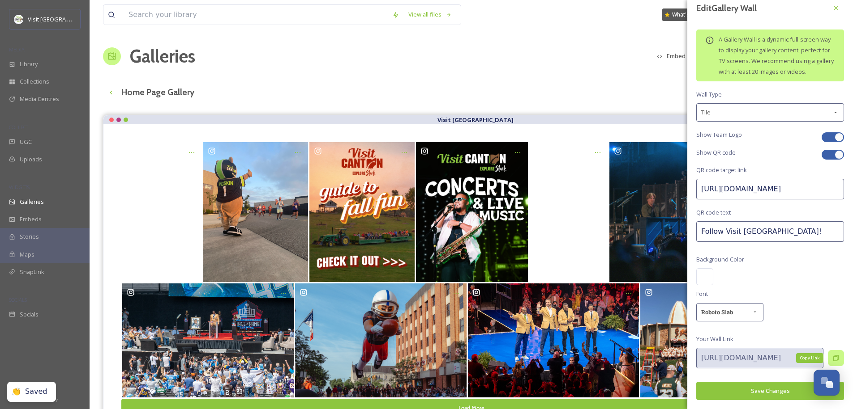
click at [833, 357] on icon at bounding box center [835, 358] width 5 height 6
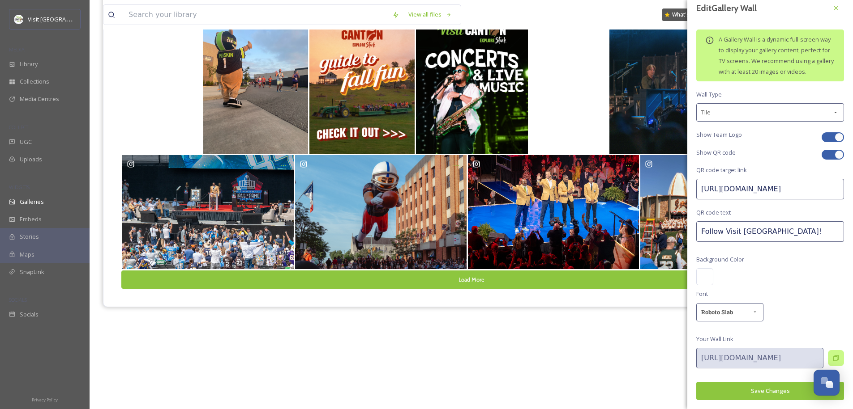
scroll to position [1, 0]
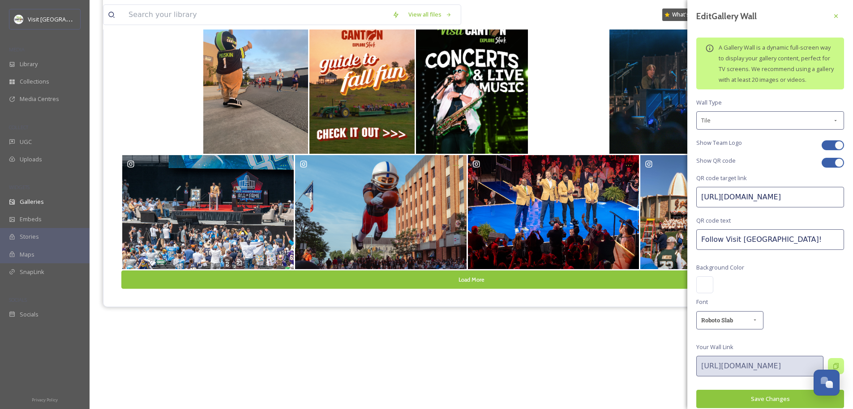
click at [738, 113] on div "Edit Gallery Wall A Gallery Wall is a dynamic full-screen way to display your g…" at bounding box center [770, 208] width 166 height 418
click at [740, 145] on div "Edit Gallery Wall A Gallery Wall is a dynamic full-screen way to display your g…" at bounding box center [770, 209] width 166 height 418
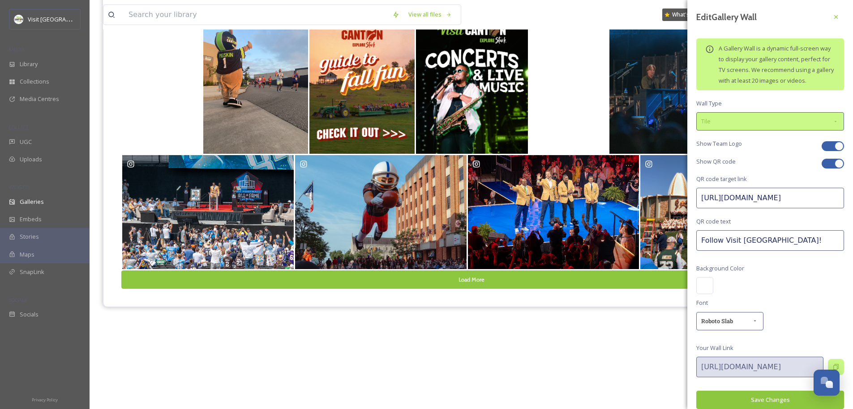
click at [740, 131] on div "Tile" at bounding box center [770, 121] width 148 height 18
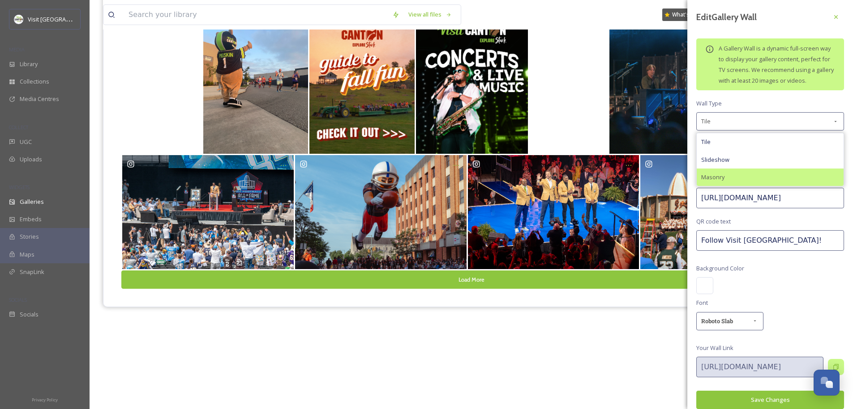
click at [722, 182] on span "Masonry" at bounding box center [712, 177] width 23 height 9
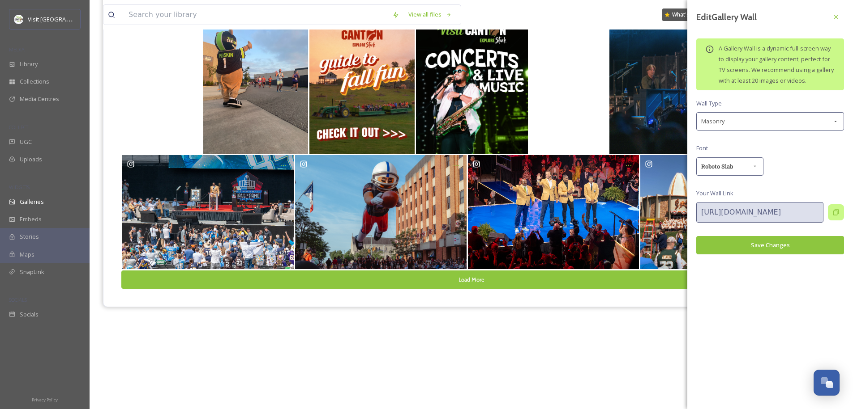
click at [761, 245] on button "Save Changes" at bounding box center [770, 245] width 148 height 18
click at [748, 127] on div "Masonry" at bounding box center [770, 121] width 148 height 18
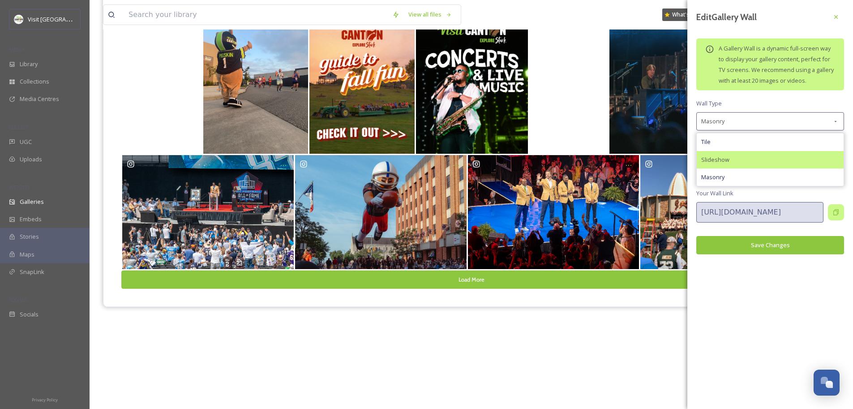
click at [736, 158] on div "Slideshow" at bounding box center [769, 159] width 147 height 17
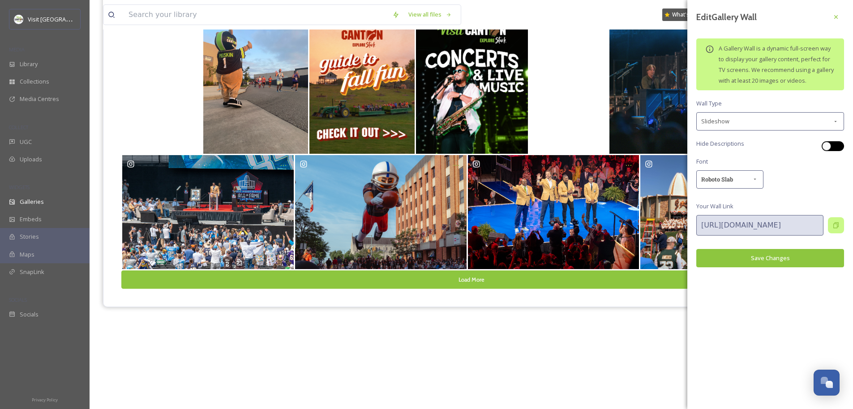
click at [835, 145] on div at bounding box center [837, 146] width 4 height 4
checkbox input "true"
click at [781, 263] on button "Save Changes" at bounding box center [770, 258] width 148 height 18
click at [784, 124] on div "Slideshow" at bounding box center [770, 121] width 148 height 18
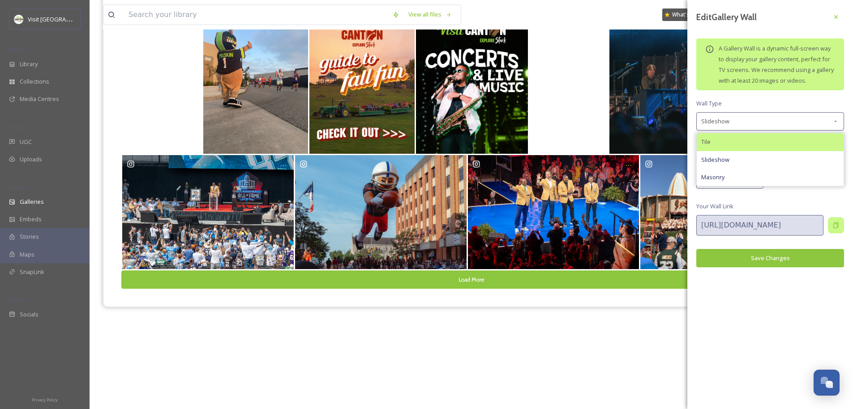
click at [732, 142] on div "Tile" at bounding box center [769, 141] width 147 height 17
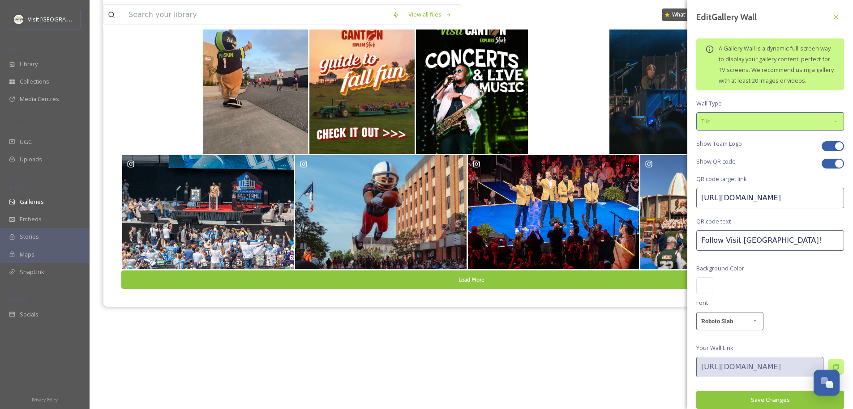
click at [776, 131] on div "Tile" at bounding box center [770, 121] width 148 height 18
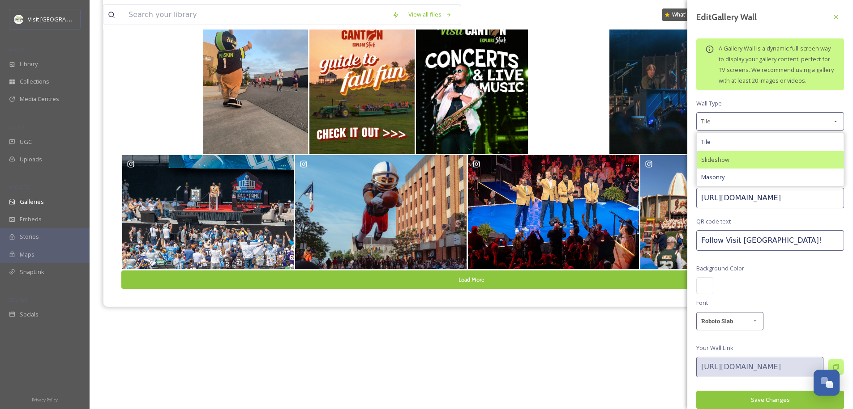
click at [735, 169] on div "Slideshow" at bounding box center [769, 159] width 147 height 17
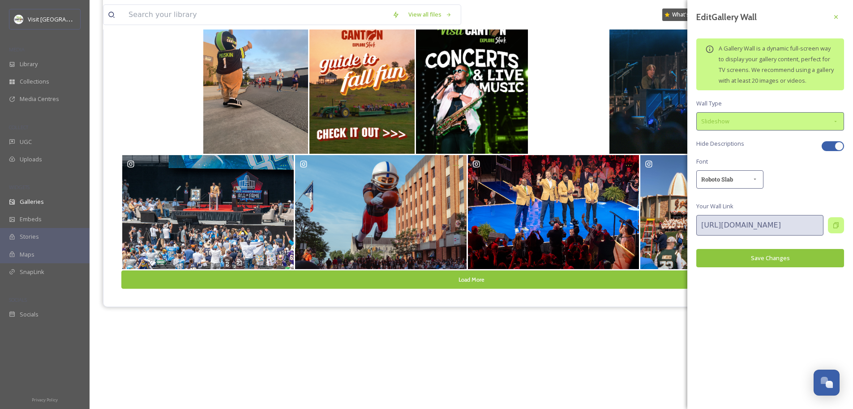
click at [749, 122] on div "Slideshow" at bounding box center [770, 121] width 148 height 18
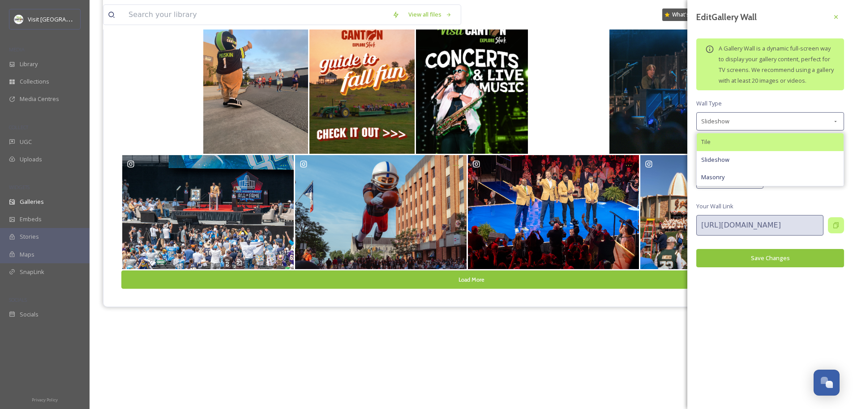
click at [734, 140] on div "Tile" at bounding box center [769, 141] width 147 height 17
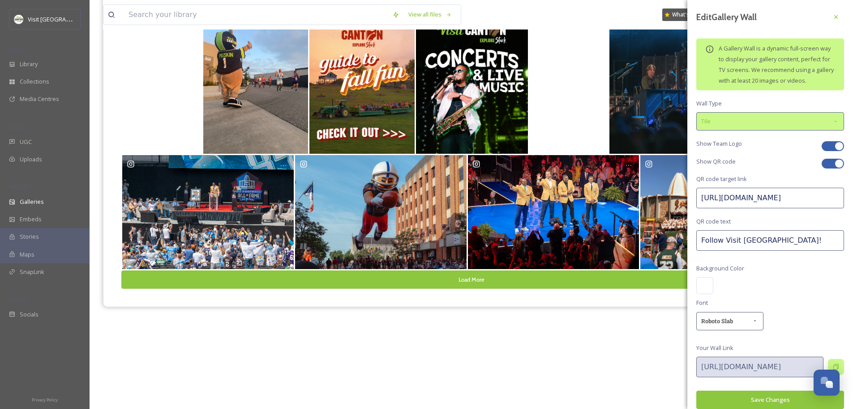
click at [744, 130] on div "Tile" at bounding box center [770, 121] width 148 height 18
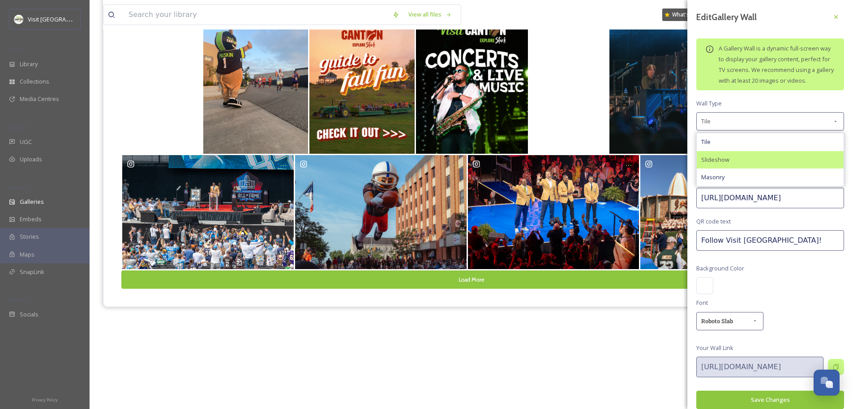
click at [740, 167] on div "Slideshow" at bounding box center [769, 159] width 147 height 17
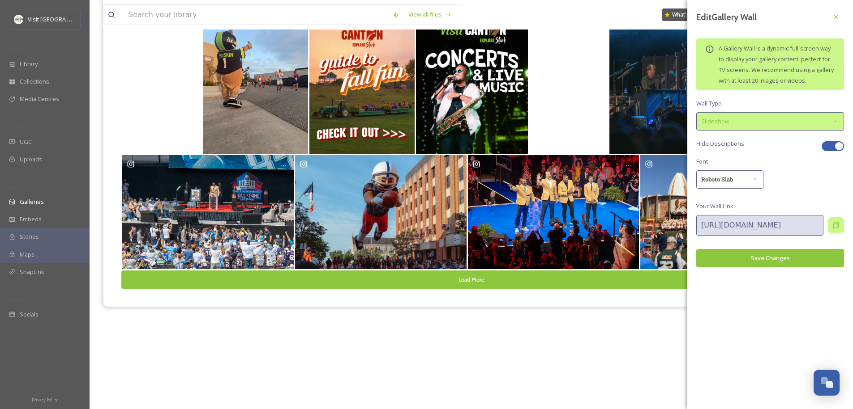
click at [729, 129] on div "Slideshow" at bounding box center [770, 121] width 148 height 18
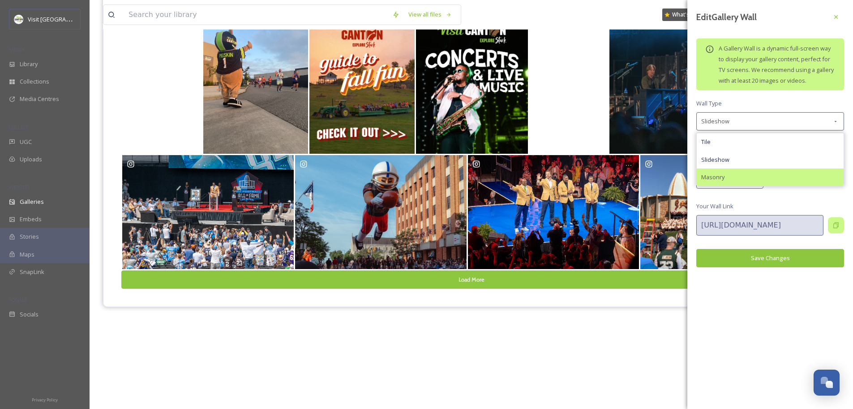
click at [729, 178] on div "Masonry" at bounding box center [769, 177] width 147 height 17
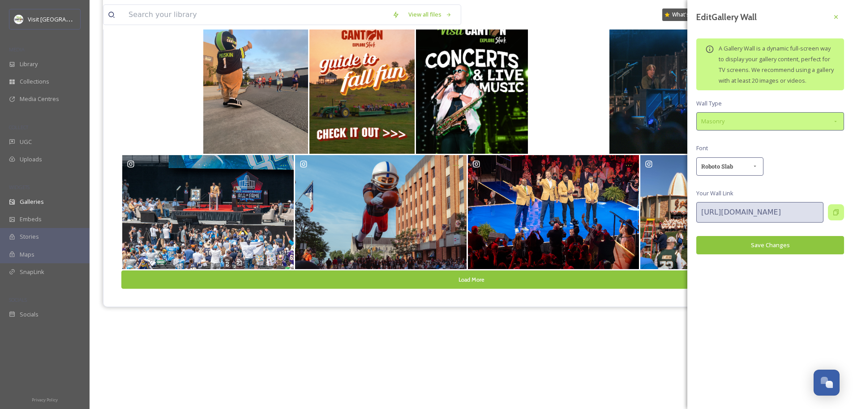
click at [735, 126] on div "Masonry" at bounding box center [770, 121] width 148 height 18
click at [742, 268] on div "Edit Gallery Wall A Gallery Wall is a dynamic full-screen way to display your g…" at bounding box center [770, 204] width 166 height 409
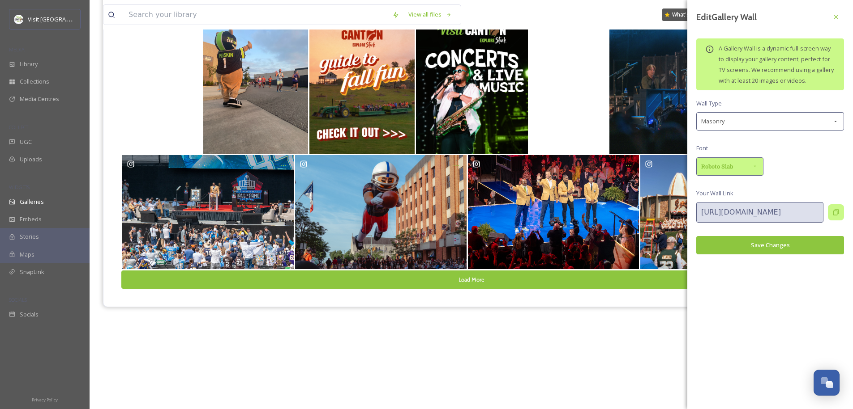
click at [736, 170] on div "Roboto Slab" at bounding box center [729, 167] width 67 height 18
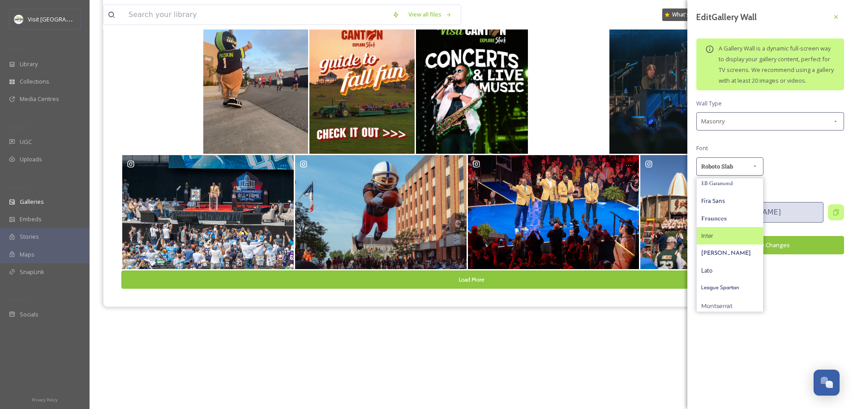
scroll to position [200, 0]
click at [724, 281] on span "Work Sans" at bounding box center [716, 285] width 30 height 9
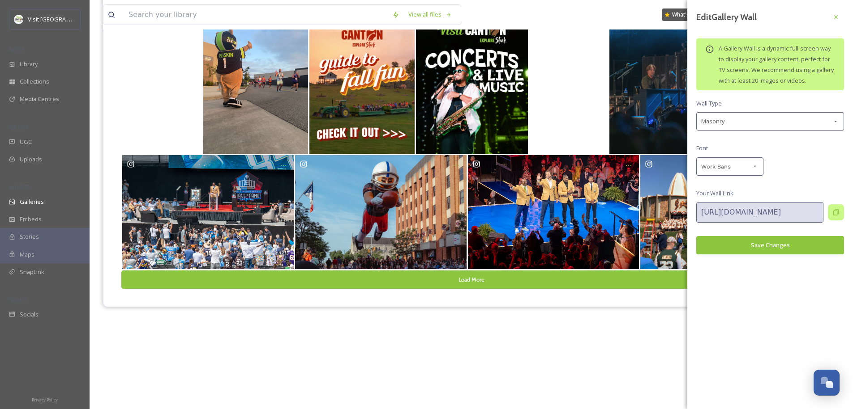
click at [762, 246] on button "Save Changes" at bounding box center [770, 245] width 148 height 18
click at [805, 167] on div "Edit Gallery Wall A Gallery Wall is a dynamic full-screen way to display your g…" at bounding box center [770, 132] width 166 height 264
click at [835, 20] on icon at bounding box center [835, 16] width 7 height 7
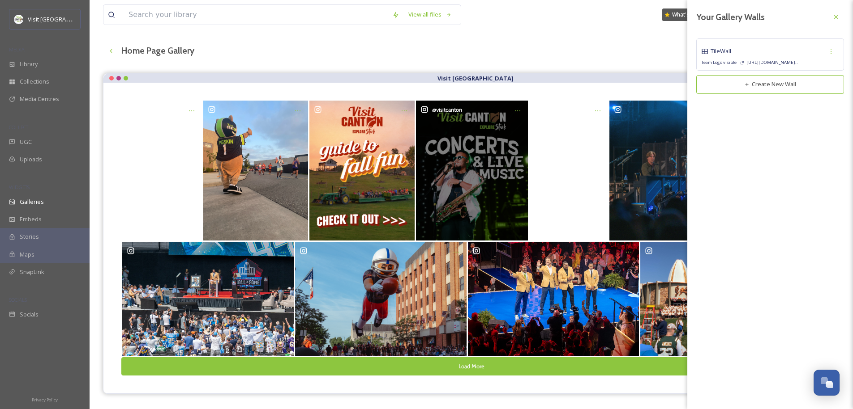
scroll to position [41, 0]
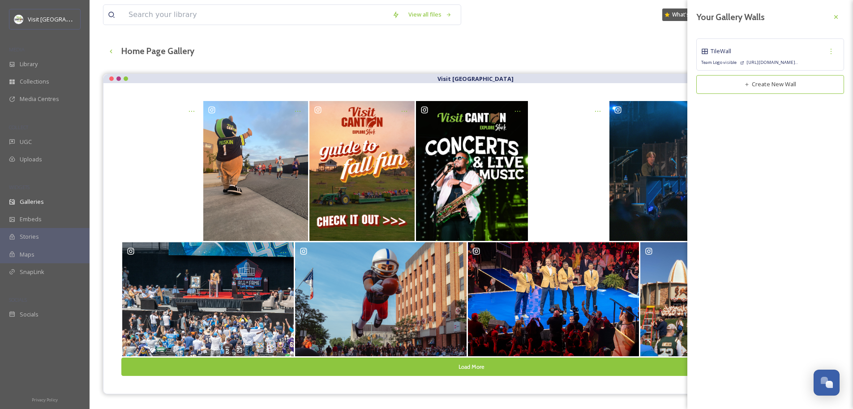
click at [851, 13] on div "Your Gallery Walls Tile Wall Team Logo visible https://go.snapsea.io/v/visit-..…" at bounding box center [770, 51] width 166 height 103
click at [841, 17] on div "Your Gallery Walls Tile Wall Team Logo visible https://go.snapsea.io/v/visit-..…" at bounding box center [770, 51] width 166 height 103
click at [838, 17] on icon at bounding box center [835, 16] width 7 height 7
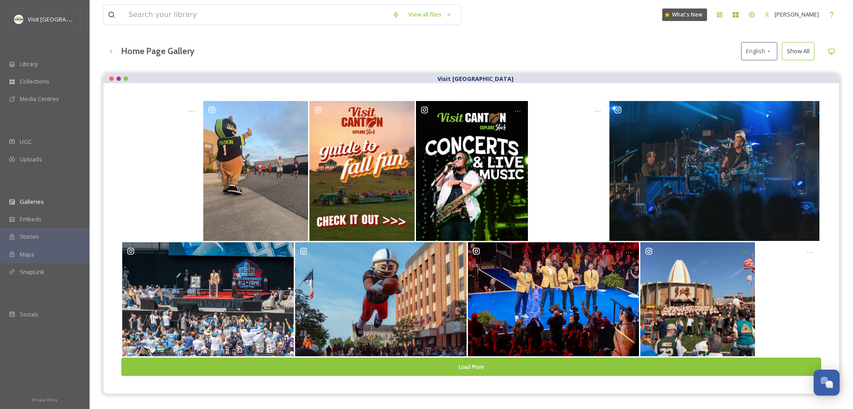
click at [491, 92] on div "Load More" at bounding box center [470, 238] width 735 height 311
click at [682, 54] on div "Home Page Gallery English Show All" at bounding box center [471, 51] width 736 height 18
click at [802, 47] on button "Show All" at bounding box center [797, 51] width 33 height 18
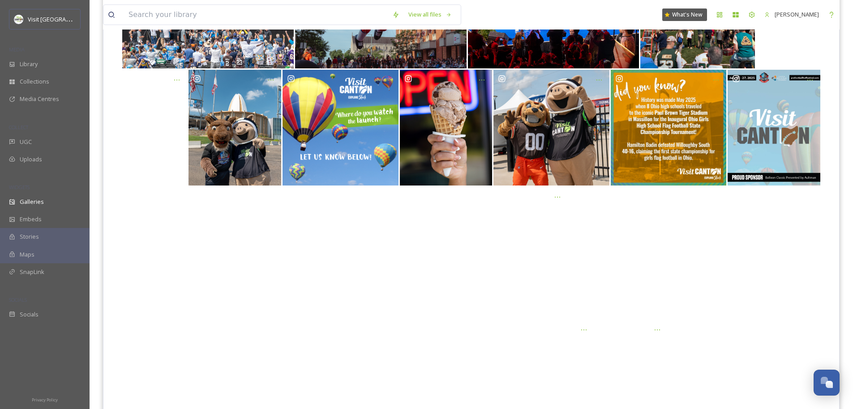
scroll to position [0, 0]
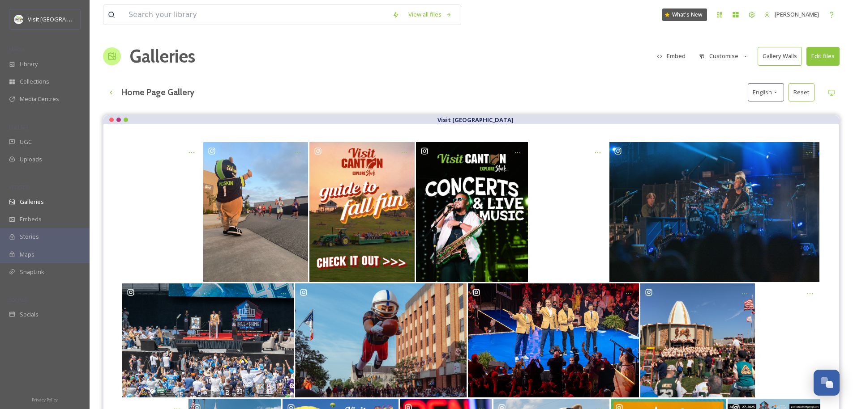
click at [730, 55] on button "Customise" at bounding box center [723, 55] width 59 height 17
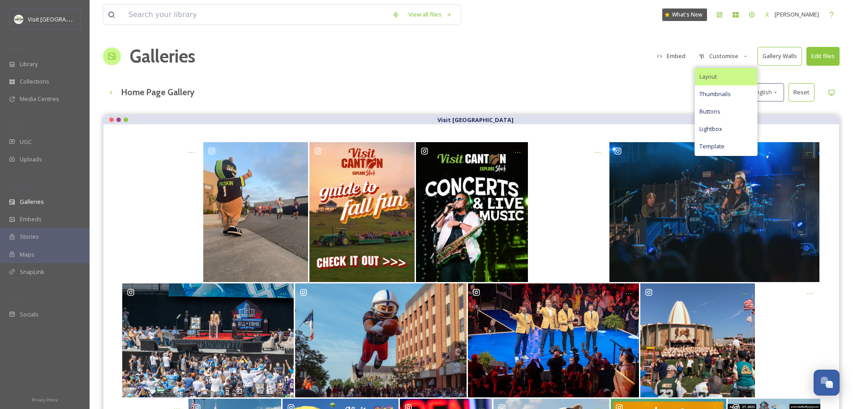
click at [716, 78] on span "Layout" at bounding box center [707, 76] width 17 height 9
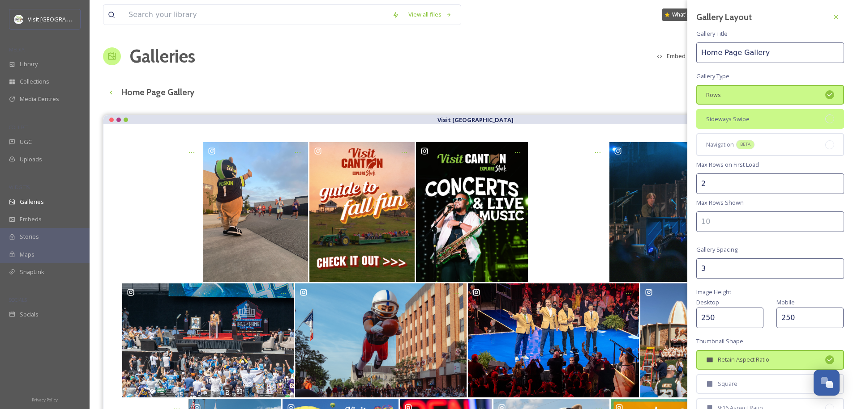
click at [742, 113] on div "Sideways Swipe" at bounding box center [770, 119] width 148 height 20
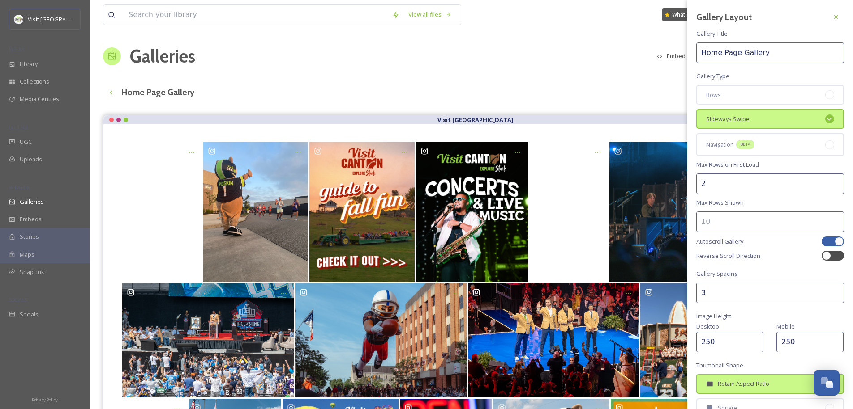
click at [755, 184] on input "2" at bounding box center [770, 184] width 148 height 21
click at [740, 292] on input "3" at bounding box center [770, 293] width 148 height 21
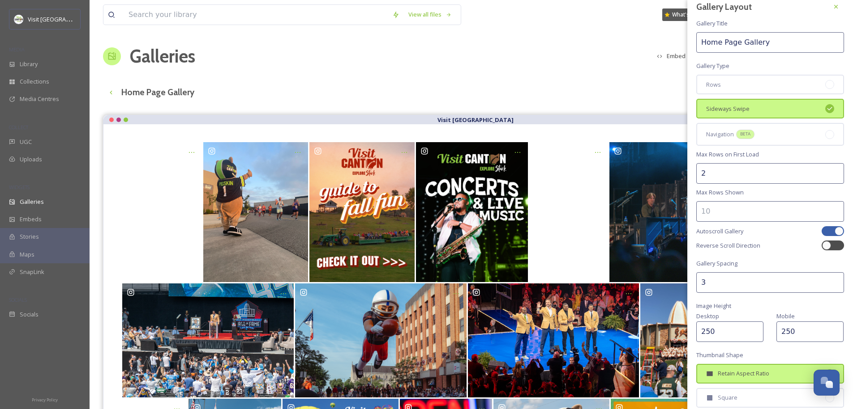
scroll to position [60, 0]
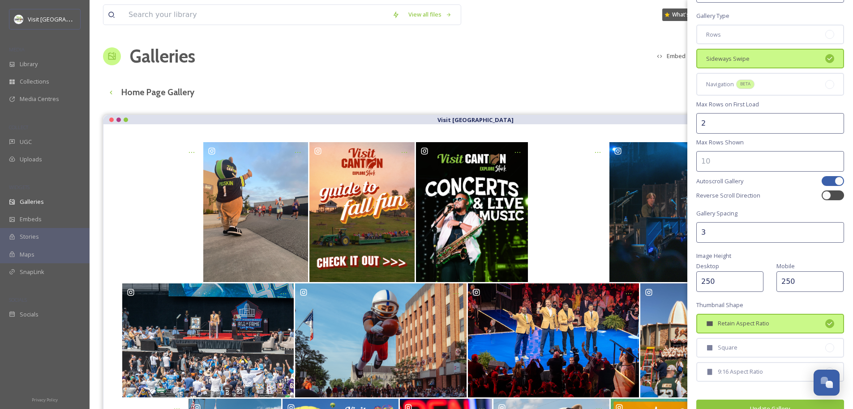
click at [735, 285] on input "250" at bounding box center [729, 282] width 67 height 21
drag, startPoint x: 704, startPoint y: 283, endPoint x: 669, endPoint y: 285, distance: 35.4
type input "300"
click at [791, 284] on input "250" at bounding box center [809, 282] width 67 height 21
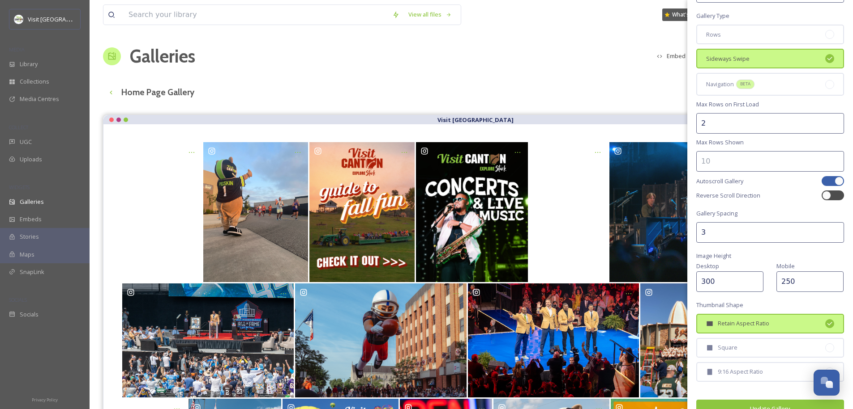
drag, startPoint x: 797, startPoint y: 281, endPoint x: 757, endPoint y: 281, distance: 40.3
click at [757, 281] on div "Desktop 300 Mobile 250" at bounding box center [770, 276] width 148 height 31
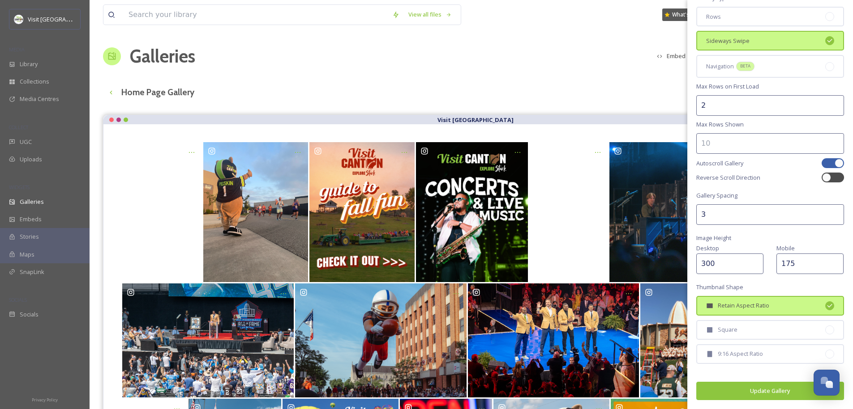
type input "175"
click at [753, 392] on button "Update Gallery" at bounding box center [770, 391] width 148 height 18
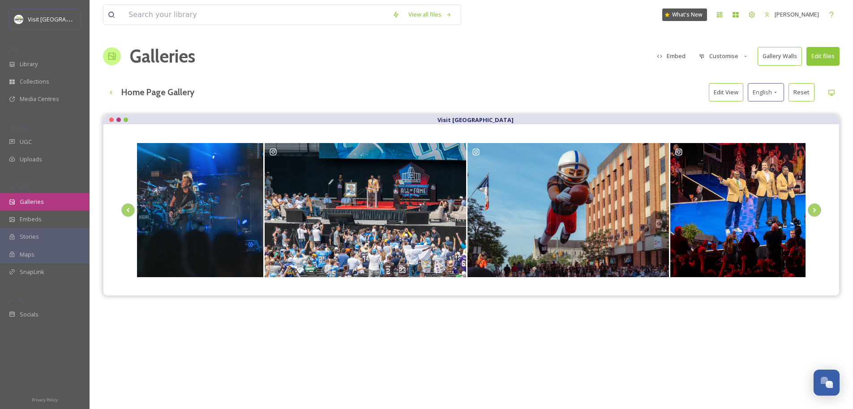
drag, startPoint x: 540, startPoint y: 214, endPoint x: 61, endPoint y: 209, distance: 478.9
click at [61, 209] on div "Visit Canton MEDIA Library Collections Media Centres COLLECT UGC Uploads WIDGET…" at bounding box center [426, 269] width 853 height 538
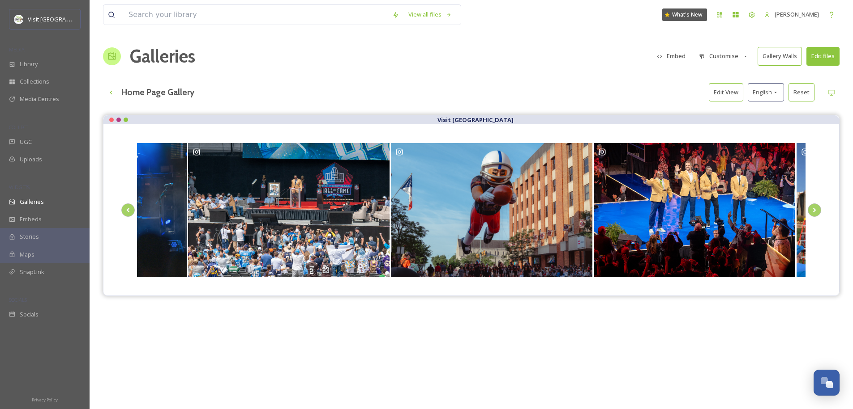
click at [736, 55] on button "Customise" at bounding box center [723, 55] width 59 height 17
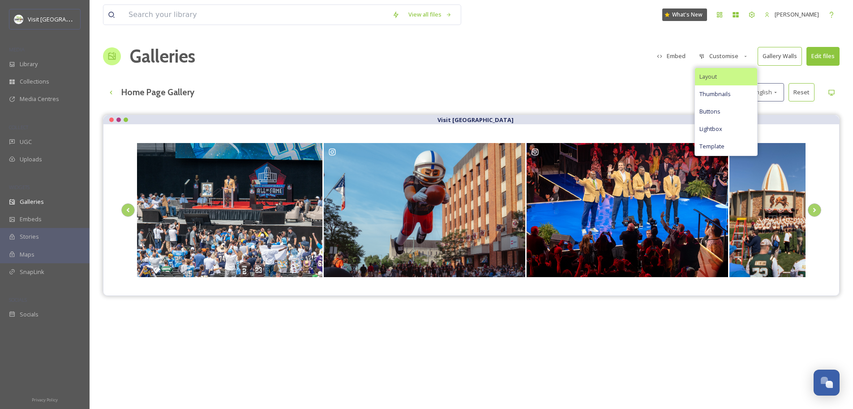
click at [724, 77] on div "Layout" at bounding box center [726, 76] width 62 height 17
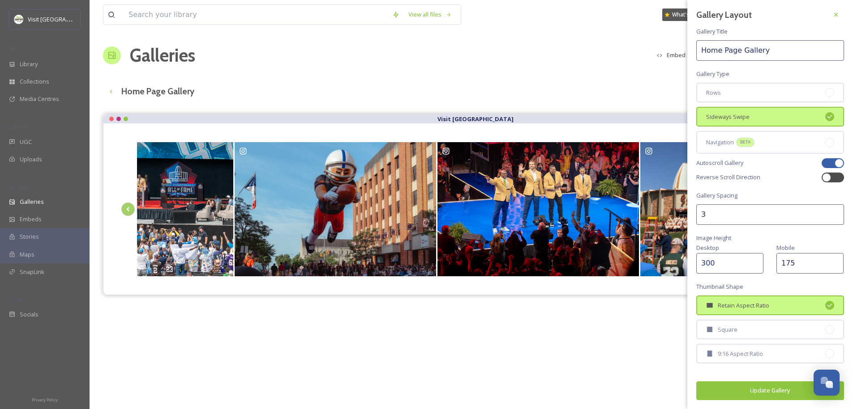
scroll to position [0, 0]
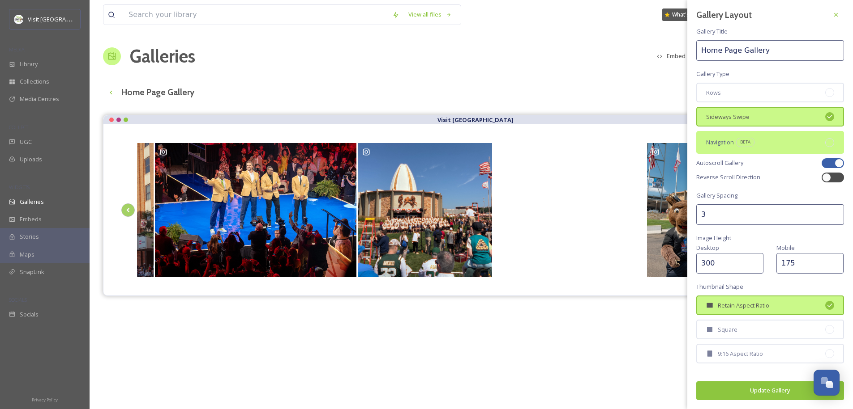
click at [763, 143] on div "Navigation BETA" at bounding box center [770, 142] width 148 height 22
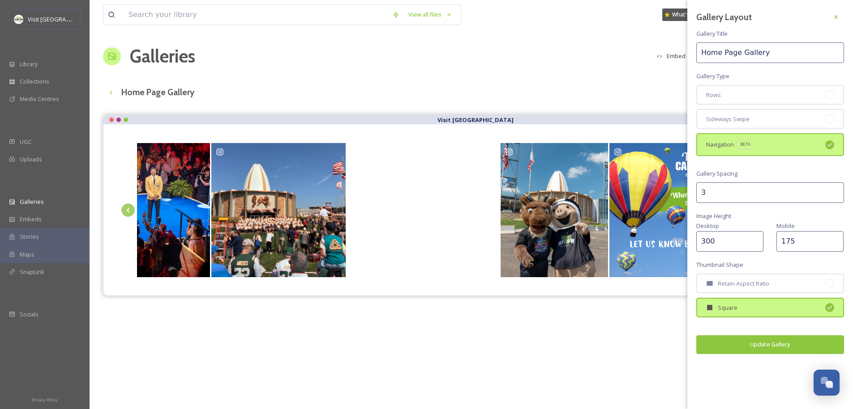
click at [741, 345] on button "Update Gallery" at bounding box center [770, 345] width 148 height 18
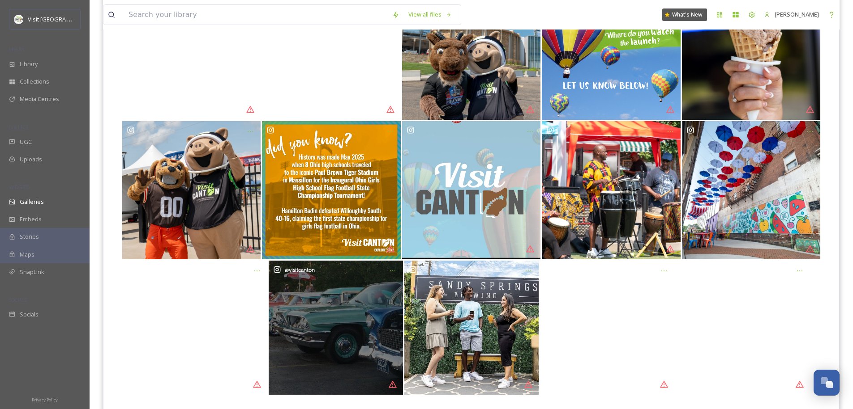
scroll to position [247, 0]
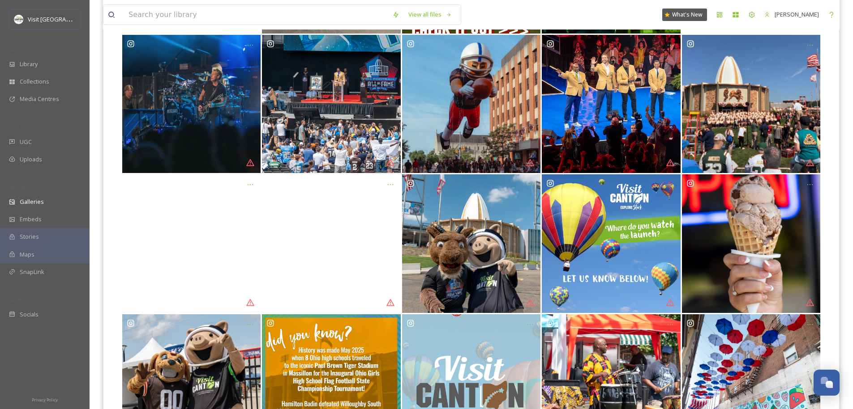
click at [326, 334] on div "@ visitcanton" at bounding box center [470, 242] width 699 height 695
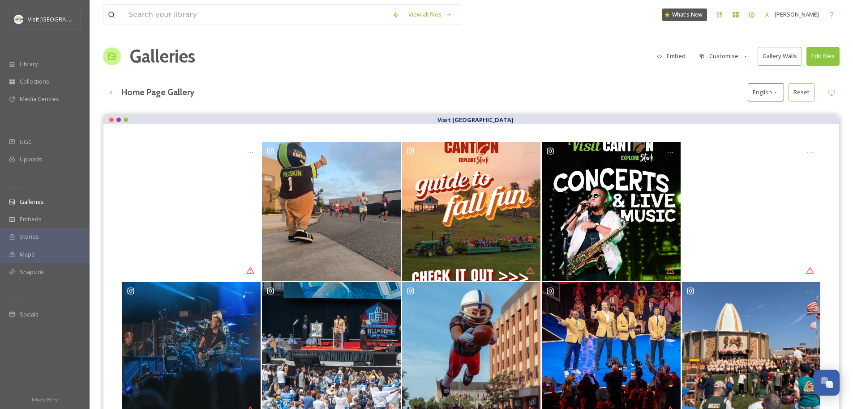
click at [746, 60] on button "Customise" at bounding box center [723, 55] width 59 height 17
drag, startPoint x: 630, startPoint y: 97, endPoint x: 739, endPoint y: 91, distance: 109.3
click at [630, 97] on div "Home Page Gallery English Reset" at bounding box center [471, 92] width 736 height 18
click at [776, 90] on icon at bounding box center [775, 92] width 7 height 7
click at [704, 94] on div "Home Page Gallery English ( ar ) Arabic ( bg ) Bulgarian ( ca ) Catalan; Valenc…" at bounding box center [471, 92] width 736 height 18
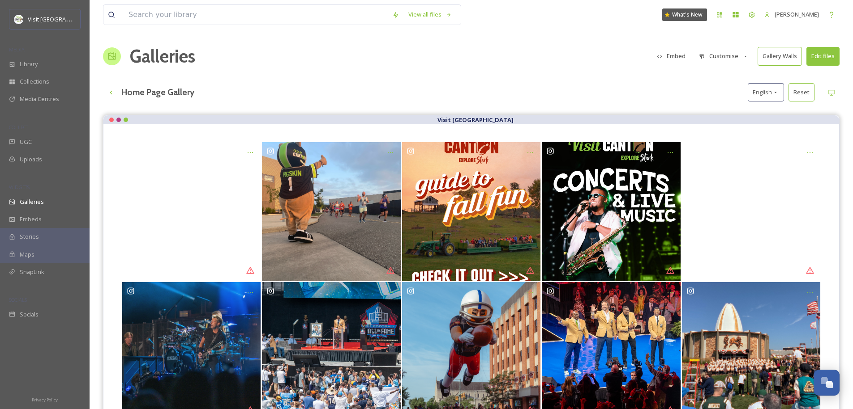
click at [719, 56] on button "Customise" at bounding box center [723, 55] width 59 height 17
click at [715, 72] on span "Layout" at bounding box center [707, 76] width 17 height 9
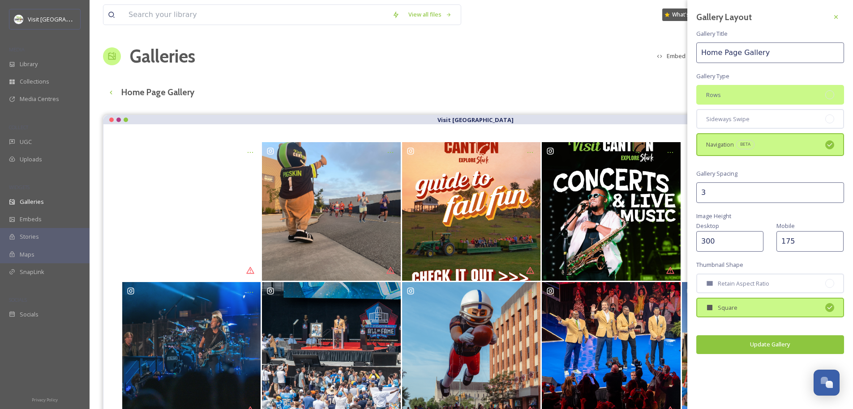
click at [721, 89] on div "Rows" at bounding box center [770, 95] width 148 height 20
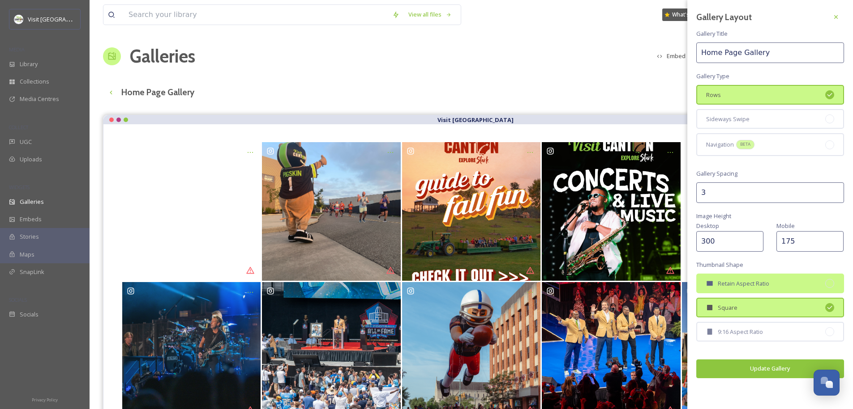
click at [767, 286] on span "Retain Aspect Ratio" at bounding box center [742, 284] width 51 height 9
click at [837, 191] on input "4" at bounding box center [770, 193] width 148 height 21
click at [837, 191] on input "5" at bounding box center [770, 193] width 148 height 21
click at [837, 191] on input "6" at bounding box center [770, 193] width 148 height 21
click at [837, 191] on input "7" at bounding box center [770, 193] width 148 height 21
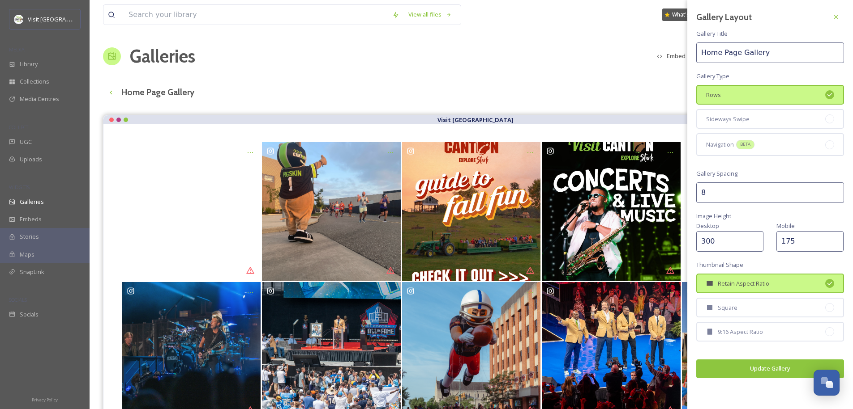
click at [837, 191] on input "8" at bounding box center [770, 193] width 148 height 21
click at [837, 191] on input "9" at bounding box center [770, 193] width 148 height 21
type input "10"
click at [835, 190] on input "10" at bounding box center [770, 193] width 148 height 21
click at [739, 367] on button "Update Gallery" at bounding box center [770, 369] width 148 height 18
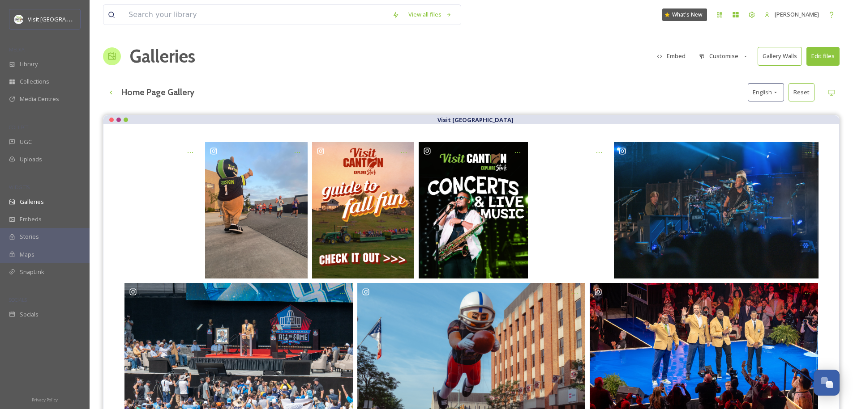
click at [736, 58] on button "Customise" at bounding box center [723, 55] width 59 height 17
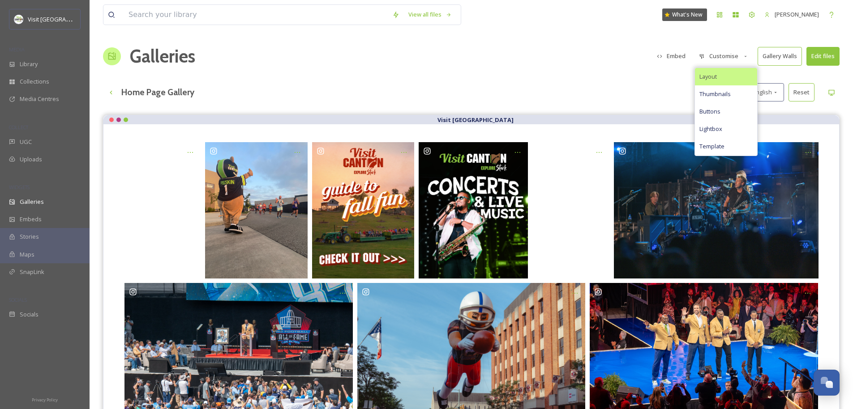
click at [725, 72] on div "Layout" at bounding box center [726, 76] width 62 height 17
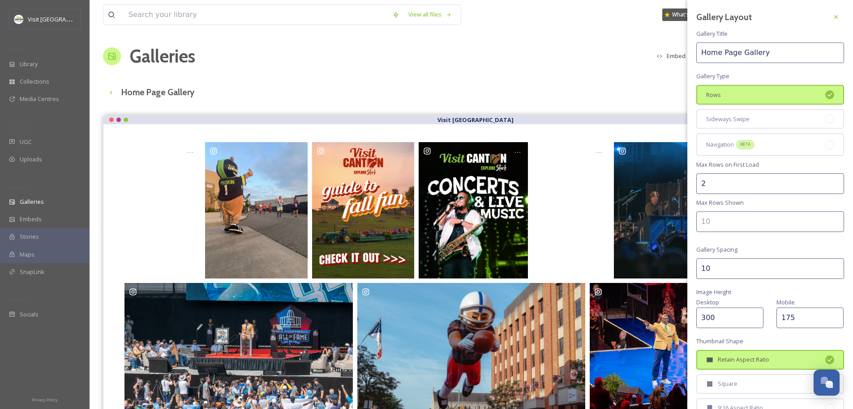
drag, startPoint x: 716, startPoint y: 268, endPoint x: 647, endPoint y: 274, distance: 69.2
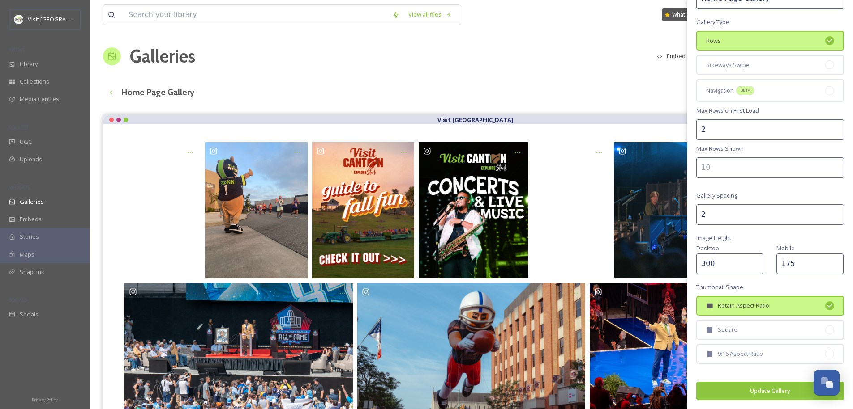
type input "2"
click at [732, 387] on button "Update Gallery" at bounding box center [770, 391] width 148 height 18
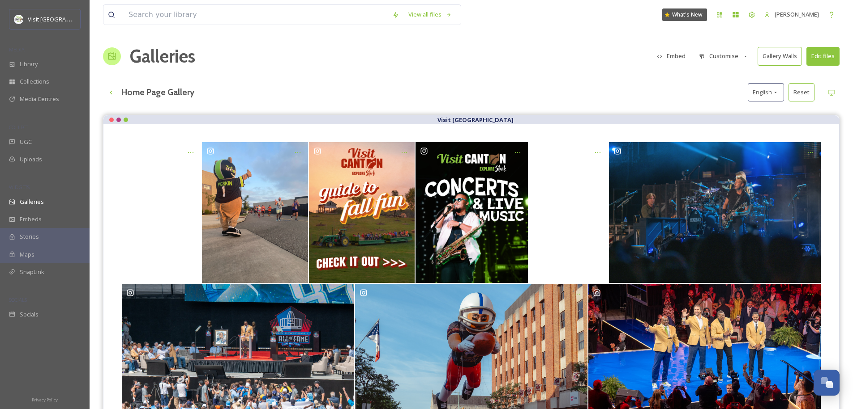
click at [677, 58] on button "Embed" at bounding box center [671, 55] width 38 height 17
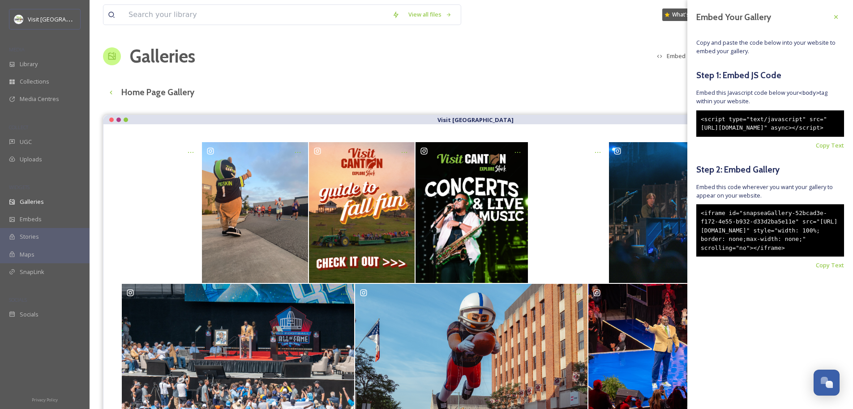
click at [784, 124] on div "<script type="text/javascript" src="[URL][DOMAIN_NAME]" async></script>" at bounding box center [770, 124] width 148 height 26
copy div "<script type="text/javascript" src="[URL][DOMAIN_NAME]" async></script>"
click at [596, 89] on div "Home Page Gallery English Reset" at bounding box center [471, 92] width 736 height 18
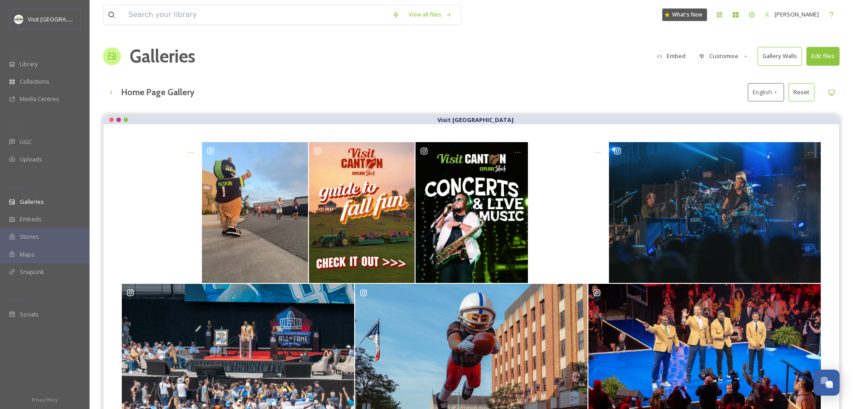
click at [674, 55] on button "Embed" at bounding box center [671, 55] width 38 height 17
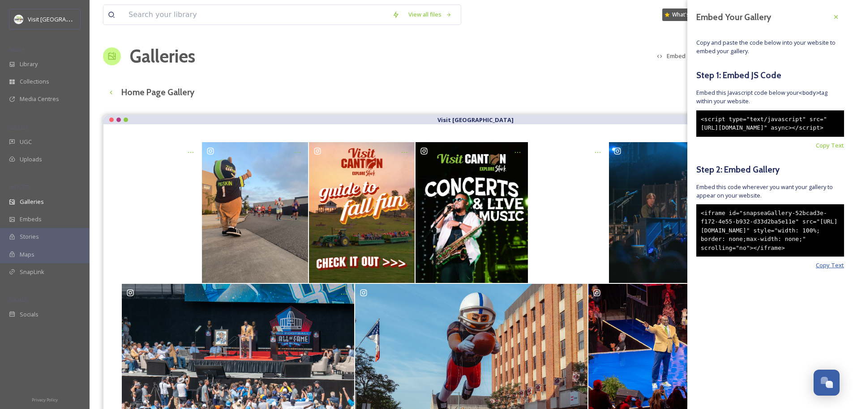
click at [837, 270] on span "Copy Text" at bounding box center [829, 265] width 28 height 9
click at [831, 150] on span "Copy Text" at bounding box center [829, 145] width 28 height 9
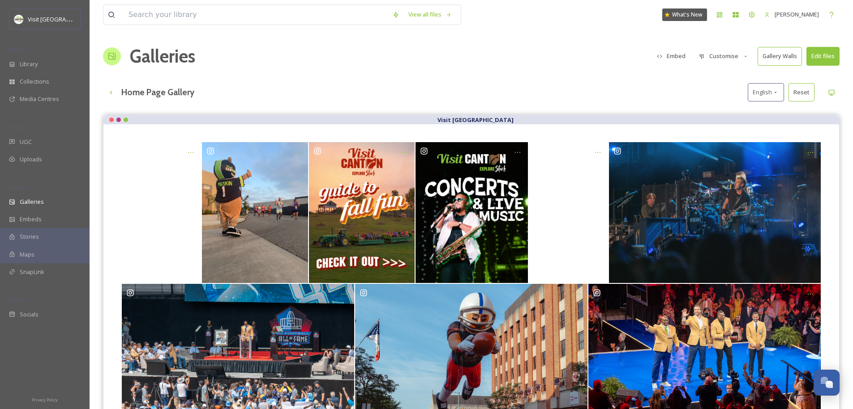
click at [555, 51] on div "Galleries Embed Customise Gallery Walls Edit files" at bounding box center [471, 56] width 736 height 27
click at [50, 83] on div "Collections" at bounding box center [45, 81] width 90 height 17
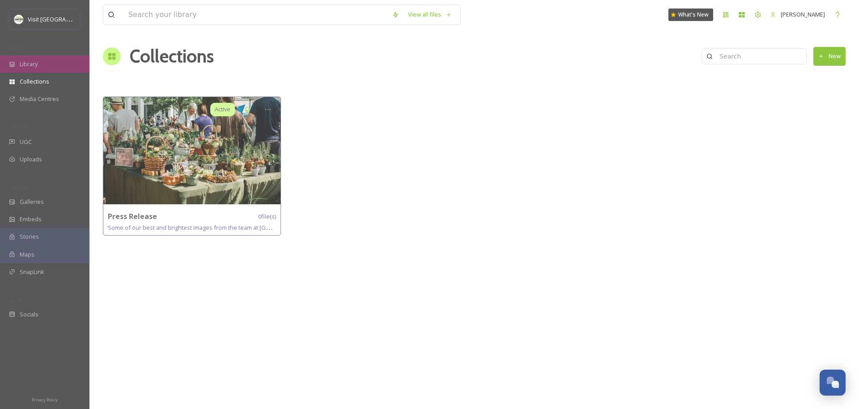
click at [33, 71] on div "Library" at bounding box center [45, 63] width 90 height 17
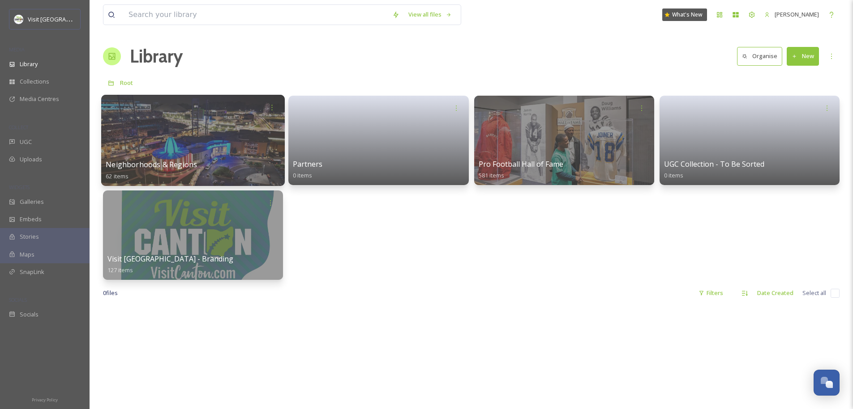
click at [204, 142] on div at bounding box center [192, 140] width 183 height 91
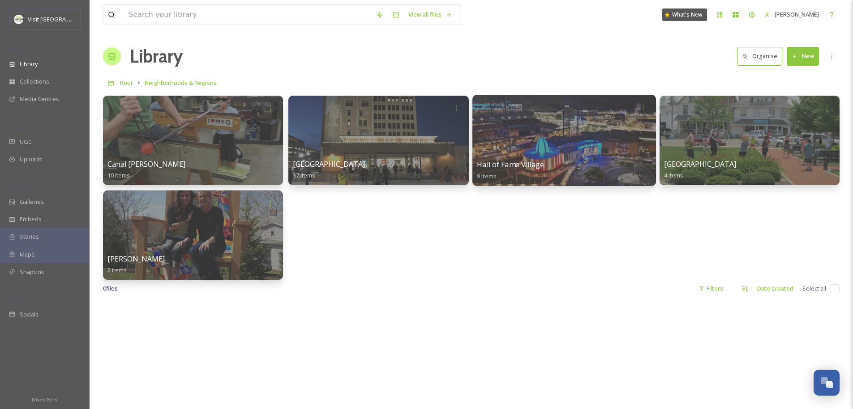
click at [536, 138] on div at bounding box center [563, 140] width 183 height 91
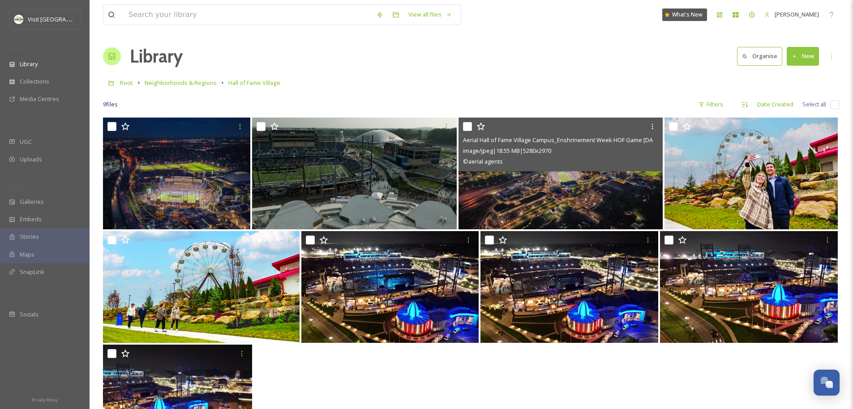
click at [567, 193] on img at bounding box center [560, 174] width 204 height 112
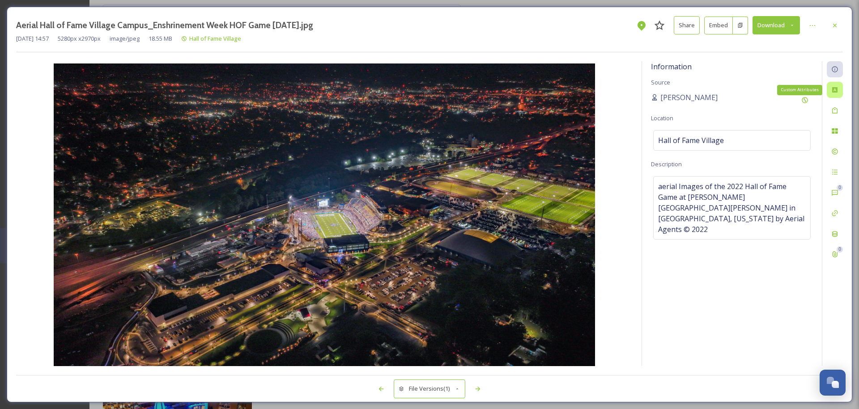
click at [840, 93] on div "Custom Attributes" at bounding box center [835, 90] width 16 height 16
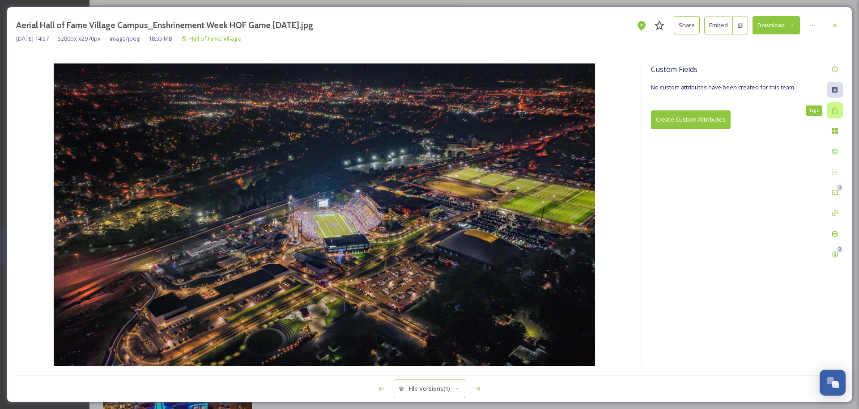
click at [837, 117] on div "Tags" at bounding box center [835, 110] width 16 height 16
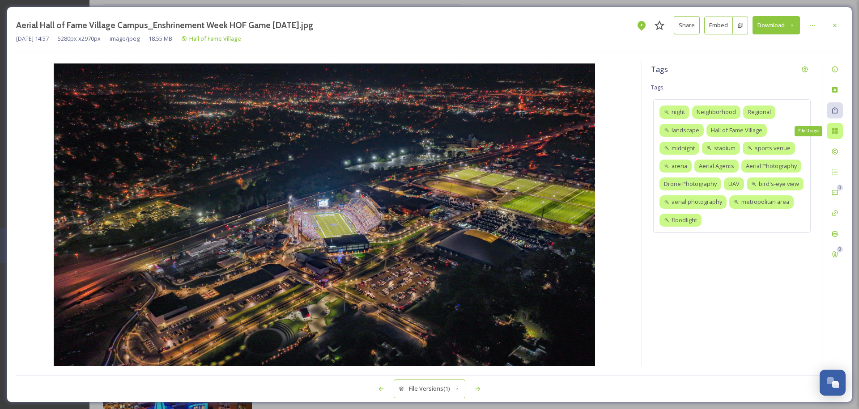
click at [834, 128] on icon at bounding box center [834, 131] width 7 height 7
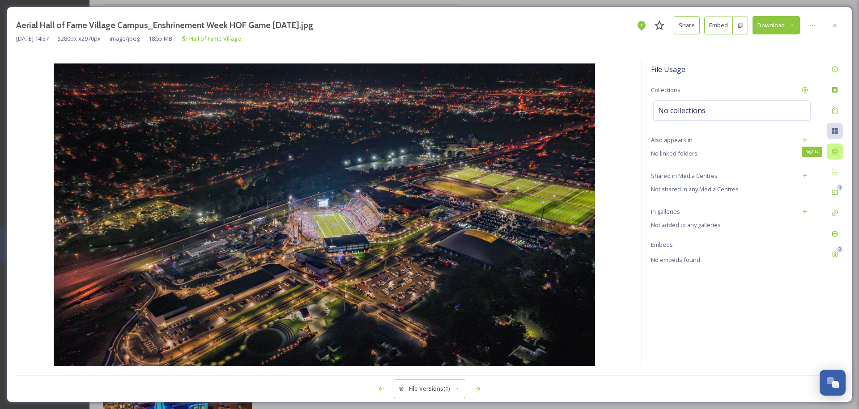
click at [832, 149] on icon at bounding box center [834, 151] width 7 height 7
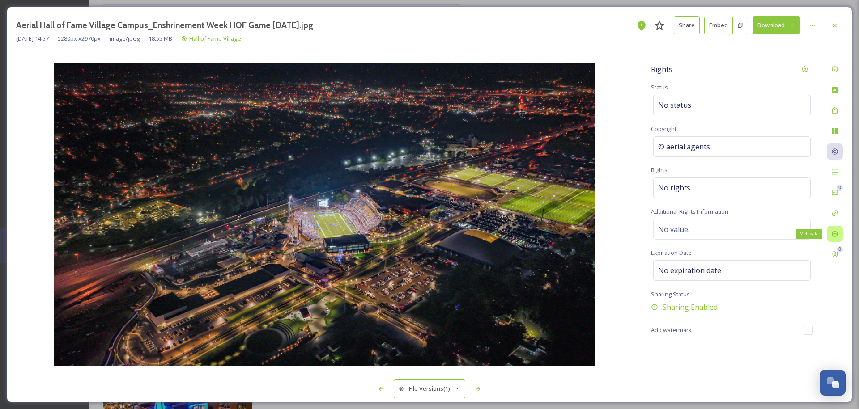
click at [837, 231] on icon at bounding box center [834, 233] width 7 height 7
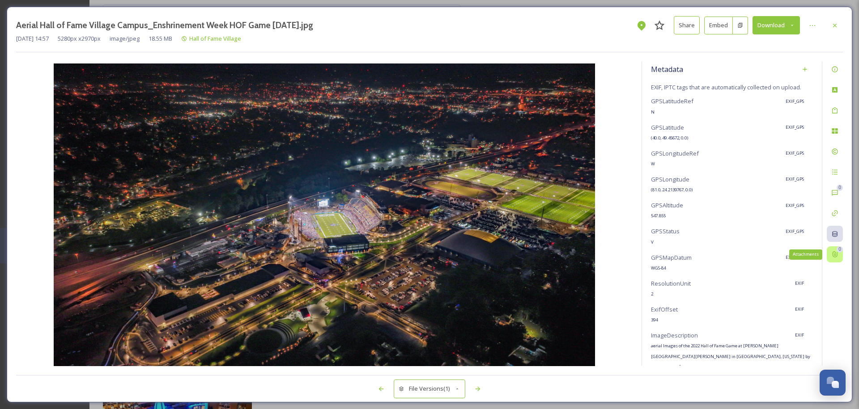
click at [836, 254] on icon at bounding box center [834, 254] width 7 height 7
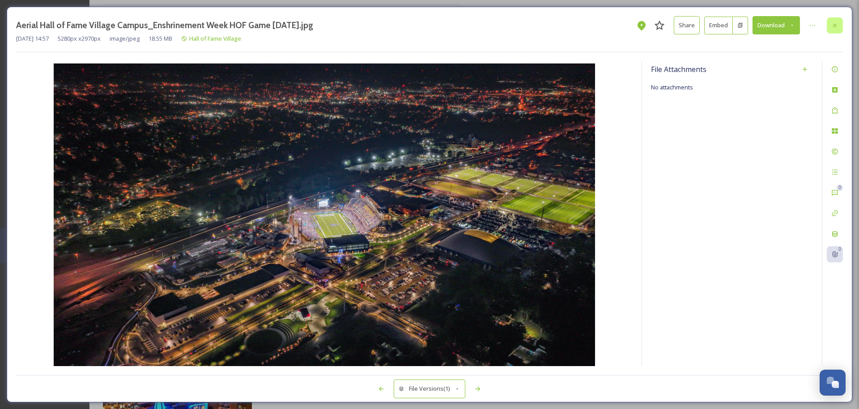
click at [836, 24] on icon at bounding box center [834, 25] width 7 height 7
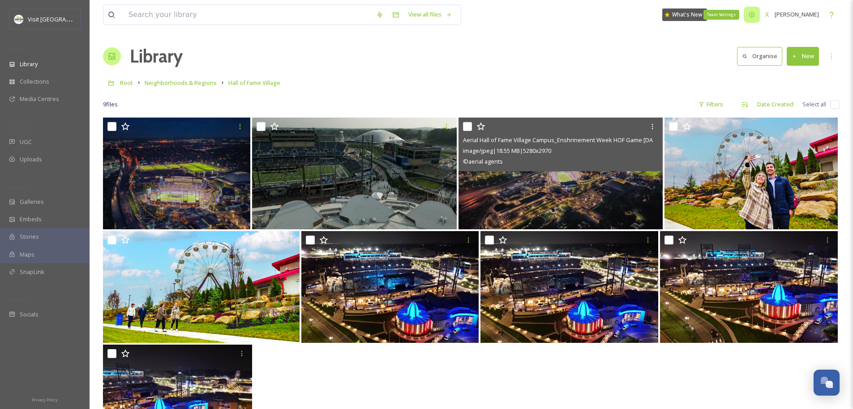
click at [749, 15] on icon at bounding box center [752, 15] width 6 height 6
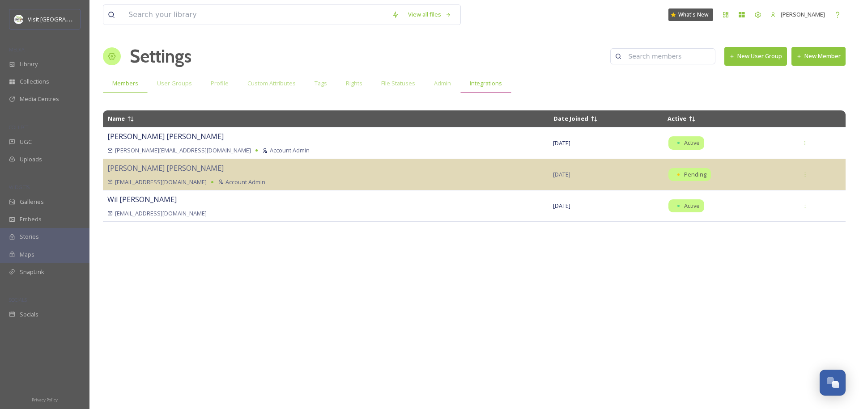
click at [478, 84] on span "Integrations" at bounding box center [486, 83] width 32 height 9
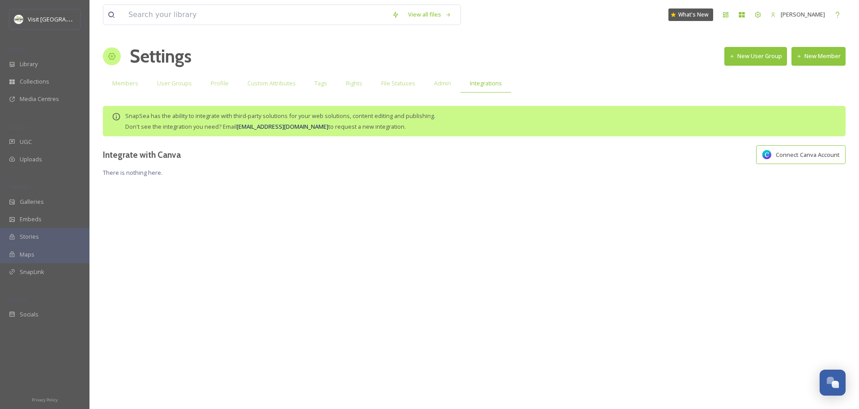
click at [831, 166] on div "View all files What's New Jonathan Williams Settings New User Group New Member …" at bounding box center [475, 204] width 770 height 409
click at [831, 161] on button "Connect Canva Account" at bounding box center [801, 154] width 90 height 19
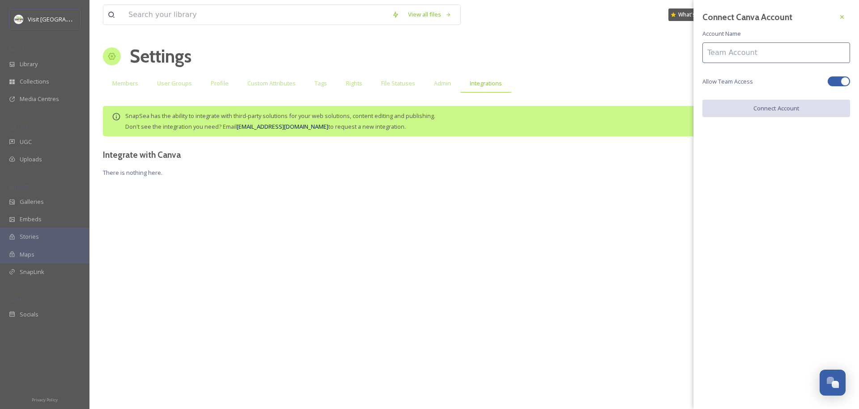
click at [764, 56] on input at bounding box center [777, 53] width 148 height 21
click at [754, 55] on input at bounding box center [777, 53] width 148 height 21
click at [746, 52] on input at bounding box center [777, 53] width 148 height 21
click at [756, 48] on input at bounding box center [777, 53] width 148 height 21
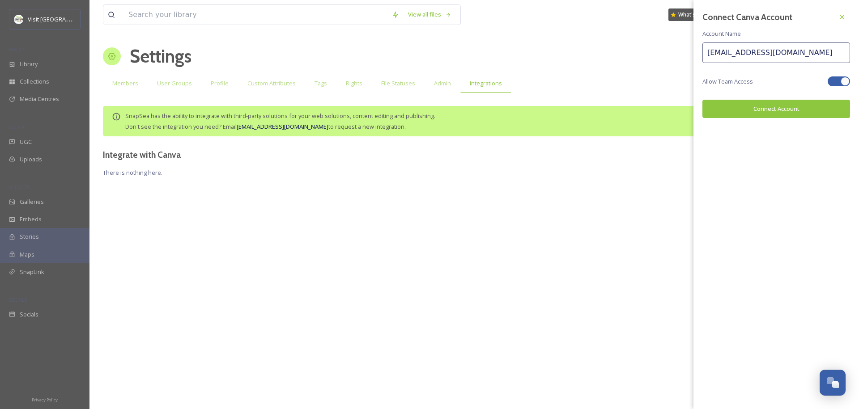
type input "[EMAIL_ADDRESS][DOMAIN_NAME]"
click at [781, 109] on button "Connect Account" at bounding box center [777, 109] width 148 height 18
click at [396, 247] on div "View all files What's New Jonathan Williams Settings New User Group New Member …" at bounding box center [475, 204] width 770 height 409
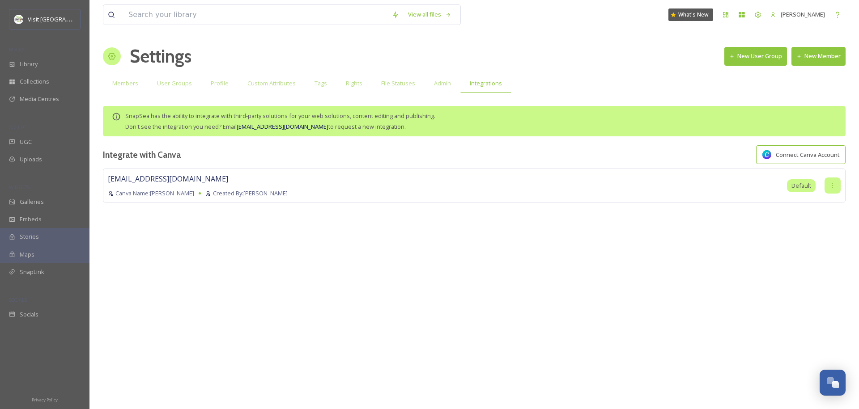
click at [833, 186] on icon at bounding box center [832, 185] width 7 height 7
click at [771, 189] on div "tonjam@visitcanton.com Canva Name: Jonathan Williams Created By: Jonathan Willi…" at bounding box center [474, 186] width 743 height 34
click at [703, 182] on div "tonjam@visitcanton.com Canva Name: Jonathan Williams Created By: Jonathan Willi…" at bounding box center [474, 186] width 743 height 34
click at [167, 183] on span "[EMAIL_ADDRESS][DOMAIN_NAME]" at bounding box center [168, 179] width 120 height 10
click at [215, 185] on div "tonjam@visitcanton.com Canva Name: Jonathan Williams Created By: Jonathan Willi…" at bounding box center [198, 186] width 180 height 24
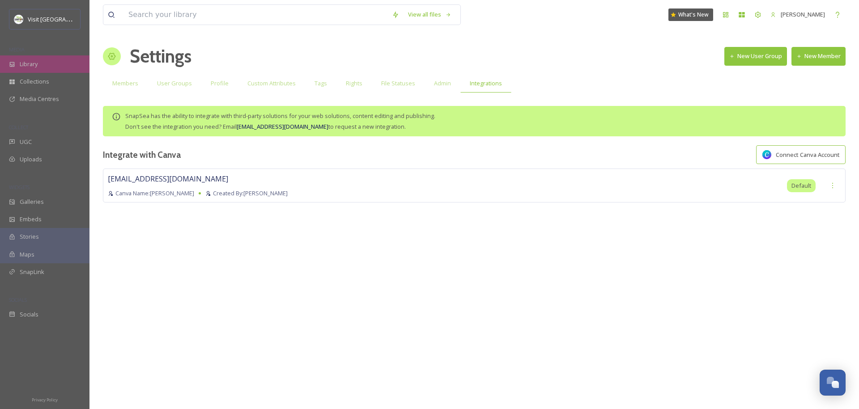
click at [42, 62] on div "Library" at bounding box center [45, 63] width 90 height 17
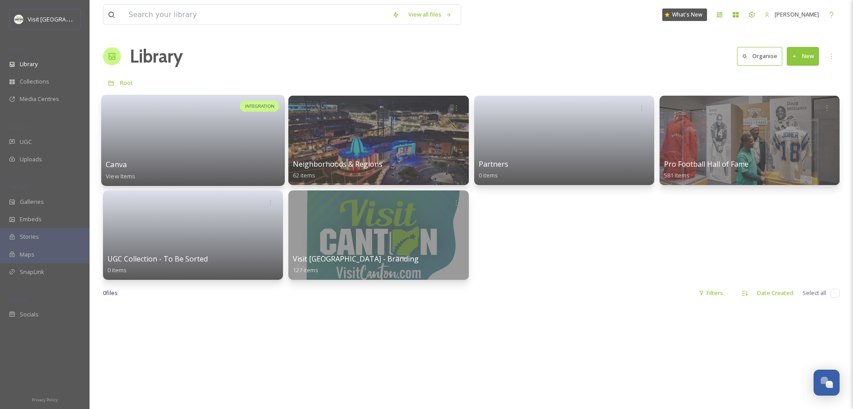
click at [261, 148] on div at bounding box center [193, 129] width 175 height 60
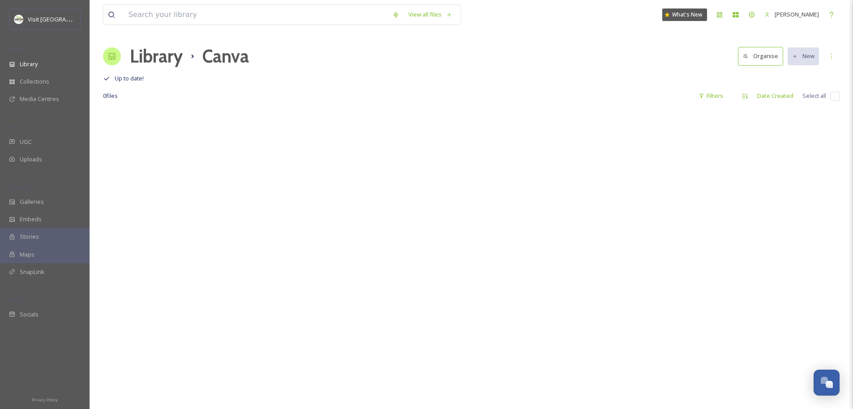
click at [167, 55] on h1 "Library" at bounding box center [156, 56] width 53 height 27
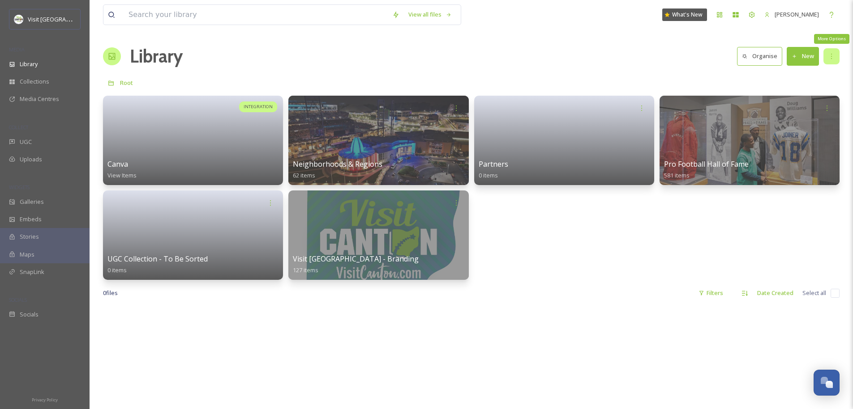
click at [835, 54] on div "More Options" at bounding box center [831, 56] width 16 height 16
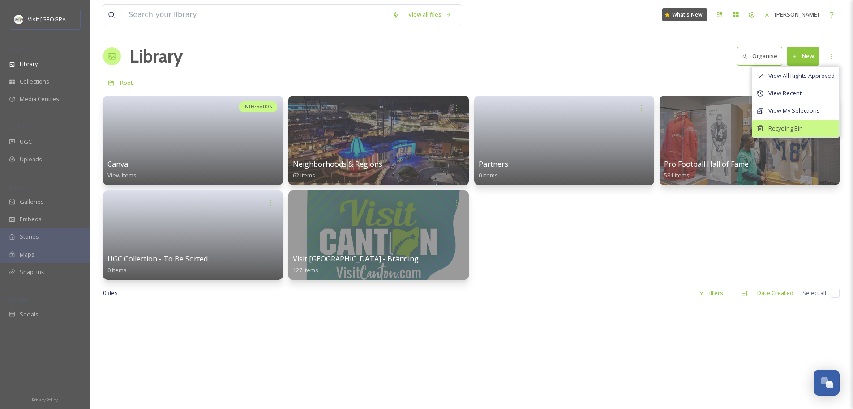
click at [789, 129] on span "Recycling Bin" at bounding box center [785, 128] width 34 height 9
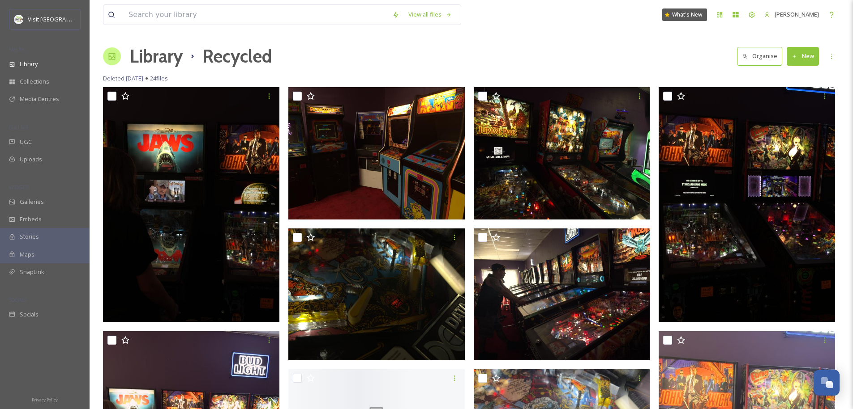
scroll to position [2, 0]
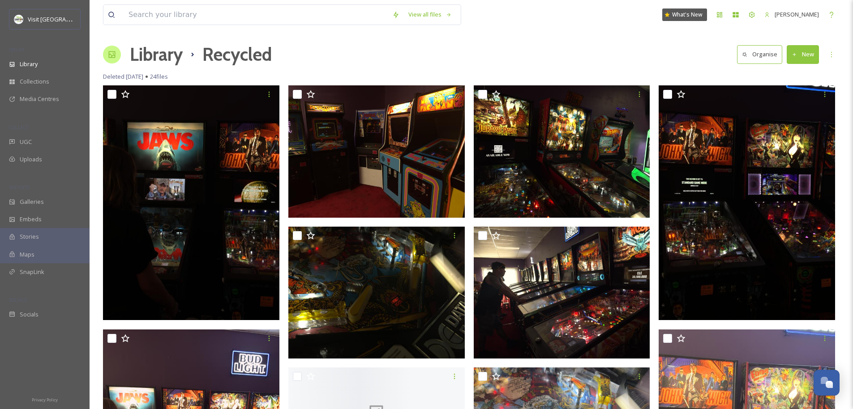
click at [765, 55] on button "Organise" at bounding box center [759, 54] width 45 height 18
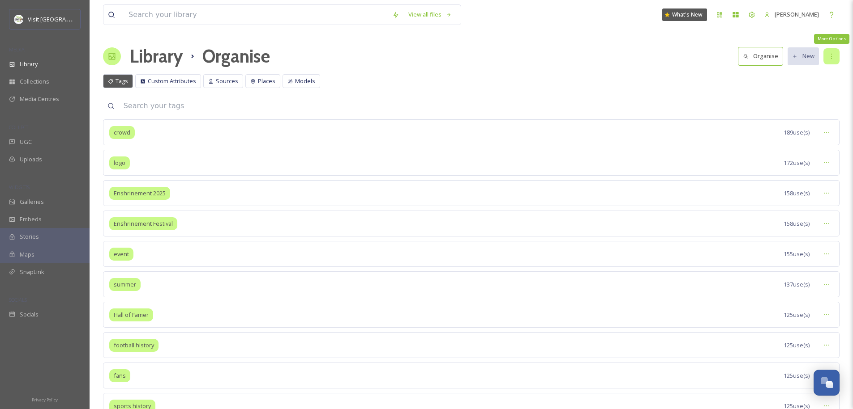
click at [837, 55] on div "More Options" at bounding box center [831, 56] width 16 height 16
click at [697, 79] on div "Tags Custom Attributes Sources Places Models Tags Custom Attributes Sources Pla…" at bounding box center [471, 83] width 736 height 18
click at [163, 57] on h1 "Library" at bounding box center [156, 56] width 53 height 27
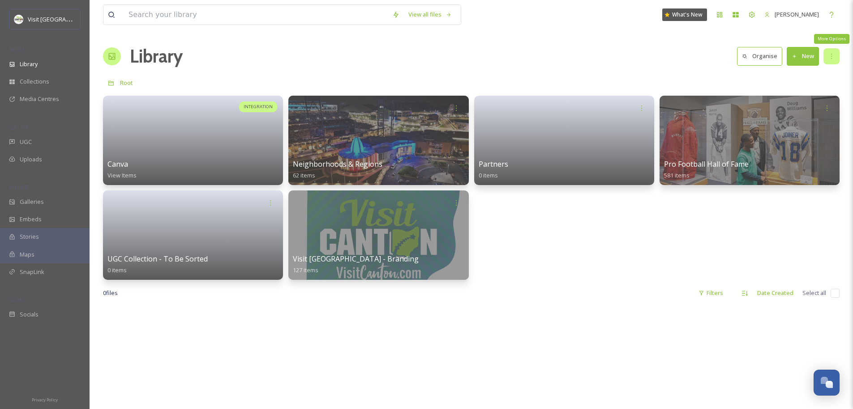
click at [835, 60] on div "More Options" at bounding box center [831, 56] width 16 height 16
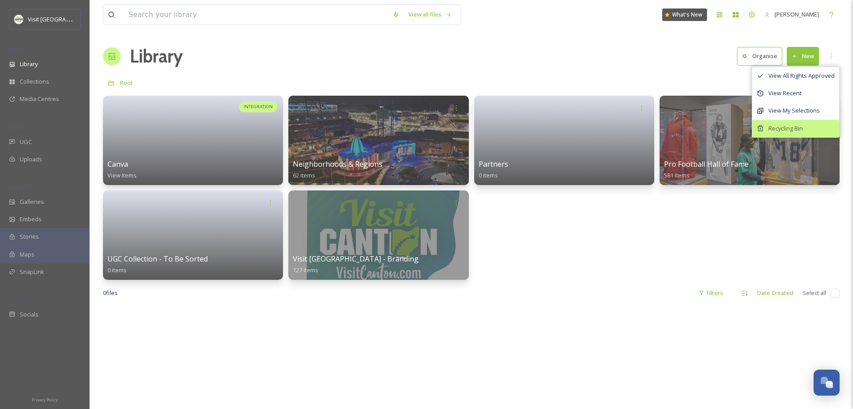
click at [802, 123] on div "Recycling Bin" at bounding box center [795, 128] width 87 height 17
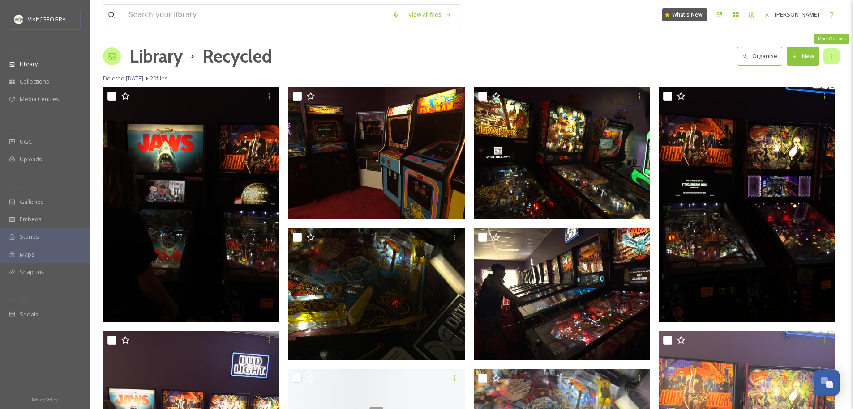
click at [838, 57] on div "More Options" at bounding box center [831, 56] width 16 height 16
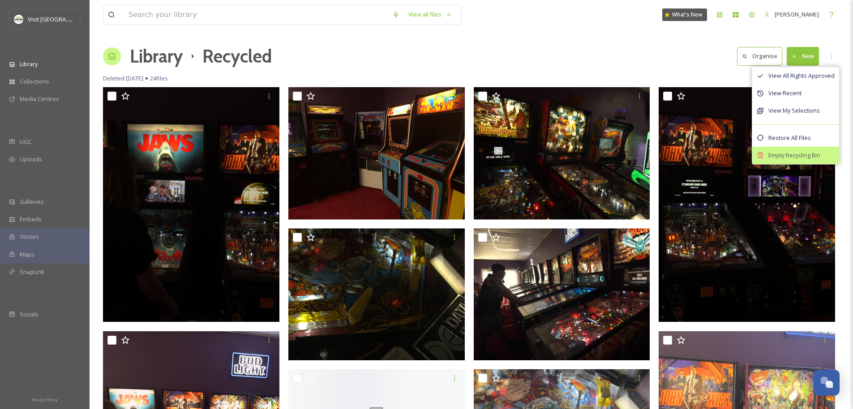
click at [798, 157] on span "Empty Recycling Bin" at bounding box center [794, 155] width 52 height 9
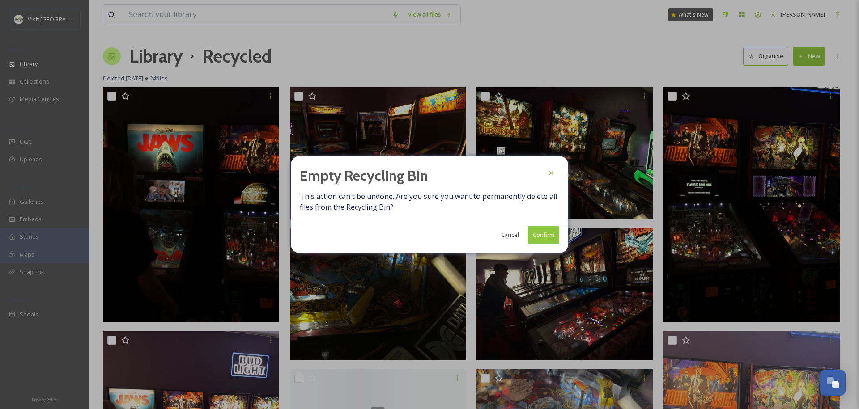
click at [547, 231] on button "Confirm" at bounding box center [543, 235] width 31 height 18
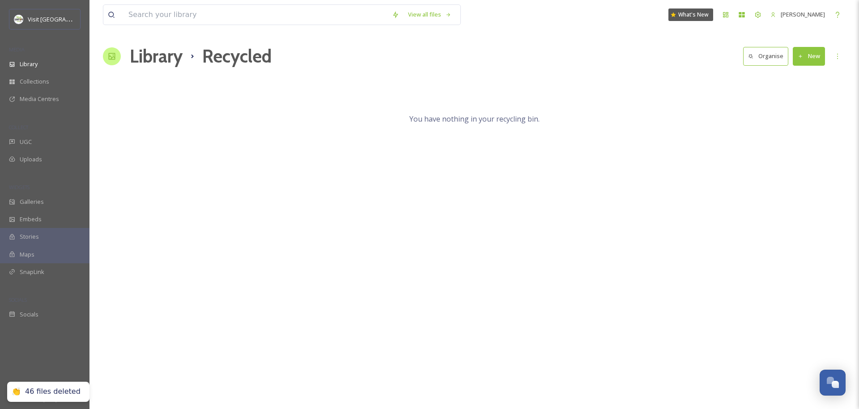
click at [168, 60] on h1 "Library" at bounding box center [156, 56] width 53 height 27
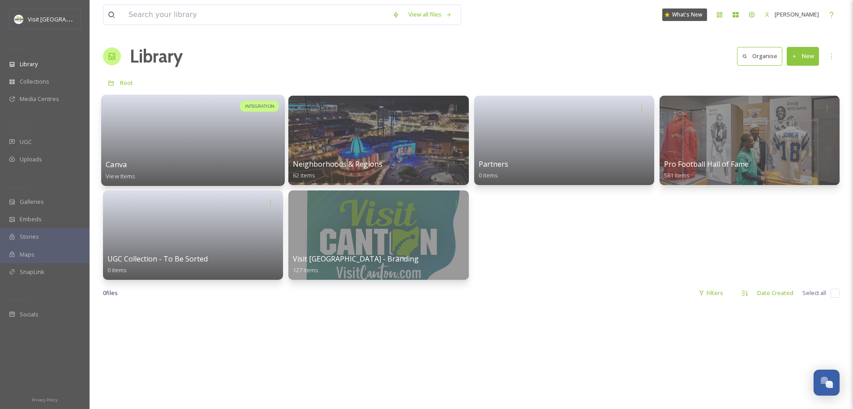
click at [214, 145] on div at bounding box center [193, 129] width 175 height 60
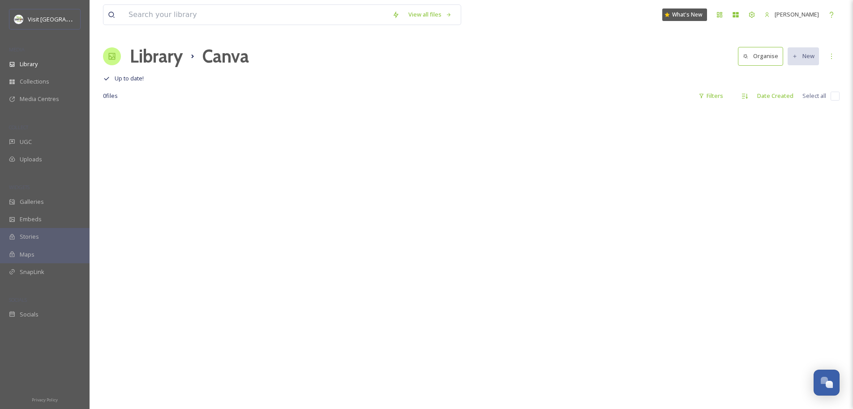
click at [185, 50] on div "Library Canva Organise New" at bounding box center [471, 56] width 736 height 27
click at [178, 52] on h1 "Library" at bounding box center [156, 56] width 53 height 27
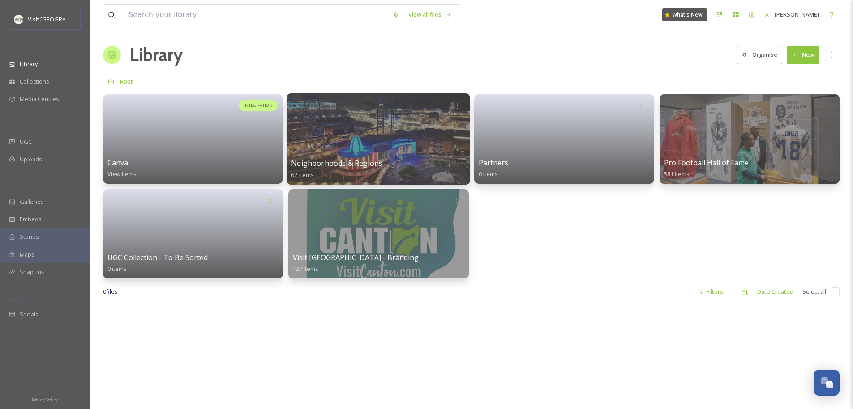
click at [408, 149] on div at bounding box center [377, 139] width 183 height 91
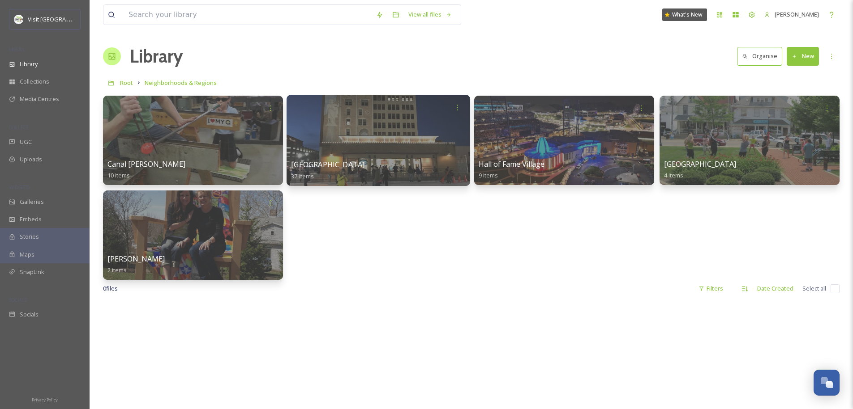
click at [357, 125] on div at bounding box center [377, 140] width 183 height 91
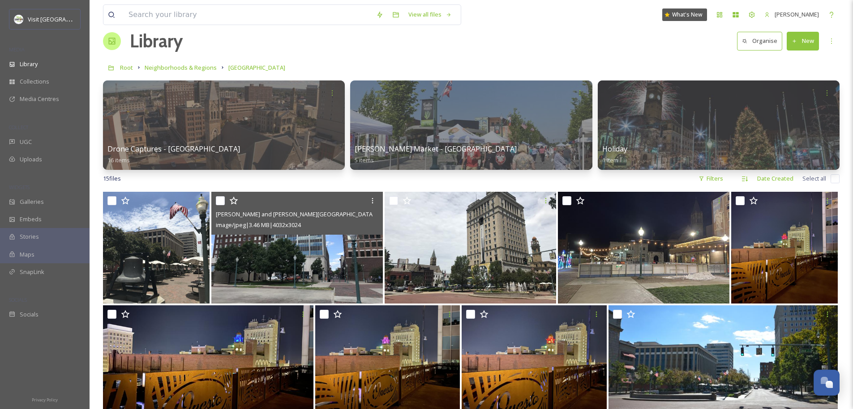
scroll to position [16, 0]
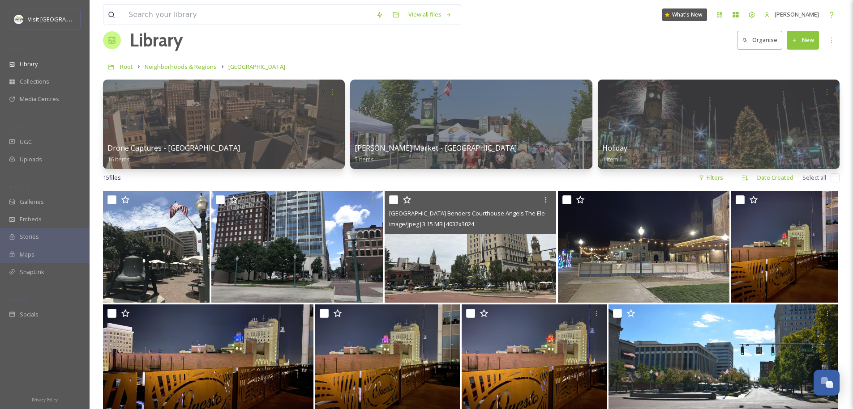
click at [477, 244] on img at bounding box center [469, 247] width 171 height 112
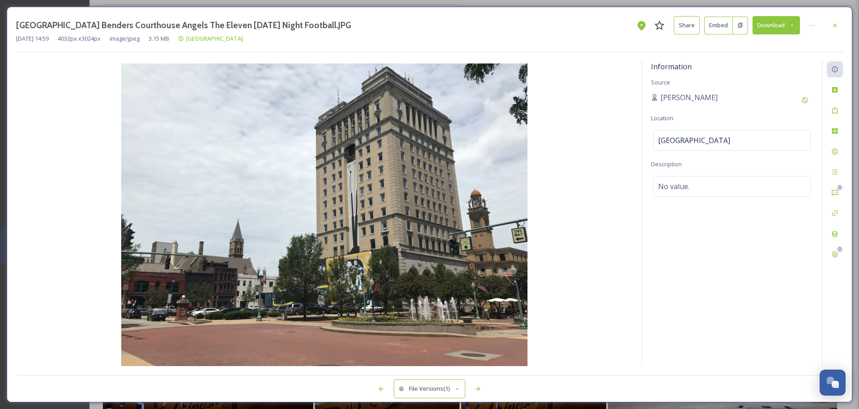
click at [801, 23] on div "Market Street Downtown Canton Benders Courthouse Angels The Eleven Monday Night…" at bounding box center [429, 25] width 827 height 18
click at [797, 28] on button "Download" at bounding box center [776, 25] width 47 height 18
click at [693, 28] on button "Share" at bounding box center [687, 25] width 26 height 18
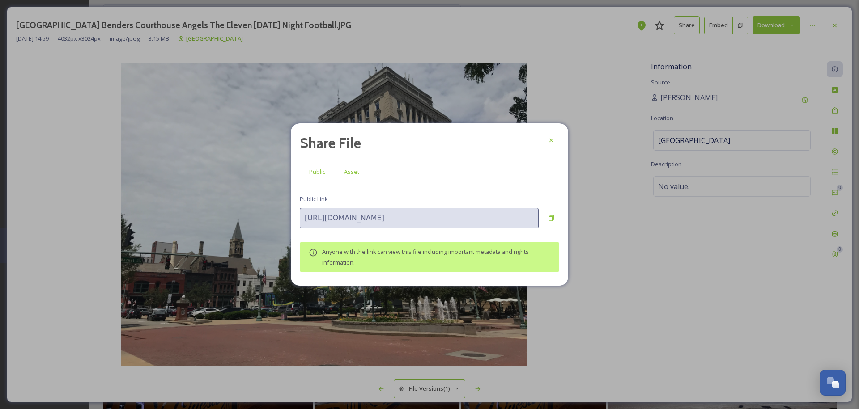
click at [352, 176] on span "Asset" at bounding box center [351, 172] width 15 height 9
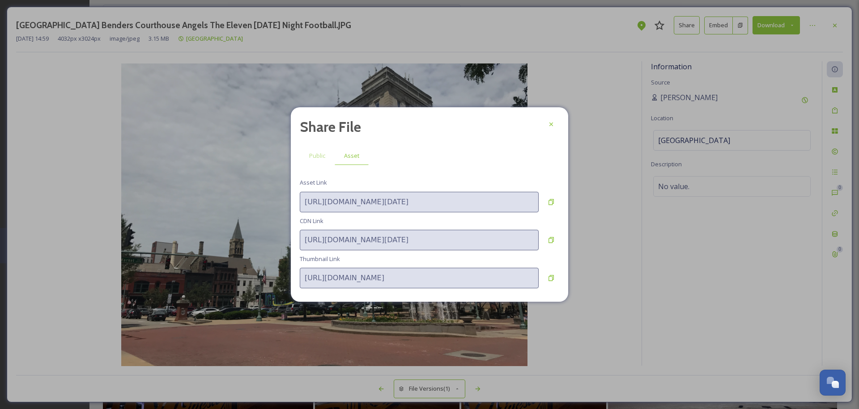
click at [563, 120] on div "Share File Public Asset Asset Link https://snapsea.fra1.digitaloceanspaces.com/…" at bounding box center [429, 204] width 277 height 195
click at [555, 124] on div at bounding box center [551, 124] width 16 height 16
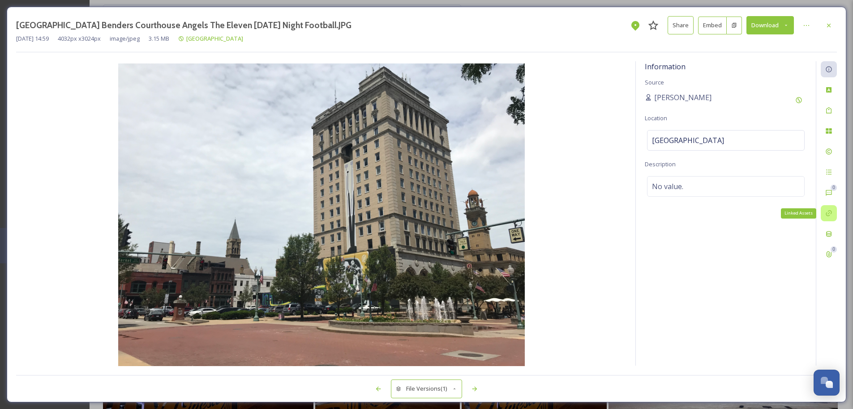
click at [832, 214] on div "Linked Assets" at bounding box center [828, 213] width 16 height 16
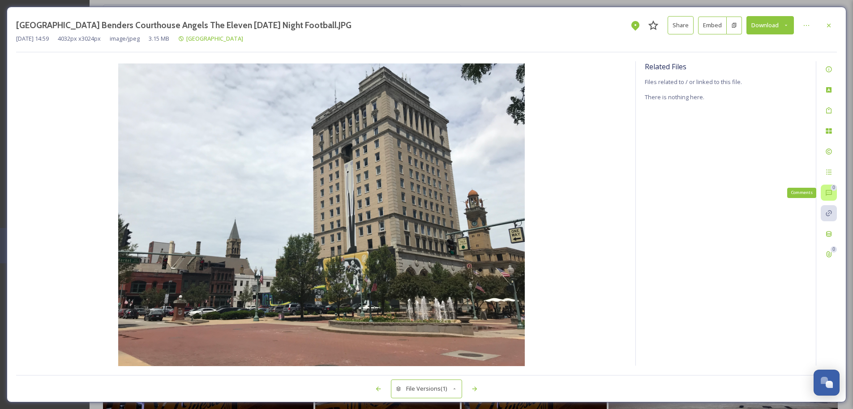
click at [832, 191] on div "0" at bounding box center [833, 188] width 6 height 6
click at [829, 172] on icon at bounding box center [828, 172] width 5 height 5
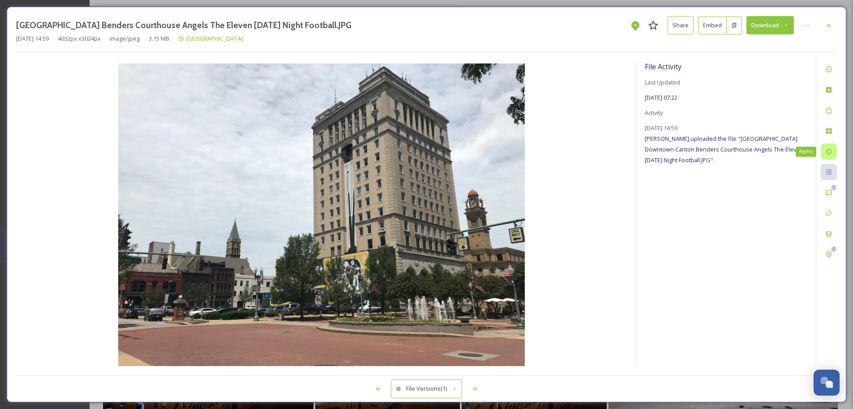
click at [828, 149] on icon at bounding box center [828, 151] width 7 height 7
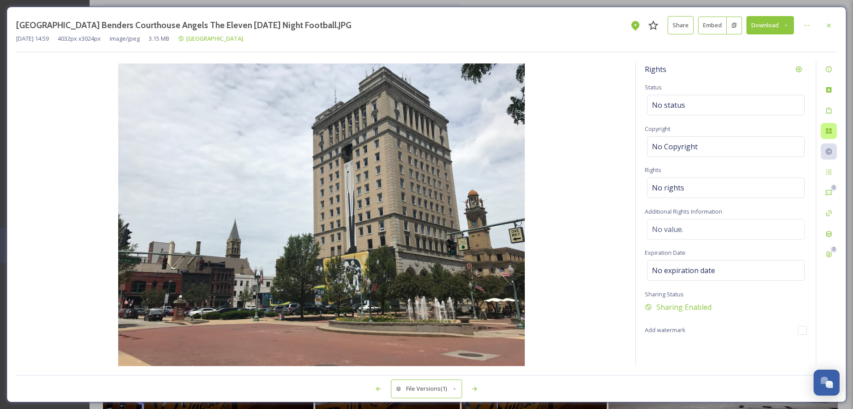
click at [825, 134] on icon at bounding box center [828, 131] width 7 height 7
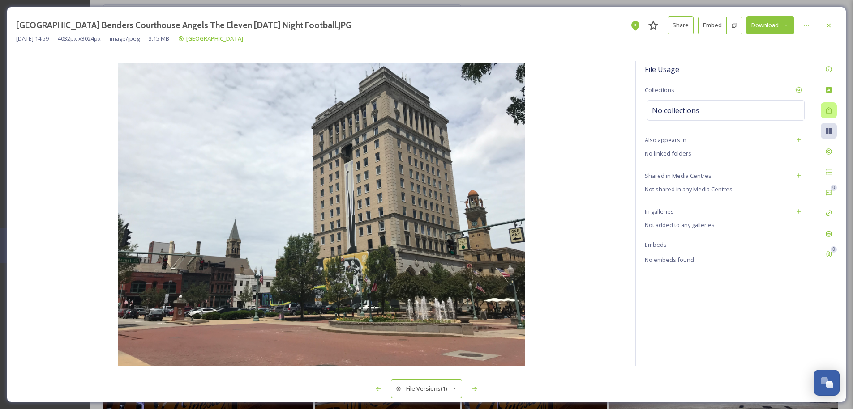
click at [828, 118] on div at bounding box center [828, 110] width 16 height 16
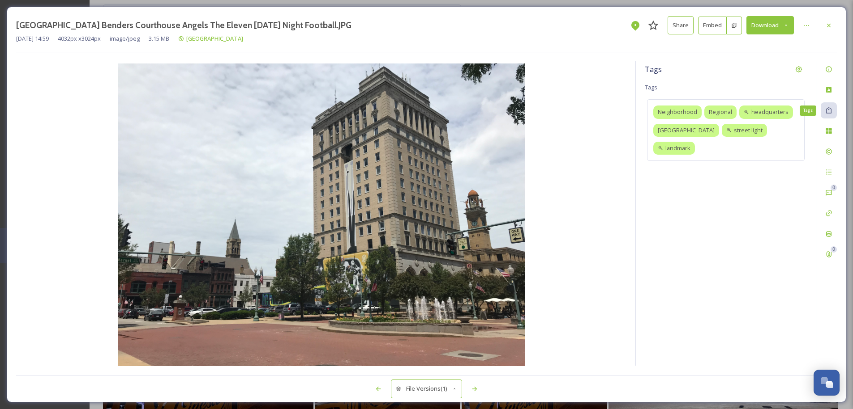
click at [830, 101] on div "Tags 0 0" at bounding box center [825, 213] width 21 height 305
click at [831, 91] on icon at bounding box center [828, 89] width 7 height 7
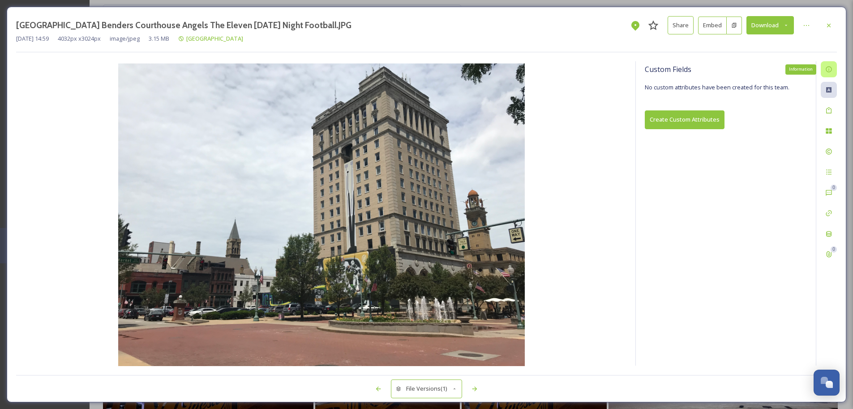
click at [829, 71] on icon at bounding box center [828, 69] width 7 height 7
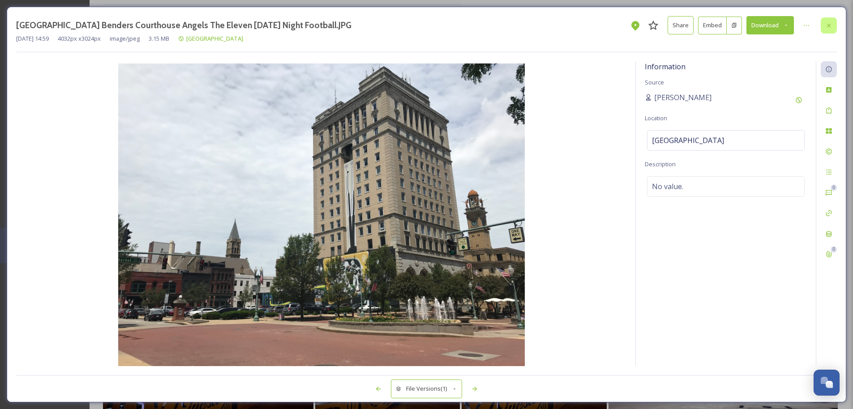
click at [826, 28] on icon at bounding box center [828, 25] width 7 height 7
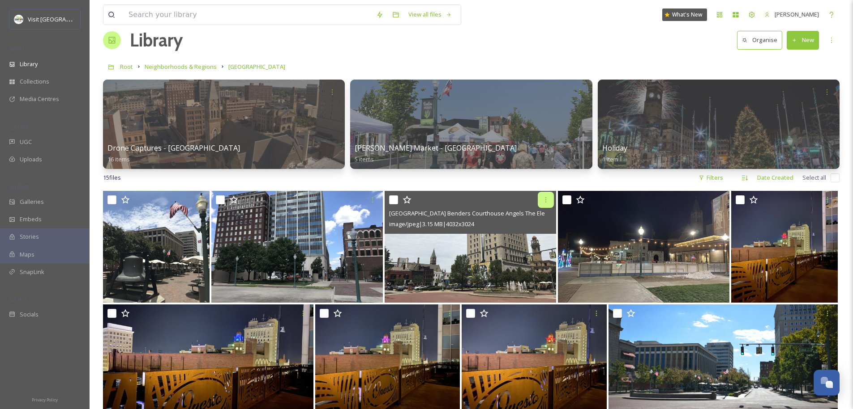
click at [547, 200] on icon at bounding box center [545, 199] width 7 height 7
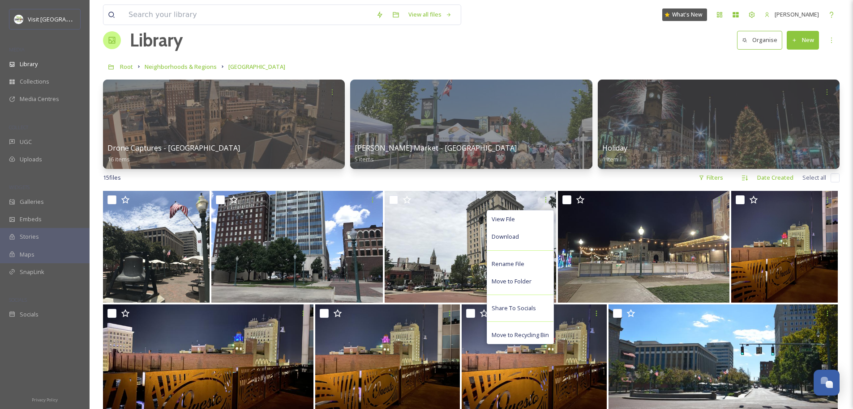
click at [826, 23] on div "View all files What's New Jonathan Williams" at bounding box center [471, 15] width 736 height 30
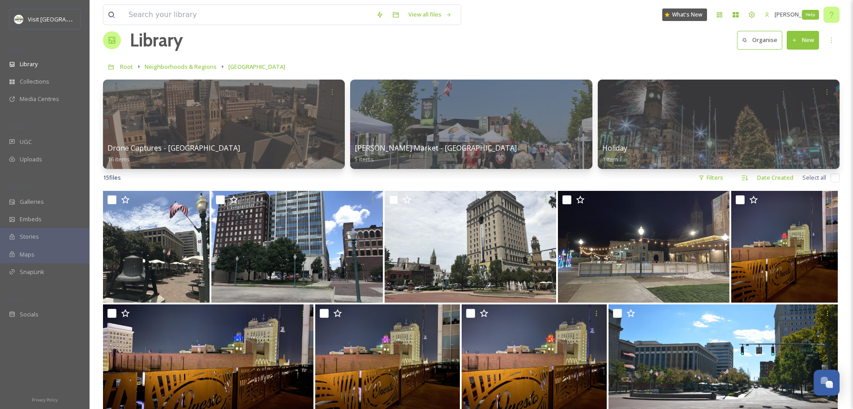
click at [829, 16] on icon at bounding box center [830, 14] width 7 height 7
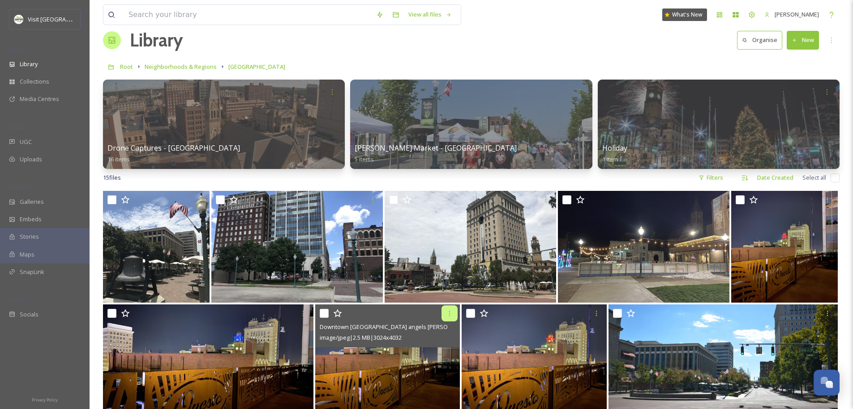
click at [450, 313] on icon at bounding box center [449, 313] width 7 height 7
click at [365, 374] on img at bounding box center [387, 361] width 145 height 112
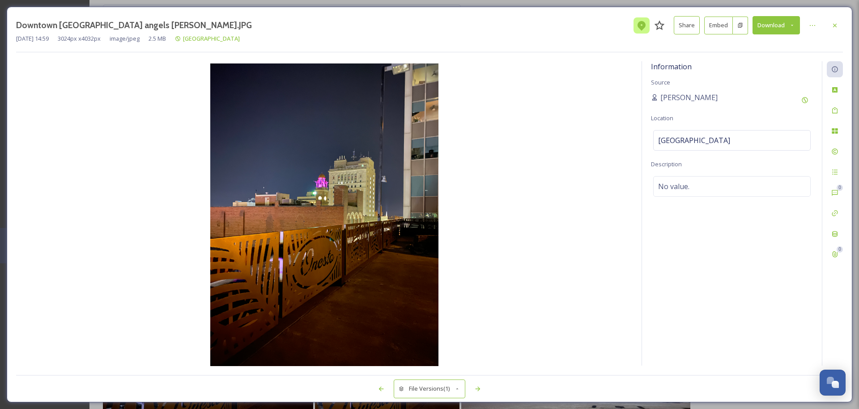
click at [647, 27] on icon at bounding box center [641, 25] width 11 height 11
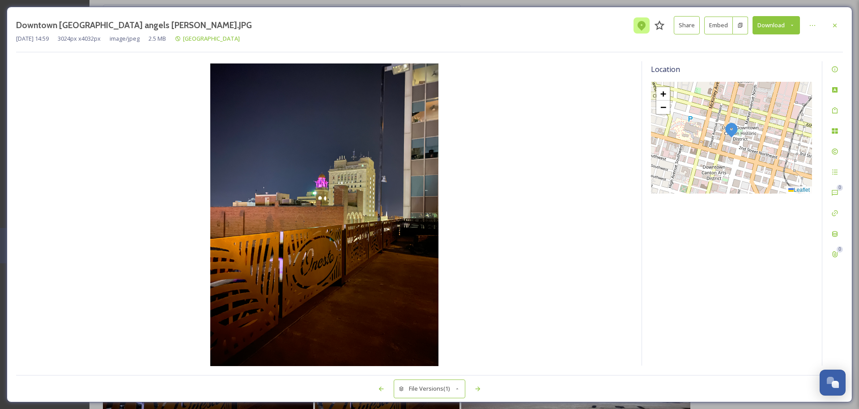
click at [647, 27] on icon at bounding box center [641, 25] width 11 height 11
click at [588, 92] on img at bounding box center [324, 216] width 617 height 305
click at [661, 24] on icon at bounding box center [660, 25] width 10 height 10
click at [659, 26] on icon at bounding box center [660, 25] width 10 height 10
click at [455, 386] on button "File Versions (1)" at bounding box center [430, 389] width 72 height 18
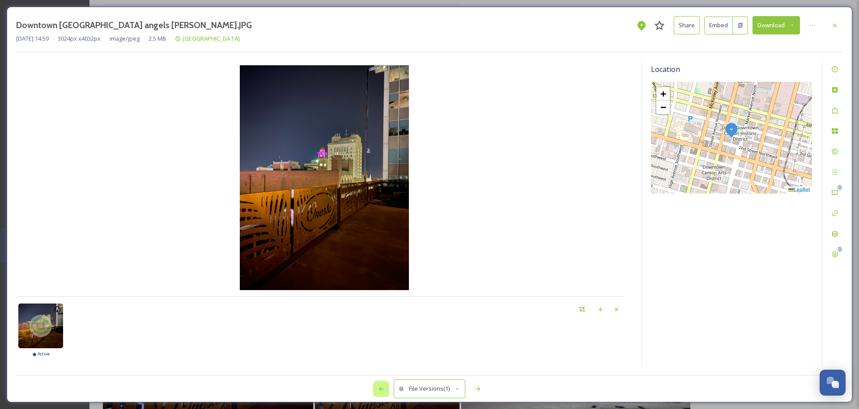
click at [386, 390] on div at bounding box center [381, 389] width 16 height 16
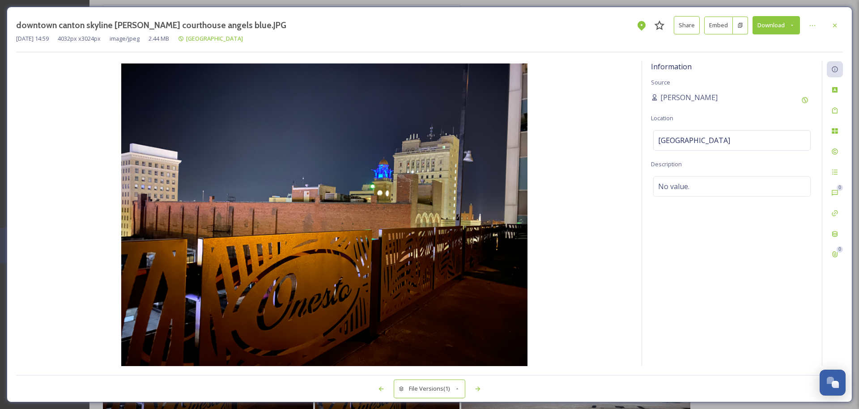
click at [448, 390] on button "File Versions (1)" at bounding box center [430, 389] width 72 height 18
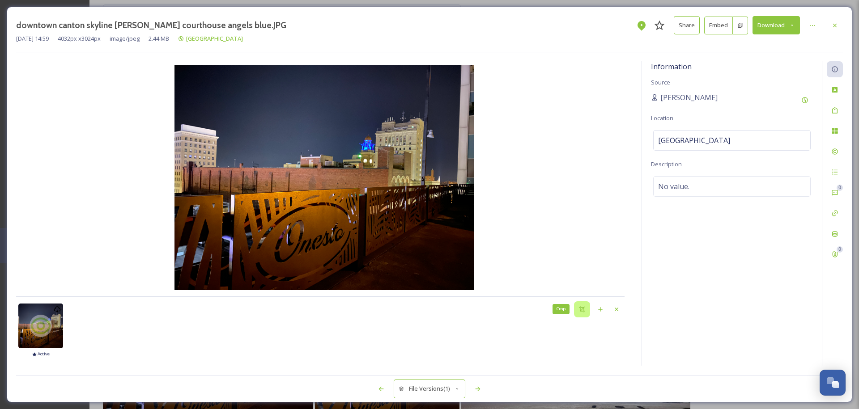
click at [585, 311] on icon at bounding box center [582, 309] width 7 height 7
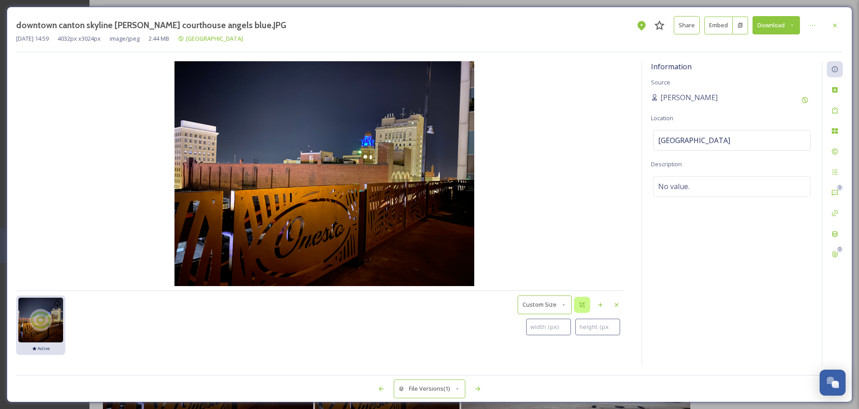
type input "0"
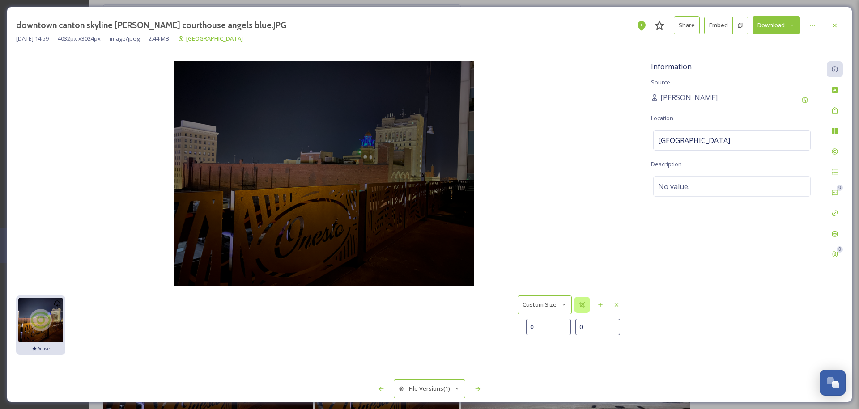
type input "2"
type input "3"
type input "4"
type input "9"
type input "7"
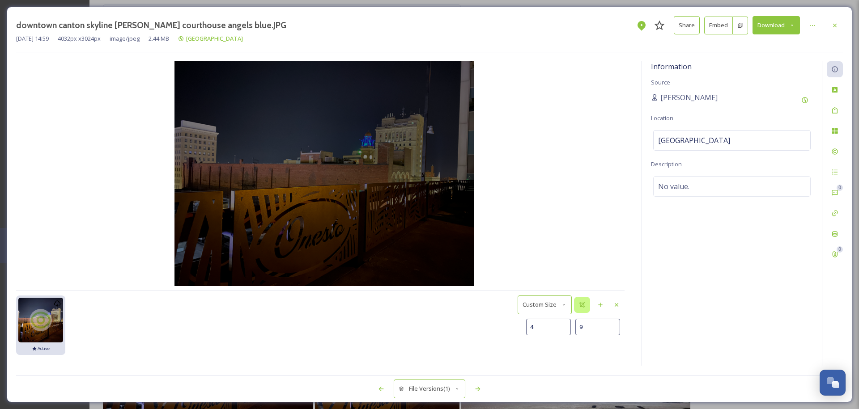
type input "27"
type input "19"
type input "68"
type input "31"
type input "109"
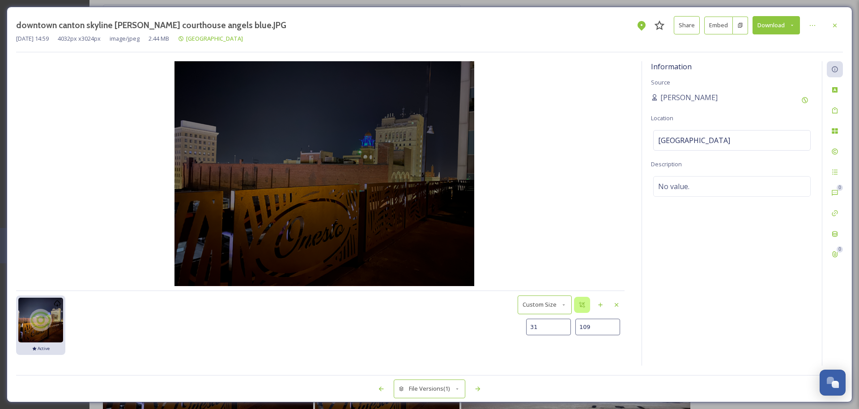
type input "45"
type input "165"
type input "85"
type input "297"
type input "115"
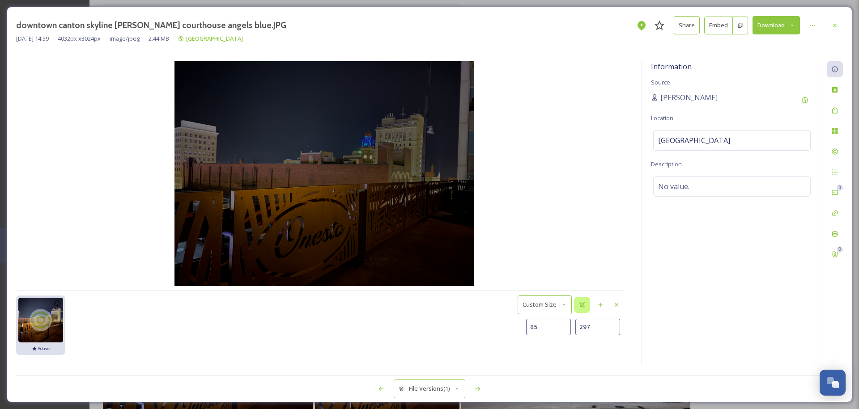
type input "400"
type input "118"
type input "418"
type input "184"
type input "608"
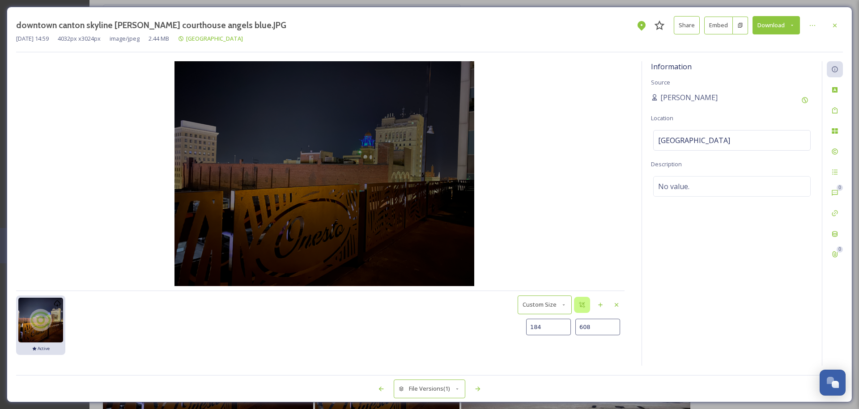
type input "211"
type input "691"
type input "240"
type input "784"
type input "266"
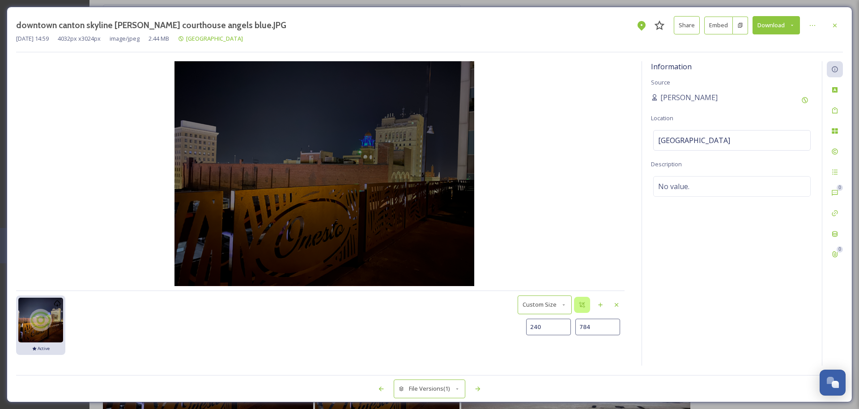
type input "857"
type input "298"
type input "963"
type input "351"
type input "1104"
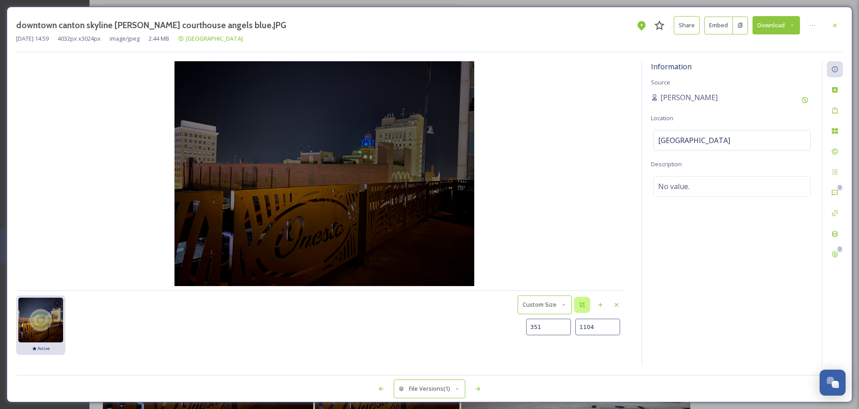
type input "419"
type input "1268"
type input "445"
type input "1342"
type input "487"
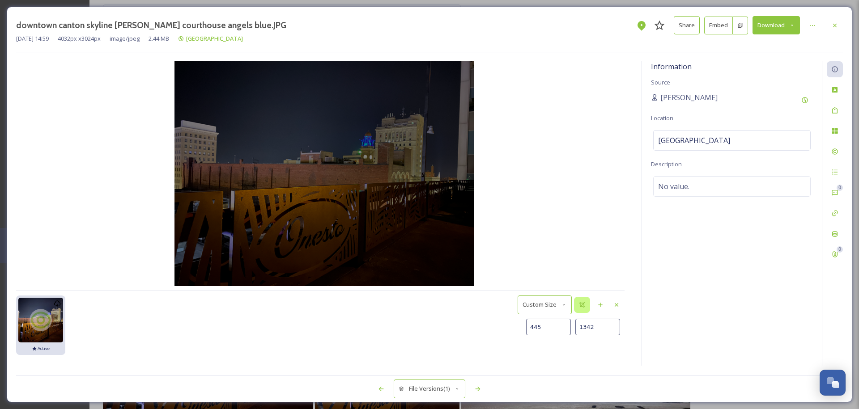
type input "1449"
type input "512"
type input "1514"
type input "545"
type input "1591"
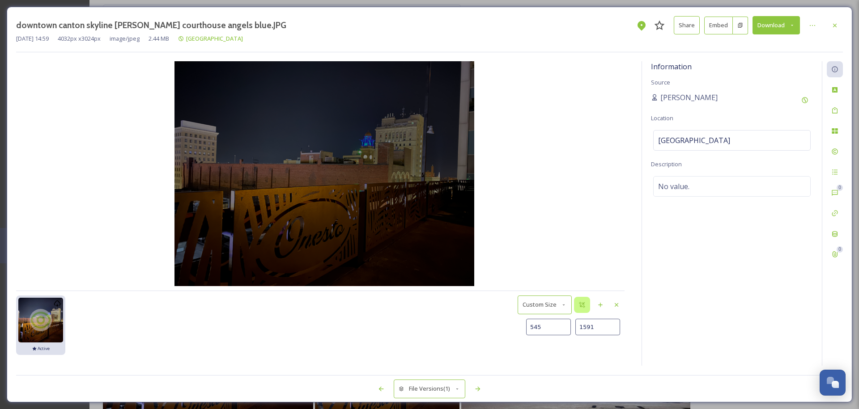
type input "601"
type input "1723"
type input "624"
type input "1775"
type input "646"
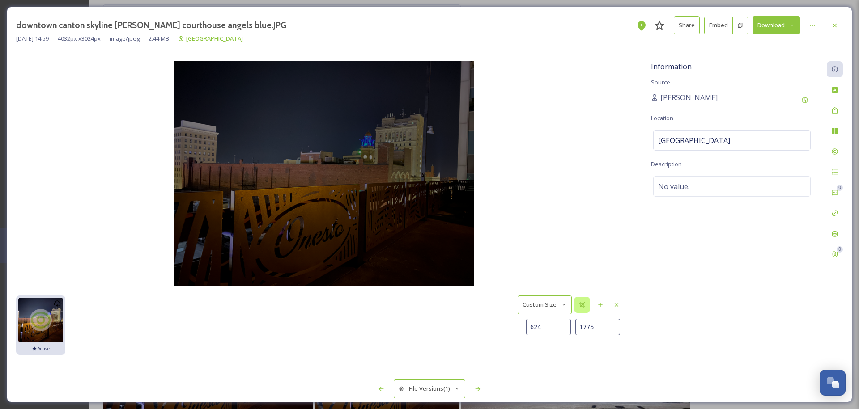
type input "1819"
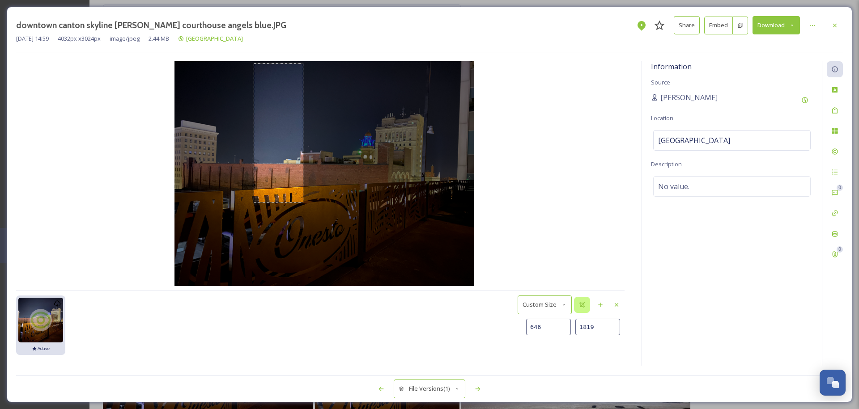
type input "670"
type input "1867"
type input "700"
type input "1927"
type input "732"
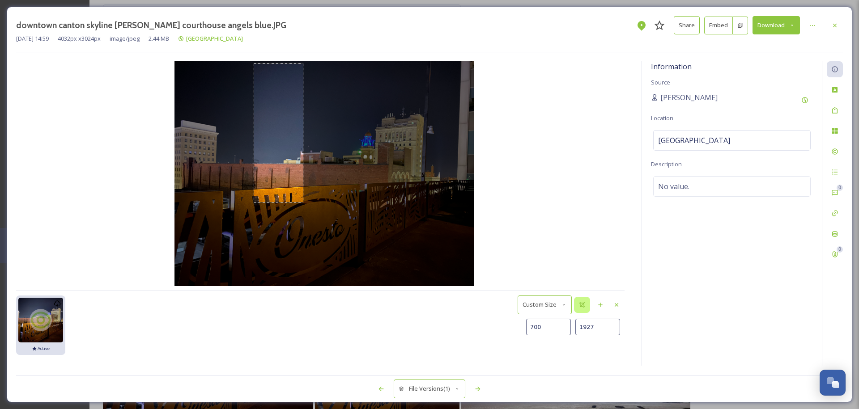
type input "1980"
type input "746"
type input "2009"
type input "795"
type input "2107"
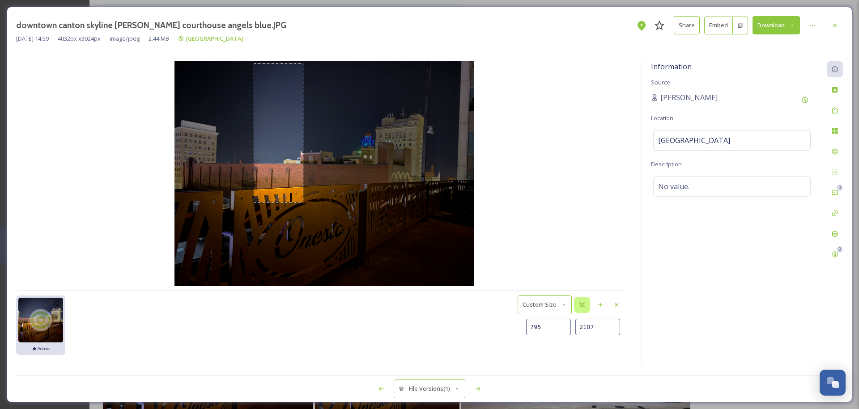
type input "823"
type input "2159"
type input "884"
type input "2286"
type input "952"
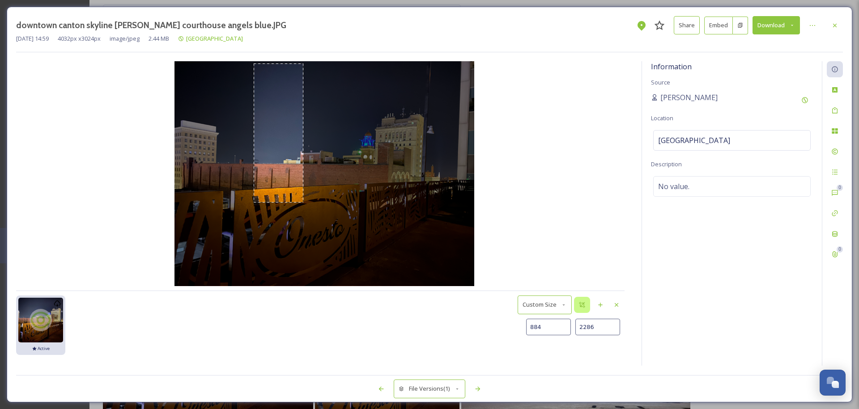
type input "2422"
type input "966"
type input "2447"
type input "1005"
type input "2524"
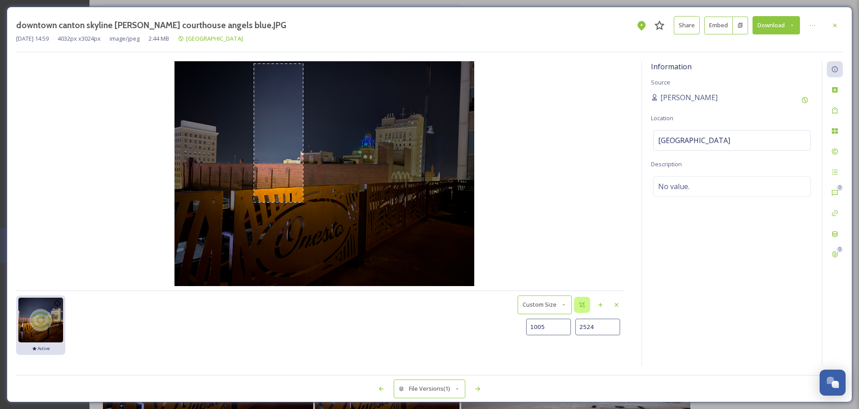
type input "1078"
type input "2688"
type input "1117"
type input "2765"
type input "1185"
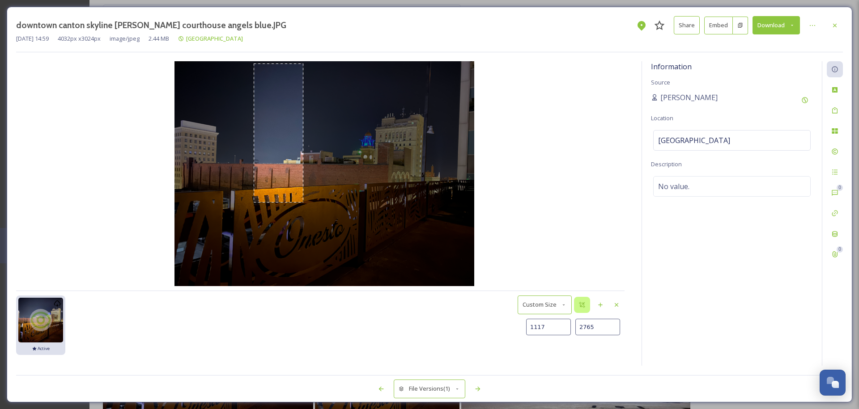
type input "2901"
type input "1191"
type input "2920"
type input "1299"
type input "2995"
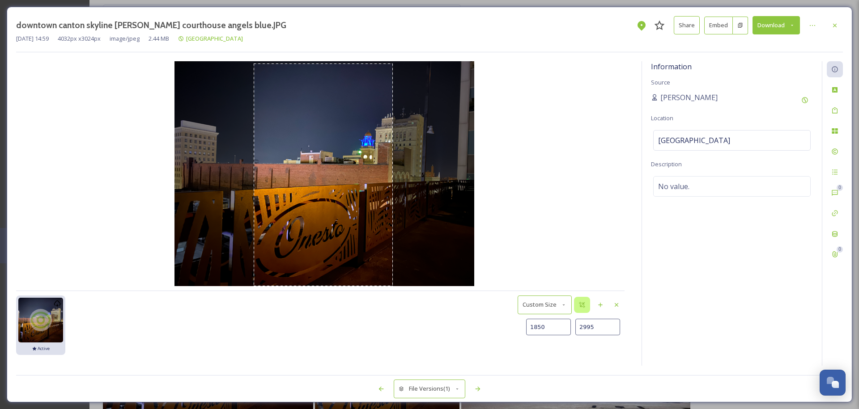
type input "1839"
click at [390, 405] on div "downtown canton skyline onesto courthouse angels blue.JPG Share Embed Download …" at bounding box center [429, 204] width 859 height 409
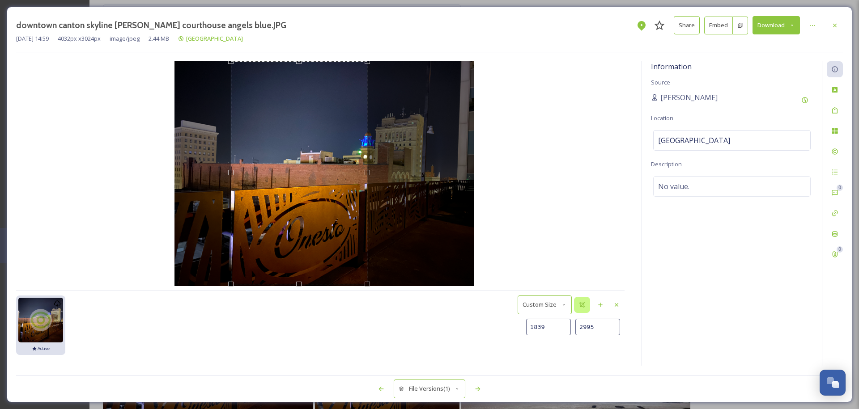
click at [309, 182] on div "Use the arrow keys to move the crop selection area" at bounding box center [299, 172] width 137 height 223
click at [621, 307] on div "Close" at bounding box center [617, 305] width 16 height 16
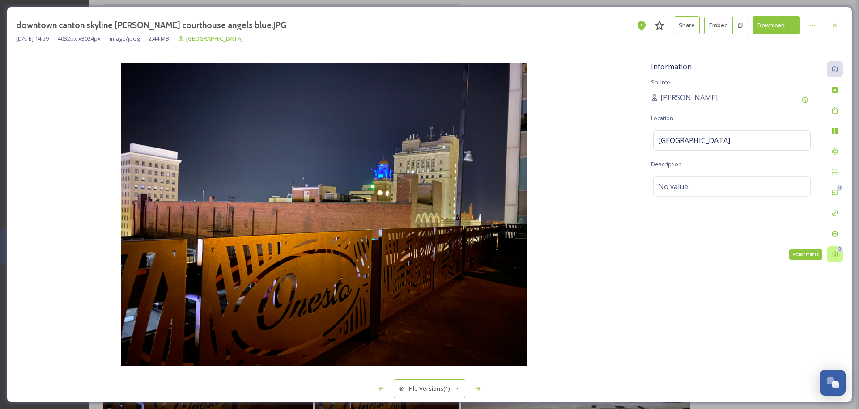
click at [832, 255] on icon at bounding box center [834, 254] width 7 height 7
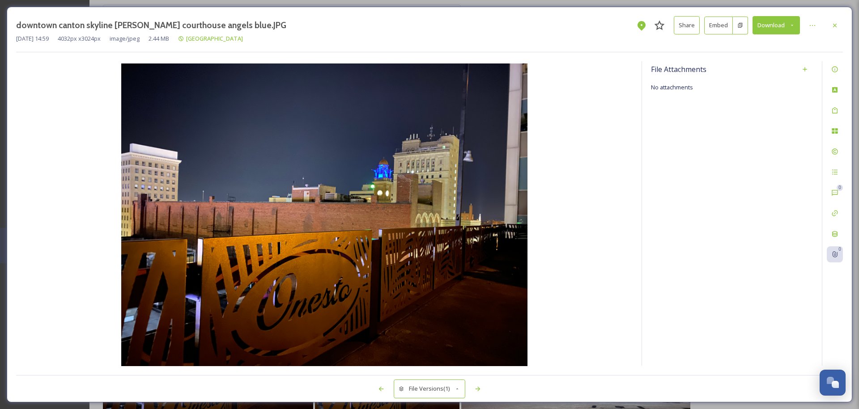
click at [792, 25] on icon at bounding box center [792, 25] width 2 height 1
click at [822, 27] on div at bounding box center [814, 25] width 18 height 16
click at [817, 27] on div at bounding box center [813, 25] width 16 height 16
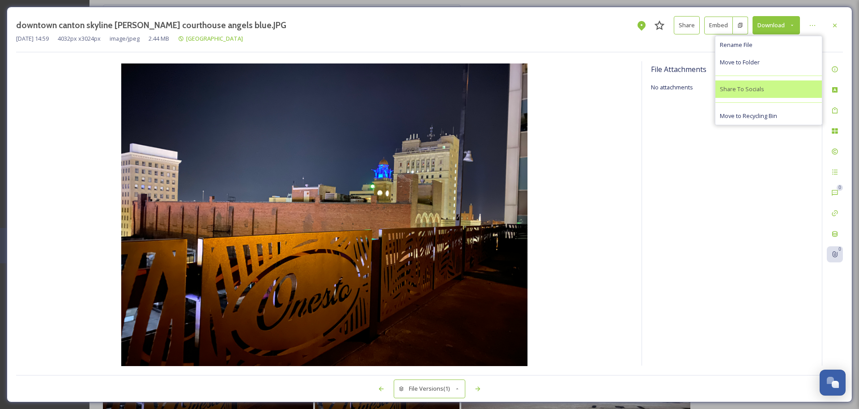
click at [784, 92] on div "Share To Socials" at bounding box center [769, 89] width 107 height 17
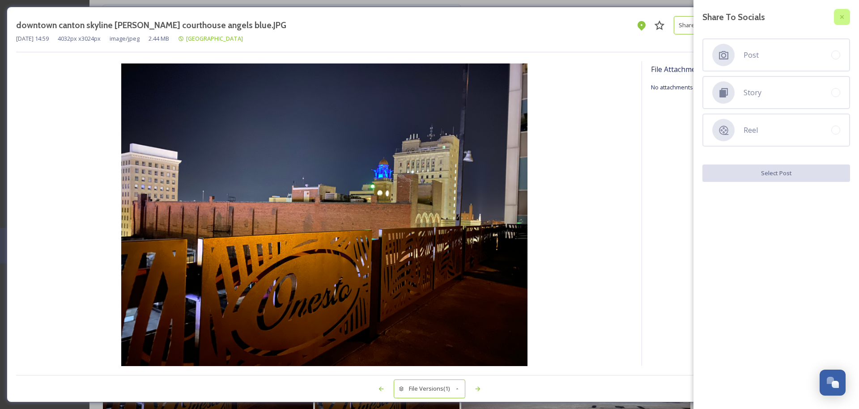
click at [840, 17] on icon at bounding box center [842, 16] width 7 height 7
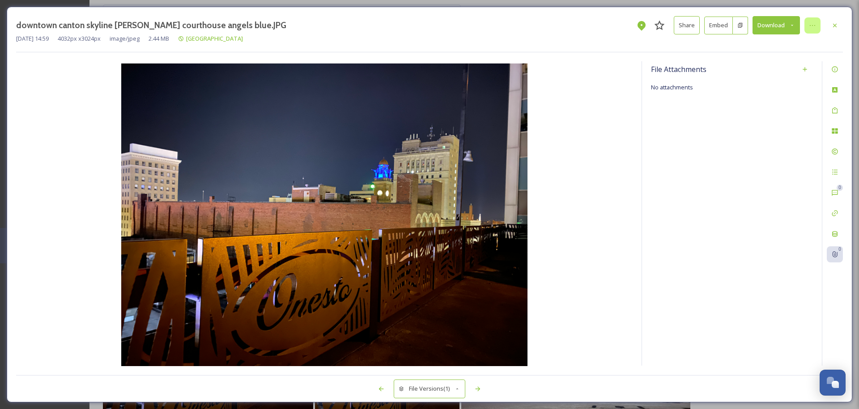
click at [813, 28] on icon at bounding box center [812, 25] width 7 height 7
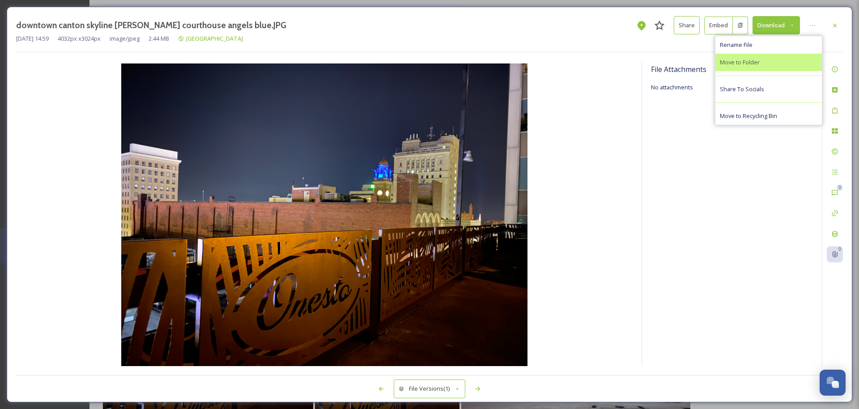
click at [780, 60] on div "Move to Folder" at bounding box center [769, 62] width 107 height 17
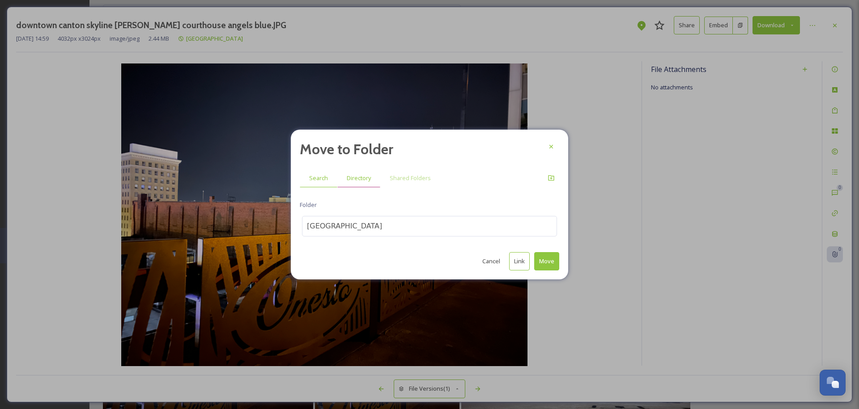
click at [364, 176] on span "Directory" at bounding box center [359, 178] width 24 height 9
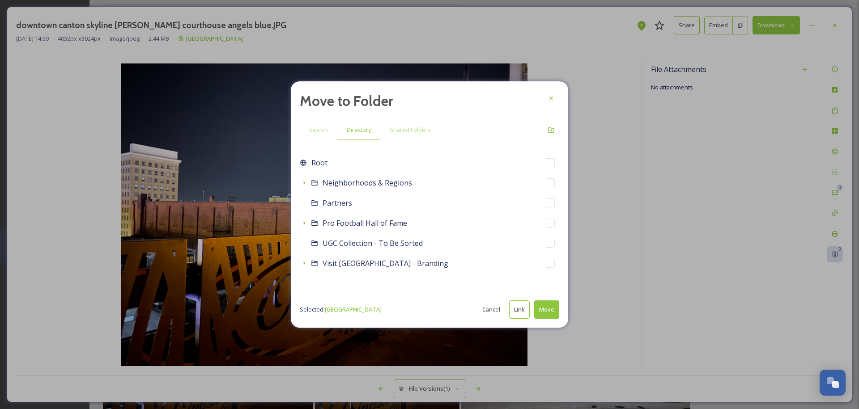
click at [315, 290] on div "Root Neighborhoods & Regions Partners Pro Football Hall of Fame UGC Collection …" at bounding box center [430, 224] width 260 height 143
click at [490, 310] on button "Cancel" at bounding box center [491, 309] width 27 height 17
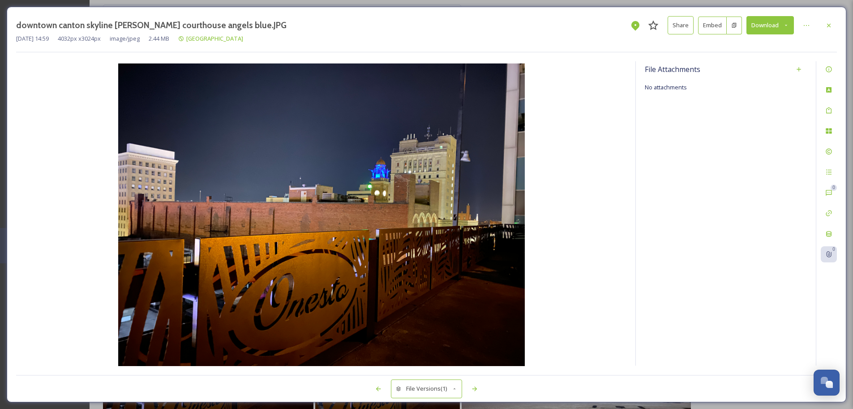
click at [582, 153] on img at bounding box center [321, 216] width 610 height 305
click at [840, 25] on div "downtown canton skyline onesto courthouse angels blue.JPG Share Embed Download …" at bounding box center [426, 205] width 839 height 396
click at [831, 26] on icon at bounding box center [828, 25] width 7 height 7
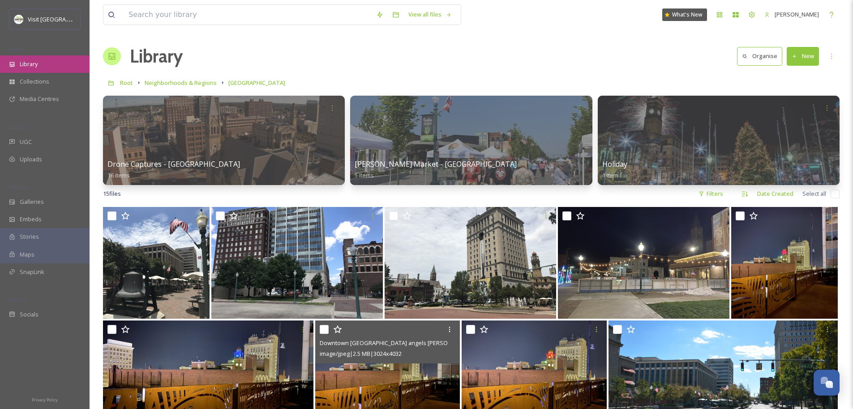
click at [41, 67] on div "Library" at bounding box center [45, 63] width 90 height 17
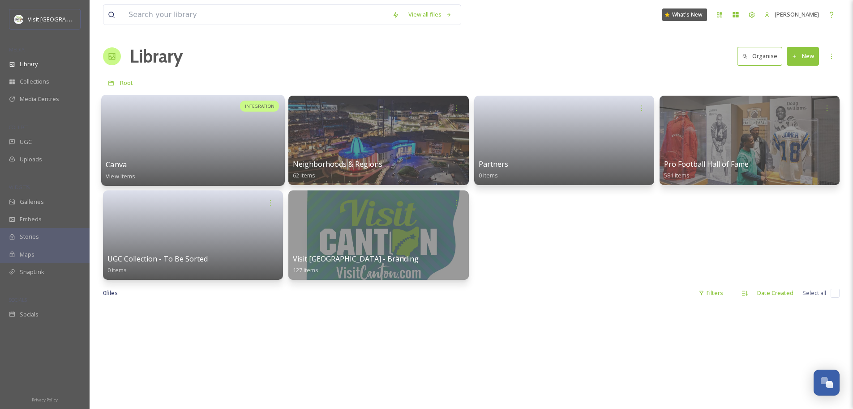
click at [163, 166] on div "Canva View Items" at bounding box center [193, 170] width 175 height 22
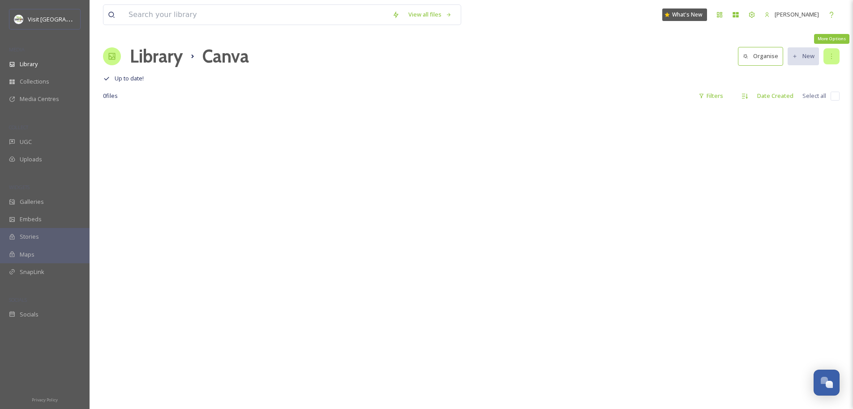
click at [835, 60] on div "More Options" at bounding box center [831, 56] width 16 height 16
click at [833, 58] on icon at bounding box center [830, 56] width 7 height 7
click at [27, 67] on span "Library" at bounding box center [29, 64] width 18 height 9
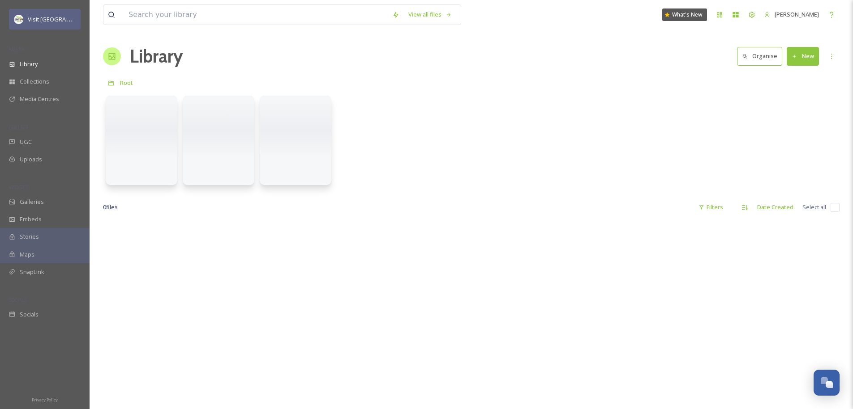
click at [52, 12] on div "Visit [GEOGRAPHIC_DATA]" at bounding box center [45, 19] width 72 height 21
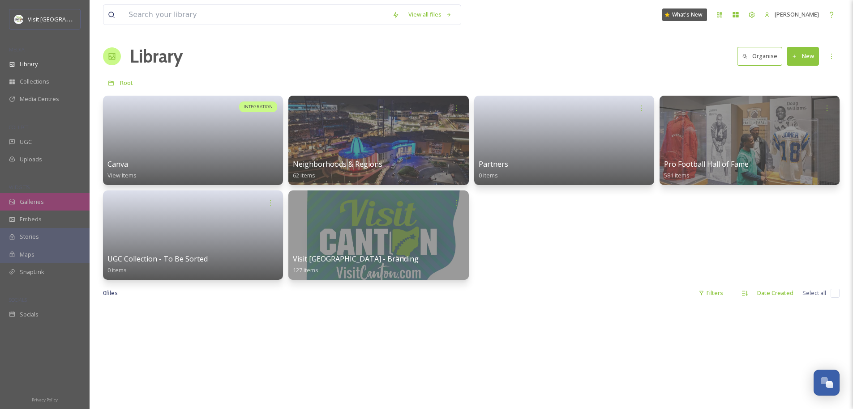
click at [35, 203] on span "Galleries" at bounding box center [32, 202] width 24 height 9
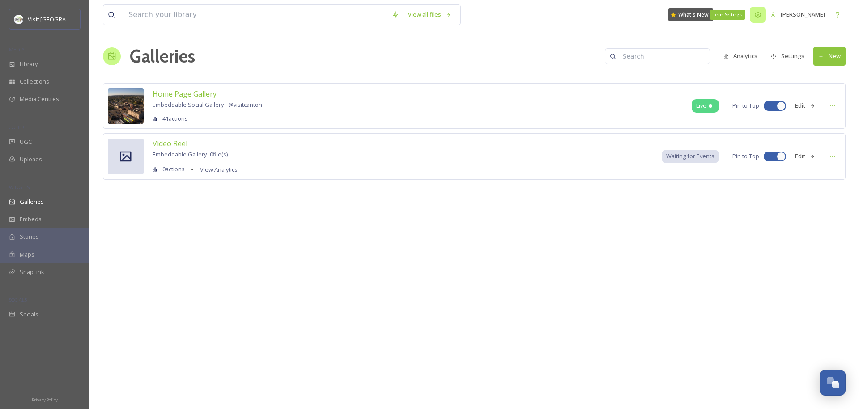
click at [757, 17] on icon at bounding box center [758, 14] width 7 height 7
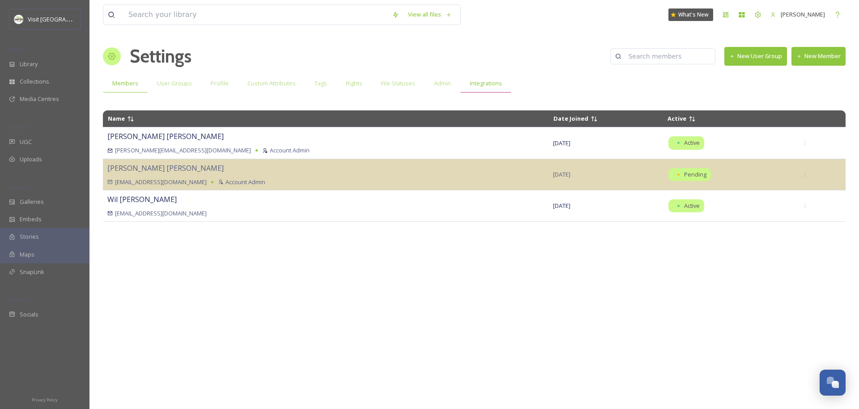
click at [495, 82] on span "Integrations" at bounding box center [486, 83] width 32 height 9
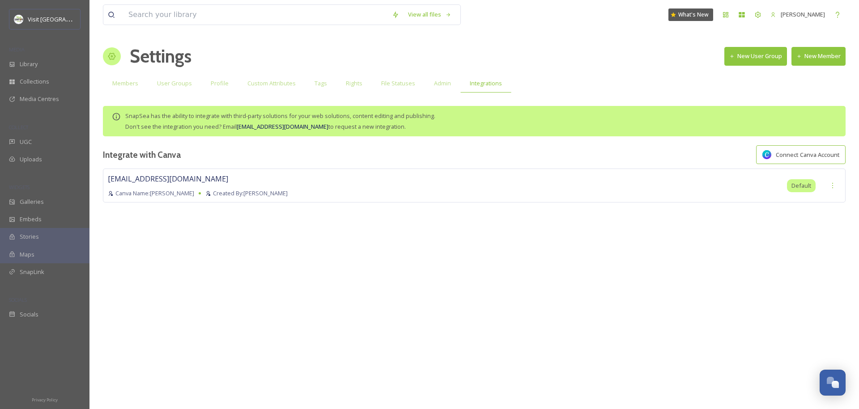
click at [317, 126] on span "Don't see the integration you need? Email team@snapsea.io to request a new inte…" at bounding box center [265, 127] width 281 height 8
click at [835, 187] on icon at bounding box center [832, 185] width 7 height 7
click at [810, 208] on span "Remove & Disconnect" at bounding box center [806, 205] width 59 height 9
click at [798, 158] on div "Connect Canva Account" at bounding box center [801, 154] width 80 height 9
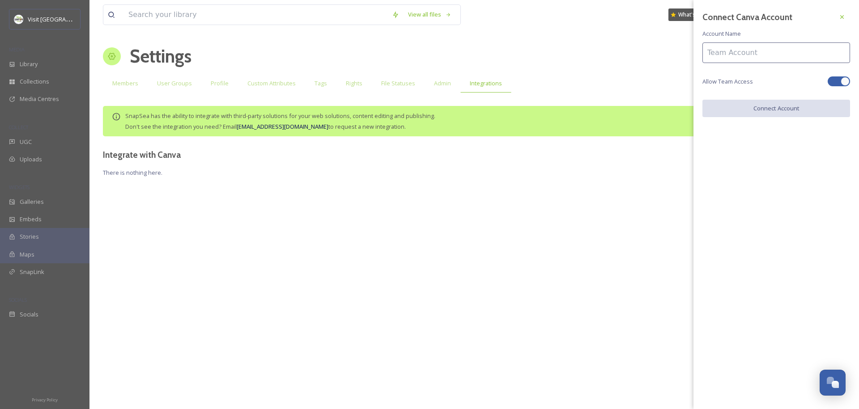
click at [770, 48] on input at bounding box center [777, 53] width 148 height 21
type input "Canva"
click at [810, 111] on button "Connect Account" at bounding box center [777, 109] width 148 height 18
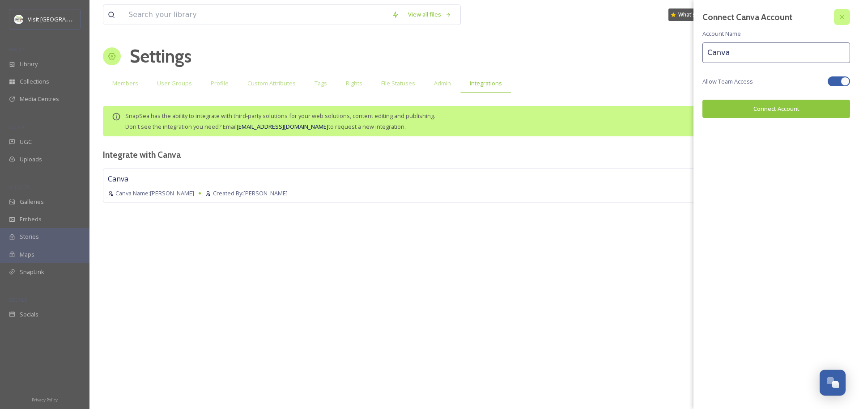
click at [845, 17] on icon at bounding box center [842, 16] width 7 height 7
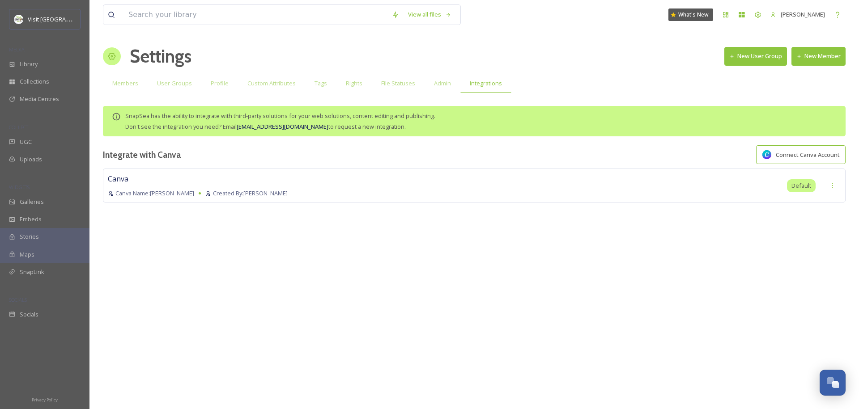
click at [681, 188] on div "Canva Canva Name: Jonathan Williams Created By: Jonathan Williams Default" at bounding box center [474, 186] width 743 height 34
click at [160, 189] on span "Canva Name: Jonathan Williams" at bounding box center [154, 193] width 79 height 9
drag, startPoint x: 141, startPoint y: 181, endPoint x: 174, endPoint y: 168, distance: 36.1
click at [141, 181] on div "Canva Canva Name: Jonathan Williams Created By: Jonathan Williams" at bounding box center [198, 186] width 180 height 24
click at [41, 65] on div "Library" at bounding box center [45, 63] width 90 height 17
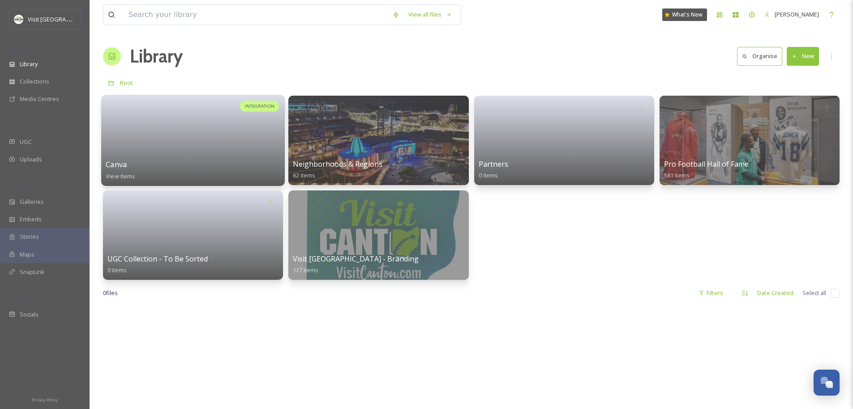
click at [263, 124] on div at bounding box center [193, 129] width 175 height 60
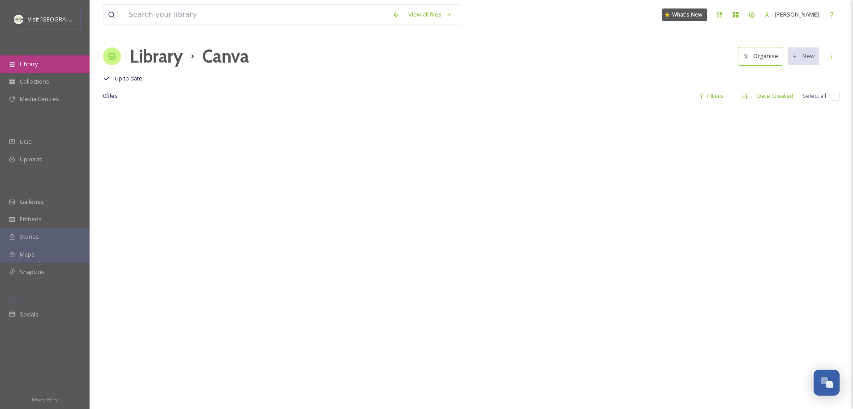
click at [42, 63] on div "Library" at bounding box center [45, 63] width 90 height 17
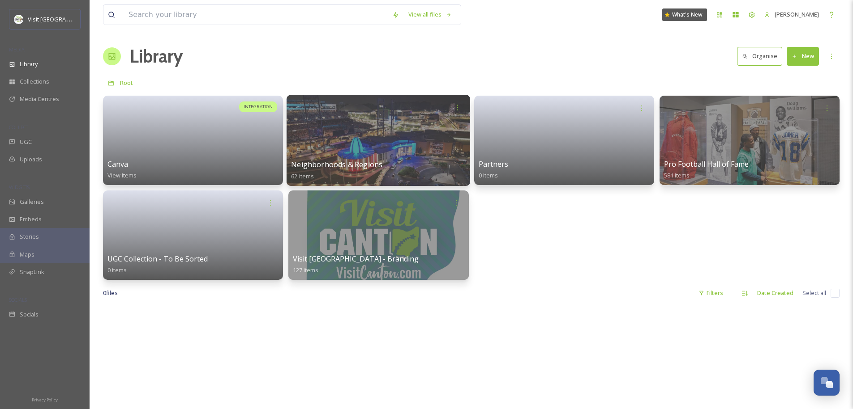
click at [410, 153] on div at bounding box center [377, 140] width 183 height 91
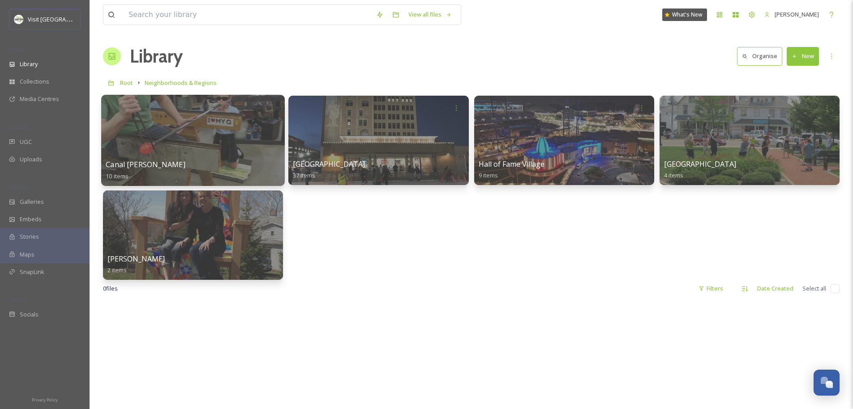
click at [207, 137] on div at bounding box center [192, 140] width 183 height 91
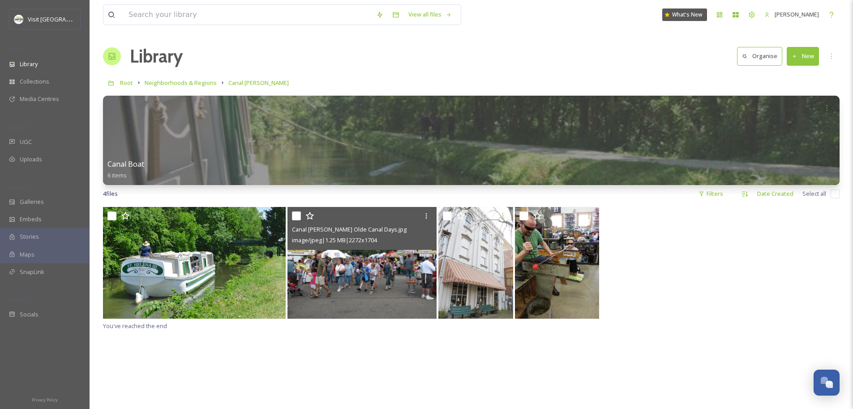
click at [371, 242] on span "image/jpeg | 1.25 MB | 2272 x 1704" at bounding box center [334, 240] width 85 height 8
click at [426, 218] on icon at bounding box center [426, 215] width 1 height 5
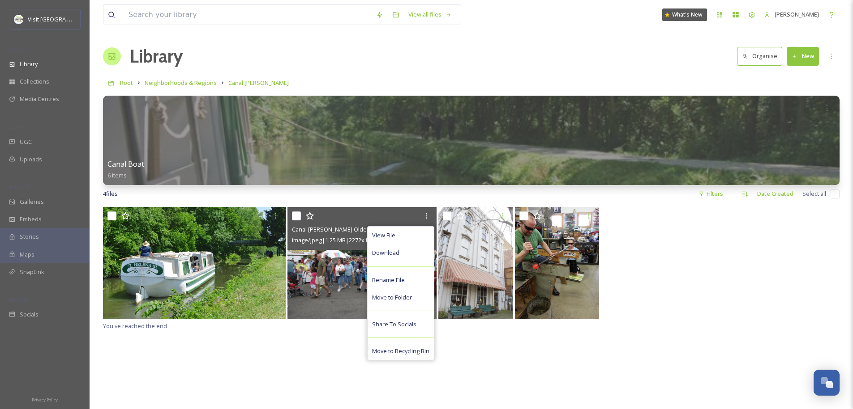
click at [343, 276] on img at bounding box center [361, 263] width 149 height 112
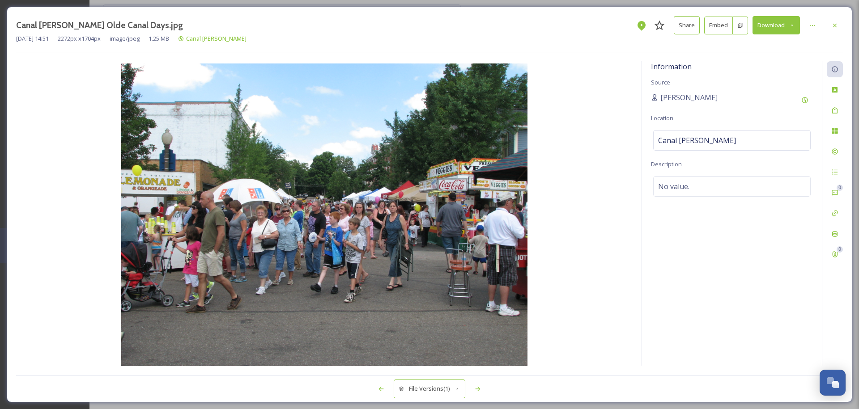
click at [696, 27] on button "Share" at bounding box center [687, 25] width 26 height 18
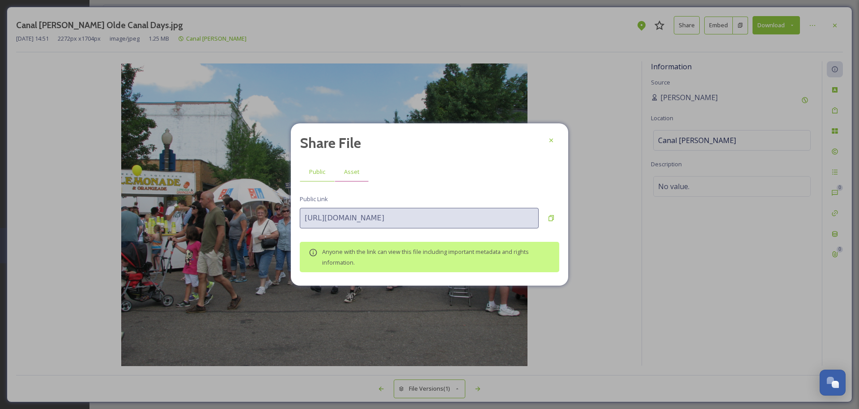
click at [357, 174] on span "Asset" at bounding box center [351, 172] width 15 height 9
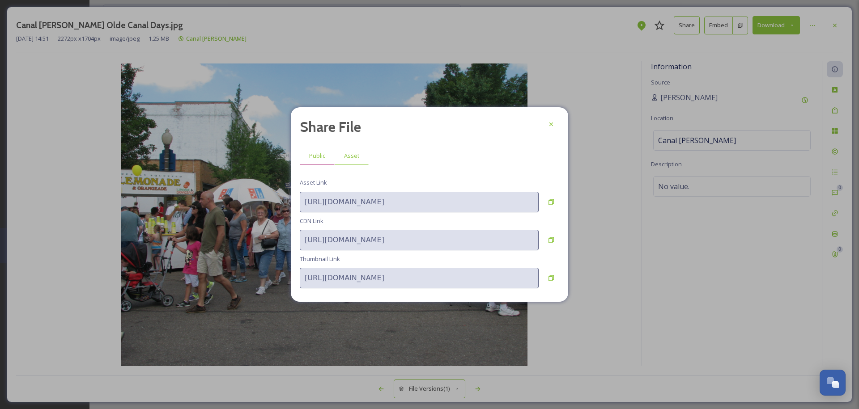
click at [309, 157] on span "Public" at bounding box center [317, 156] width 16 height 9
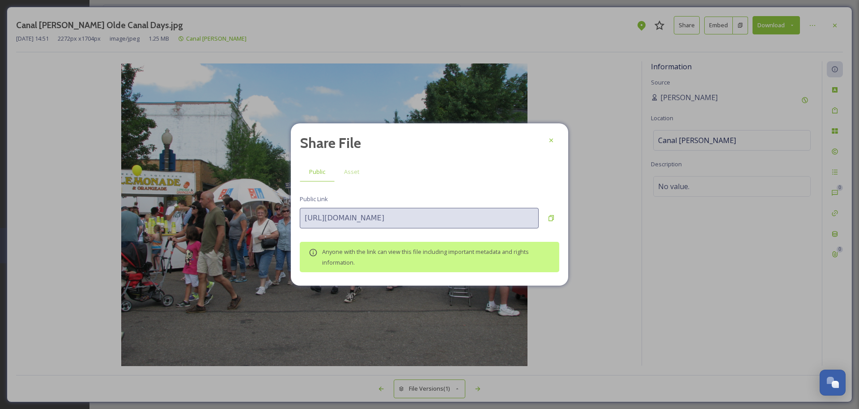
click at [336, 254] on span "Anyone with the link can view this file including important metadata and rights…" at bounding box center [425, 257] width 207 height 19
click at [555, 143] on div at bounding box center [551, 140] width 16 height 16
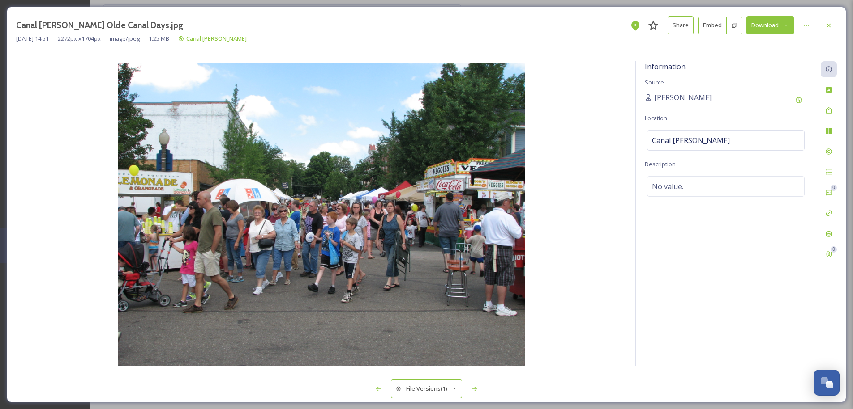
click at [729, 26] on button at bounding box center [733, 26] width 15 height 18
click at [708, 26] on button "Embed" at bounding box center [712, 26] width 29 height 18
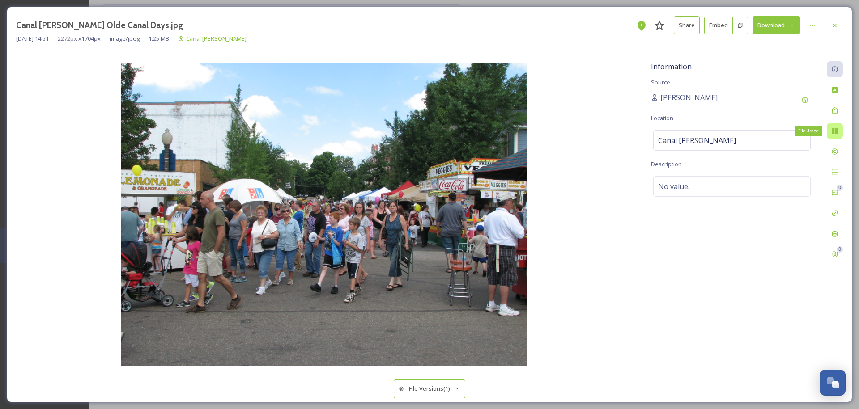
click at [837, 126] on div "File Usage" at bounding box center [835, 131] width 16 height 16
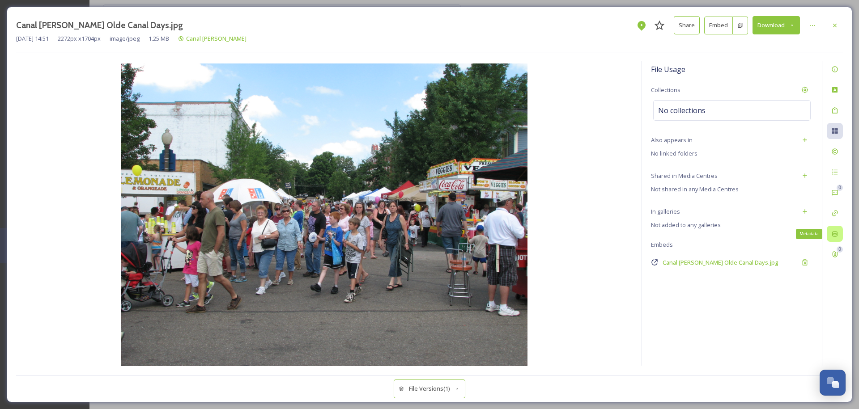
click at [833, 234] on icon at bounding box center [834, 233] width 7 height 7
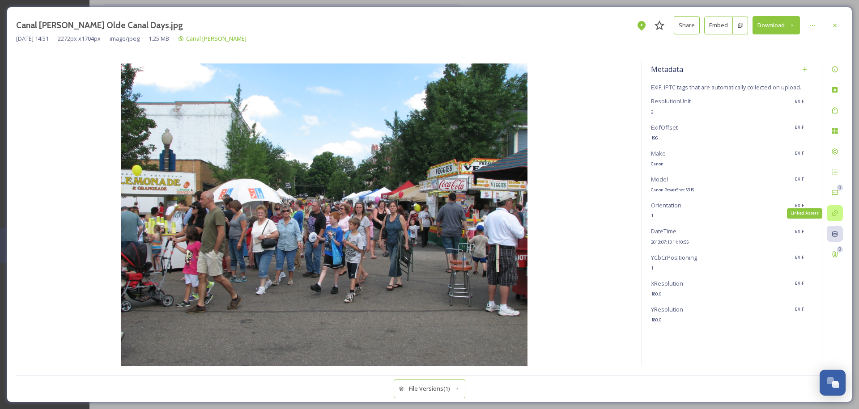
click at [841, 211] on div "Linked Assets" at bounding box center [835, 213] width 16 height 16
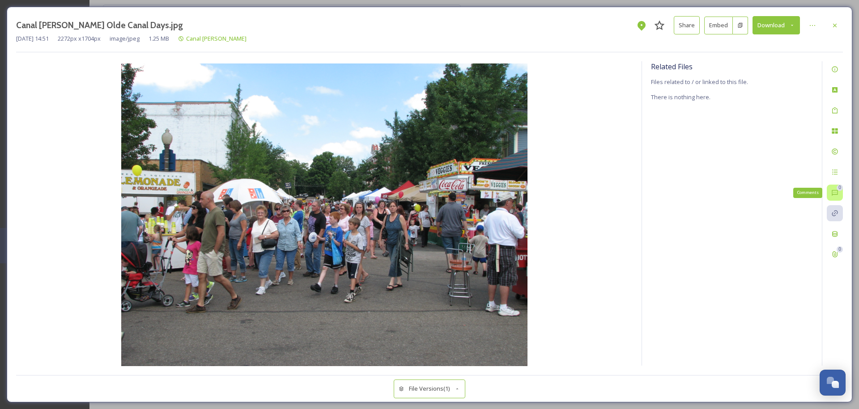
click at [837, 194] on icon at bounding box center [834, 192] width 7 height 7
click at [836, 174] on icon at bounding box center [834, 172] width 7 height 7
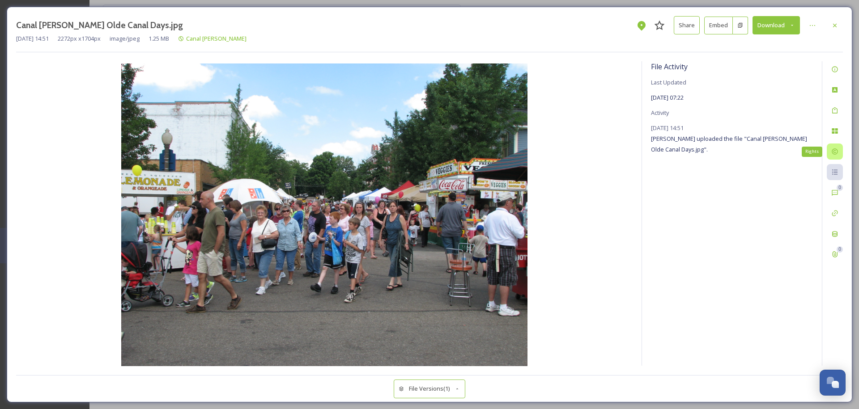
click at [836, 151] on icon at bounding box center [834, 151] width 7 height 7
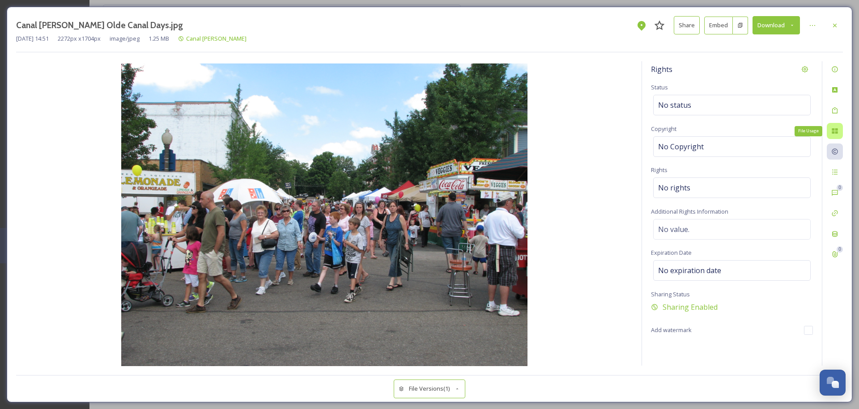
click at [837, 136] on div "File Usage" at bounding box center [835, 131] width 16 height 16
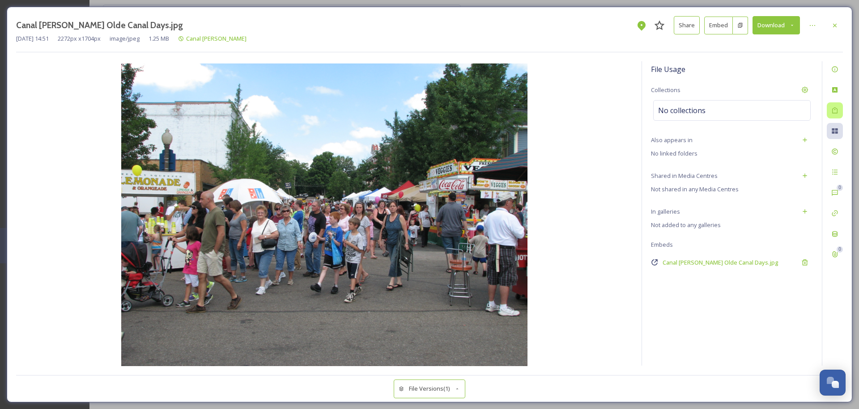
click at [837, 108] on icon at bounding box center [834, 110] width 7 height 7
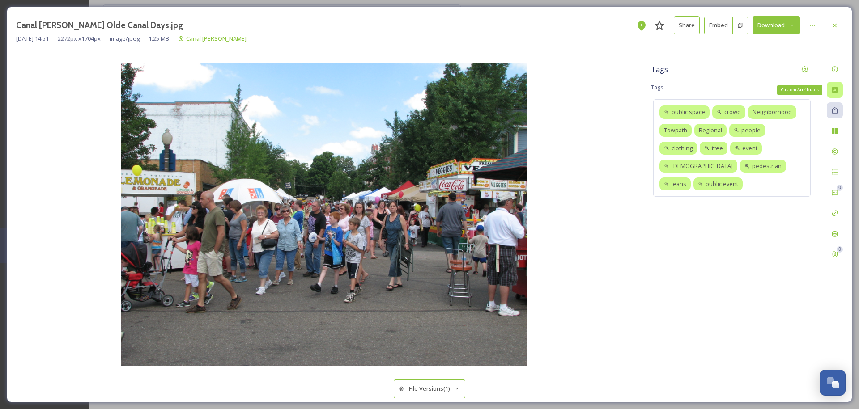
click at [835, 87] on icon at bounding box center [834, 89] width 7 height 7
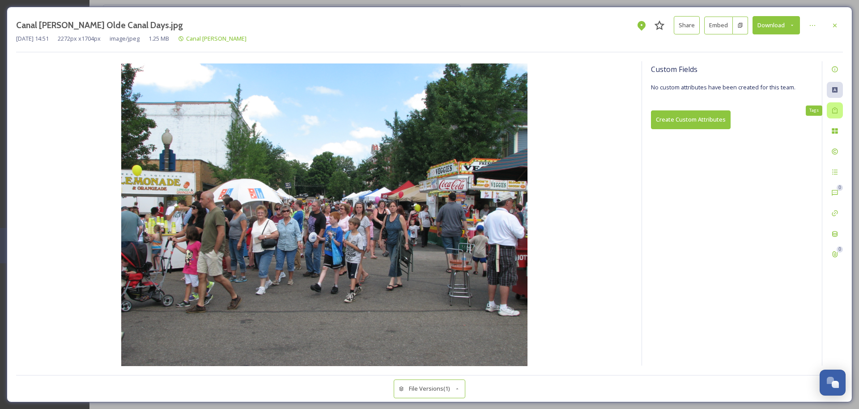
click at [836, 107] on icon at bounding box center [834, 110] width 7 height 7
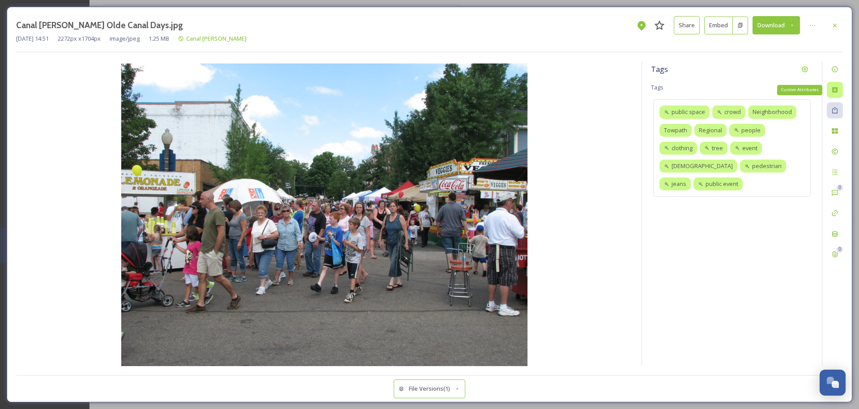
click at [837, 90] on icon at bounding box center [834, 89] width 5 height 5
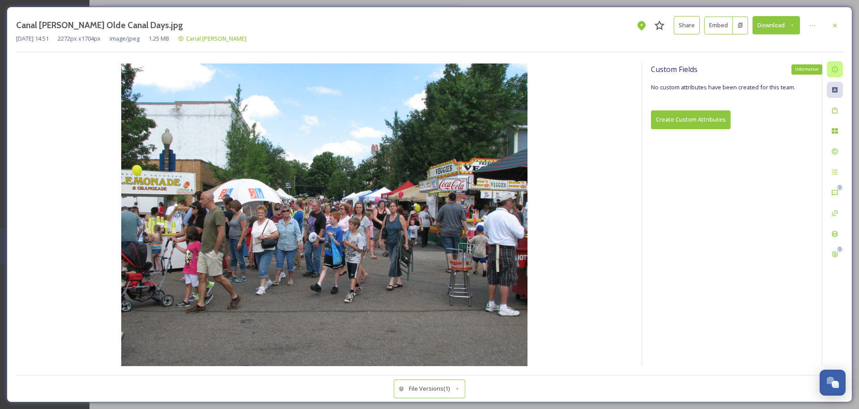
click at [837, 73] on div "Information" at bounding box center [835, 69] width 16 height 16
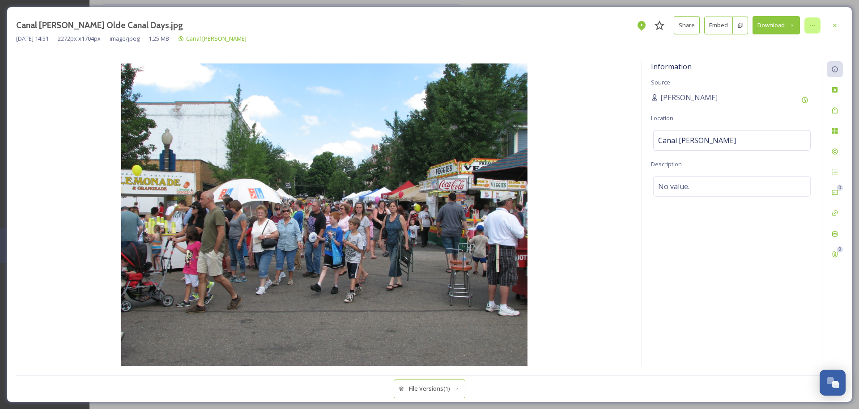
click at [817, 26] on div at bounding box center [813, 25] width 16 height 16
click at [636, 27] on icon at bounding box center [641, 25] width 11 height 11
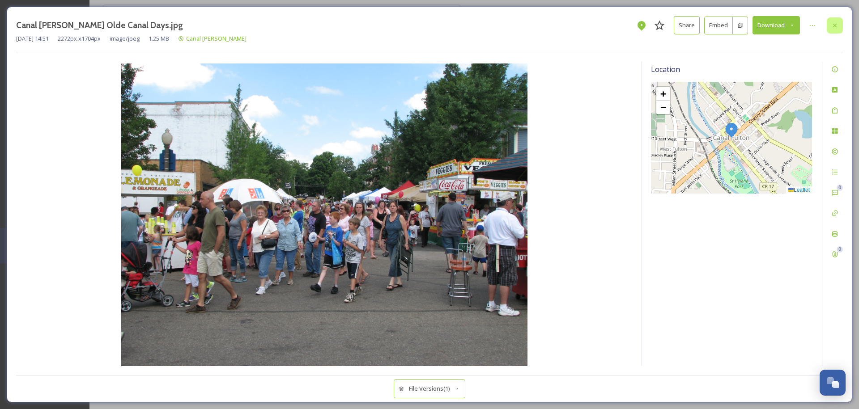
click at [834, 26] on icon at bounding box center [834, 25] width 7 height 7
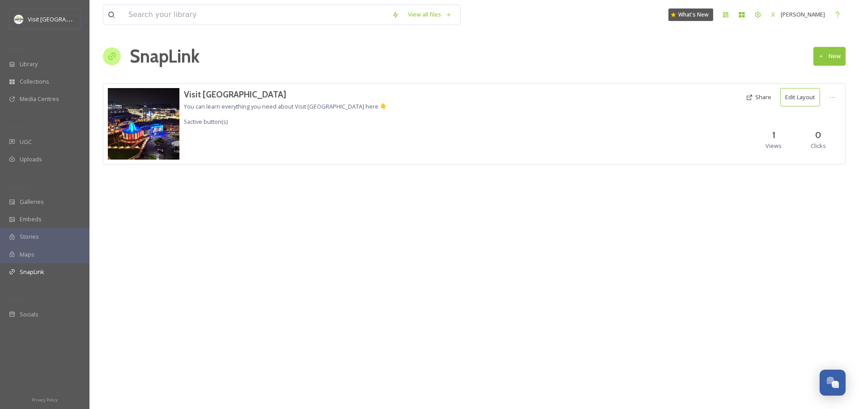
click at [757, 99] on button "Share" at bounding box center [759, 97] width 34 height 17
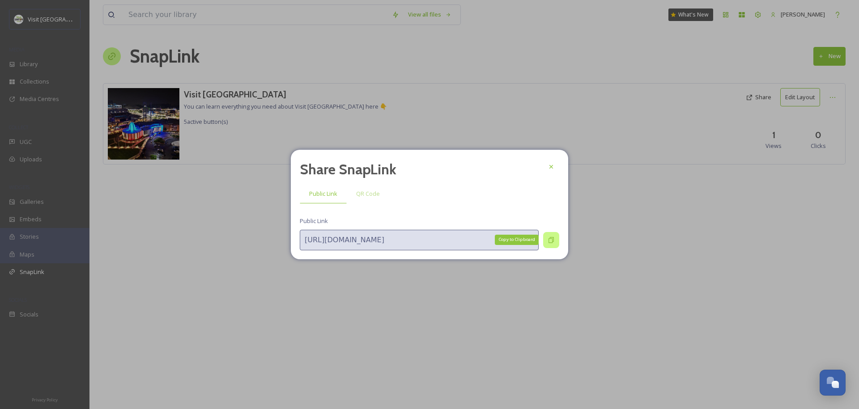
click at [552, 238] on icon at bounding box center [551, 240] width 7 height 7
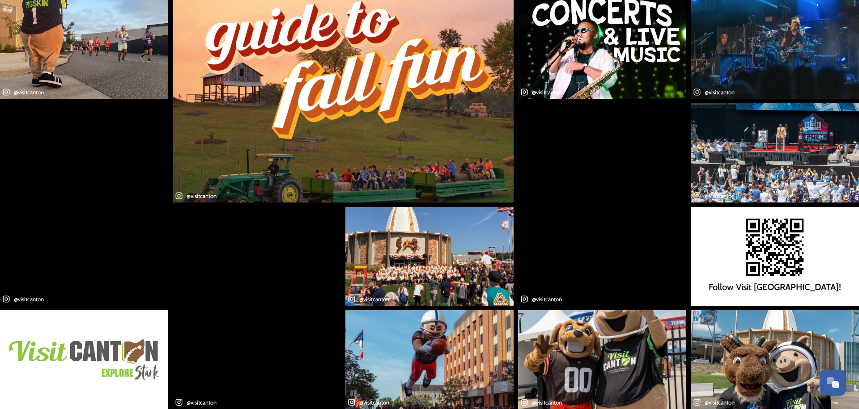
click at [111, 345] on img at bounding box center [84, 360] width 150 height 41
click at [367, 180] on img at bounding box center [343, 101] width 341 height 203
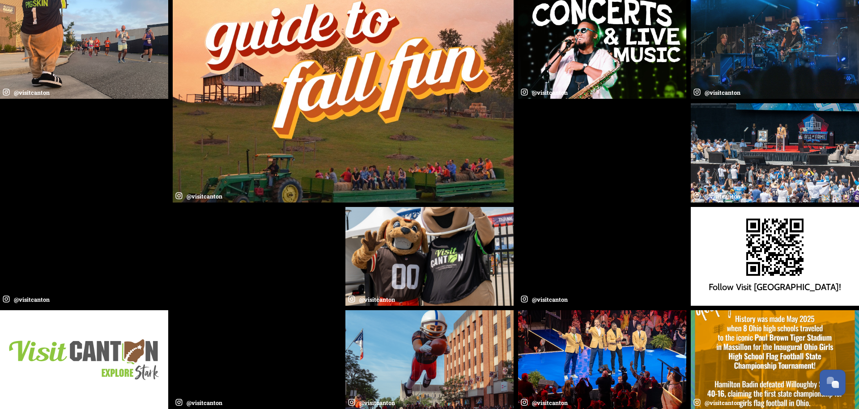
click at [733, 50] on img at bounding box center [775, 49] width 168 height 99
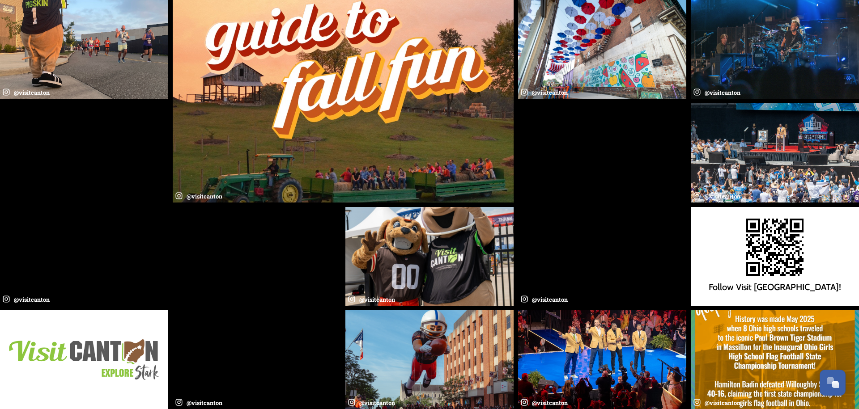
click at [597, 86] on img at bounding box center [602, 49] width 168 height 99
click at [375, 88] on img at bounding box center [343, 101] width 341 height 203
click at [473, 252] on img at bounding box center [429, 256] width 168 height 99
click at [595, 217] on video at bounding box center [602, 204] width 168 height 203
click at [595, 333] on img at bounding box center [602, 360] width 168 height 99
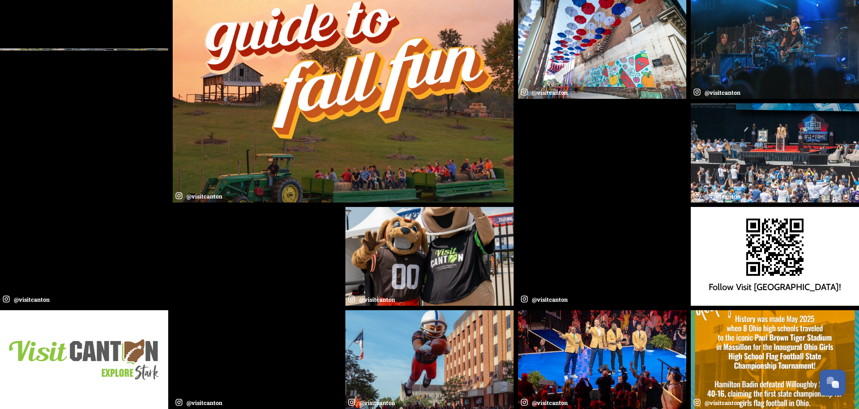
click at [751, 339] on img at bounding box center [775, 360] width 168 height 99
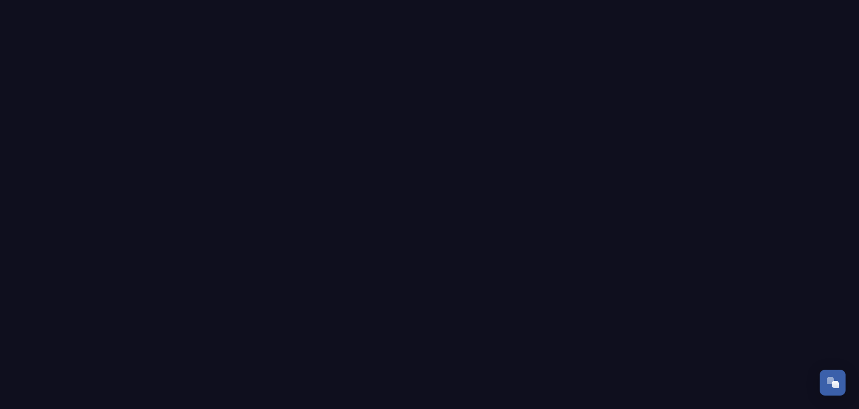
click at [840, 239] on div at bounding box center [429, 204] width 859 height 409
drag, startPoint x: 610, startPoint y: 218, endPoint x: 214, endPoint y: 135, distance: 404.3
click at [280, 200] on div at bounding box center [429, 204] width 859 height 409
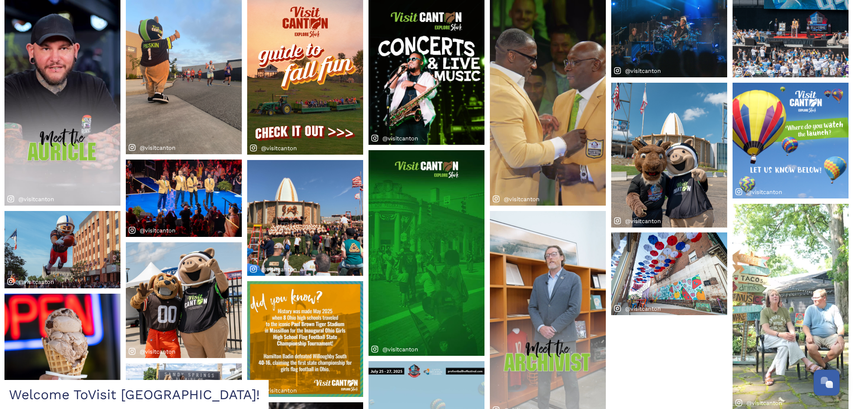
click at [426, 71] on img at bounding box center [426, 72] width 116 height 145
click at [447, 227] on img at bounding box center [426, 253] width 116 height 206
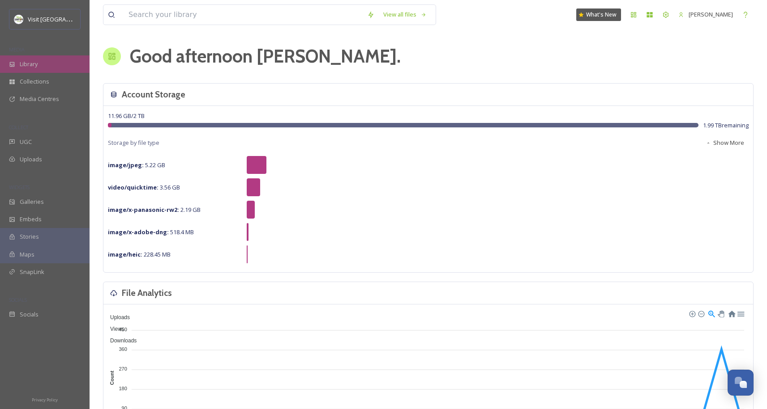
click at [40, 64] on div "Library" at bounding box center [45, 63] width 90 height 17
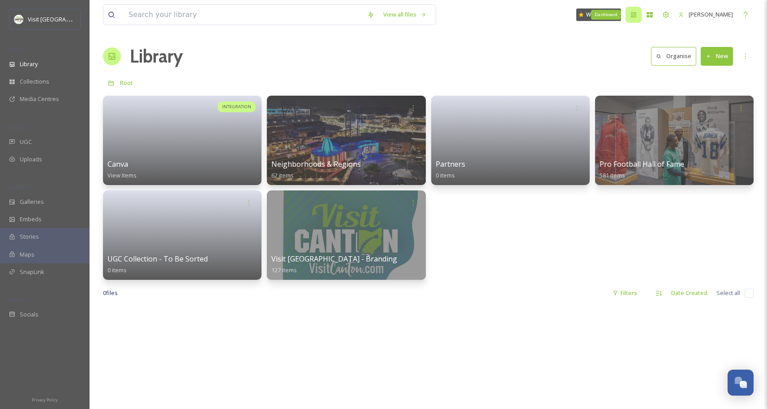
click at [630, 20] on div "Dashboard" at bounding box center [633, 15] width 16 height 16
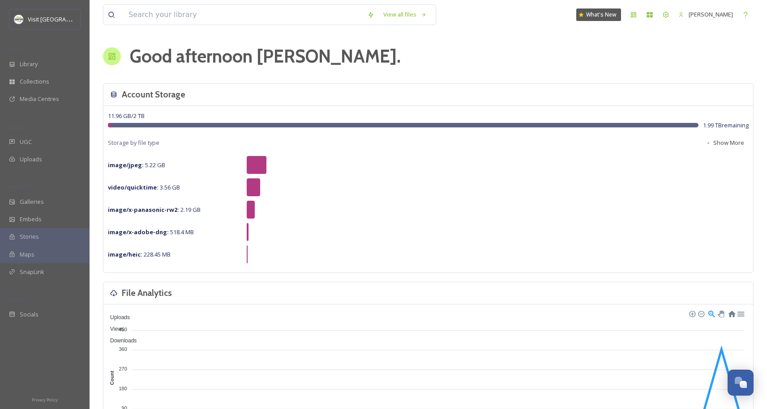
click at [730, 141] on button "Show More" at bounding box center [724, 142] width 47 height 17
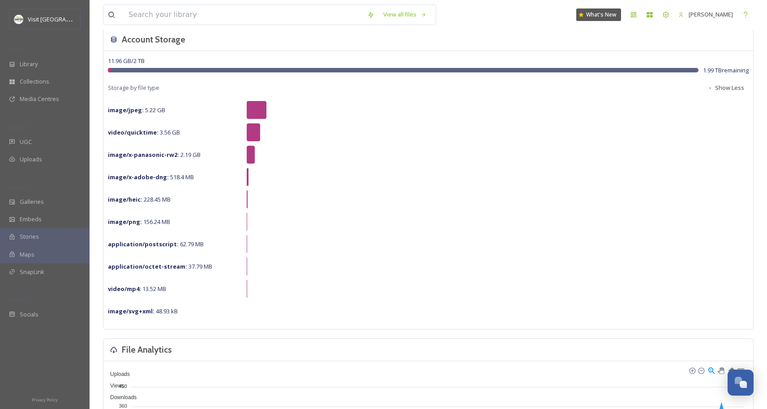
scroll to position [56, 0]
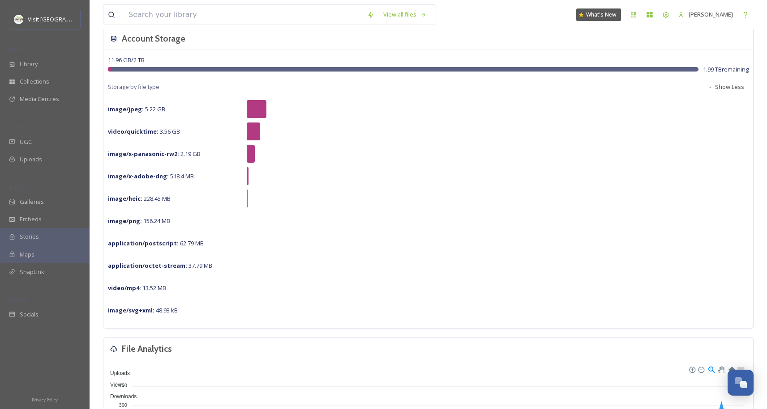
click at [175, 171] on div "image/x-adobe-dng : 518.4 MB" at bounding box center [175, 176] width 134 height 11
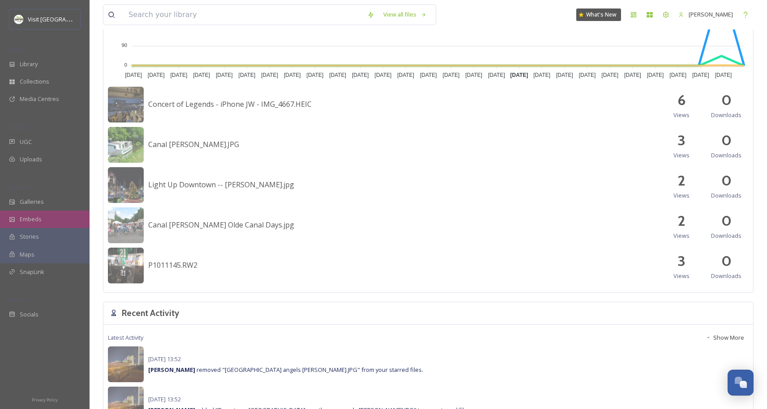
scroll to position [474, 0]
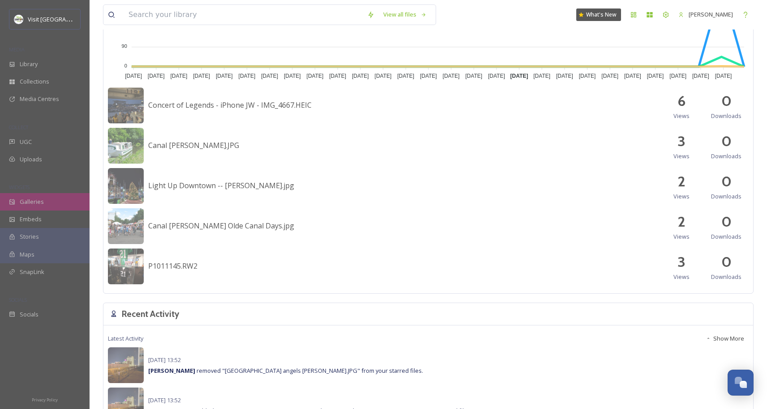
click at [43, 204] on div "Galleries" at bounding box center [45, 201] width 90 height 17
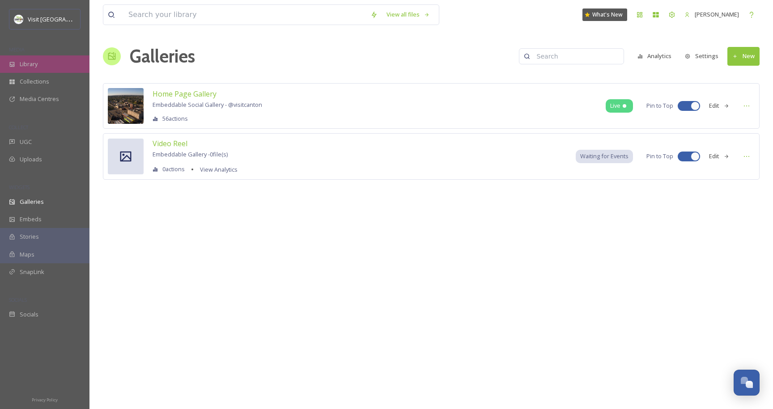
click at [22, 64] on span "Library" at bounding box center [29, 64] width 18 height 9
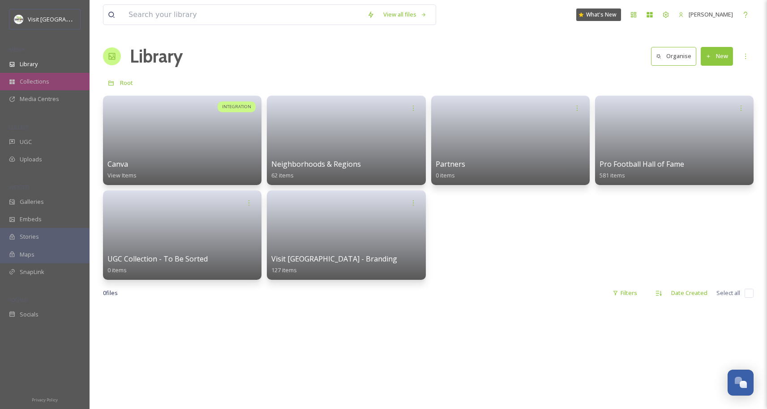
click at [27, 81] on span "Collections" at bounding box center [35, 81] width 30 height 9
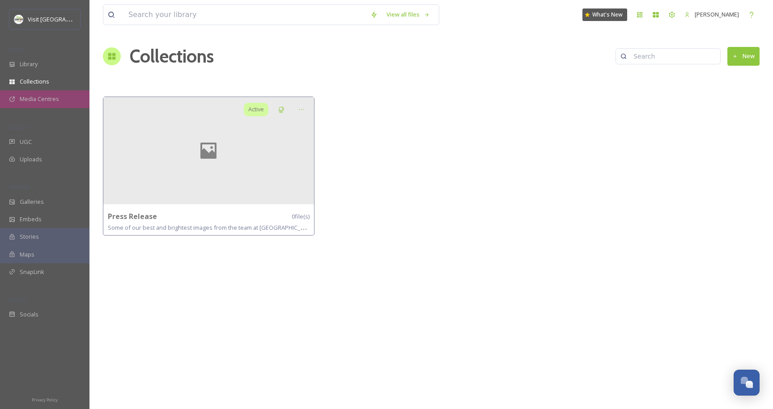
click at [34, 98] on span "Media Centres" at bounding box center [39, 99] width 39 height 9
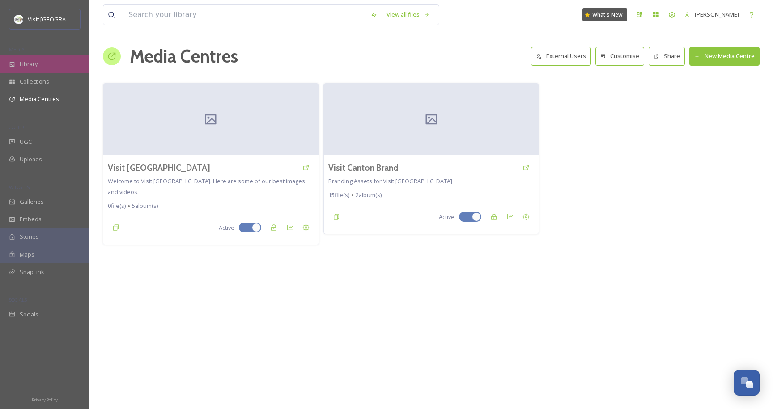
click at [24, 59] on div "Library" at bounding box center [45, 63] width 90 height 17
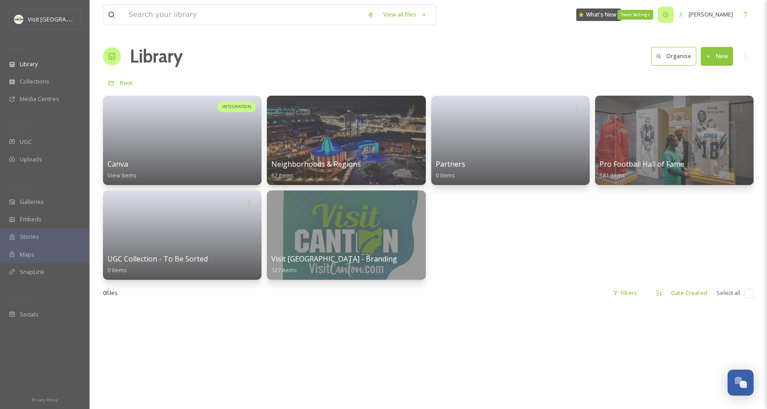
click at [662, 16] on icon at bounding box center [665, 14] width 7 height 7
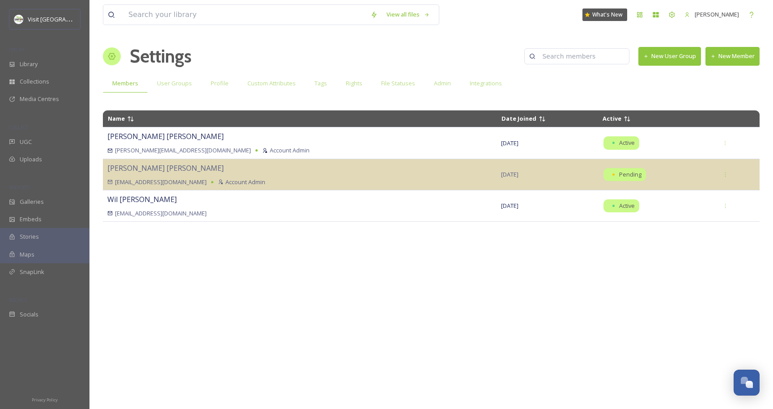
click at [670, 52] on button "New User Group" at bounding box center [670, 56] width 63 height 18
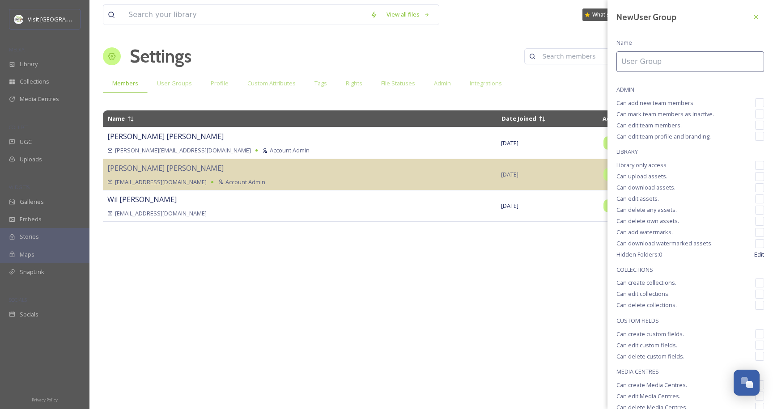
click at [651, 60] on input at bounding box center [691, 61] width 148 height 21
click at [630, 85] on div "New User Group Name ADMIN Can add new team members. Can mark team members as in…" at bounding box center [691, 227] width 166 height 455
click at [649, 63] on input at bounding box center [691, 61] width 148 height 21
type input "Visit Canton General Staff"
click at [751, 170] on div "New User Group Name Visit Canton General Staff ADMIN Can add new team members. …" at bounding box center [691, 228] width 166 height 456
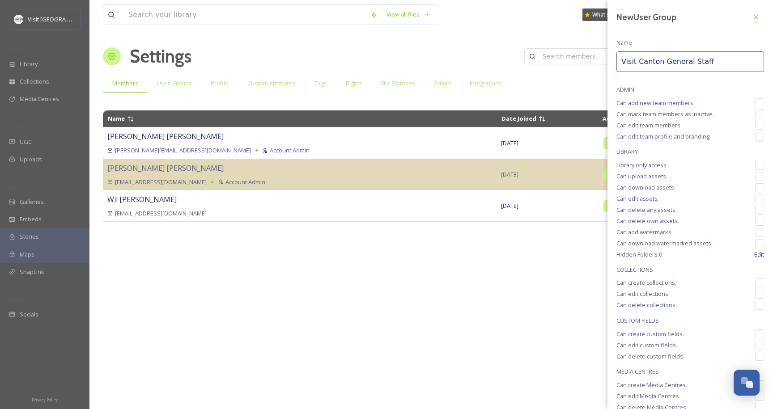
click at [751, 170] on div "New User Group Name Visit Canton General Staff ADMIN Can add new team members. …" at bounding box center [691, 228] width 166 height 456
click at [755, 167] on input "checkbox" at bounding box center [759, 165] width 9 height 9
checkbox input "true"
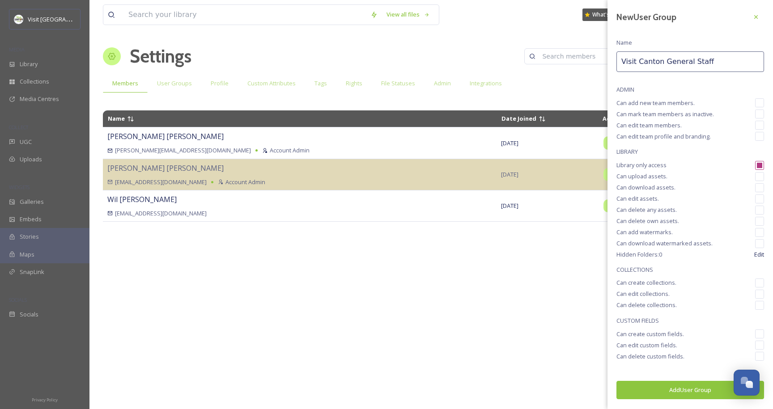
click at [759, 177] on input "checkbox" at bounding box center [759, 176] width 9 height 9
checkbox input "true"
click at [761, 187] on input "checkbox" at bounding box center [759, 187] width 9 height 9
checkbox input "true"
click at [759, 198] on input "checkbox" at bounding box center [759, 199] width 9 height 9
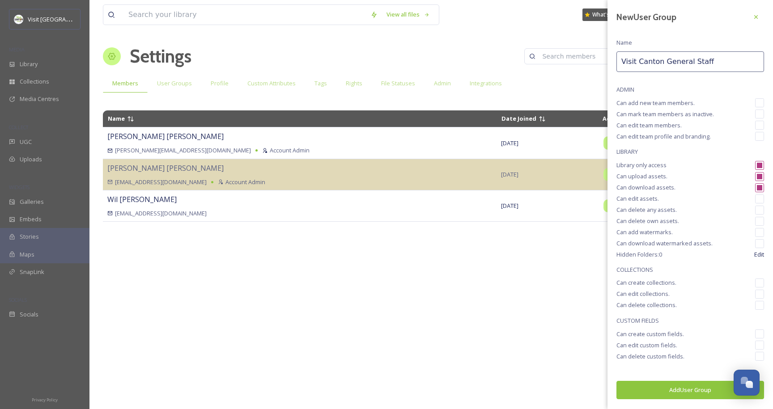
checkbox input "true"
click at [671, 275] on div "New User Group Name Visit Canton General Staff ADMIN Can add new team members. …" at bounding box center [691, 204] width 166 height 409
click at [758, 283] on input "checkbox" at bounding box center [759, 283] width 9 height 9
checkbox input "true"
click at [691, 392] on button "Add User Group" at bounding box center [691, 390] width 148 height 18
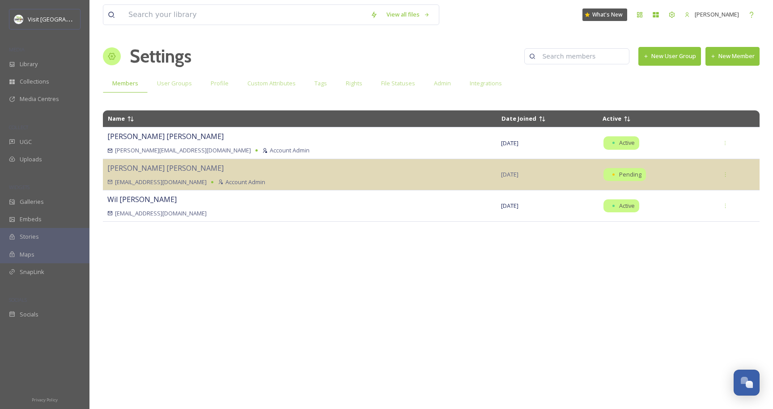
click at [621, 306] on div "Name Date Joined Active [PERSON_NAME] [PERSON_NAME][EMAIL_ADDRESS][DOMAIN_NAME]…" at bounding box center [431, 255] width 657 height 298
click at [687, 55] on button "New User Group" at bounding box center [670, 56] width 63 height 18
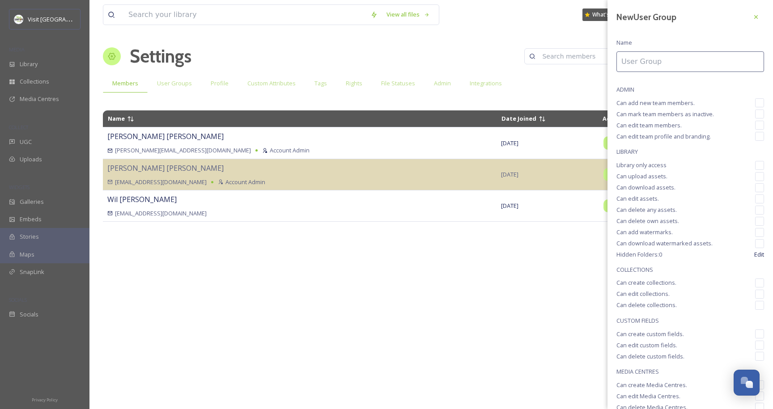
click at [670, 62] on input at bounding box center [691, 61] width 148 height 21
click at [661, 52] on input at bounding box center [691, 61] width 148 height 21
click at [662, 44] on div "New User Group Name ADMIN Can add new team members. Can mark team members as in…" at bounding box center [691, 227] width 166 height 455
click at [654, 62] on input at bounding box center [691, 61] width 148 height 21
type input "Visit Canton Marketing"
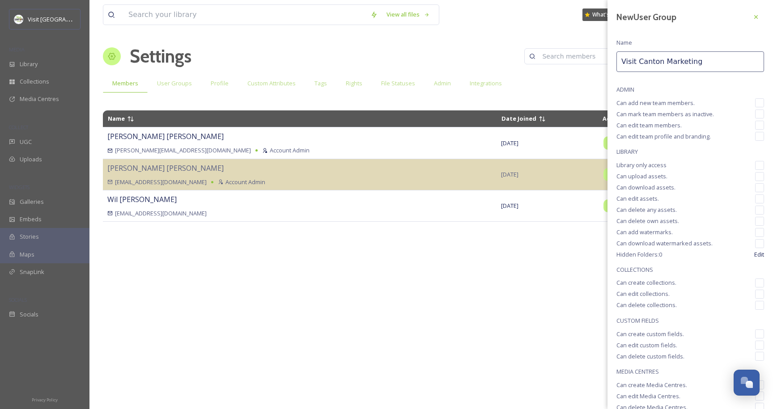
click at [755, 178] on input "checkbox" at bounding box center [759, 176] width 9 height 9
checkbox input "true"
click at [755, 166] on input "checkbox" at bounding box center [759, 165] width 9 height 9
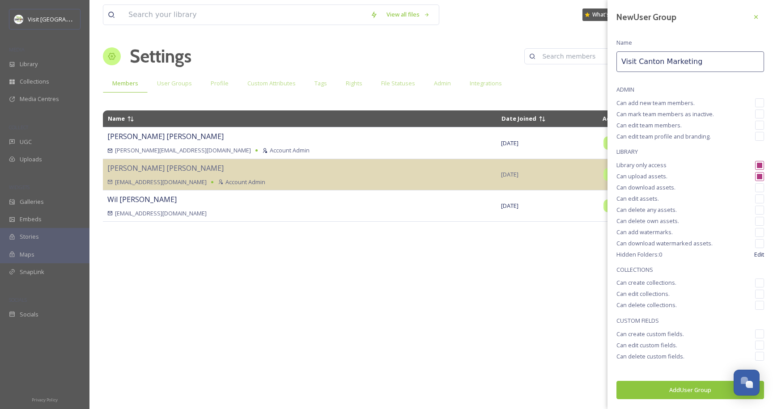
click at [761, 163] on input "checkbox" at bounding box center [759, 165] width 9 height 9
checkbox input "false"
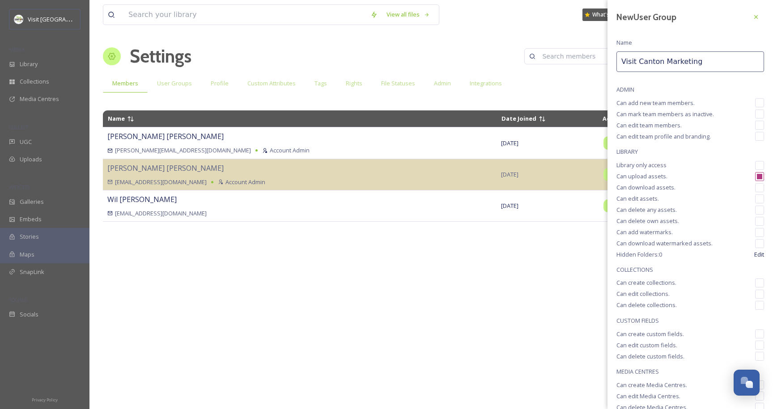
scroll to position [45, 0]
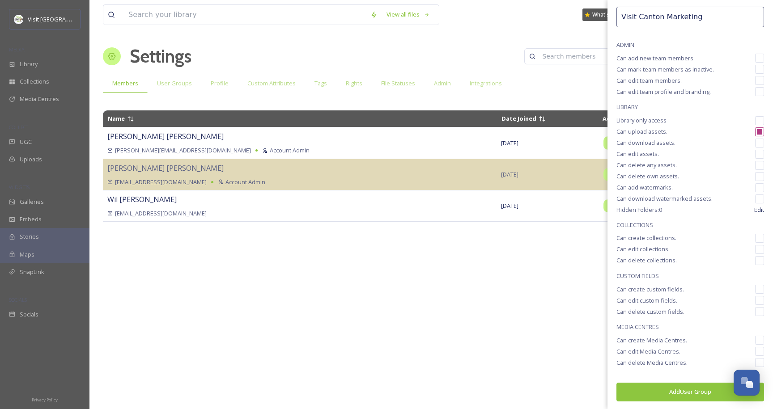
click at [748, 338] on div "Can create Media Centres." at bounding box center [691, 340] width 148 height 9
click at [755, 352] on input "checkbox" at bounding box center [759, 351] width 9 height 9
checkbox input "true"
click at [755, 336] on input "checkbox" at bounding box center [759, 340] width 9 height 9
checkbox input "true"
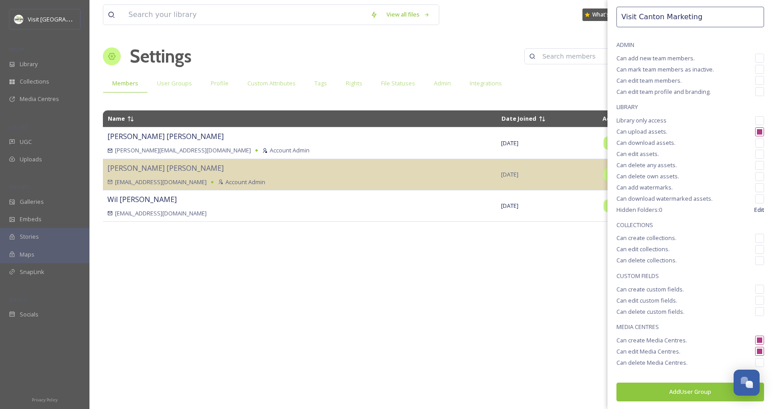
click at [755, 363] on input "checkbox" at bounding box center [759, 362] width 9 height 9
checkbox input "true"
click at [755, 292] on input "checkbox" at bounding box center [759, 289] width 9 height 9
checkbox input "true"
click at [755, 302] on input "checkbox" at bounding box center [759, 300] width 9 height 9
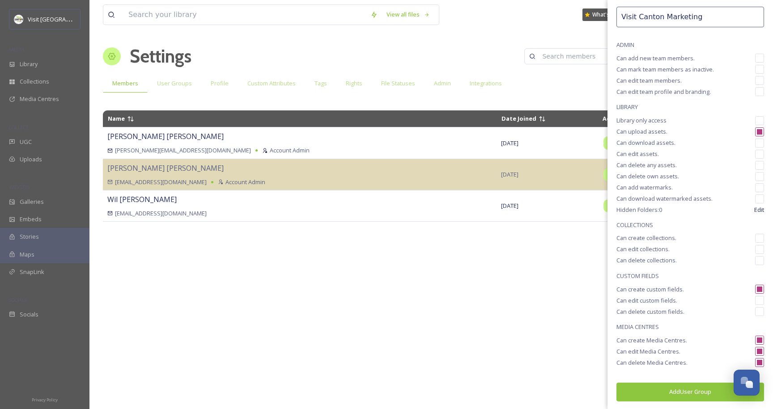
checkbox input "true"
click at [755, 311] on input "checkbox" at bounding box center [759, 311] width 9 height 9
checkbox input "true"
click at [755, 238] on input "checkbox" at bounding box center [759, 238] width 9 height 9
checkbox input "true"
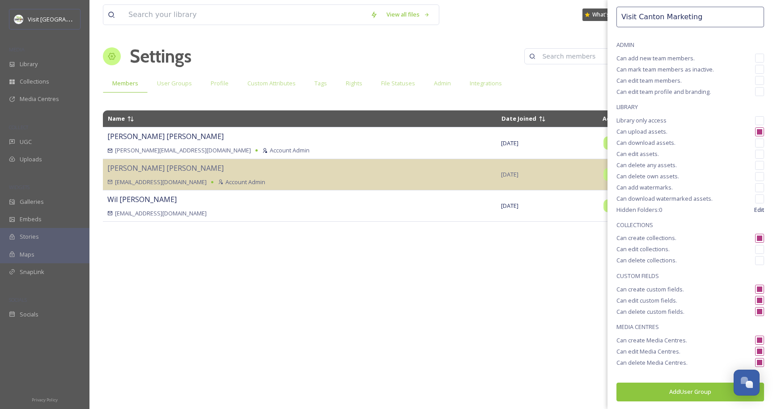
click at [754, 254] on div "New User Group Name Visit Canton Marketing ADMIN Can add new team members. Can …" at bounding box center [691, 183] width 166 height 456
click at [755, 258] on input "checkbox" at bounding box center [759, 260] width 9 height 9
checkbox input "true"
click at [755, 249] on input "checkbox" at bounding box center [759, 249] width 9 height 9
checkbox input "true"
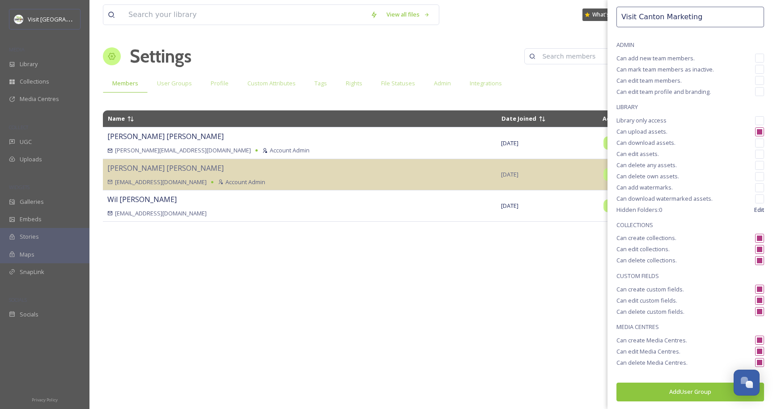
click at [755, 139] on input "checkbox" at bounding box center [759, 143] width 9 height 9
checkbox input "true"
click at [755, 153] on input "checkbox" at bounding box center [759, 154] width 9 height 9
checkbox input "true"
click at [755, 163] on input "checkbox" at bounding box center [759, 165] width 9 height 9
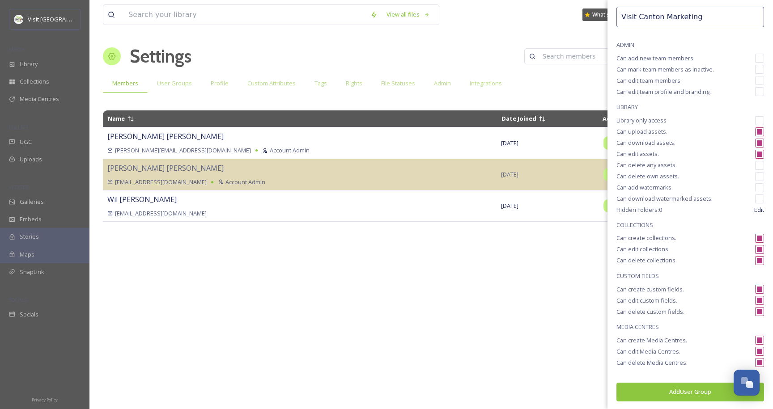
checkbox input "true"
click at [755, 175] on input "checkbox" at bounding box center [759, 176] width 9 height 9
checkbox input "true"
click at [755, 190] on input "checkbox" at bounding box center [759, 187] width 9 height 9
checkbox input "true"
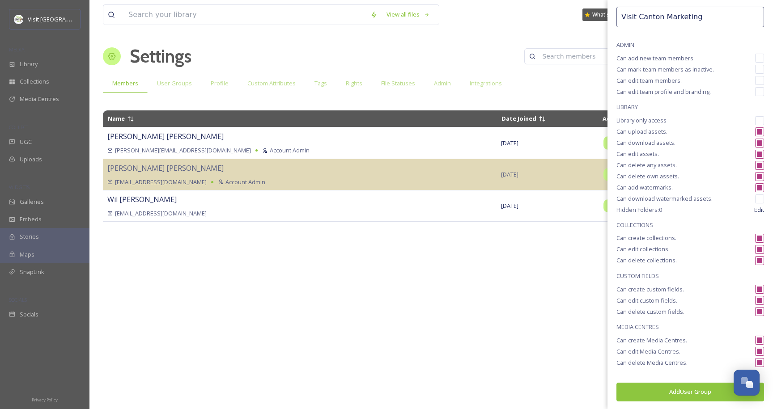
click at [755, 197] on input "checkbox" at bounding box center [759, 199] width 9 height 9
checkbox input "true"
click at [687, 395] on button "Add User Group" at bounding box center [691, 392] width 148 height 18
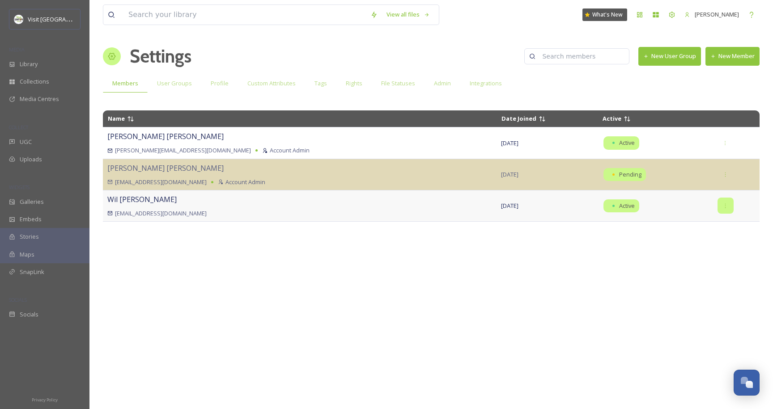
click at [719, 204] on div at bounding box center [726, 206] width 16 height 16
click at [682, 277] on span "Edit User Group" at bounding box center [681, 278] width 43 height 9
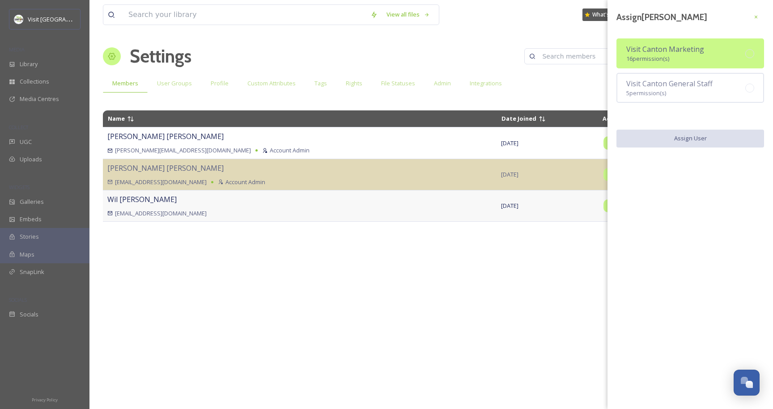
click at [669, 51] on span "Visit Canton Marketing" at bounding box center [666, 49] width 78 height 10
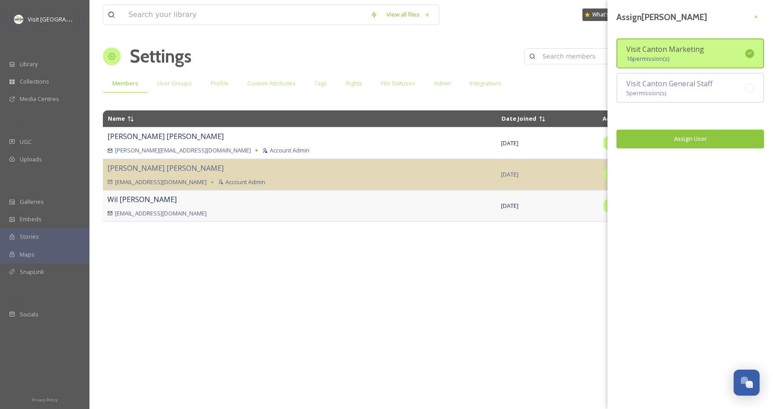
click at [686, 137] on button "Assign User" at bounding box center [691, 139] width 148 height 18
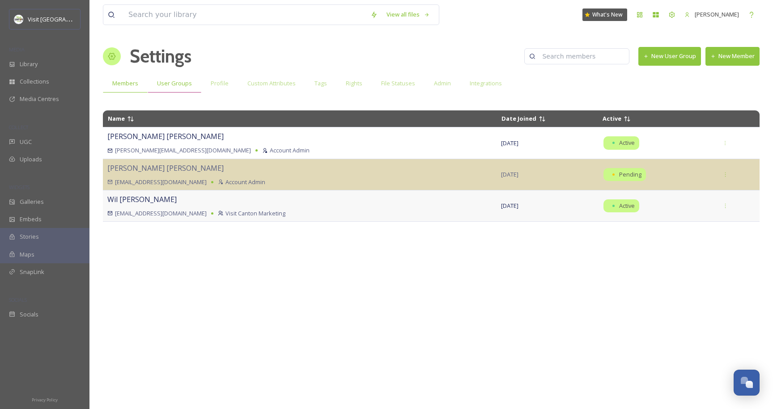
click at [193, 91] on div "User Groups" at bounding box center [175, 83] width 54 height 18
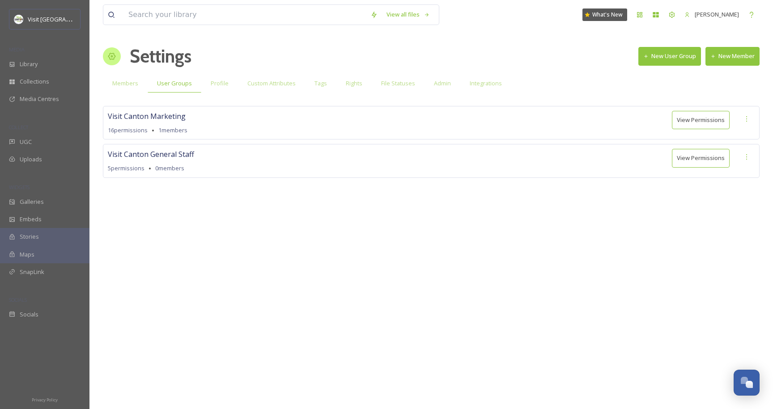
click at [211, 114] on div "Visit [GEOGRAPHIC_DATA] Marketing 16 permissions 1 members View Permissions" at bounding box center [431, 123] width 657 height 34
click at [691, 120] on button "View Permissions" at bounding box center [701, 120] width 58 height 18
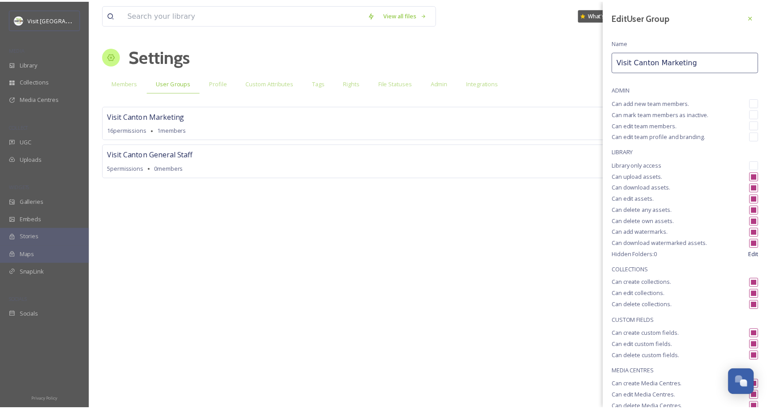
scroll to position [45, 0]
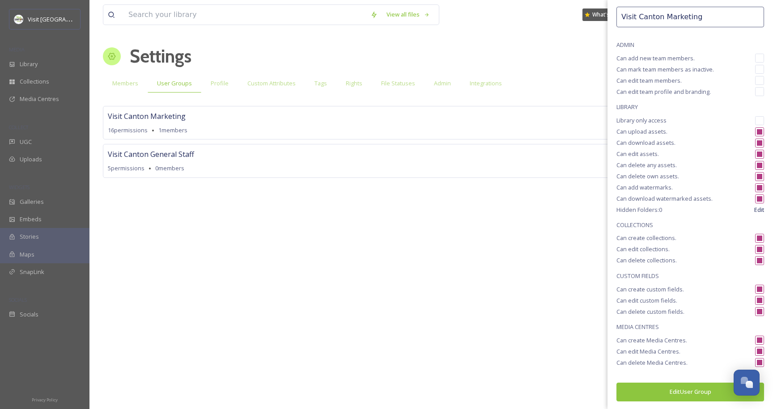
click at [529, 330] on div "View all files What's New [PERSON_NAME] Settings New User Group New Member Memb…" at bounding box center [432, 204] width 684 height 409
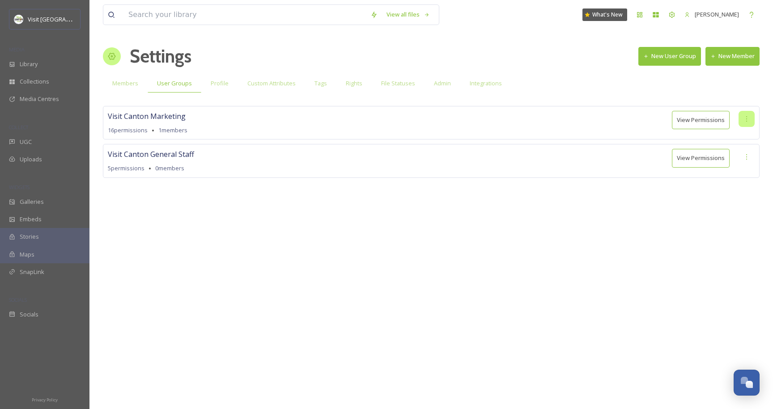
click at [749, 117] on icon at bounding box center [746, 118] width 7 height 7
click at [630, 182] on div "Visit [GEOGRAPHIC_DATA] Marketing 16 permissions 1 members View Permissions Edi…" at bounding box center [431, 155] width 657 height 98
click at [741, 157] on div at bounding box center [747, 157] width 16 height 16
click at [725, 195] on span "Set as Default Group" at bounding box center [722, 194] width 56 height 9
click at [222, 81] on span "Profile" at bounding box center [220, 83] width 18 height 9
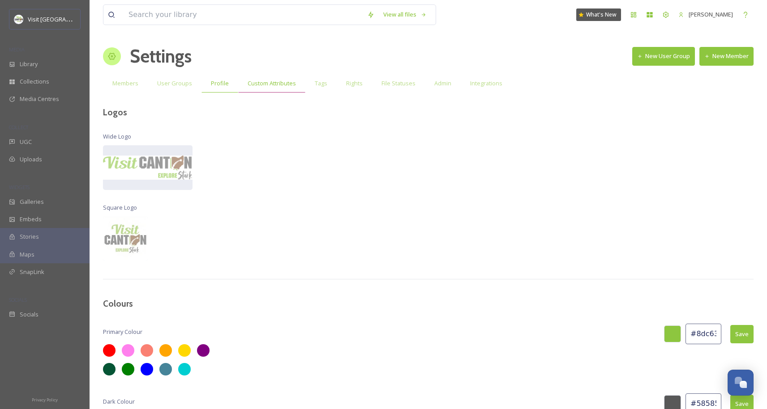
click at [261, 88] on div "Custom Attributes" at bounding box center [271, 83] width 67 height 18
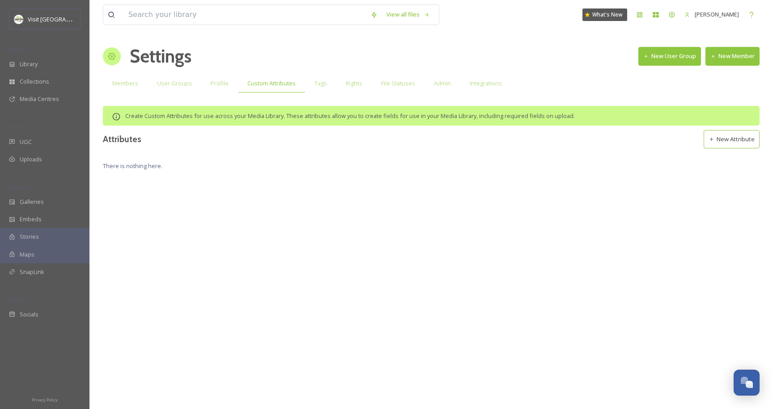
click at [732, 141] on button "New Attribute" at bounding box center [732, 139] width 56 height 18
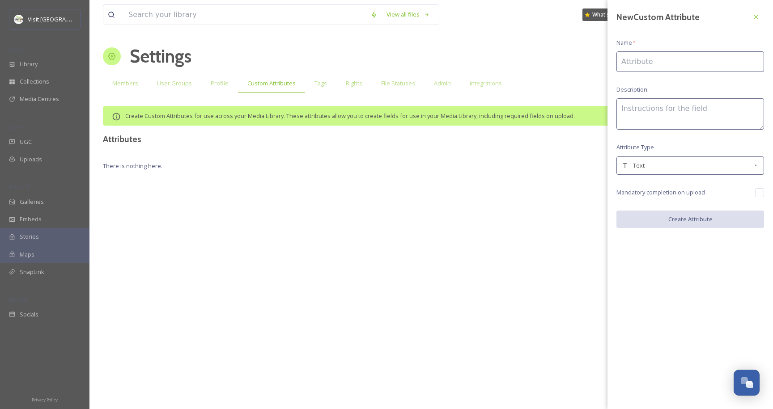
click at [656, 66] on input at bounding box center [691, 61] width 148 height 21
click at [633, 80] on div "New Custom Attribute Name * Description Attribute Type Text Mandatory completio…" at bounding box center [691, 118] width 166 height 237
click at [645, 166] on div "Text" at bounding box center [687, 166] width 131 height 9
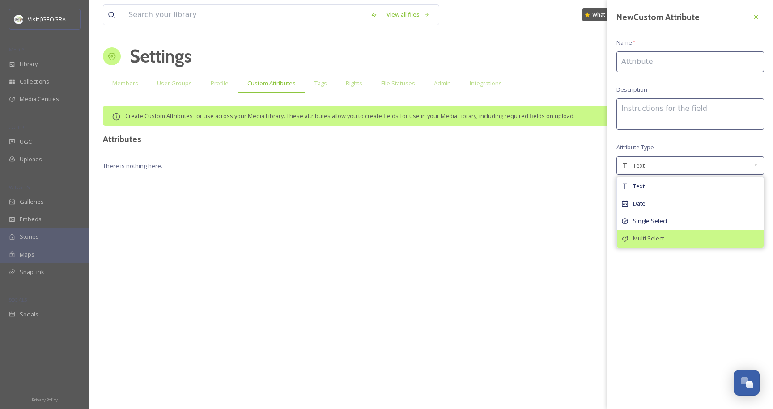
click at [649, 239] on span "Multi Select" at bounding box center [648, 238] width 31 height 9
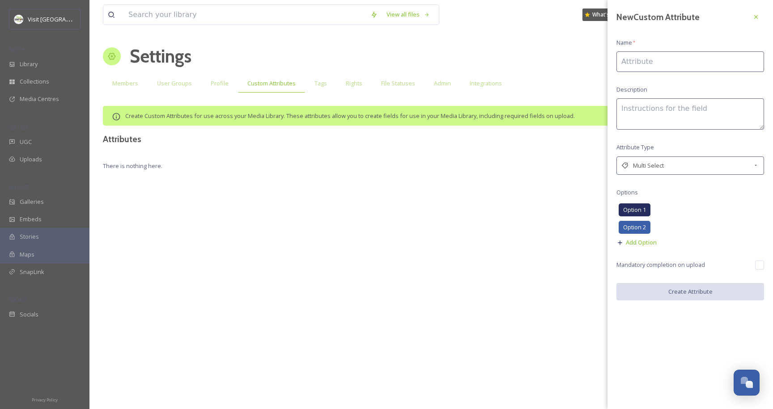
click at [649, 118] on textarea at bounding box center [691, 113] width 148 height 31
click at [758, 264] on input "checkbox" at bounding box center [759, 265] width 9 height 9
checkbox input "true"
click at [645, 58] on input at bounding box center [691, 61] width 148 height 21
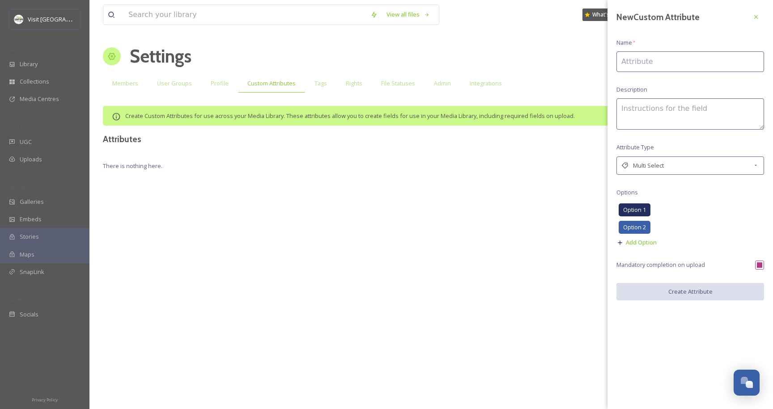
click at [594, 158] on div "View all files What's New [PERSON_NAME] Settings New User Group New Member Memb…" at bounding box center [432, 204] width 684 height 409
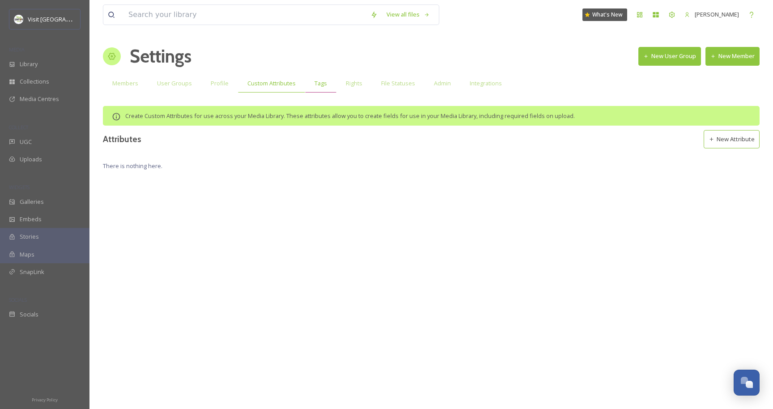
click at [315, 83] on span "Tags" at bounding box center [321, 83] width 13 height 9
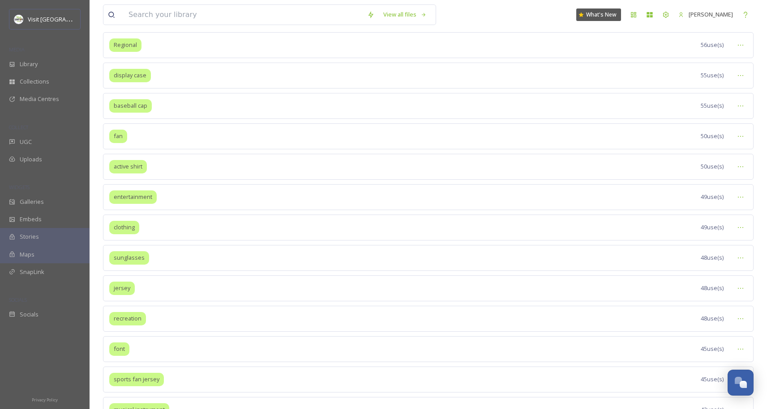
scroll to position [1067, 0]
click at [749, 110] on div "baseball cap 55 use(s)" at bounding box center [428, 105] width 650 height 26
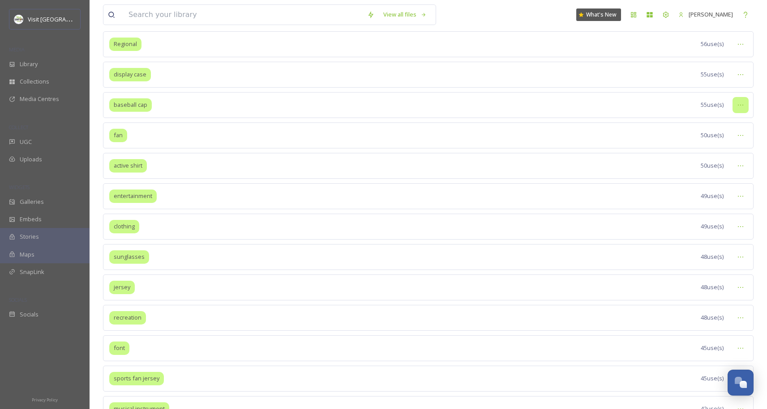
click at [738, 103] on icon at bounding box center [740, 105] width 7 height 7
click at [724, 158] on span "Merge Tags" at bounding box center [711, 159] width 31 height 9
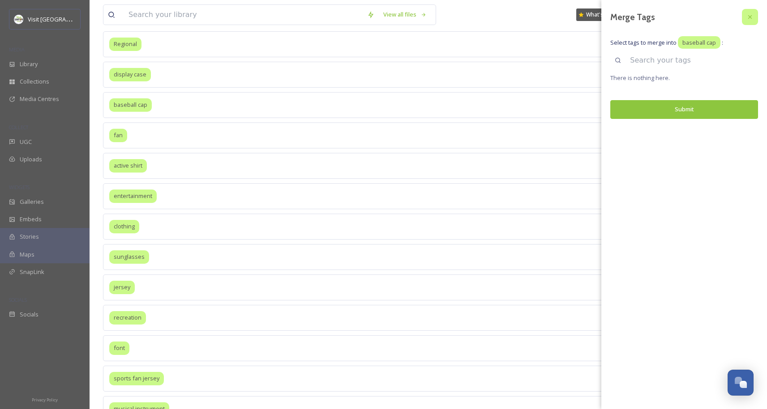
click at [751, 17] on icon at bounding box center [749, 16] width 7 height 7
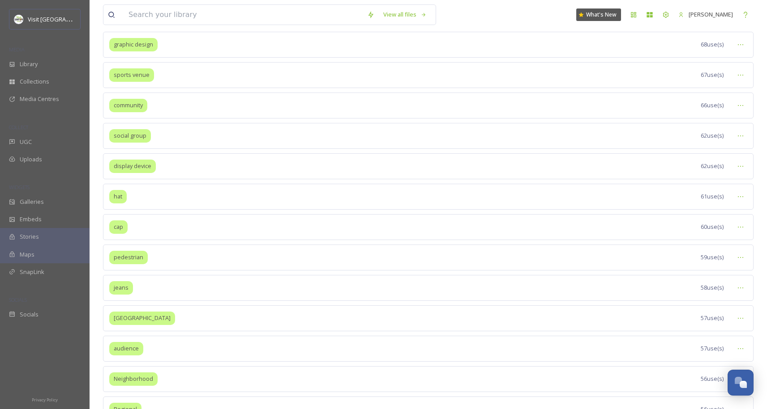
scroll to position [703, 0]
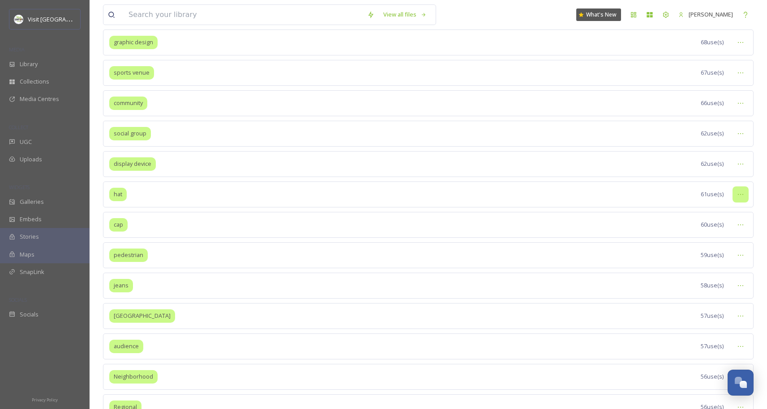
click at [736, 196] on div at bounding box center [740, 195] width 16 height 16
click at [726, 246] on span "Merge Tags" at bounding box center [711, 249] width 31 height 9
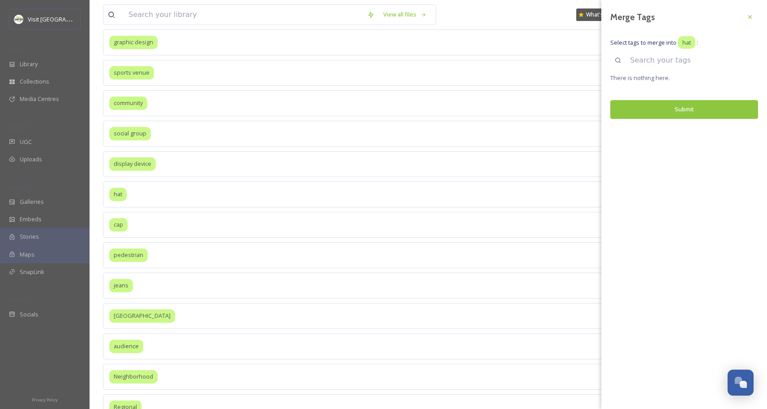
click at [678, 64] on input at bounding box center [691, 61] width 132 height 20
type input "baseball cap"
click at [749, 61] on icon at bounding box center [749, 60] width 7 height 7
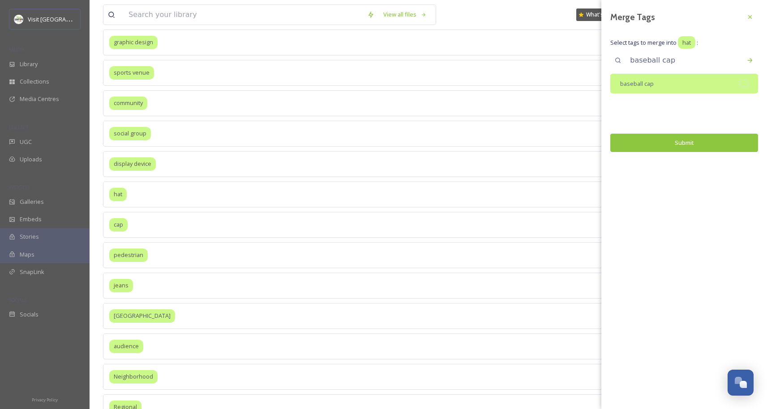
click at [662, 85] on div "baseball cap" at bounding box center [684, 84] width 148 height 20
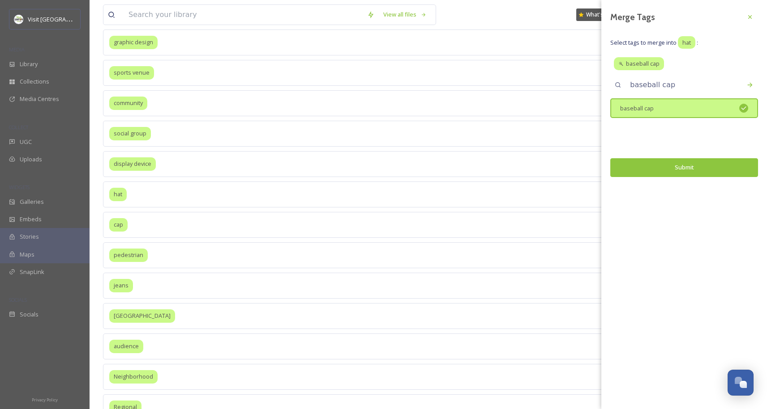
click at [680, 82] on input "baseball cap" at bounding box center [691, 85] width 132 height 20
type input "cap"
click at [751, 88] on icon at bounding box center [749, 84] width 7 height 7
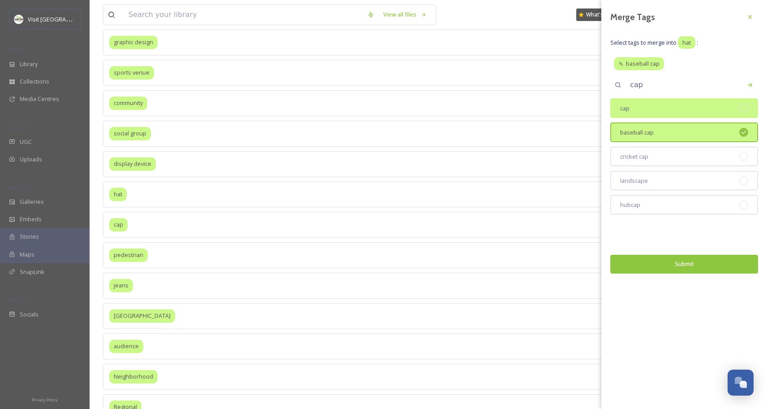
click at [663, 109] on div "cap" at bounding box center [684, 108] width 148 height 20
click at [661, 150] on div "cricket cap" at bounding box center [684, 157] width 148 height 20
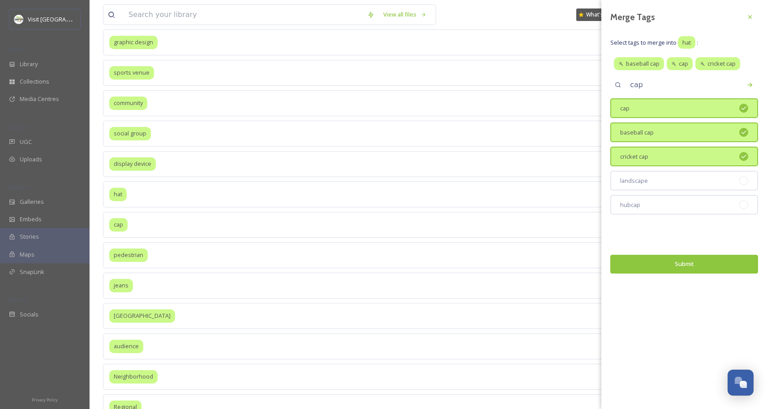
click at [684, 268] on button "Submit" at bounding box center [684, 264] width 148 height 18
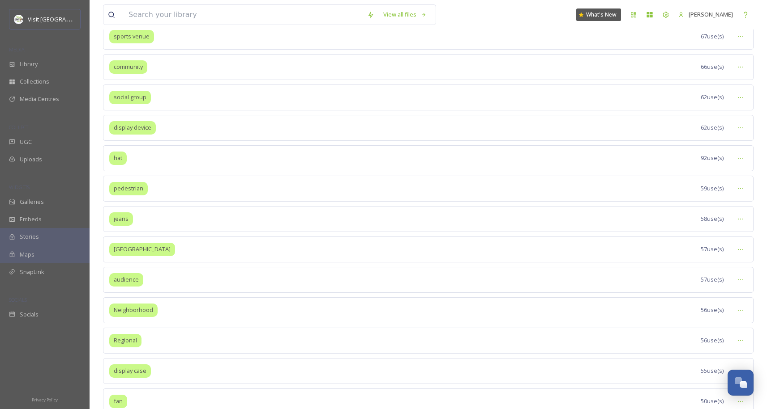
scroll to position [740, 0]
click at [747, 222] on div at bounding box center [740, 219] width 16 height 16
click at [708, 300] on span "Remove Tag" at bounding box center [712, 300] width 33 height 9
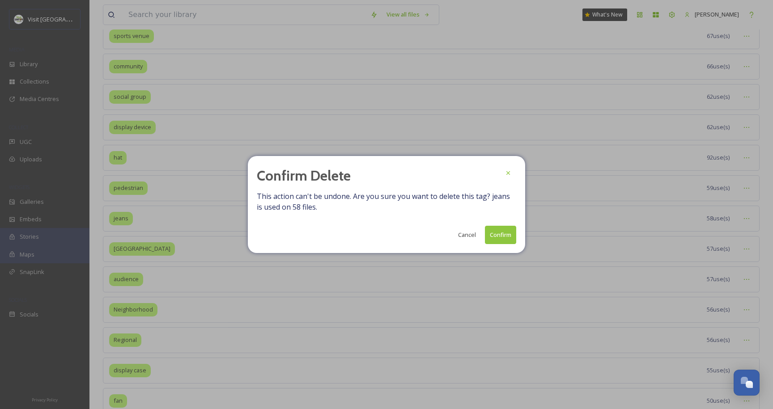
click at [508, 239] on button "Confirm" at bounding box center [500, 235] width 31 height 18
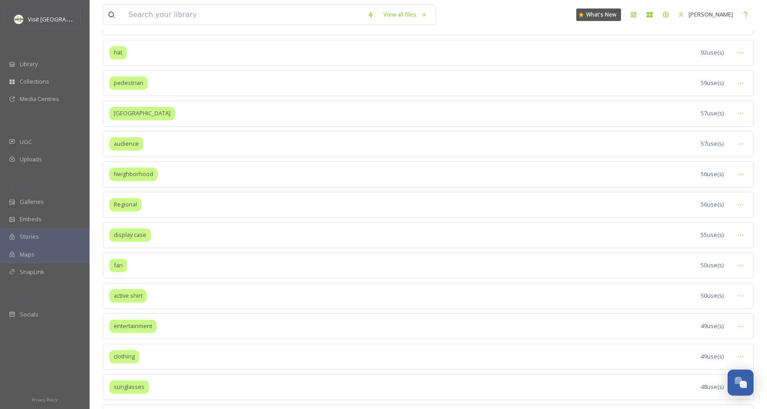
scroll to position [852, 0]
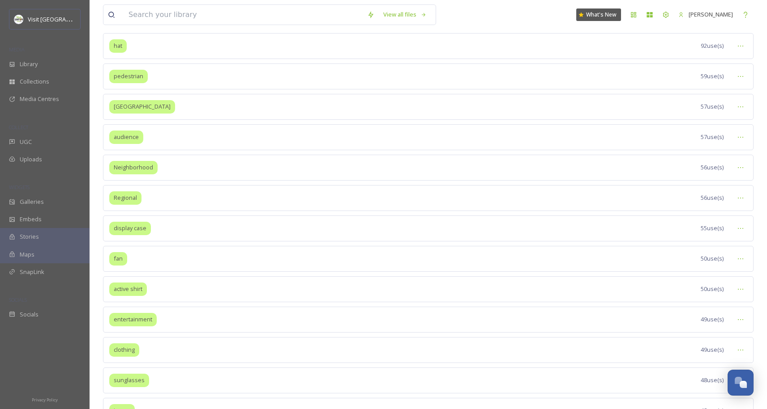
click at [709, 227] on span "55 use(s)" at bounding box center [711, 228] width 23 height 9
click at [124, 229] on span "display case" at bounding box center [130, 228] width 33 height 9
click at [708, 233] on div "display case 55 use(s)" at bounding box center [428, 229] width 650 height 26
click at [743, 228] on icon at bounding box center [740, 228] width 7 height 7
click at [724, 251] on span "View Tagged Files" at bounding box center [719, 248] width 47 height 9
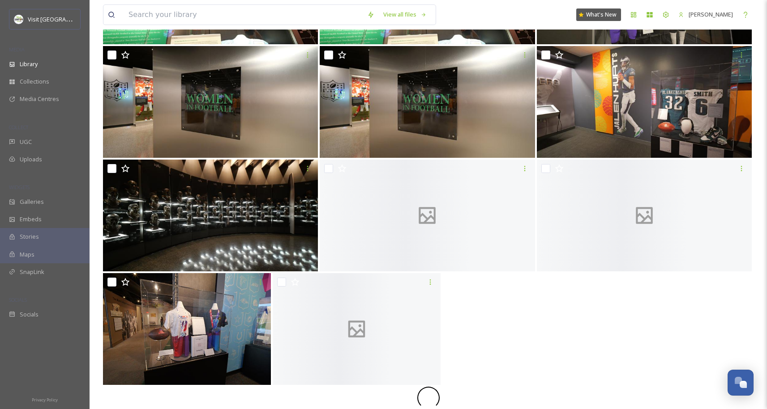
scroll to position [435, 0]
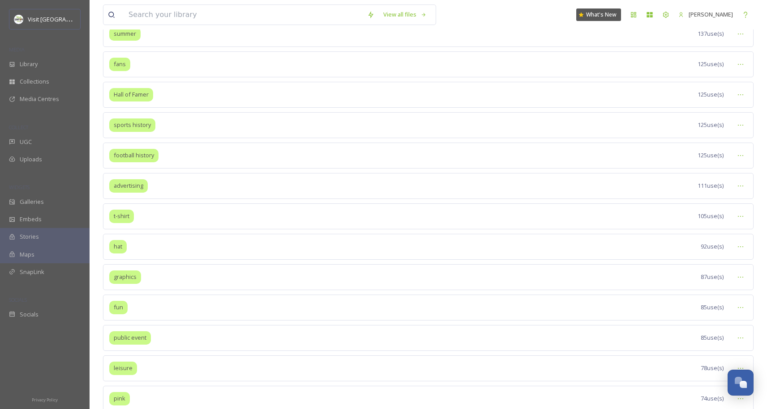
scroll to position [298, 0]
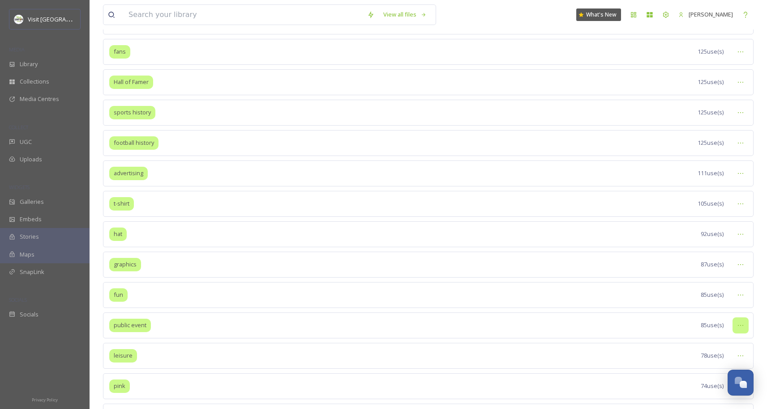
click at [739, 324] on icon at bounding box center [740, 325] width 7 height 7
click at [711, 342] on span "View Tagged Files" at bounding box center [719, 345] width 47 height 9
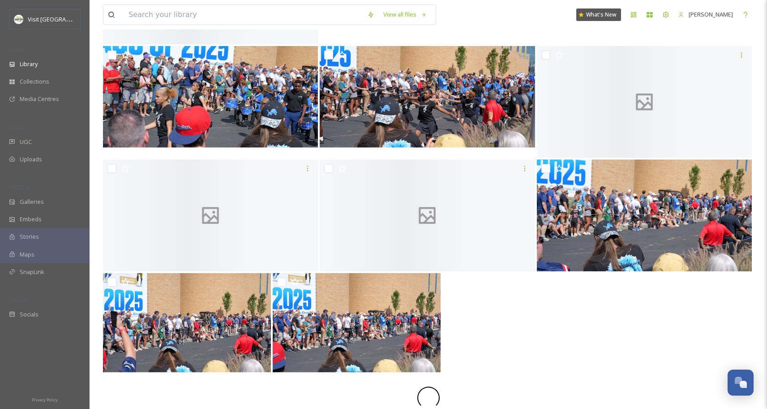
scroll to position [1086, 0]
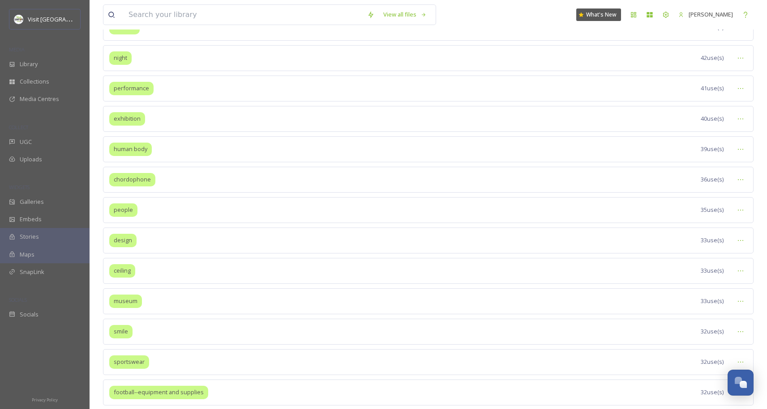
scroll to position [1395, 0]
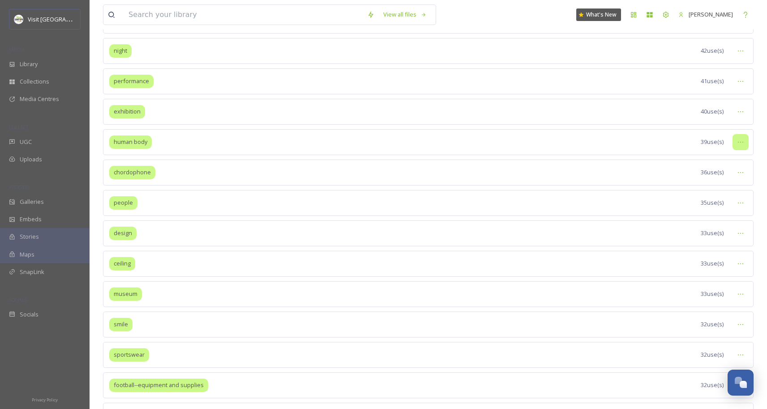
click at [736, 137] on div at bounding box center [740, 142] width 16 height 16
click at [722, 153] on div "View Tagged Files" at bounding box center [719, 161] width 56 height 17
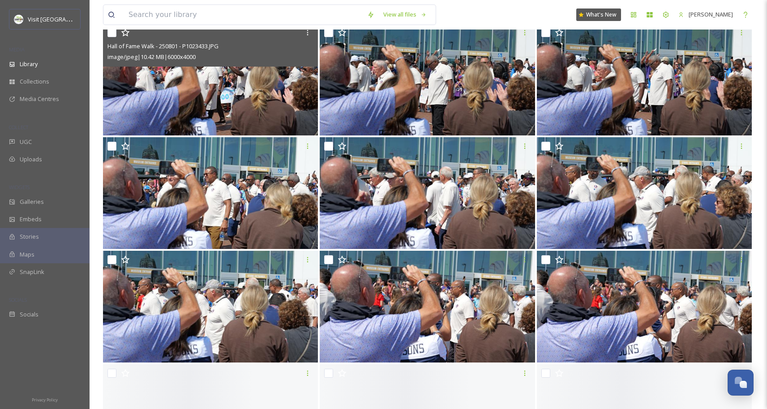
scroll to position [539, 0]
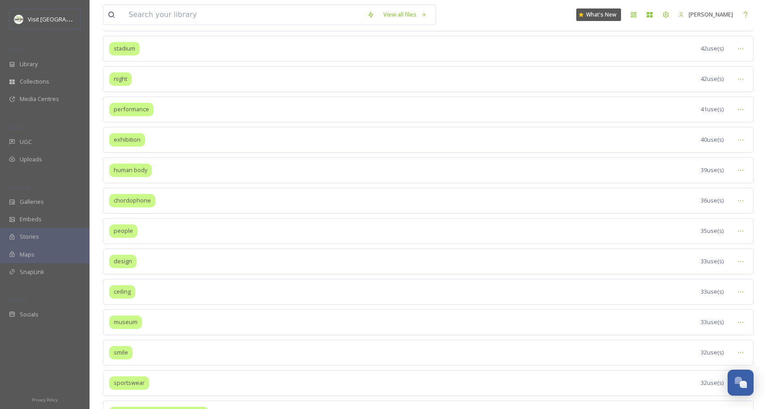
scroll to position [1369, 0]
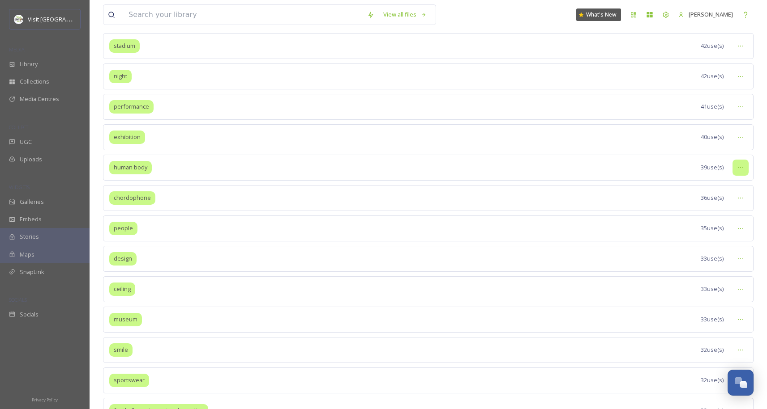
click at [742, 165] on icon at bounding box center [740, 167] width 7 height 7
click at [710, 247] on span "Remove Tag" at bounding box center [712, 249] width 33 height 9
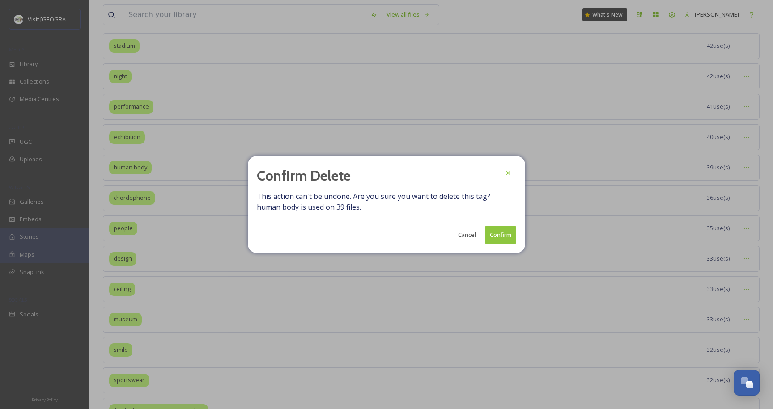
click at [494, 235] on button "Confirm" at bounding box center [500, 235] width 31 height 18
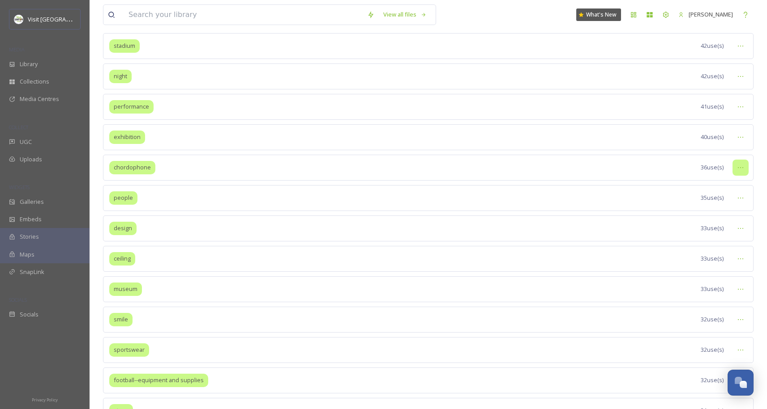
click at [739, 166] on icon at bounding box center [740, 167] width 7 height 7
click at [727, 185] on span "View Tagged Files" at bounding box center [719, 187] width 47 height 9
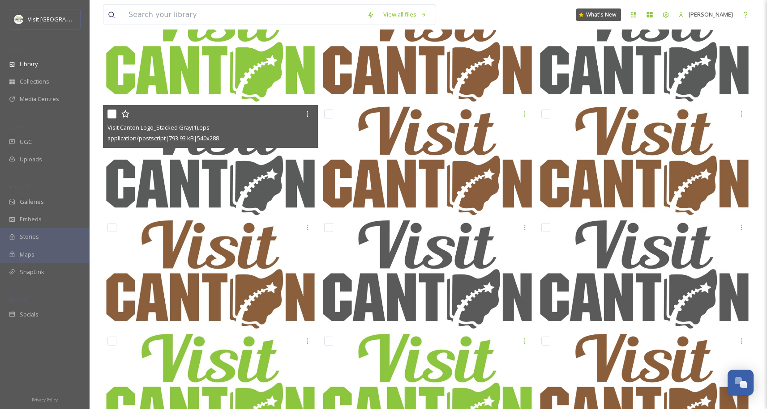
scroll to position [569, 0]
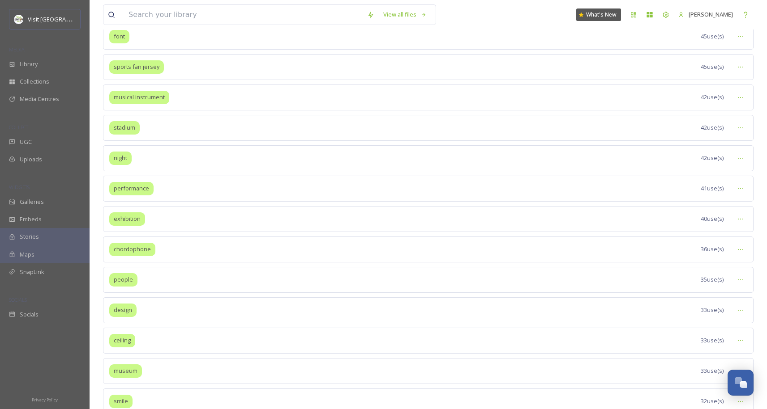
scroll to position [1288, 0]
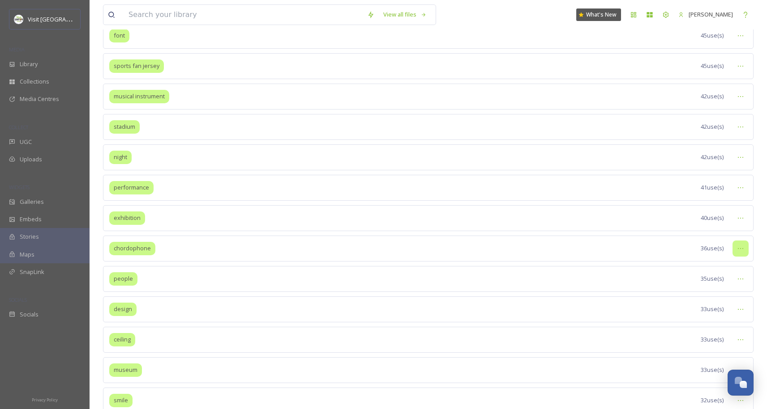
click at [733, 248] on div at bounding box center [740, 249] width 16 height 16
click at [708, 329] on span "Remove Tag" at bounding box center [712, 330] width 33 height 9
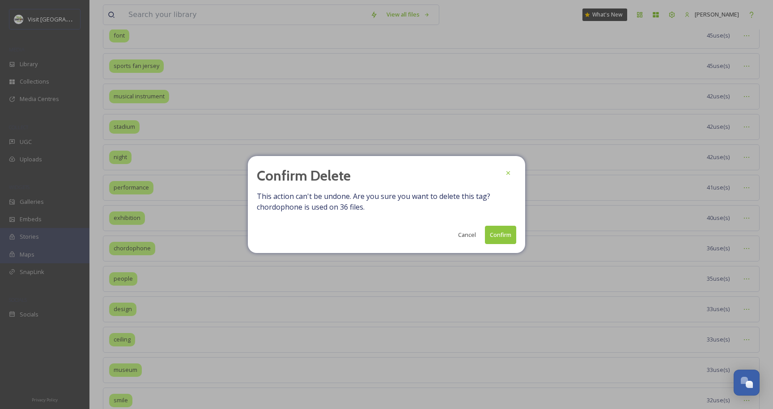
click at [501, 238] on button "Confirm" at bounding box center [500, 235] width 31 height 18
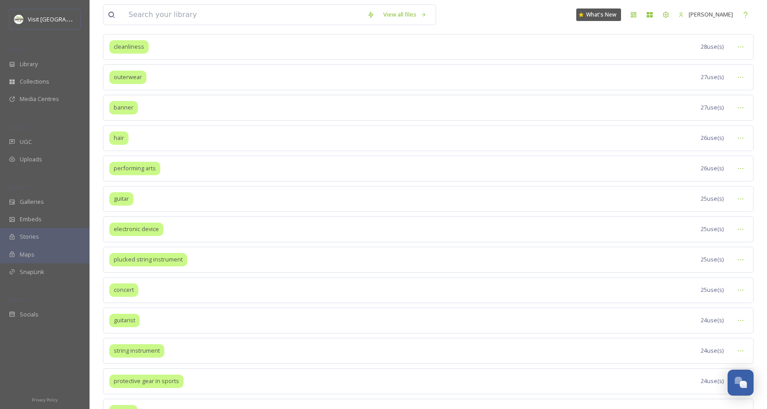
scroll to position [1825, 0]
click at [741, 200] on icon at bounding box center [740, 198] width 7 height 7
click at [713, 252] on span "Merge Tags" at bounding box center [711, 253] width 31 height 9
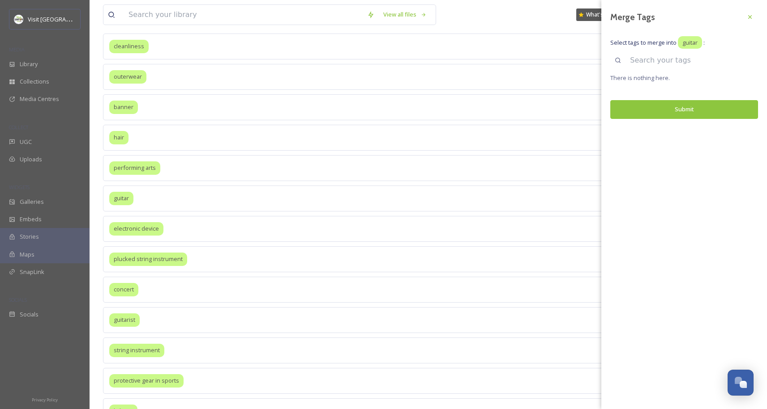
click at [670, 61] on input at bounding box center [691, 61] width 132 height 20
type input "plucked"
click at [742, 63] on div at bounding box center [750, 60] width 16 height 16
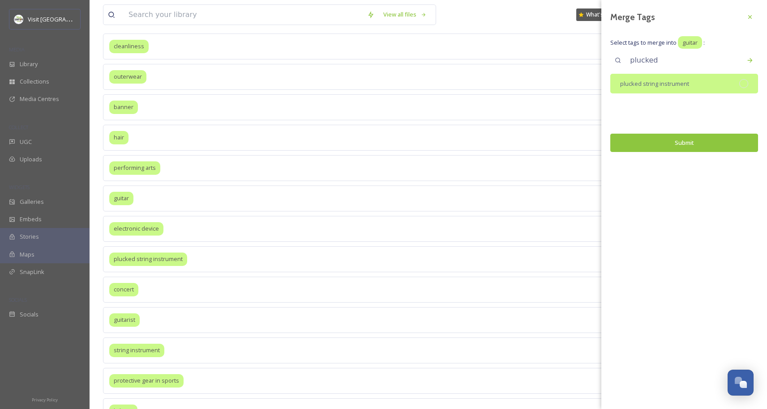
click at [670, 85] on span "plucked string instrument" at bounding box center [654, 84] width 69 height 9
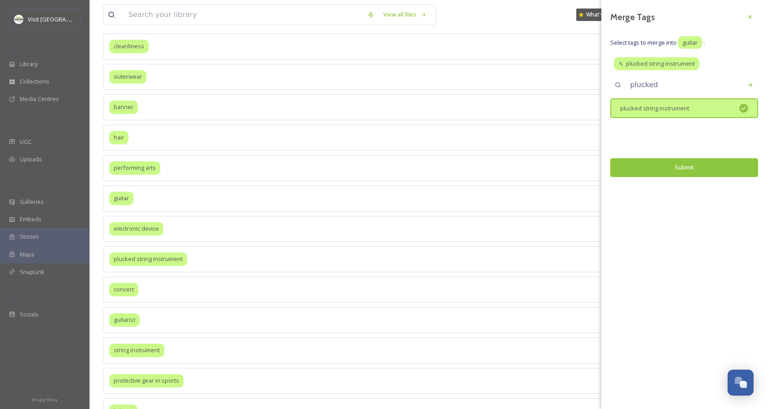
click at [720, 86] on input "plucked" at bounding box center [691, 85] width 132 height 20
type input "guitarist"
click at [744, 88] on div "Search" at bounding box center [750, 85] width 16 height 16
click at [655, 103] on div "guitarist" at bounding box center [684, 108] width 148 height 20
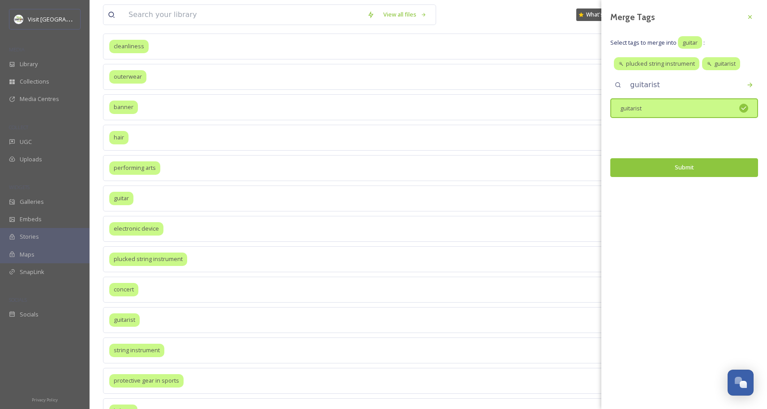
click at [713, 82] on input "guitarist" at bounding box center [691, 85] width 132 height 20
type input "string instrument"
click at [755, 87] on div at bounding box center [750, 85] width 16 height 16
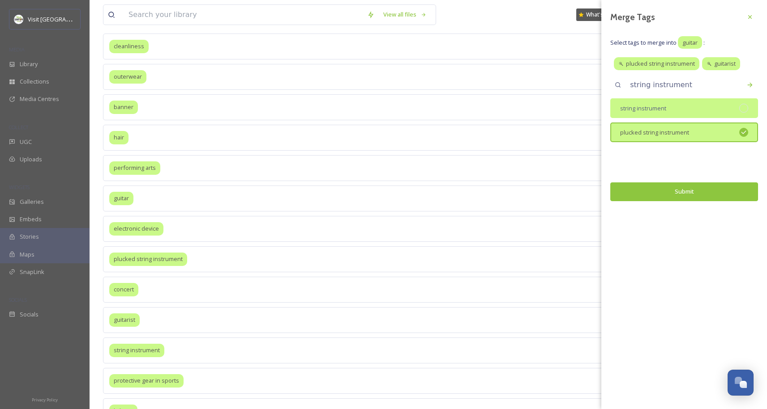
click at [675, 109] on div "string instrument" at bounding box center [684, 108] width 148 height 20
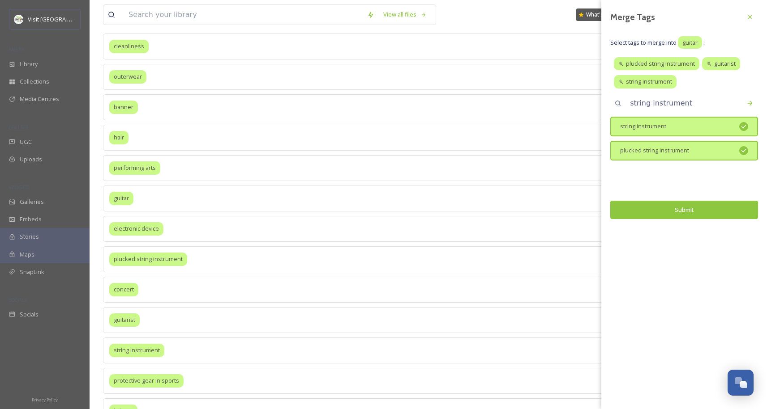
click at [706, 205] on button "Submit" at bounding box center [684, 210] width 148 height 18
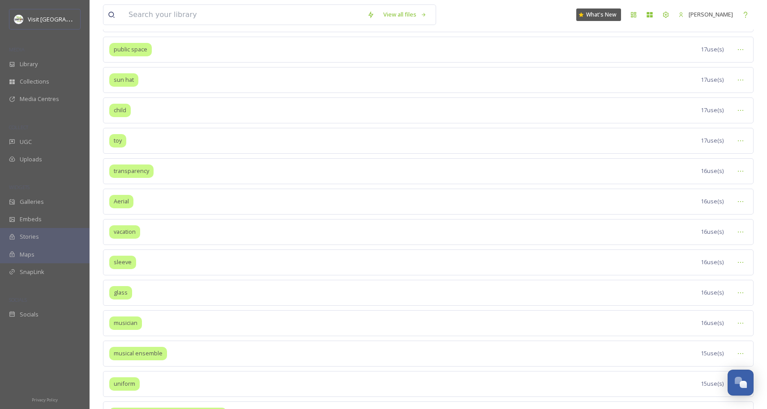
scroll to position [2734, 0]
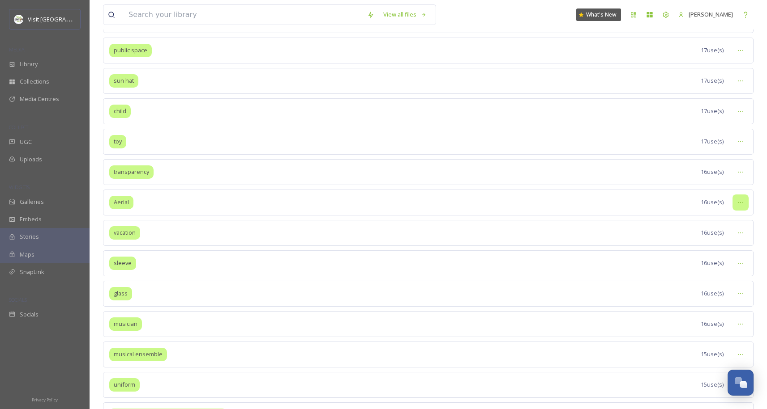
click at [741, 206] on div at bounding box center [740, 203] width 16 height 16
click at [715, 225] on span "View Tagged Files" at bounding box center [719, 222] width 47 height 9
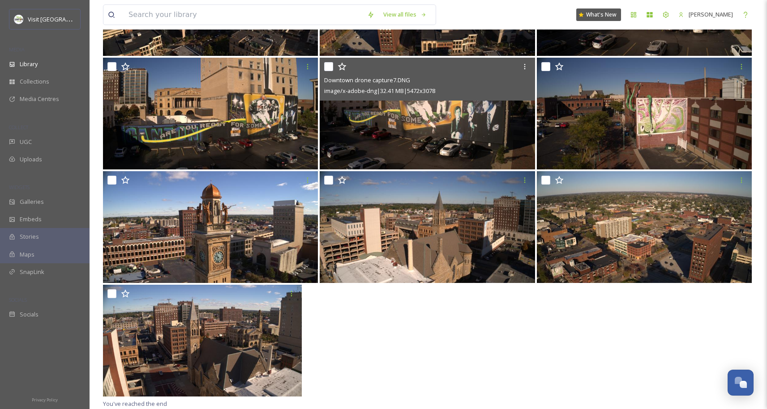
scroll to position [378, 0]
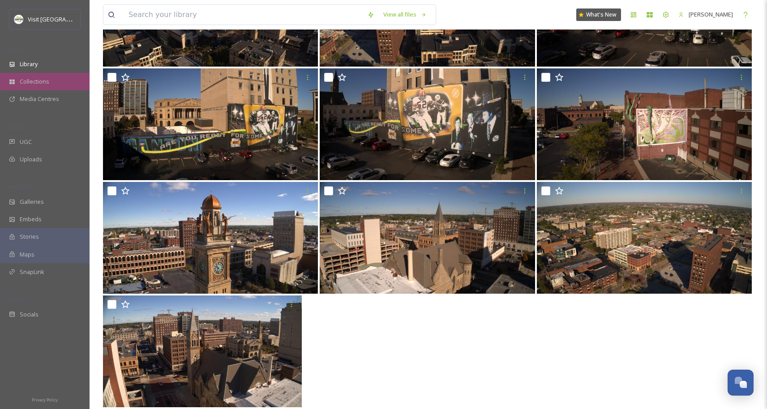
click at [47, 79] on span "Collections" at bounding box center [35, 81] width 30 height 9
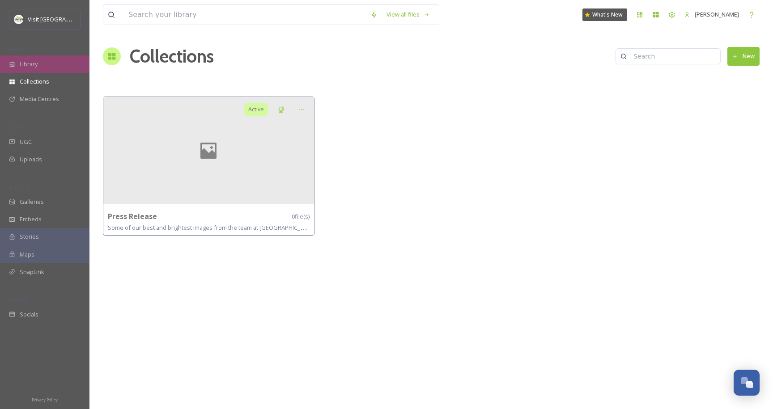
click at [45, 63] on div "Library" at bounding box center [45, 63] width 90 height 17
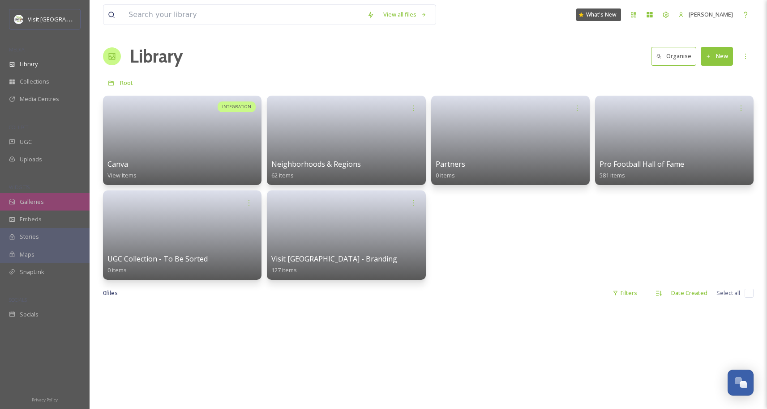
click at [27, 206] on div "Galleries" at bounding box center [45, 201] width 90 height 17
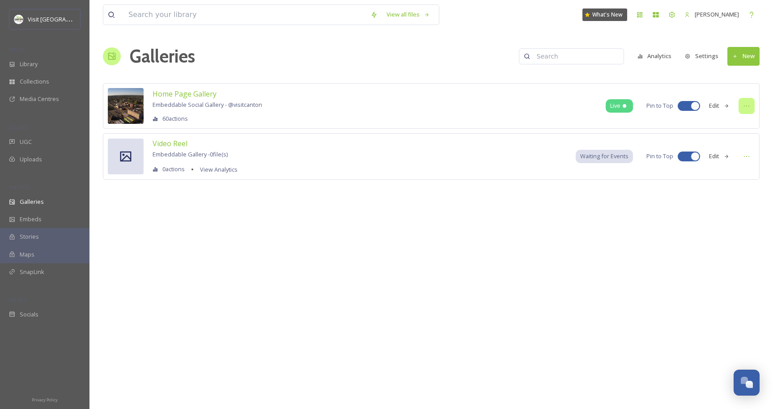
click at [750, 107] on icon at bounding box center [746, 105] width 7 height 7
click at [730, 126] on span "Edit Gallery" at bounding box center [725, 125] width 30 height 9
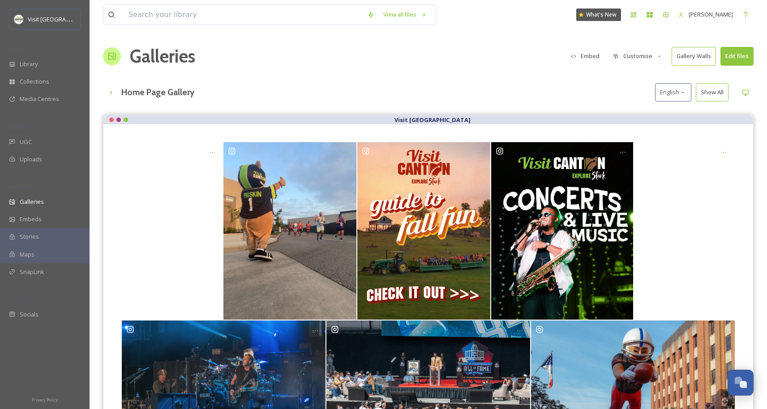
click at [644, 60] on button "Customise" at bounding box center [637, 55] width 59 height 17
click at [586, 55] on button "Embed" at bounding box center [585, 55] width 38 height 17
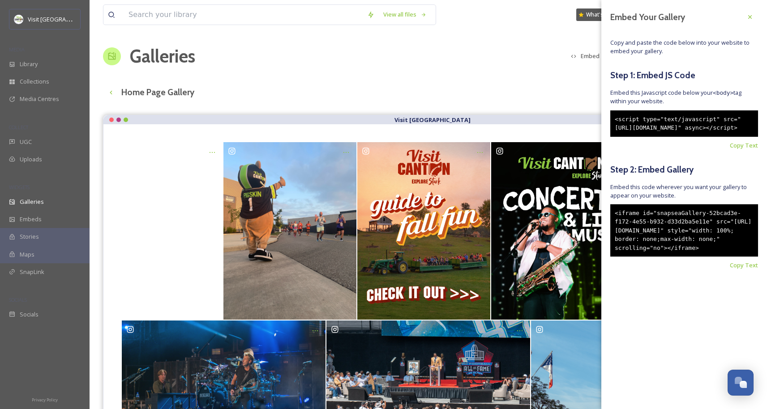
click at [556, 82] on div "View all files What's New [PERSON_NAME] Galleries Embed Customise Gallery Walls…" at bounding box center [428, 269] width 677 height 538
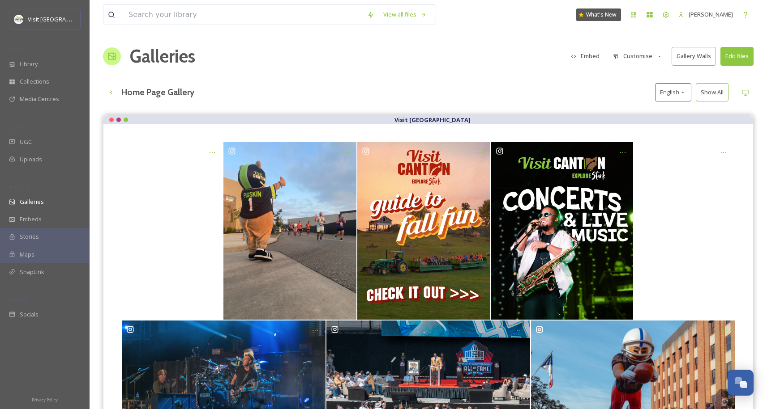
click at [640, 61] on button "Customise" at bounding box center [637, 55] width 59 height 17
click at [537, 80] on div "View all files What's New [PERSON_NAME] Galleries Embed Customise Layout Thumbn…" at bounding box center [428, 269] width 677 height 538
click at [113, 93] on icon at bounding box center [110, 92] width 7 height 7
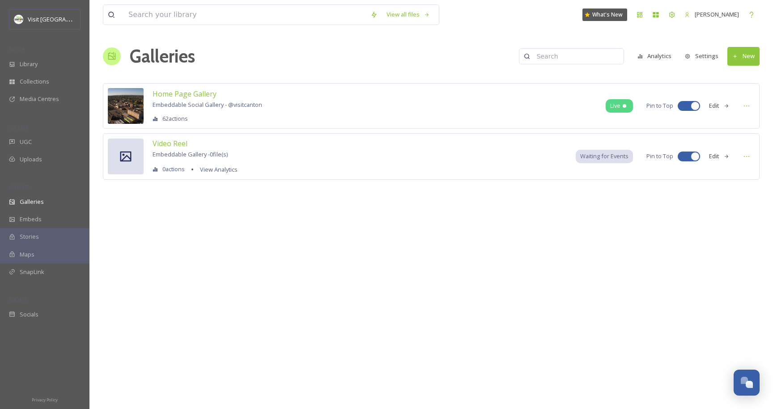
click at [716, 106] on button "Edit" at bounding box center [720, 105] width 30 height 17
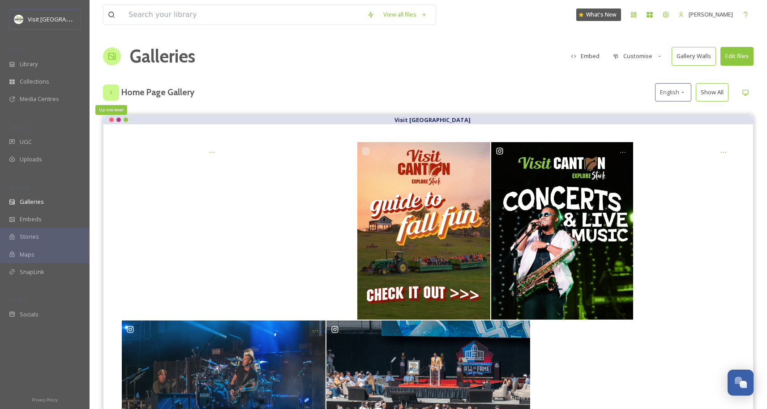
click at [110, 92] on icon at bounding box center [110, 92] width 7 height 7
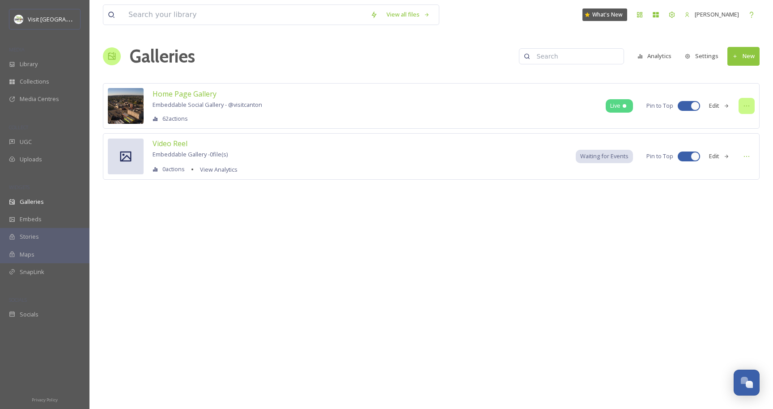
click at [749, 104] on icon at bounding box center [746, 105] width 7 height 7
click at [650, 209] on div "View all files What's New [PERSON_NAME] Galleries Analytics Settings New Home P…" at bounding box center [432, 204] width 684 height 409
click at [197, 91] on span "Home Page Gallery" at bounding box center [185, 94] width 64 height 10
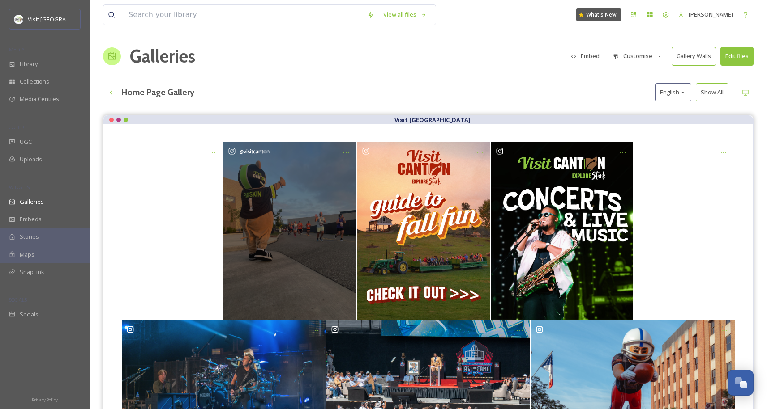
scroll to position [128, 0]
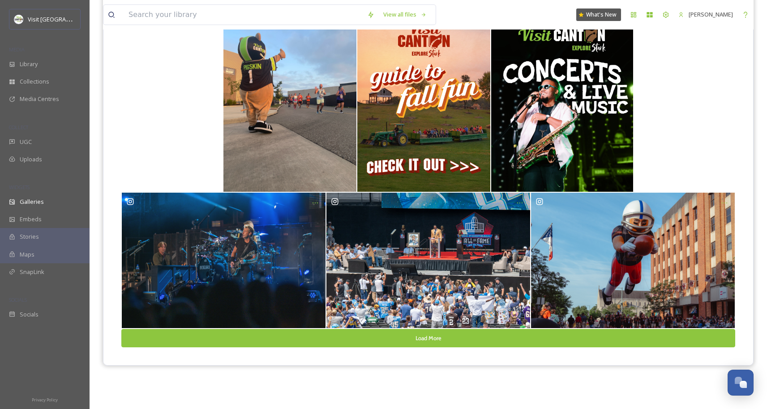
click at [405, 352] on div "Load More" at bounding box center [427, 180] width 649 height 369
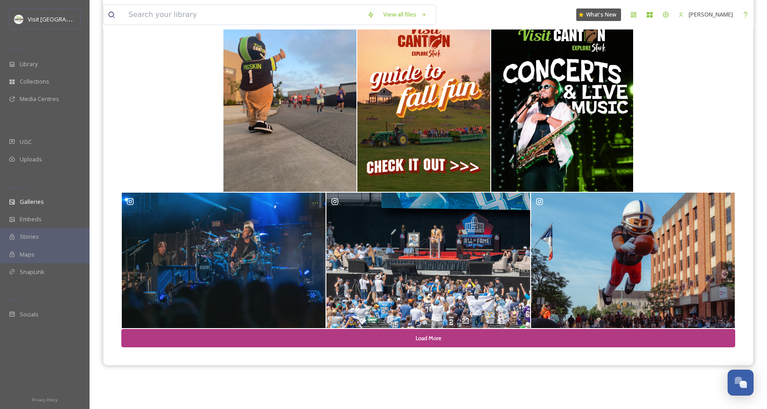
click at [405, 345] on button "Load More" at bounding box center [428, 338] width 614 height 18
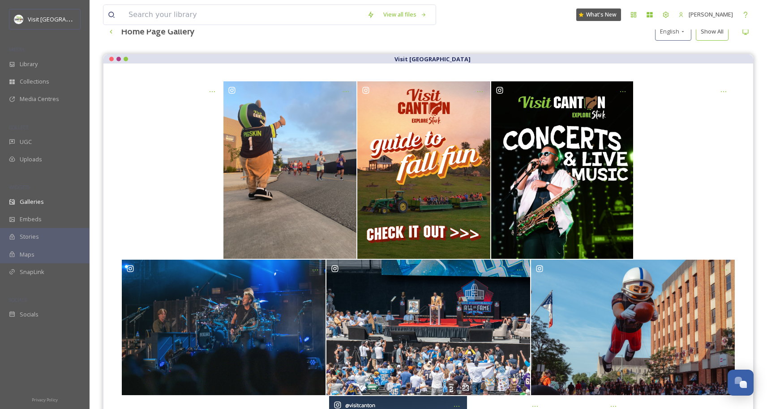
scroll to position [0, 0]
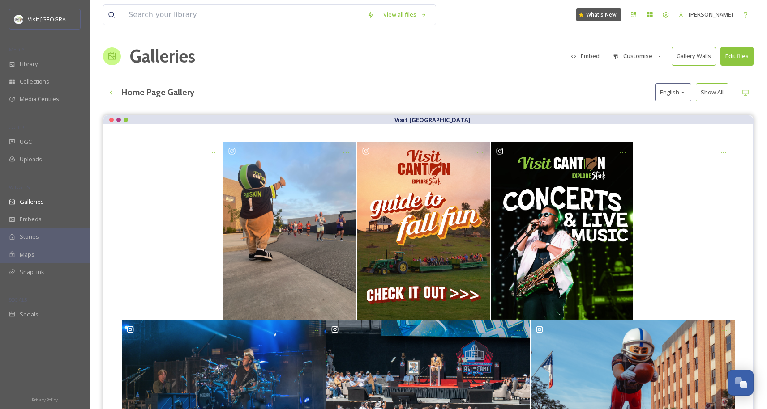
click at [440, 94] on div "Home Page Gallery English Show All" at bounding box center [428, 92] width 650 height 18
click at [44, 64] on div "Library" at bounding box center [45, 63] width 90 height 17
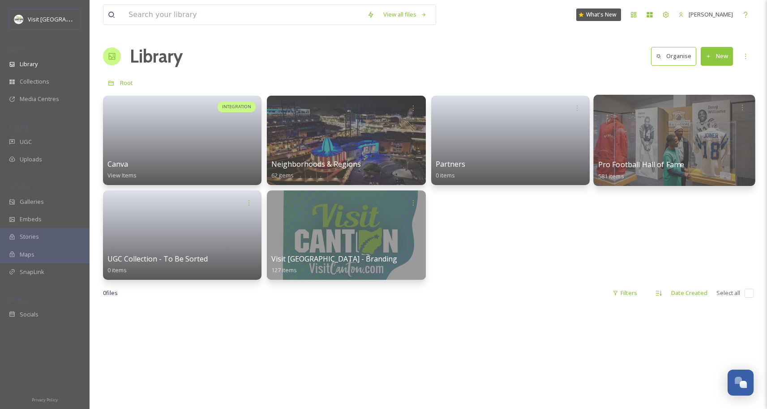
click at [628, 119] on div at bounding box center [674, 140] width 162 height 91
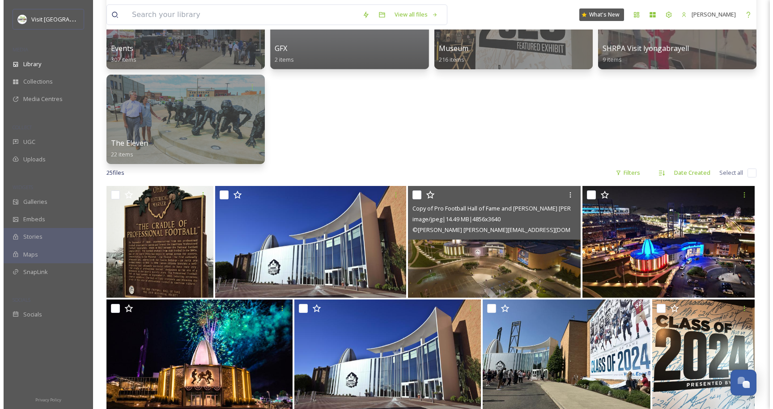
scroll to position [125, 0]
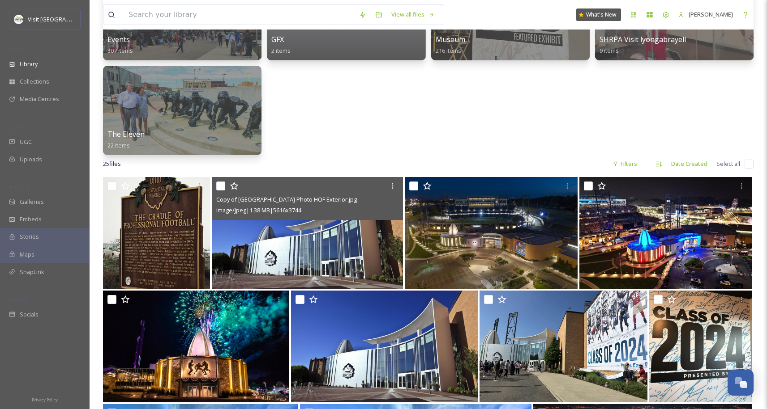
click at [326, 244] on img at bounding box center [307, 233] width 191 height 112
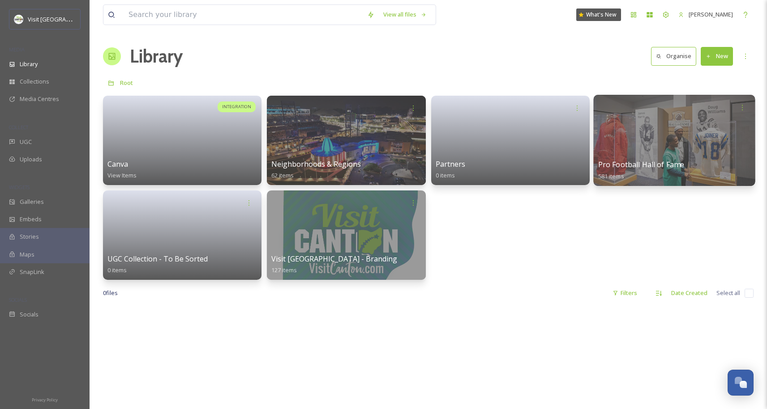
click at [684, 176] on div "Pro Football Hall of Fame 581 items" at bounding box center [673, 170] width 153 height 22
click at [651, 113] on div at bounding box center [673, 107] width 153 height 17
click at [740, 107] on icon at bounding box center [741, 107] width 7 height 7
click at [729, 145] on span "Move to Folder" at bounding box center [724, 145] width 41 height 9
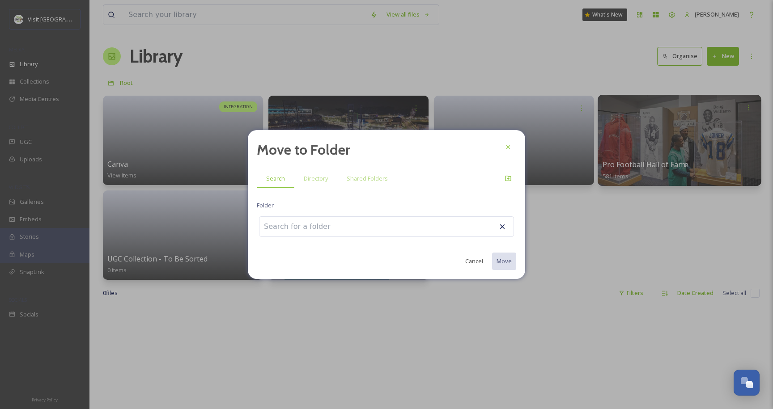
click at [474, 267] on button "Cancel" at bounding box center [474, 261] width 27 height 17
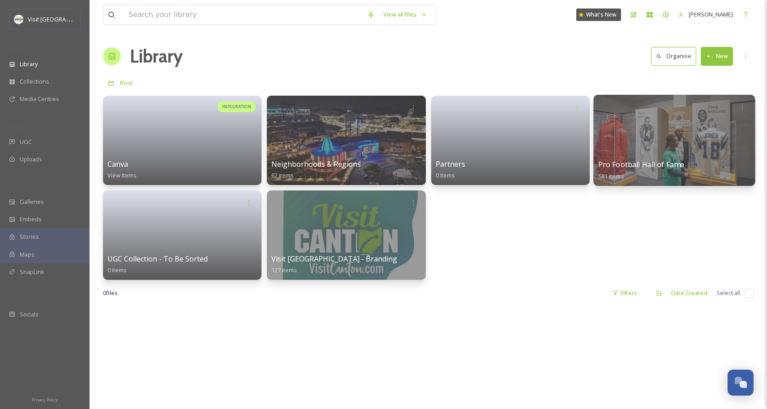
click at [625, 146] on div at bounding box center [674, 140] width 162 height 91
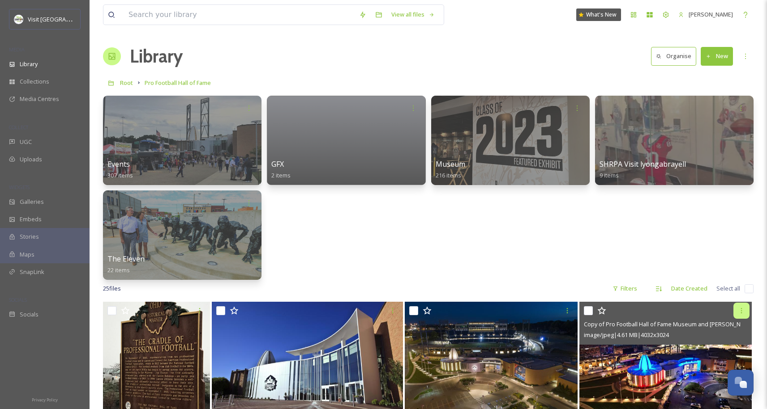
click at [737, 307] on div at bounding box center [741, 311] width 16 height 16
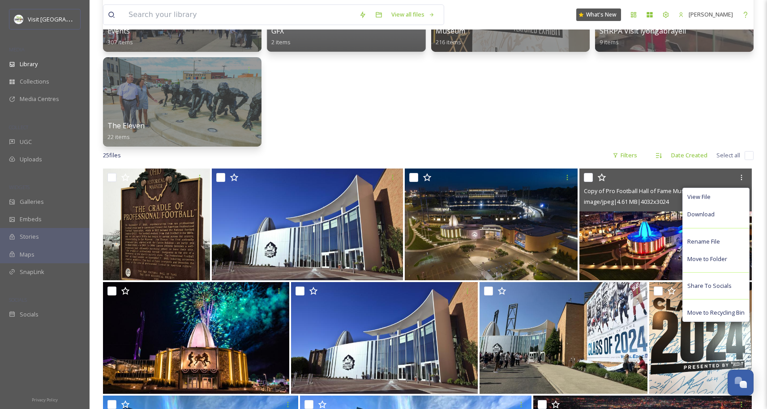
scroll to position [136, 0]
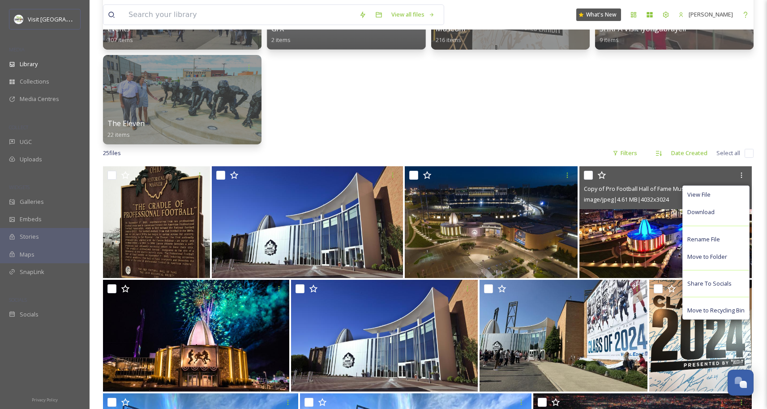
click at [586, 184] on div "Copy of Pro Football Hall of Fame Museum and [PERSON_NAME][GEOGRAPHIC_DATA][PER…" at bounding box center [667, 188] width 166 height 11
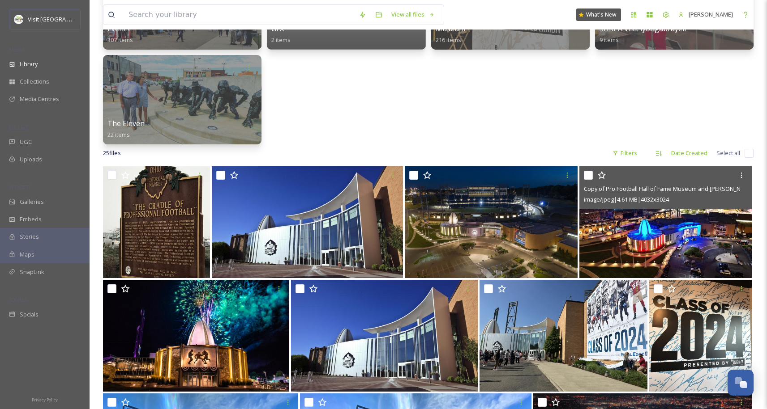
click at [586, 177] on input "checkbox" at bounding box center [588, 175] width 9 height 9
checkbox input "true"
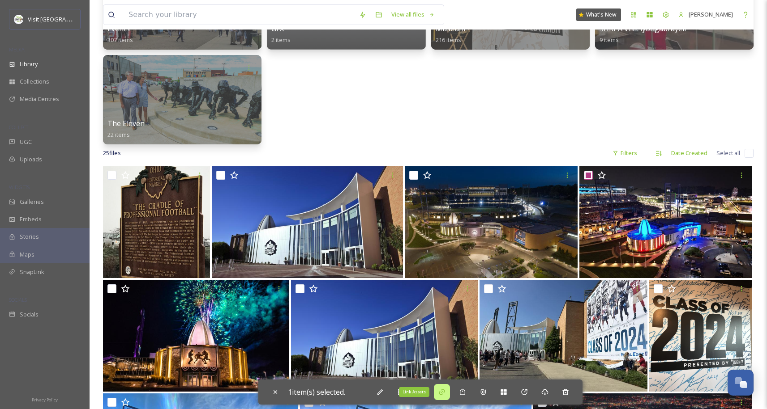
click at [446, 397] on div "Link Assets" at bounding box center [442, 392] width 16 height 16
click at [381, 395] on icon at bounding box center [379, 392] width 7 height 7
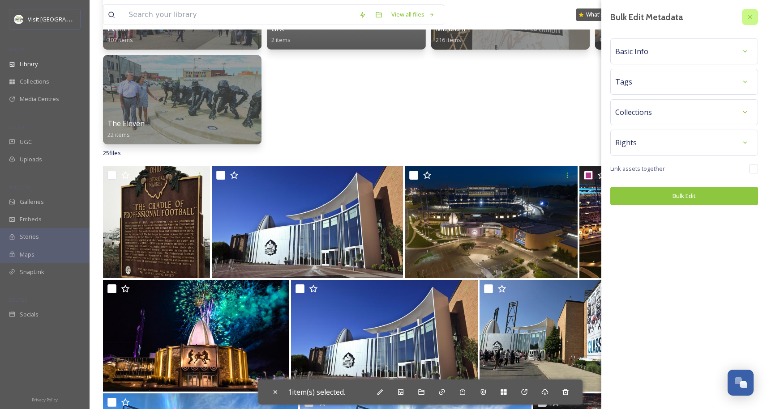
click at [749, 17] on icon at bounding box center [749, 16] width 7 height 7
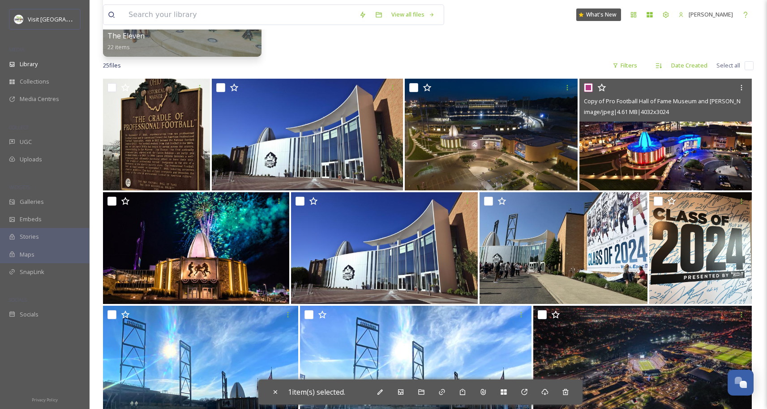
scroll to position [225, 0]
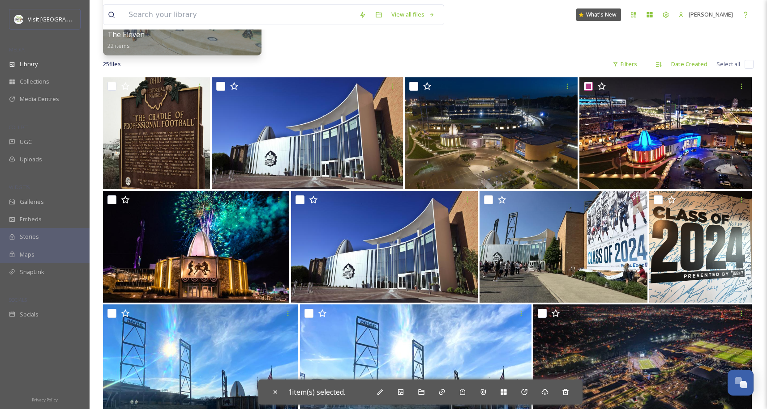
click at [422, 401] on div "1 item(s) selected." at bounding box center [420, 392] width 324 height 25
click at [424, 396] on icon at bounding box center [421, 392] width 7 height 7
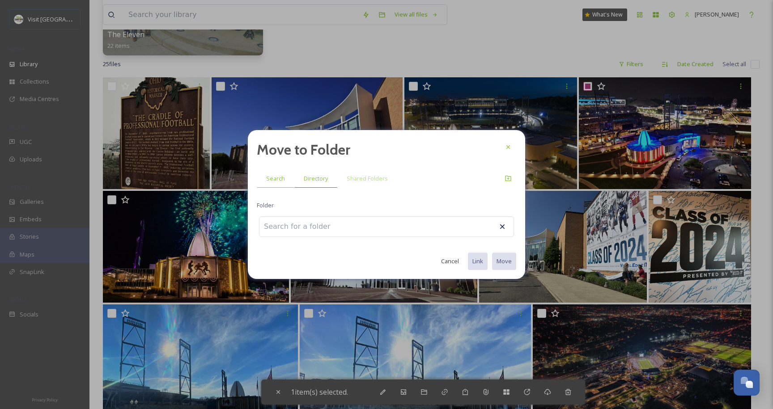
click at [321, 175] on span "Directory" at bounding box center [316, 179] width 24 height 9
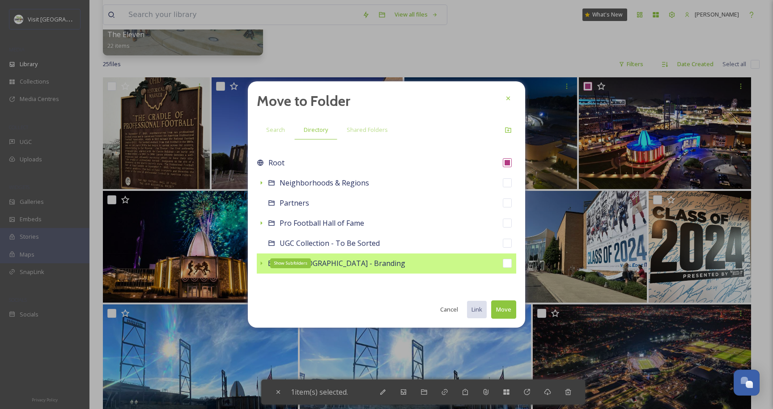
click at [260, 265] on icon at bounding box center [261, 263] width 7 height 7
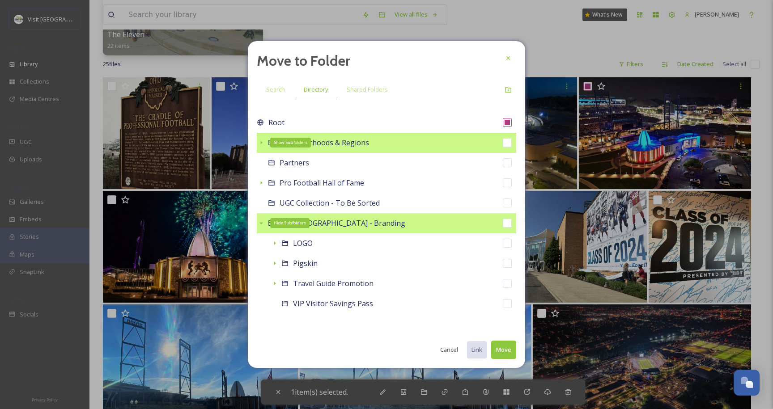
click at [263, 143] on icon at bounding box center [261, 142] width 7 height 7
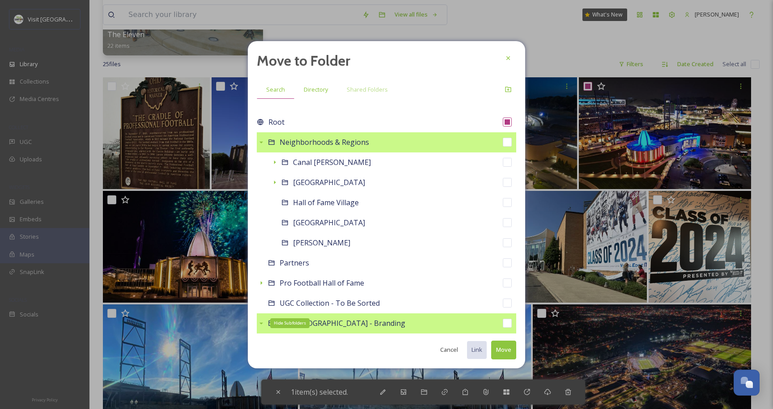
click at [268, 93] on span "Search" at bounding box center [275, 89] width 19 height 9
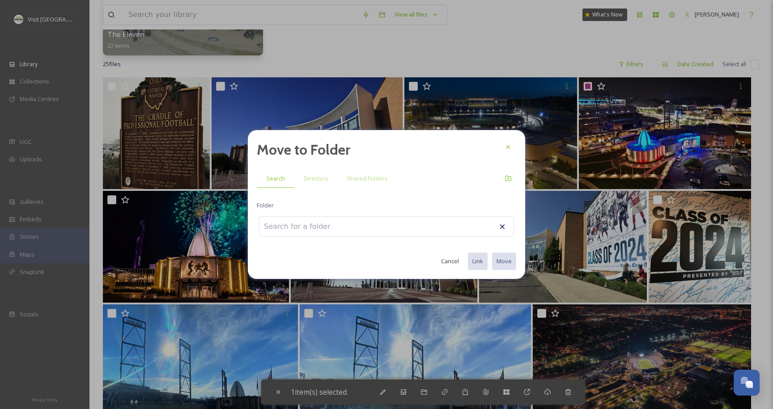
click at [291, 221] on input at bounding box center [309, 227] width 98 height 20
type input "canva"
click at [510, 144] on icon at bounding box center [508, 147] width 7 height 7
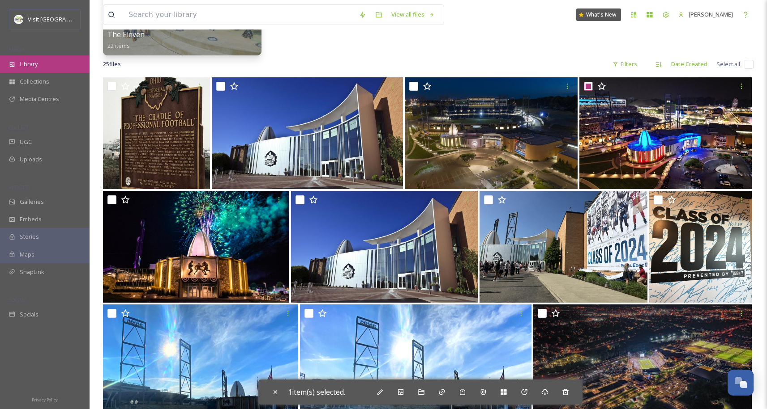
click at [46, 66] on div "Library" at bounding box center [45, 63] width 90 height 17
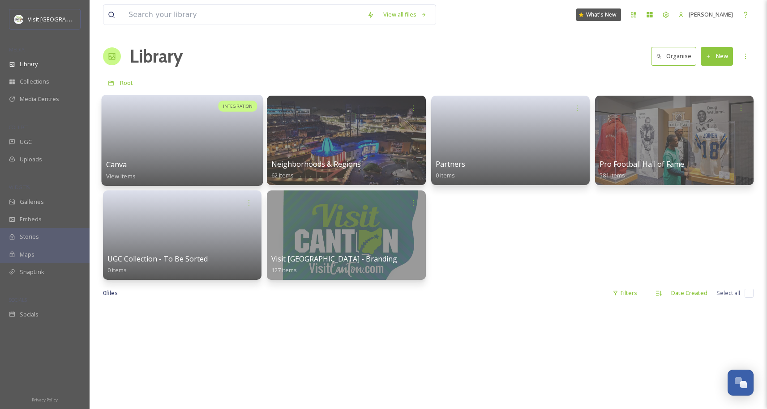
click at [119, 176] on span "View Items" at bounding box center [121, 176] width 30 height 8
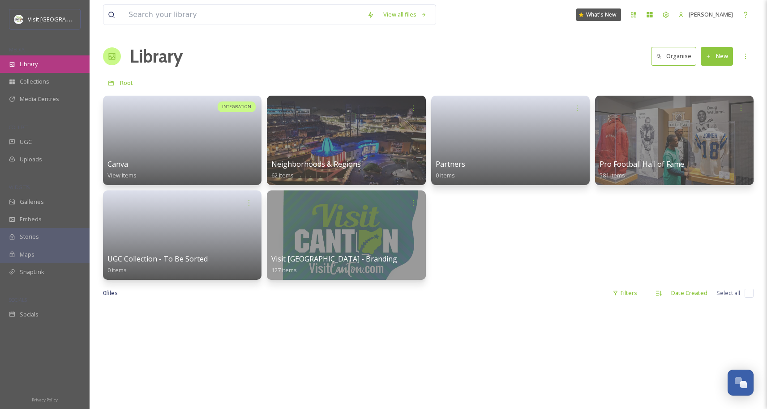
click at [53, 69] on div "Library" at bounding box center [45, 63] width 90 height 17
click at [516, 294] on div "0 file s Filters Date Created Select all" at bounding box center [428, 293] width 650 height 17
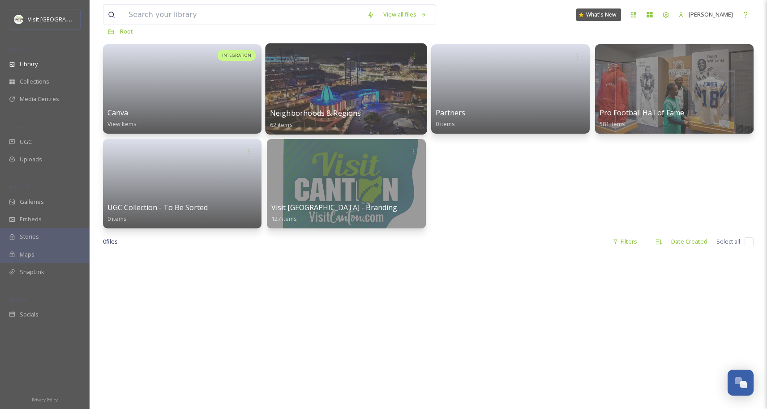
scroll to position [53, 0]
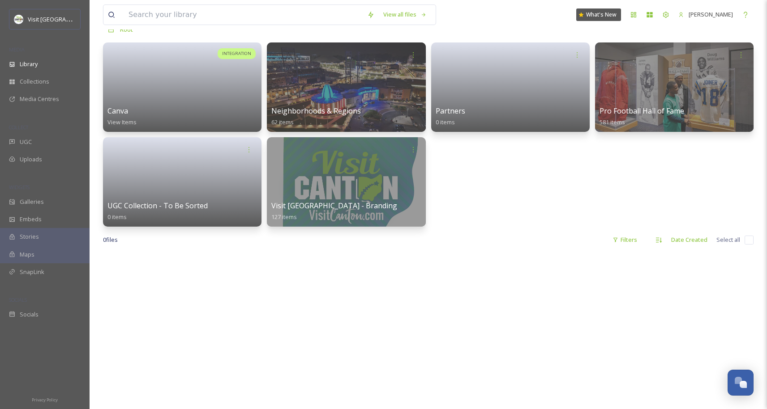
drag, startPoint x: 247, startPoint y: 310, endPoint x: 249, endPoint y: 305, distance: 5.4
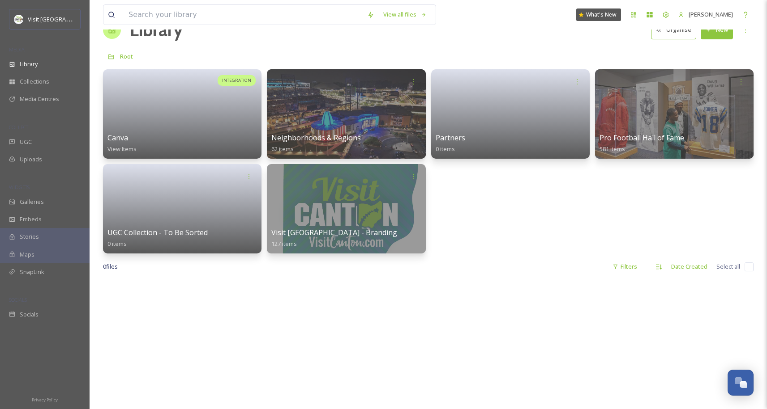
scroll to position [22, 0]
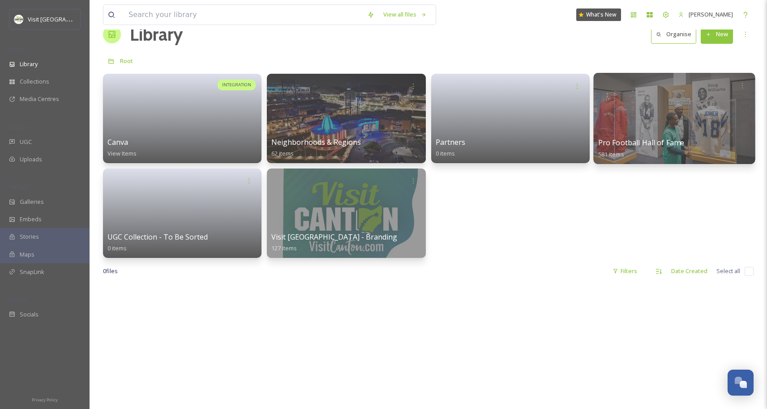
click at [702, 112] on div at bounding box center [674, 118] width 162 height 91
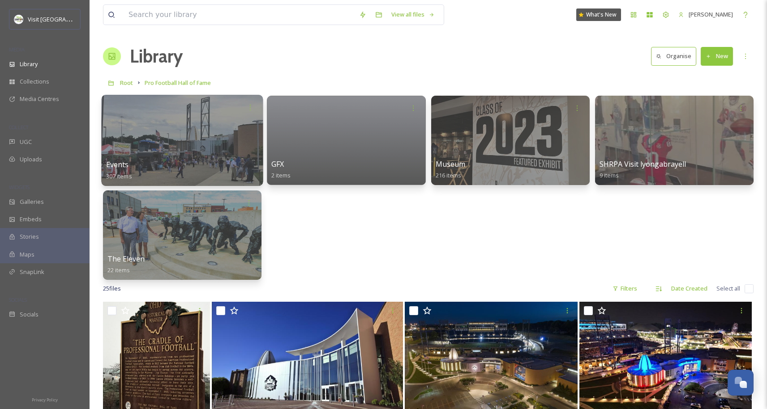
click at [194, 130] on div at bounding box center [182, 140] width 162 height 91
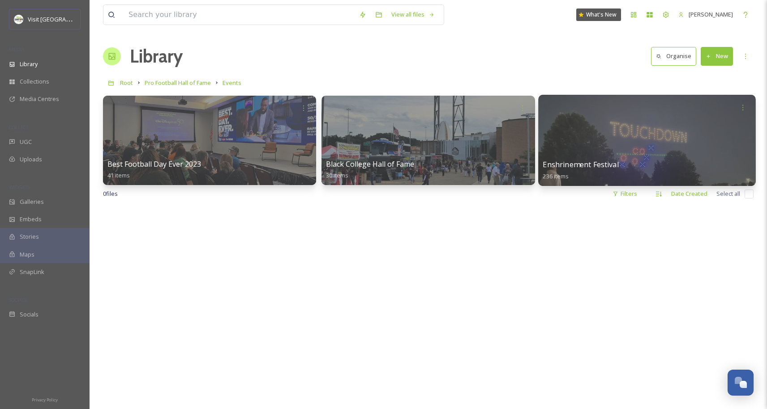
click at [642, 149] on div at bounding box center [646, 140] width 217 height 91
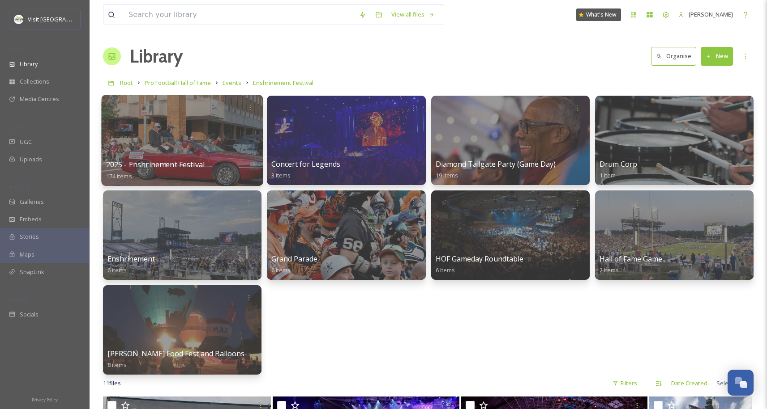
click at [168, 138] on div at bounding box center [182, 140] width 162 height 91
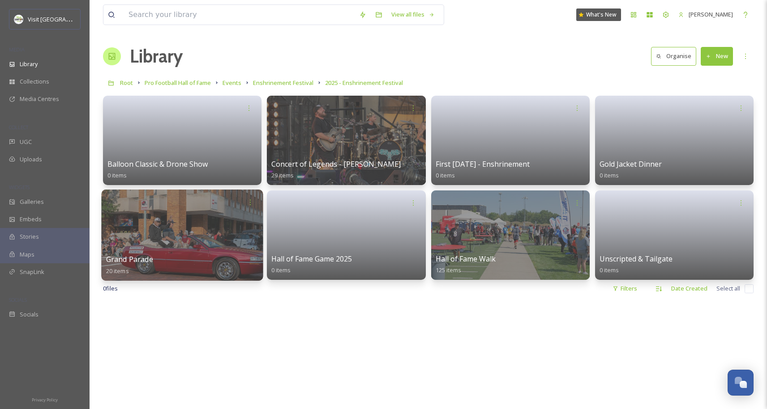
click at [163, 226] on div at bounding box center [182, 235] width 162 height 91
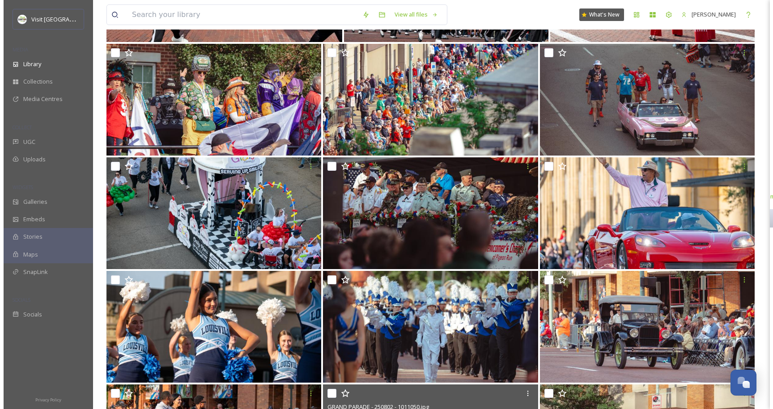
scroll to position [53, 0]
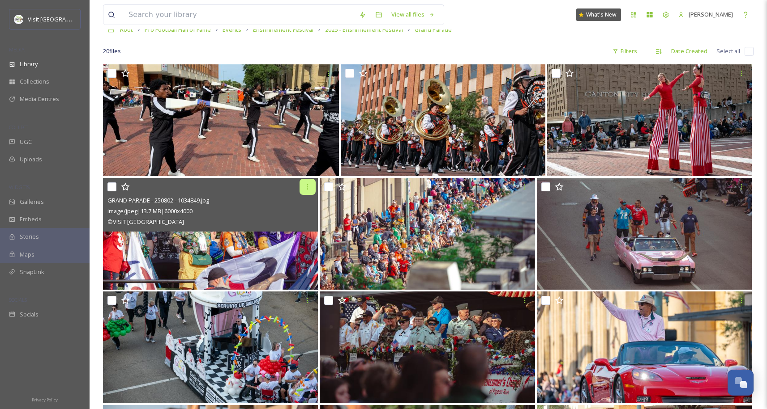
click at [306, 189] on icon at bounding box center [307, 186] width 7 height 7
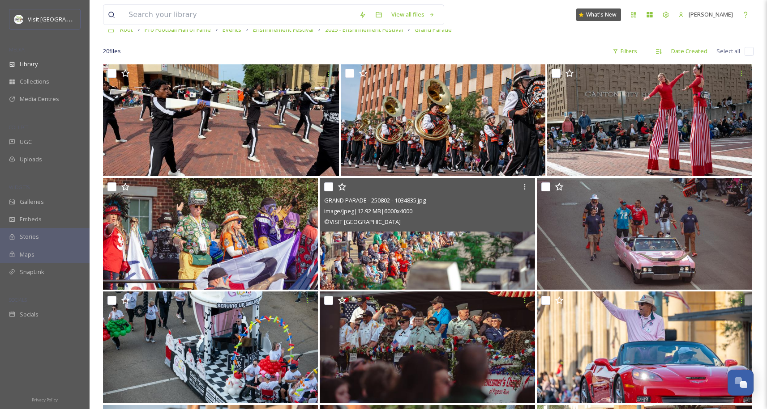
click at [393, 266] on img at bounding box center [427, 234] width 215 height 112
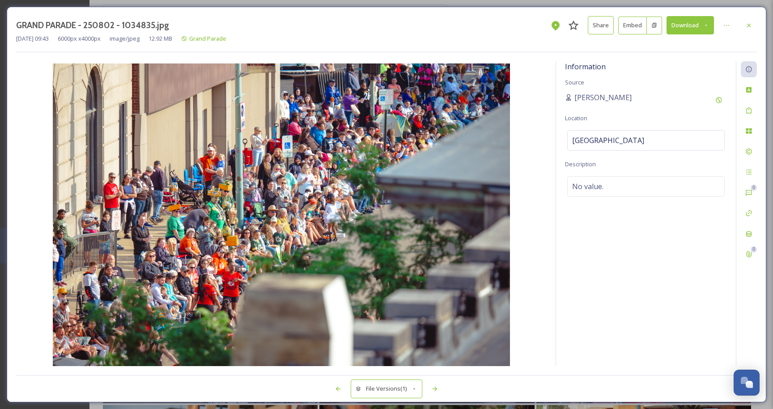
click at [762, 115] on div "GRAND PARADE - 250802 - 1034835.jpg Share Embed Download [DATE] 09:43 6000 px x…" at bounding box center [387, 205] width 760 height 396
click at [754, 115] on div "Tags" at bounding box center [749, 110] width 16 height 16
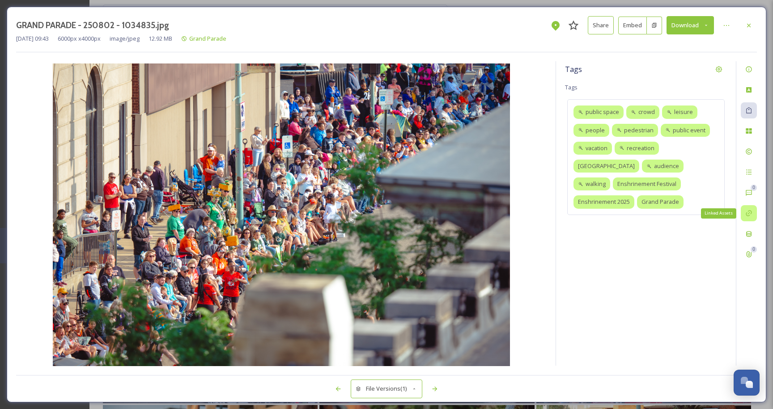
click at [747, 211] on icon at bounding box center [749, 213] width 7 height 7
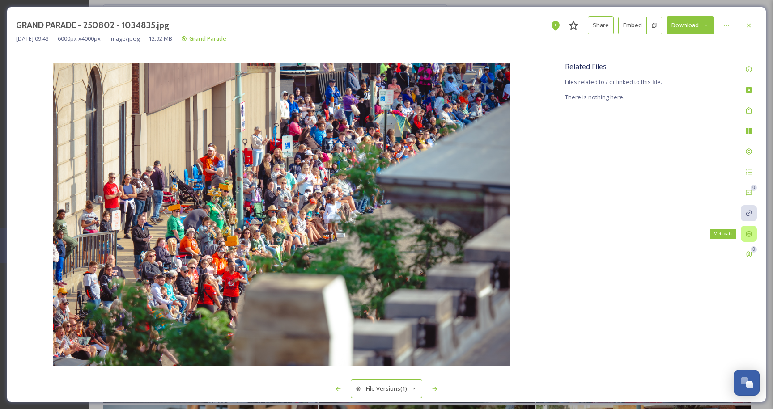
click at [751, 234] on icon at bounding box center [749, 233] width 7 height 7
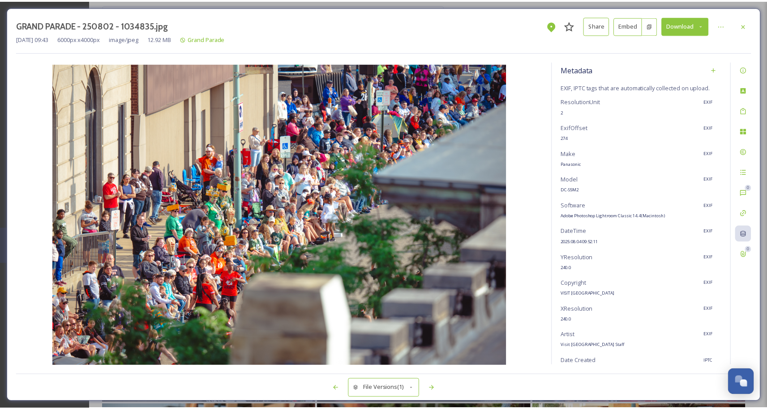
scroll to position [118, 0]
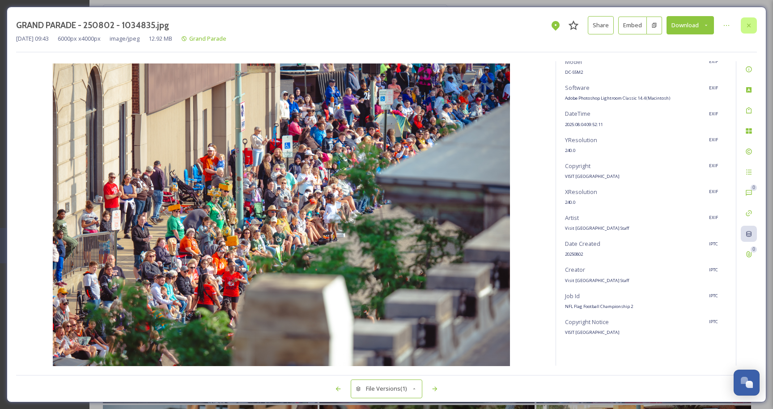
click at [749, 30] on div at bounding box center [749, 25] width 16 height 16
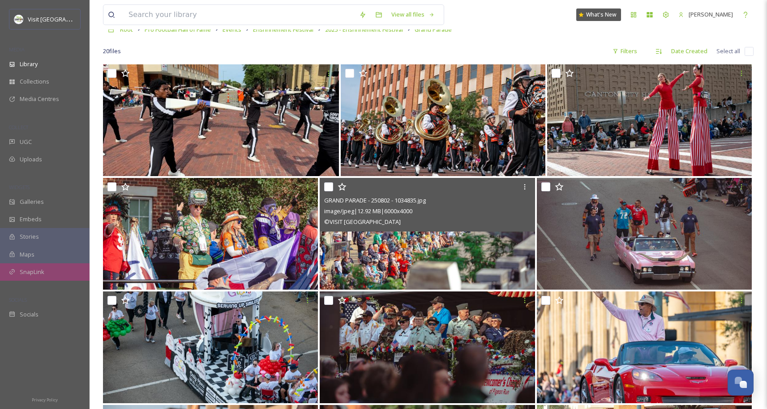
click at [41, 272] on span "SnapLink" at bounding box center [32, 272] width 25 height 9
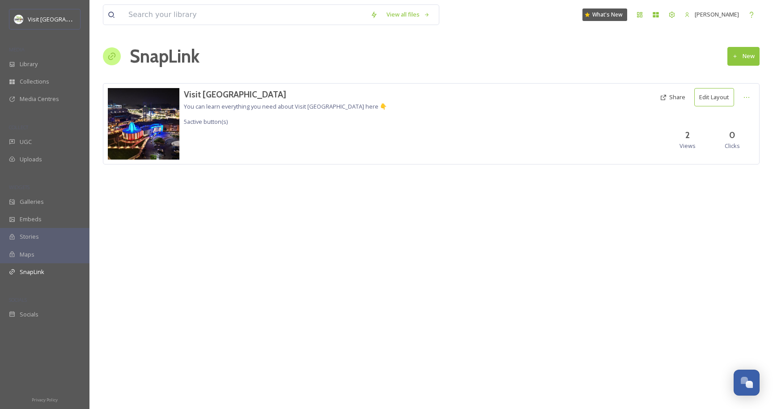
click at [737, 46] on div "SnapLink New" at bounding box center [431, 56] width 657 height 27
click at [741, 56] on button "New" at bounding box center [744, 56] width 32 height 18
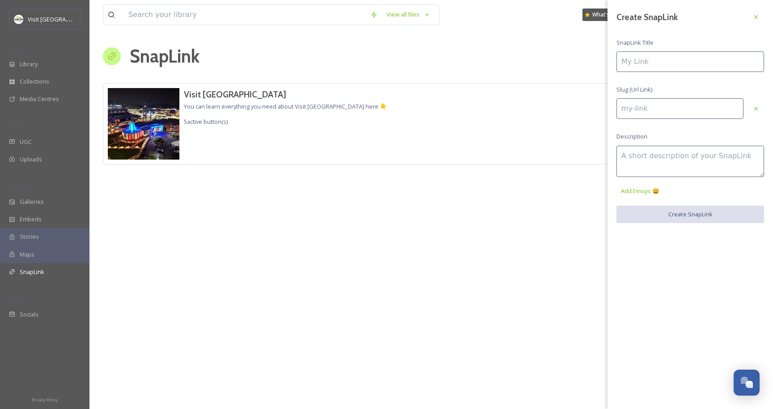
click at [572, 176] on div "Visit [GEOGRAPHIC_DATA] You can learn everything you need about Visit [GEOGRAPH…" at bounding box center [431, 137] width 657 height 108
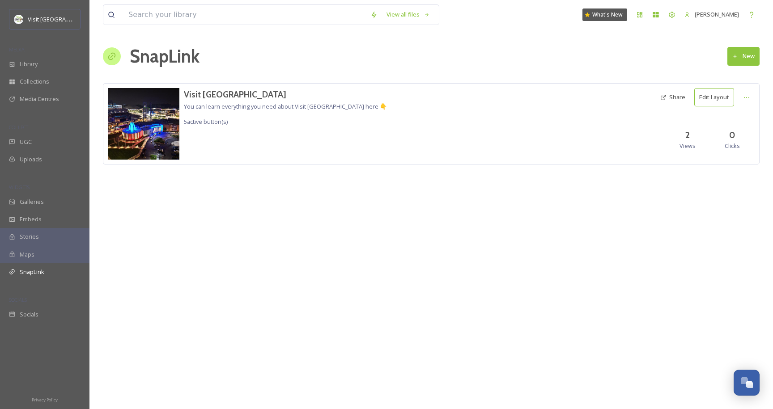
click at [737, 62] on button "New" at bounding box center [744, 56] width 32 height 18
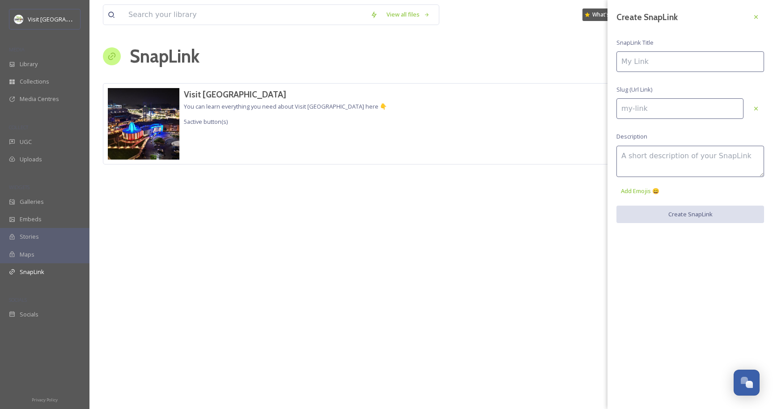
click at [570, 236] on div "View all files What's New [PERSON_NAME] SnapLink New Visit [GEOGRAPHIC_DATA] Yo…" at bounding box center [432, 204] width 684 height 409
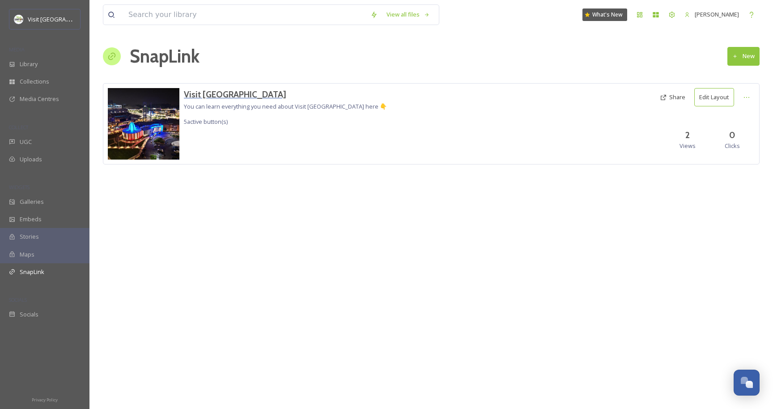
click at [200, 95] on h3 "Visit [GEOGRAPHIC_DATA]" at bounding box center [285, 94] width 203 height 13
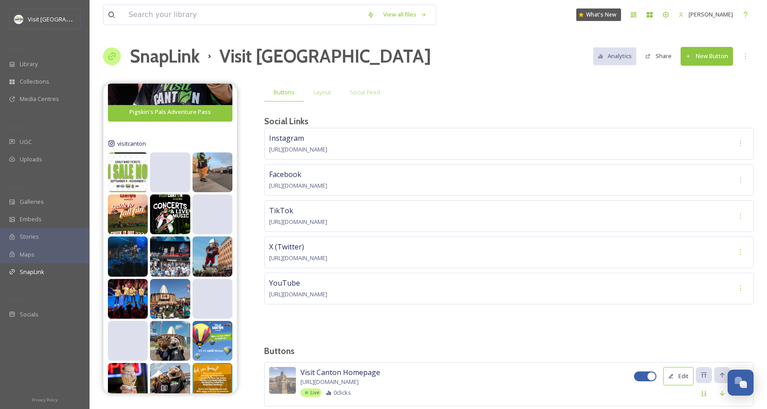
scroll to position [986, 0]
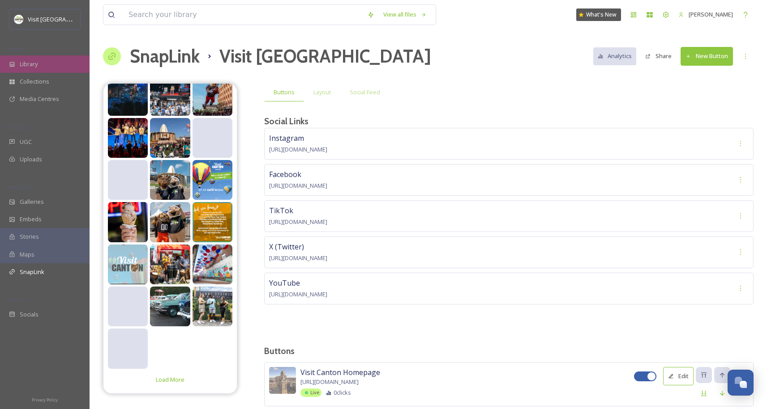
click at [14, 68] on div "Library" at bounding box center [45, 63] width 90 height 17
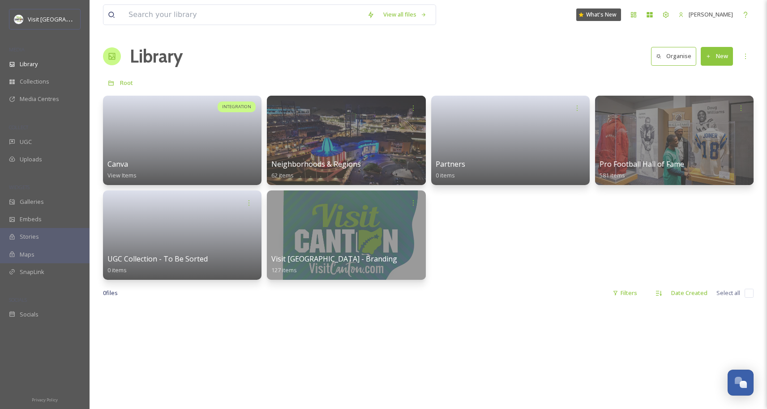
click at [259, 82] on div "Root" at bounding box center [428, 82] width 650 height 17
click at [30, 55] on div "Library" at bounding box center [45, 63] width 90 height 17
